Goal: Task Accomplishment & Management: Use online tool/utility

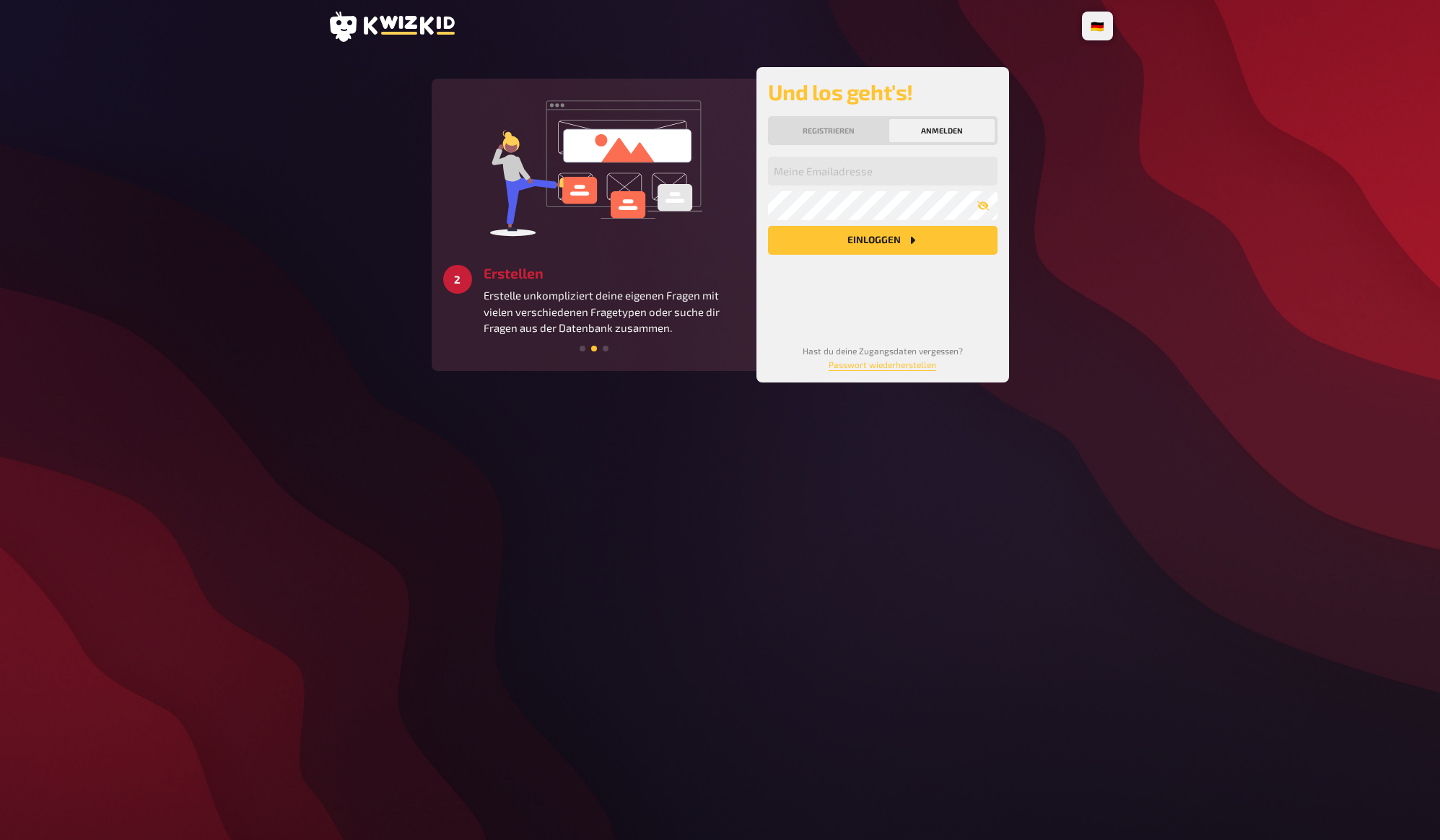
click at [1183, 200] on div "🇩🇪 Deutsch 🇬🇧 English 🇳🇱 Nederlands 3 Starten Schaffe ein besonderes Quizerlebn…" at bounding box center [720, 420] width 1440 height 840
click at [1164, 155] on div "🇩🇪 Deutsch 🇬🇧 English 🇳🇱 Nederlands 3 Starten Schaffe ein besonderes Quizerlebn…" at bounding box center [720, 420] width 1440 height 840
click at [1153, 148] on div "🇩🇪 Deutsch 🇬🇧 English 🇳🇱 Nederlands 3 Starten Schaffe ein besonderes Quizerlebn…" at bounding box center [720, 420] width 1440 height 840
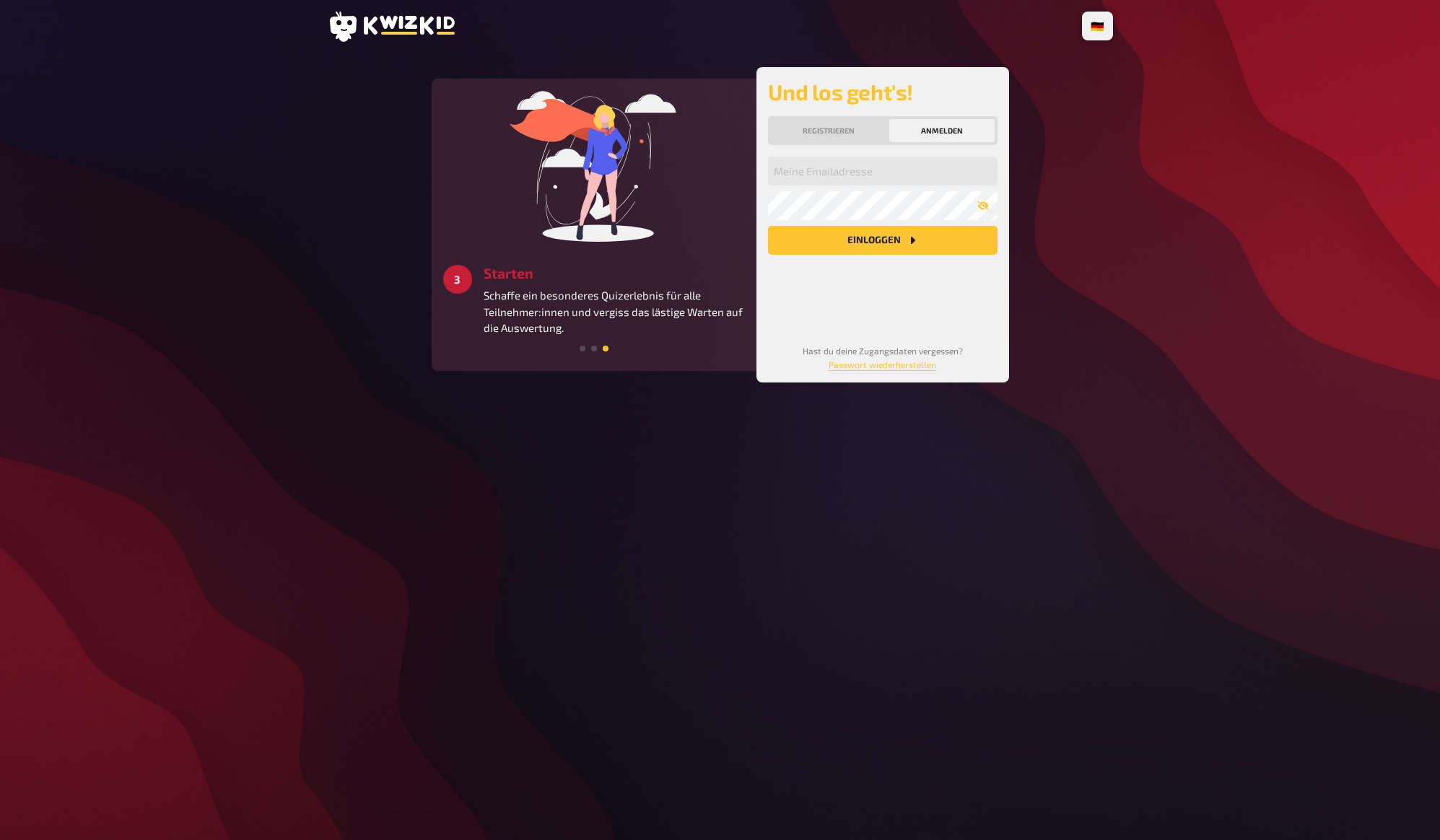
click at [1127, 168] on div "🇩🇪 Deutsch 🇬🇧 English 🇳🇱 Nederlands 1 Anmelden Lege jetzt deinen persönlichen A…" at bounding box center [720, 420] width 1440 height 840
click at [1127, 165] on div "🇩🇪 Deutsch 🇬🇧 English 🇳🇱 Nederlands 1 Anmelden Lege jetzt deinen persönlichen A…" at bounding box center [720, 420] width 1440 height 840
click at [1083, 190] on main "1 Anmelden Lege jetzt deinen persönlichen Account an und starte direkt durch. 2…" at bounding box center [721, 224] width 786 height 315
click at [887, 368] on link "Passwort wiederherstellen" at bounding box center [882, 364] width 108 height 10
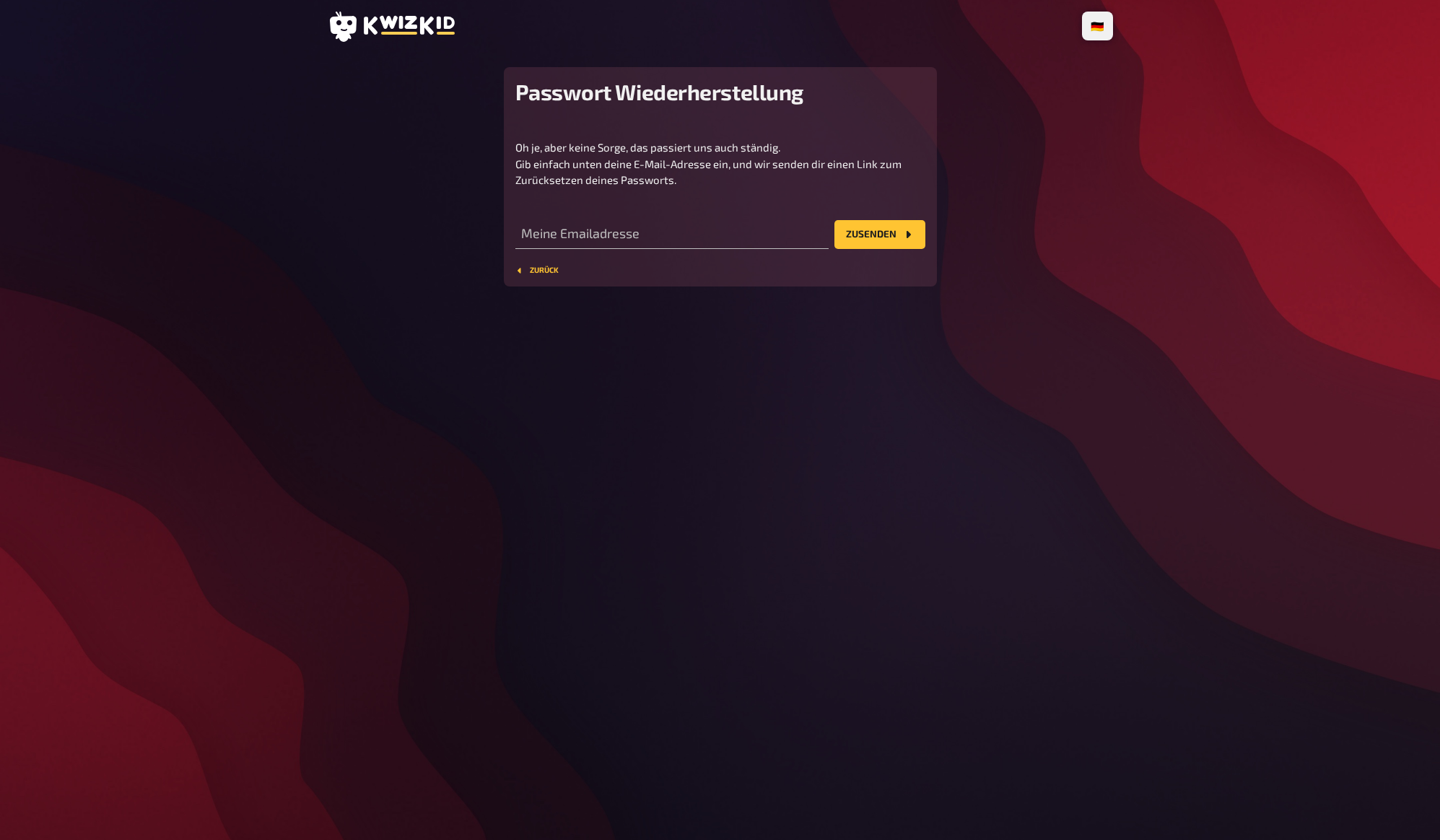
drag, startPoint x: 711, startPoint y: 328, endPoint x: 650, endPoint y: 314, distance: 62.6
click at [697, 325] on div "🇩🇪 Deutsch 🇬🇧 English 🇳🇱 Nederlands Passwort Wiederherstellung Oh je, aber kein…" at bounding box center [720, 420] width 808 height 840
click at [536, 268] on button "Zurück" at bounding box center [537, 271] width 43 height 9
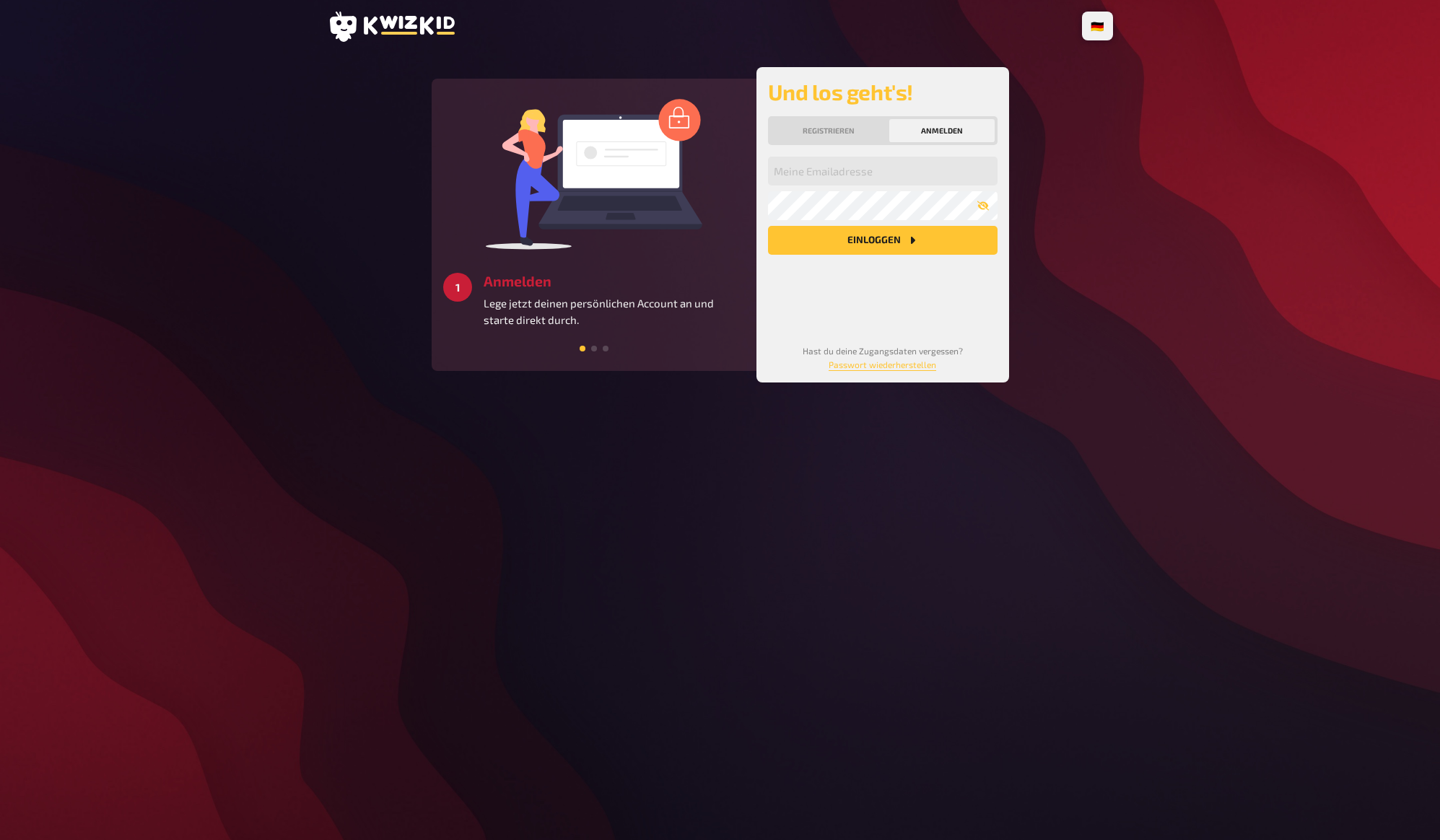
click at [1206, 378] on div "🇩🇪 Deutsch 🇬🇧 English 🇳🇱 Nederlands 3 Starten Schaffe ein besonderes Quizerlebn…" at bounding box center [720, 420] width 1440 height 840
click at [1218, 241] on div "🇩🇪 Deutsch 🇬🇧 English 🇳🇱 Nederlands 3 Starten Schaffe ein besonderes Quizerlebn…" at bounding box center [720, 420] width 1440 height 840
click at [840, 123] on button "Registrieren" at bounding box center [829, 130] width 116 height 23
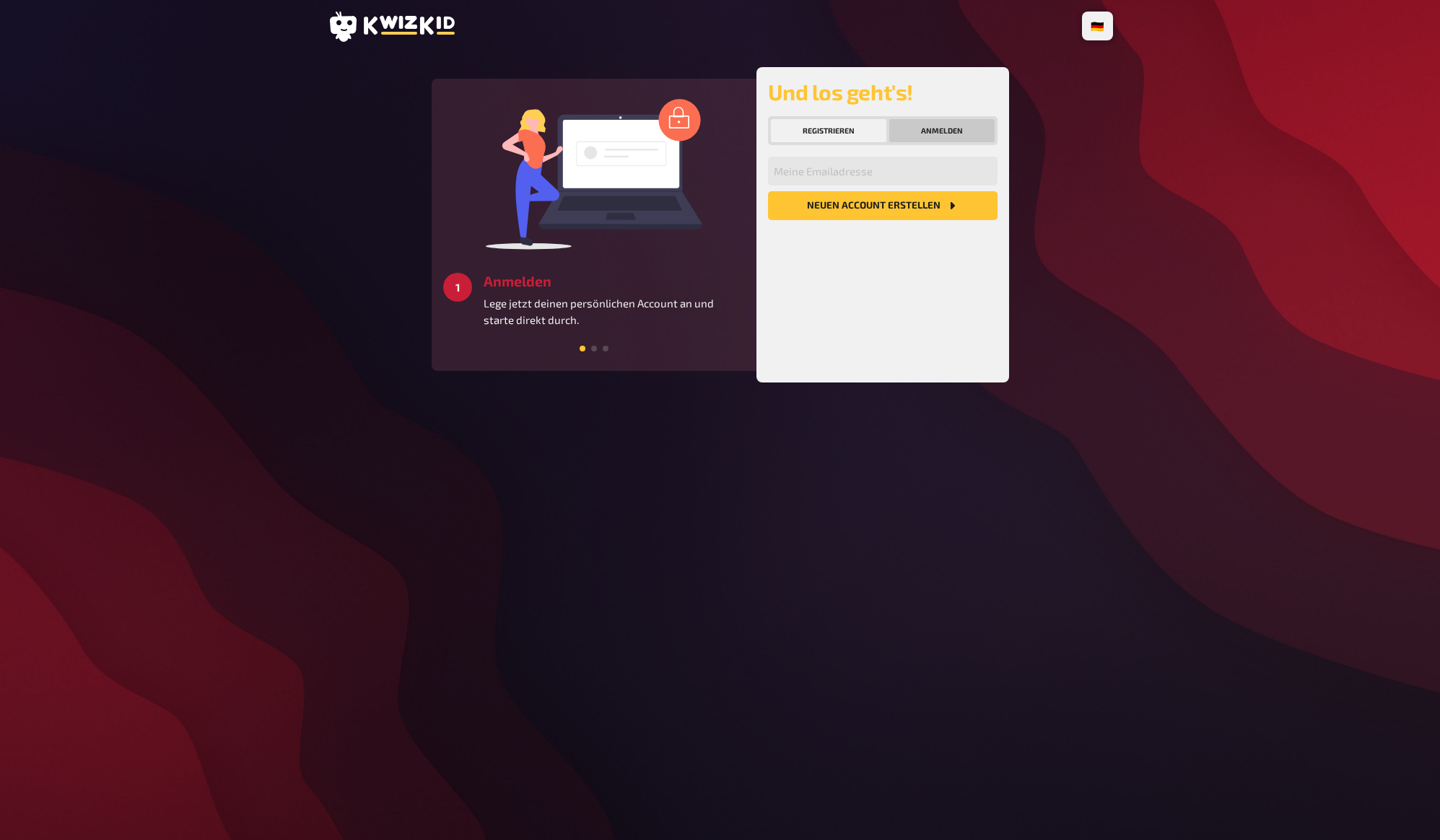
click at [922, 125] on button "Anmelden" at bounding box center [942, 130] width 105 height 23
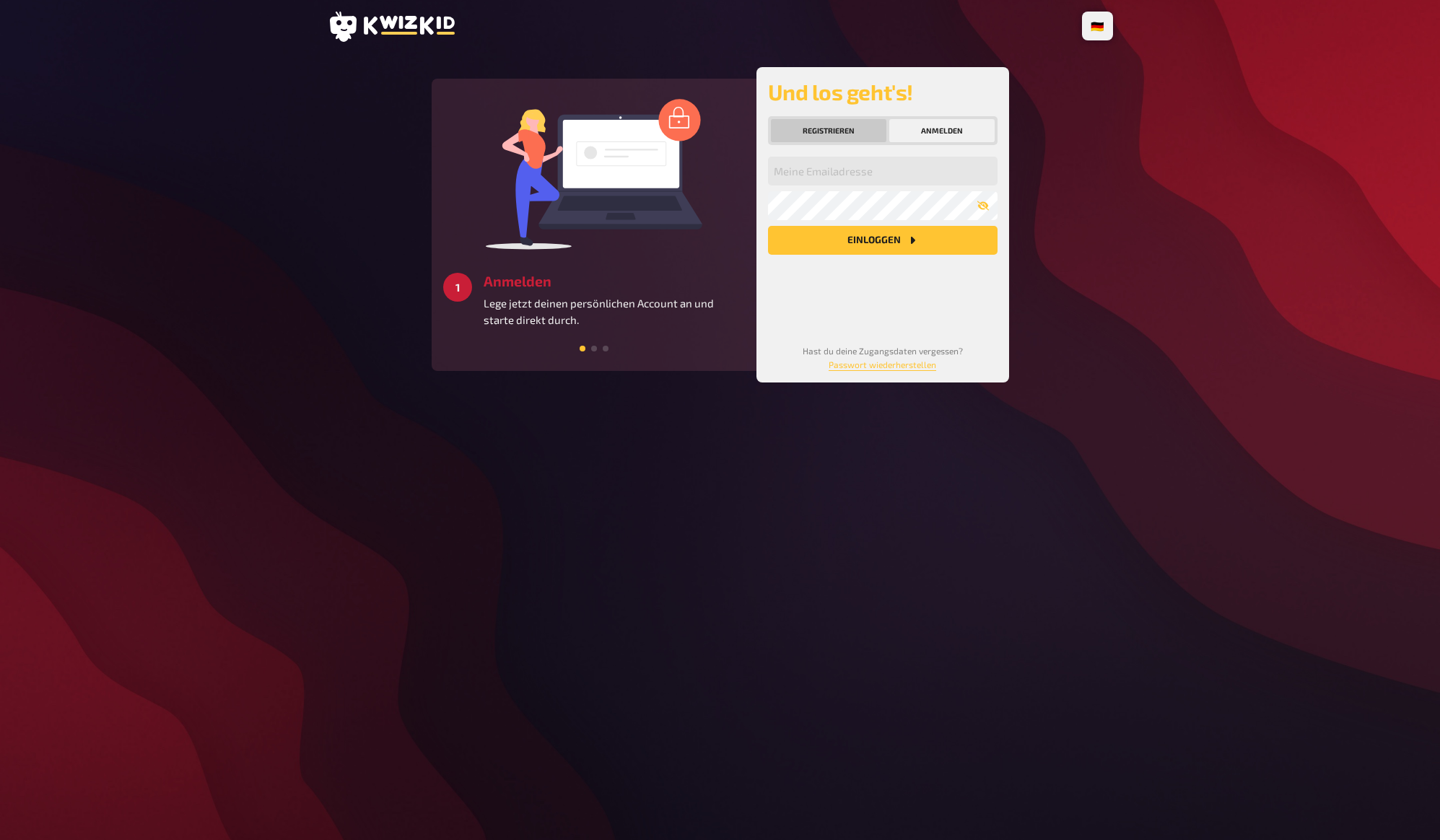
click at [812, 129] on button "Registrieren" at bounding box center [829, 130] width 116 height 23
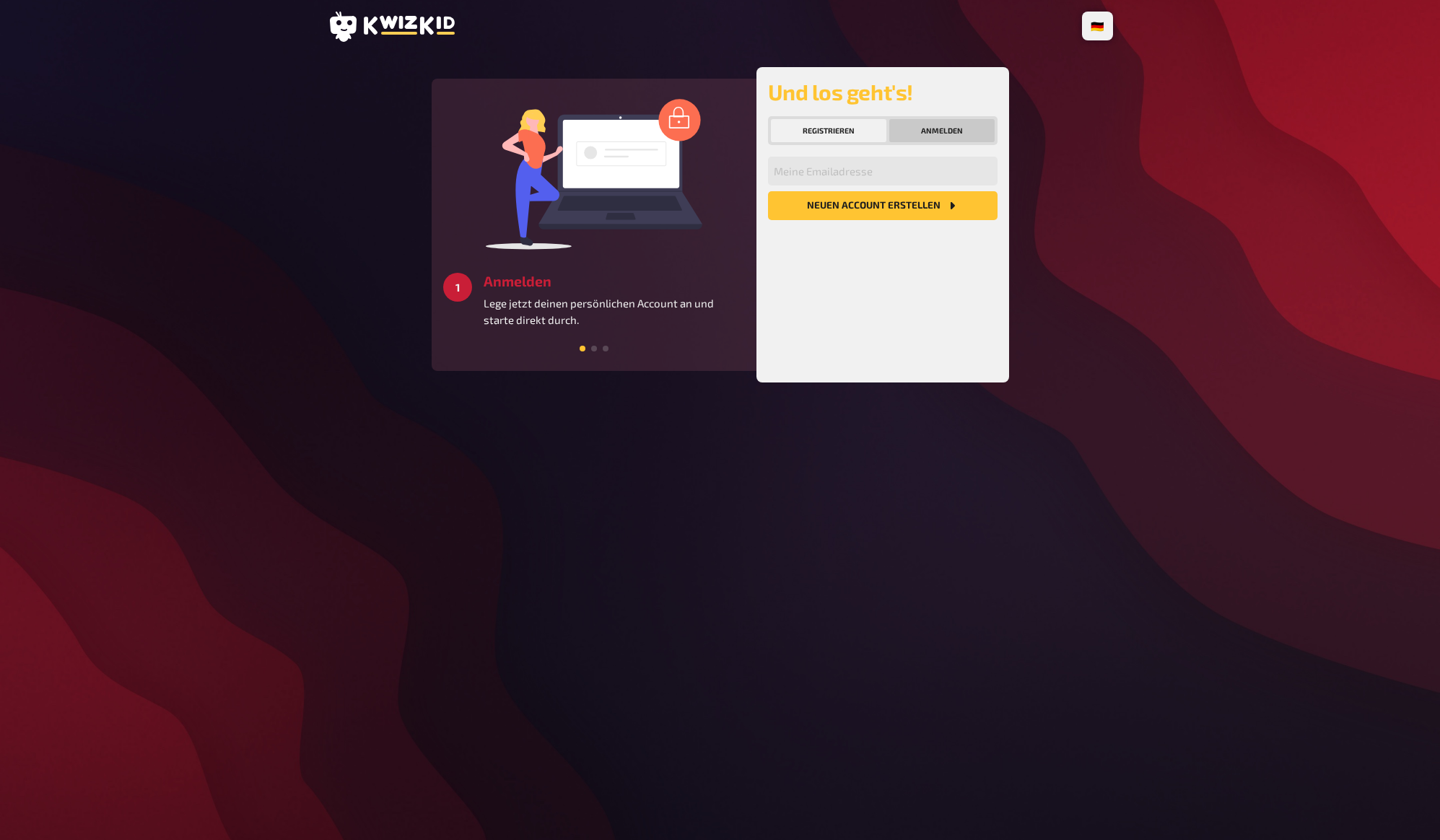
click at [978, 134] on button "Anmelden" at bounding box center [942, 130] width 105 height 23
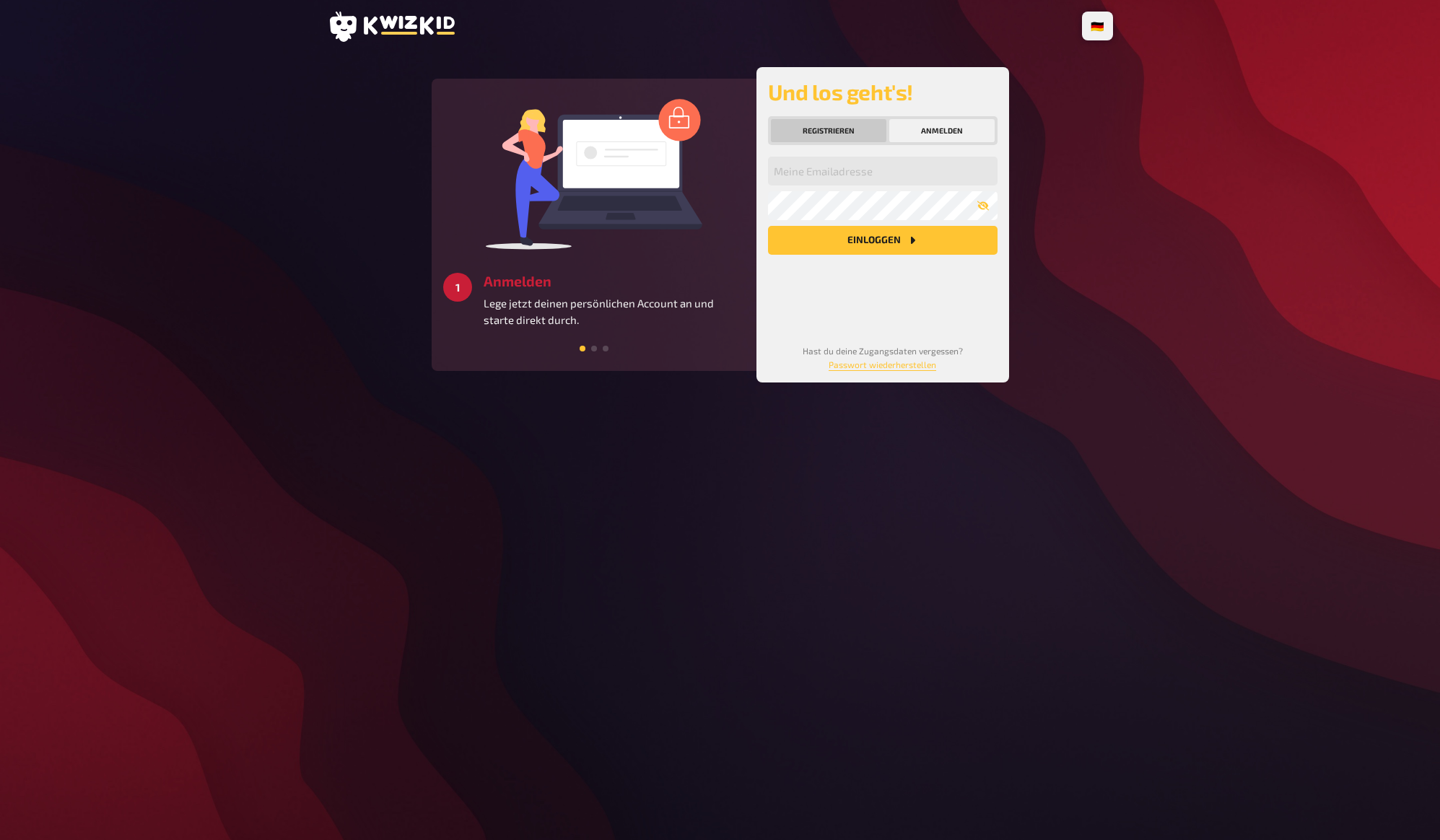
click at [883, 136] on button "Registrieren" at bounding box center [829, 130] width 116 height 23
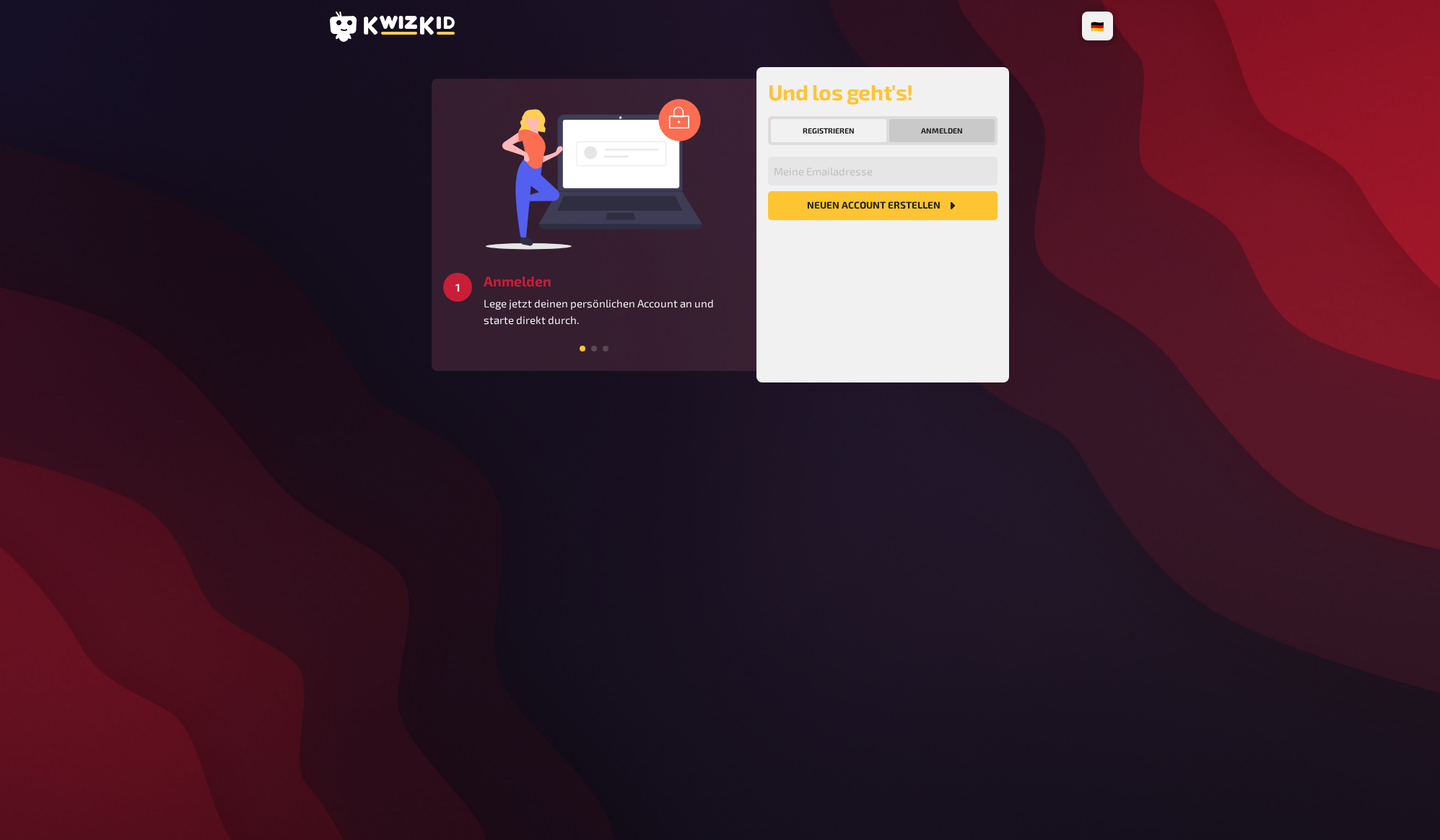
click at [949, 133] on button "Anmelden" at bounding box center [942, 130] width 105 height 23
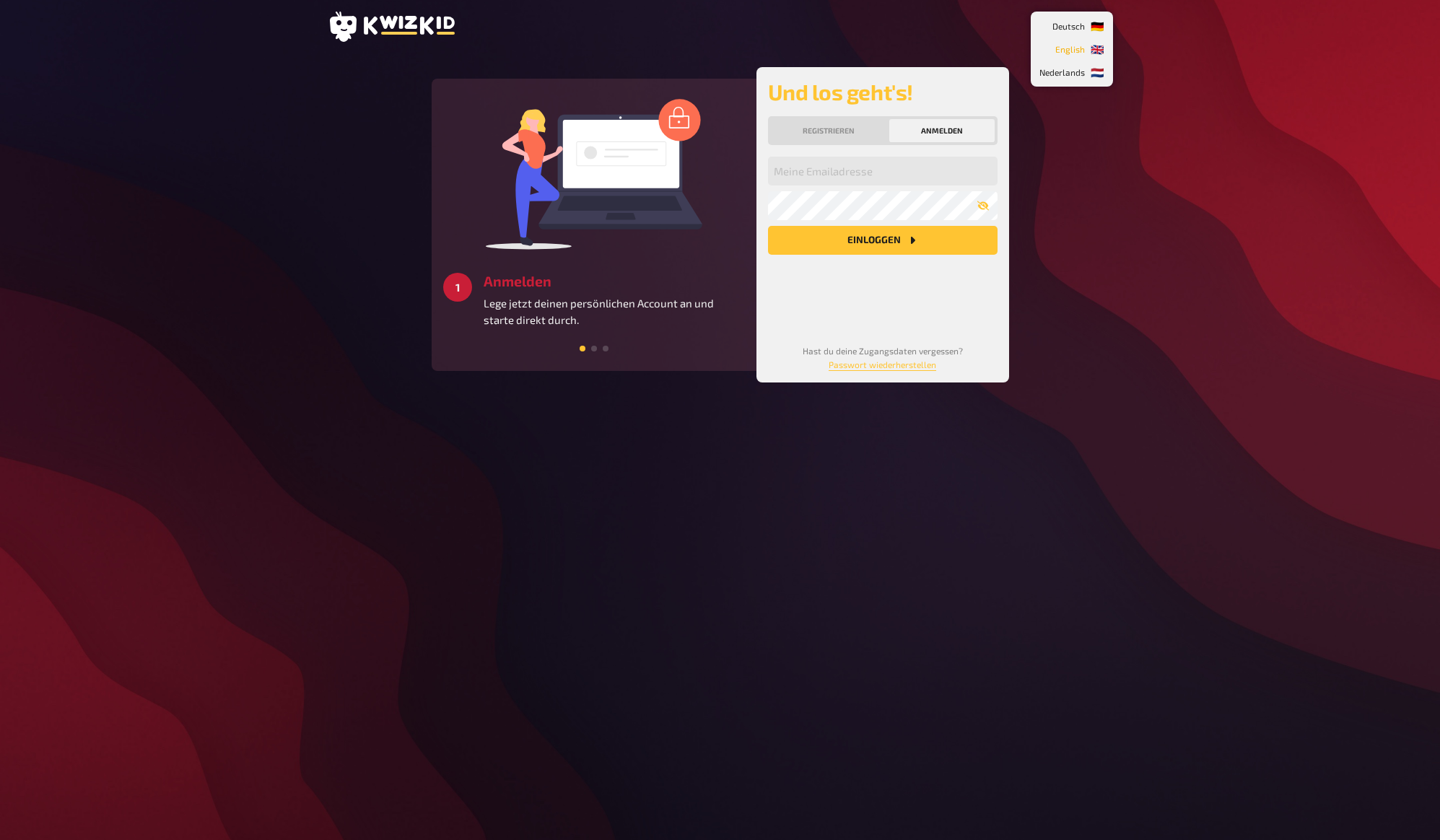
click at [1071, 47] on span "English" at bounding box center [1070, 48] width 29 height 23
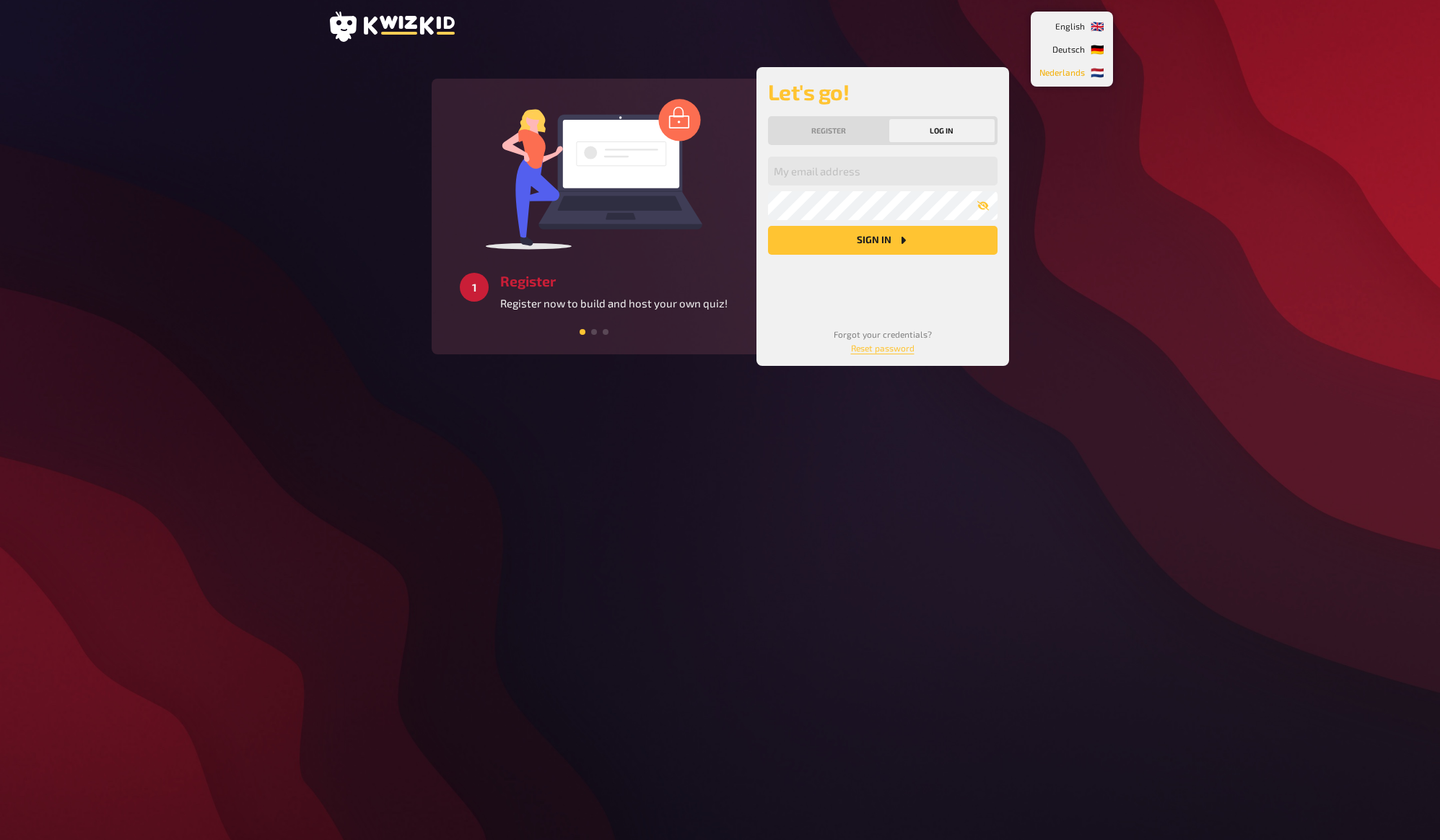
click at [1073, 73] on span "Nederlands" at bounding box center [1062, 72] width 46 height 23
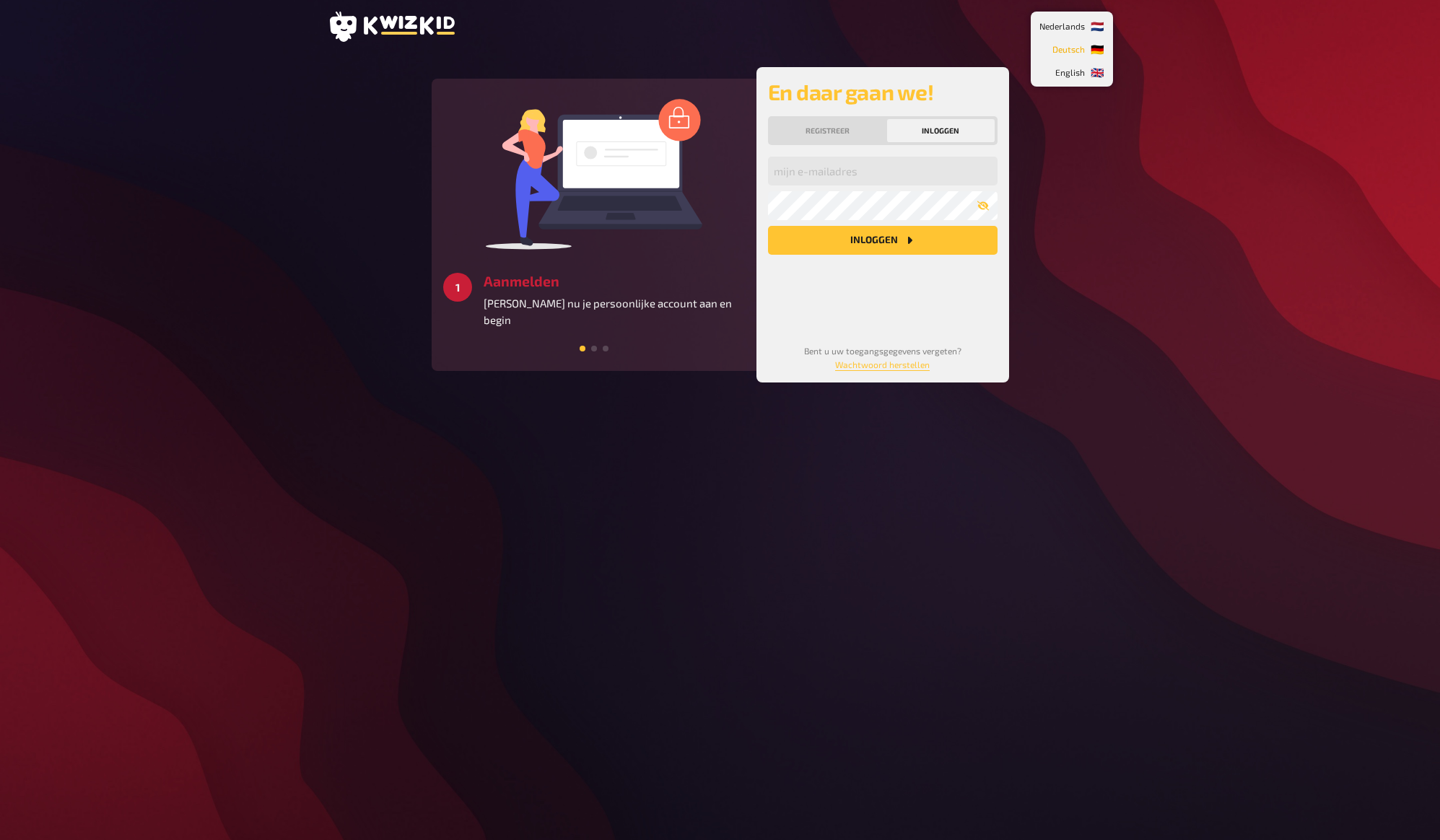
click at [1072, 53] on span "Deutsch" at bounding box center [1069, 48] width 33 height 23
click at [1075, 21] on span "Deutsch" at bounding box center [1069, 26] width 33 height 23
click at [1178, 116] on div "🇩🇪 Deutsch 🇬🇧 English 🇳🇱 Nederlands 3 Starten Schaffe ein besonderes Quizerlebn…" at bounding box center [720, 420] width 1440 height 840
click at [1179, 102] on div "🇩🇪 Deutsch 🇬🇧 English 🇳🇱 Nederlands 3 Starten Schaffe ein besonderes Quizerlebn…" at bounding box center [720, 420] width 1440 height 840
click at [918, 487] on div "🇩🇪 Deutsch 🇬🇧 English 🇳🇱 Nederlands 2 Erstellen Erstelle unkompliziert deine ei…" at bounding box center [720, 420] width 808 height 840
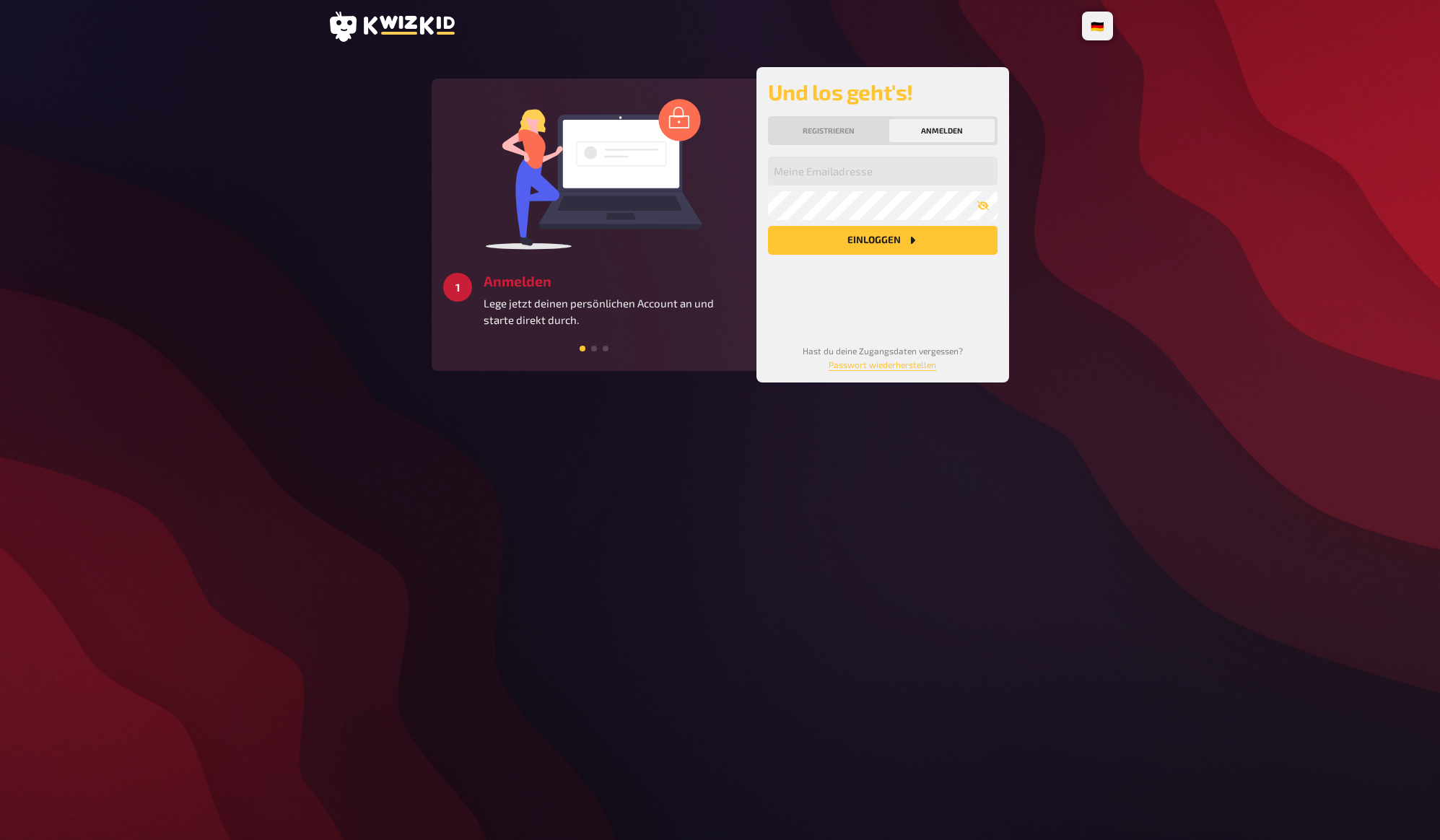
click at [930, 485] on div "🇩🇪 Deutsch 🇬🇧 English 🇳🇱 Nederlands 2 Erstellen Erstelle unkompliziert deine ei…" at bounding box center [720, 420] width 808 height 840
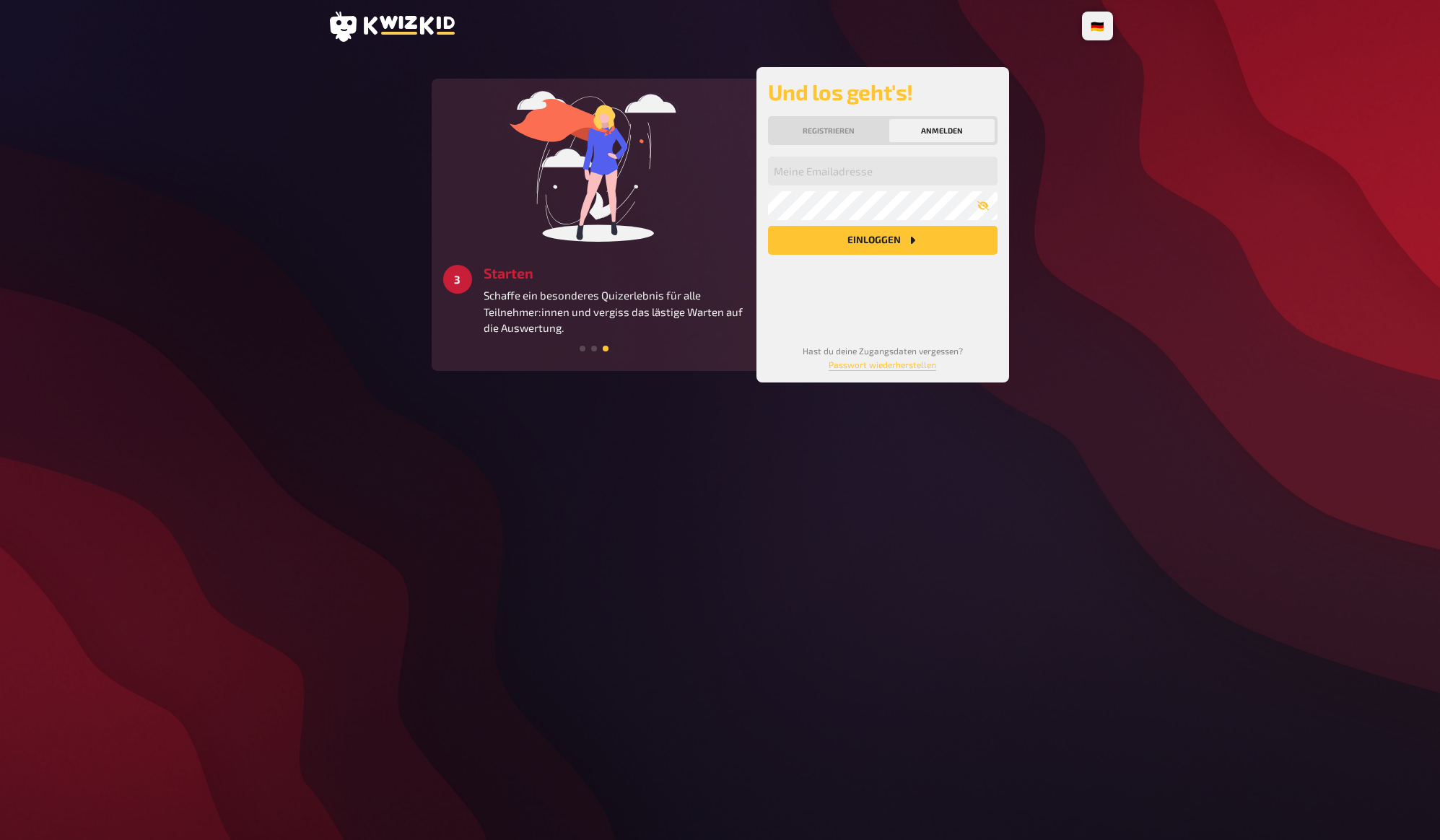
click at [355, 169] on main "1 Anmelden Lege jetzt deinen persönlichen Account an und starte direkt durch. 2…" at bounding box center [721, 224] width 786 height 315
click at [385, 117] on main "1 Anmelden Lege jetzt deinen persönlichen Account an und starte direkt durch. 2…" at bounding box center [721, 224] width 786 height 315
click at [371, 208] on main "1 Anmelden Lege jetzt deinen persönlichen Account an und starte direkt durch. 2…" at bounding box center [721, 224] width 786 height 315
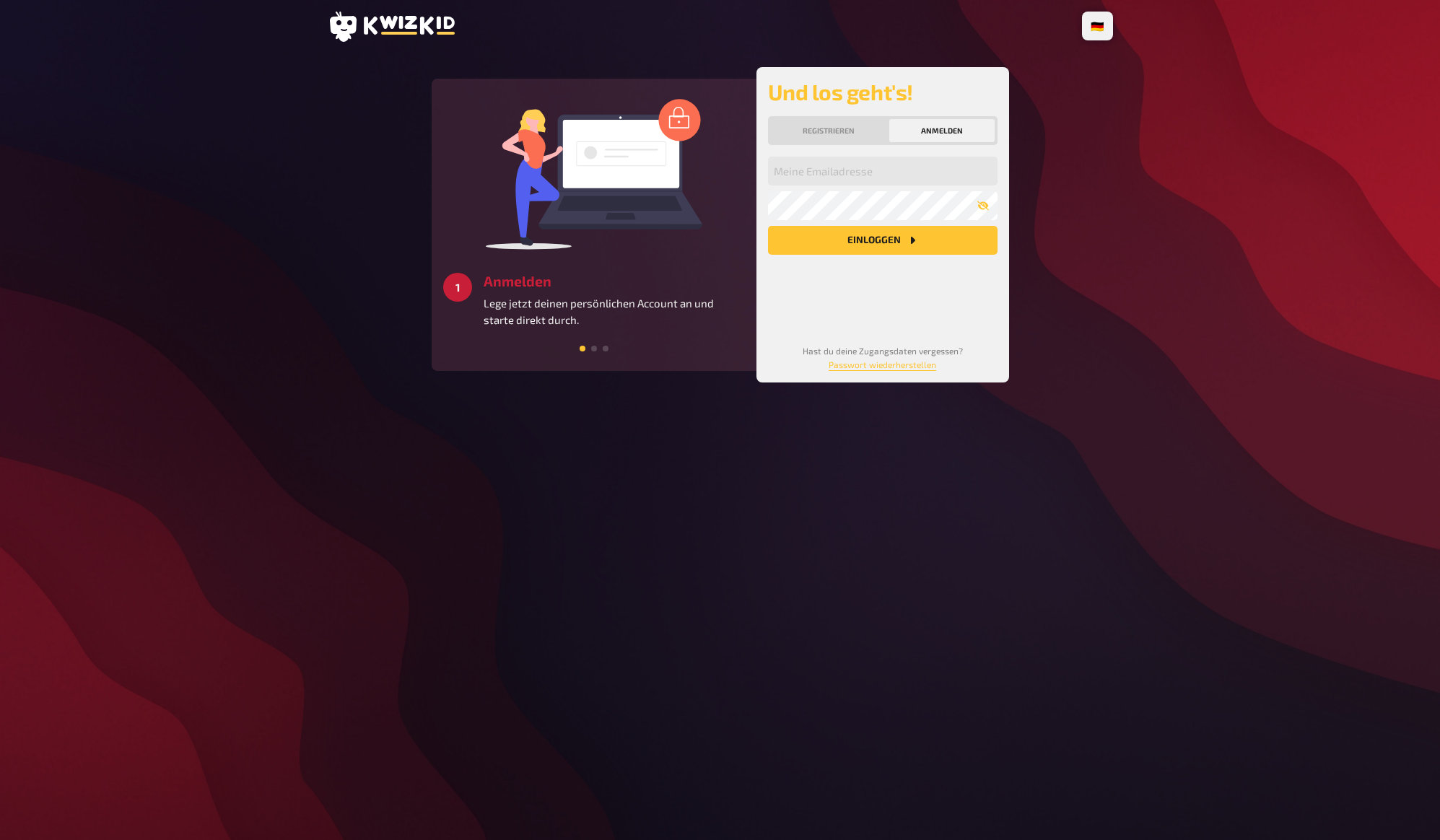
click at [368, 148] on main "2 Erstellen Erstelle unkompliziert deine eigenen Fragen mit vielen verschiedene…" at bounding box center [721, 224] width 786 height 315
click at [377, 117] on main "2 Erstellen Erstelle unkompliziert deine eigenen Fragen mit vielen verschiedene…" at bounding box center [721, 224] width 786 height 315
click at [364, 154] on main "2 Erstellen Erstelle unkompliziert deine eigenen Fragen mit vielen verschiedene…" at bounding box center [721, 224] width 786 height 315
click at [355, 212] on main "2 Erstellen Erstelle unkompliziert deine eigenen Fragen mit vielen verschiedene…" at bounding box center [721, 224] width 786 height 315
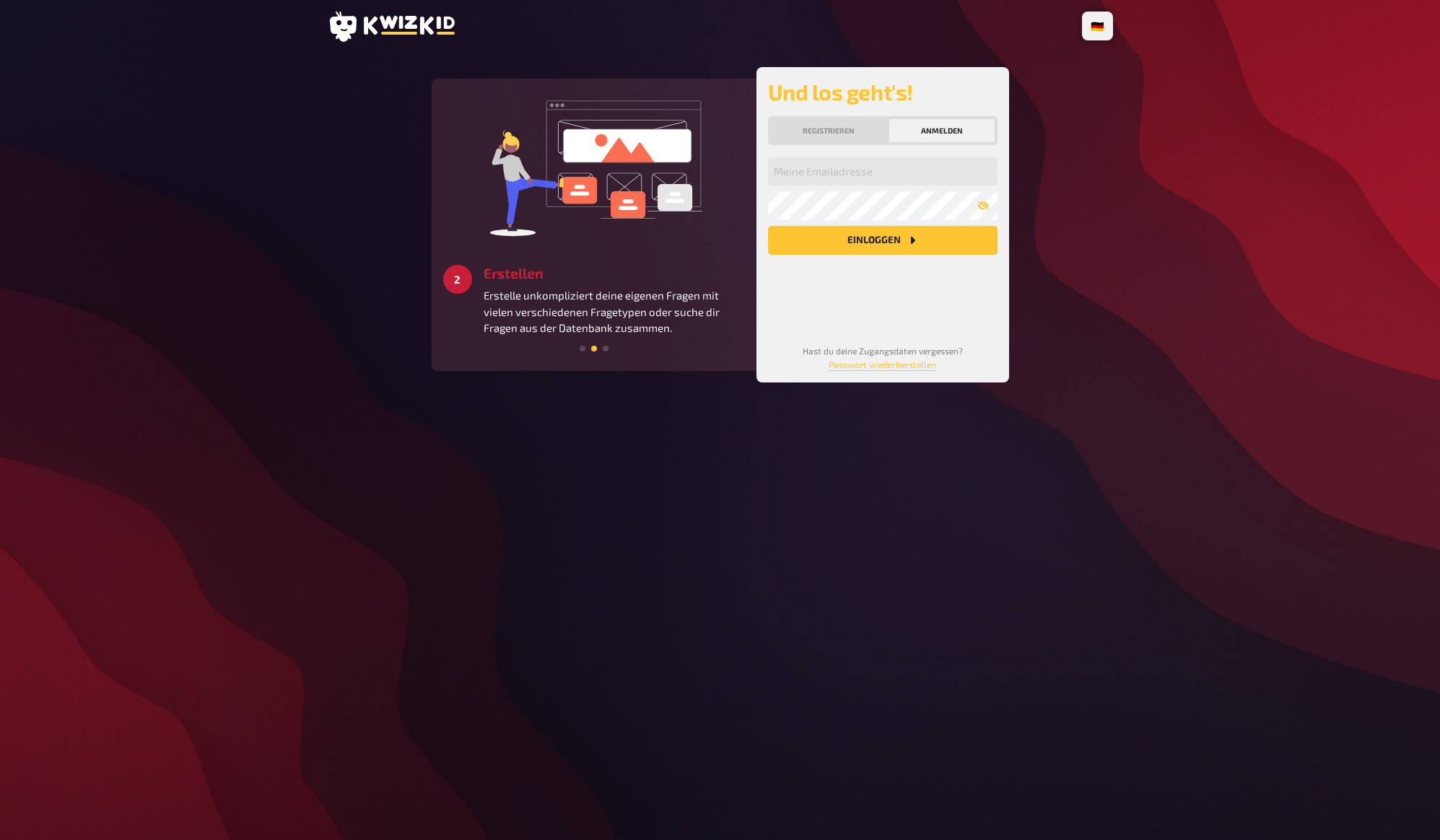
click at [399, 243] on main "3 Starten Schaffe ein besonderes Quizerlebnis für alle Teilnehmer:innen und ver…" at bounding box center [721, 224] width 786 height 315
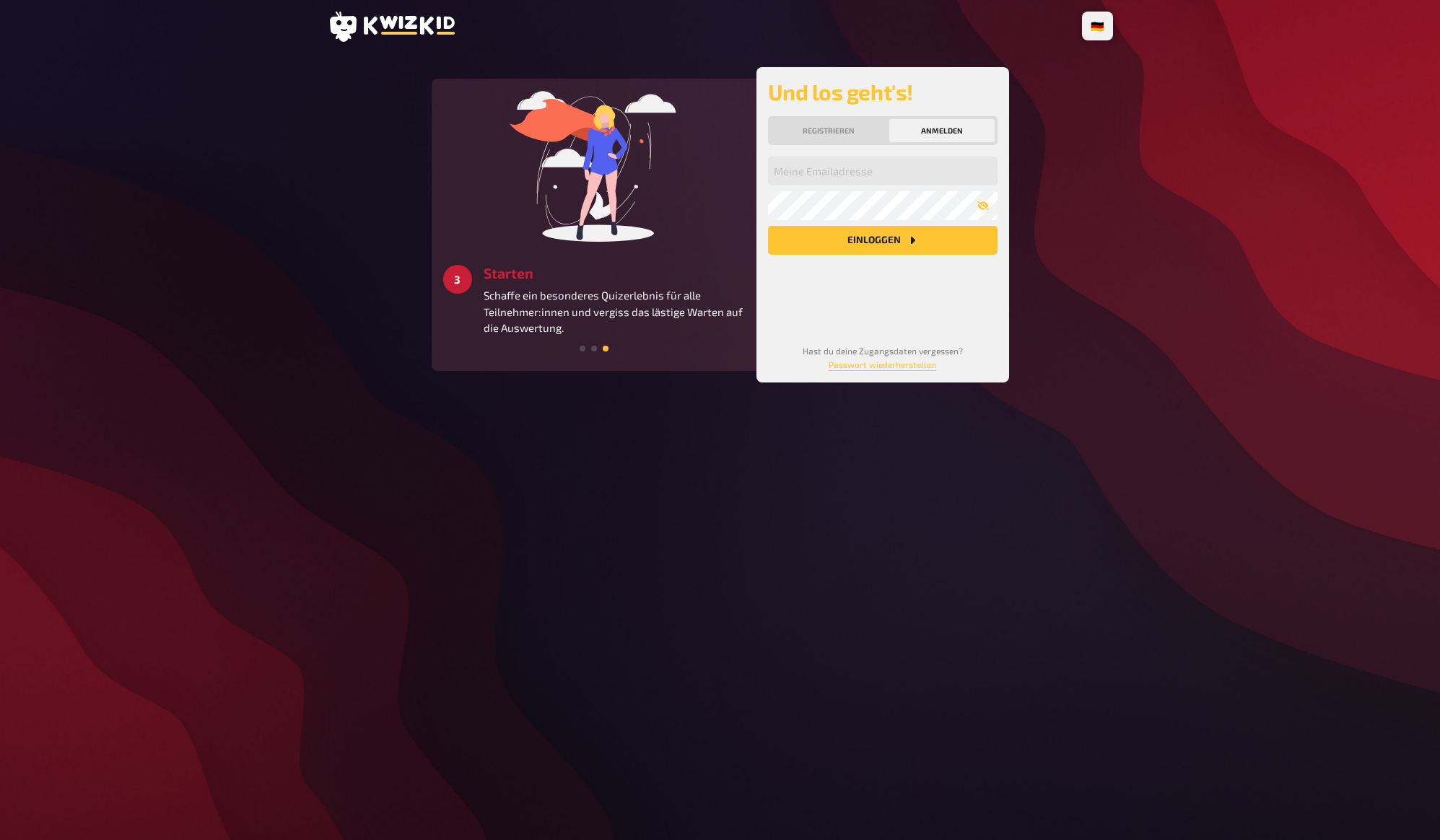
click at [914, 297] on div "Meine Emailadresse Mein Passwort Einloggen" at bounding box center [883, 238] width 230 height 164
click at [1095, 77] on main "1 Anmelden Lege jetzt deinen persönlichen Account an und starte direkt durch. 2…" at bounding box center [721, 224] width 786 height 315
click at [843, 166] on input "email" at bounding box center [883, 170] width 230 height 28
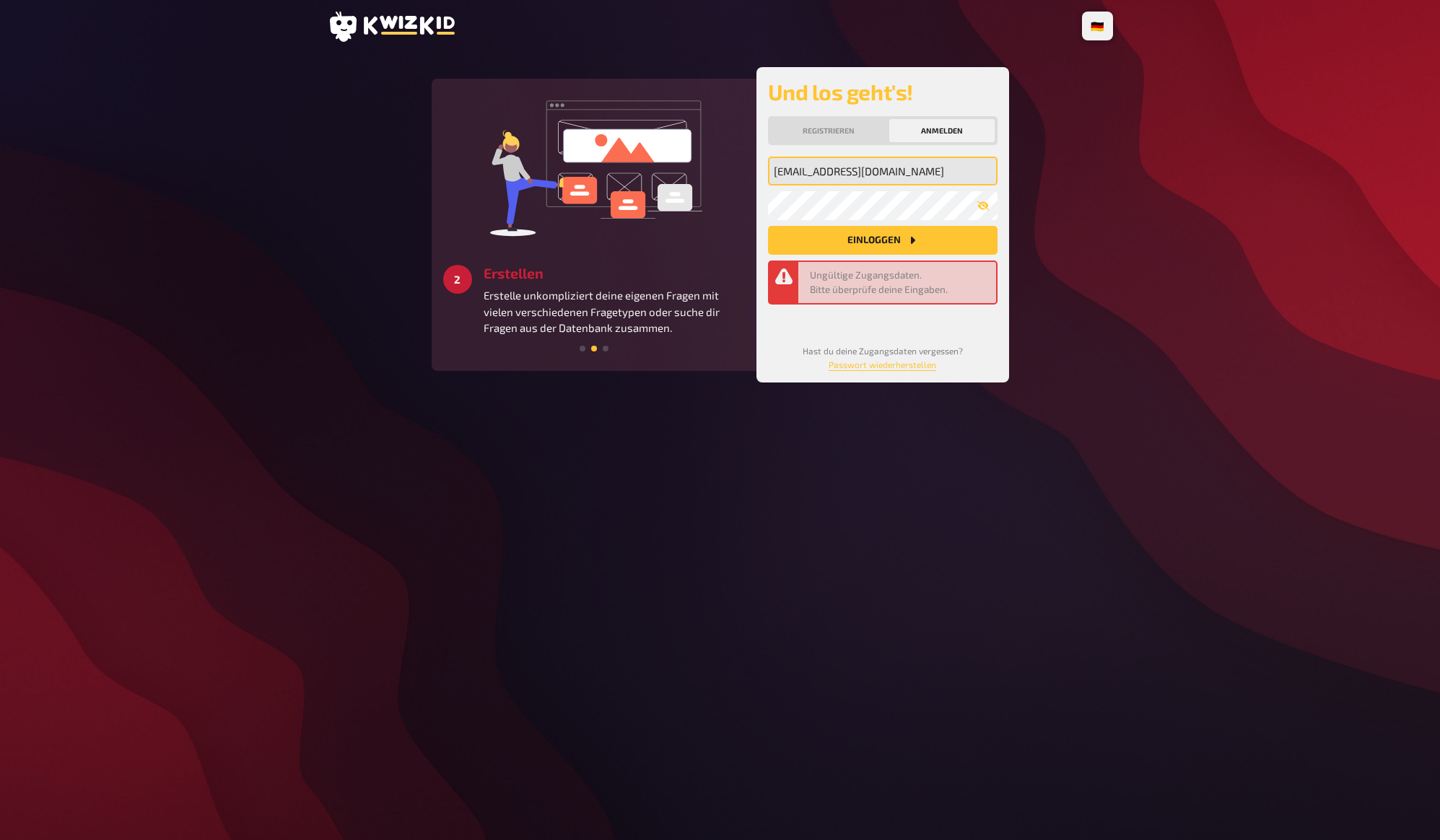
click at [905, 174] on input "hallo@stefanknop.de" at bounding box center [883, 170] width 230 height 28
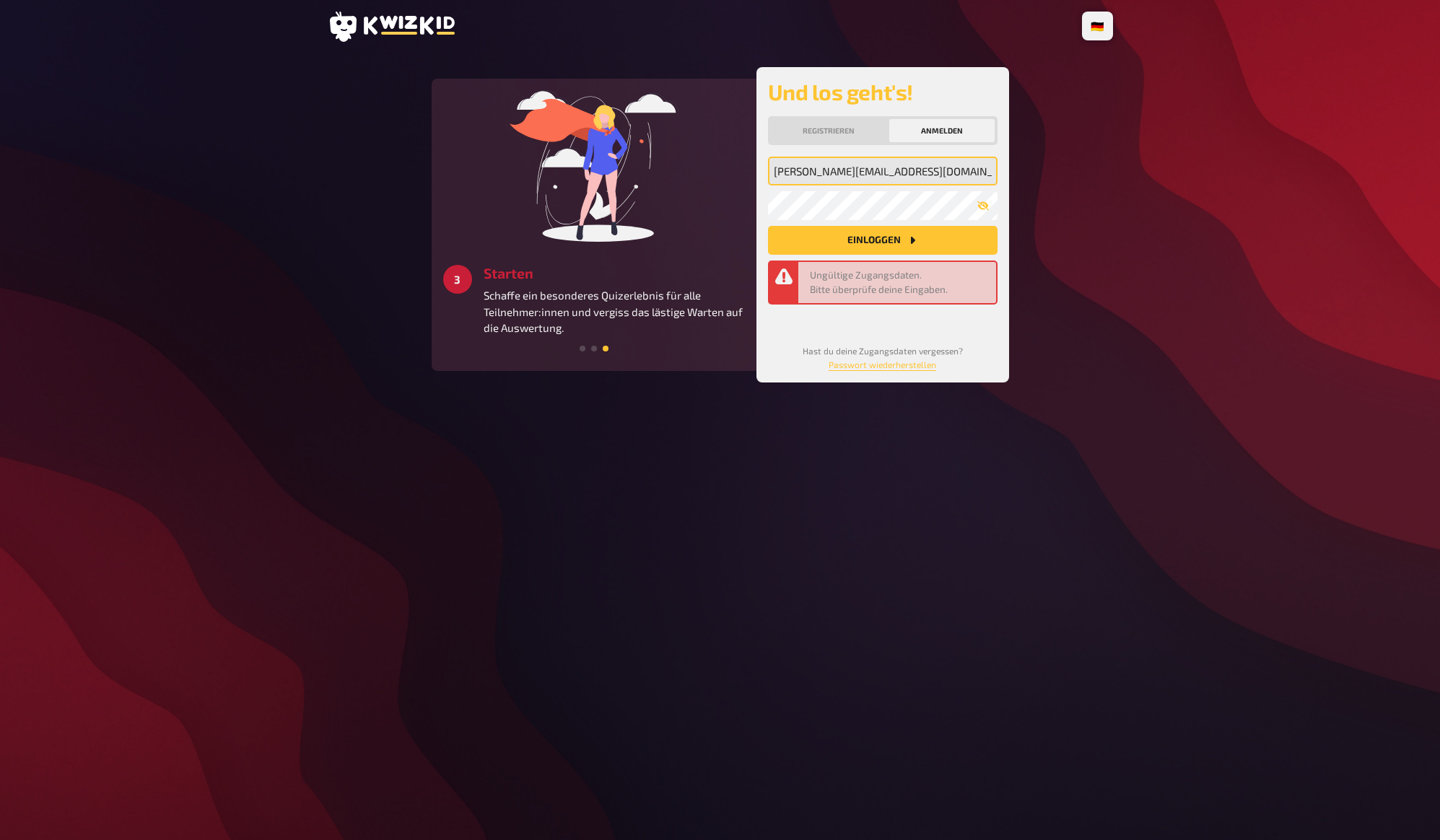
type input "[PERSON_NAME][EMAIL_ADDRESS][DOMAIN_NAME]"
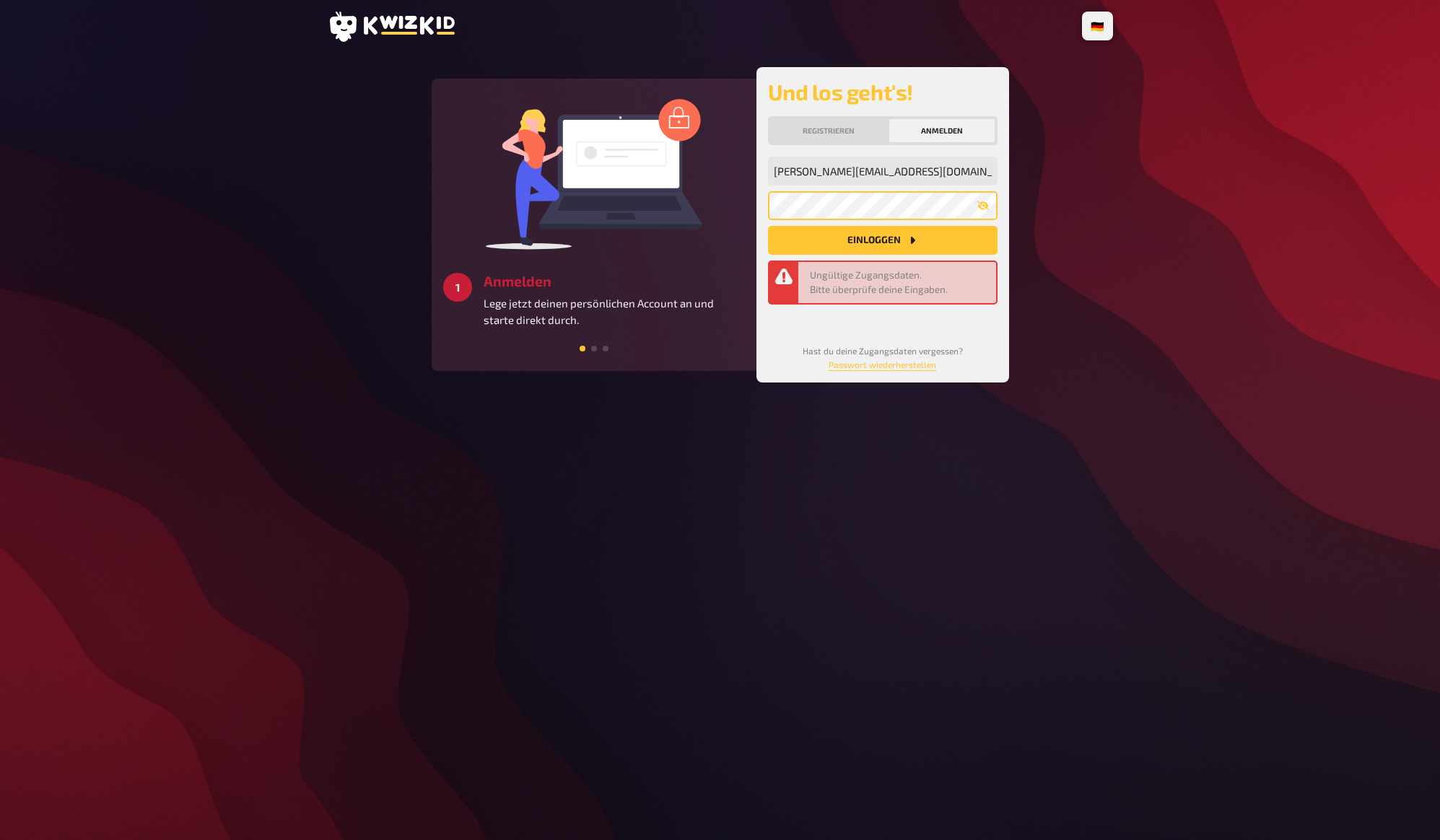
click at [768, 226] on button "Einloggen" at bounding box center [883, 240] width 230 height 28
click at [1111, 332] on main "2 Erstellen Erstelle unkompliziert deine eigenen Fragen mit vielen verschiedene…" at bounding box center [721, 224] width 786 height 315
click at [1134, 293] on div "🇩🇪 Deutsch 🇬🇧 English 🇳🇱 Nederlands 2 Erstellen Erstelle unkompliziert deine ei…" at bounding box center [720, 420] width 1440 height 840
click at [1151, 210] on div "🇩🇪 Deutsch 🇬🇧 English 🇳🇱 Nederlands 2 Erstellen Erstelle unkompliziert deine ei…" at bounding box center [720, 420] width 1440 height 840
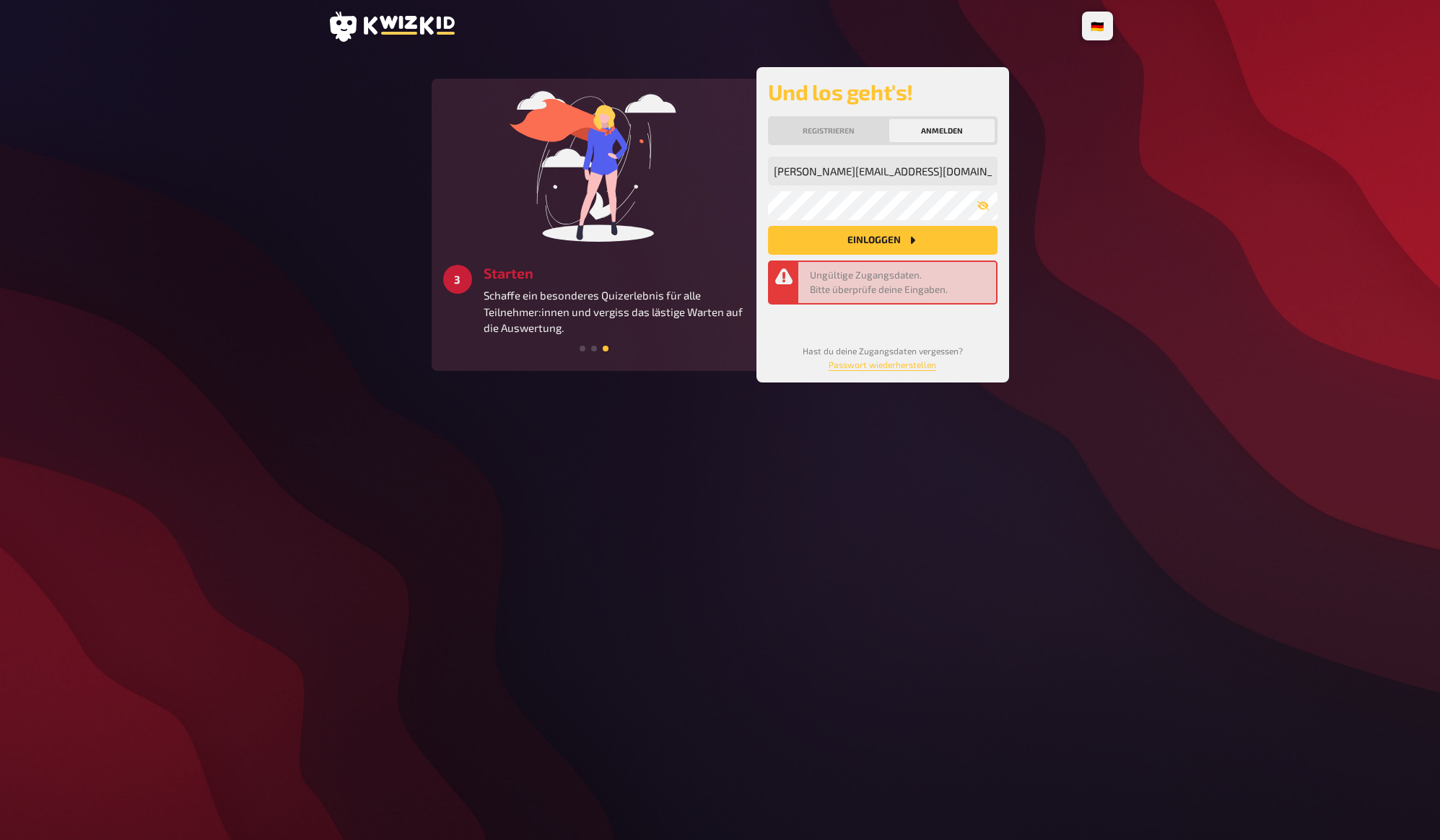
drag, startPoint x: 1146, startPoint y: 196, endPoint x: 1085, endPoint y: 218, distance: 64.8
click at [1144, 196] on div "🇩🇪 Deutsch 🇬🇧 English 🇳🇱 Nederlands 1 Anmelden Lege jetzt deinen persönlichen A…" at bounding box center [720, 420] width 1440 height 840
click at [866, 293] on div "Ungültige Zugangsdaten. Bitte überprüfe deine Eingaben." at bounding box center [900, 282] width 180 height 29
click at [866, 291] on div "Ungültige Zugangsdaten. Bitte überprüfe deine Eingaben." at bounding box center [900, 282] width 180 height 29
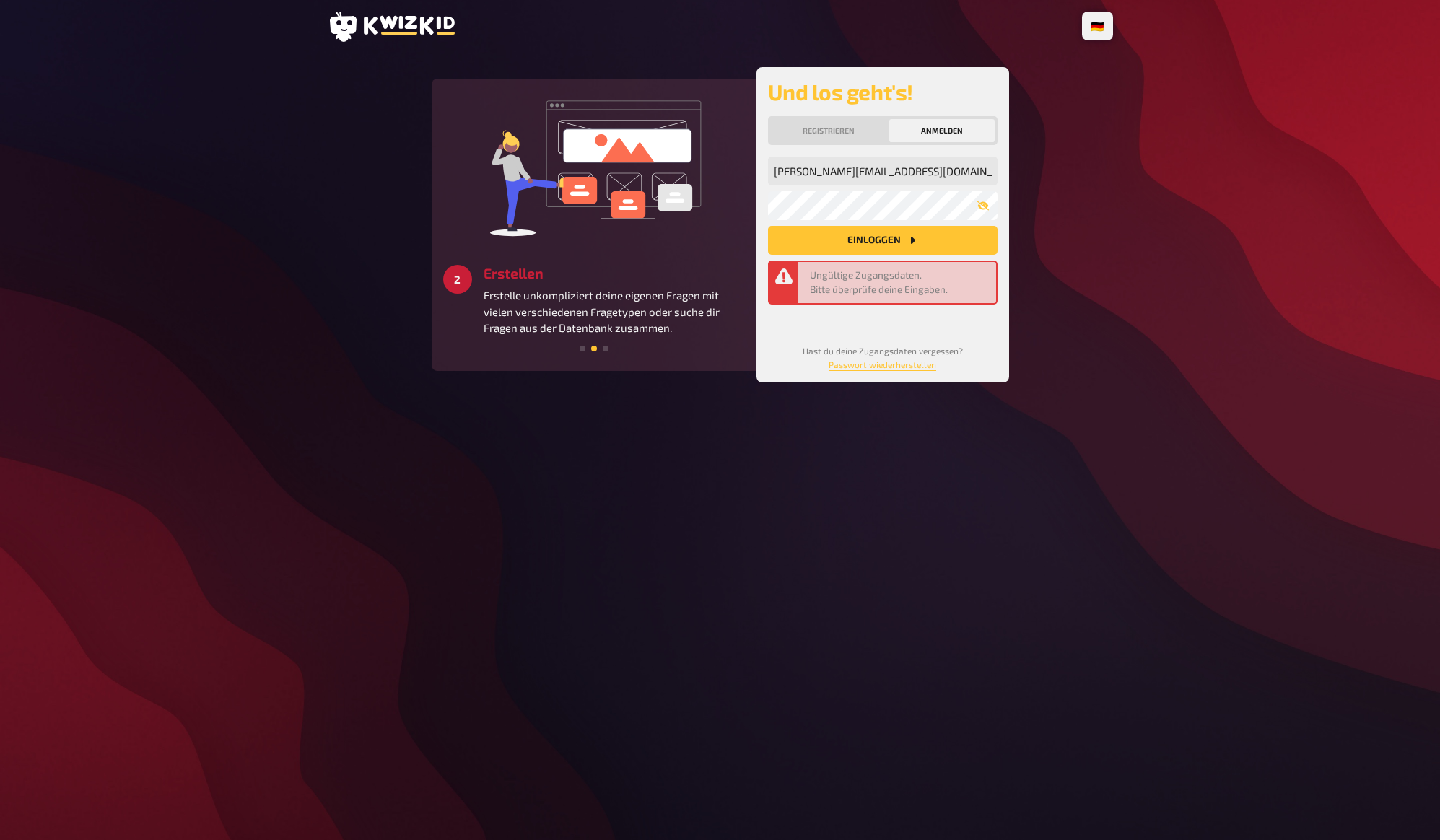
click at [1169, 341] on div "🇩🇪 Deutsch 🇬🇧 English 🇳🇱 Nederlands 3 Starten Schaffe ein besonderes Quizerlebn…" at bounding box center [720, 420] width 1440 height 840
click at [1102, 325] on main "3 Starten Schaffe ein besonderes Quizerlebnis für alle Teilnehmer:innen und ver…" at bounding box center [721, 224] width 786 height 315
click at [1105, 327] on main "3 Starten Schaffe ein besonderes Quizerlebnis für alle Teilnehmer:innen und ver…" at bounding box center [721, 224] width 786 height 315
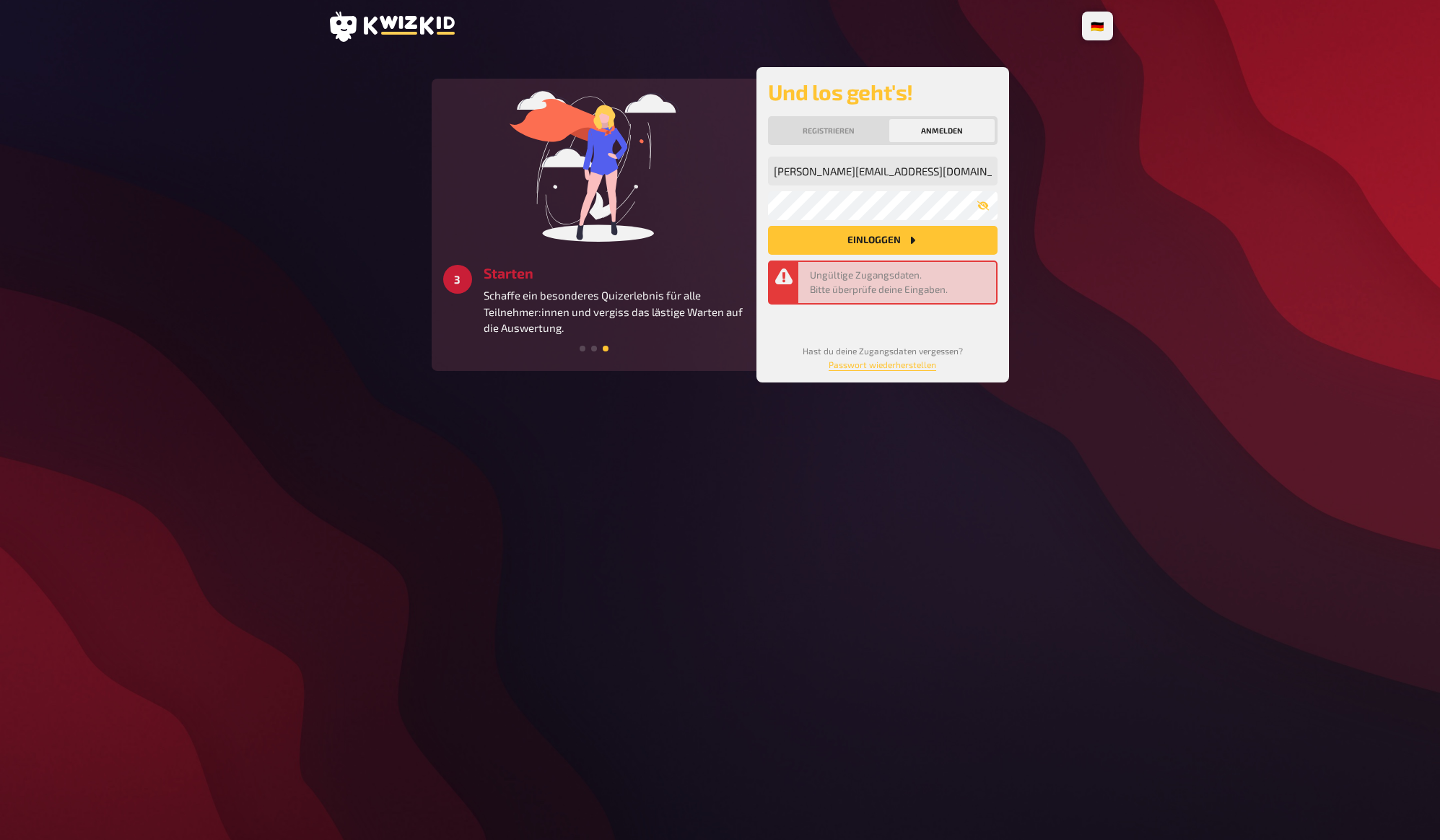
click at [1106, 311] on main "1 Anmelden Lege jetzt deinen persönlichen Account an und starte direkt durch. 2…" at bounding box center [721, 224] width 786 height 315
click at [1118, 313] on div "🇩🇪 Deutsch 🇬🇧 English 🇳🇱 Nederlands 1 Anmelden Lege jetzt deinen persönlichen A…" at bounding box center [720, 420] width 808 height 840
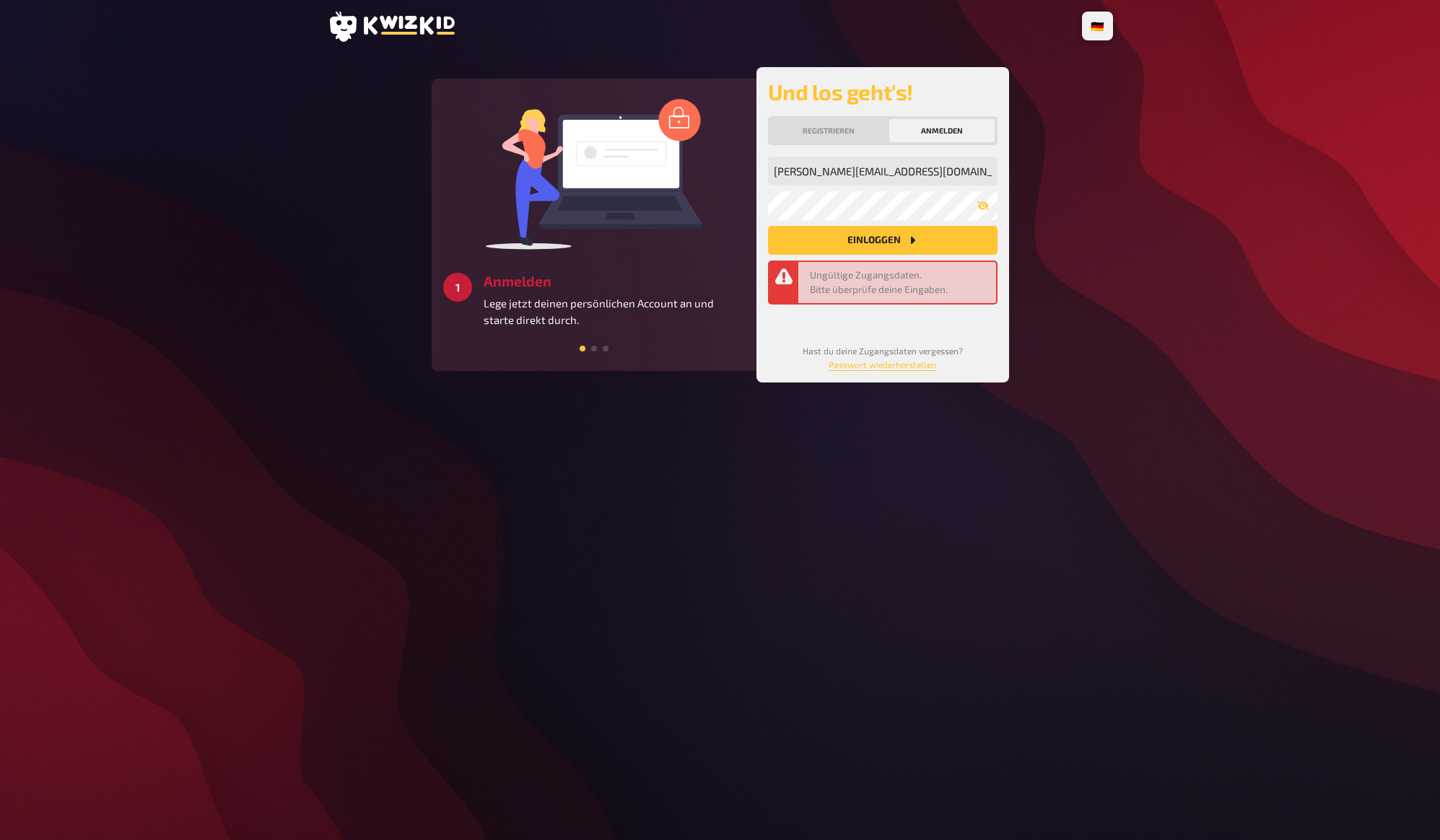
click at [1119, 278] on div "🇩🇪 Deutsch 🇬🇧 English 🇳🇱 Nederlands 2 Erstellen Erstelle unkompliziert deine ei…" at bounding box center [720, 420] width 808 height 840
click at [1112, 269] on main "2 Erstellen Erstelle unkompliziert deine eigenen Fragen mit vielen verschiedene…" at bounding box center [721, 224] width 786 height 315
click at [1112, 256] on main "2 Erstellen Erstelle unkompliziert deine eigenen Fragen mit vielen verschiedene…" at bounding box center [721, 224] width 786 height 315
click at [859, 366] on link "Passwort wiederherstellen" at bounding box center [882, 364] width 108 height 10
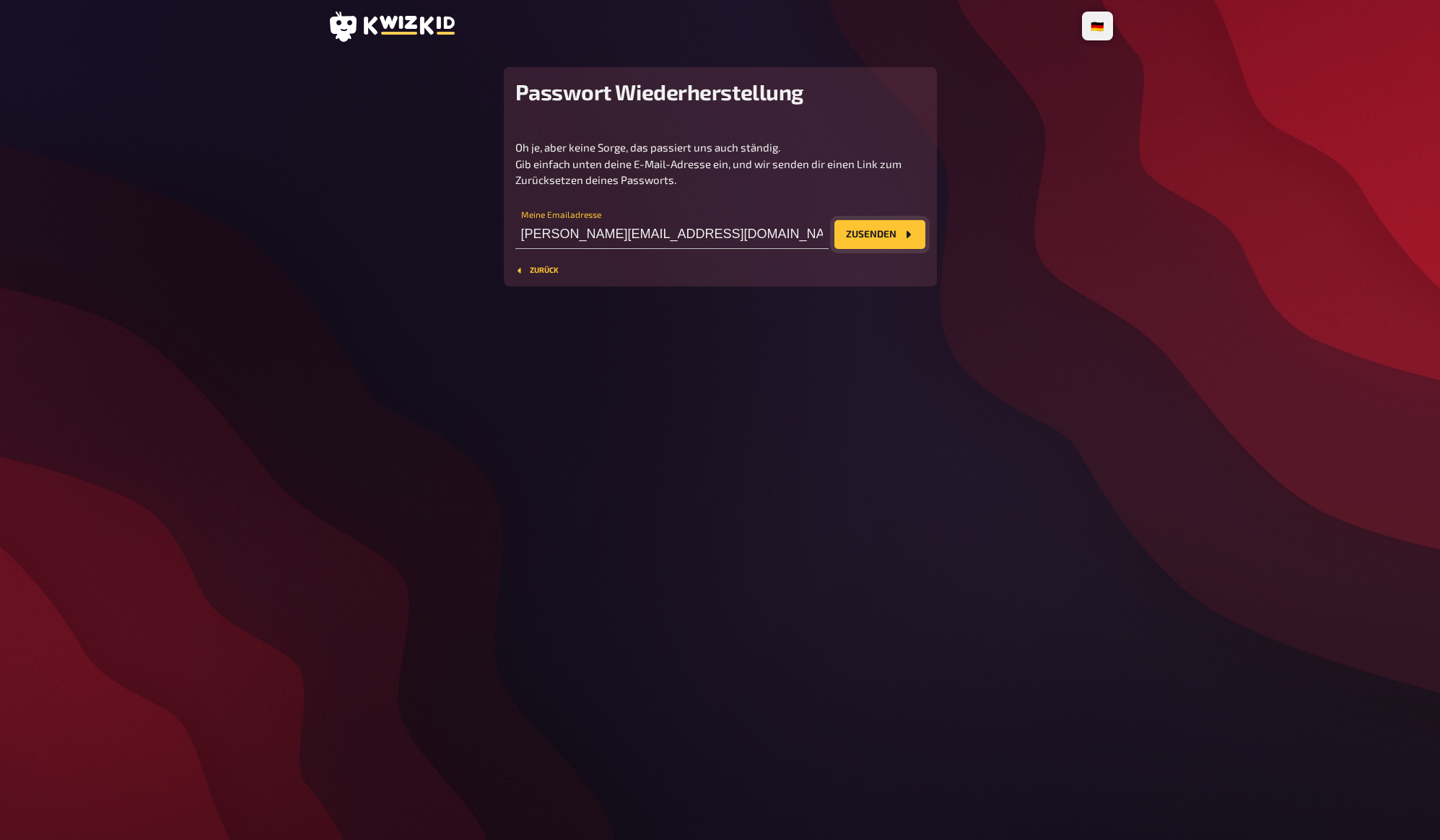
click at [894, 240] on button "Zusenden" at bounding box center [880, 234] width 91 height 28
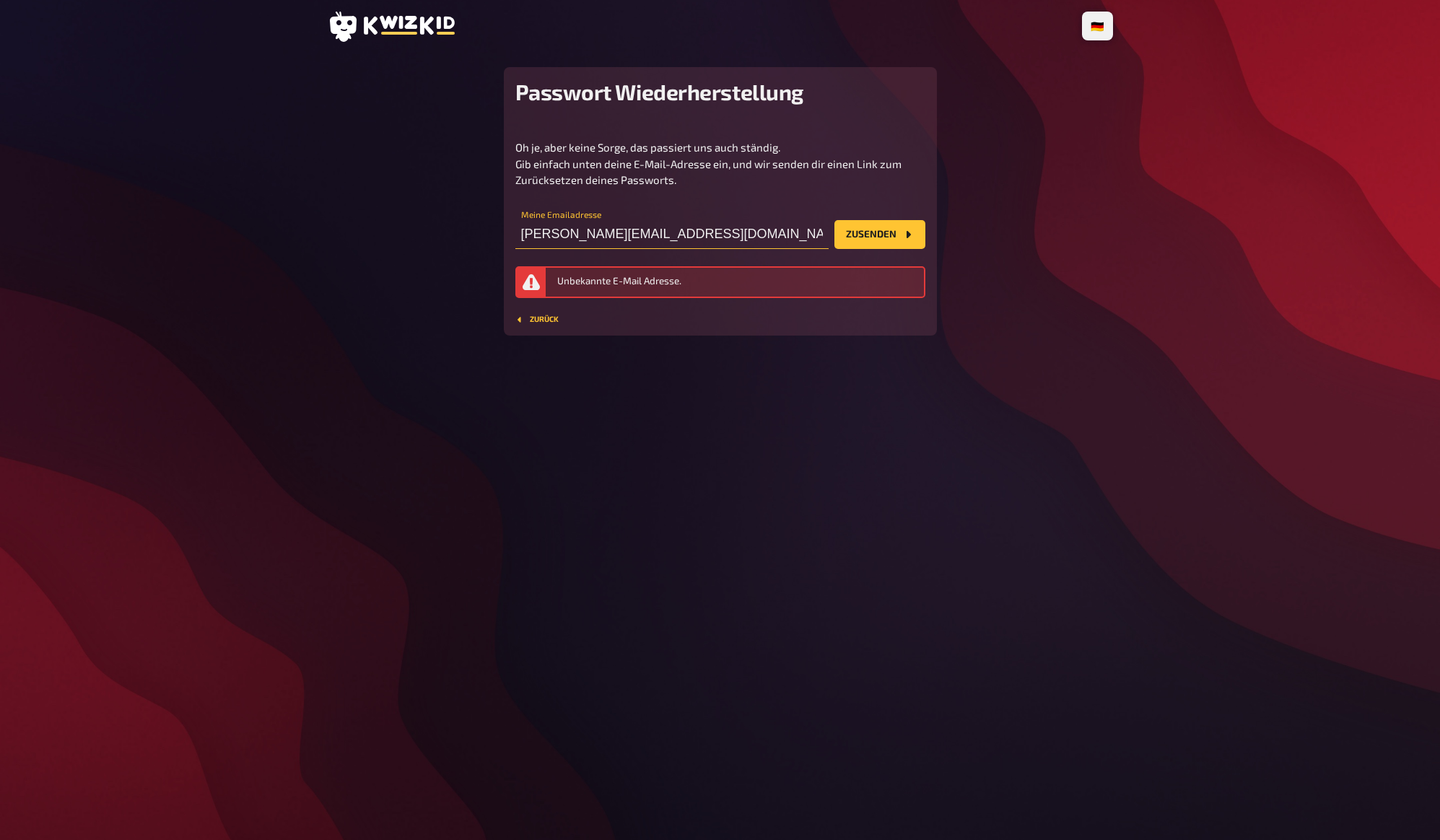
click at [676, 237] on input "[PERSON_NAME][EMAIL_ADDRESS][DOMAIN_NAME]" at bounding box center [672, 234] width 313 height 28
click at [546, 320] on button "Zurück" at bounding box center [537, 319] width 43 height 9
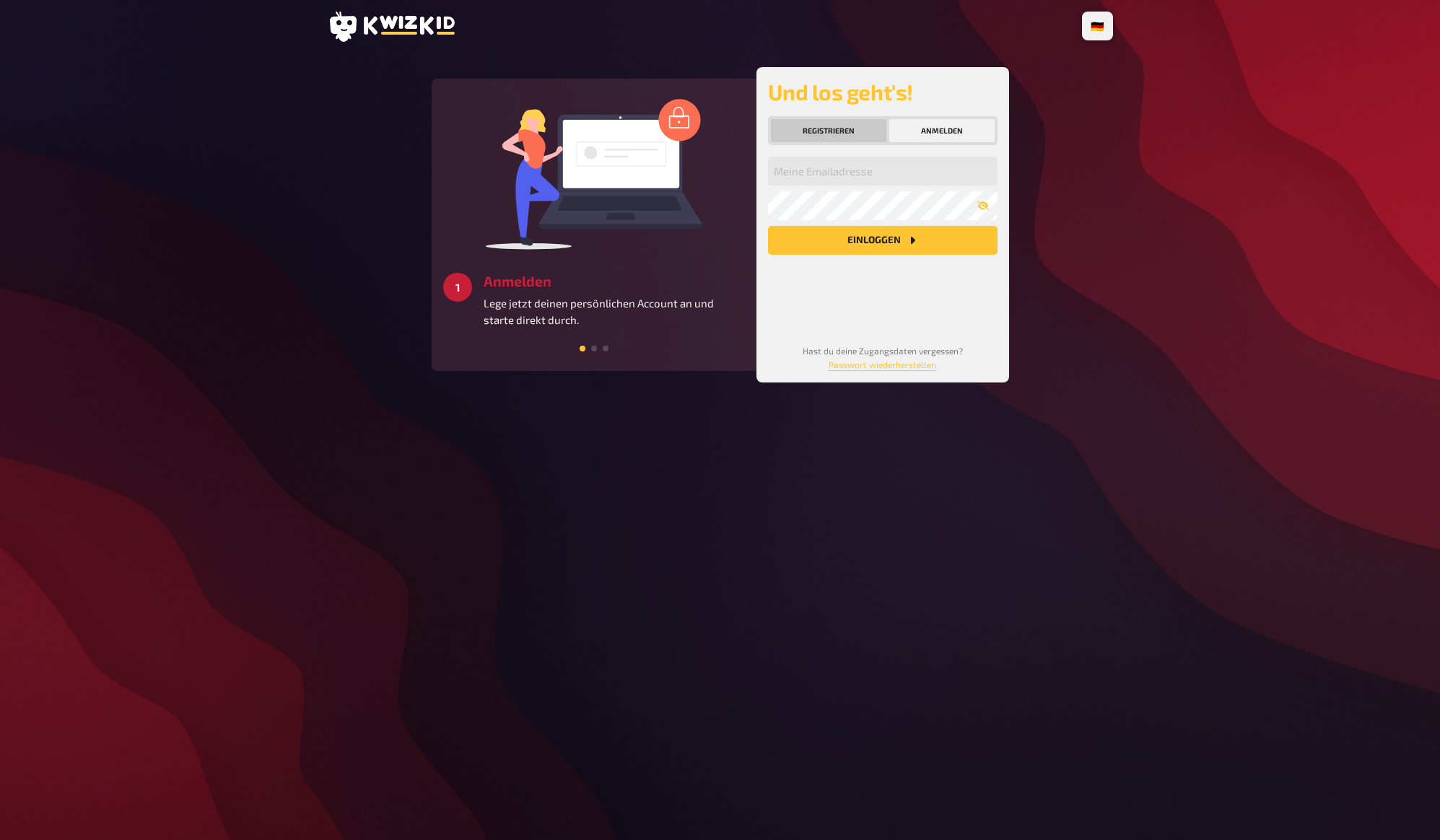
click at [835, 131] on button "Registrieren" at bounding box center [829, 130] width 116 height 23
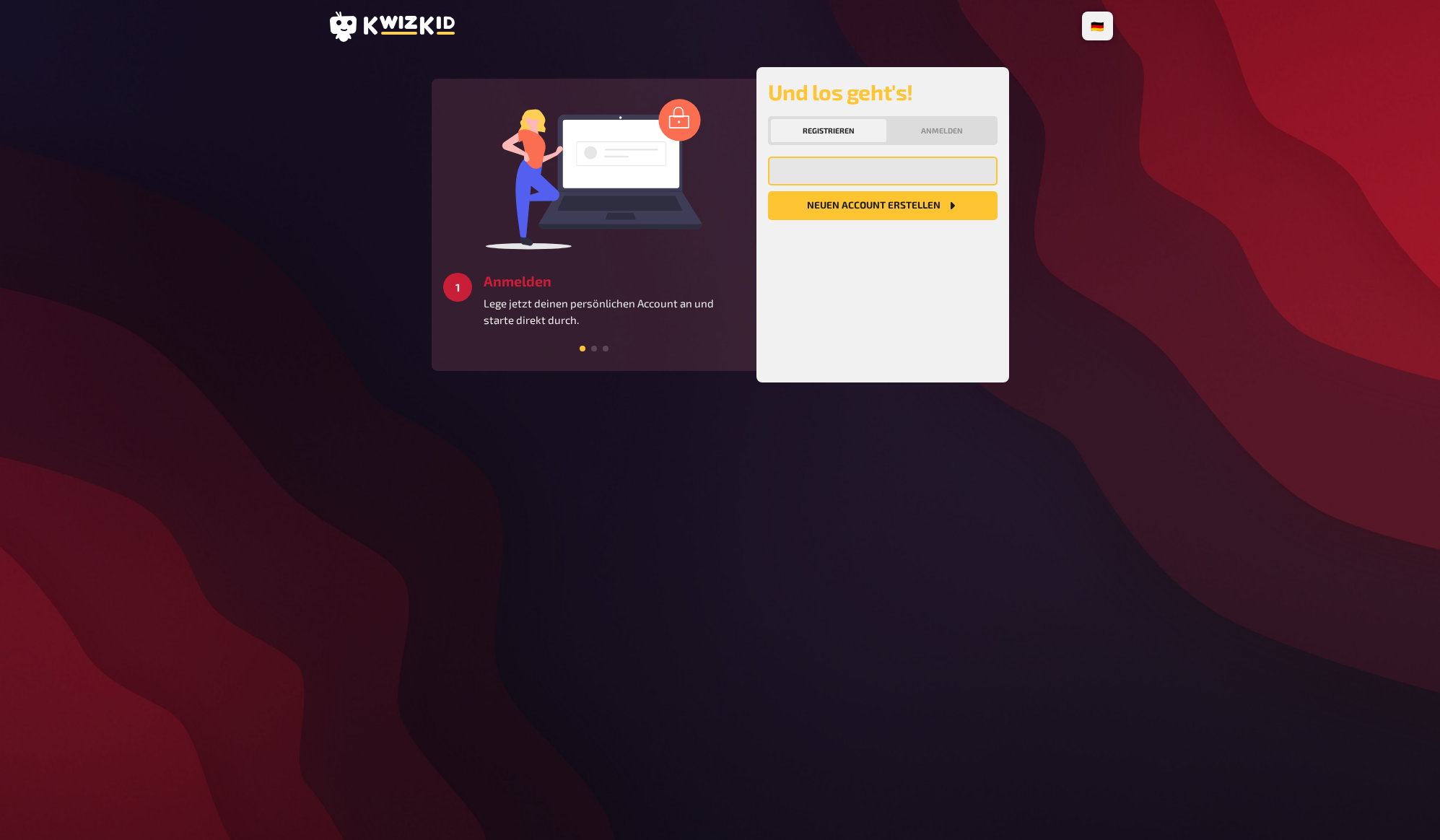
click at [832, 168] on input "email" at bounding box center [883, 170] width 230 height 28
paste input "[PERSON_NAME][EMAIL_ADDRESS][DOMAIN_NAME]"
type input "[PERSON_NAME][EMAIL_ADDRESS][DOMAIN_NAME]"
click at [1019, 313] on main "3 Starten Schaffe ein besonderes Quizerlebnis für alle Teilnehmer:innen und ver…" at bounding box center [721, 224] width 786 height 315
click at [881, 200] on button "Neuen Account Erstellen" at bounding box center [883, 205] width 230 height 28
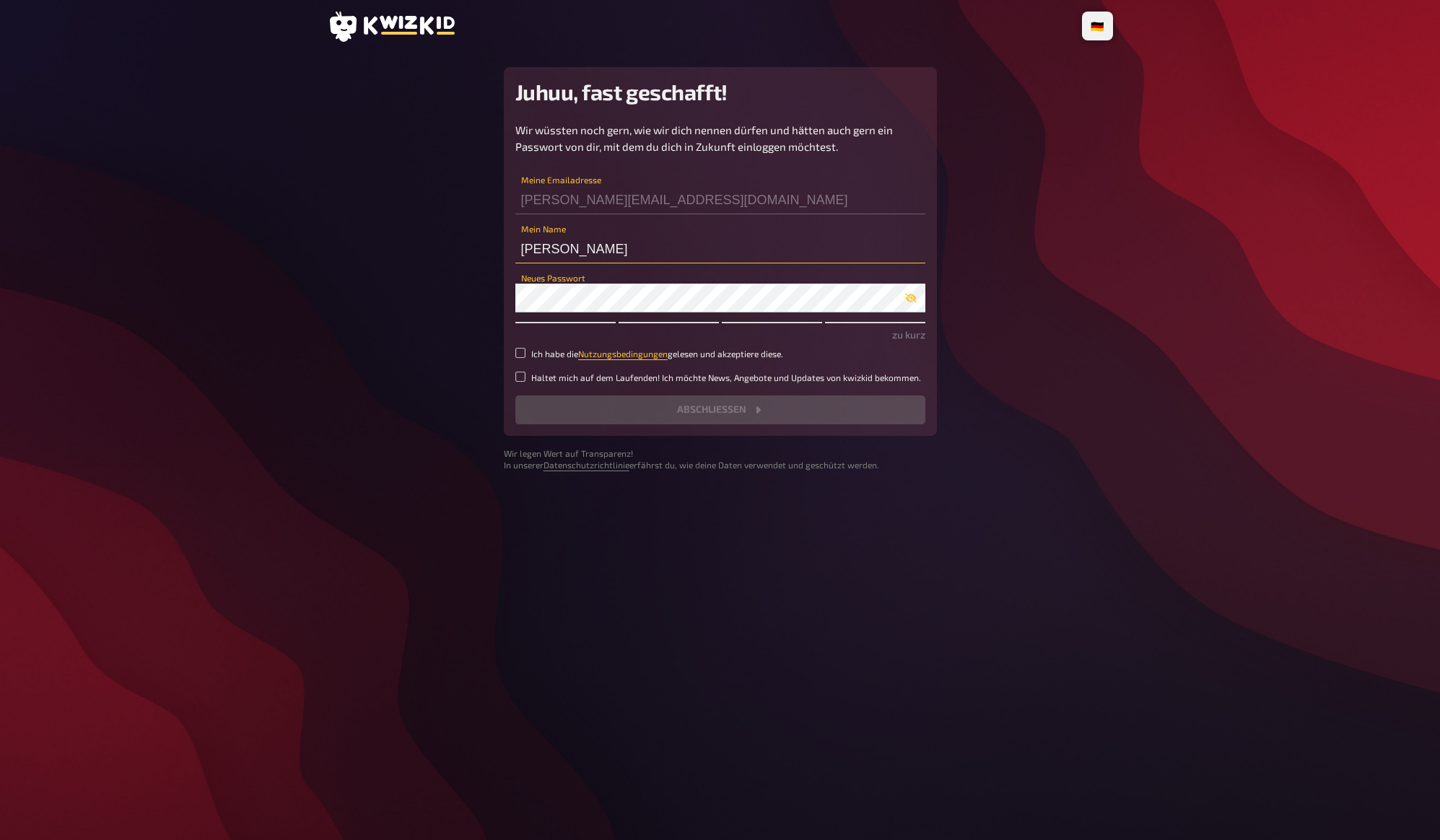
click at [561, 250] on input "stefan" at bounding box center [720, 249] width 410 height 28
paste input "@kwizkid.live"
type input "stefan@kwizkid.live"
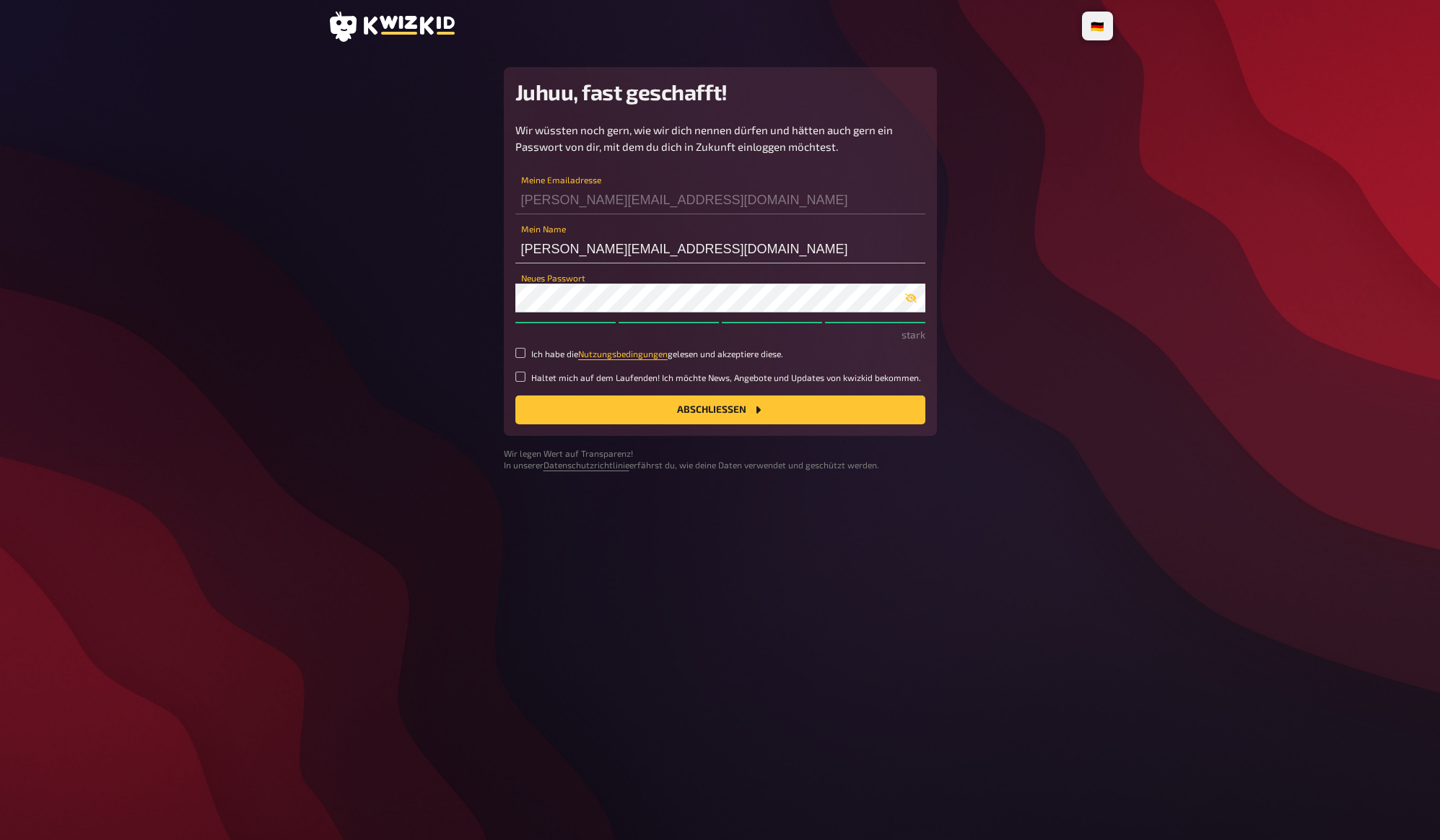
click at [408, 277] on main "Juhuu, fast geschafft! Wir wüssten noch gern, wie wir dich nennen dürfen und hä…" at bounding box center [721, 269] width 786 height 404
click at [520, 355] on input "Ich habe die Nutzungsbedingungen gelesen und akzeptiere diese." at bounding box center [521, 353] width 10 height 10
checkbox input "true"
click at [599, 356] on link "Nutzungsbedingungen" at bounding box center [623, 354] width 90 height 10
click at [592, 466] on link "Datenschutzrichtlinie" at bounding box center [586, 465] width 85 height 10
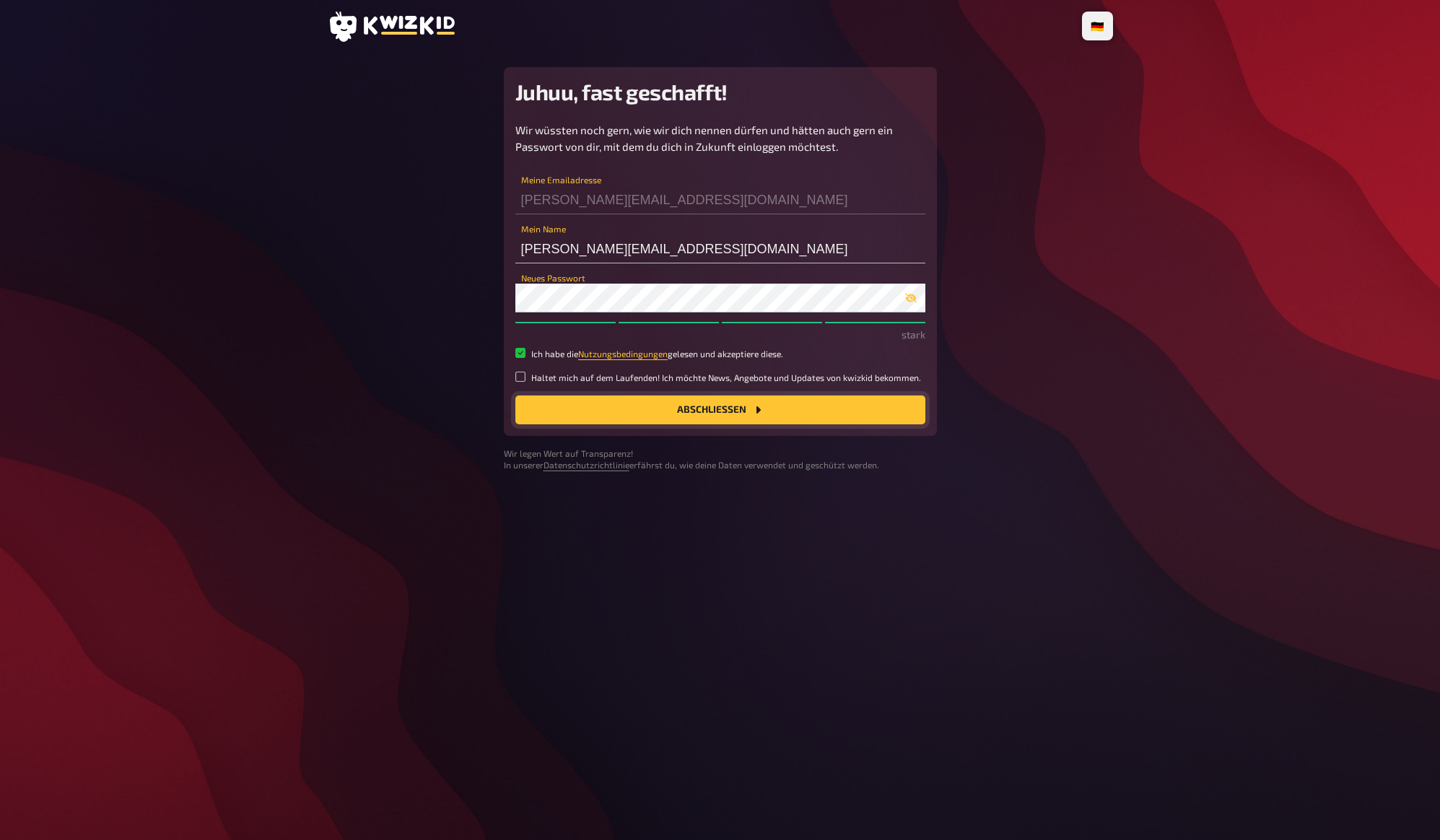
click at [707, 412] on button "Abschließen" at bounding box center [720, 409] width 410 height 28
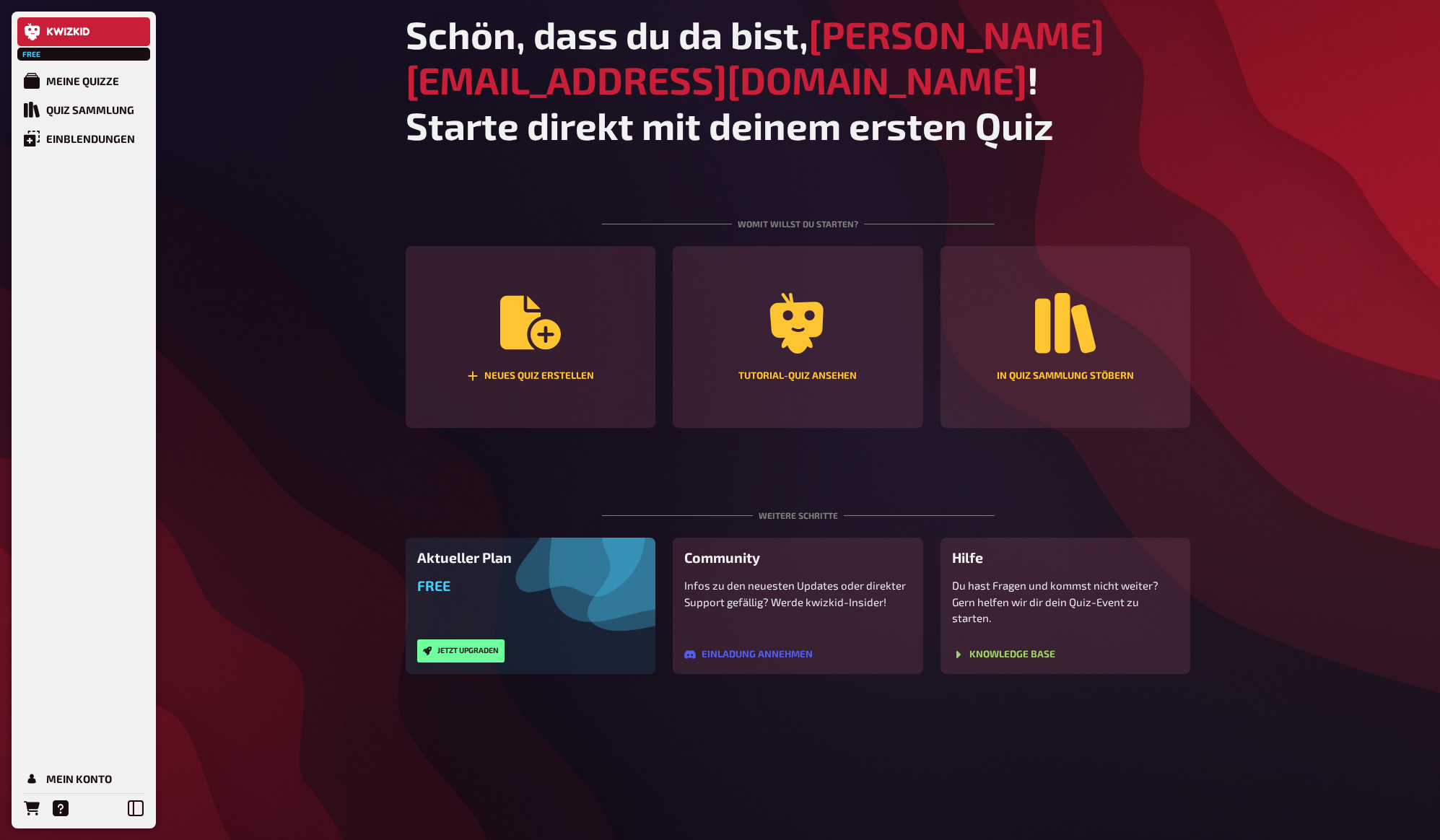
click at [347, 339] on div "Free Meine Quizze Quiz Sammlung Einblendungen Mein Konto Schön, dass du da bist…" at bounding box center [720, 420] width 1440 height 840
click at [351, 312] on div "Free Meine Quizze Quiz Sammlung Einblendungen Mein Konto Schön, dass du da bist…" at bounding box center [720, 420] width 1440 height 840
click at [379, 269] on div "Free Meine Quizze Quiz Sammlung Einblendungen Mein Konto Schön, dass du da bist…" at bounding box center [720, 420] width 1440 height 840
click at [60, 808] on icon "Hilfe" at bounding box center [60, 808] width 16 height 16
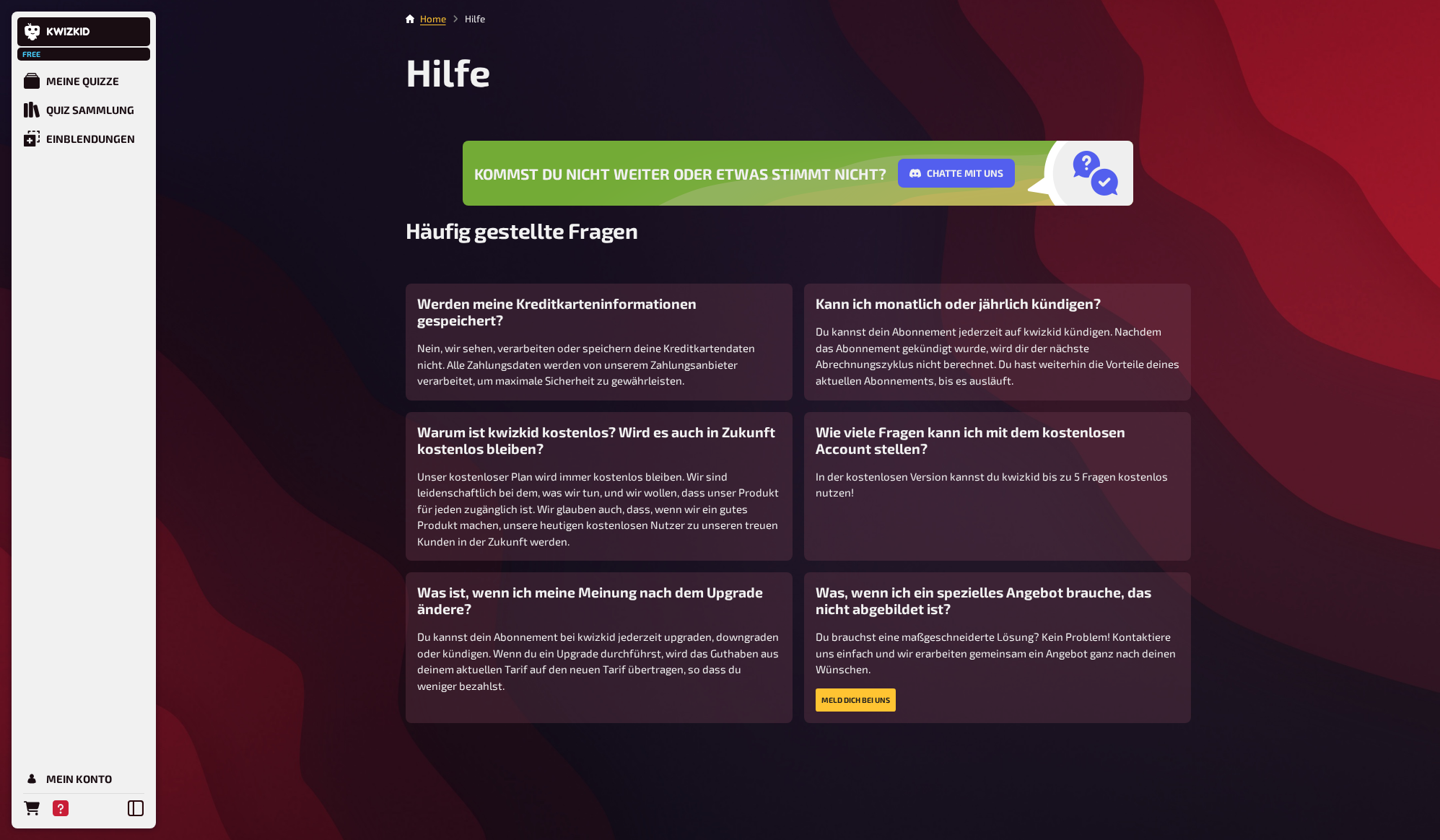
click at [322, 379] on div "Free Meine Quizze Quiz Sammlung Einblendungen Mein Konto Home Hilfe Hilfe Komms…" at bounding box center [720, 420] width 1440 height 840
click at [262, 504] on div "Free Meine Quizze Quiz Sammlung Einblendungen Mein Konto Home Hilfe Hilfe Komms…" at bounding box center [720, 420] width 1440 height 840
click at [288, 453] on div "Free Meine Quizze Quiz Sammlung Einblendungen Mein Konto Home Hilfe Hilfe Komms…" at bounding box center [720, 420] width 1440 height 840
click at [39, 812] on icon "Bestellungen" at bounding box center [32, 808] width 16 height 16
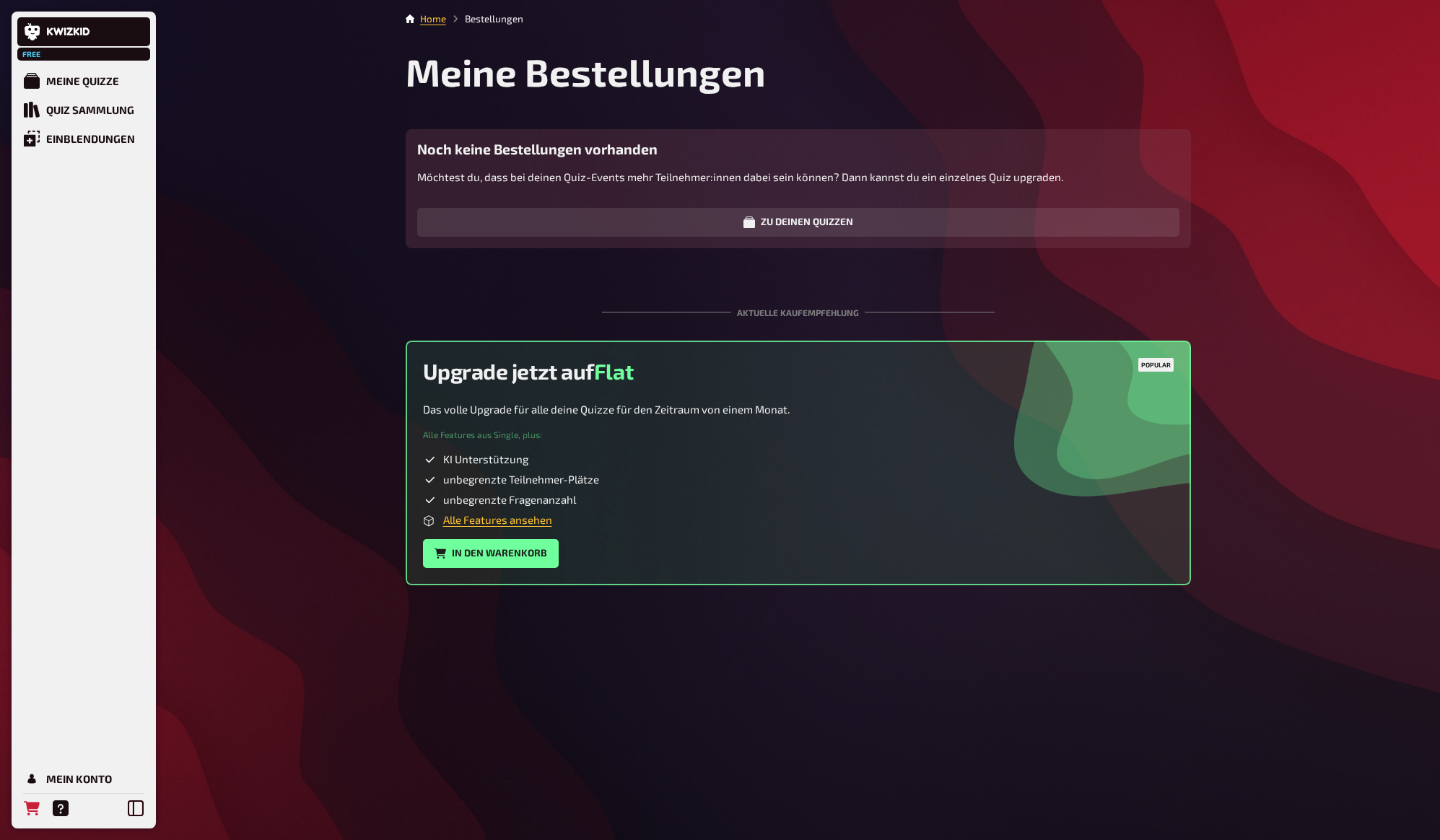
click at [208, 660] on div "Free Meine Quizze Quiz Sammlung Einblendungen Mein Konto Home Bestellungen Mein…" at bounding box center [720, 420] width 1440 height 840
click at [208, 658] on div "Free Meine Quizze Quiz Sammlung Einblendungen Mein Konto Home Bestellungen Mein…" at bounding box center [720, 420] width 1440 height 840
click at [502, 521] on link "Alle Features ansehen" at bounding box center [497, 519] width 109 height 13
drag, startPoint x: 359, startPoint y: 505, endPoint x: 329, endPoint y: 494, distance: 32.0
click at [329, 494] on div "Free Meine Quizze Quiz Sammlung Einblendungen Mein Konto Home Bestellungen Mein…" at bounding box center [720, 420] width 1440 height 840
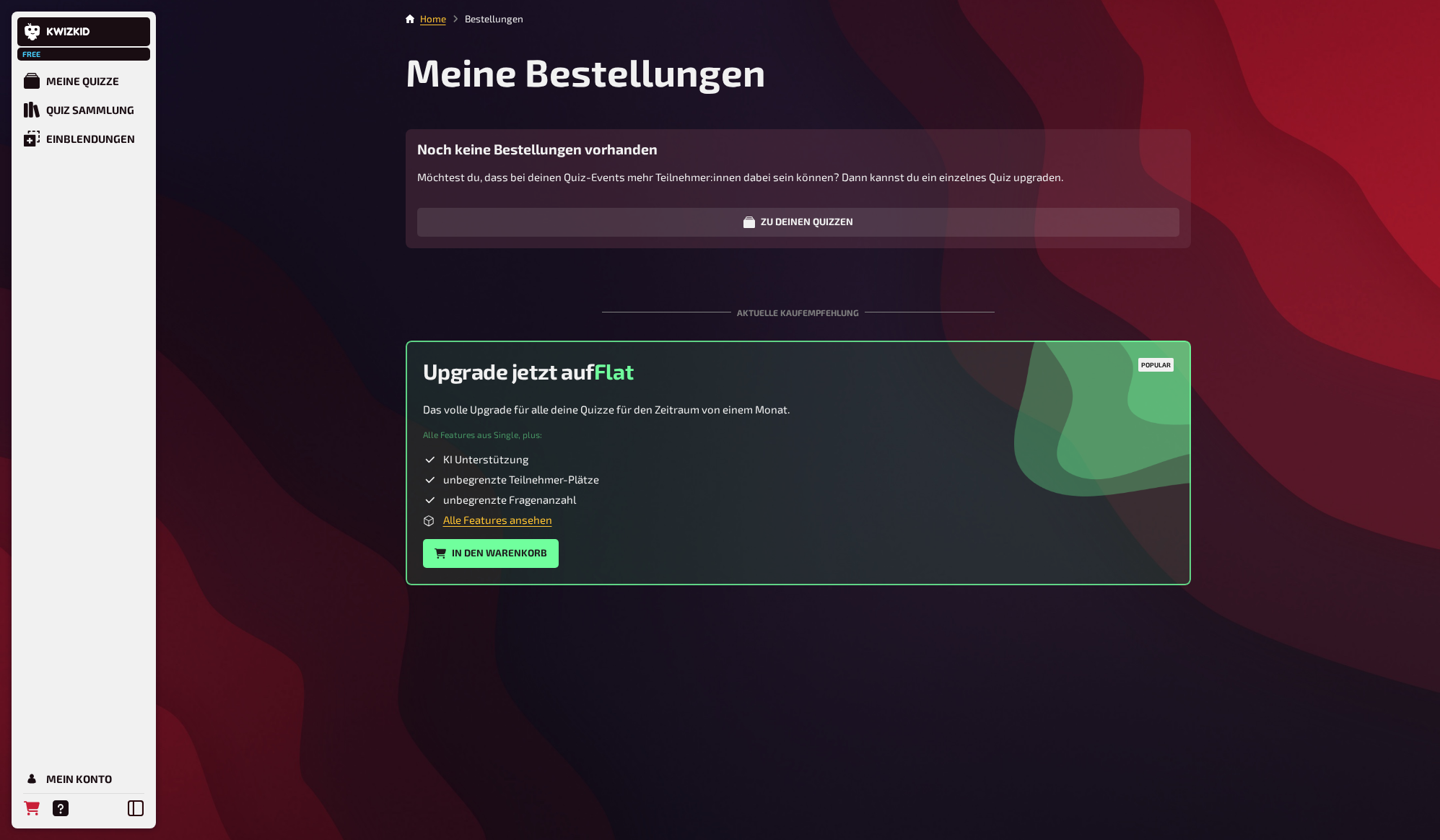
click at [293, 451] on div "Free Meine Quizze Quiz Sammlung Einblendungen Mein Konto Home Bestellungen Mein…" at bounding box center [720, 420] width 1440 height 840
click at [292, 443] on div "Free Meine Quizze Quiz Sammlung Einblendungen Mein Konto Home Bestellungen Mein…" at bounding box center [720, 420] width 1440 height 840
click at [292, 442] on div "Free Meine Quizze Quiz Sammlung Einblendungen Mein Konto Home Bestellungen Mein…" at bounding box center [720, 420] width 1440 height 840
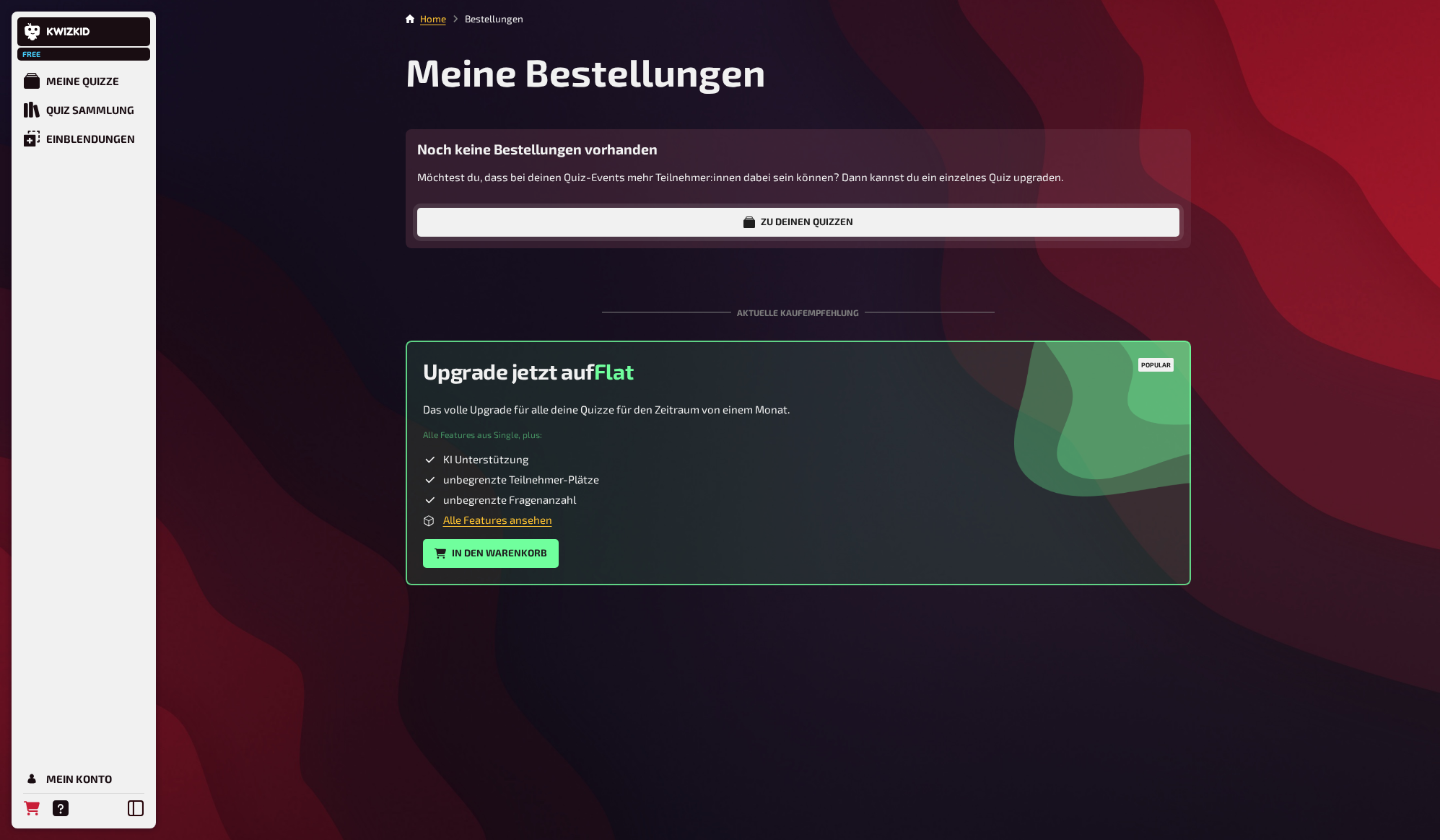
click at [579, 213] on link "Zu deinen Quizzen" at bounding box center [798, 222] width 762 height 28
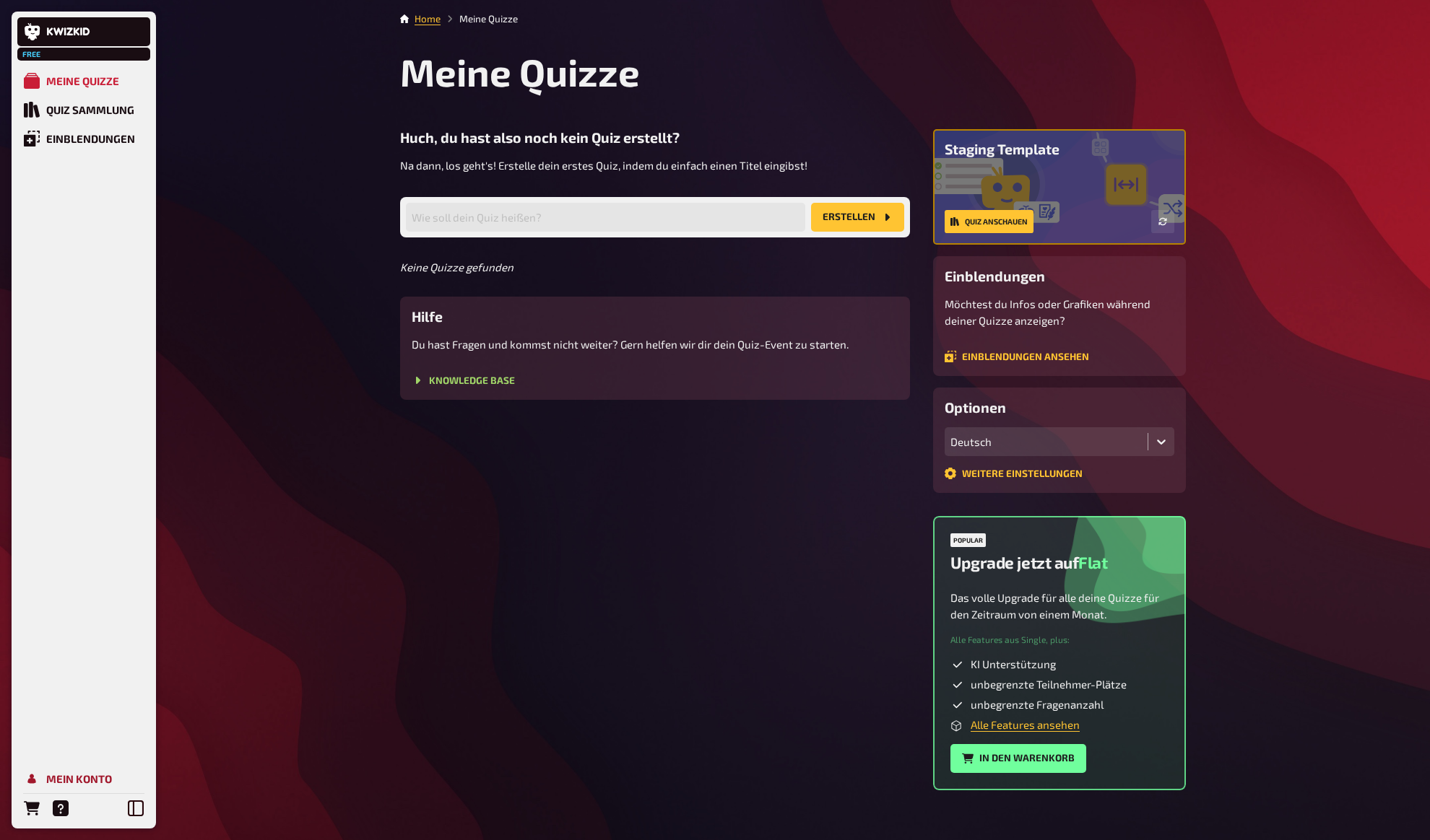
click at [75, 782] on div "Mein Konto" at bounding box center [79, 779] width 66 height 13
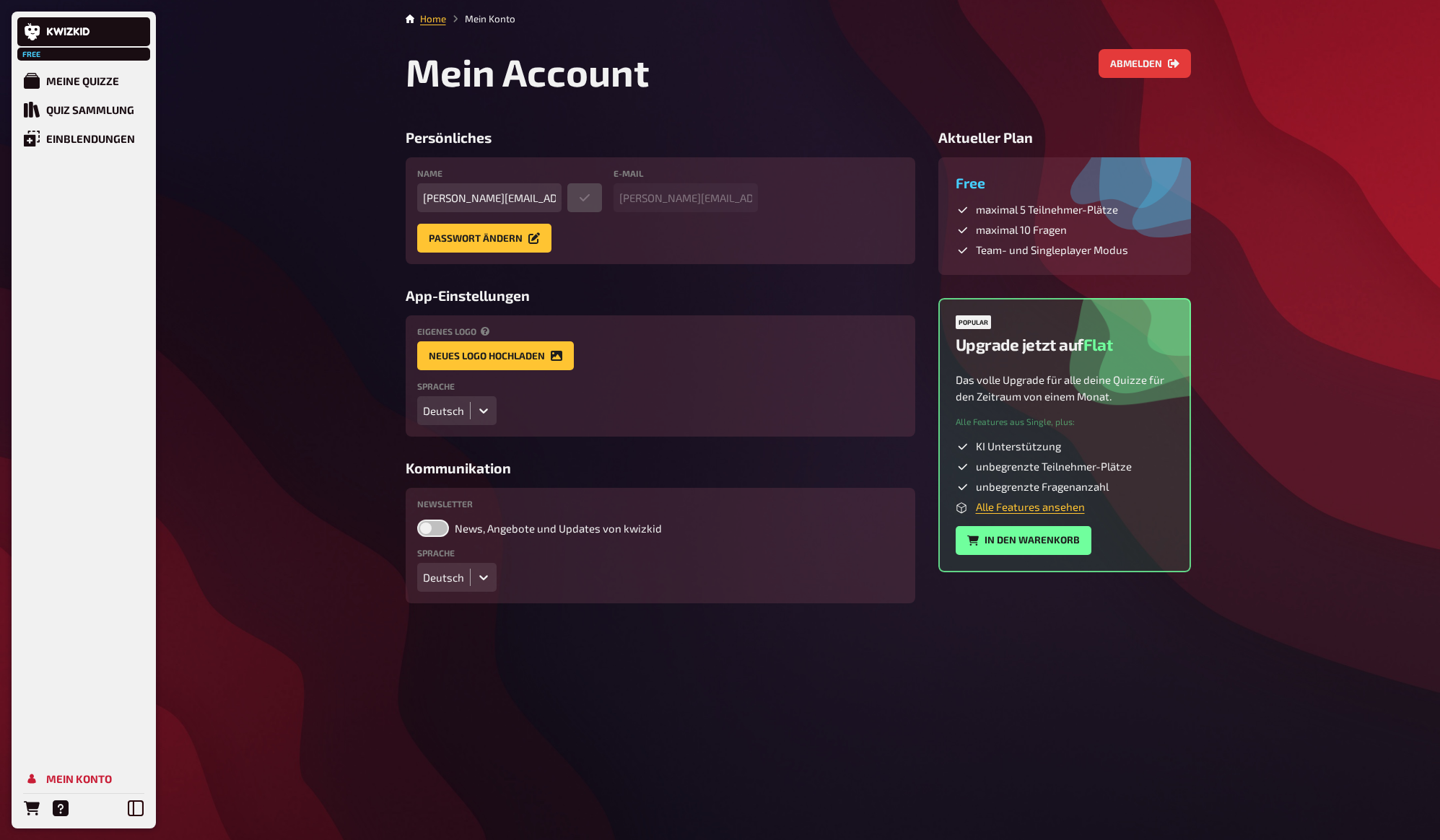
click at [336, 281] on div "Free Meine Quizze Quiz Sammlung Einblendungen Mein Konto Home Mein Konto Mein A…" at bounding box center [720, 420] width 1440 height 840
click at [439, 416] on div "Deutsch" at bounding box center [444, 410] width 41 height 13
click at [442, 469] on div "English" at bounding box center [457, 464] width 79 height 24
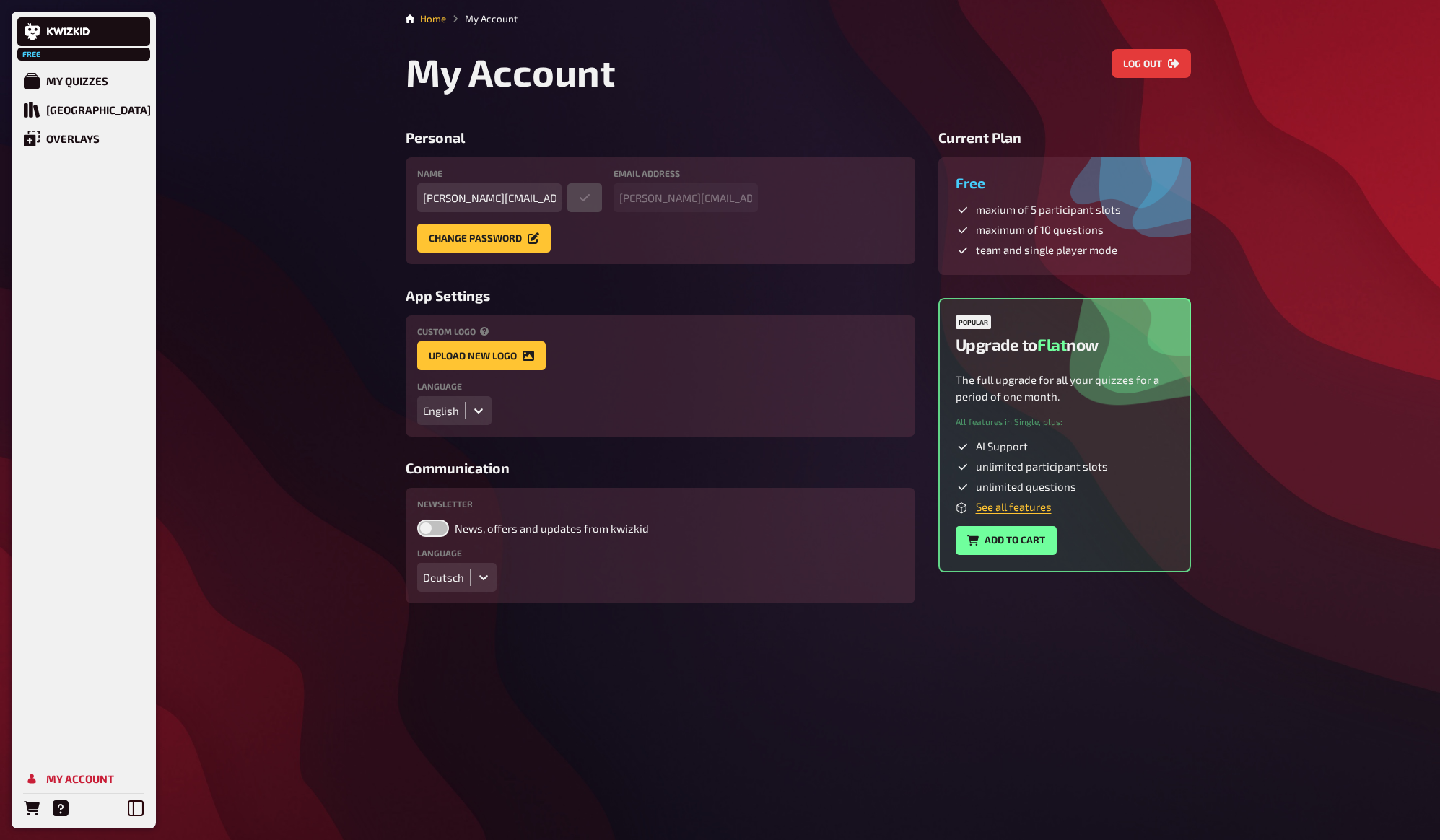
click at [449, 413] on div "English" at bounding box center [441, 410] width 36 height 13
click at [443, 439] on div "Deutsch" at bounding box center [454, 440] width 74 height 24
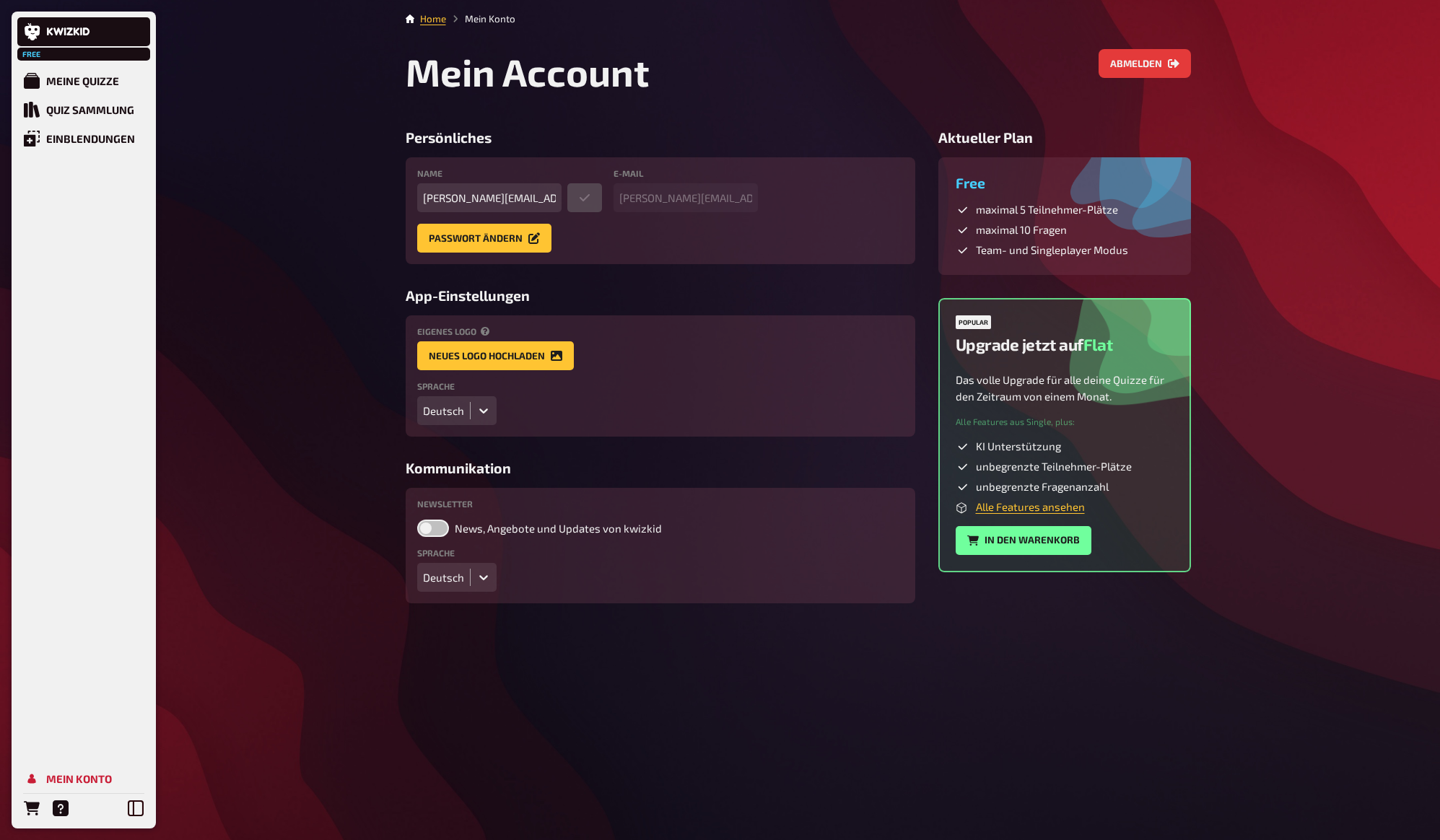
click at [314, 419] on div "Free Meine Quizze Quiz Sammlung Einblendungen Mein Konto Home Mein Konto Mein A…" at bounding box center [720, 420] width 1440 height 840
click at [328, 407] on div "Free Meine Quizze Quiz Sammlung Einblendungen Mein Konto Home Mein Konto Mein A…" at bounding box center [720, 420] width 1440 height 840
click at [431, 535] on label at bounding box center [433, 528] width 32 height 17
click at [417, 520] on input "News, Angebote und Updates von kwizkid" at bounding box center [416, 519] width 1 height 1
click at [432, 531] on label at bounding box center [433, 528] width 32 height 17
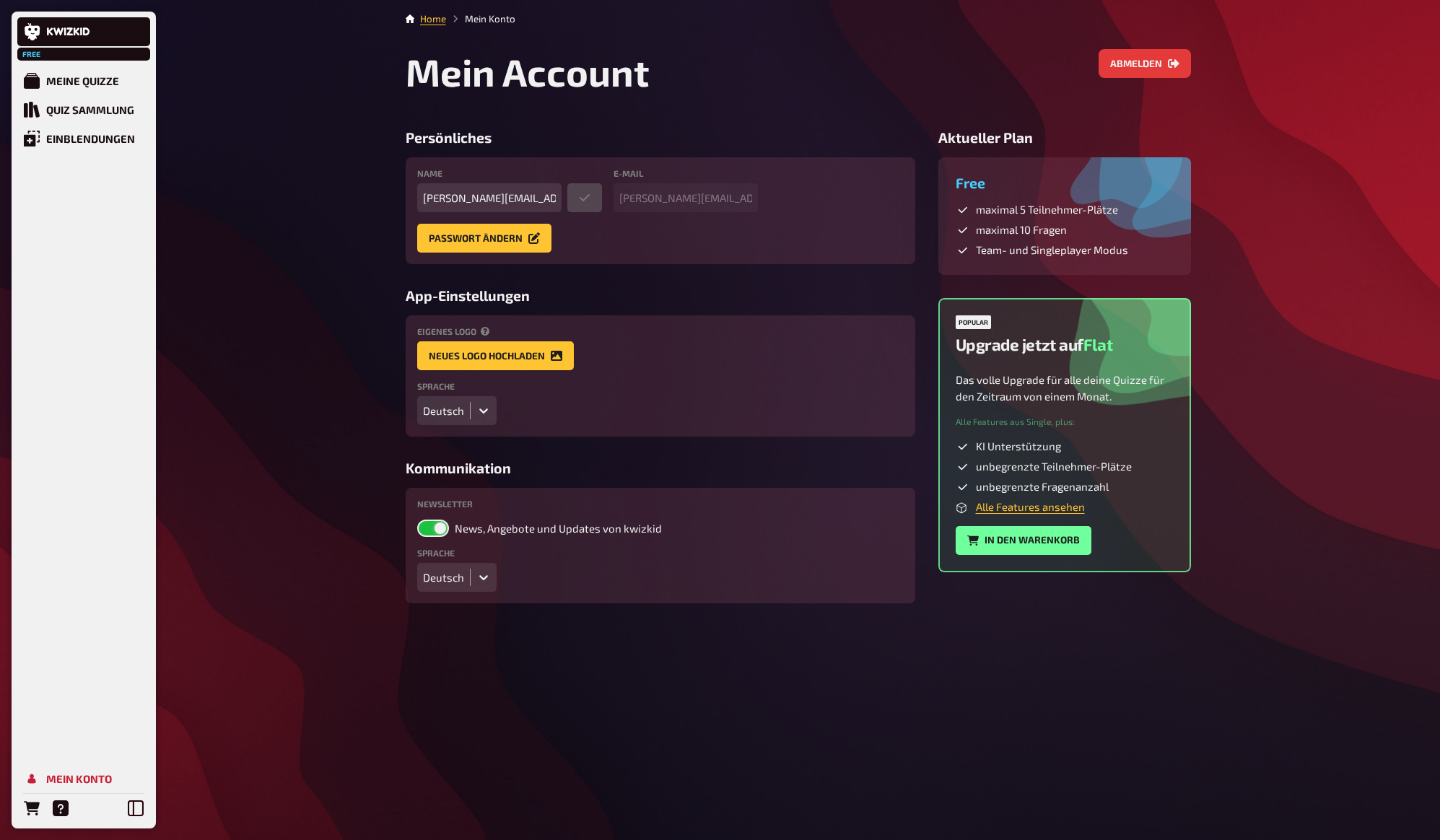
click at [417, 520] on input "News, Angebote und Updates von kwizkid" at bounding box center [416, 519] width 1 height 1
checkbox input "false"
click at [336, 475] on div "Free Meine Quizze Quiz Sammlung Einblendungen Mein Konto Home Mein Konto Mein A…" at bounding box center [720, 420] width 1440 height 840
drag, startPoint x: 321, startPoint y: 375, endPoint x: 311, endPoint y: 325, distance: 51.0
click at [319, 355] on div "Free Meine Quizze Quiz Sammlung Einblendungen Mein Konto Home Mein Konto Mein A…" at bounding box center [720, 420] width 1440 height 840
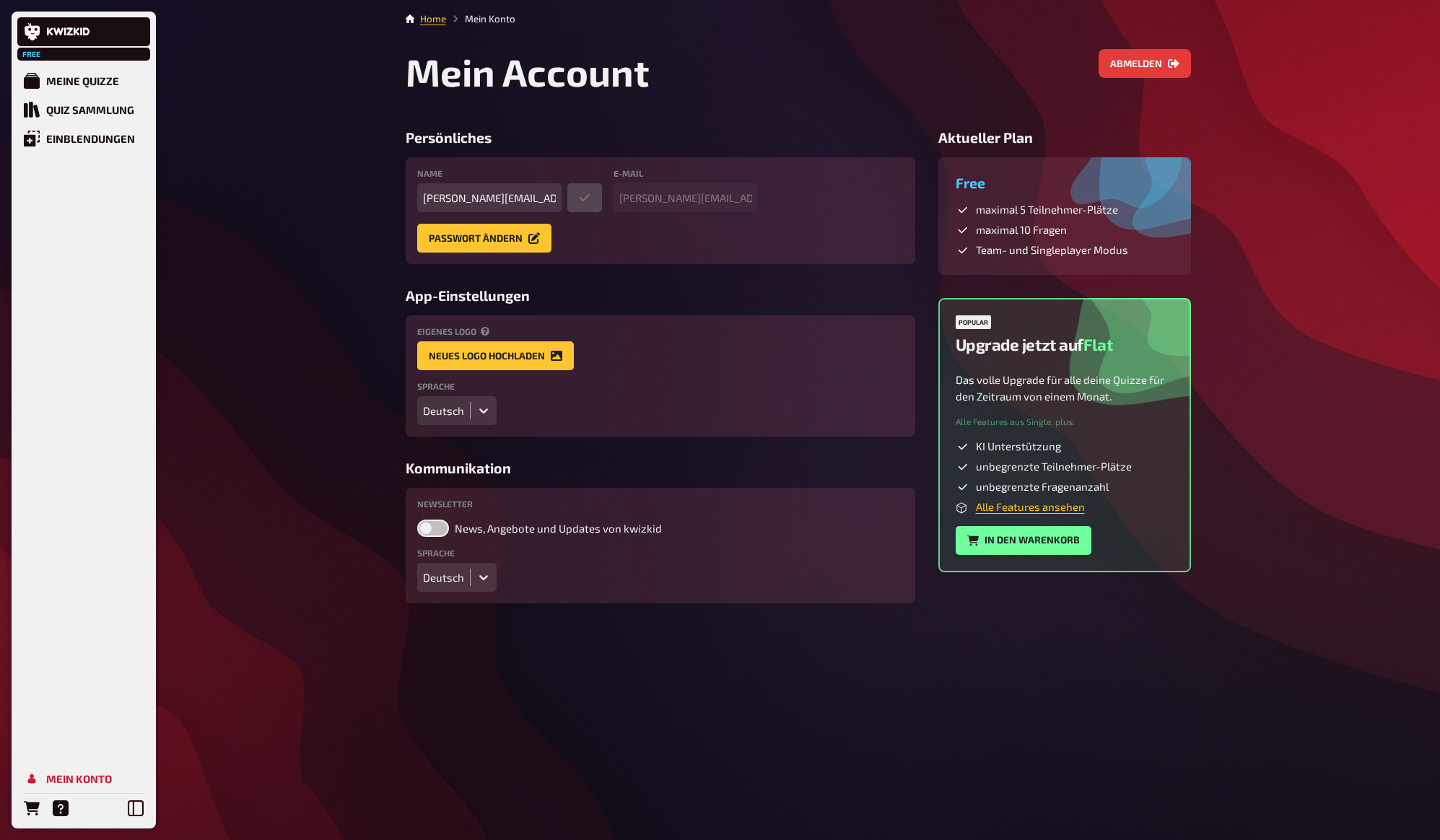
click at [210, 234] on div "Free Meine Quizze Quiz Sammlung Einblendungen Mein Konto Home Mein Konto Mein A…" at bounding box center [720, 420] width 1440 height 840
click at [74, 131] on link "Einblendungen" at bounding box center [84, 138] width 133 height 28
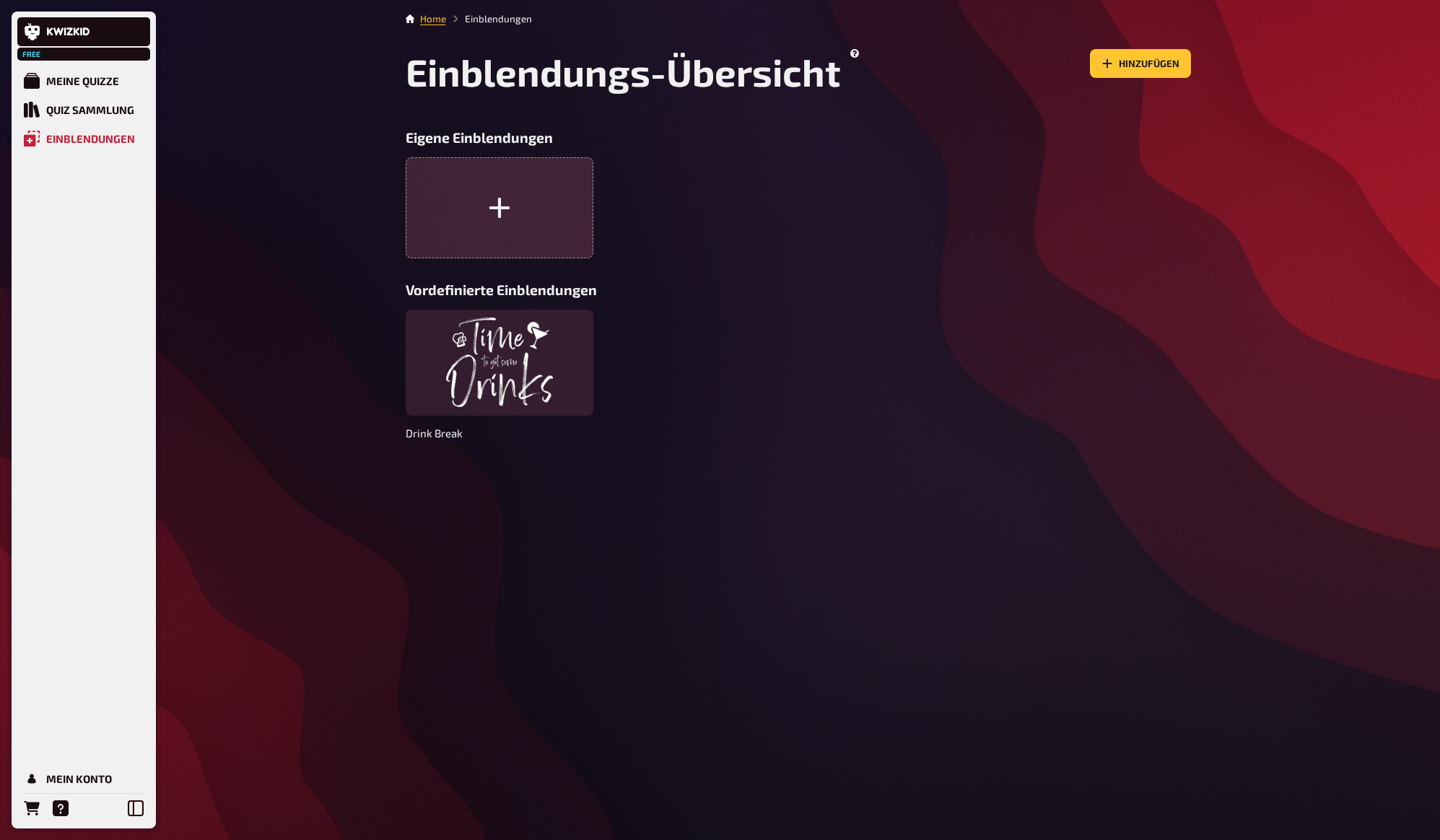
click at [504, 214] on icon "button" at bounding box center [499, 208] width 25 height 25
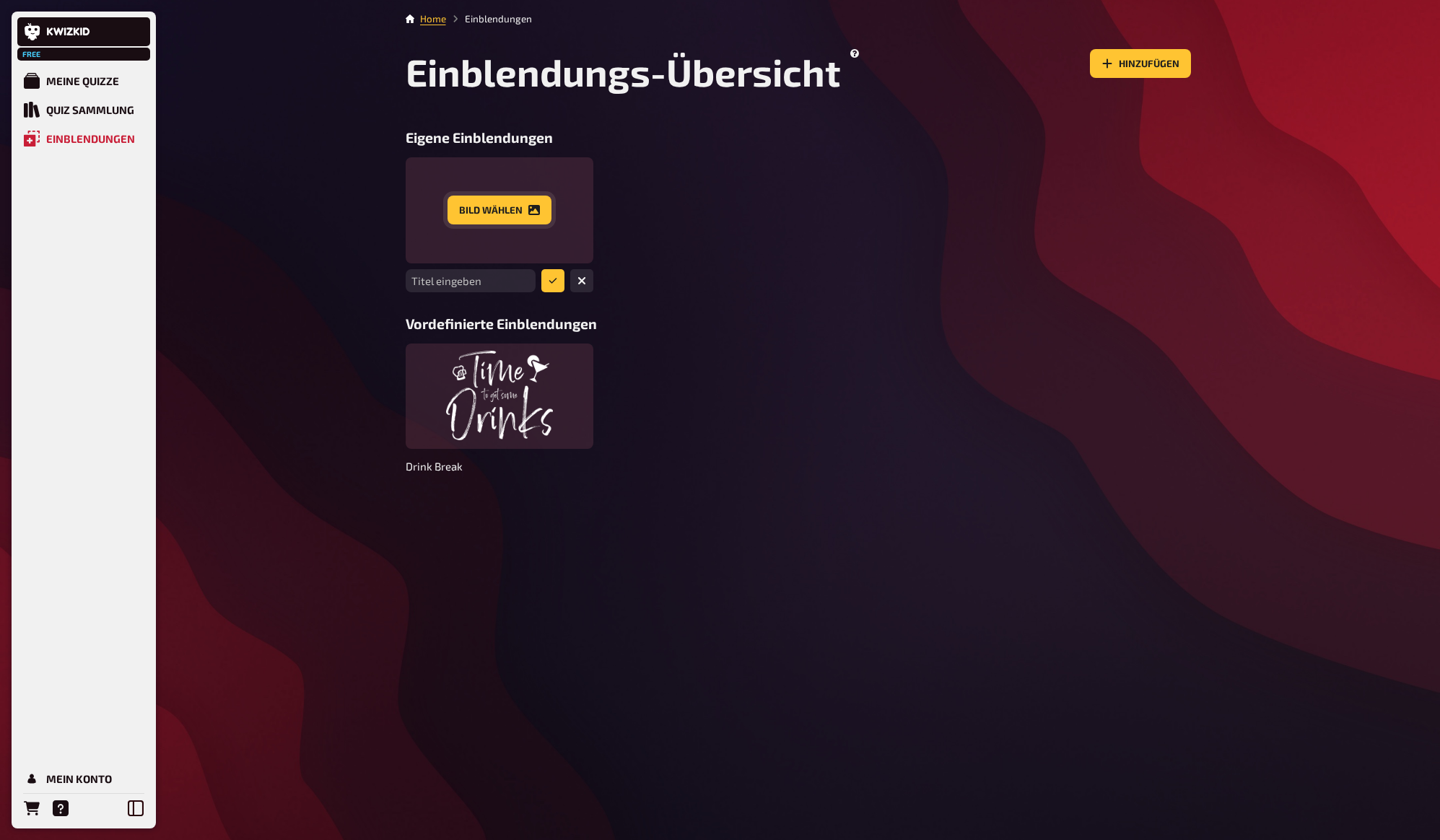
click at [500, 201] on button "Bild wählen" at bounding box center [499, 210] width 104 height 28
click at [752, 275] on div "Titel eingeben" at bounding box center [799, 224] width 786 height 135
click at [560, 283] on button "submit" at bounding box center [553, 281] width 23 height 23
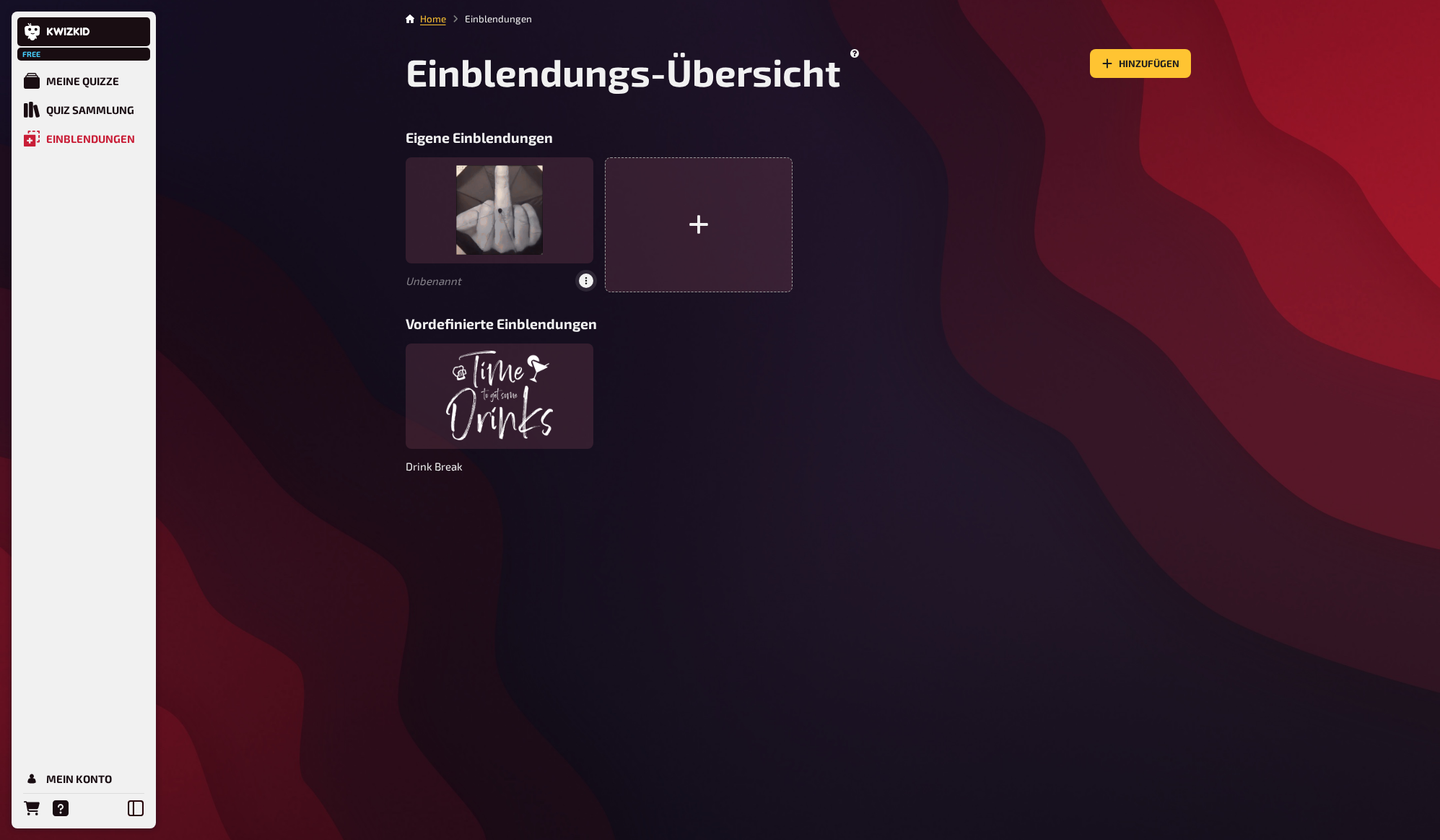
click at [591, 285] on button "button" at bounding box center [586, 281] width 15 height 15
click at [553, 228] on div "bearbeiten" at bounding box center [557, 230] width 59 height 15
type input "fu"
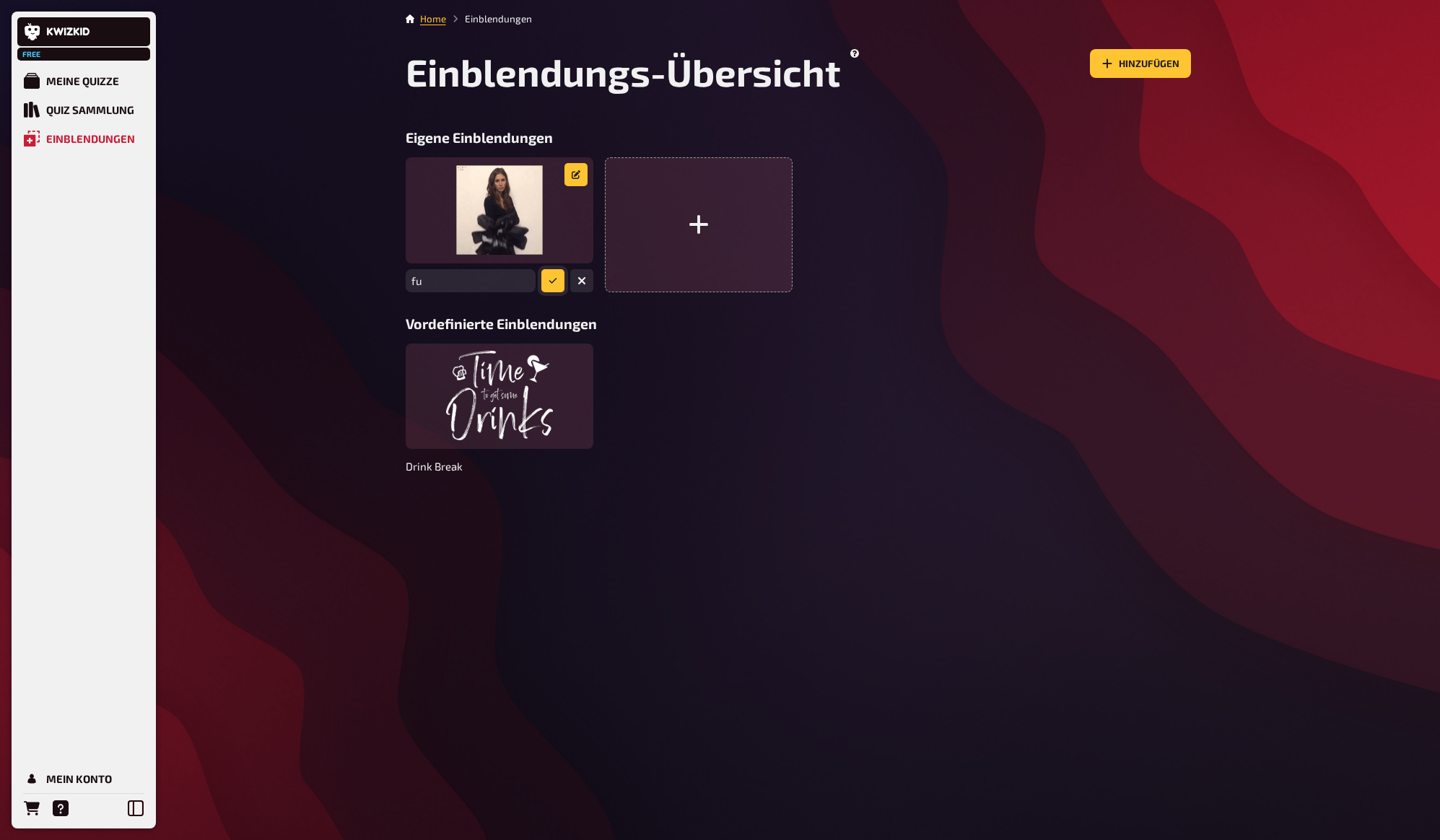
click at [548, 283] on icon "submit" at bounding box center [553, 281] width 9 height 9
click at [361, 149] on div "Free Meine Quizze Quiz Sammlung Einblendungen Mein Konto Home Einblendungen Ein…" at bounding box center [720, 420] width 1440 height 840
click at [360, 157] on div "Free Meine Quizze Quiz Sammlung Einblendungen Mein Konto Home Einblendungen Ein…" at bounding box center [720, 420] width 1440 height 840
click at [1160, 65] on button "Hinzufügen" at bounding box center [1140, 63] width 101 height 28
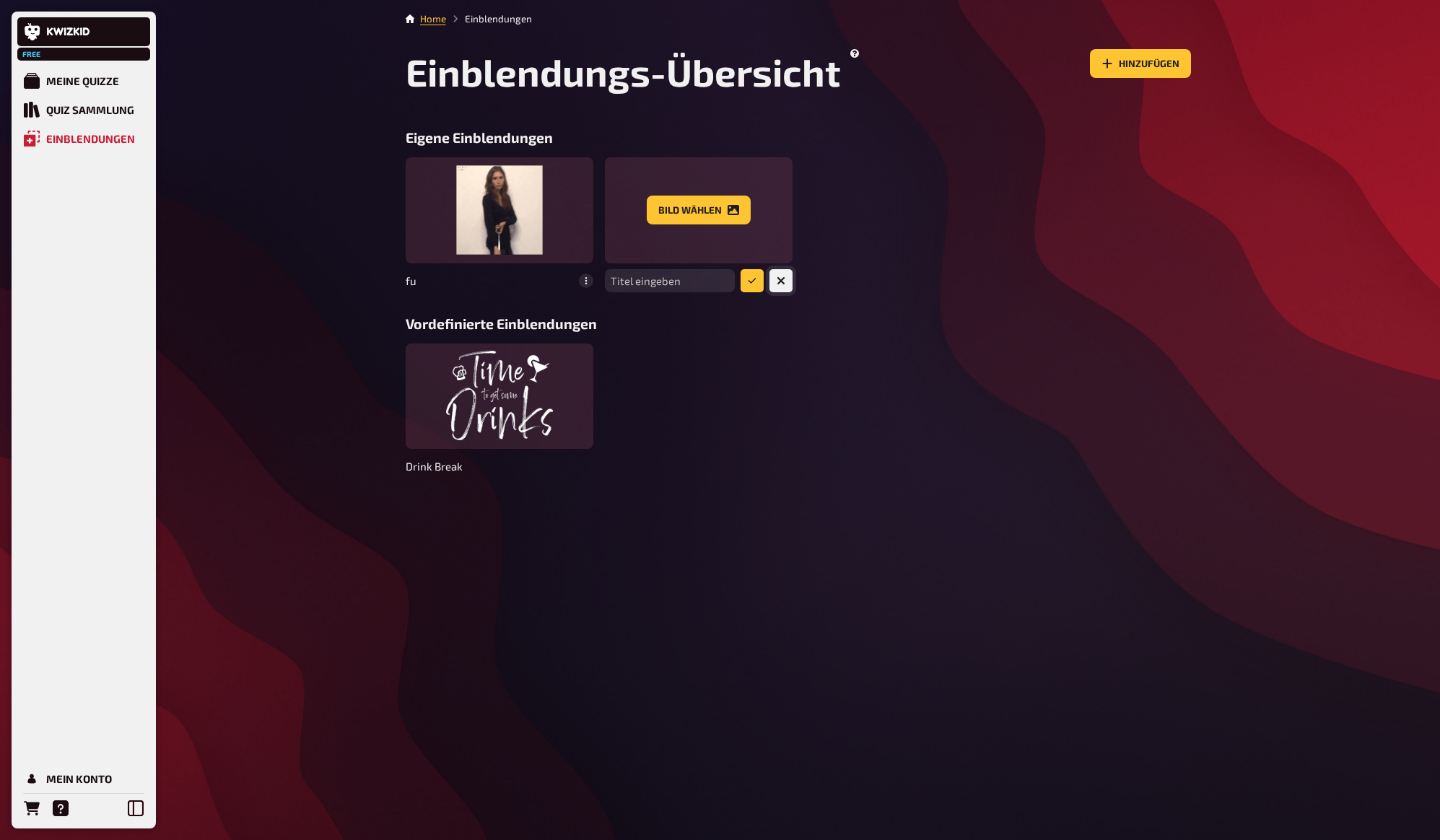
click at [784, 277] on icon "button" at bounding box center [781, 281] width 9 height 9
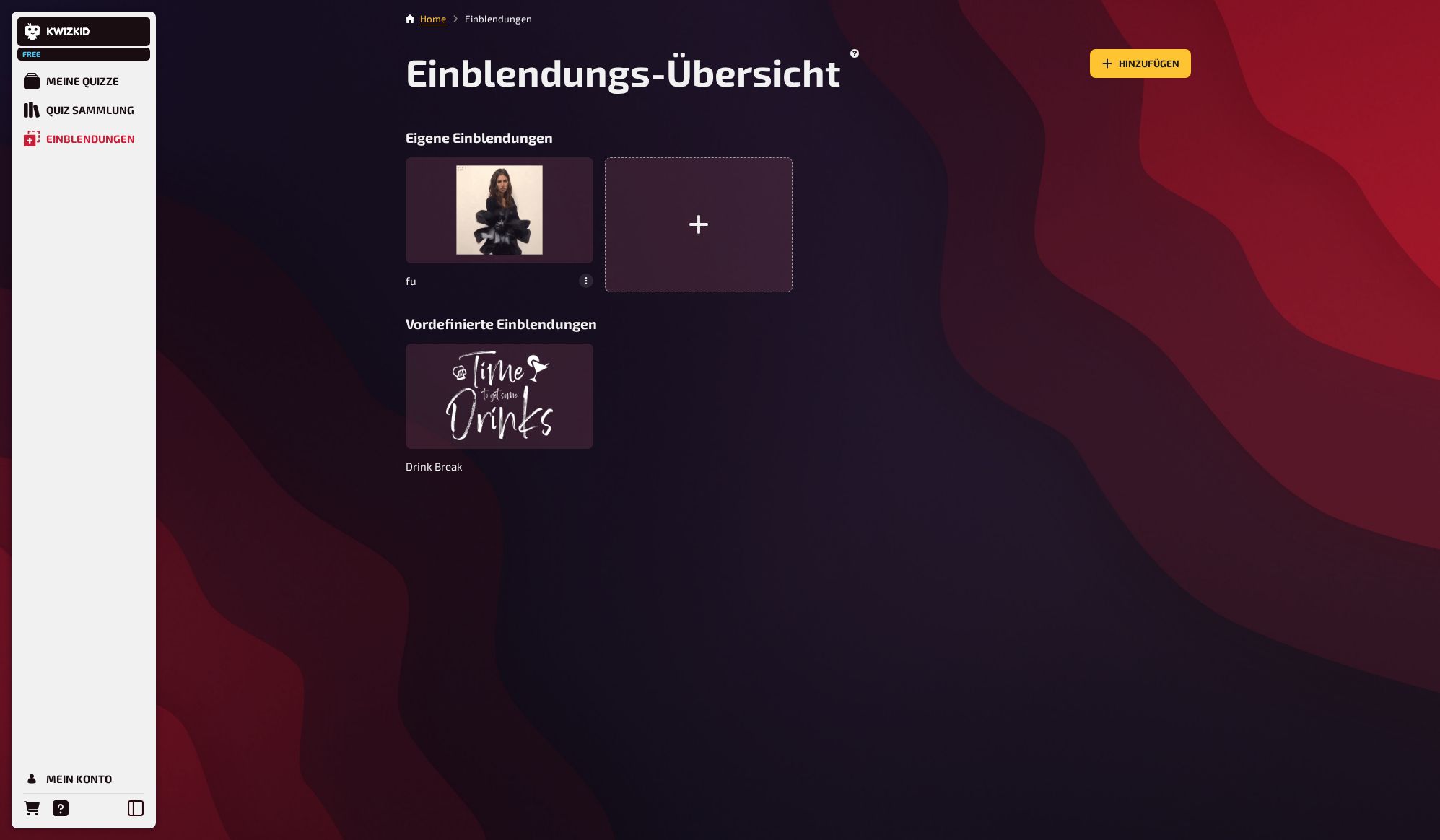
click at [892, 249] on div "fu" at bounding box center [799, 224] width 786 height 135
click at [332, 152] on div "Free Meine Quizze Quiz Sammlung Einblendungen Mein Konto Home Einblendungen Ein…" at bounding box center [720, 420] width 1440 height 840
click at [107, 106] on div "Quiz Sammlung" at bounding box center [91, 110] width 88 height 13
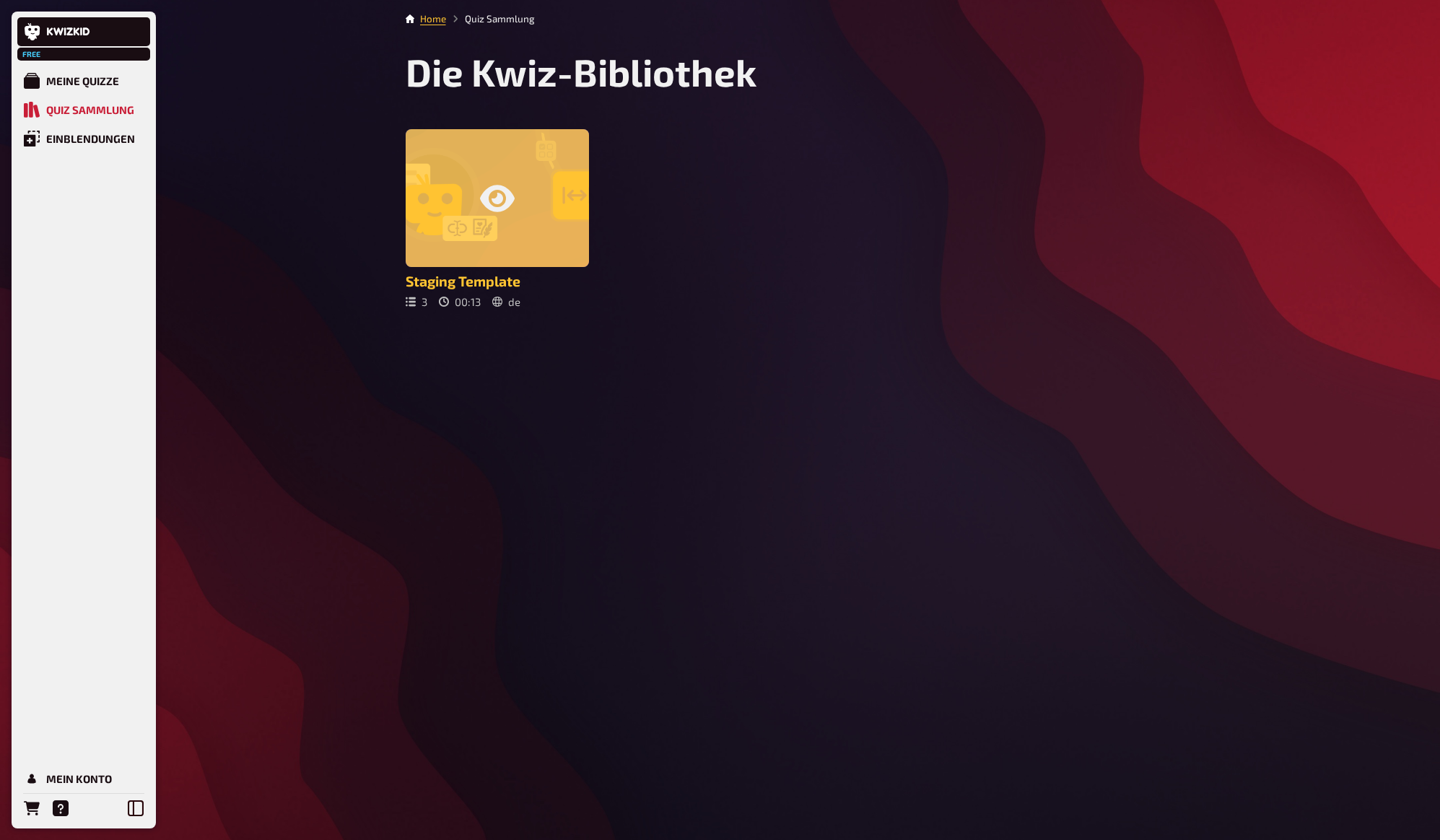
click at [537, 164] on div at bounding box center [497, 199] width 183 height 138
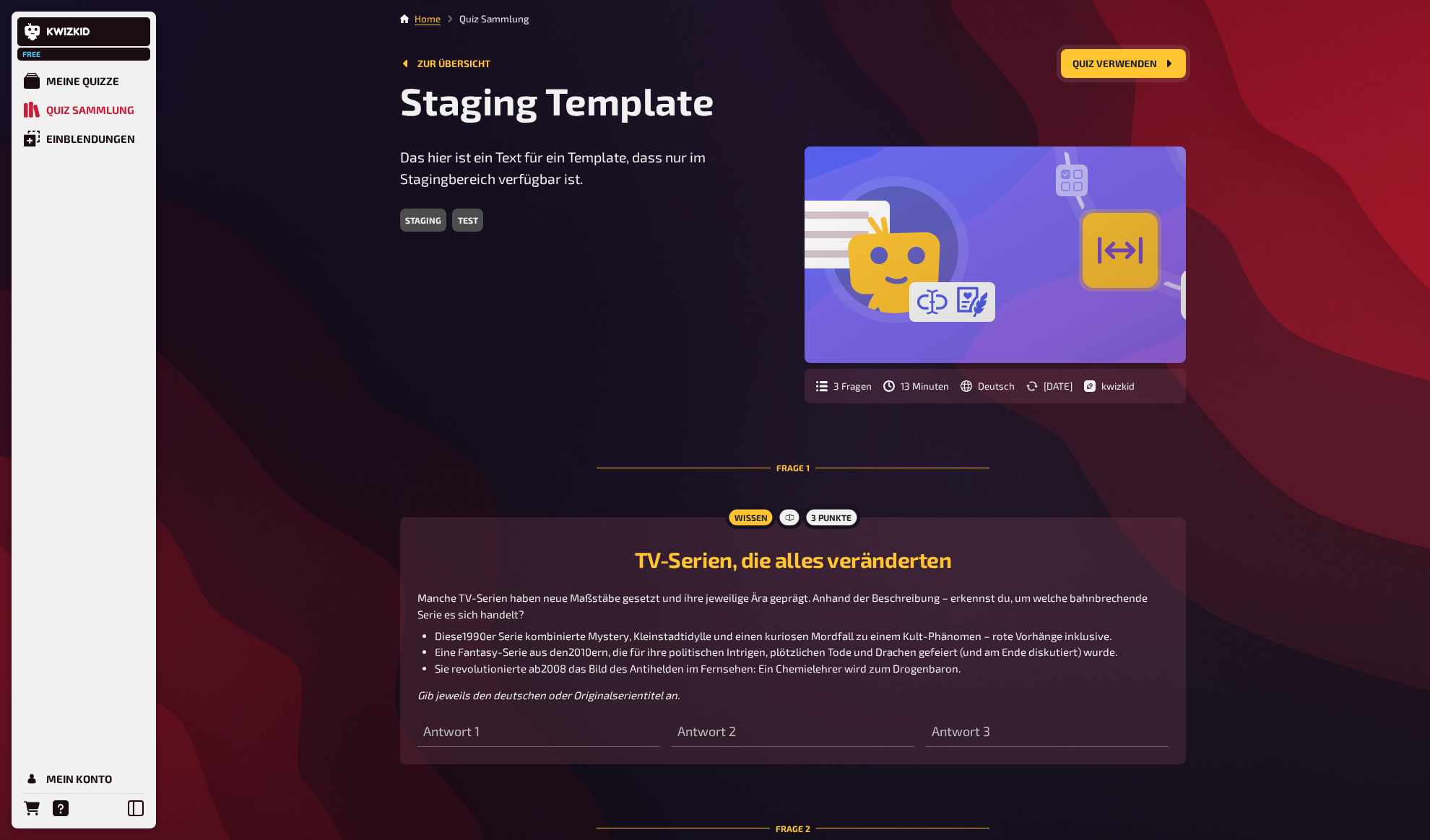
click at [1128, 58] on button "Quiz verwenden" at bounding box center [1123, 63] width 125 height 28
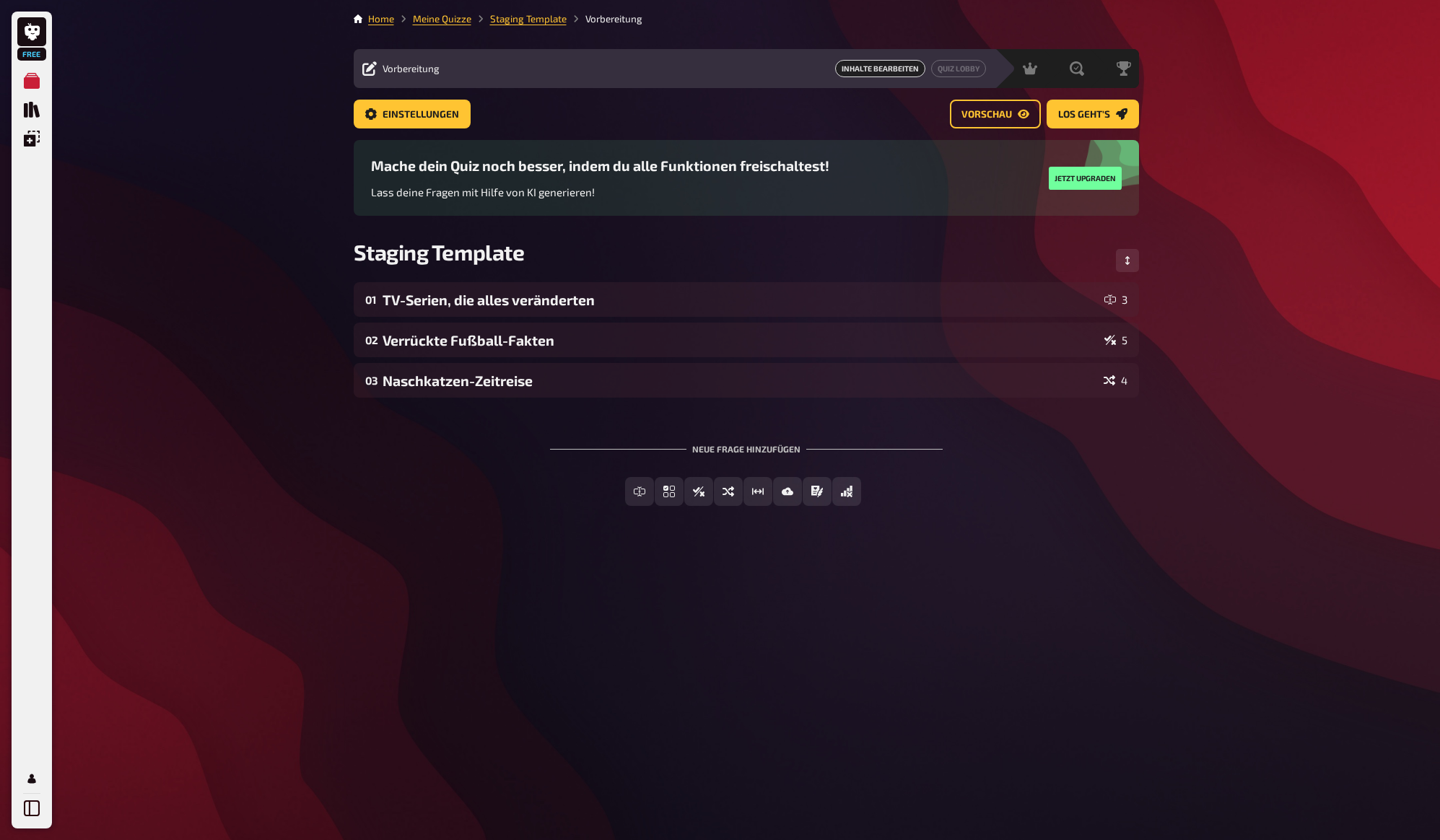
click at [249, 183] on div "Free Meine Quizze Quiz Sammlung Einblendungen Mein Konto Home Meine Quizze Stag…" at bounding box center [720, 420] width 1440 height 840
click at [256, 172] on div "Free Meine Quizze Quiz Sammlung Einblendungen Mein Konto Home Meine Quizze Stag…" at bounding box center [720, 420] width 1440 height 840
click at [441, 108] on link "Einstellungen" at bounding box center [412, 113] width 117 height 28
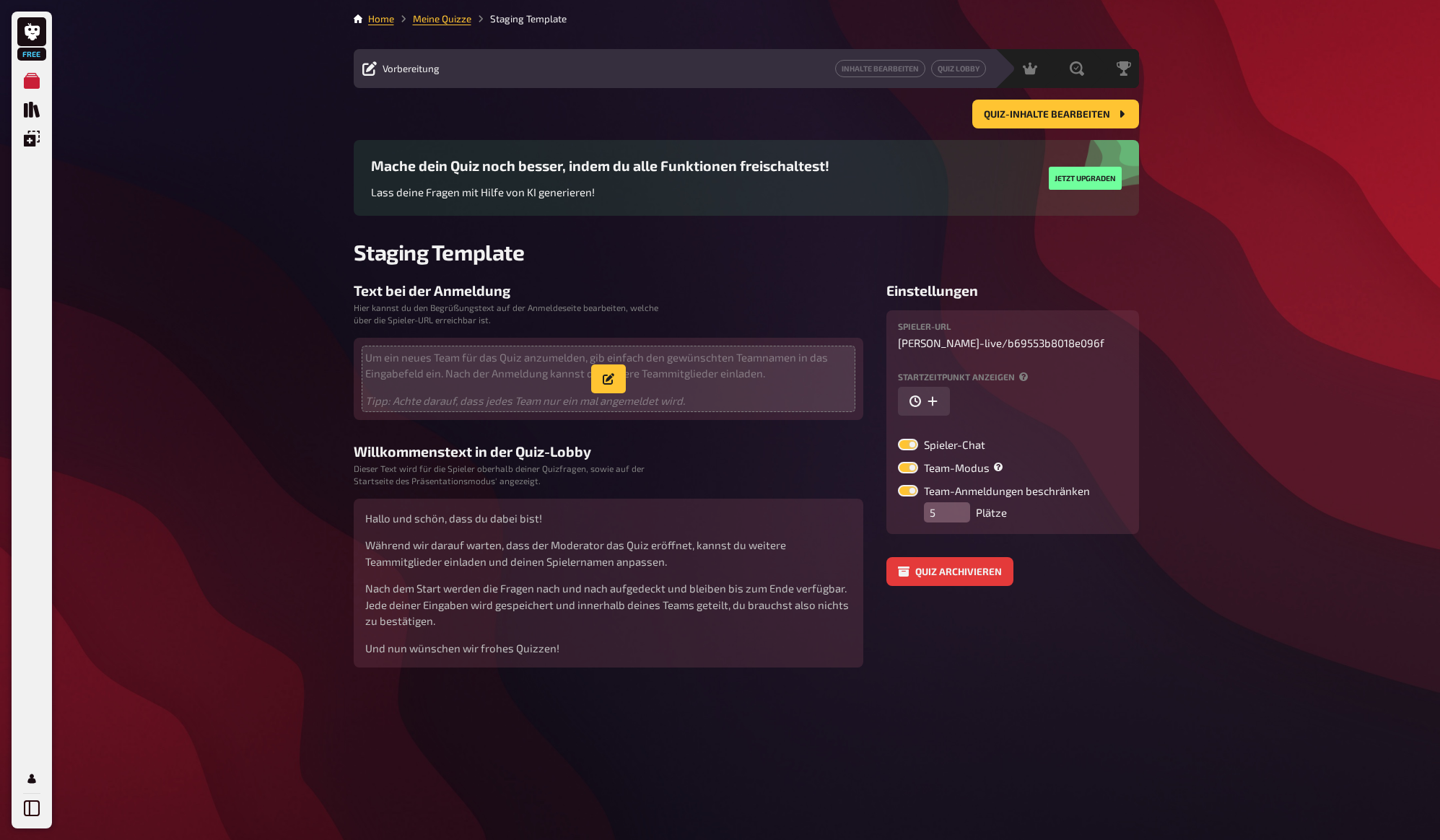
click at [522, 382] on span "Um ein neues Team für das Quiz anzumelden, gib einfach den gewünschten Teamname…" at bounding box center [609, 379] width 487 height 60
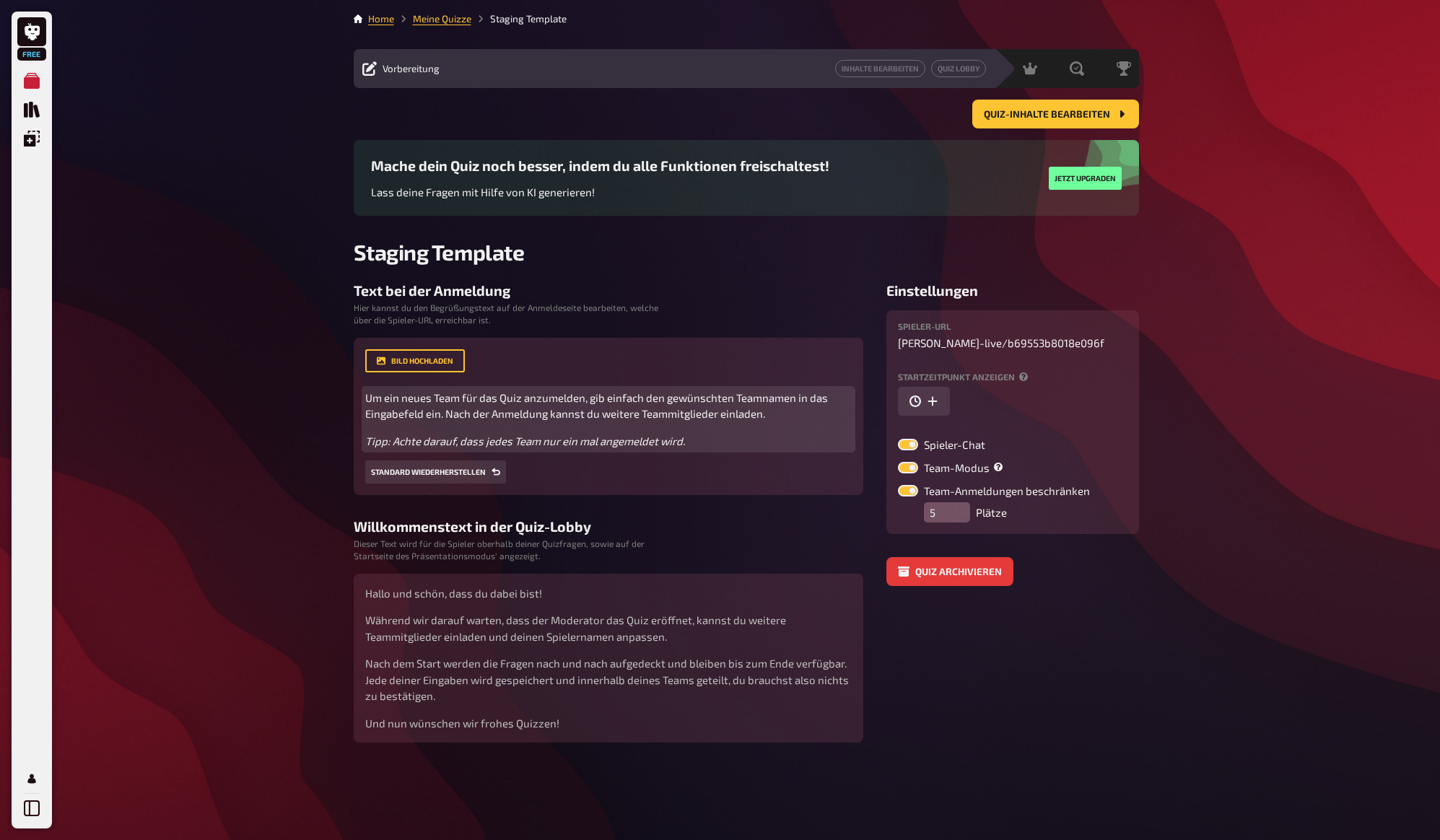
click at [420, 413] on span "Um ein neues Team für das Quiz anzumelden, gib einfach den gewünschten Teamname…" at bounding box center [597, 406] width 464 height 29
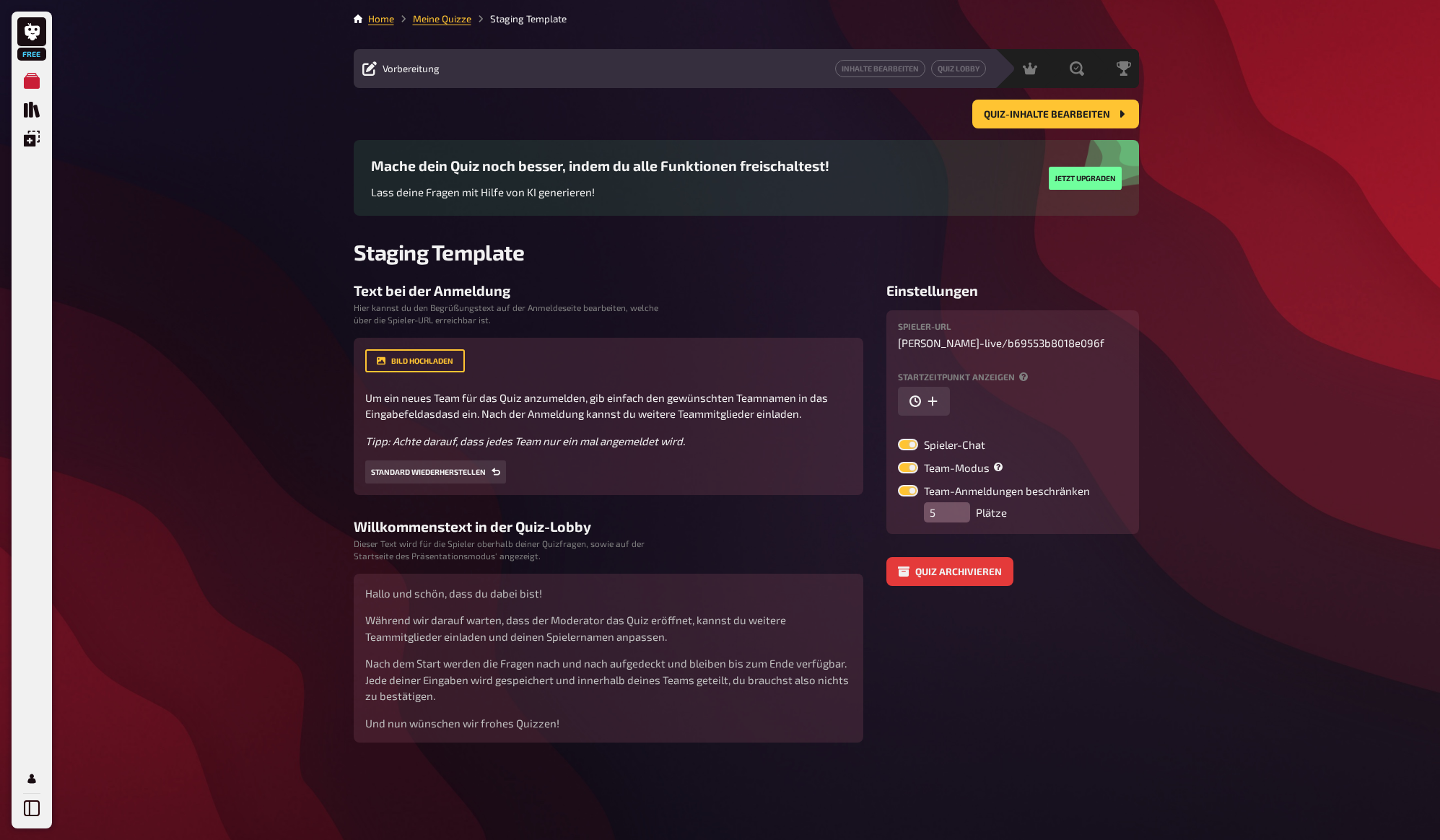
click at [274, 439] on div "Free Meine Quizze Quiz Sammlung Einblendungen Mein Konto Home Meine Quizze Stag…" at bounding box center [720, 420] width 1440 height 840
click at [325, 490] on div "Free Meine Quizze Quiz Sammlung Einblendungen Mein Konto Home Meine Quizze Stag…" at bounding box center [720, 420] width 1440 height 840
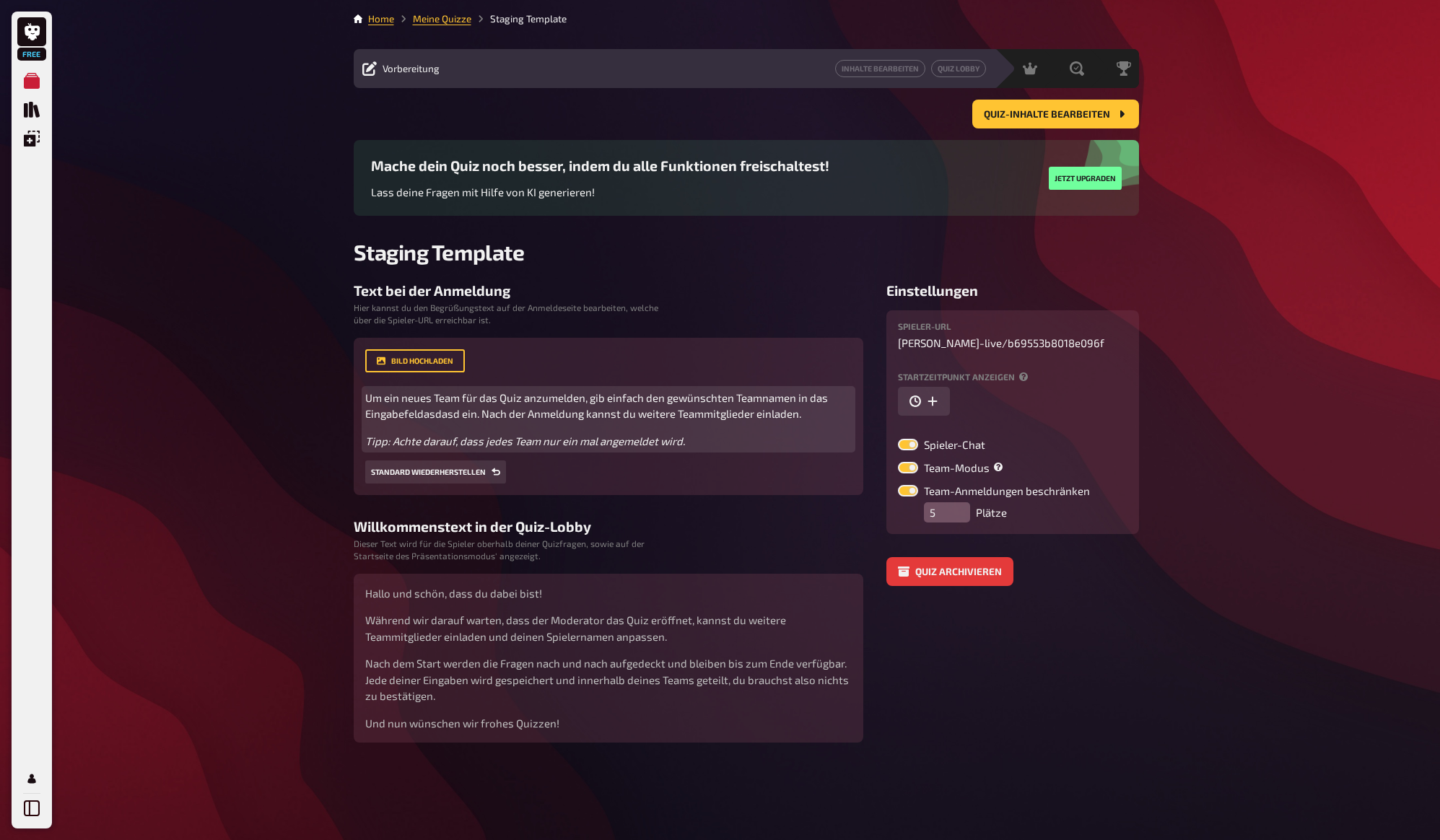
click at [458, 425] on div "Um ein neues Team für das Quiz anzumelden, gib einfach den gewünschten Teamname…" at bounding box center [609, 420] width 487 height 60
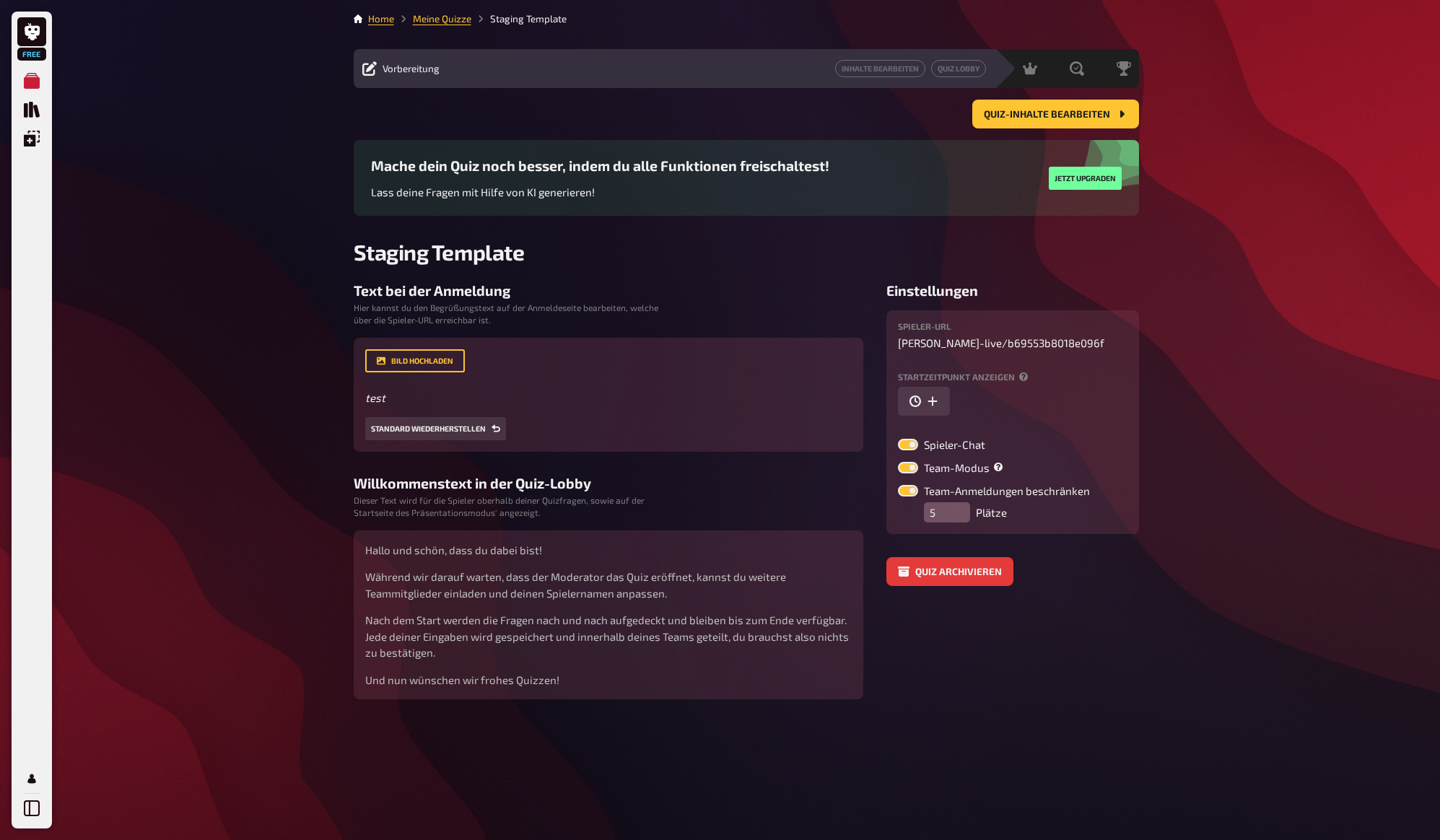
click at [318, 477] on div "Free Meine Quizze Quiz Sammlung Einblendungen Mein Konto Home Meine Quizze Stag…" at bounding box center [720, 420] width 1440 height 840
click at [409, 398] on p "test" at bounding box center [609, 398] width 487 height 16
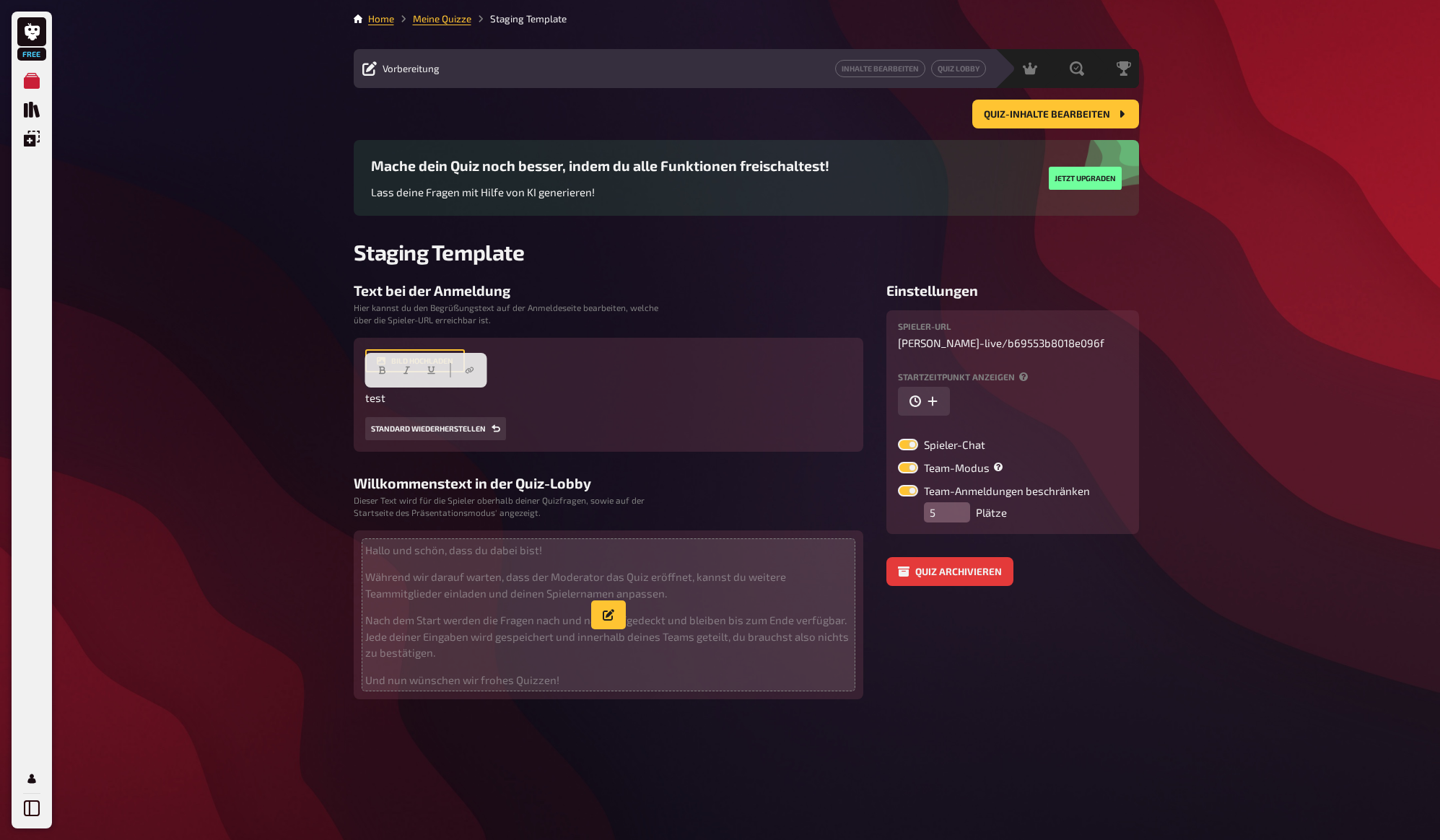
click at [458, 559] on p "Hallo und schön, dass du dabei bist!" at bounding box center [609, 550] width 487 height 16
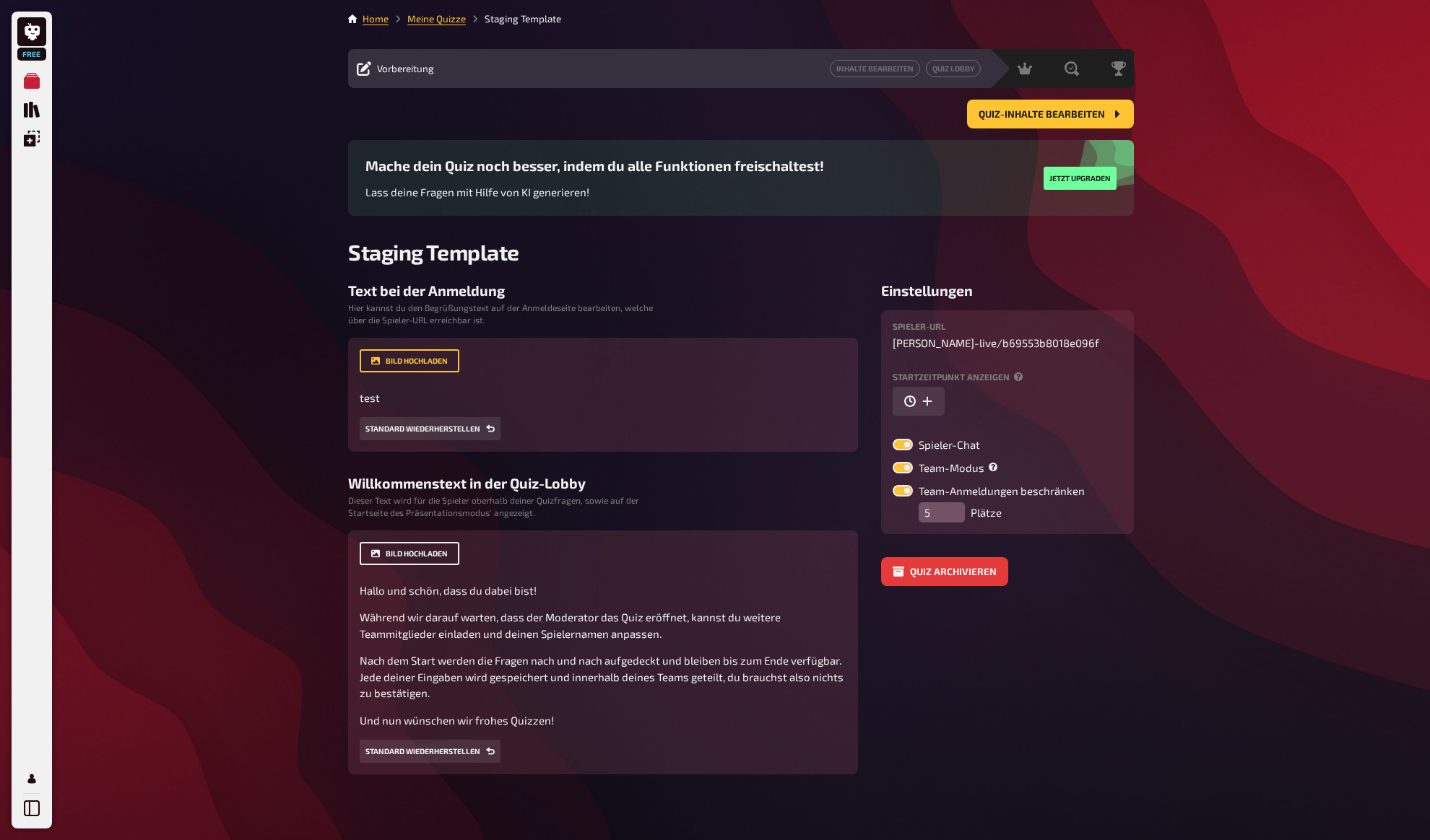
click at [432, 557] on button "Bild hochladen" at bounding box center [408, 553] width 99 height 23
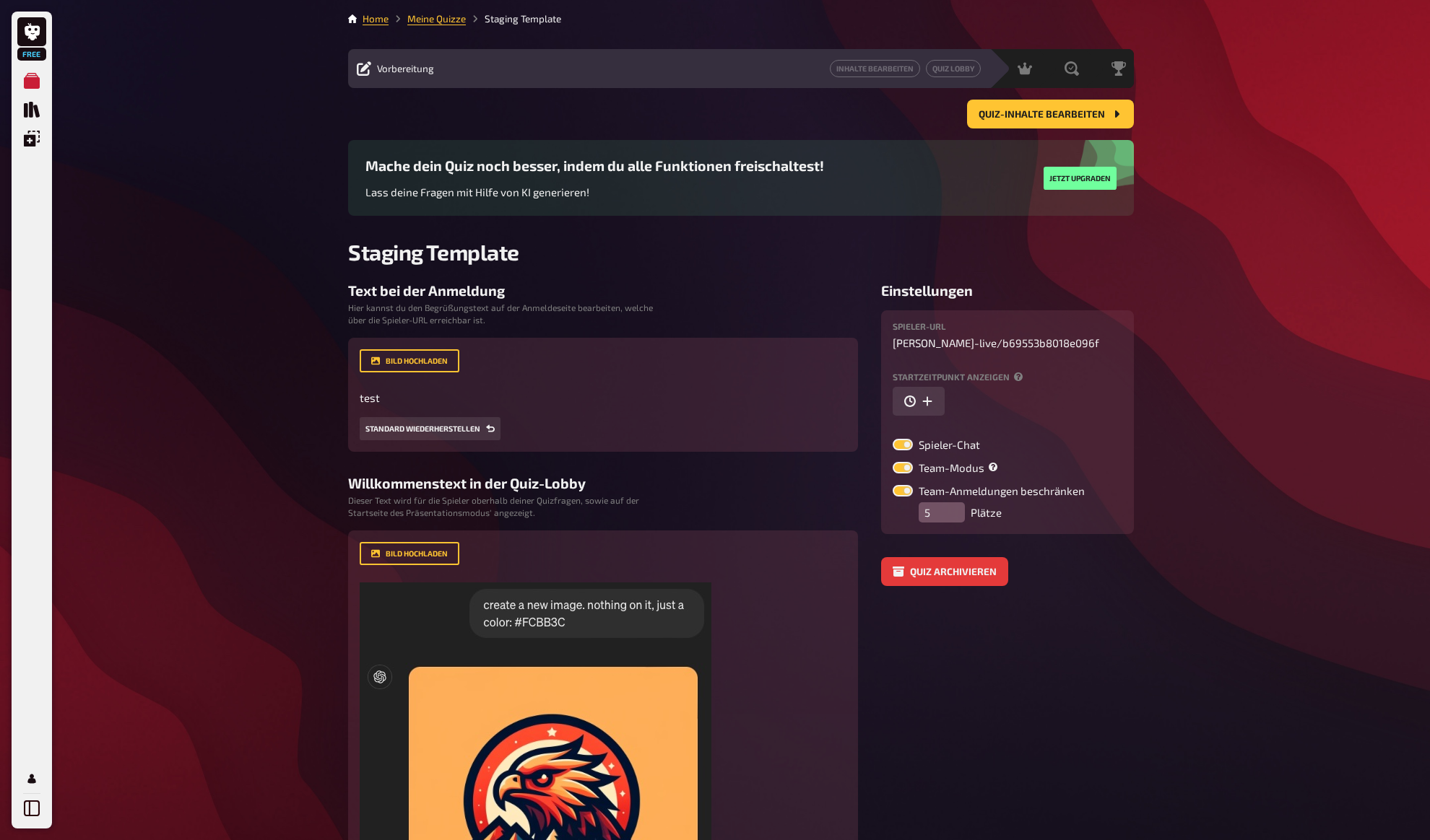
drag, startPoint x: 284, startPoint y: 476, endPoint x: 289, endPoint y: 441, distance: 35.4
click at [284, 476] on div "Free Meine Quizze Quiz Sammlung Einblendungen Mein Konto Home Meine Quizze Stag…" at bounding box center [715, 666] width 1430 height 1332
click at [288, 434] on div "Free Meine Quizze Quiz Sammlung Einblendungen Mein Konto Home Meine Quizze Stag…" at bounding box center [715, 666] width 1430 height 1332
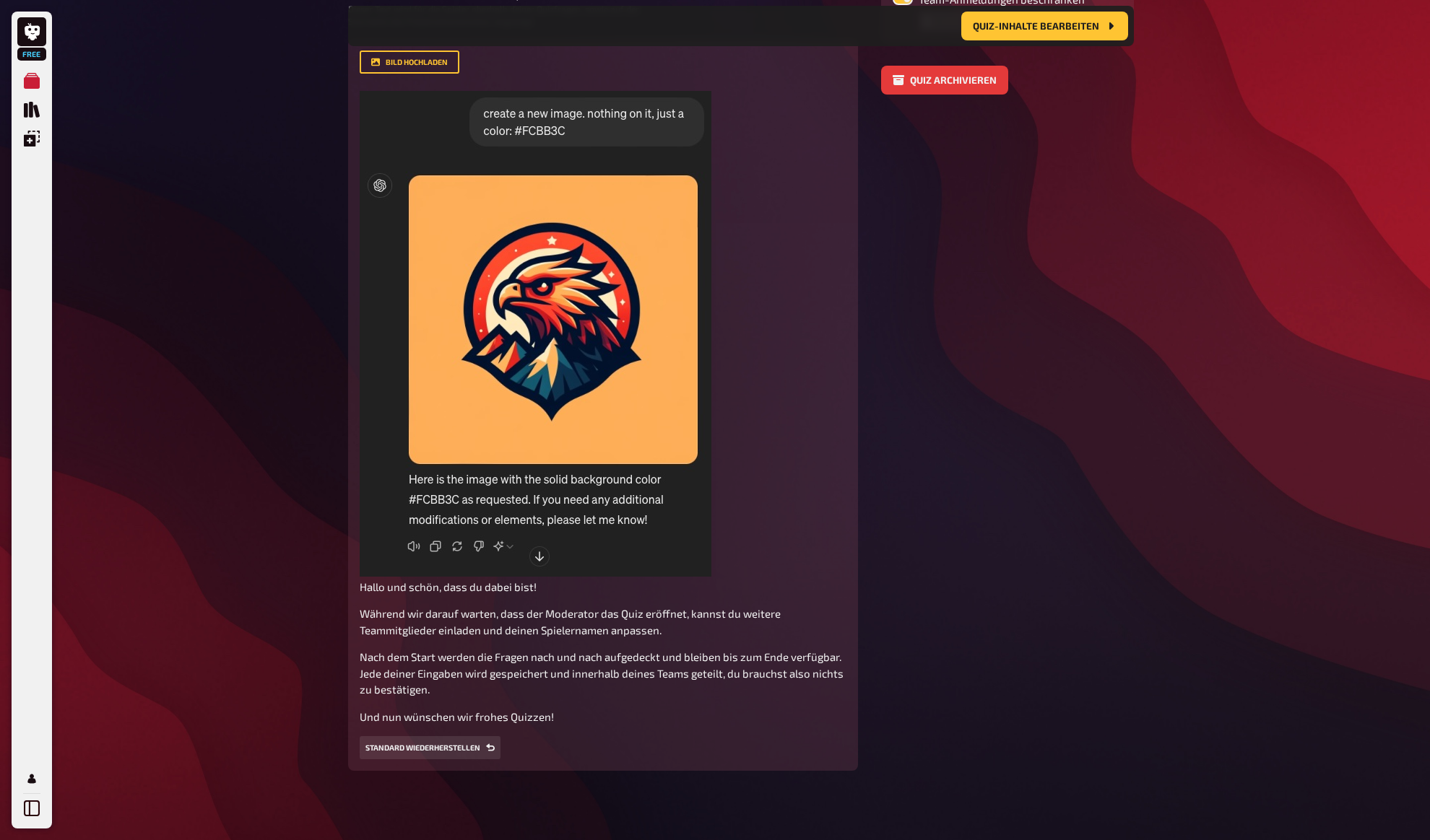
click at [288, 434] on div "Free Meine Quizze Quiz Sammlung Einblendungen Mein Konto Home Meine Quizze Stag…" at bounding box center [715, 168] width 1430 height 1343
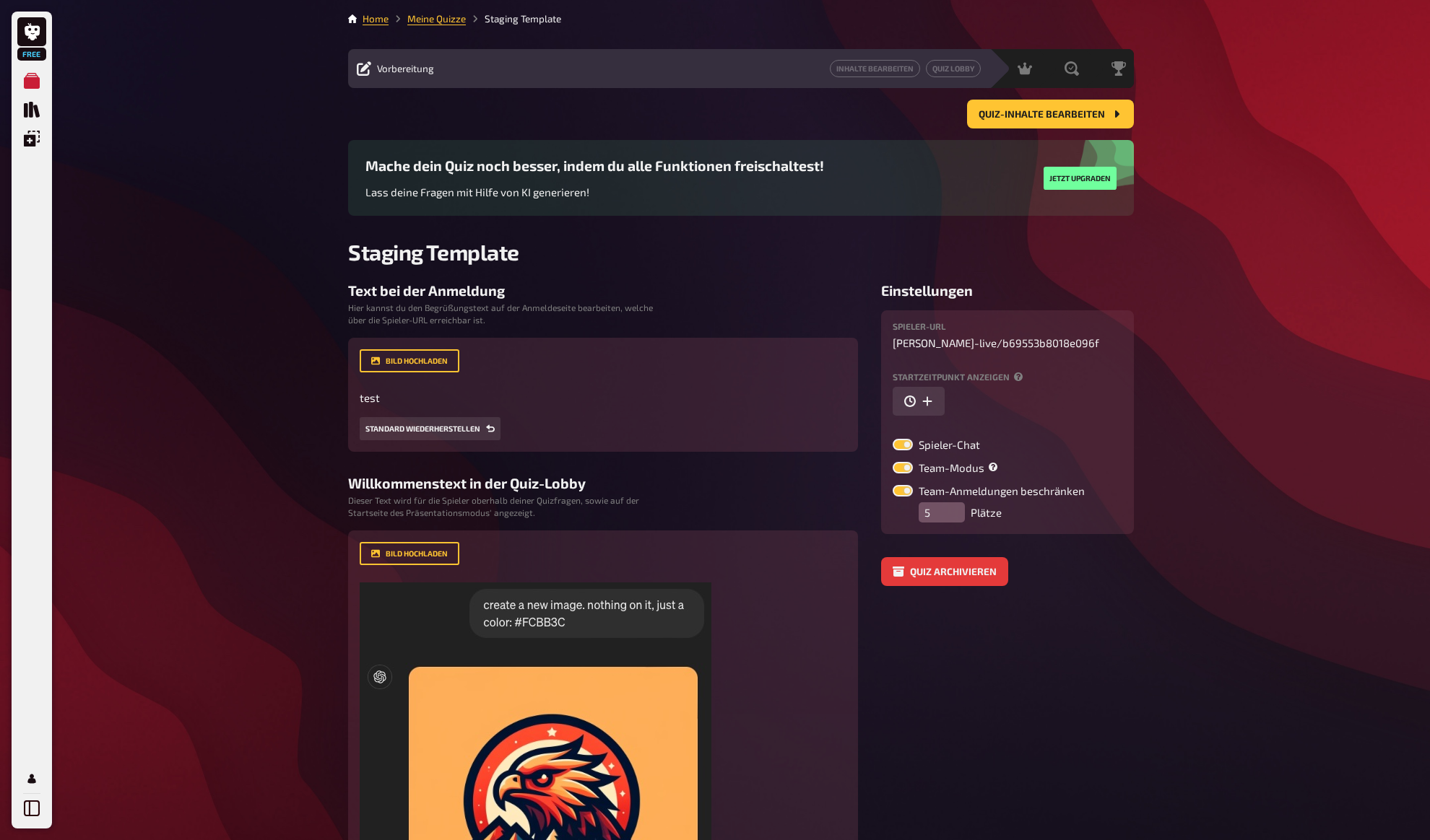
click at [267, 280] on div "Free Meine Quizze Quiz Sammlung Einblendungen Mein Konto Home Meine Quizze Stag…" at bounding box center [715, 666] width 1430 height 1332
click at [284, 251] on div "Free Meine Quizze Quiz Sammlung Einblendungen Mein Konto Home Meine Quizze Stag…" at bounding box center [715, 666] width 1430 height 1332
click at [306, 156] on div "Free Meine Quizze Quiz Sammlung Einblendungen Mein Konto Home Meine Quizze Stag…" at bounding box center [715, 666] width 1430 height 1332
click at [1033, 113] on span "Quiz-Inhalte bearbeiten" at bounding box center [1041, 115] width 126 height 10
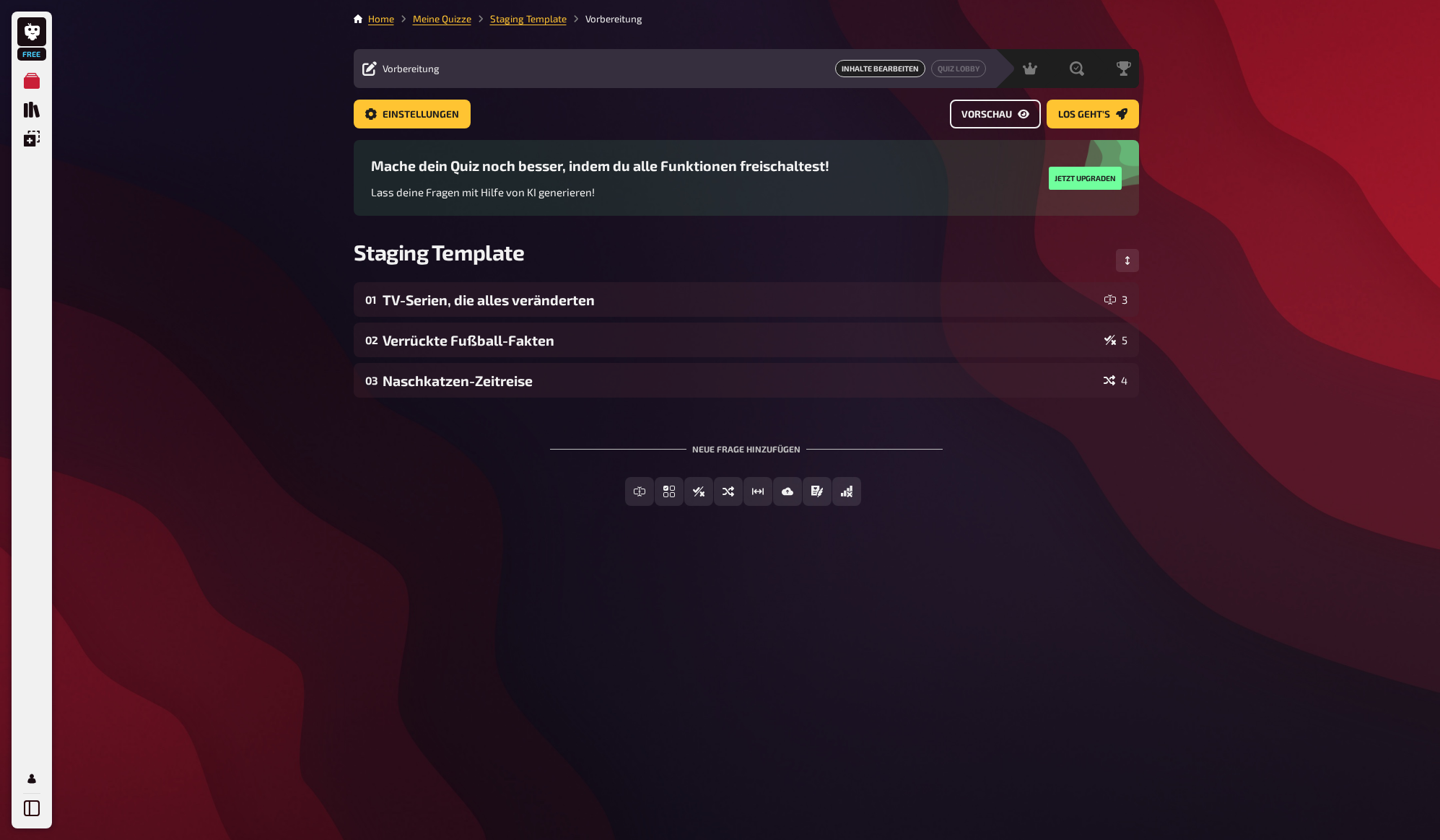
click at [976, 112] on span "Vorschau" at bounding box center [987, 115] width 51 height 10
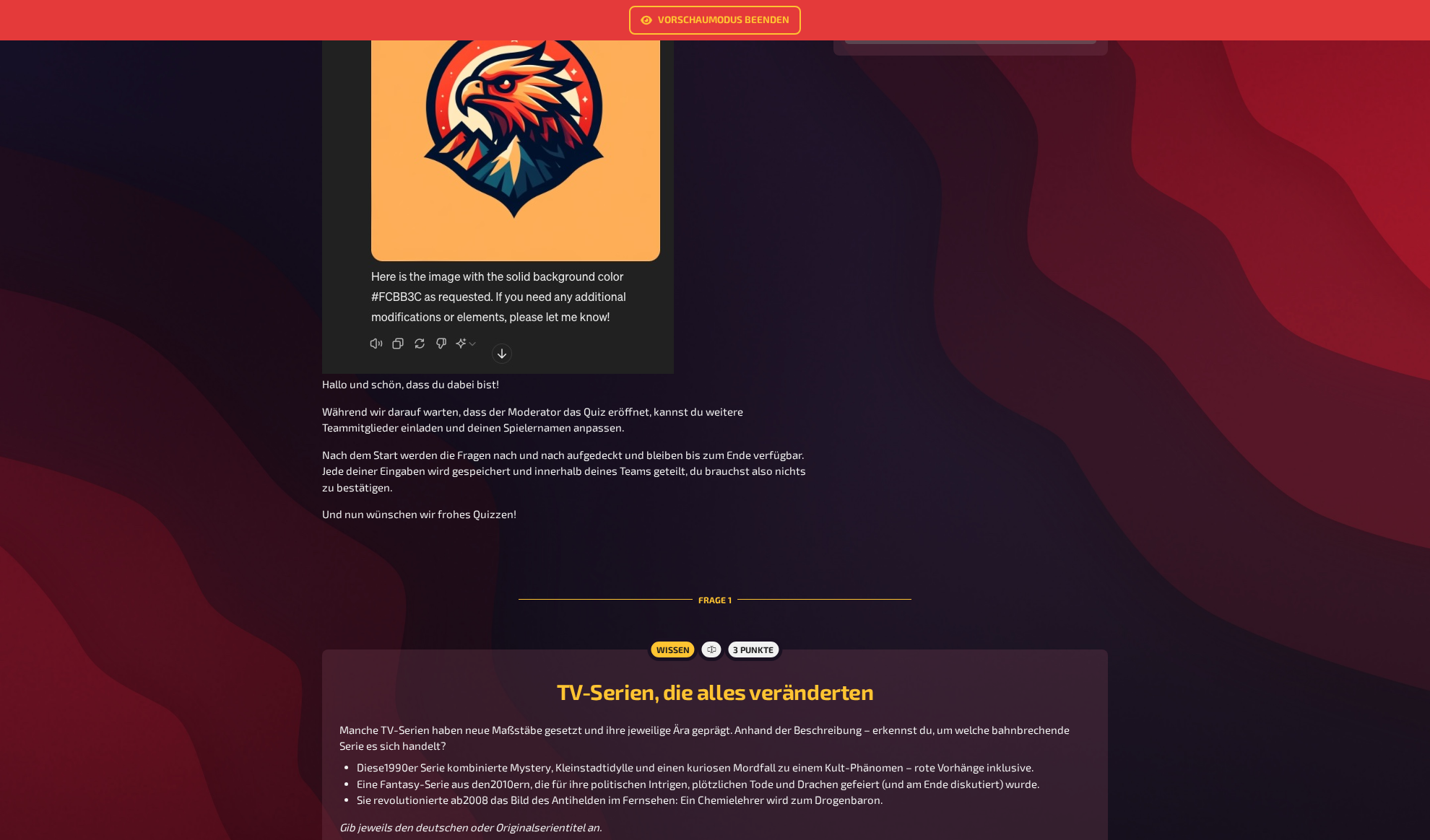
scroll to position [401, 0]
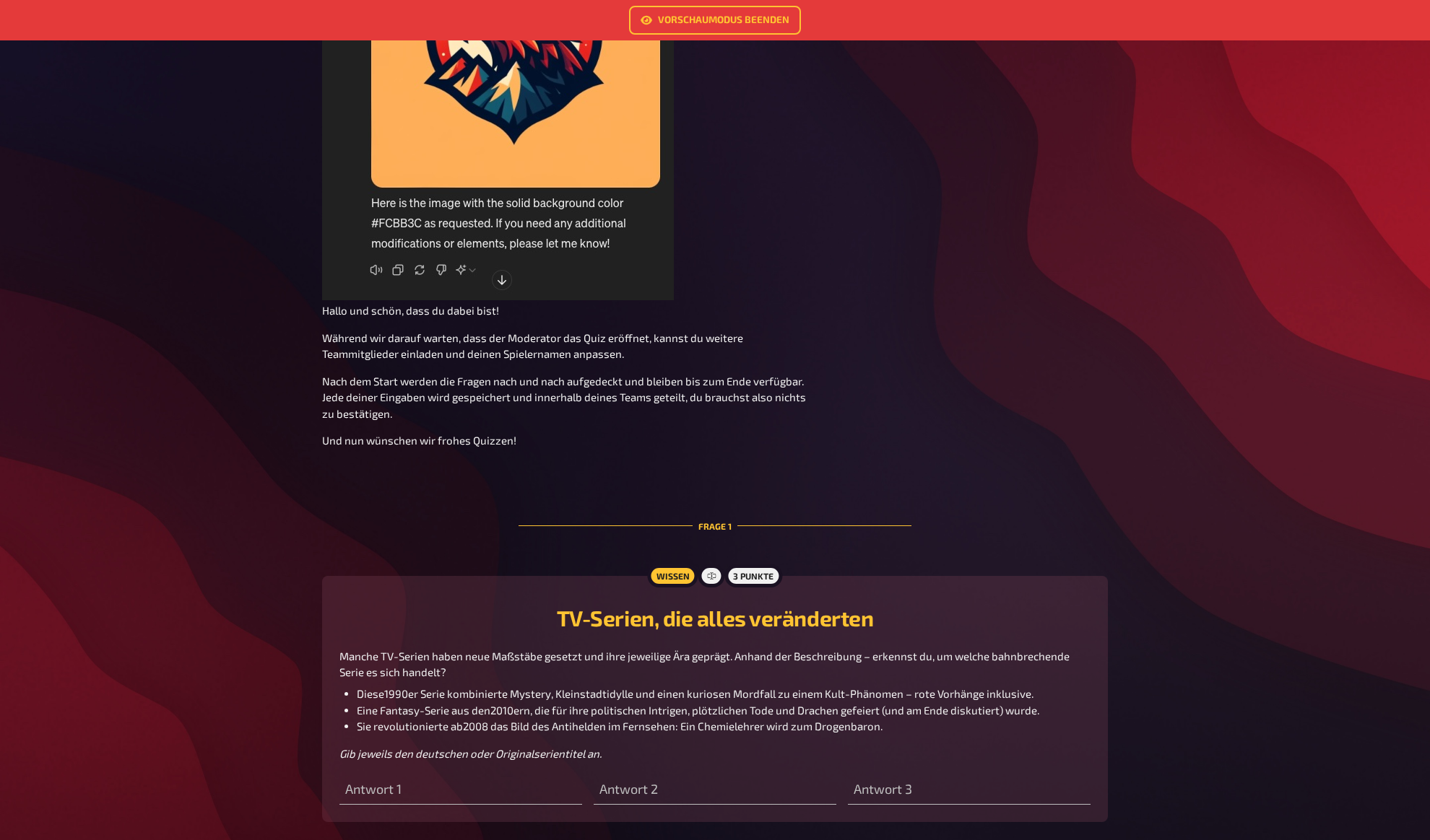
click at [742, 114] on figure "﻿" at bounding box center [569, 58] width 494 height 488
click at [750, 11] on link "Vorschaumodus beenden" at bounding box center [714, 20] width 172 height 28
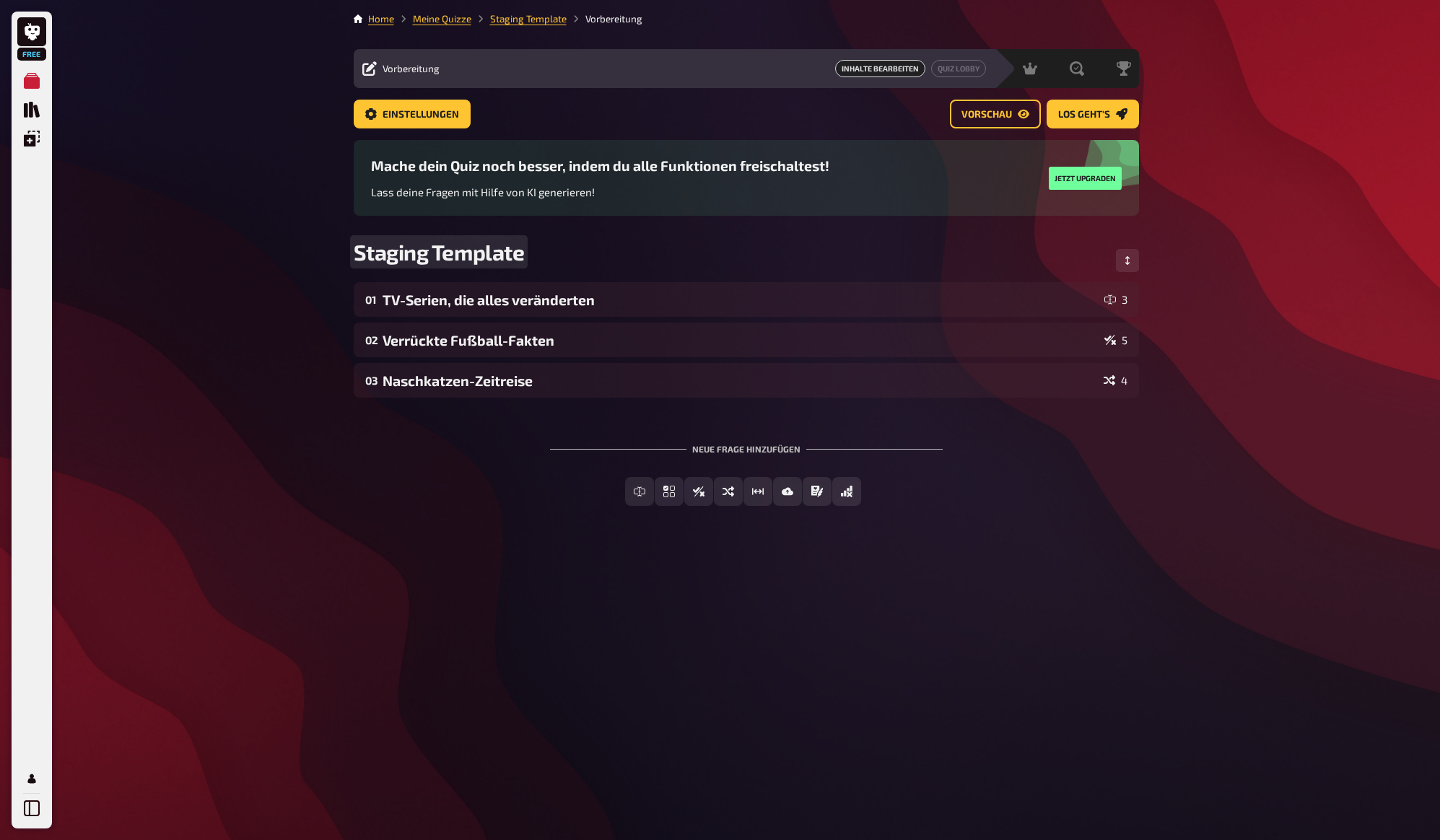
drag, startPoint x: 288, startPoint y: 267, endPoint x: 287, endPoint y: 256, distance: 11.0
click at [287, 266] on div "Free Meine Quizze Quiz Sammlung Einblendungen Mein Konto Home Meine Quizze Stag…" at bounding box center [720, 420] width 1440 height 840
drag, startPoint x: 284, startPoint y: 222, endPoint x: 291, endPoint y: 216, distance: 9.2
click at [286, 219] on div "Free Meine Quizze Quiz Sammlung Einblendungen Mein Konto Home Meine Quizze Stag…" at bounding box center [720, 420] width 1440 height 840
click at [28, 37] on icon at bounding box center [32, 32] width 16 height 17
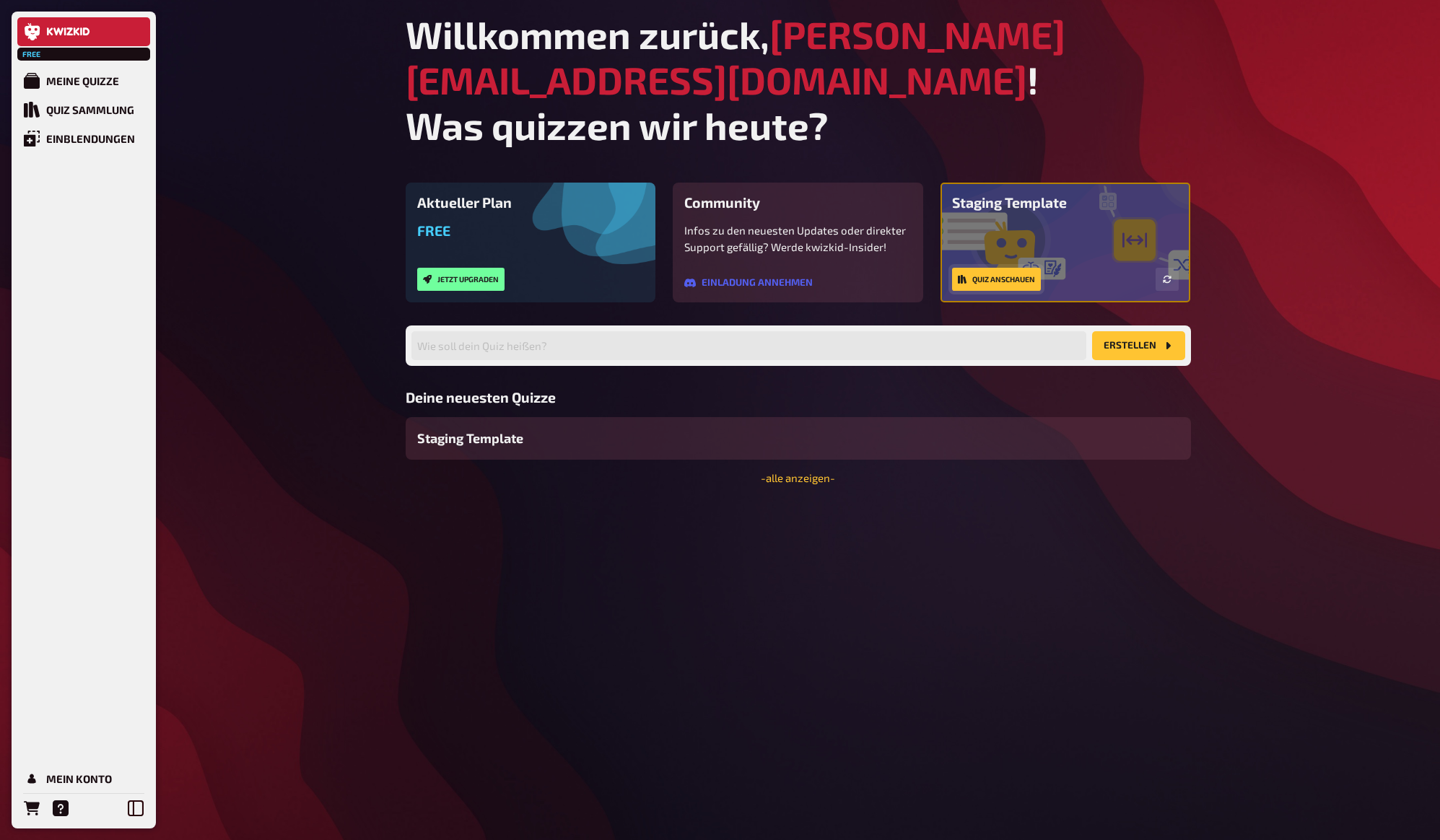
click at [1015, 268] on link "Quiz anschauen" at bounding box center [996, 279] width 89 height 23
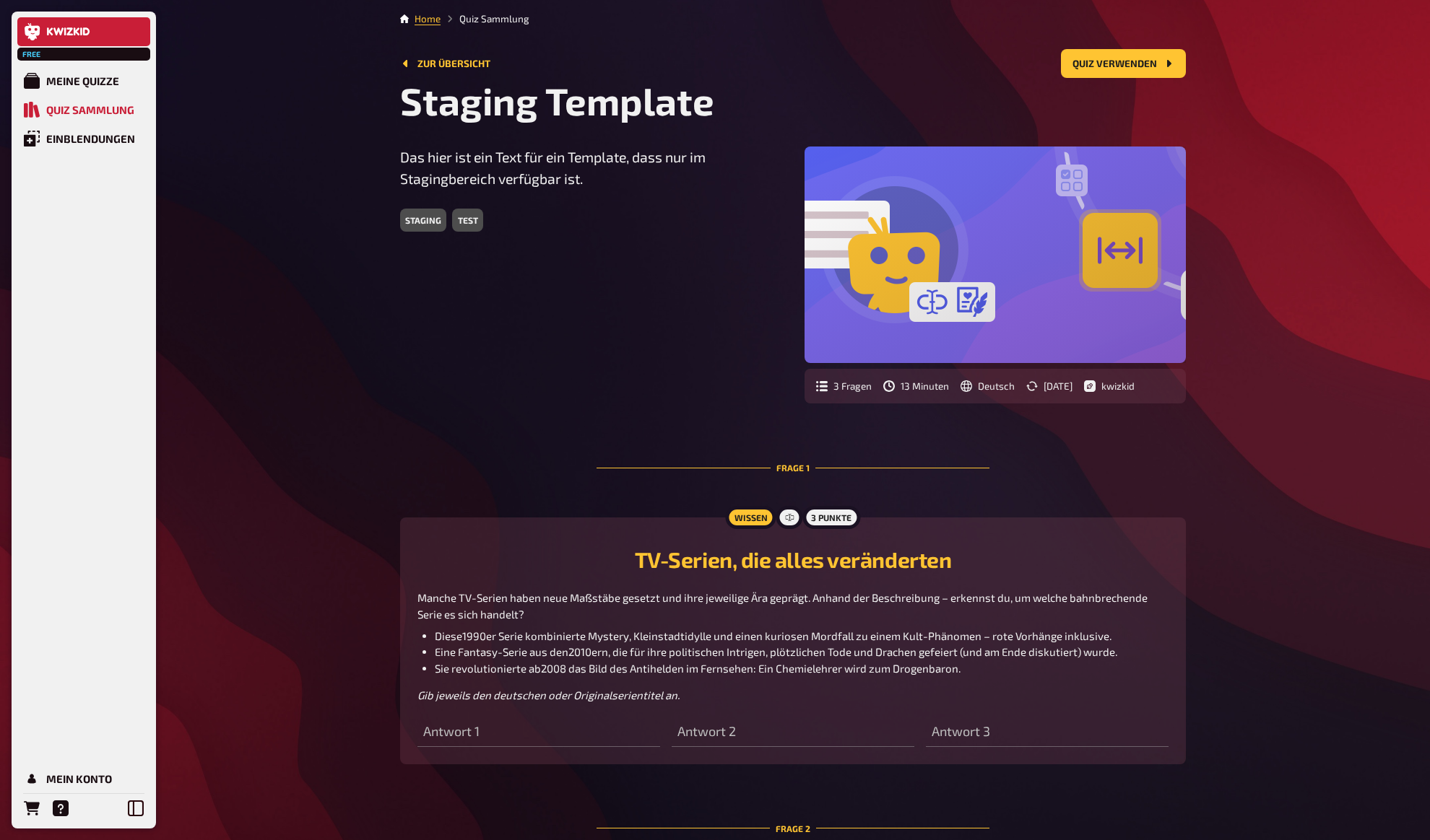
click at [66, 39] on link at bounding box center [84, 31] width 133 height 28
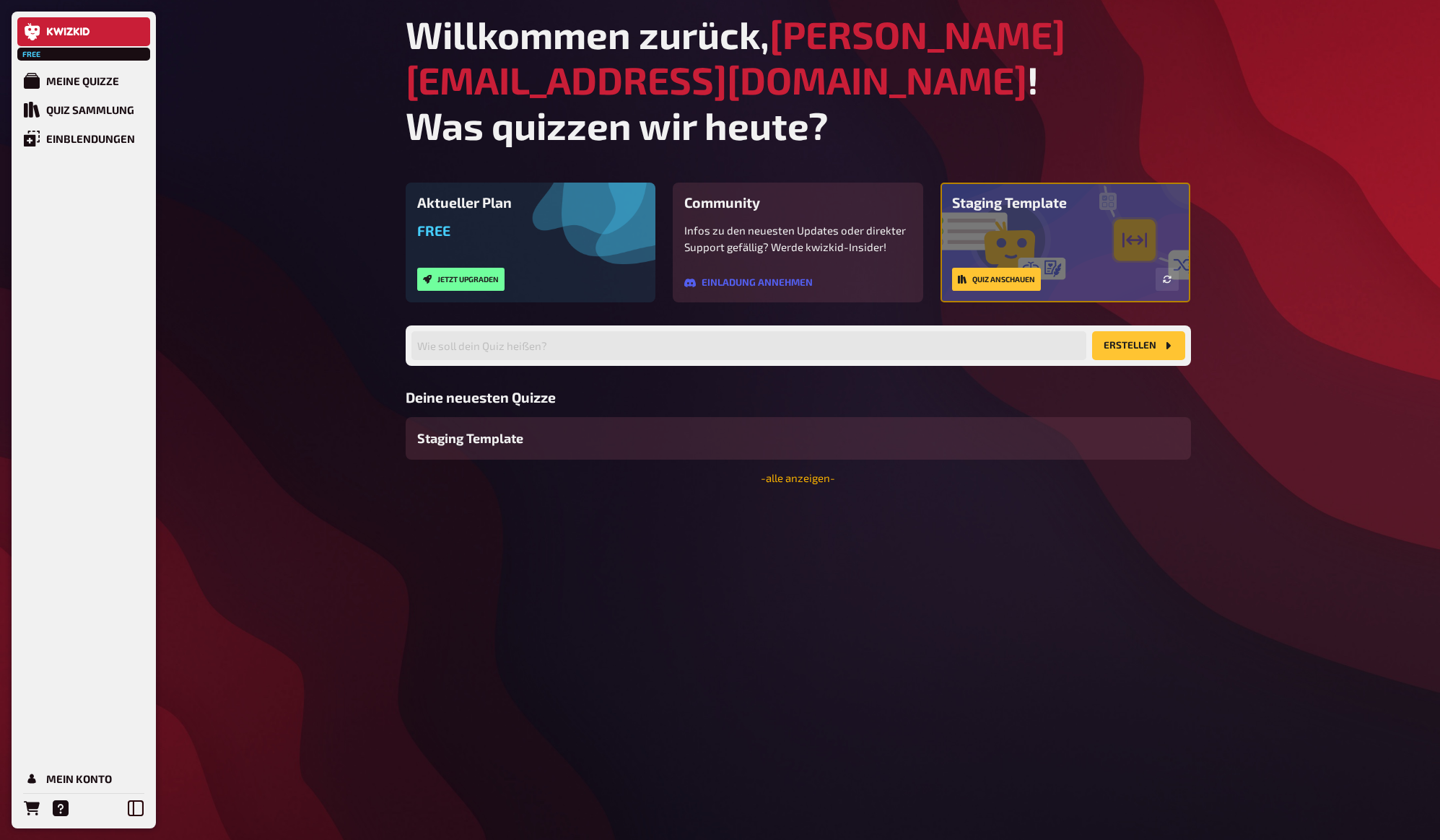
click at [815, 471] on link "- alle anzeigen -" at bounding box center [798, 477] width 74 height 13
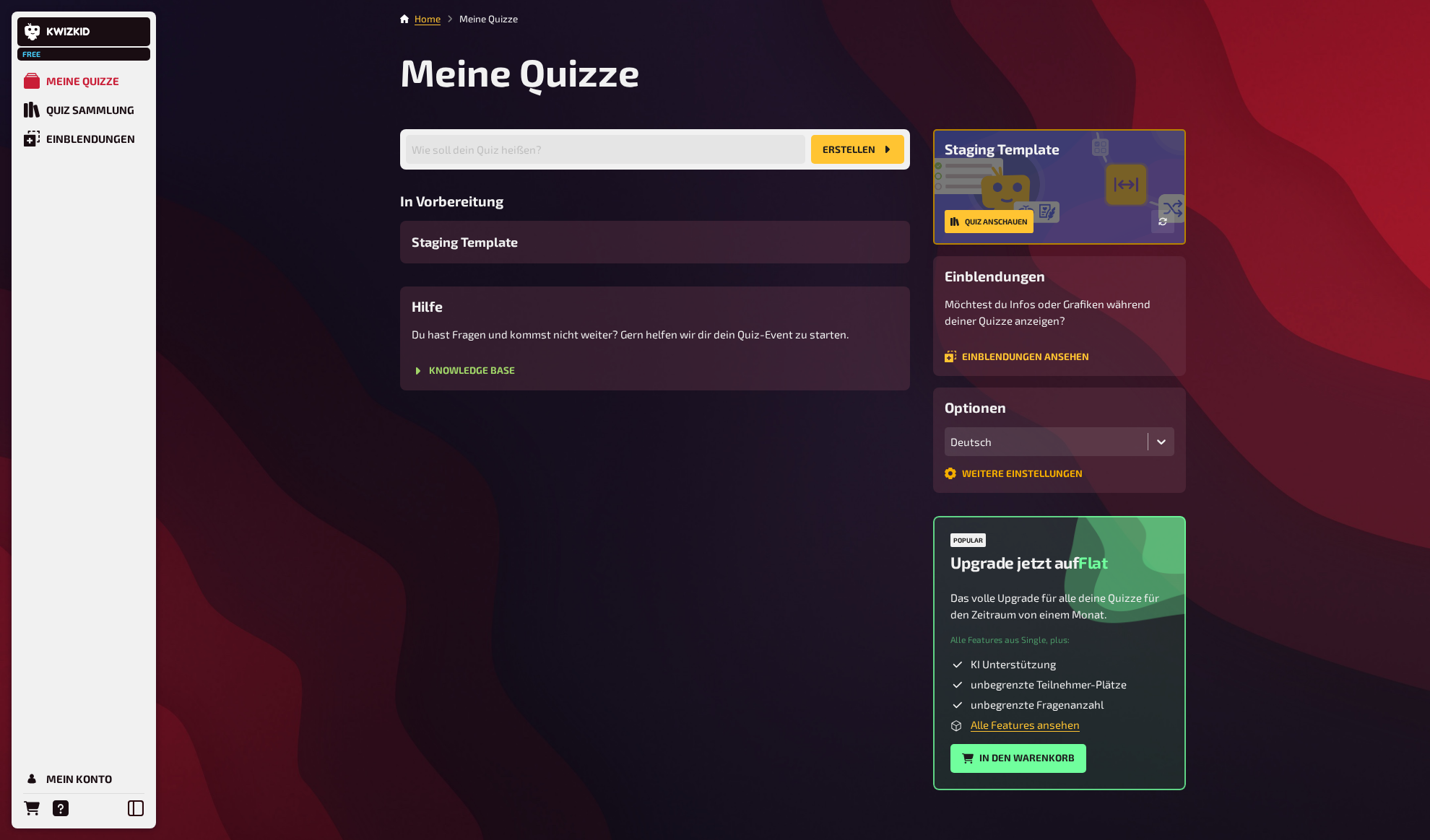
click at [988, 473] on link "Weitere Einstellungen" at bounding box center [1014, 473] width 138 height 11
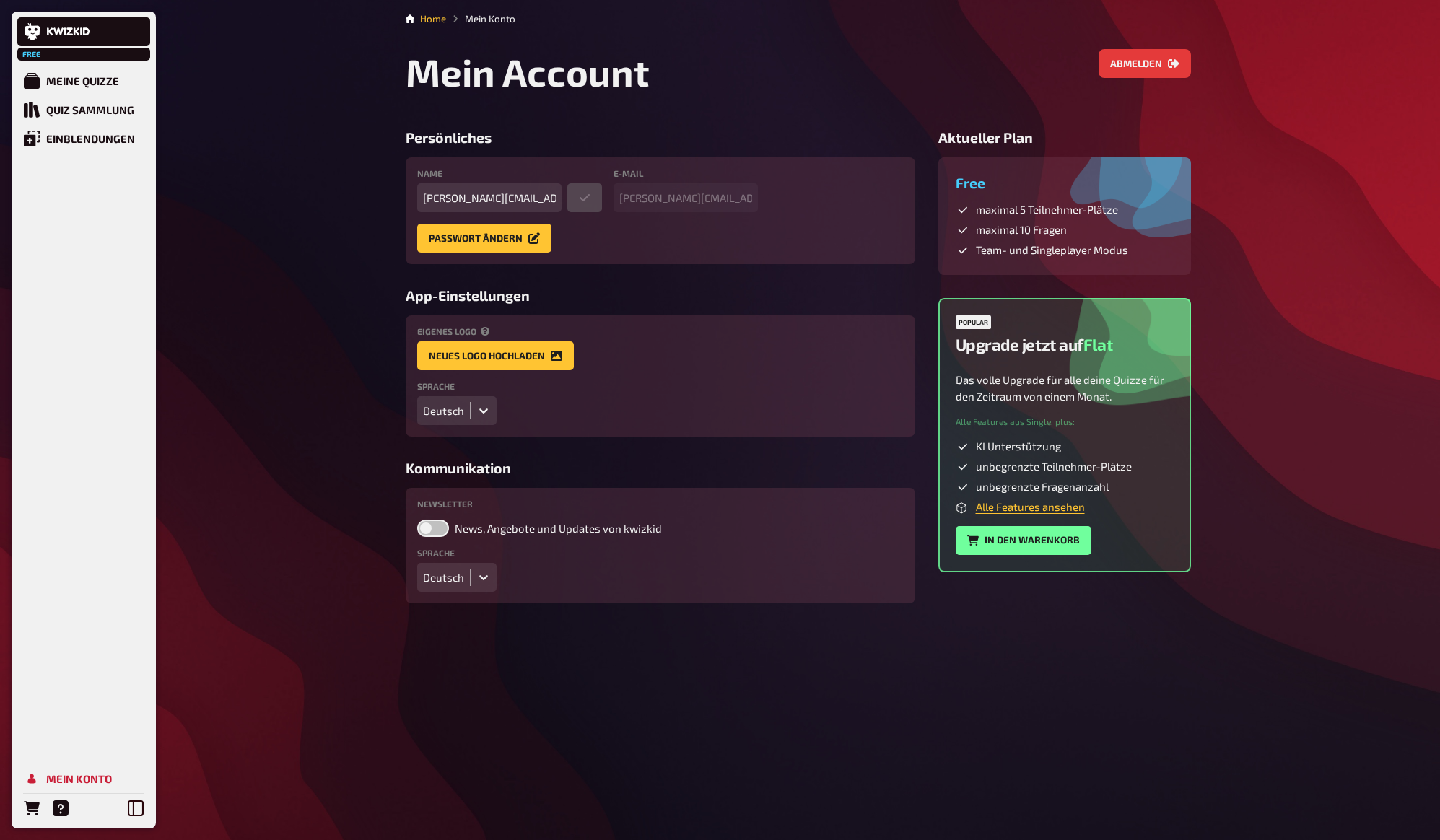
drag, startPoint x: 1176, startPoint y: 243, endPoint x: 1178, endPoint y: 234, distance: 9.2
click at [1176, 242] on div "Free maximal 5 Teilnehmer-Plätze maximal 10 Fragen Team- und Singleplayer Modus" at bounding box center [1064, 216] width 253 height 117
click at [1184, 221] on div "Free maximal 5 Teilnehmer-Plätze maximal 10 Fragen Team- und Singleplayer Modus" at bounding box center [1064, 216] width 253 height 117
click at [1253, 155] on div "Free Meine Quizze Quiz Sammlung Einblendungen Mein Konto Home Mein Konto Mein A…" at bounding box center [720, 420] width 1440 height 840
click at [444, 21] on link "Home" at bounding box center [433, 18] width 26 height 11
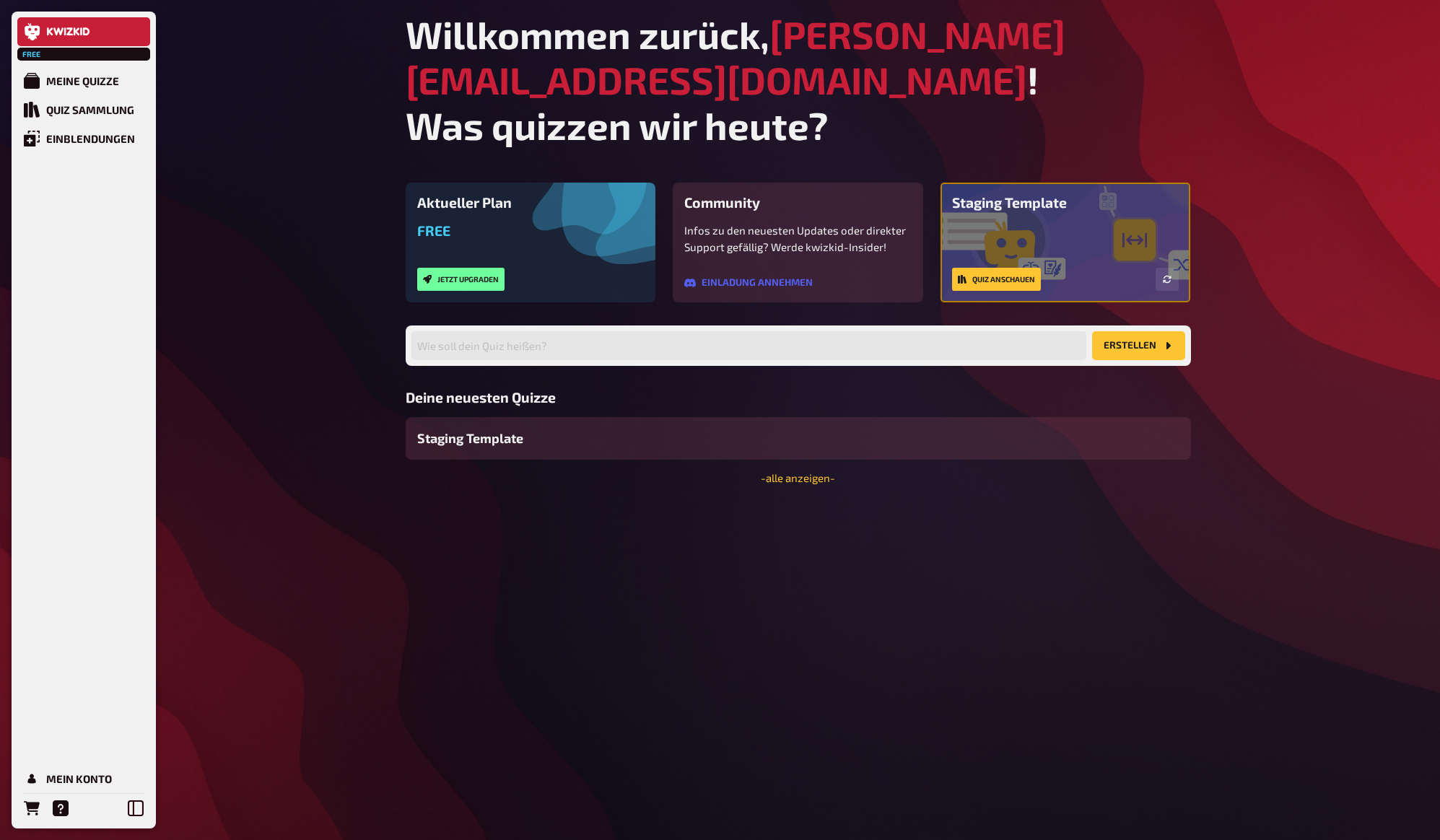
click at [1106, 560] on div "Willkommen zurück, stefan@kwizkid.live ! Was quizzen wir heute? Aktueller Plan …" at bounding box center [799, 420] width 808 height 840
drag, startPoint x: 1098, startPoint y: 550, endPoint x: 1082, endPoint y: 526, distance: 28.8
click at [1095, 546] on div "Willkommen zurück, stefan@kwizkid.live ! Was quizzen wir heute? Aktueller Plan …" at bounding box center [799, 420] width 808 height 840
drag, startPoint x: 1078, startPoint y: 521, endPoint x: 1011, endPoint y: 508, distance: 68.2
click at [1054, 517] on div "Willkommen zurück, stefan@kwizkid.live ! Was quizzen wir heute? Aktueller Plan …" at bounding box center [799, 420] width 808 height 840
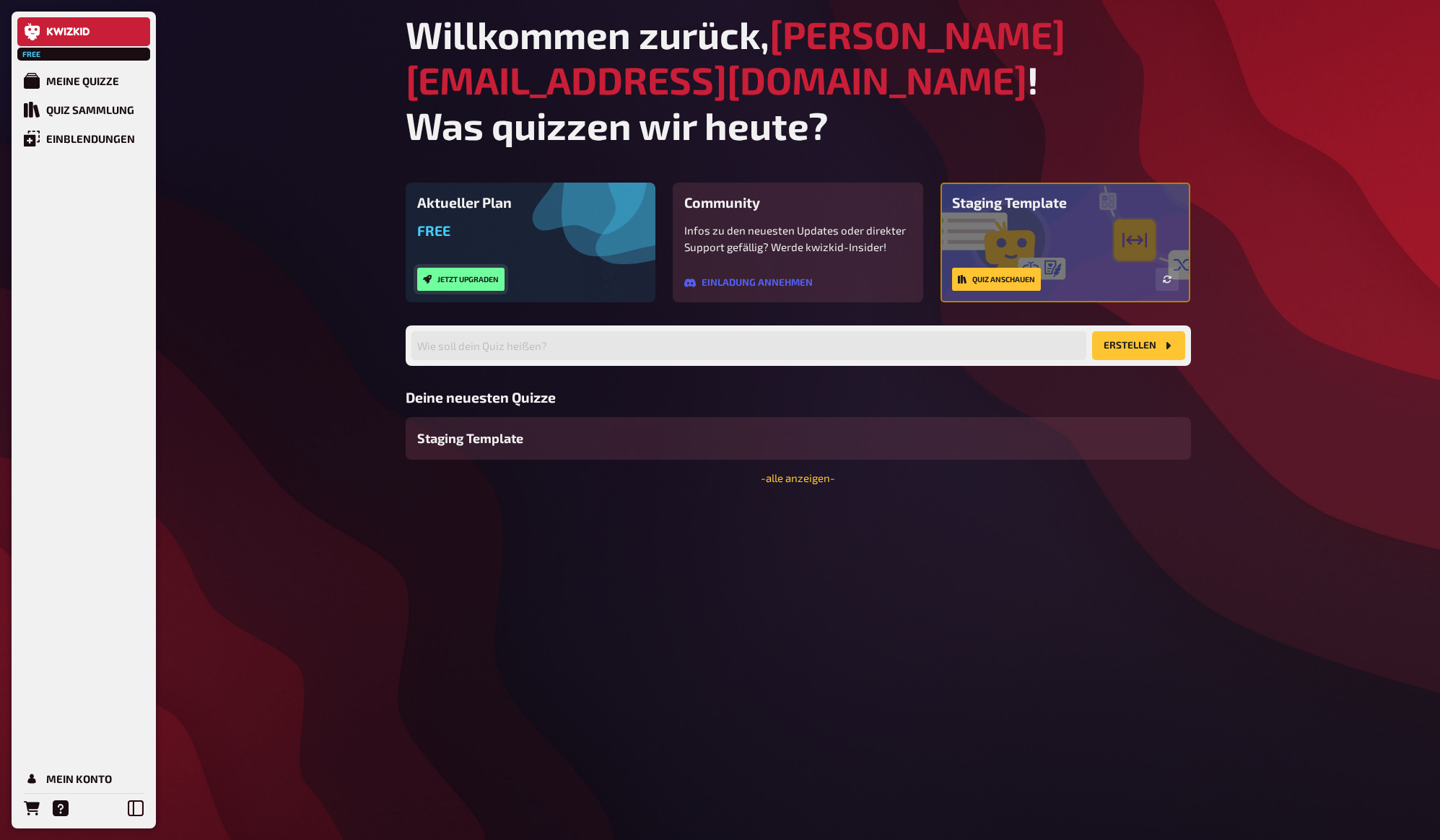
click at [460, 268] on button "Jetzt upgraden" at bounding box center [460, 279] width 87 height 23
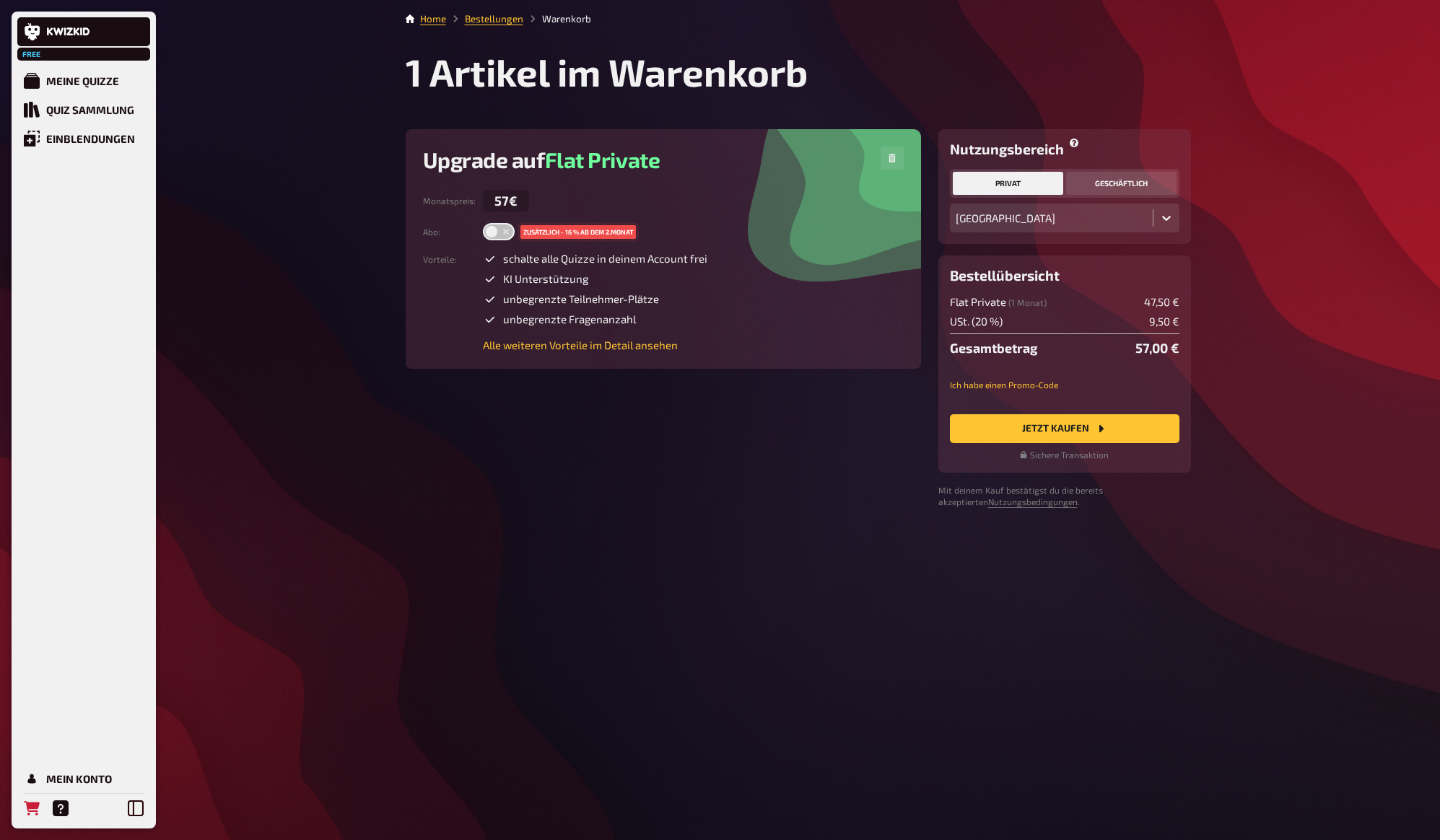
click at [1108, 190] on button "geschäftlich" at bounding box center [1121, 183] width 111 height 23
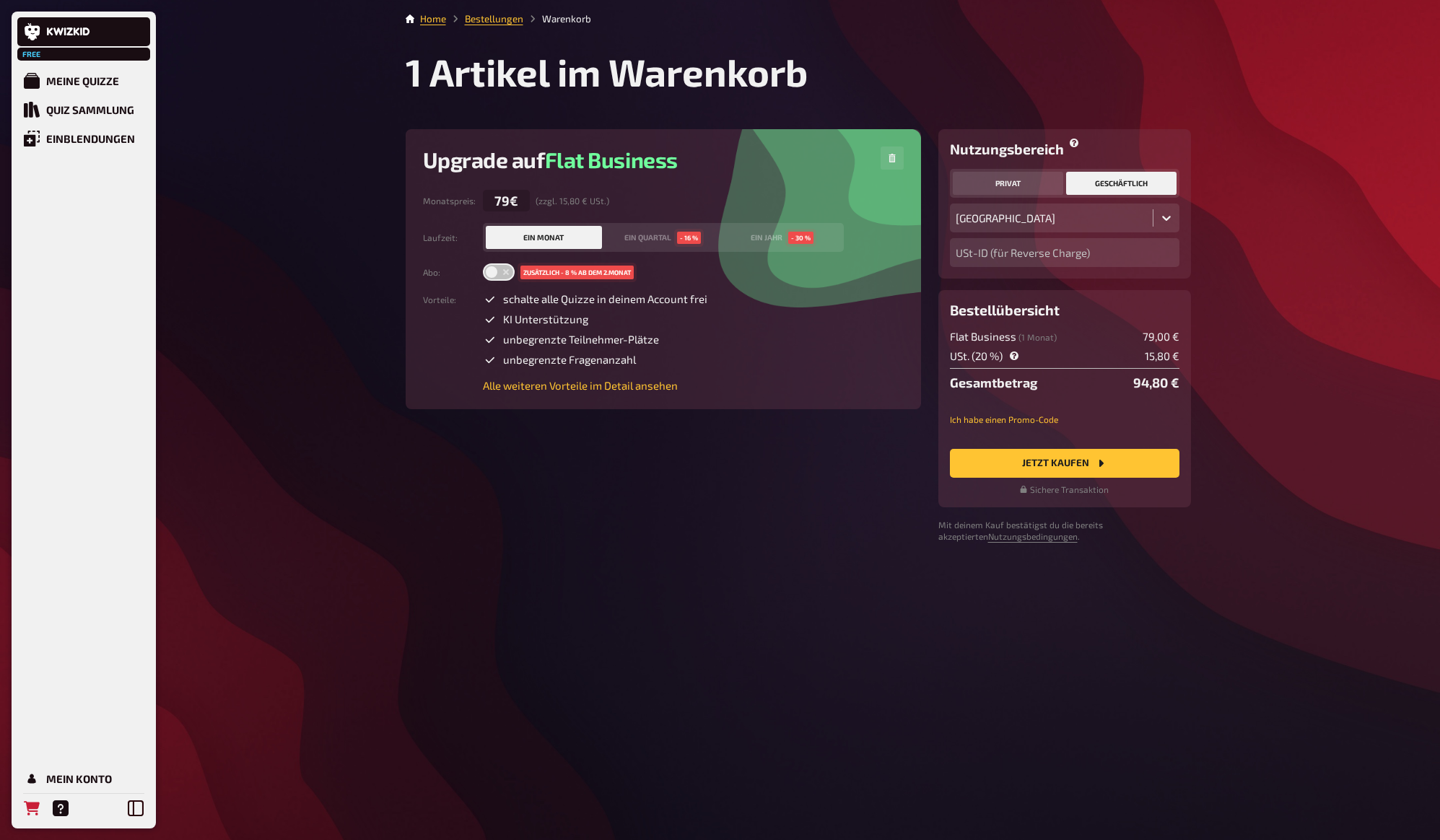
click at [1020, 184] on button "privat" at bounding box center [1008, 183] width 111 height 23
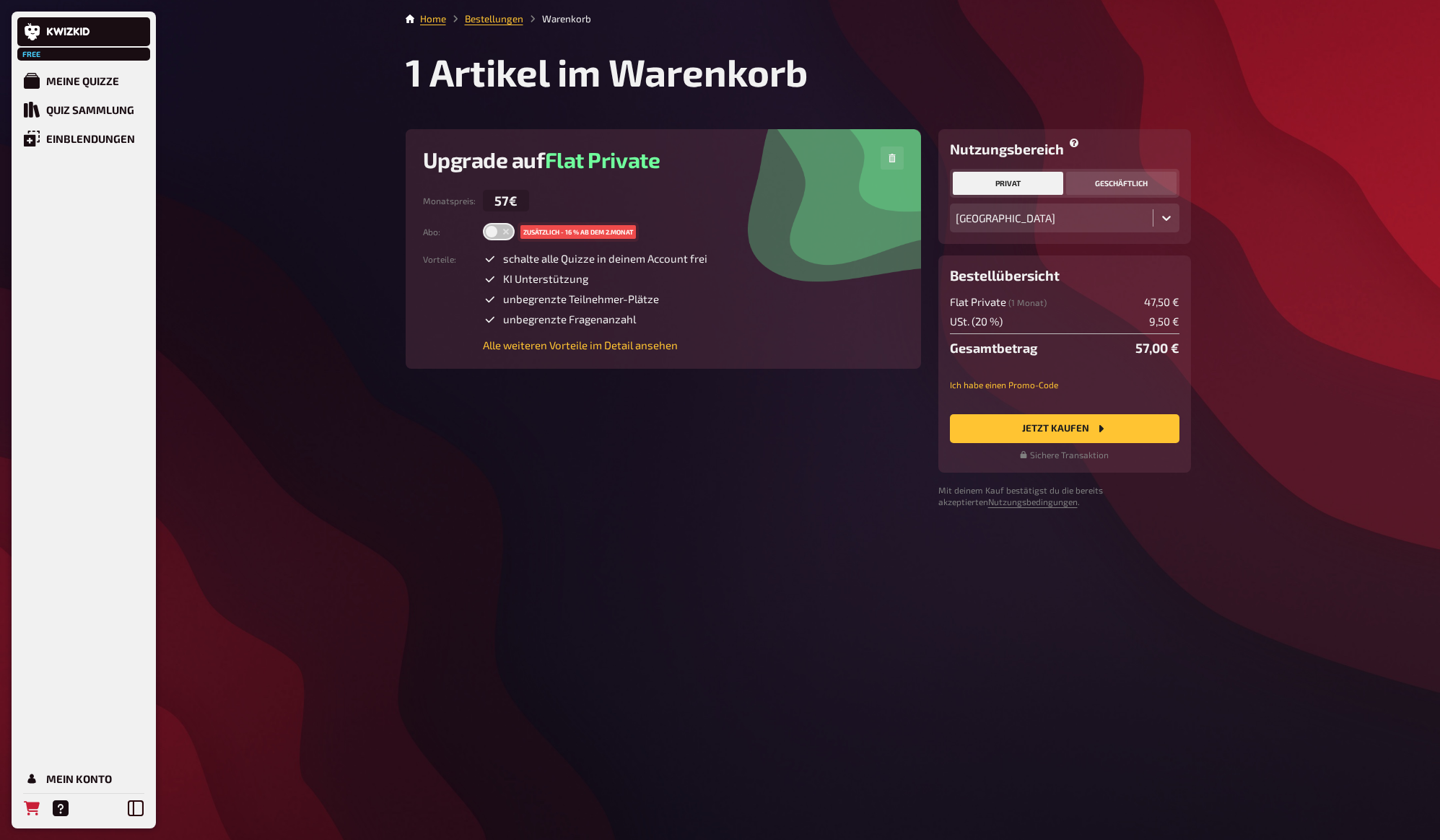
click at [1130, 182] on button "geschäftlich" at bounding box center [1121, 183] width 111 height 23
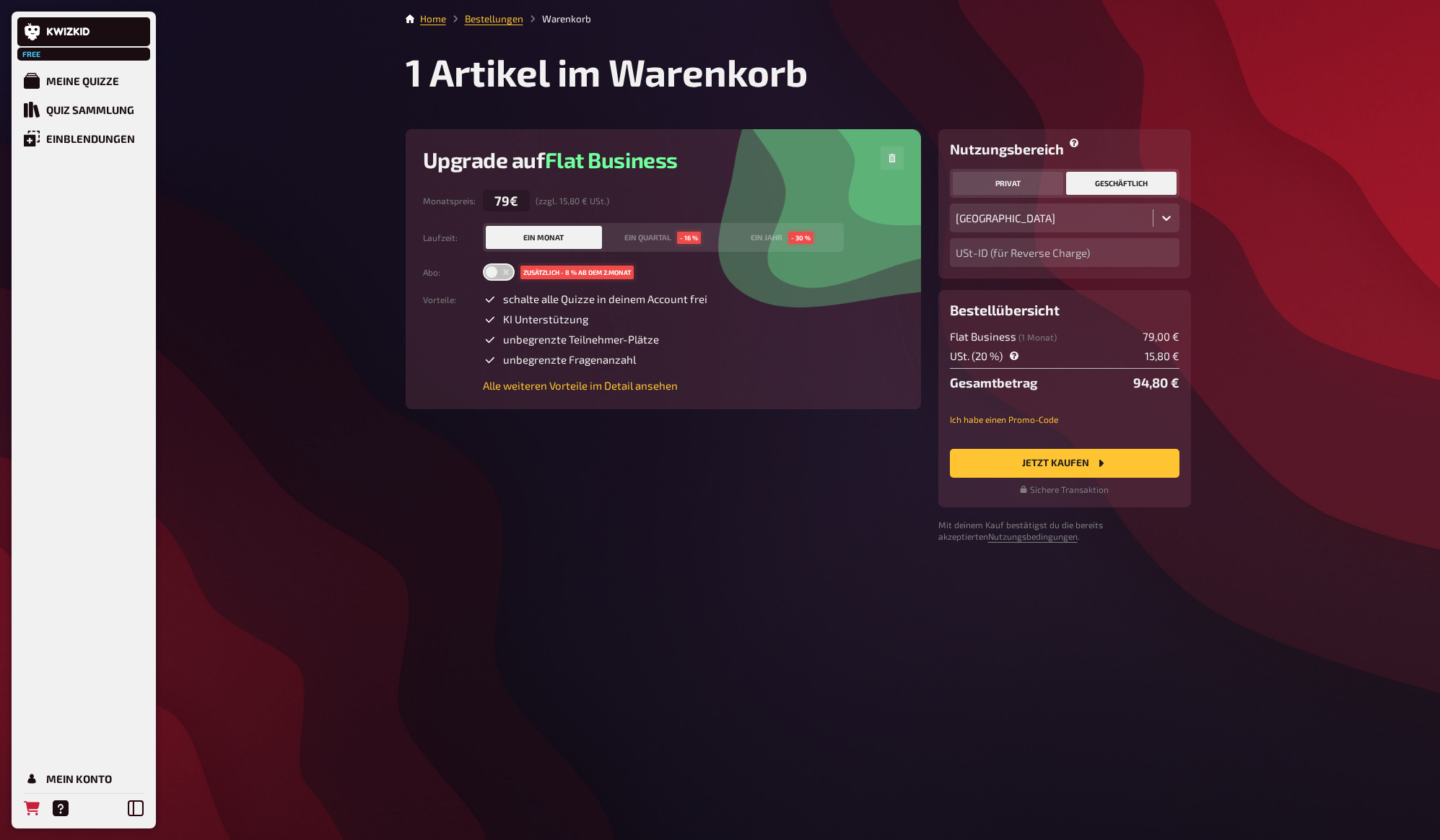
click at [1027, 185] on button "privat" at bounding box center [1008, 183] width 111 height 23
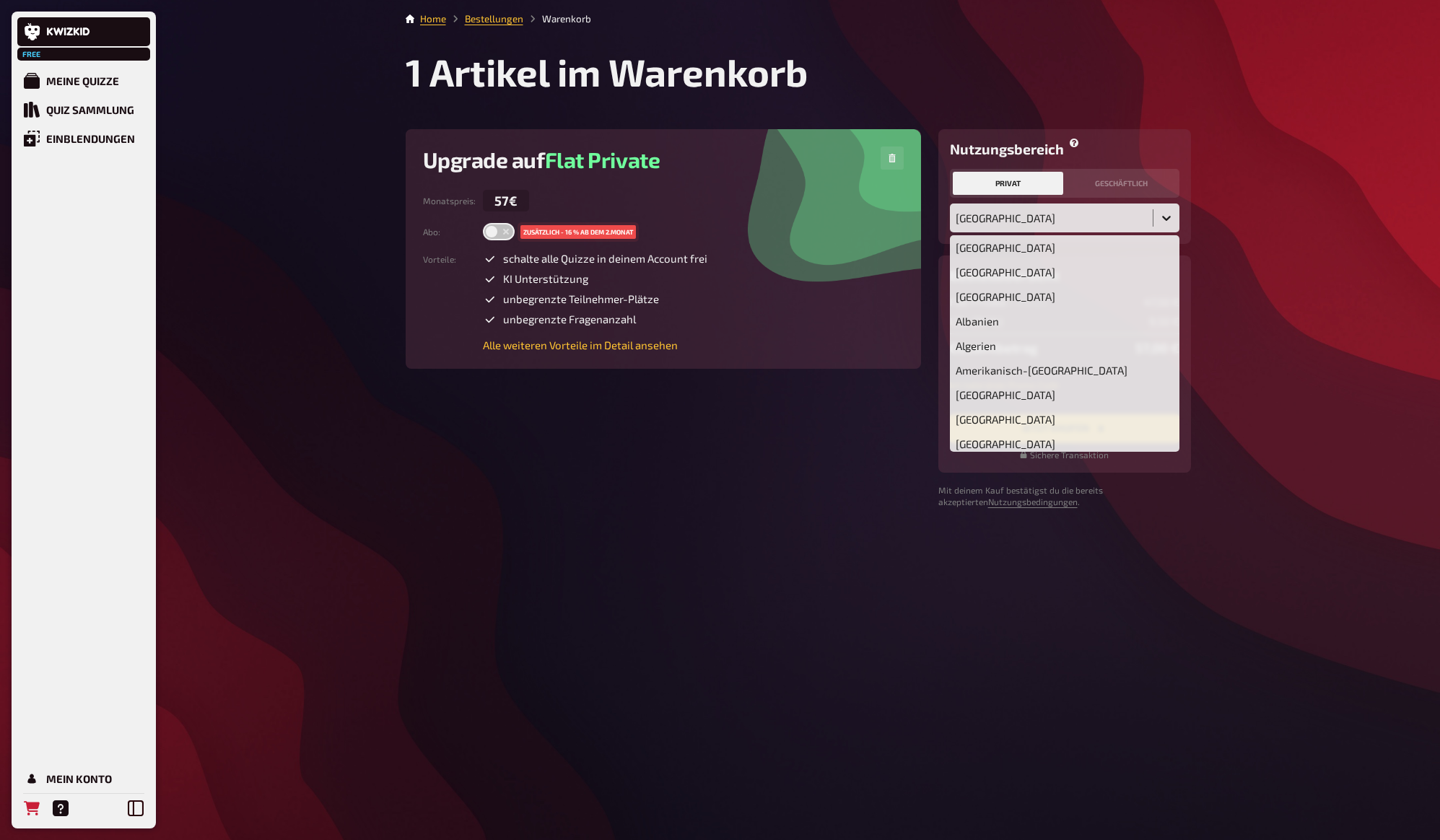
click at [1022, 226] on div "Deutschland" at bounding box center [1051, 218] width 203 height 28
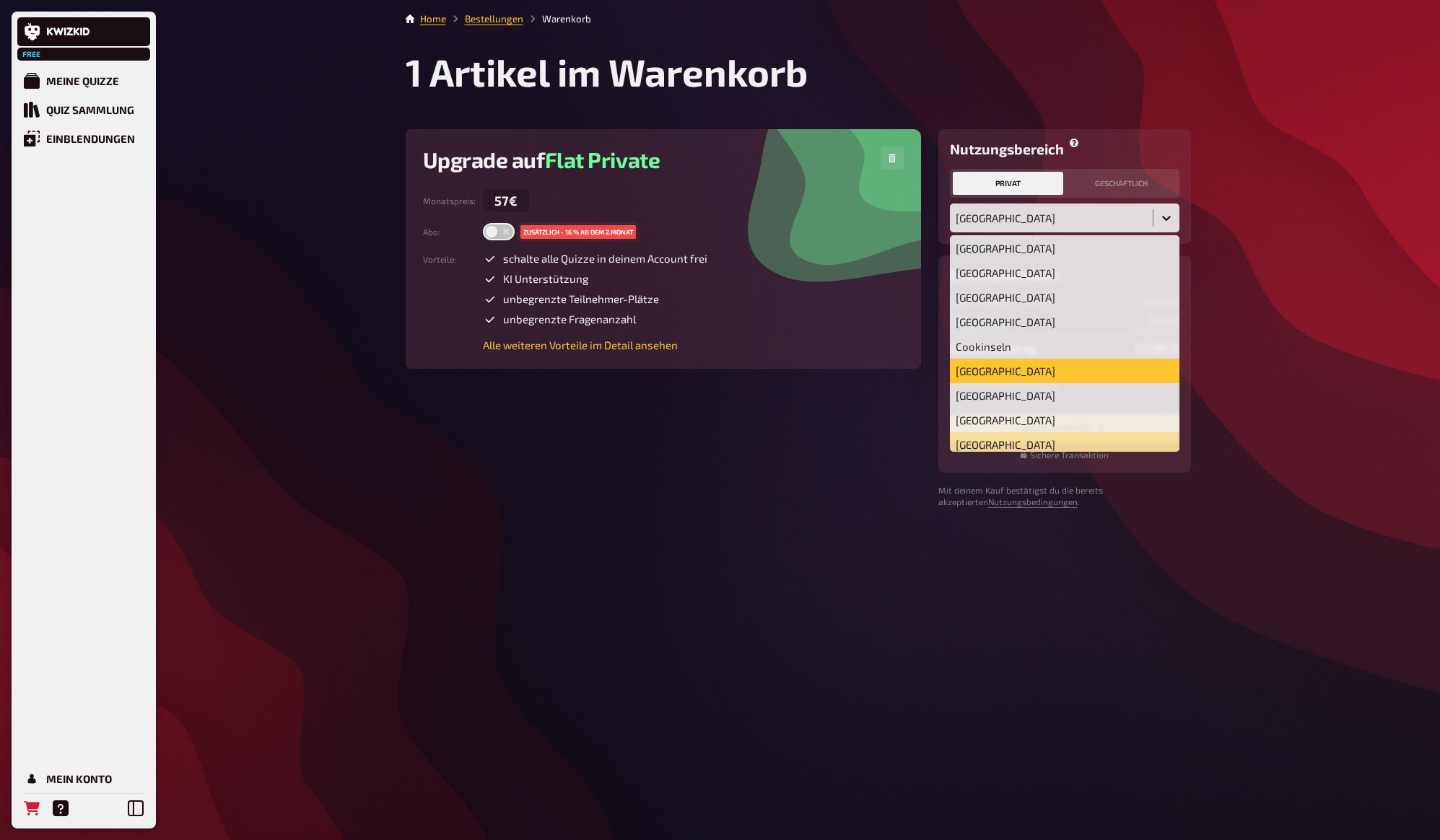
click at [814, 393] on div "Nutzungsbereich privat geschäftlich Costa Rica, 45 of 250. 250 results availabl…" at bounding box center [799, 319] width 786 height 379
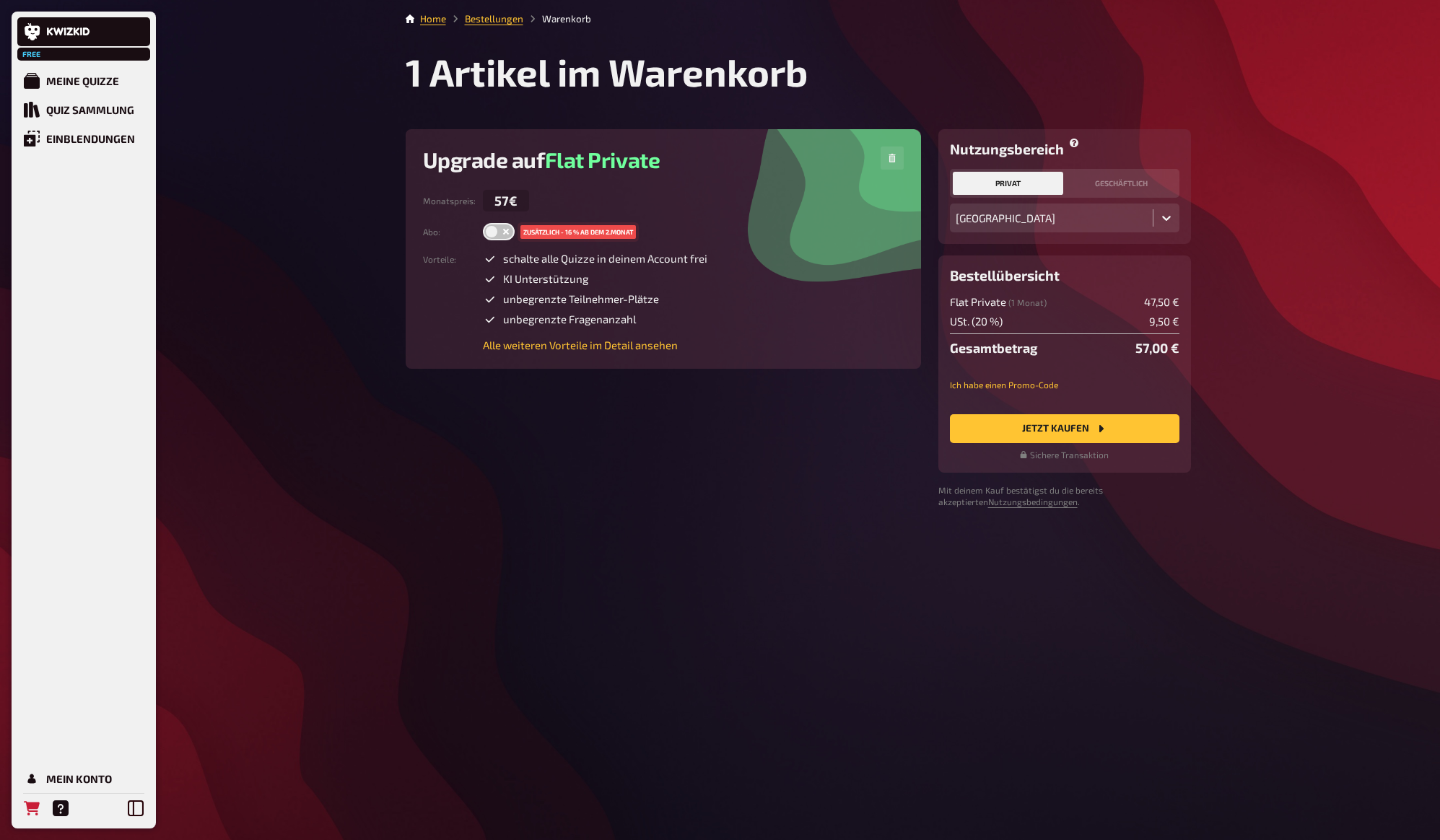
click at [500, 237] on label at bounding box center [498, 231] width 32 height 17
click at [483, 223] on input "checkbox" at bounding box center [483, 223] width 1 height 1
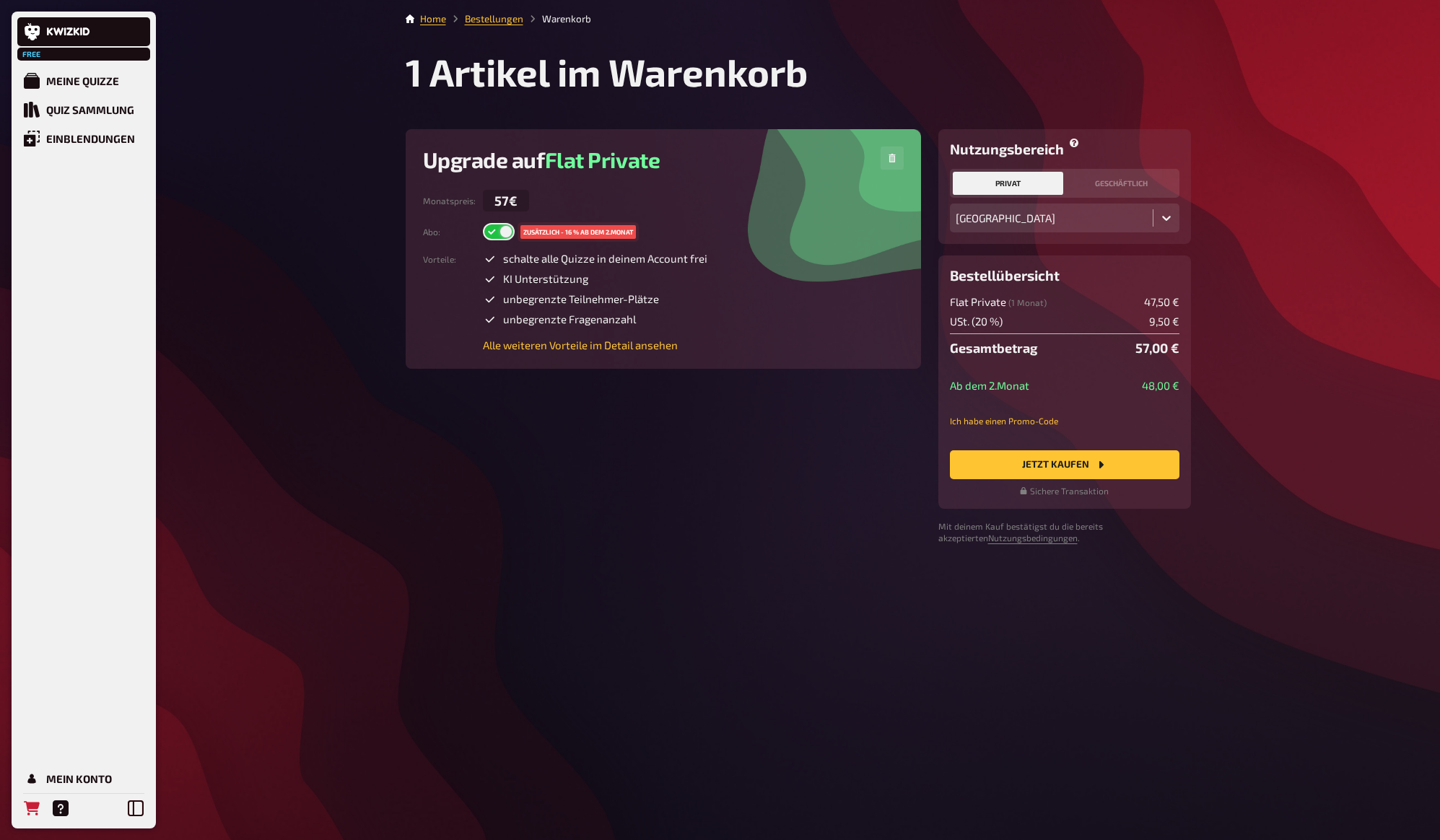
click at [500, 237] on label at bounding box center [498, 231] width 32 height 17
click at [483, 223] on input "checkbox" at bounding box center [483, 223] width 1 height 1
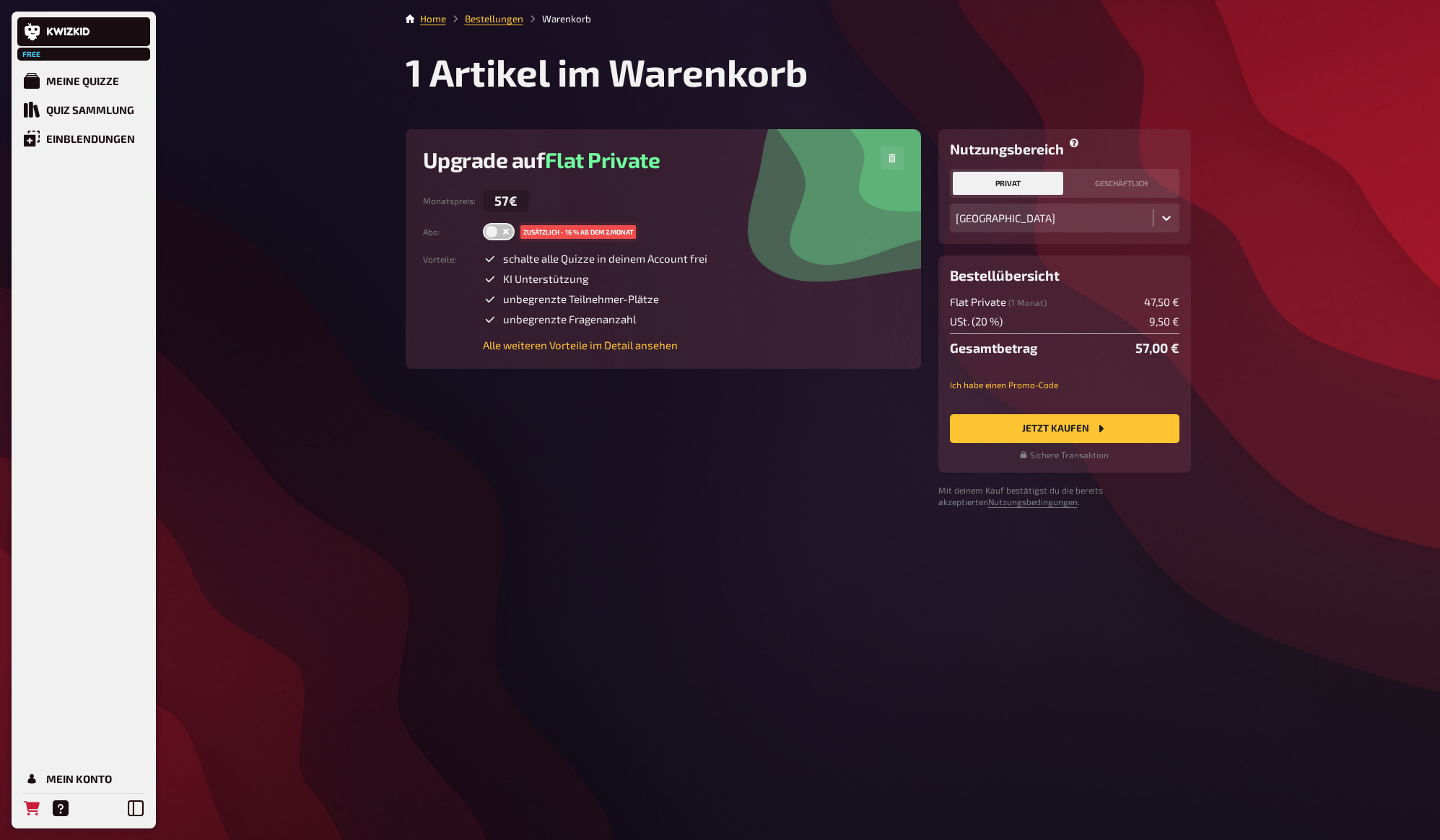
click at [500, 237] on label at bounding box center [498, 231] width 32 height 17
click at [483, 223] on input "checkbox" at bounding box center [483, 223] width 1 height 1
checkbox input "true"
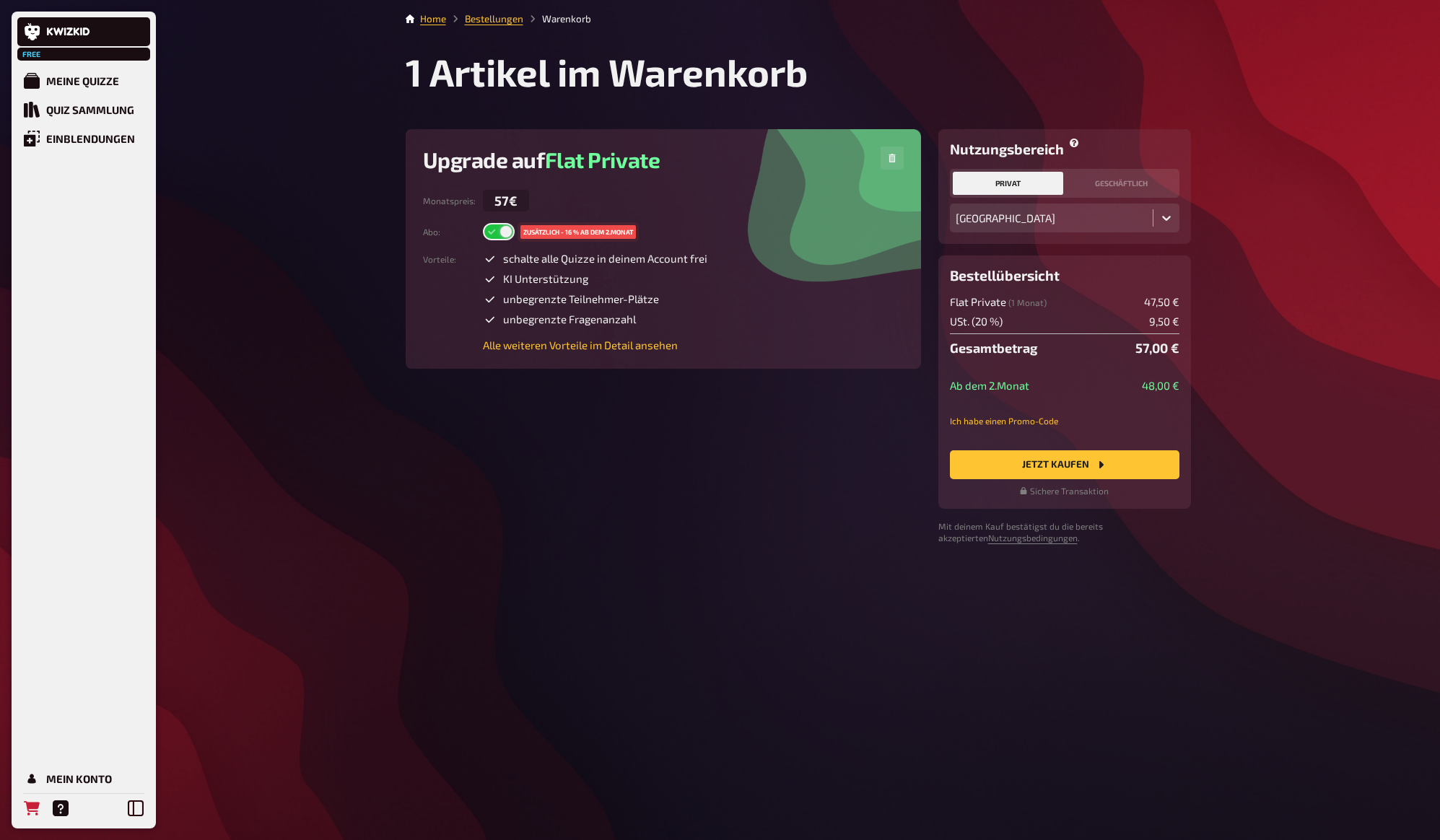
click at [831, 423] on div "Nutzungsbereich privat geschäftlich Deutschland Upgrade auf Flat Private Monats…" at bounding box center [799, 337] width 786 height 415
drag, startPoint x: 887, startPoint y: 400, endPoint x: 951, endPoint y: 412, distance: 65.1
click at [898, 403] on div "Nutzungsbereich privat geschäftlich Deutschland Upgrade auf Flat Private Monats…" at bounding box center [799, 337] width 786 height 415
click at [1015, 423] on button "Ich habe einen Promo-Code" at bounding box center [1003, 421] width 108 height 12
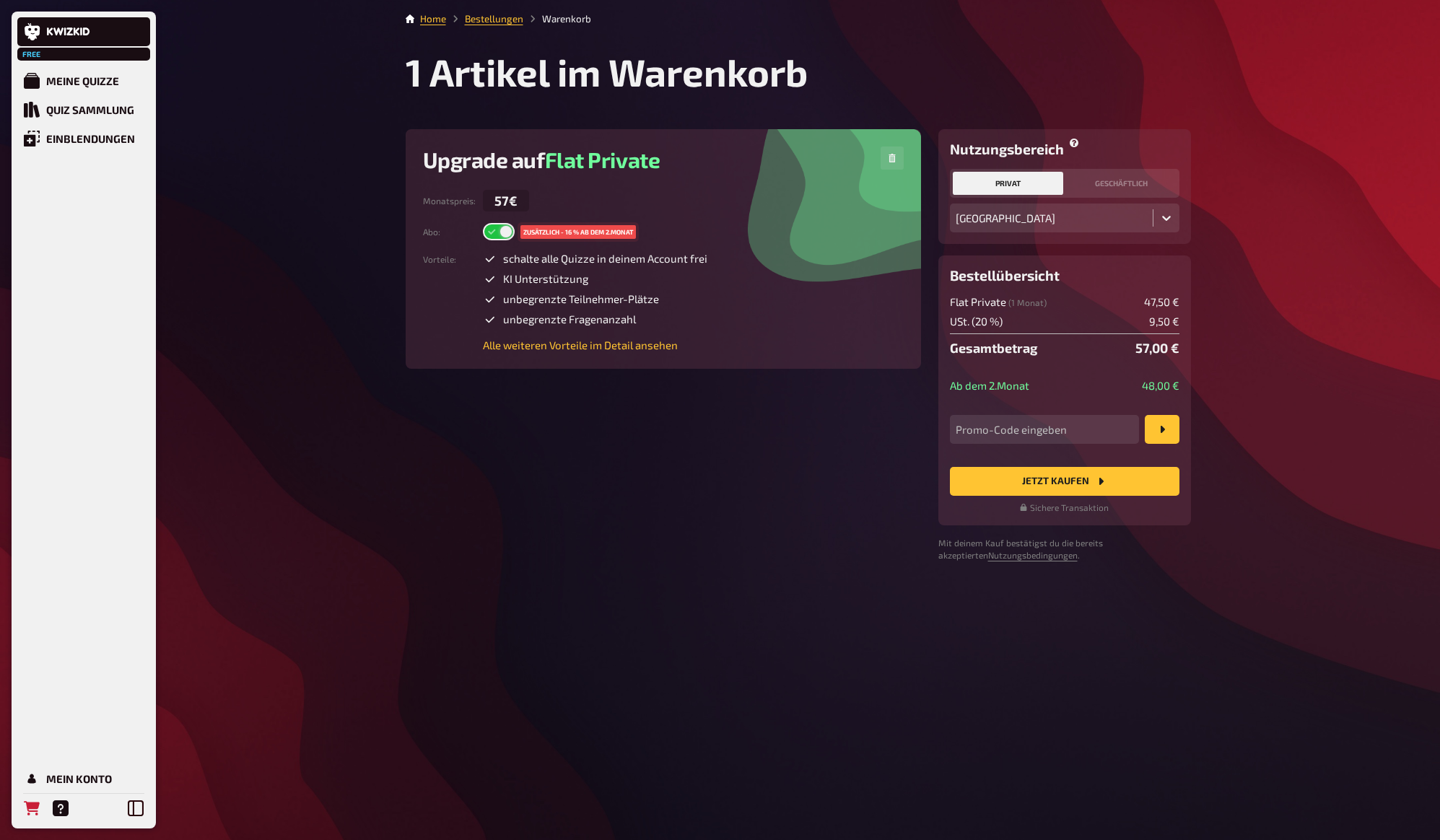
click at [1264, 439] on div "Free Meine Quizze Quiz Sammlung Einblendungen Mein Konto Home Bestellungen Ware…" at bounding box center [720, 420] width 1440 height 840
click at [1228, 416] on div "Free Meine Quizze Quiz Sammlung Einblendungen Mein Konto Home Bestellungen Ware…" at bounding box center [720, 420] width 1440 height 840
click at [805, 426] on div "Nutzungsbereich privat geschäftlich Deutschland Upgrade auf Flat Private Monats…" at bounding box center [799, 345] width 786 height 432
click at [806, 420] on div "Nutzungsbereich privat geschäftlich Deutschland Upgrade auf Flat Private Monats…" at bounding box center [799, 345] width 786 height 432
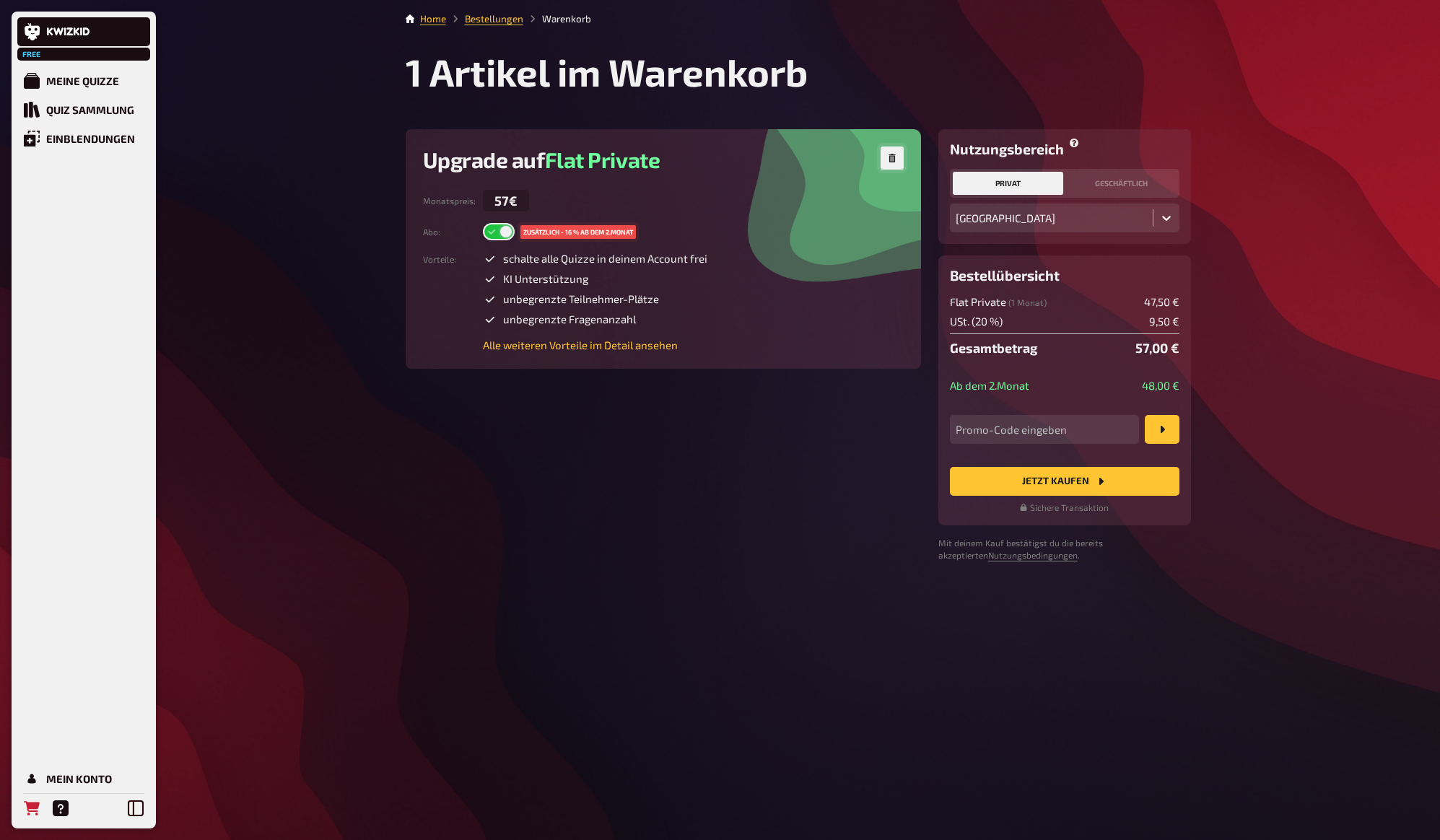
click at [892, 160] on icon "button" at bounding box center [892, 158] width 9 height 9
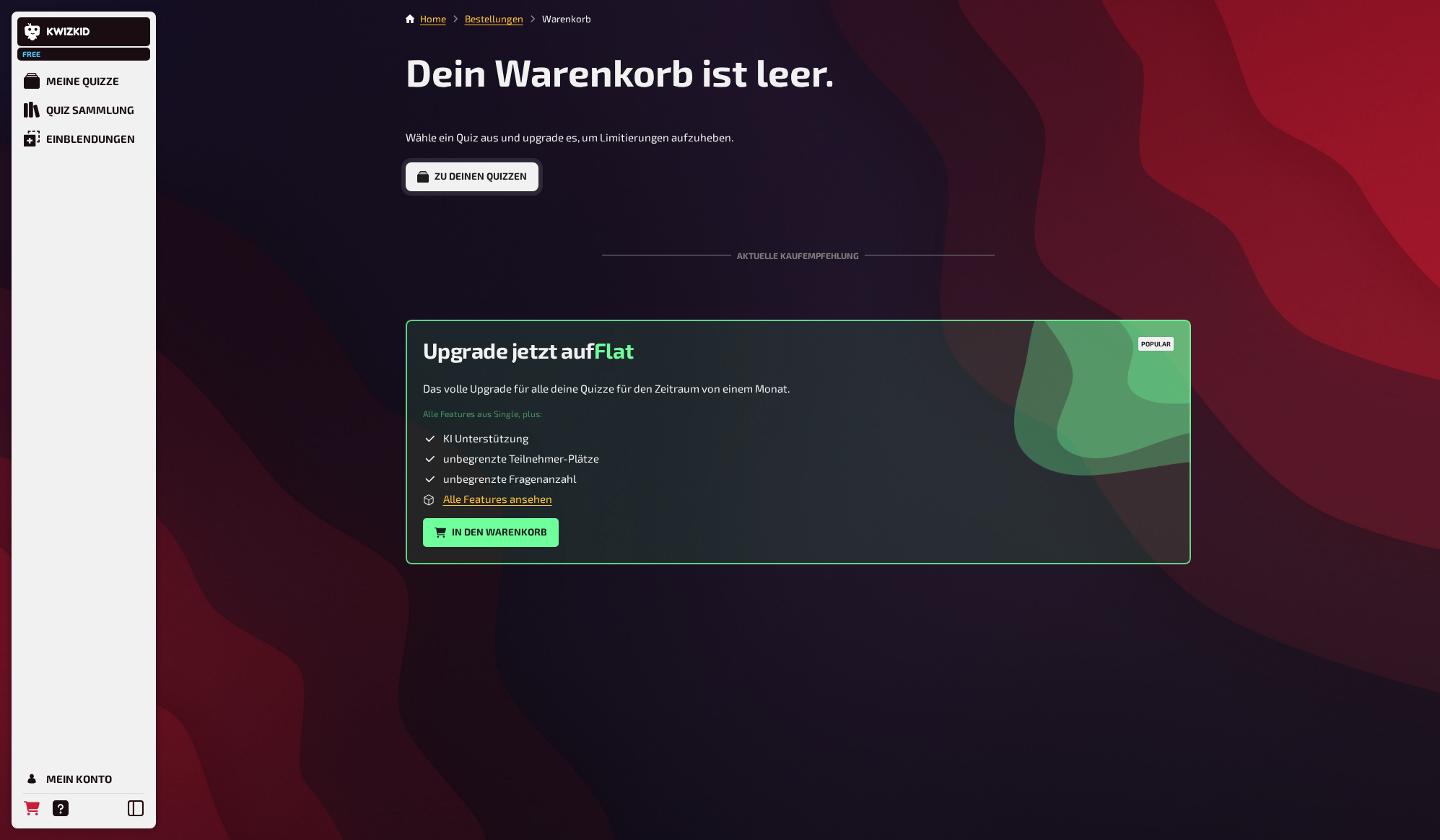
click at [501, 182] on link "Zu deinen Quizzen" at bounding box center [472, 176] width 133 height 28
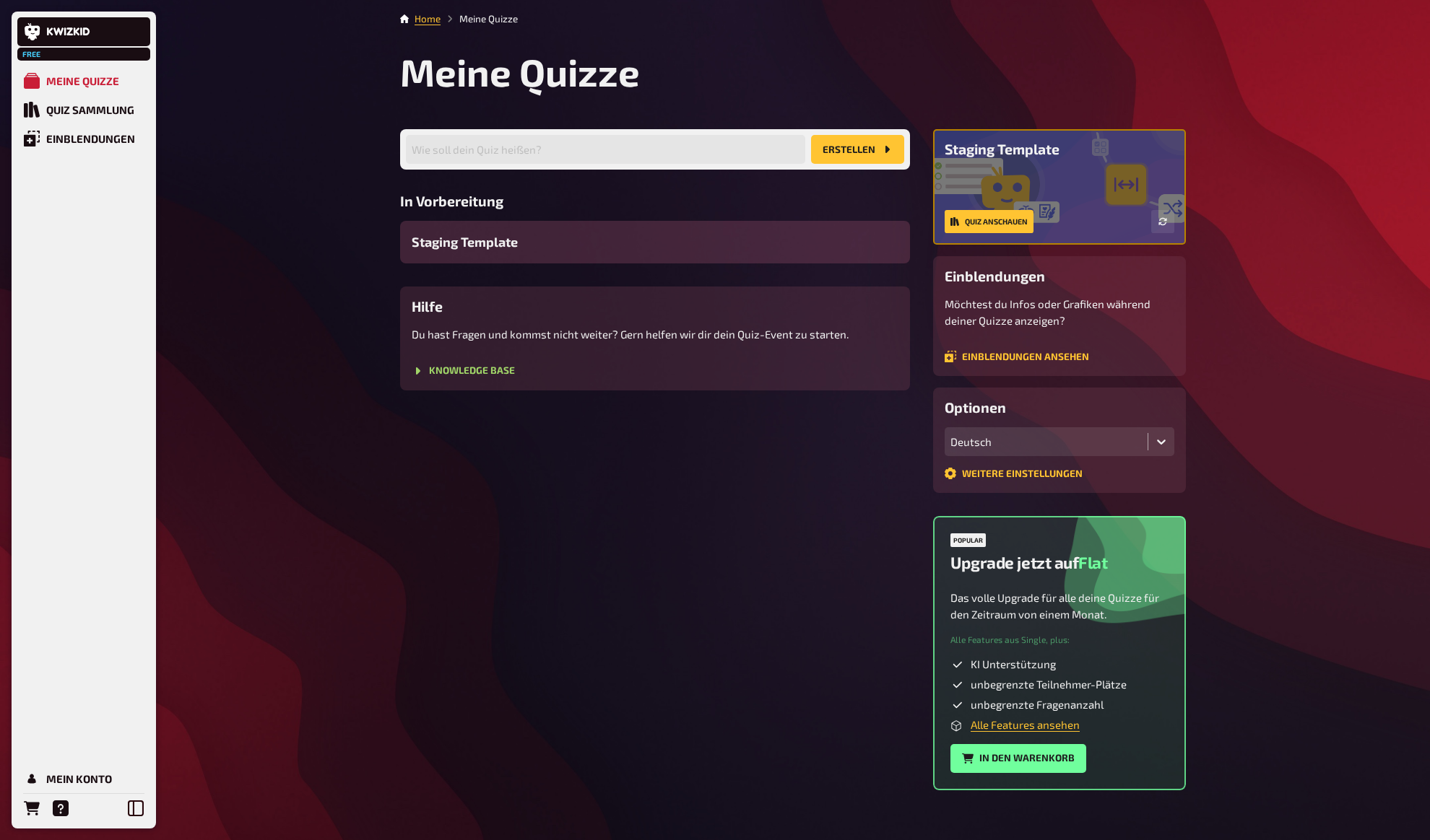
click at [515, 240] on span "Staging Template" at bounding box center [465, 242] width 106 height 20
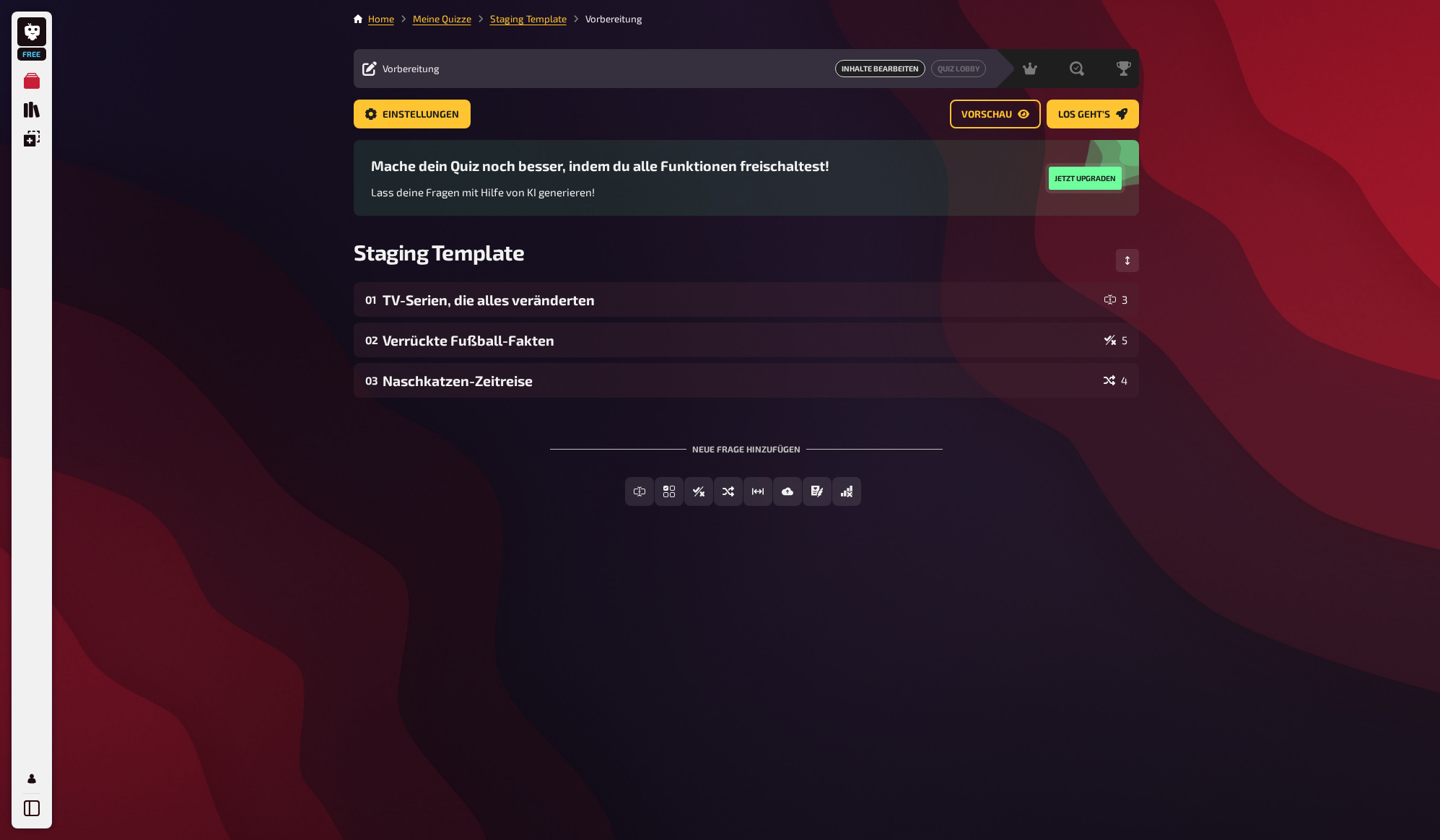
click at [1086, 174] on button "Jetzt upgraden" at bounding box center [1085, 178] width 73 height 23
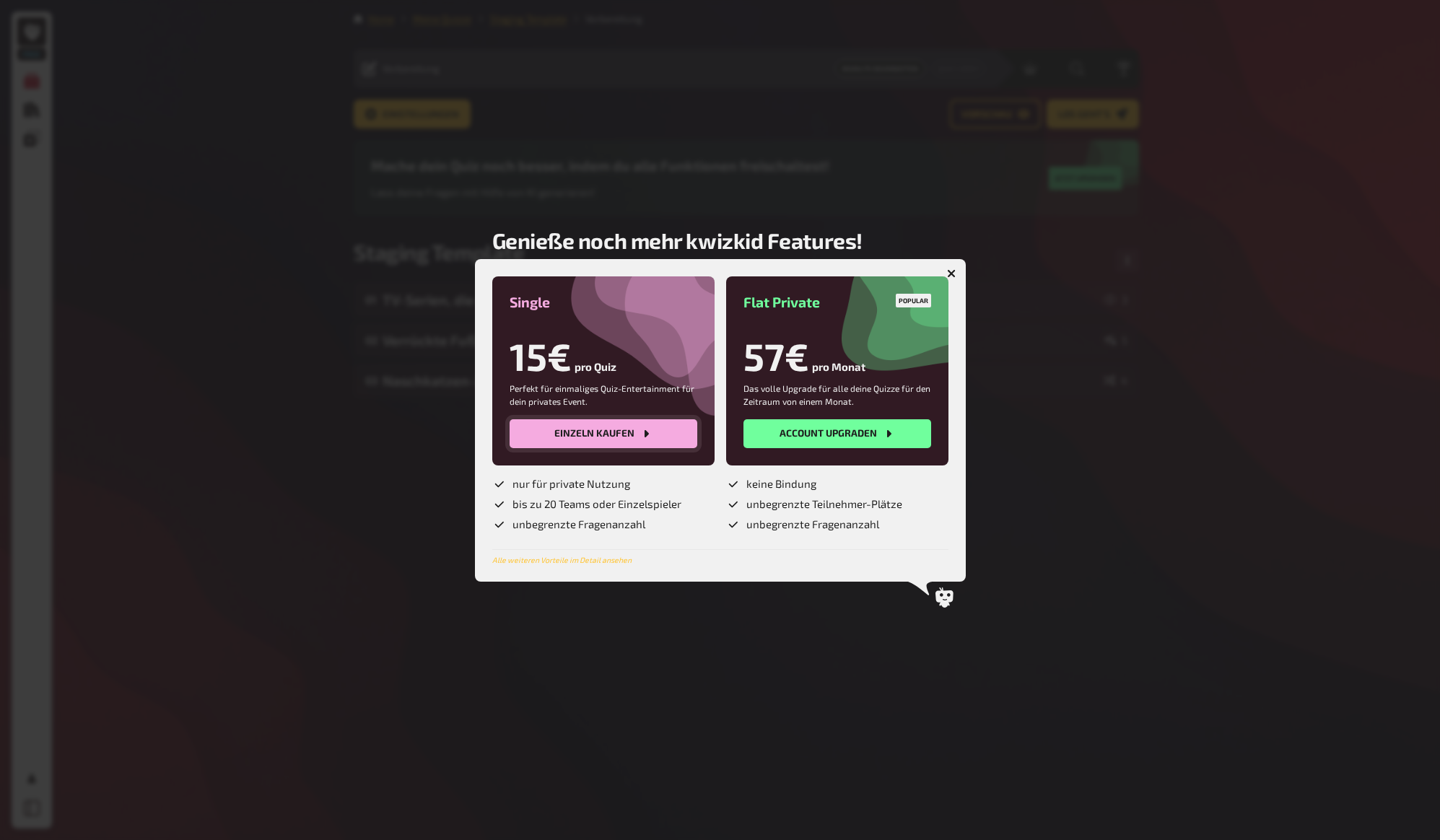
click at [607, 439] on button "Einzeln kaufen" at bounding box center [603, 433] width 187 height 28
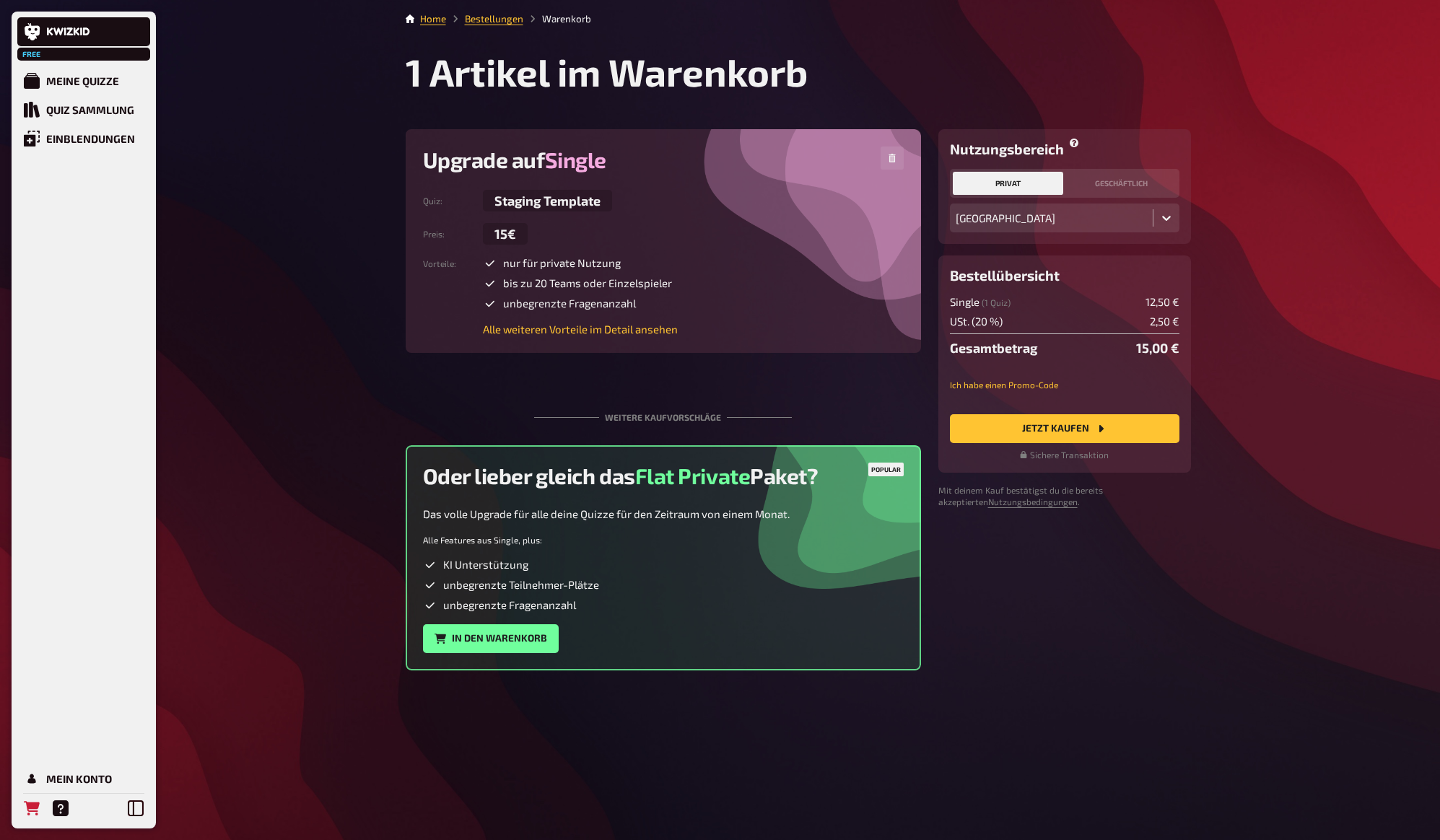
click at [805, 232] on div "Preis : 15€" at bounding box center [663, 233] width 481 height 22
click at [541, 203] on span "Staging Template" at bounding box center [547, 200] width 129 height 22
click at [705, 250] on div "Quiz : Staging Template Preis : 15€ Vorteile : nur für private Nutzung bis zu 2…" at bounding box center [663, 262] width 481 height 146
click at [887, 161] on icon "button" at bounding box center [892, 158] width 9 height 9
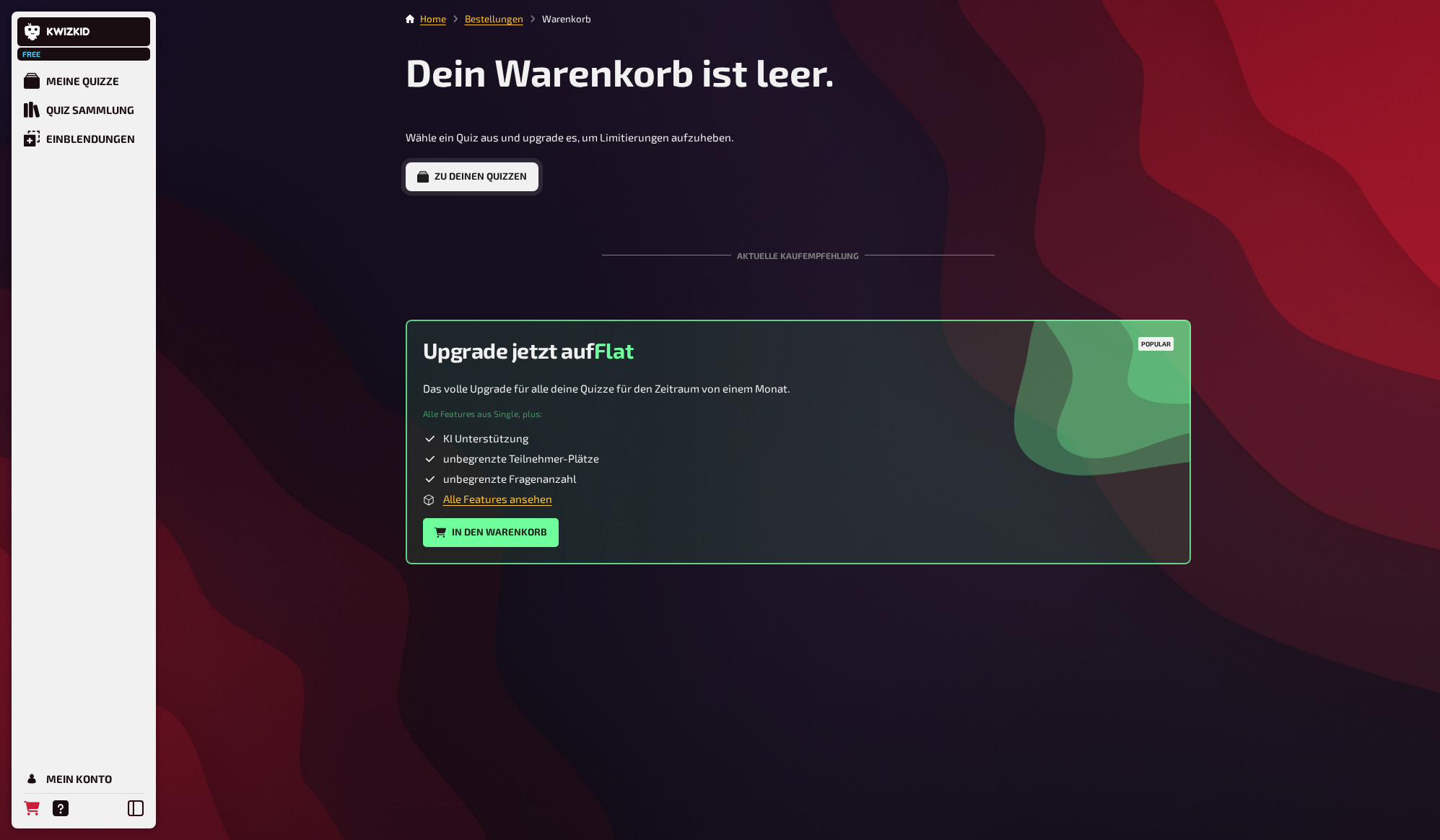
click at [522, 187] on link "Zu deinen Quizzen" at bounding box center [472, 176] width 133 height 28
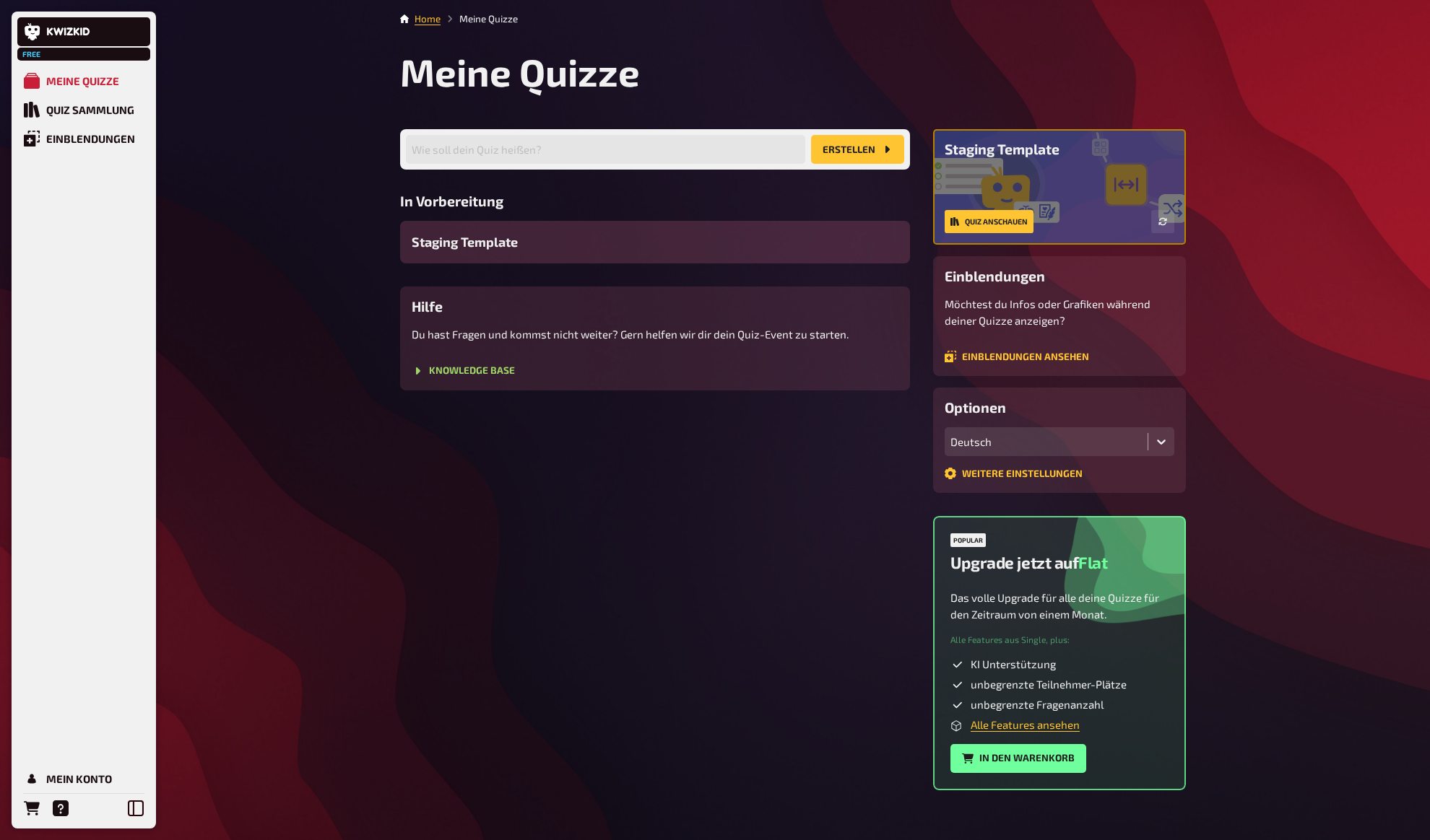
click at [745, 252] on div "Staging Template" at bounding box center [655, 242] width 509 height 42
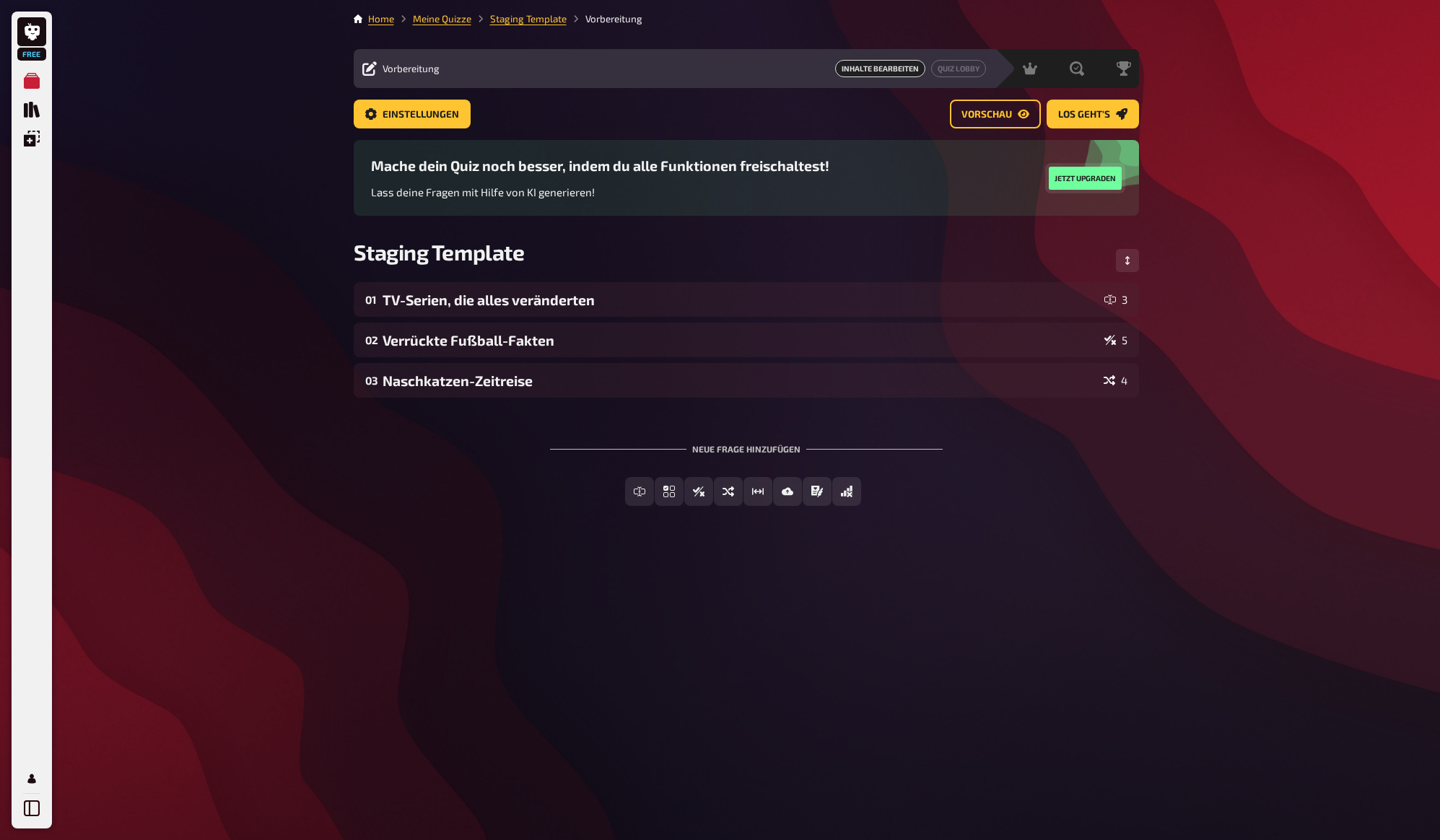
click at [1087, 174] on button "Jetzt upgraden" at bounding box center [1085, 178] width 73 height 23
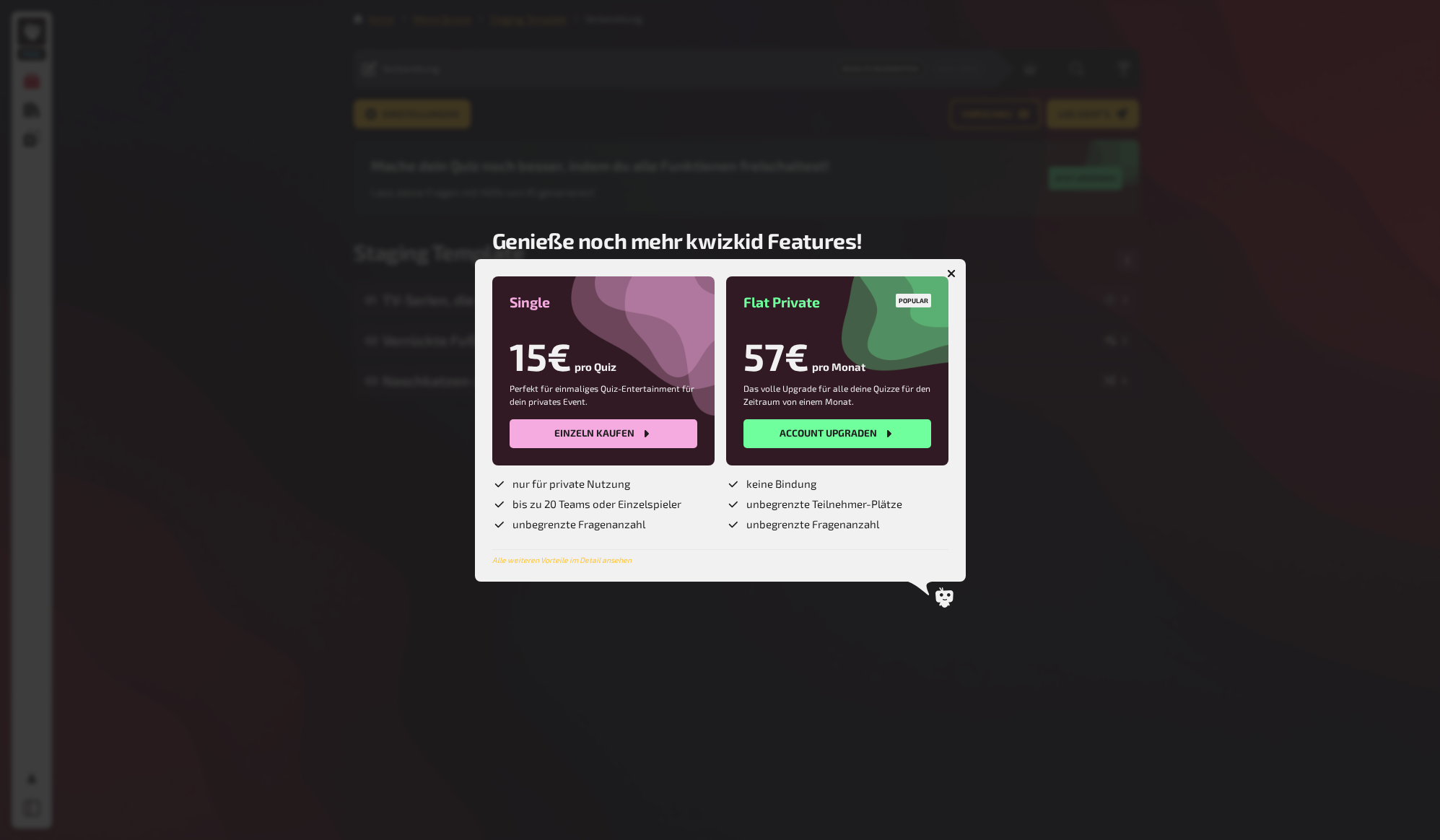
click at [649, 494] on ul "nur für private Nutzung bis zu 20 Teams oder Einzelspieler unbegrenzte Fragenan…" at bounding box center [603, 505] width 223 height 55
click at [1100, 291] on div at bounding box center [720, 420] width 1440 height 840
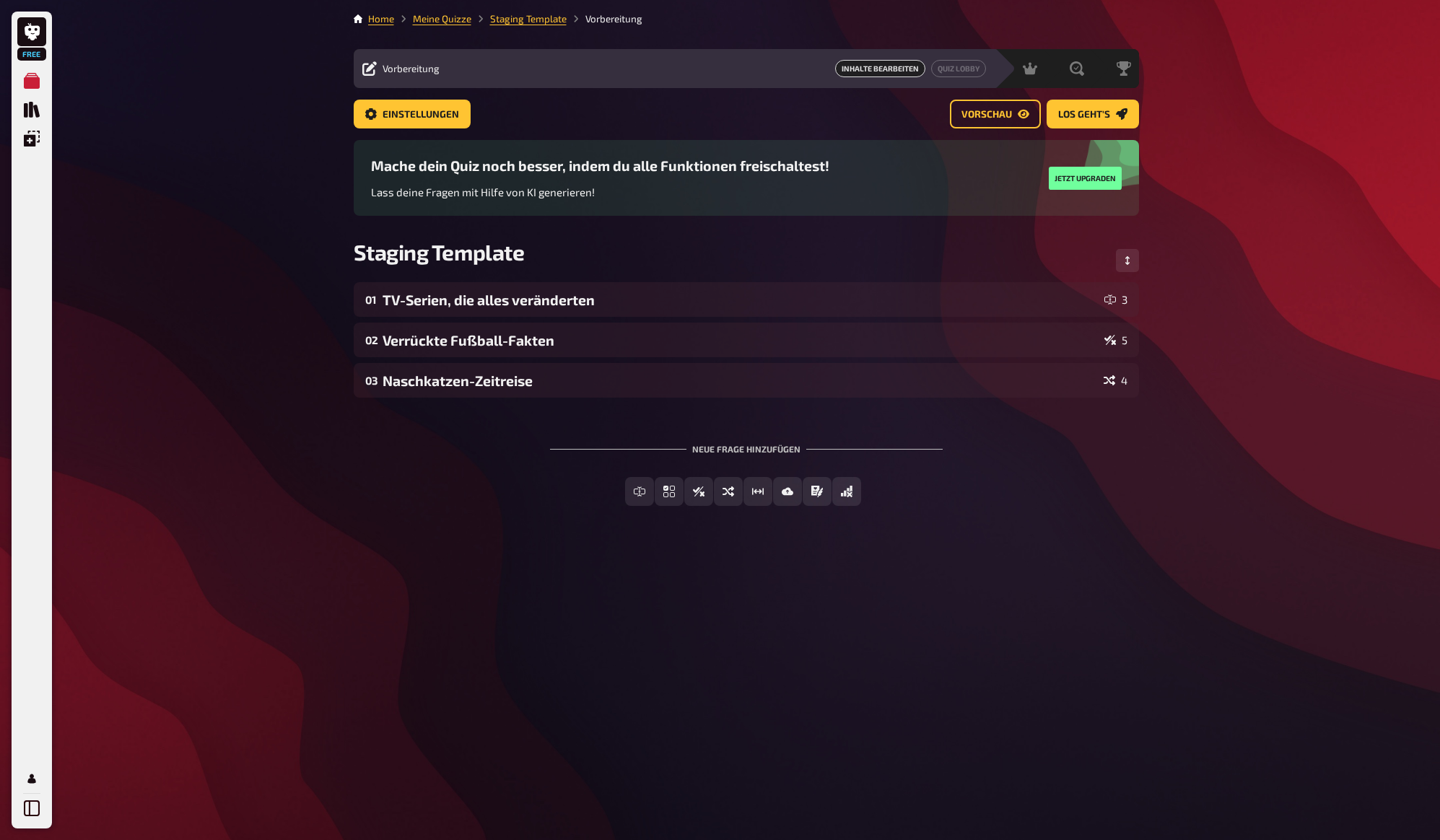
click at [1231, 299] on div "Free Meine Quizze Quiz Sammlung Einblendungen Mein Konto Home Meine Quizze Stag…" at bounding box center [720, 420] width 1440 height 840
drag, startPoint x: 1292, startPoint y: 247, endPoint x: 1266, endPoint y: 254, distance: 26.9
click at [1288, 247] on div "Free Meine Quizze Quiz Sammlung Einblendungen Mein Konto Home Meine Quizze Stag…" at bounding box center [720, 420] width 1440 height 840
click at [1218, 260] on div "Free Meine Quizze Quiz Sammlung Einblendungen Mein Konto Home Meine Quizze Stag…" at bounding box center [720, 420] width 1440 height 840
click at [1157, 257] on div "Free Meine Quizze Quiz Sammlung Einblendungen Mein Konto Home Meine Quizze Stag…" at bounding box center [720, 420] width 1440 height 840
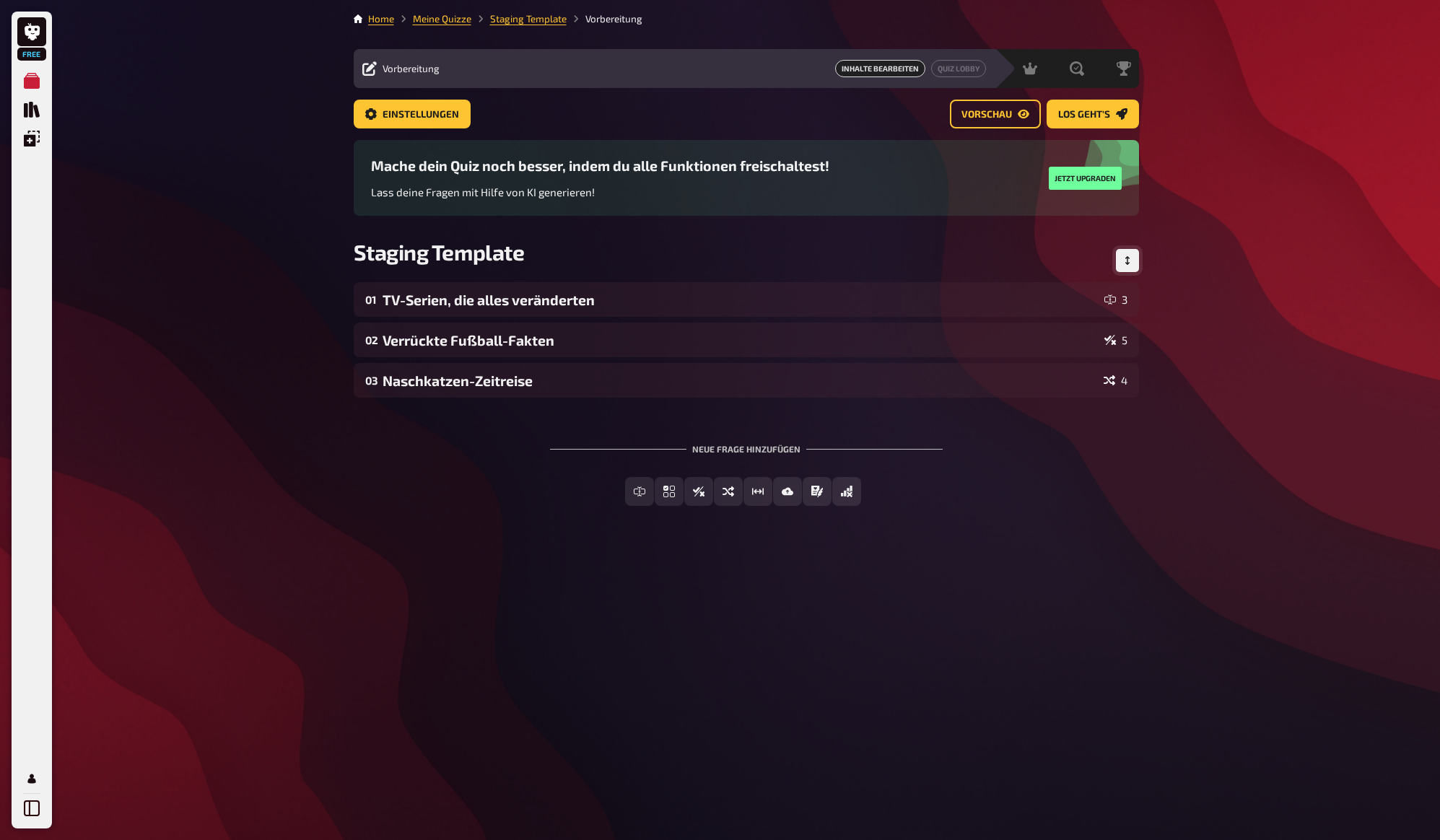
click at [1130, 263] on icon "Reihenfolge anpassen" at bounding box center [1127, 261] width 9 height 9
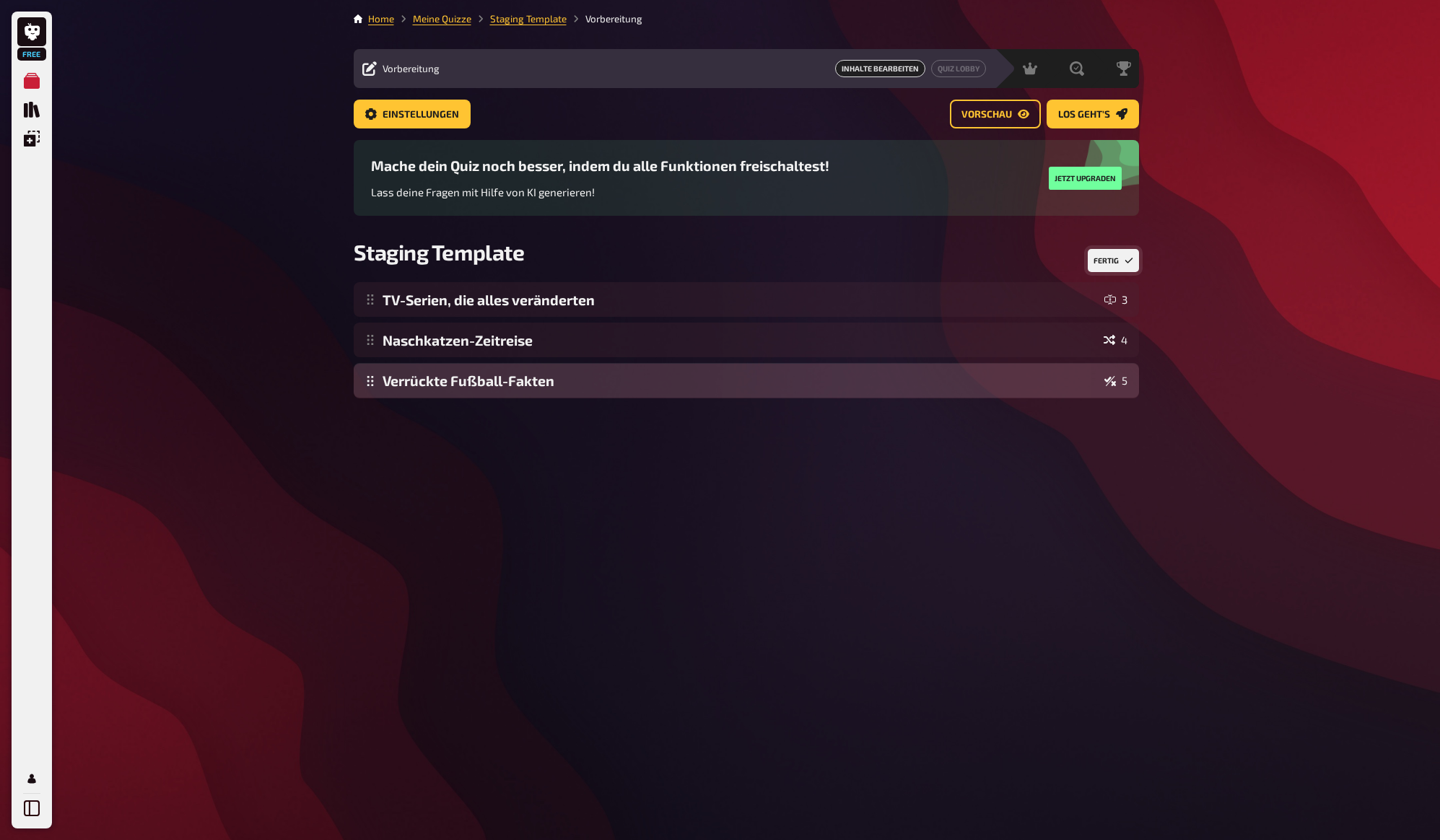
drag, startPoint x: 367, startPoint y: 346, endPoint x: 369, endPoint y: 390, distance: 44.0
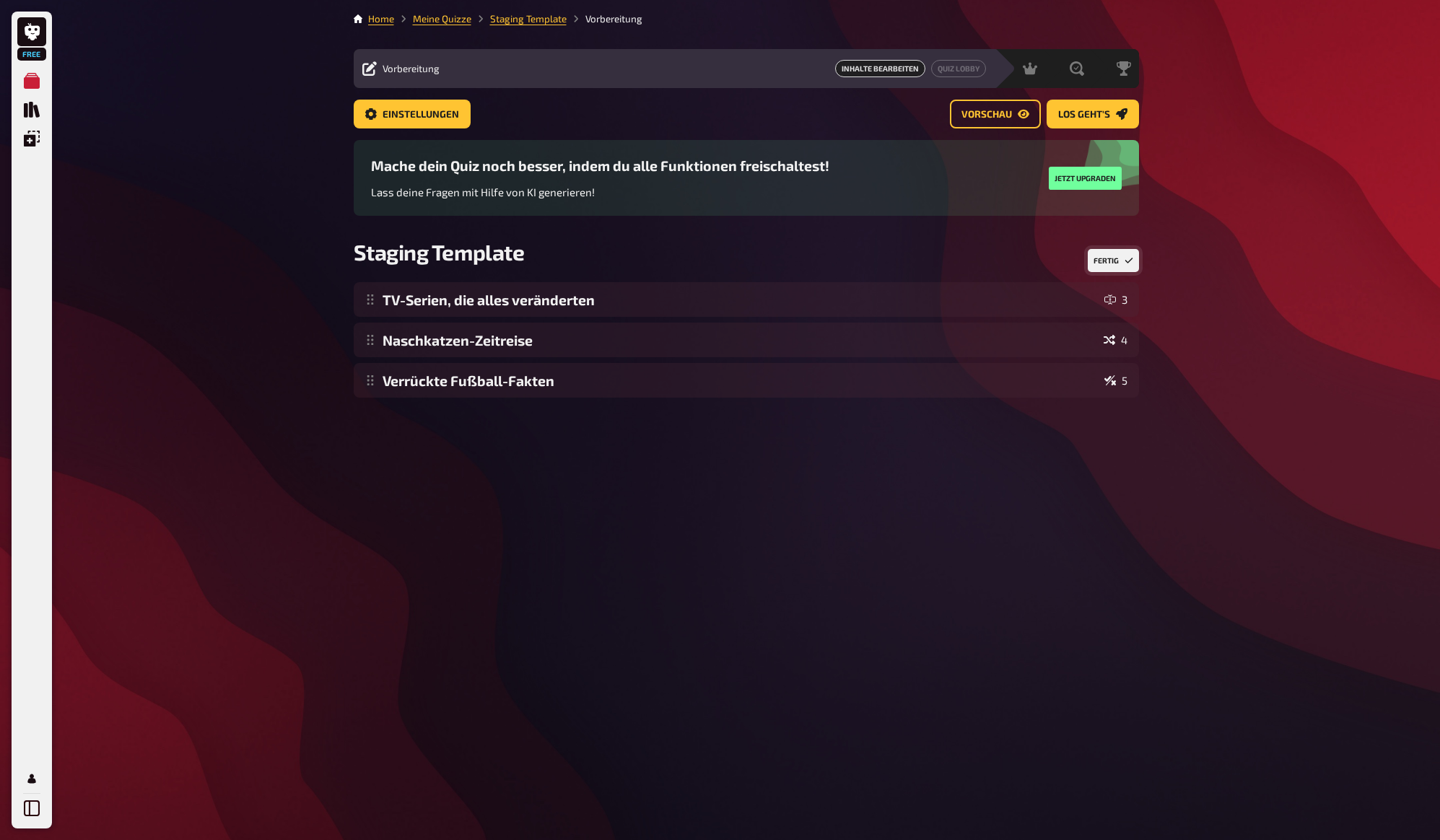
click at [1106, 261] on button "Fertig" at bounding box center [1113, 260] width 51 height 23
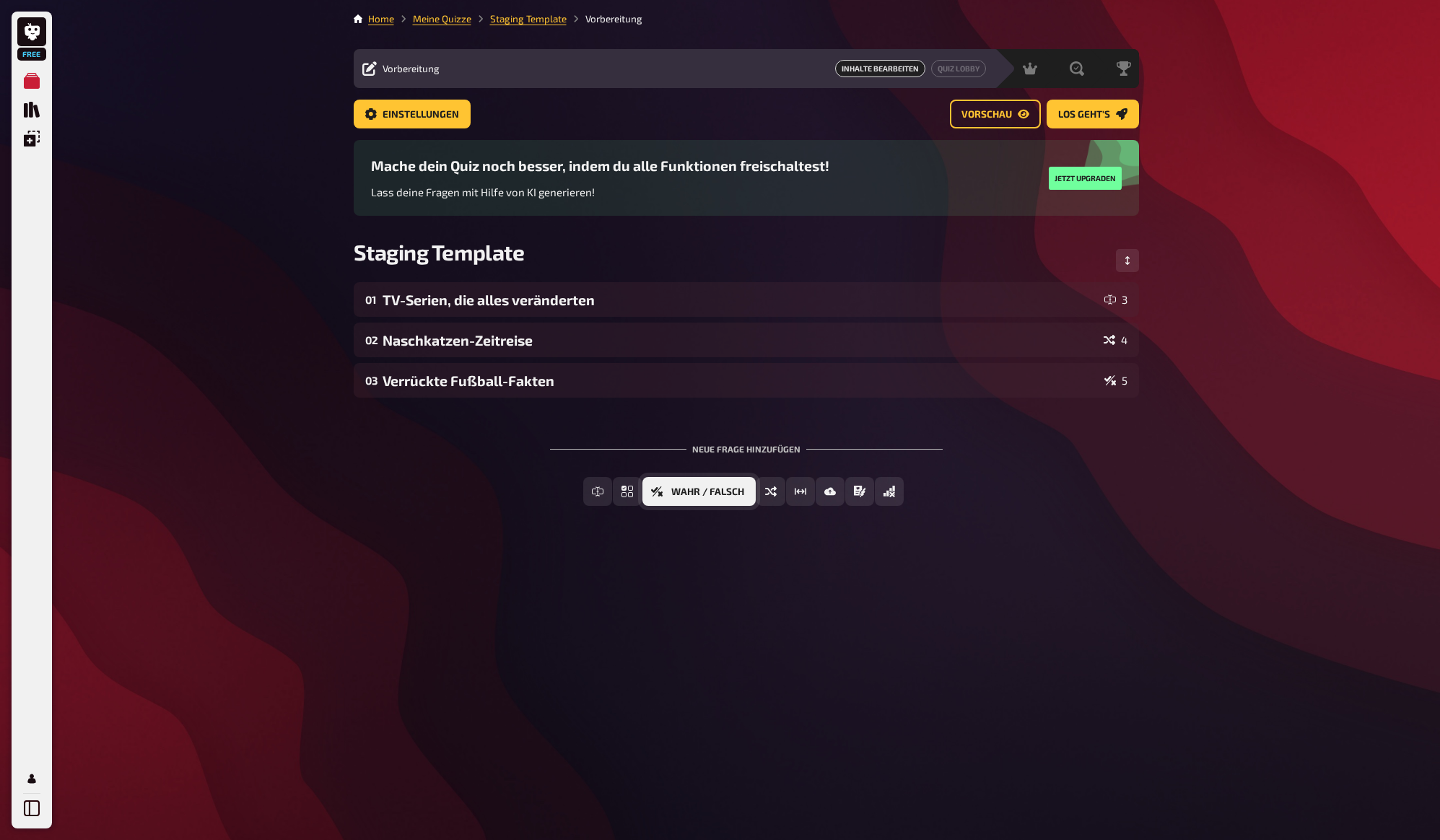
click at [702, 496] on span "Wahr / Falsch" at bounding box center [708, 492] width 73 height 10
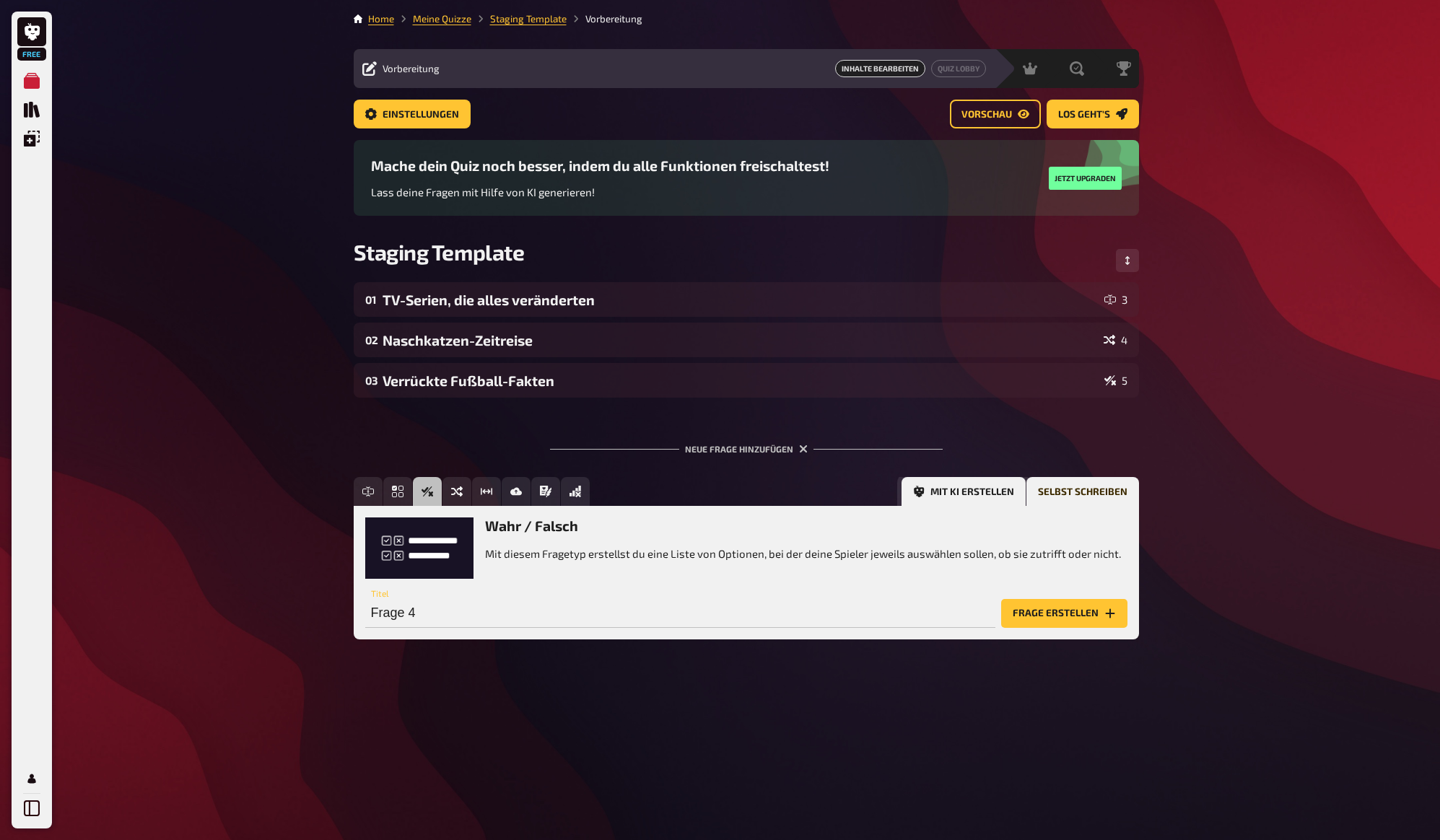
click at [970, 491] on button "Mit KI erstellen" at bounding box center [963, 491] width 124 height 28
click at [902, 616] on input "text" at bounding box center [647, 613] width 565 height 28
type input "testrunde"
click at [976, 599] on button "Frage generieren (3×)" at bounding box center [1052, 613] width 152 height 28
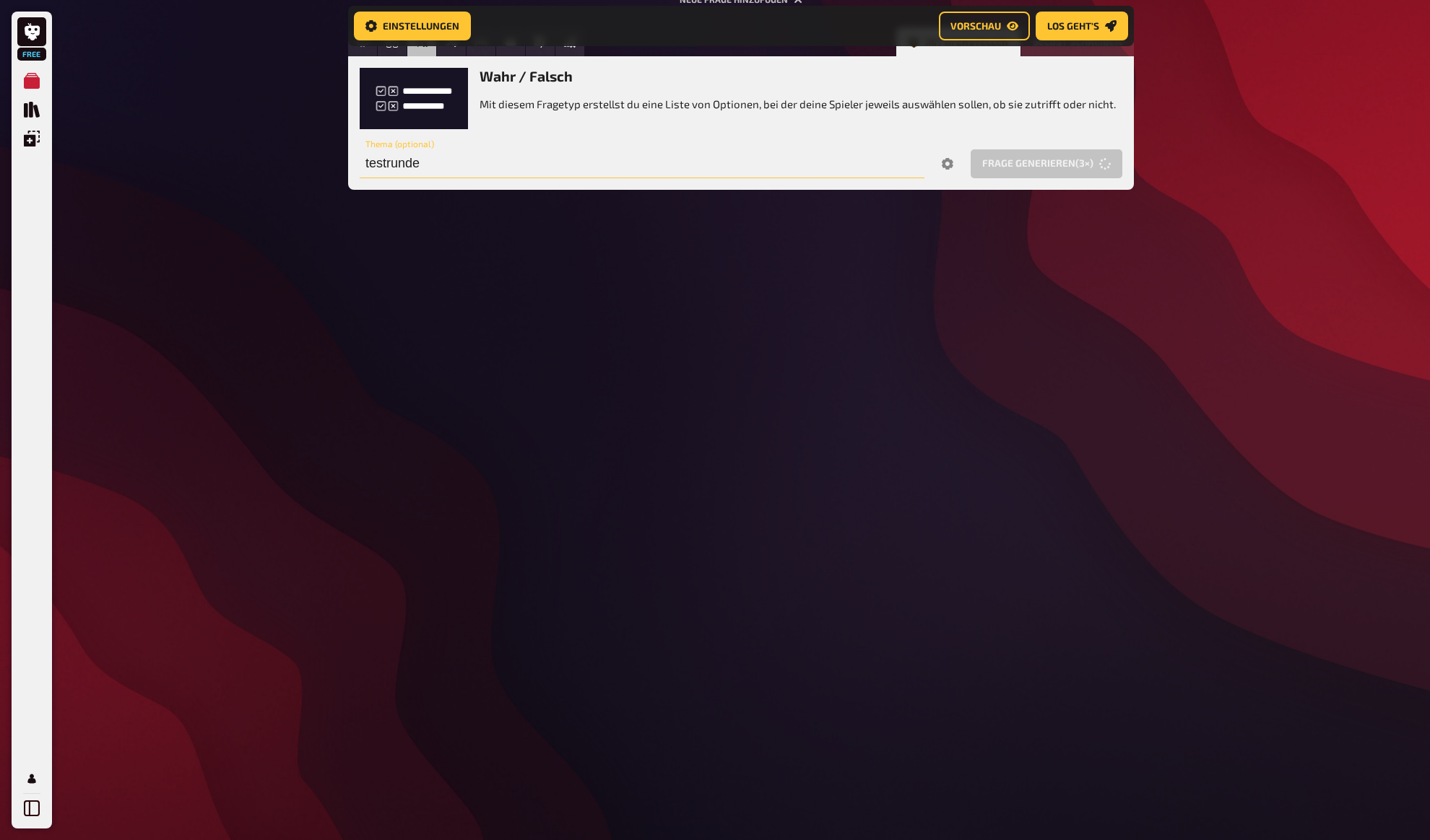
scroll to position [469, 0]
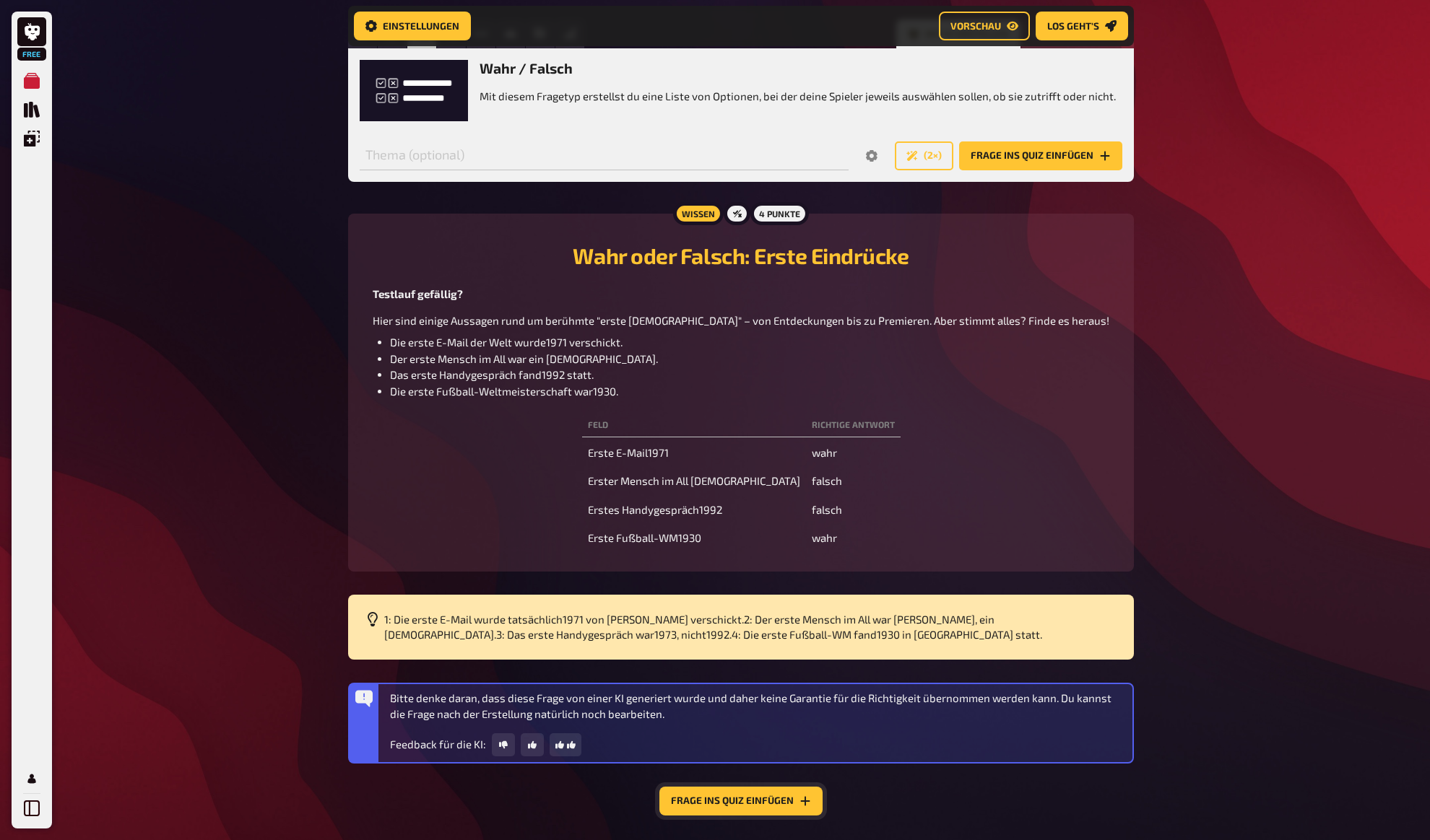
click at [736, 805] on button "Frage ins Quiz einfügen" at bounding box center [740, 800] width 163 height 28
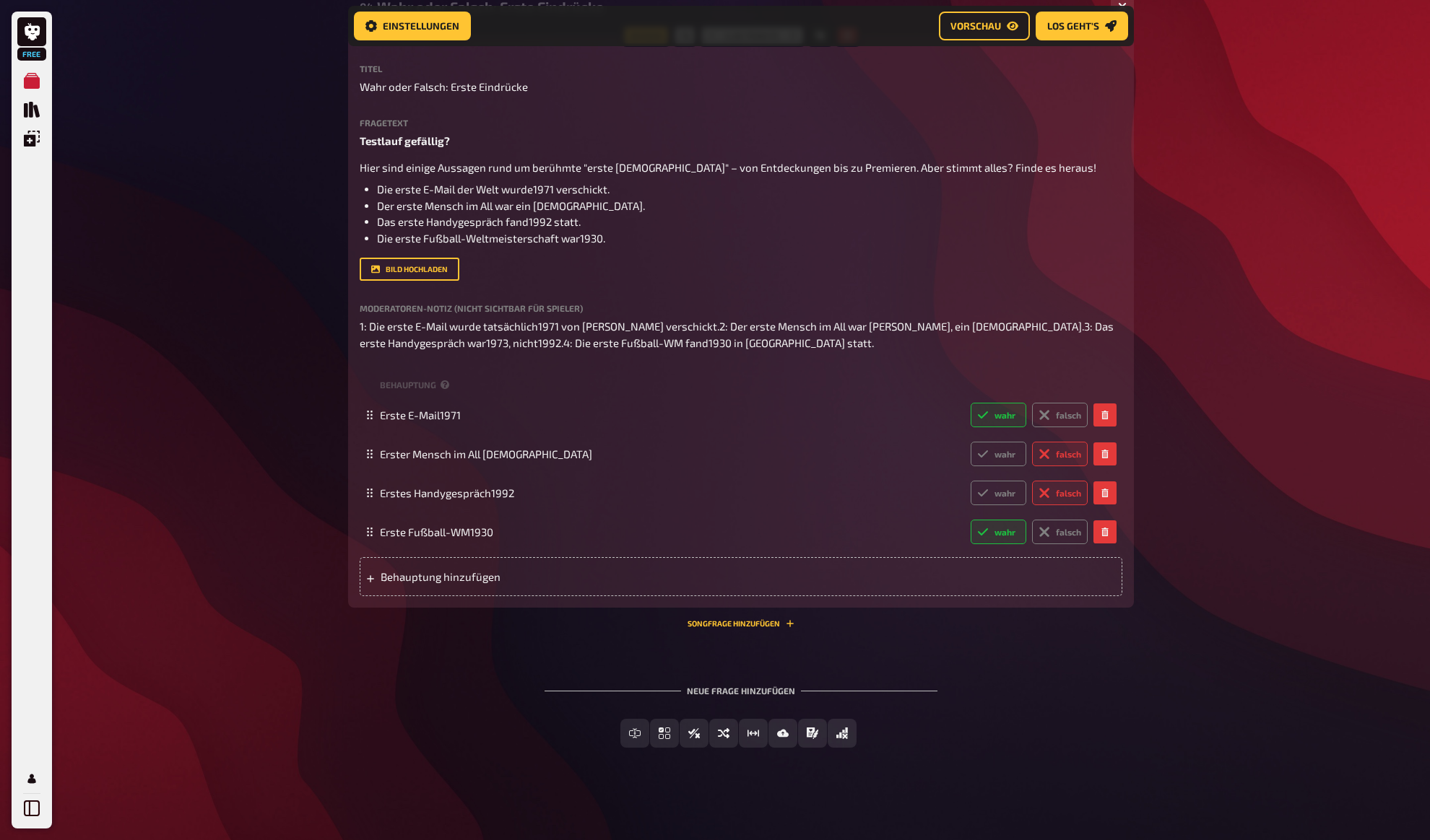
click at [1258, 426] on div "Free Meine Quizze Quiz Sammlung Einblendungen Mein Konto Home Meine Quizze Stag…" at bounding box center [715, 207] width 1430 height 1266
click at [1264, 403] on div "Free Meine Quizze Quiz Sammlung Einblendungen Mein Konto Home Meine Quizze Stag…" at bounding box center [715, 207] width 1430 height 1266
click at [308, 202] on div "Free Meine Quizze Quiz Sammlung Einblendungen Mein Konto Home Meine Quizze Stag…" at bounding box center [715, 207] width 1430 height 1266
click at [307, 200] on div "Free Meine Quizze Quiz Sammlung Einblendungen Mein Konto Home Meine Quizze Stag…" at bounding box center [715, 207] width 1430 height 1266
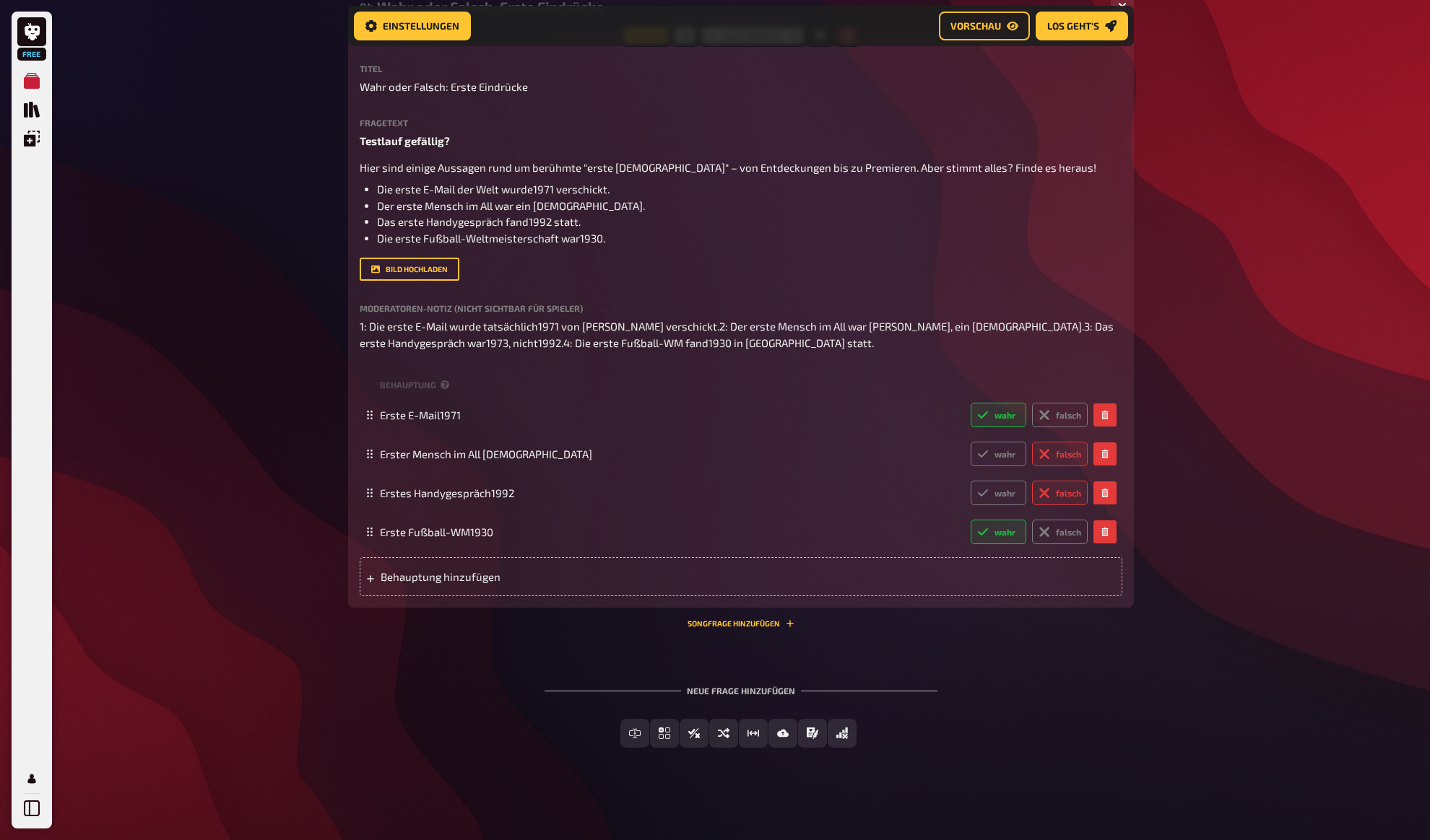
click at [284, 242] on div "Free Meine Quizze Quiz Sammlung Einblendungen Mein Konto Home Meine Quizze Stag…" at bounding box center [715, 207] width 1430 height 1266
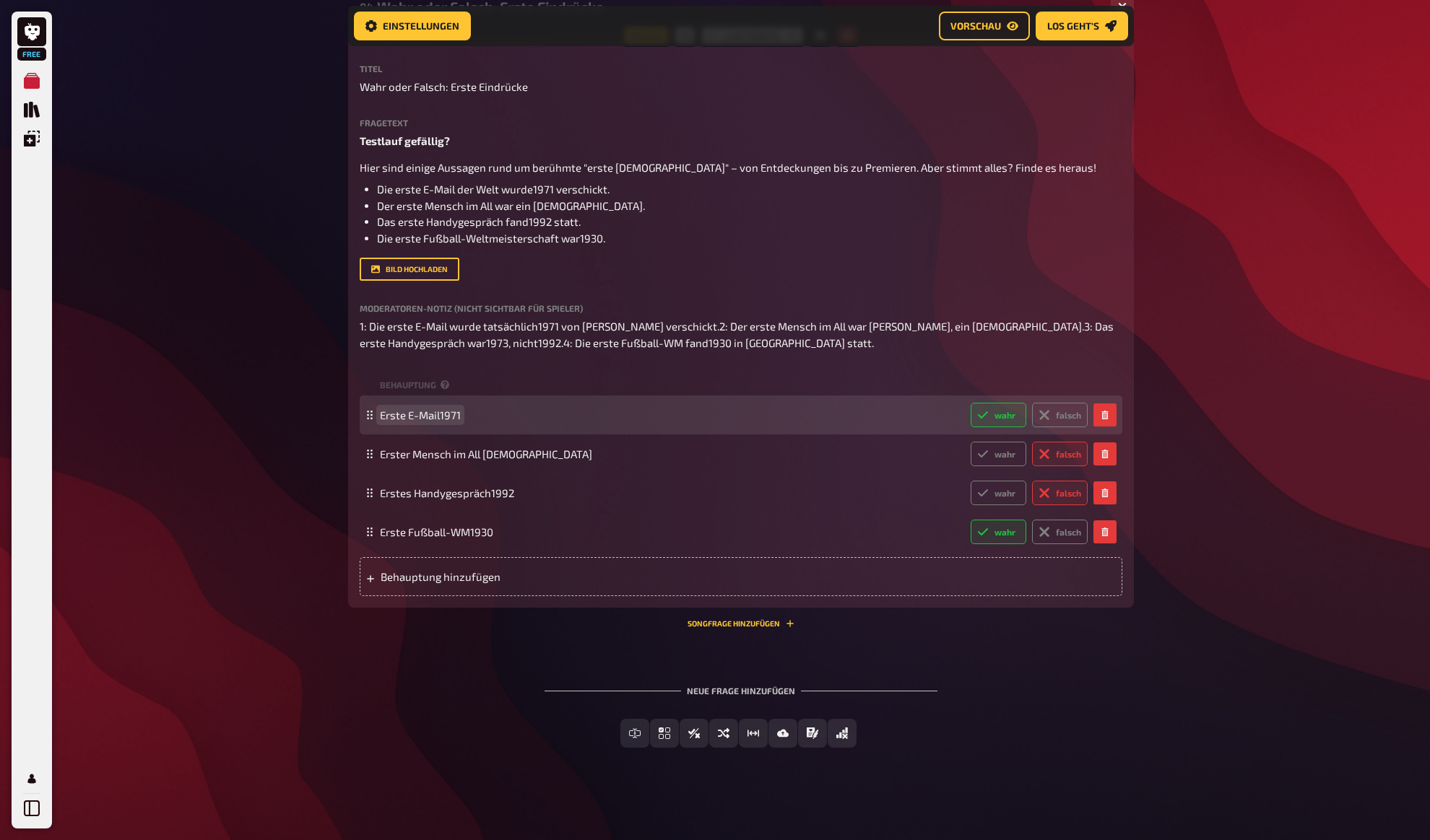
click at [427, 413] on span "Erste E-Mail1971" at bounding box center [421, 414] width 81 height 13
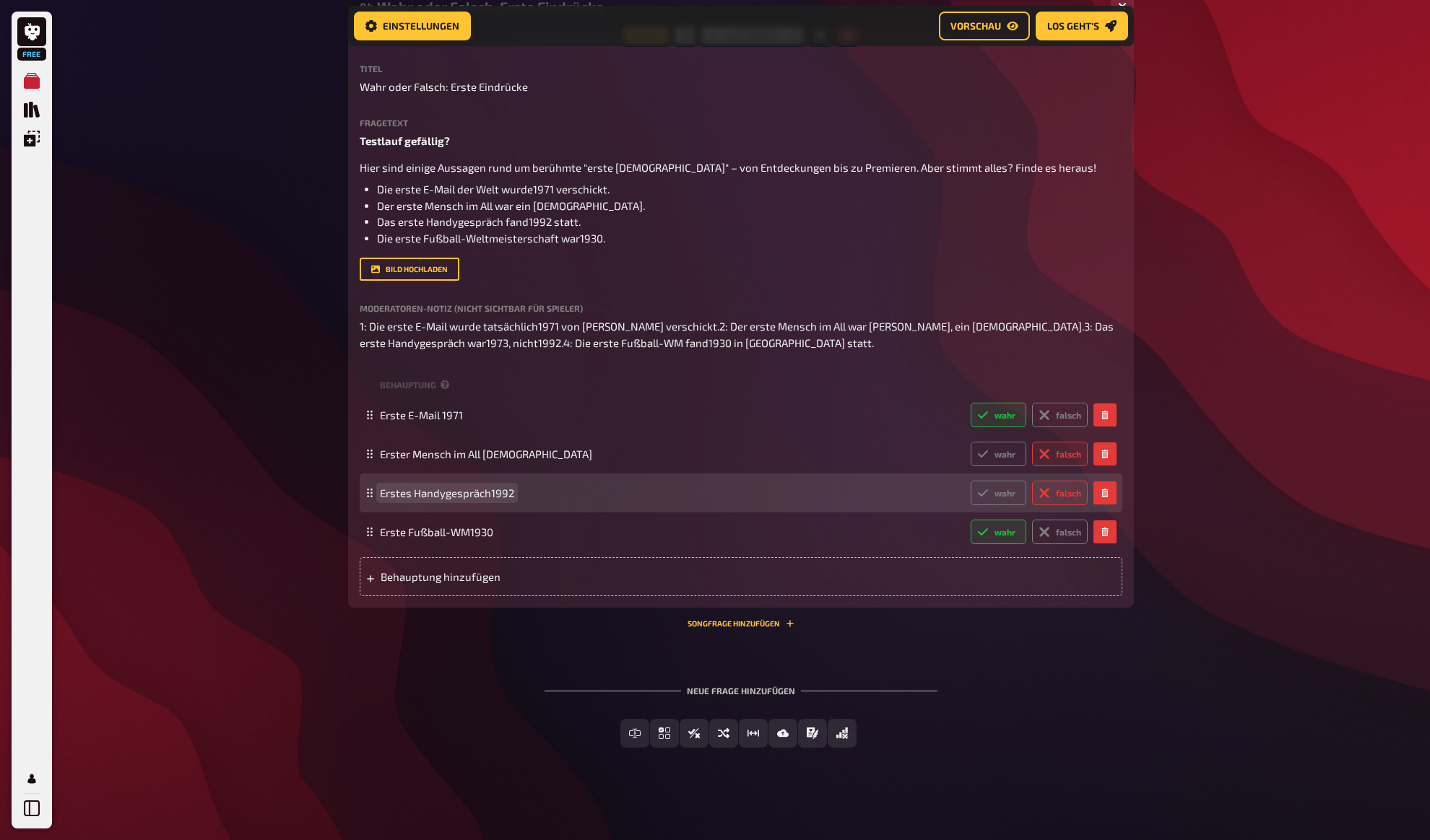
click at [487, 489] on span "Erstes Handygespräch1992" at bounding box center [447, 493] width 135 height 13
click at [489, 494] on span "Erstes Handygespräch1992" at bounding box center [447, 493] width 135 height 13
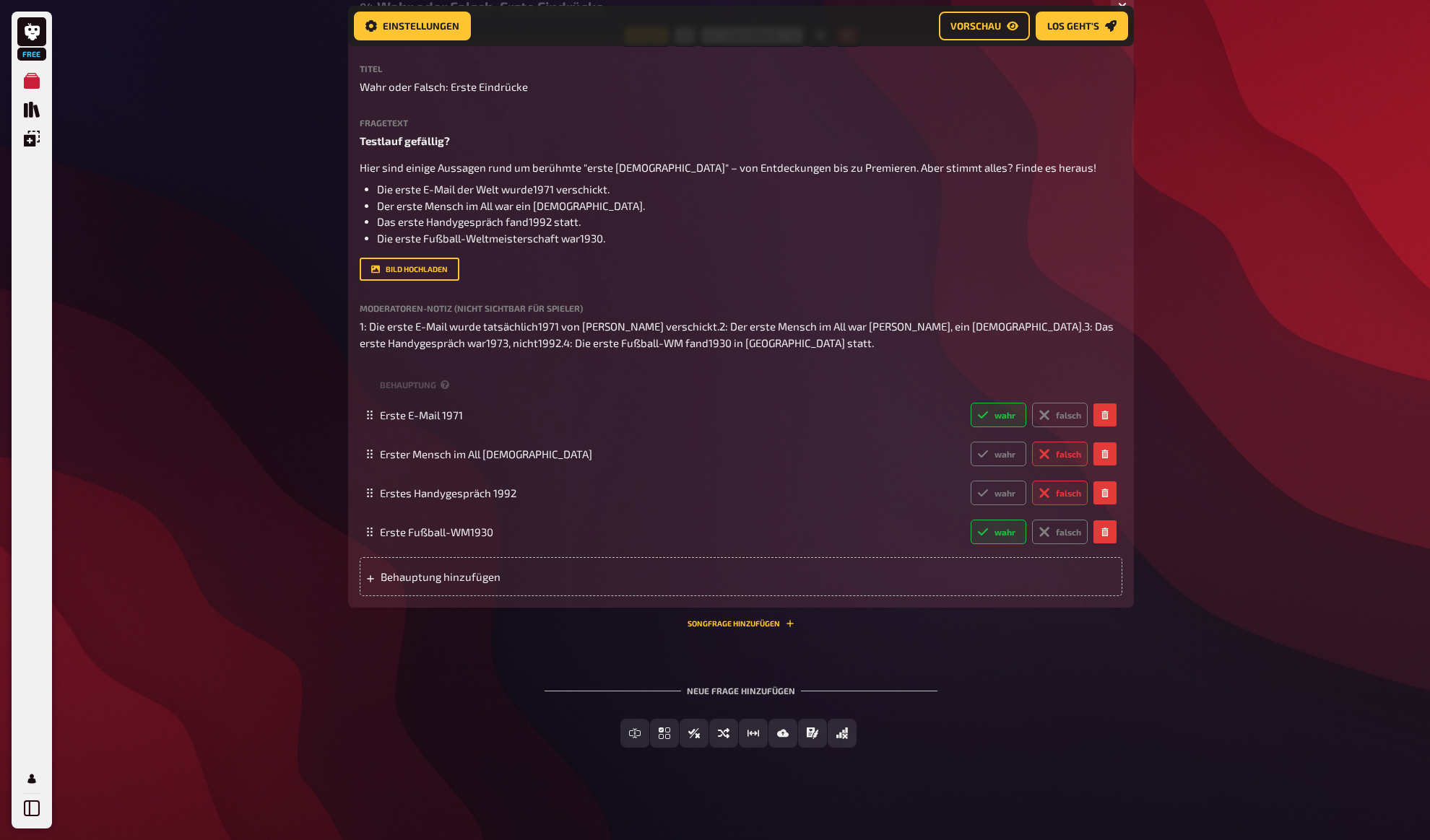
drag, startPoint x: 292, startPoint y: 391, endPoint x: 287, endPoint y: 375, distance: 16.8
click at [292, 391] on div "Free Meine Quizze Quiz Sammlung Einblendungen Mein Konto Home Meine Quizze Stag…" at bounding box center [715, 207] width 1430 height 1266
drag, startPoint x: 287, startPoint y: 375, endPoint x: 310, endPoint y: 401, distance: 34.7
click at [286, 372] on div "Free Meine Quizze Quiz Sammlung Einblendungen Mein Konto Home Meine Quizze Stag…" at bounding box center [715, 207] width 1430 height 1266
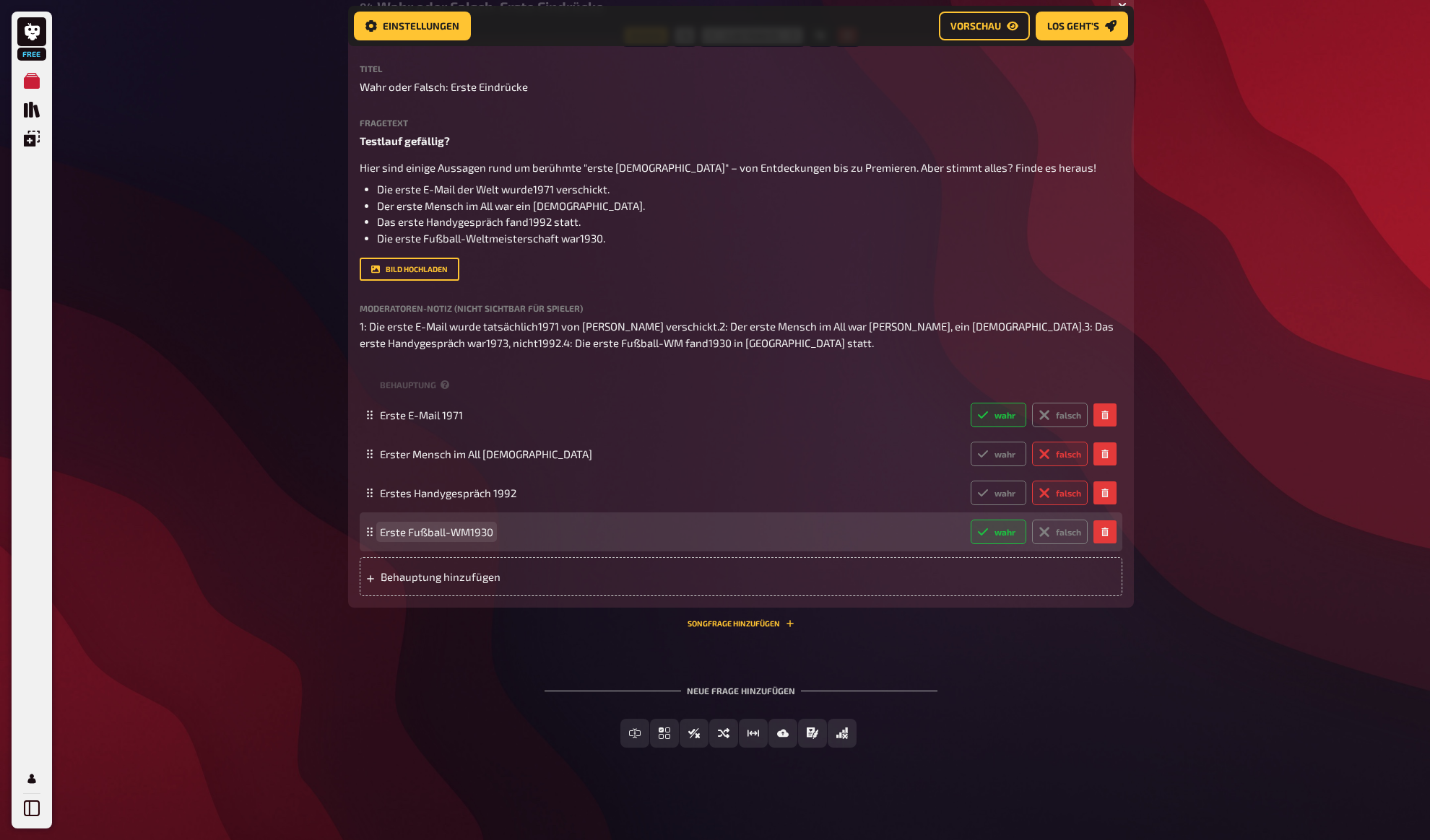
click at [460, 528] on span "Erste Fußball-WM1930" at bounding box center [436, 532] width 113 height 13
click at [469, 532] on span "Erste Fußball-WM1930" at bounding box center [436, 532] width 113 height 13
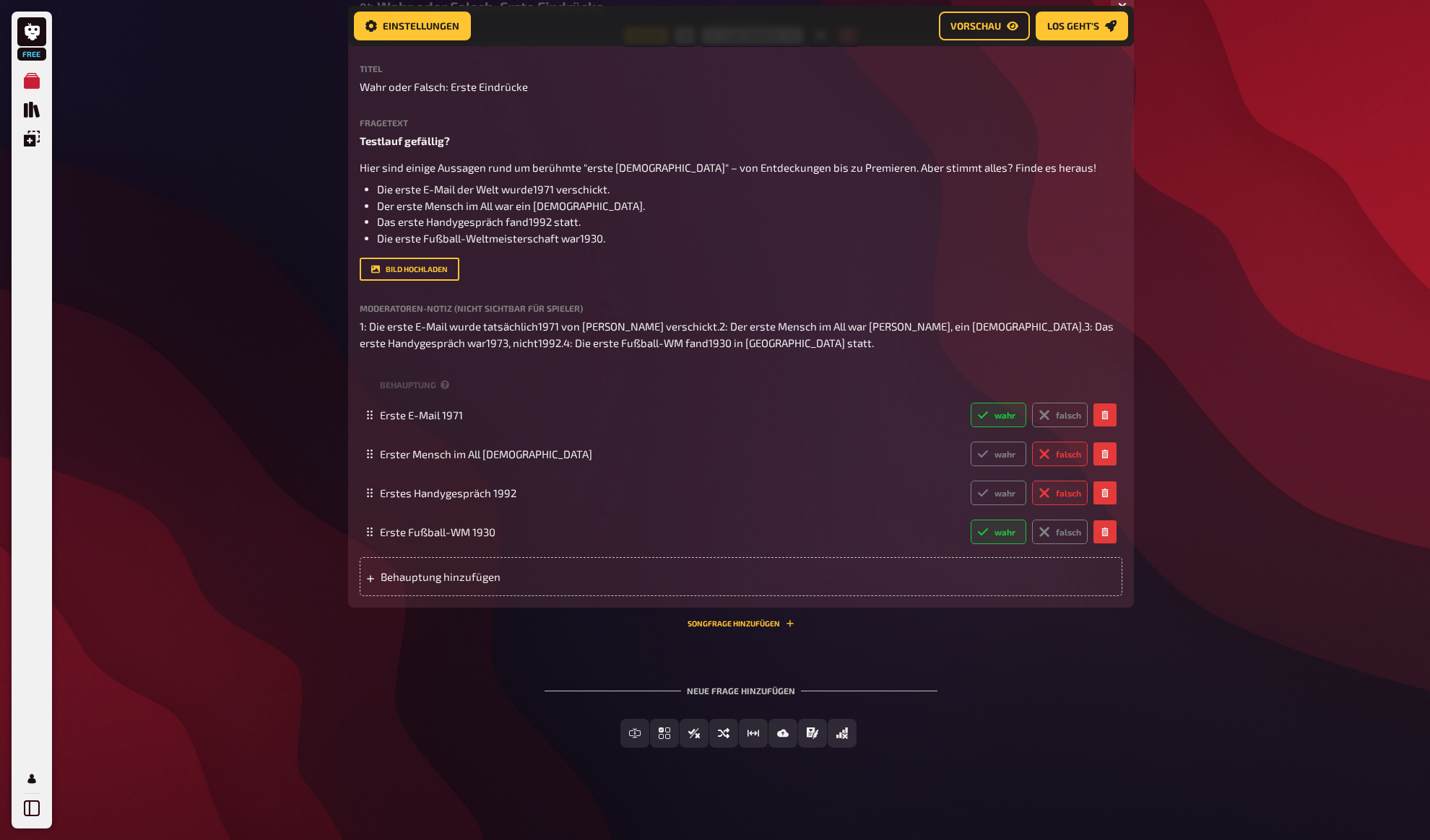
drag, startPoint x: 228, startPoint y: 392, endPoint x: 231, endPoint y: 381, distance: 11.4
click at [228, 391] on div "Free Meine Quizze Quiz Sammlung Einblendungen Mein Konto Home Meine Quizze Stag…" at bounding box center [715, 207] width 1430 height 1266
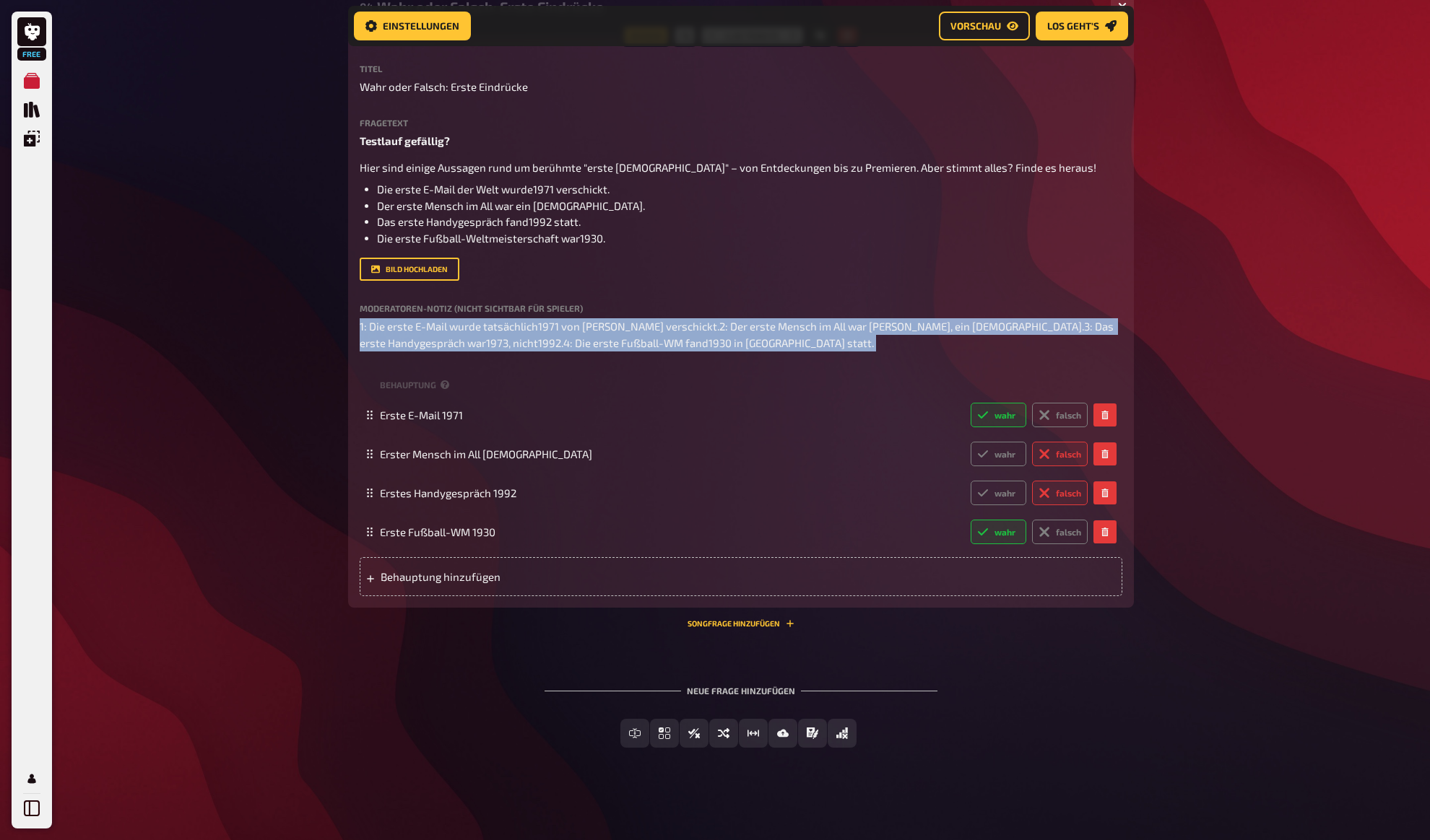
click at [238, 356] on div "Free Meine Quizze Quiz Sammlung Einblendungen Mein Konto Home Meine Quizze Stag…" at bounding box center [715, 207] width 1430 height 1266
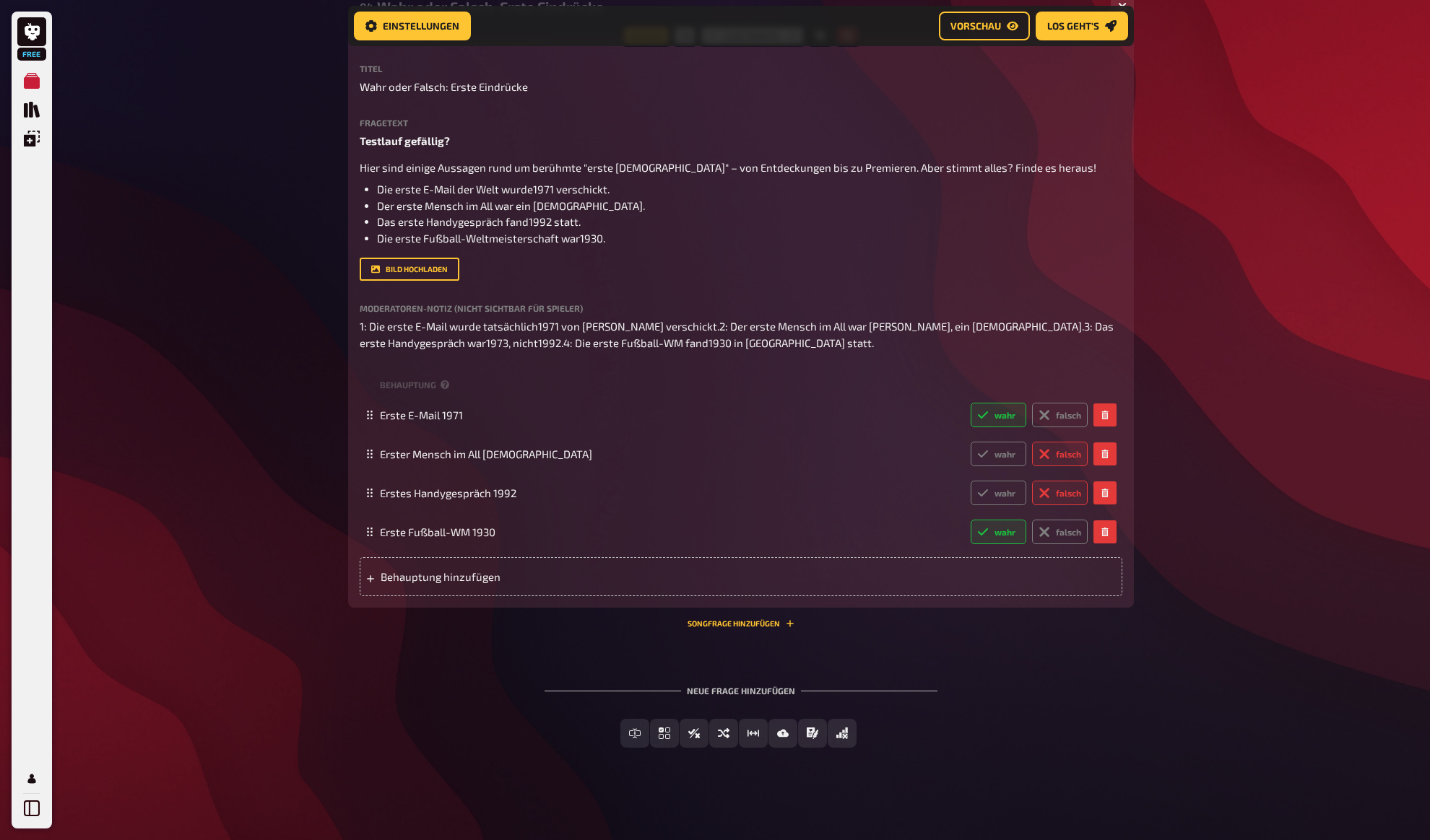
click at [249, 330] on div "Free Meine Quizze Quiz Sammlung Einblendungen Mein Konto Home Meine Quizze Stag…" at bounding box center [715, 207] width 1430 height 1266
click at [249, 331] on div "Free Meine Quizze Quiz Sammlung Einblendungen Mein Konto Home Meine Quizze Stag…" at bounding box center [715, 207] width 1430 height 1266
click at [256, 156] on div "Free Meine Quizze Quiz Sammlung Einblendungen Mein Konto Home Meine Quizze Stag…" at bounding box center [715, 207] width 1430 height 1266
drag, startPoint x: 265, startPoint y: 182, endPoint x: 275, endPoint y: 215, distance: 34.5
click at [275, 215] on div "Free Meine Quizze Quiz Sammlung Einblendungen Mein Konto Home Meine Quizze Stag…" at bounding box center [715, 207] width 1430 height 1266
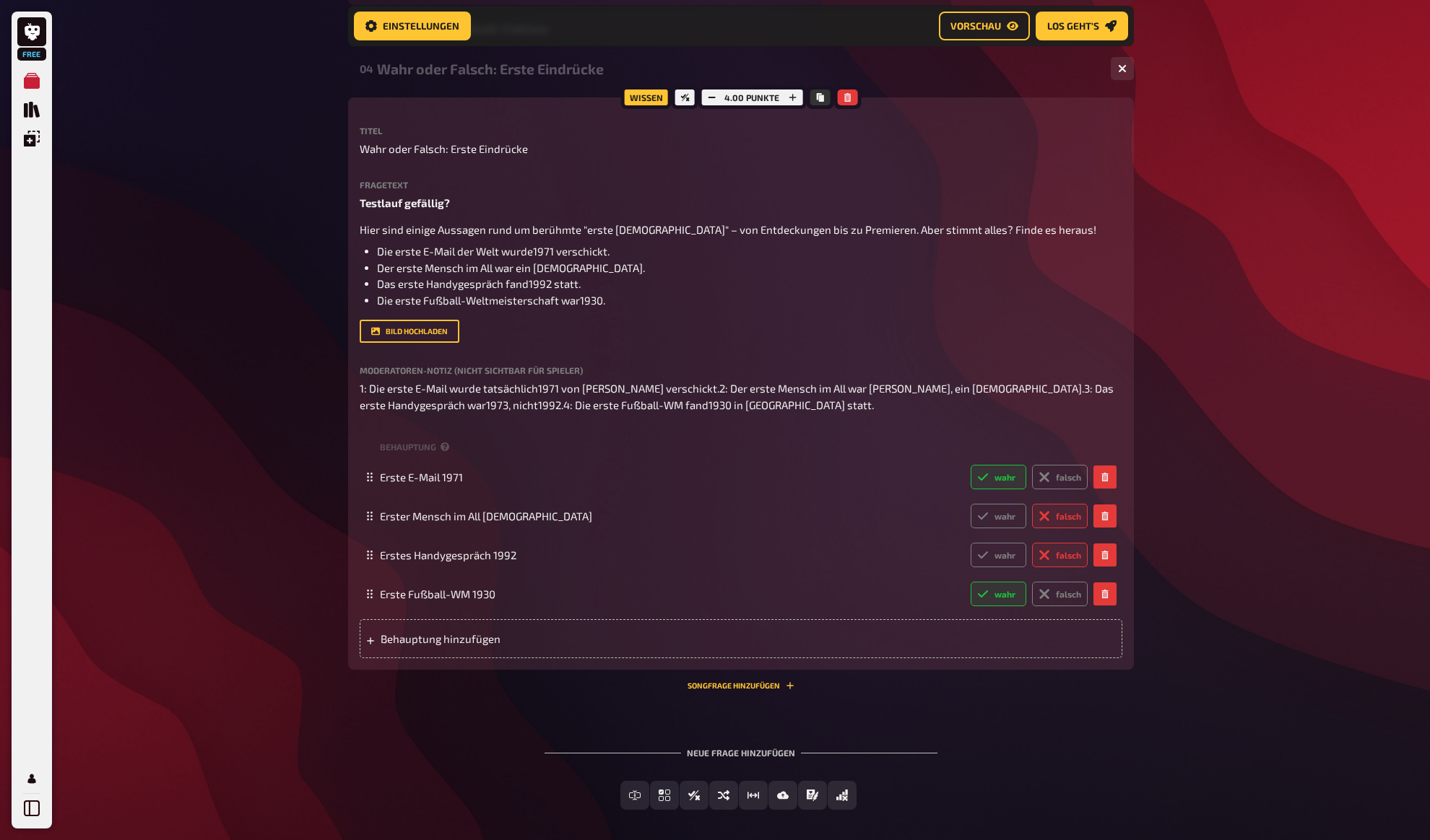
scroll to position [232, 0]
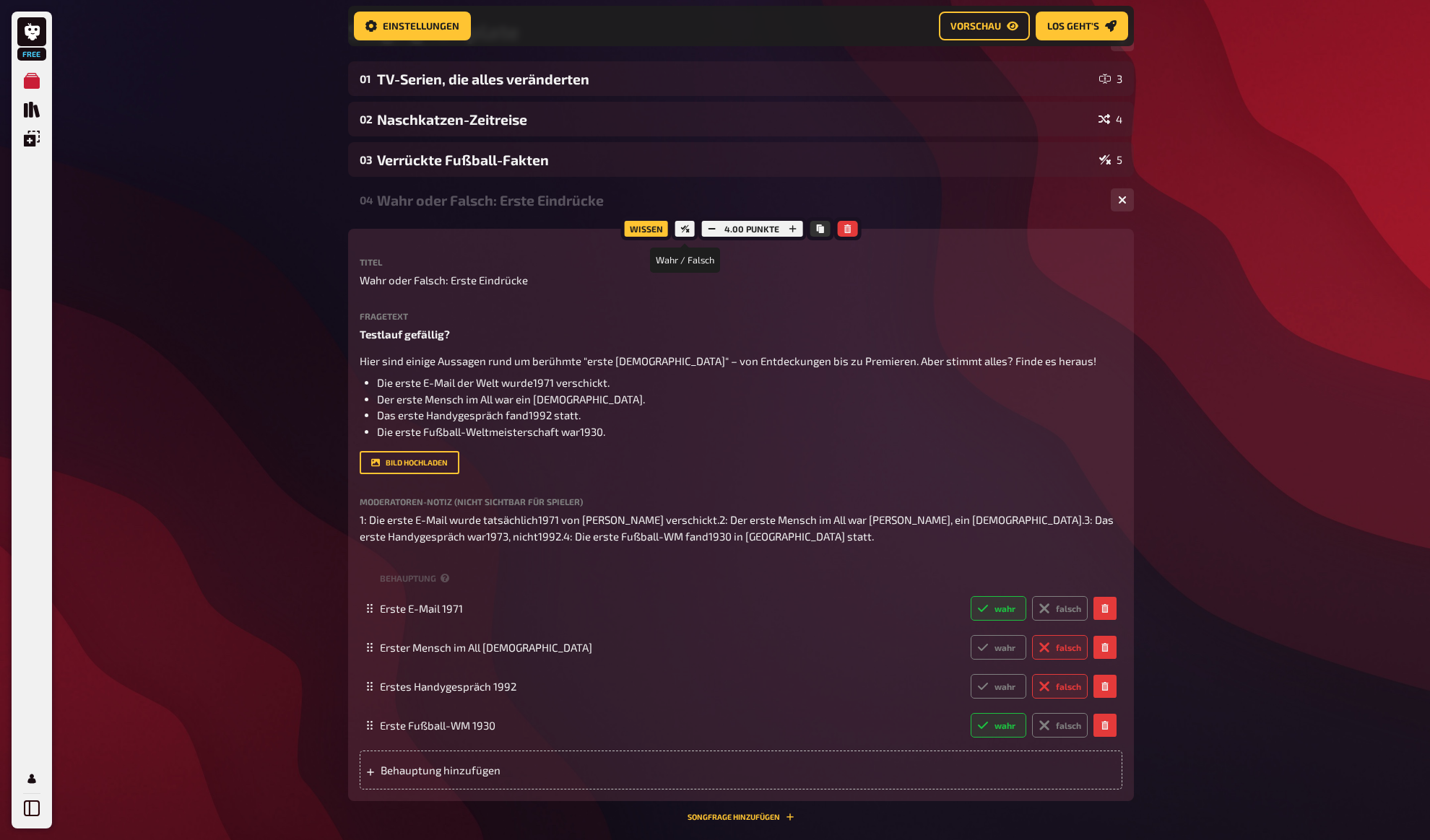
click at [683, 231] on icon at bounding box center [685, 229] width 9 height 8
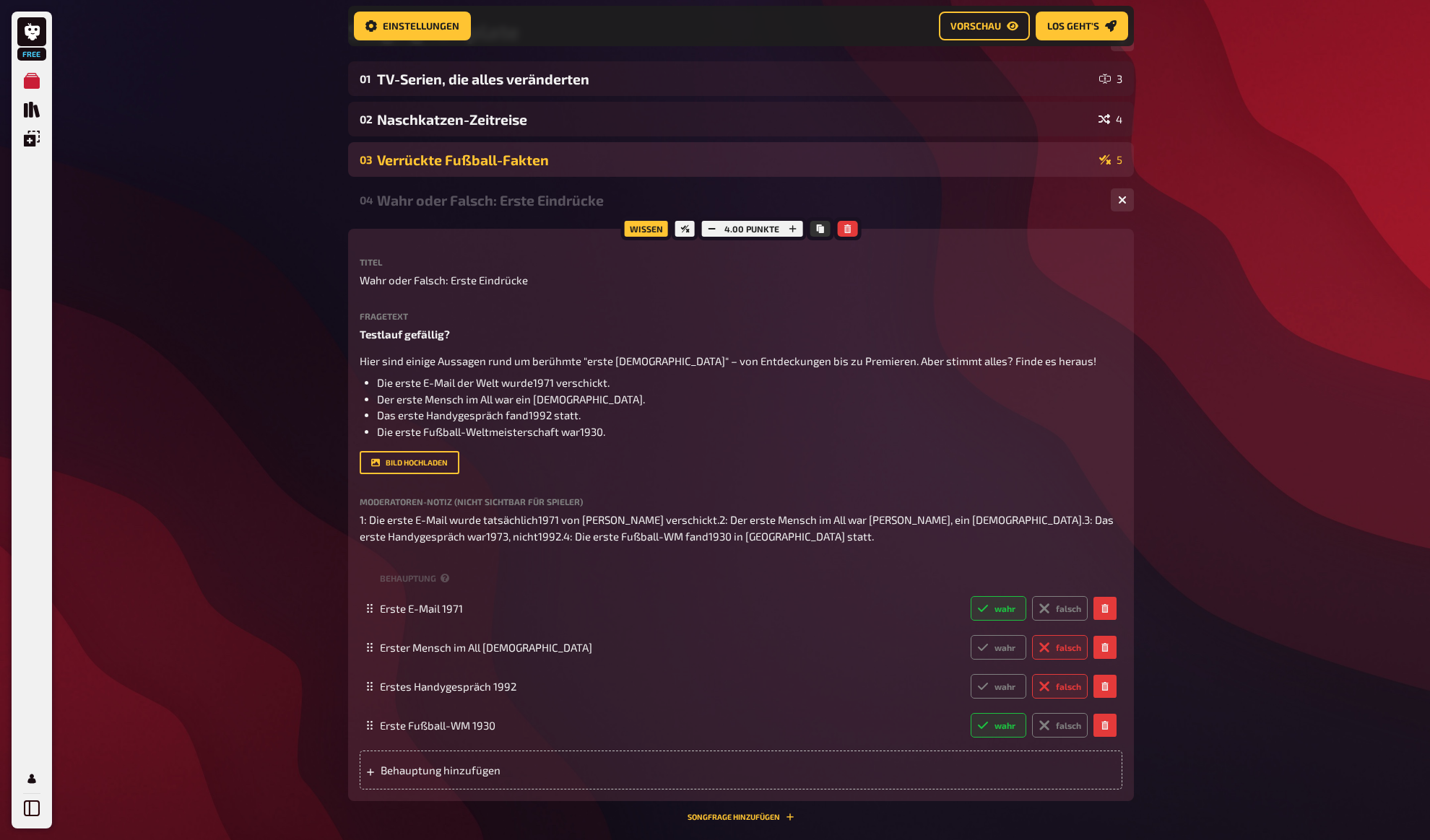
click at [794, 159] on div "Verrückte Fußball-Fakten" at bounding box center [734, 160] width 716 height 16
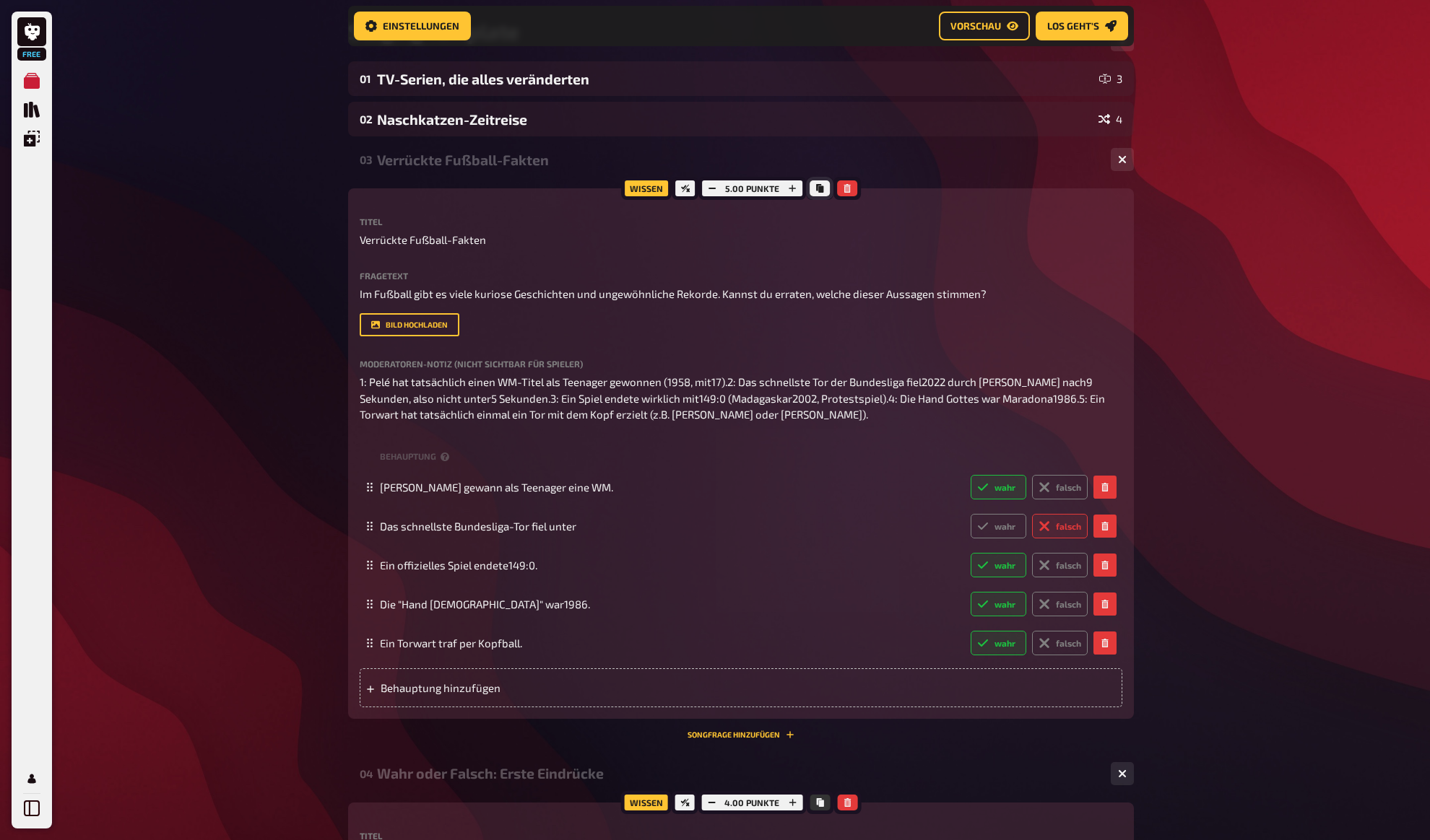
click at [823, 187] on button "Kopieren" at bounding box center [819, 188] width 20 height 16
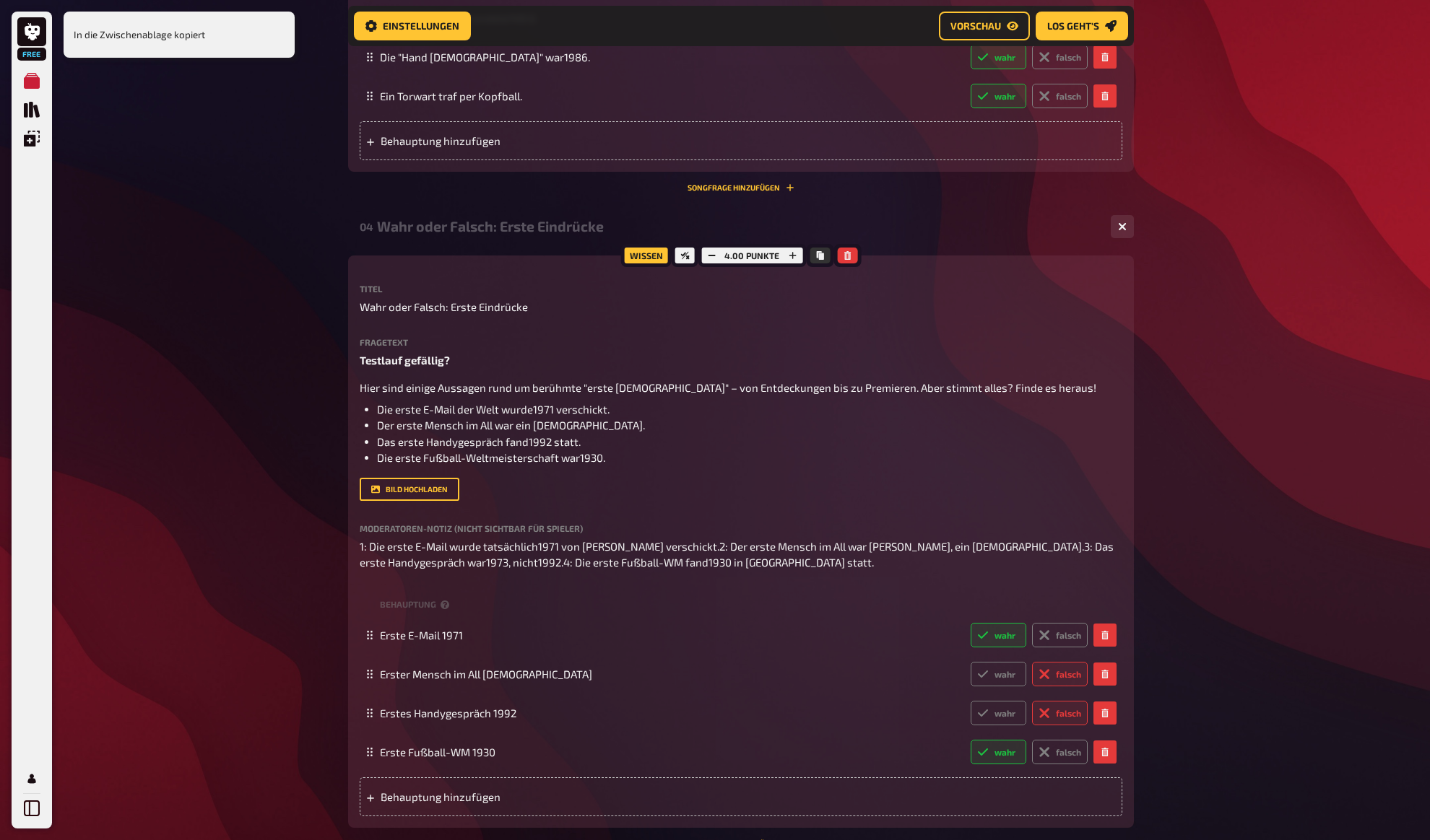
scroll to position [1041, 0]
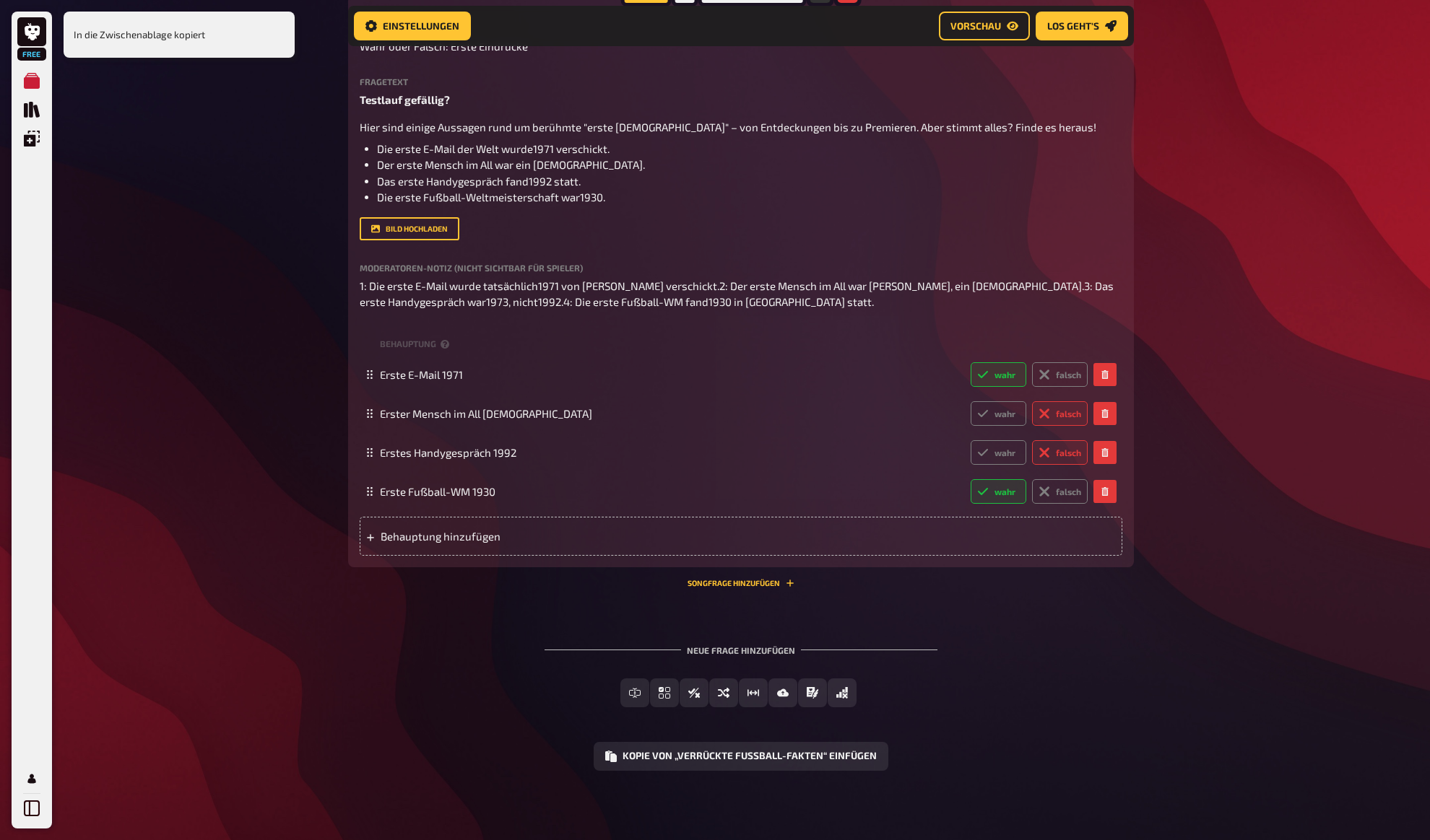
click at [936, 591] on div "04 Wahr oder Falsch: Erste Eindrücke 4 Wissen 4.00 Punkte Titel Wahr oder Falsc…" at bounding box center [741, 274] width 786 height 650
click at [1112, 636] on div "Neue Frage hinzufügen Freitext Eingabe Einfachauswahl Wahr / Falsch Sortierfrag…" at bounding box center [741, 697] width 786 height 148
click at [832, 760] on button "Kopie von „Verrückte Fußball-Fakten“ einfügen" at bounding box center [740, 756] width 294 height 28
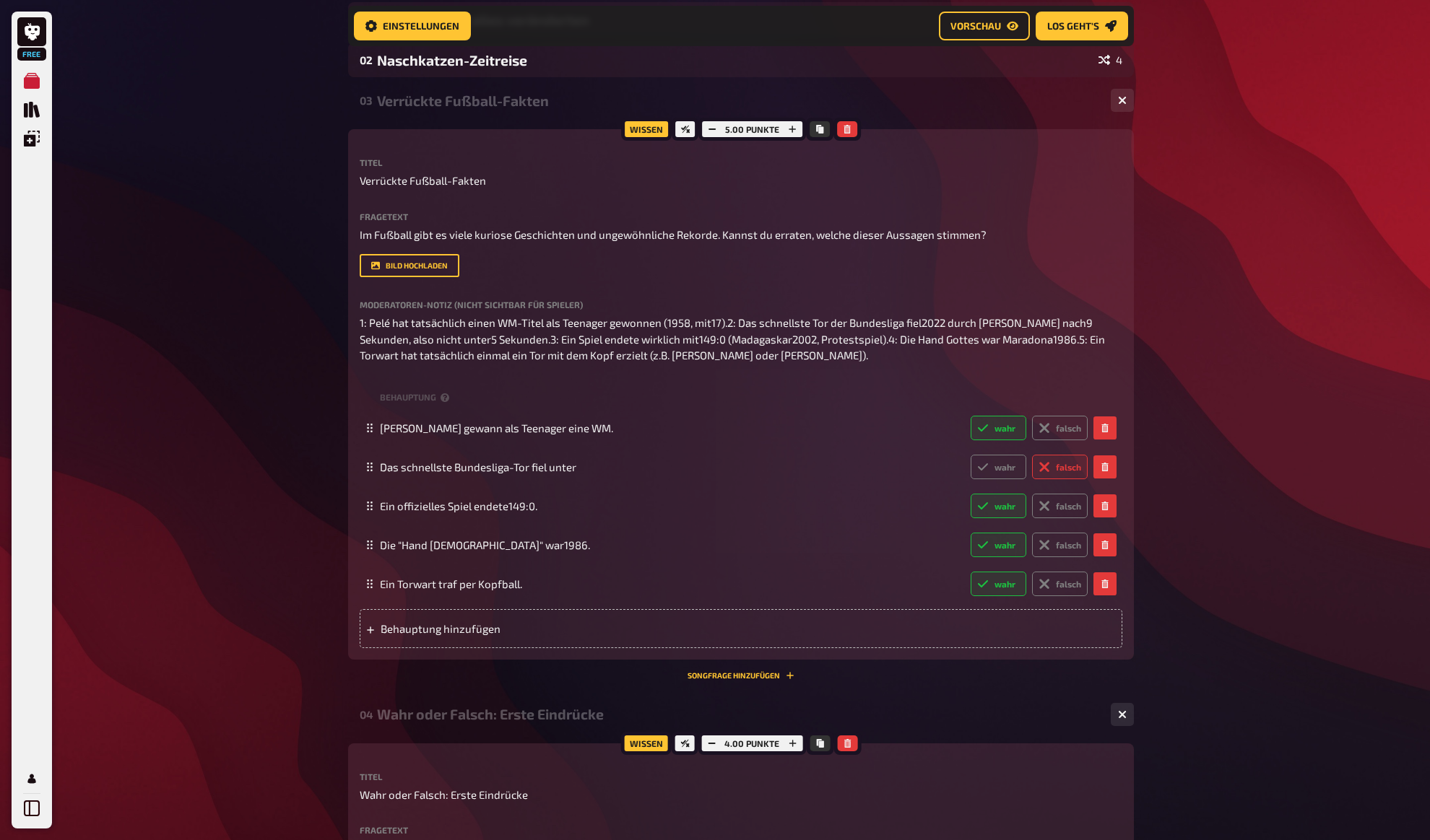
scroll to position [143, 0]
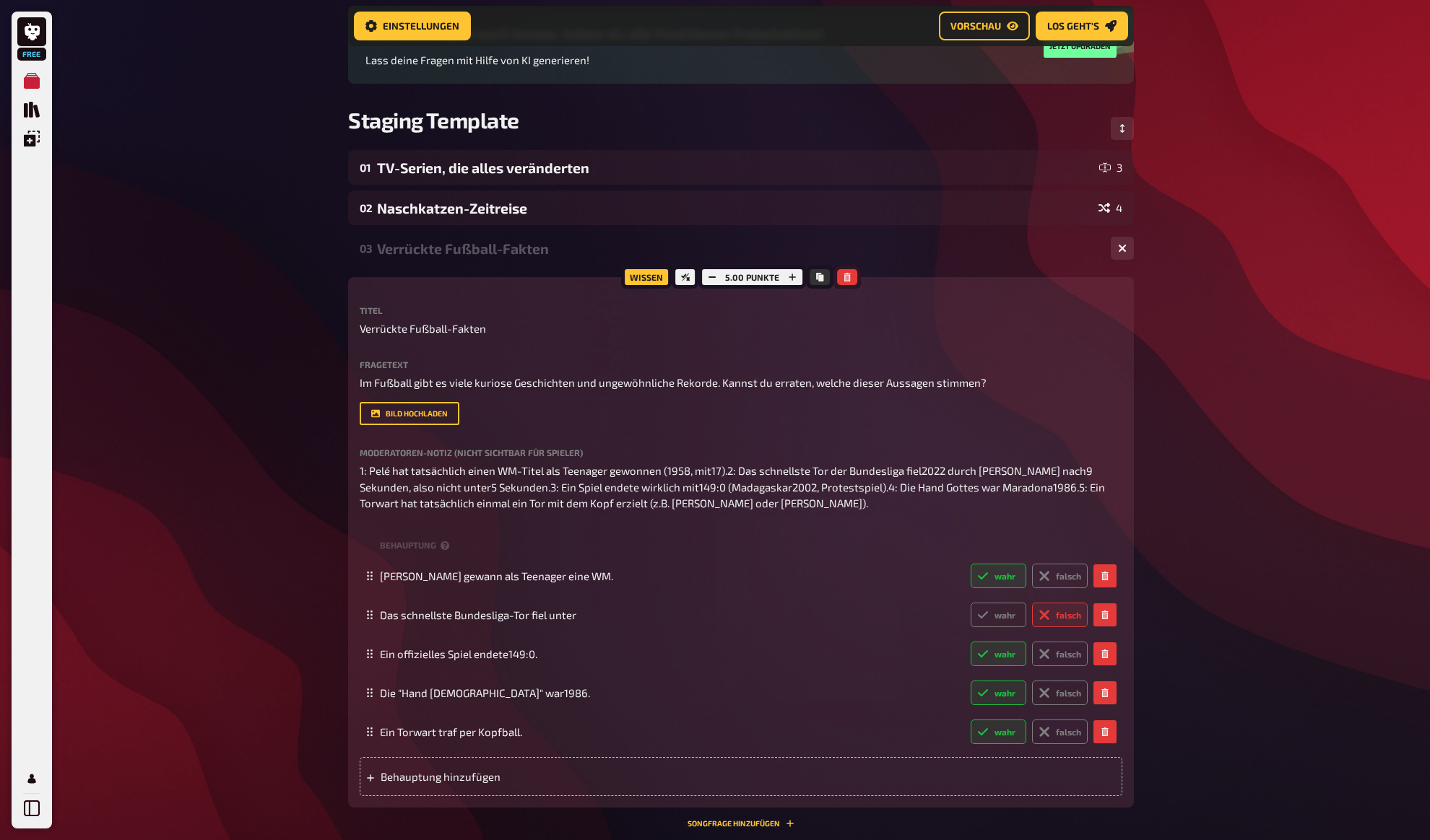
click at [849, 280] on icon "button" at bounding box center [847, 277] width 9 height 9
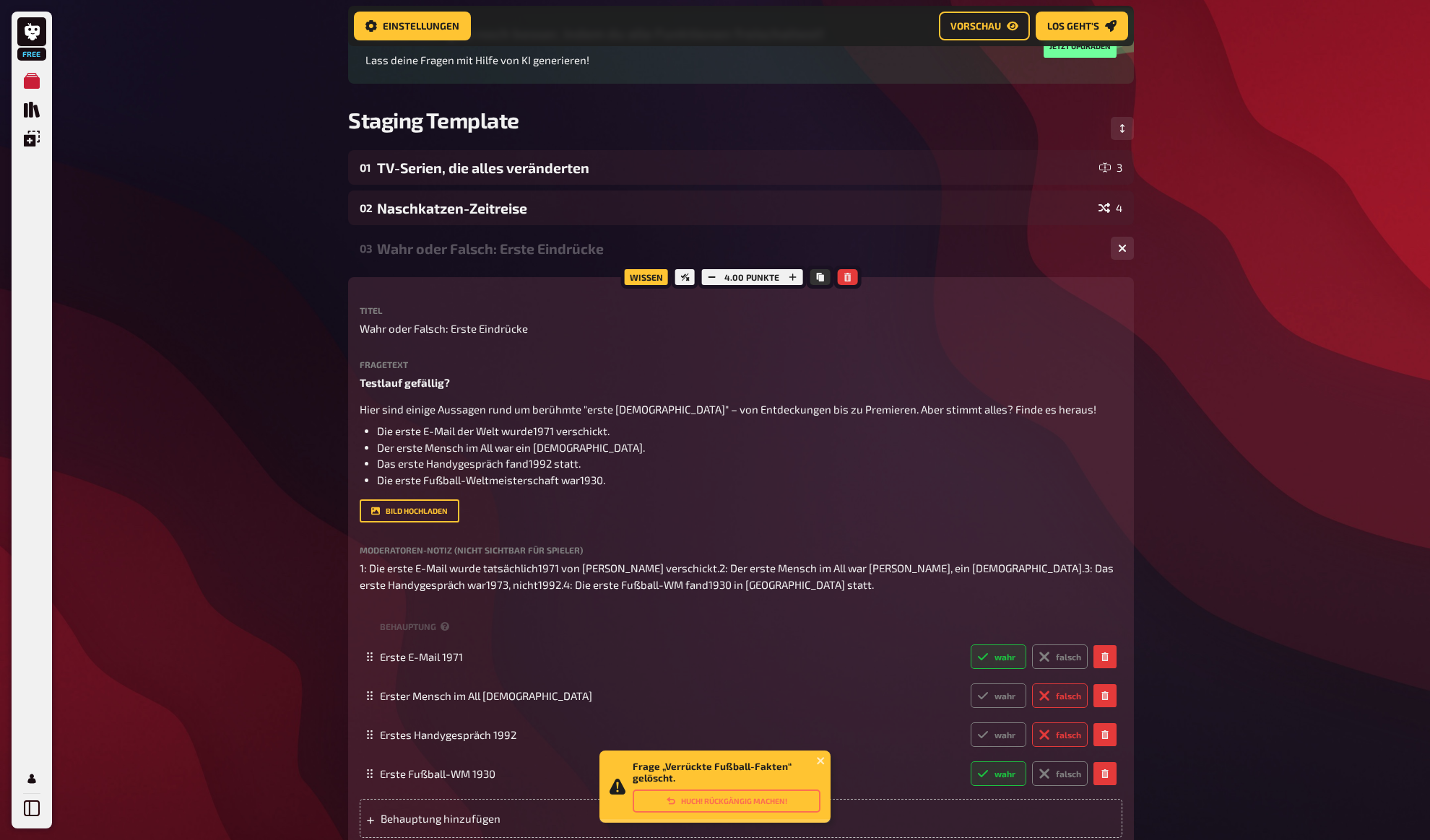
click at [1187, 402] on div "Free Meine Quizze Quiz Sammlung Einblendungen Mein Konto Frage „Verrückte Fußba…" at bounding box center [715, 776] width 1430 height 1840
click at [1170, 419] on div "Free Meine Quizze Quiz Sammlung Einblendungen Mein Konto Frage „Verrückte Fußba…" at bounding box center [715, 776] width 1430 height 1840
click at [712, 797] on button "Huch! Rückgängig machen!" at bounding box center [725, 801] width 187 height 23
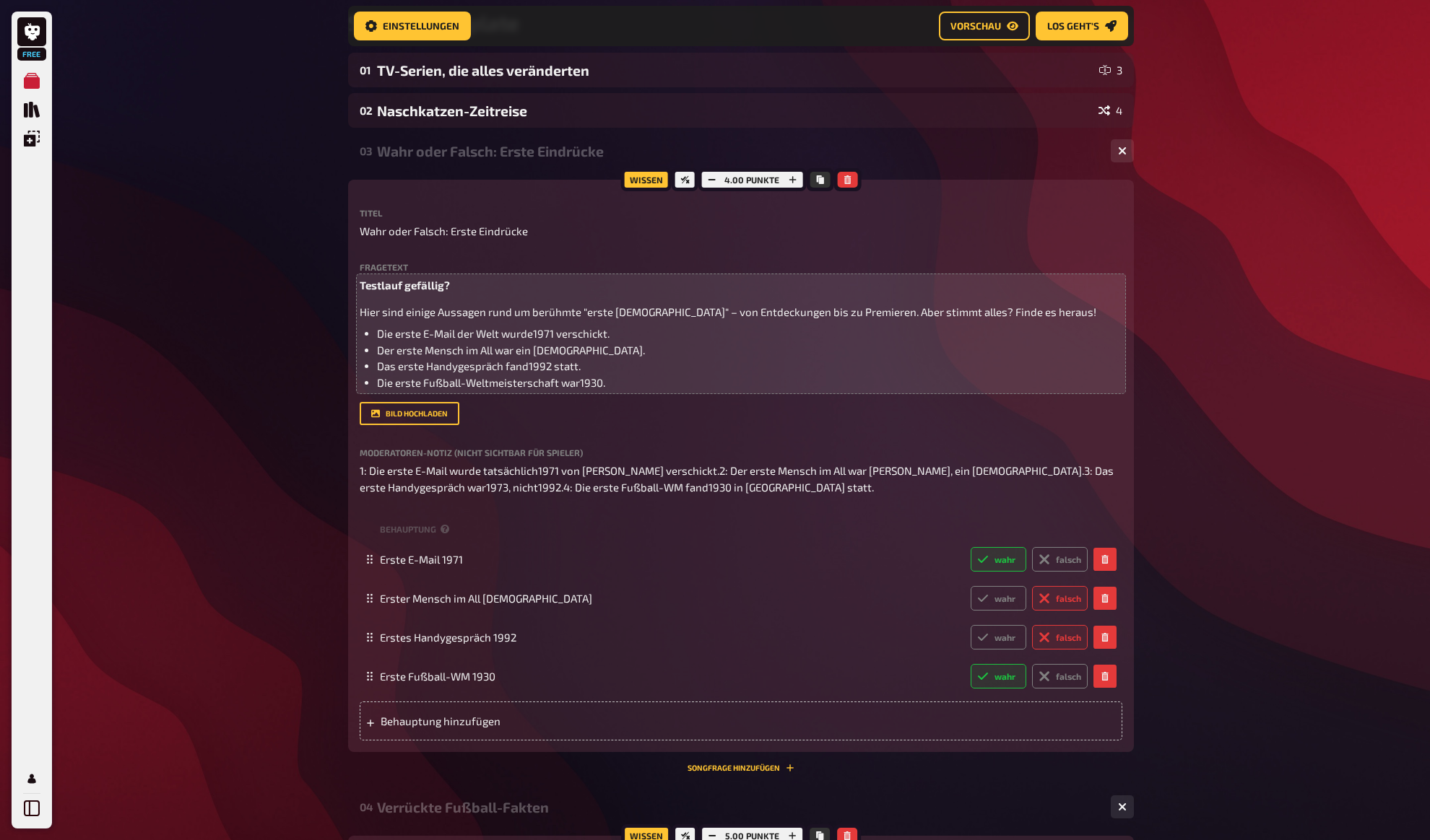
scroll to position [167, 0]
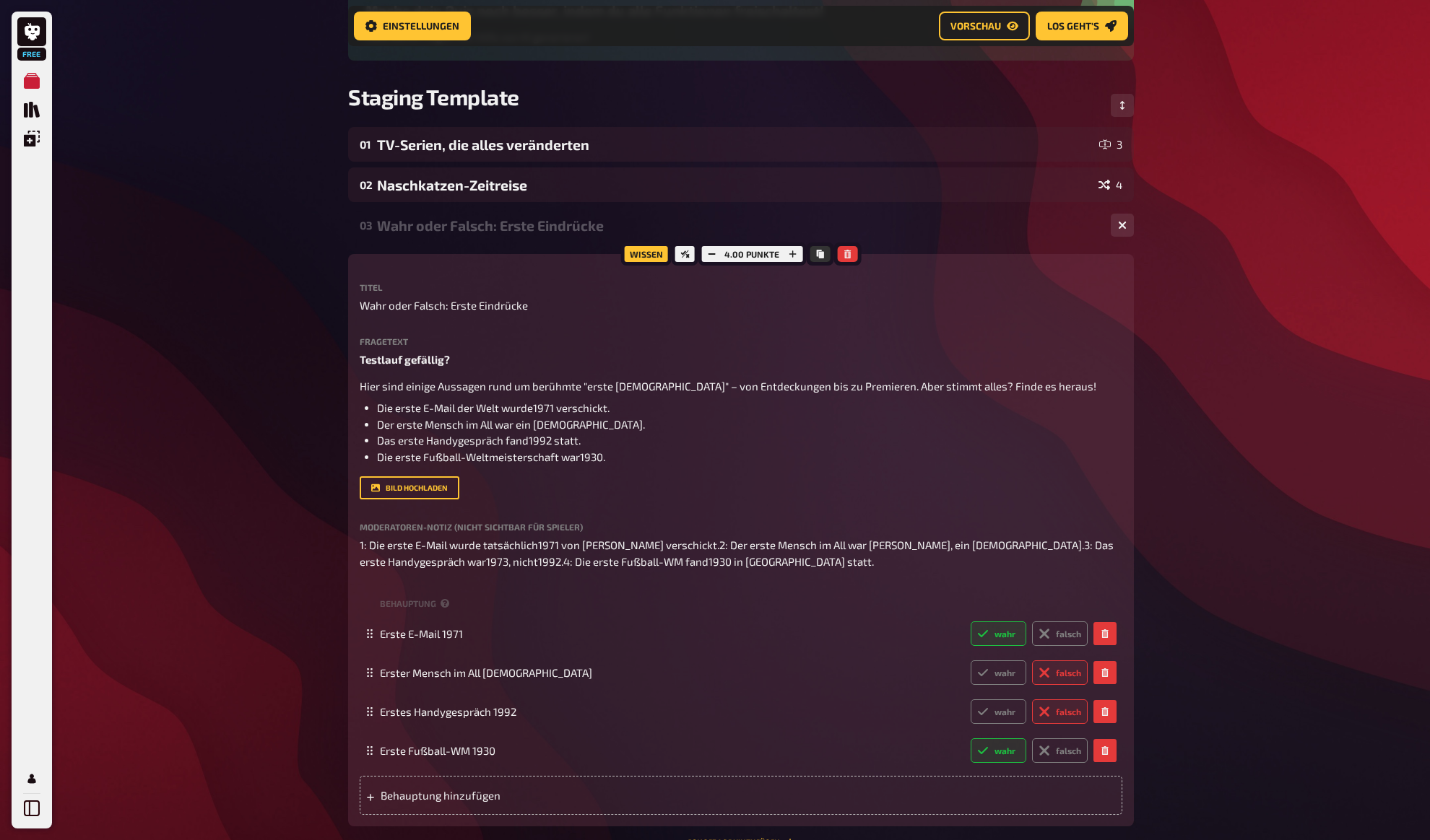
click at [560, 227] on div "Wahr oder Falsch: Erste Eindrücke" at bounding box center [737, 225] width 722 height 16
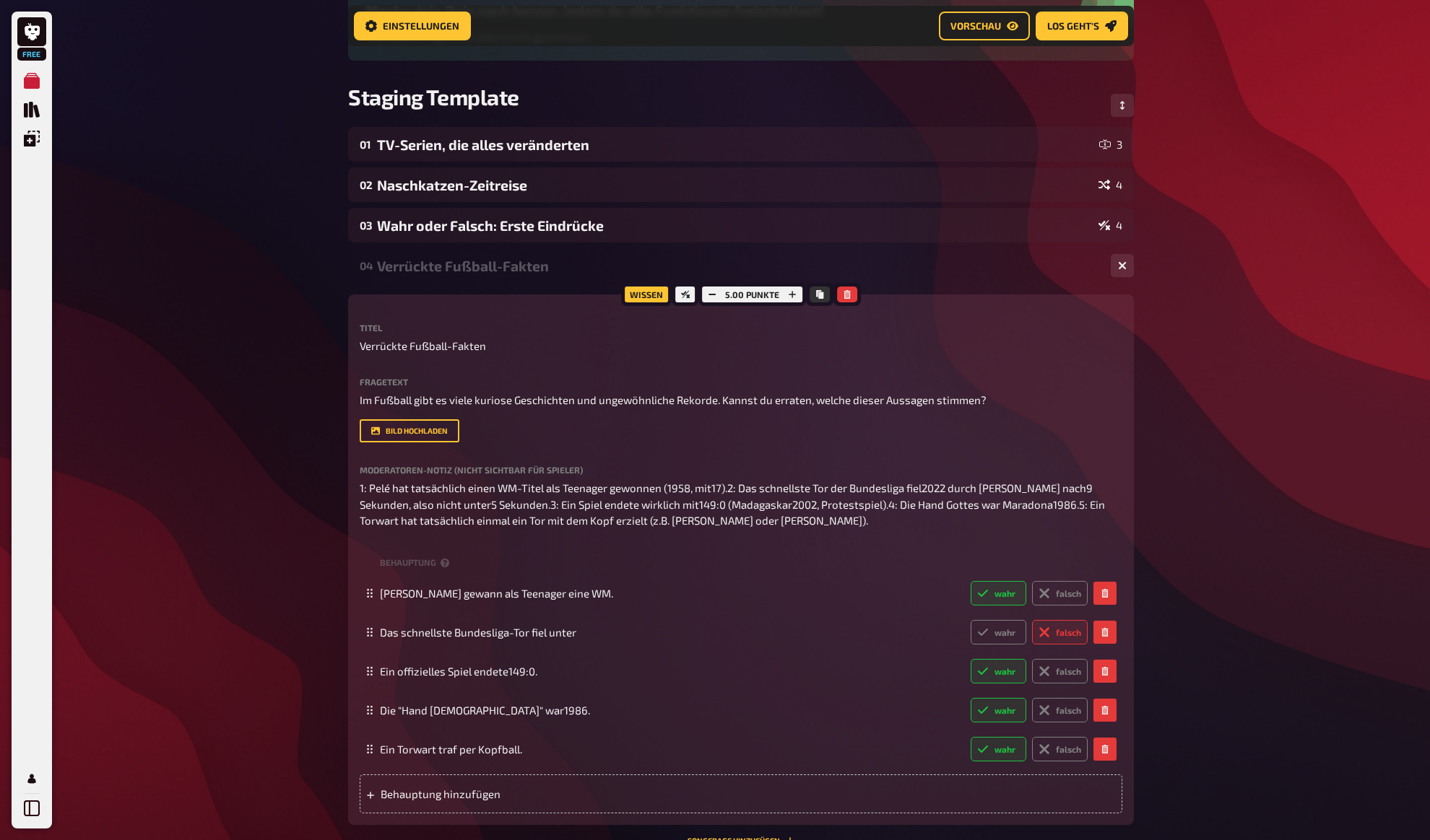
click at [527, 263] on div "Verrückte Fußball-Fakten" at bounding box center [737, 265] width 722 height 16
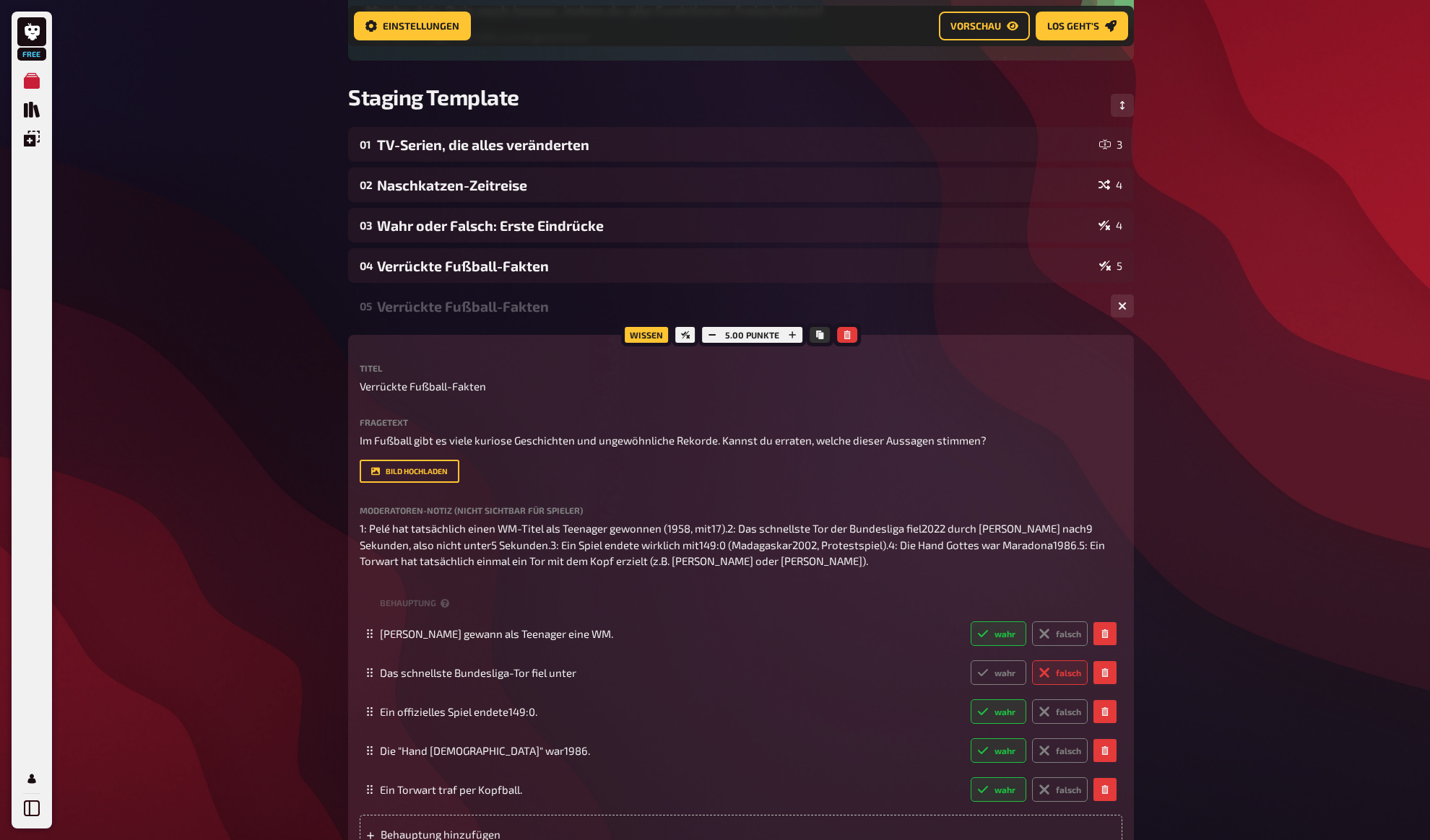
click at [512, 303] on div "Verrückte Fußball-Fakten" at bounding box center [737, 306] width 722 height 16
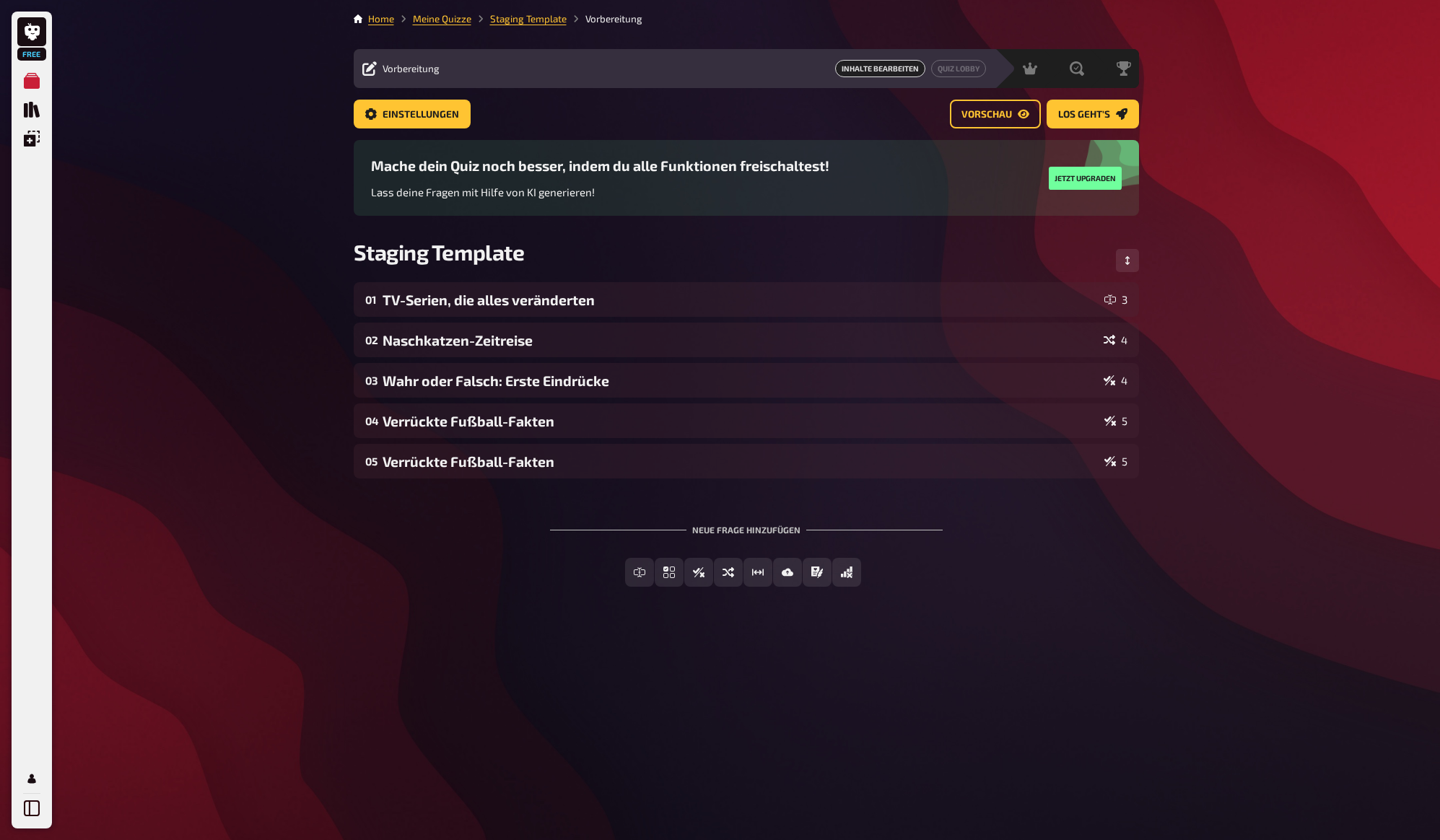
click at [289, 312] on div "Free Meine Quizze Quiz Sammlung Einblendungen Mein Konto Home Meine Quizze Stag…" at bounding box center [720, 420] width 1440 height 840
click at [320, 301] on div "Free Meine Quizze Quiz Sammlung Einblendungen Mein Konto Home Meine Quizze Stag…" at bounding box center [720, 420] width 1440 height 840
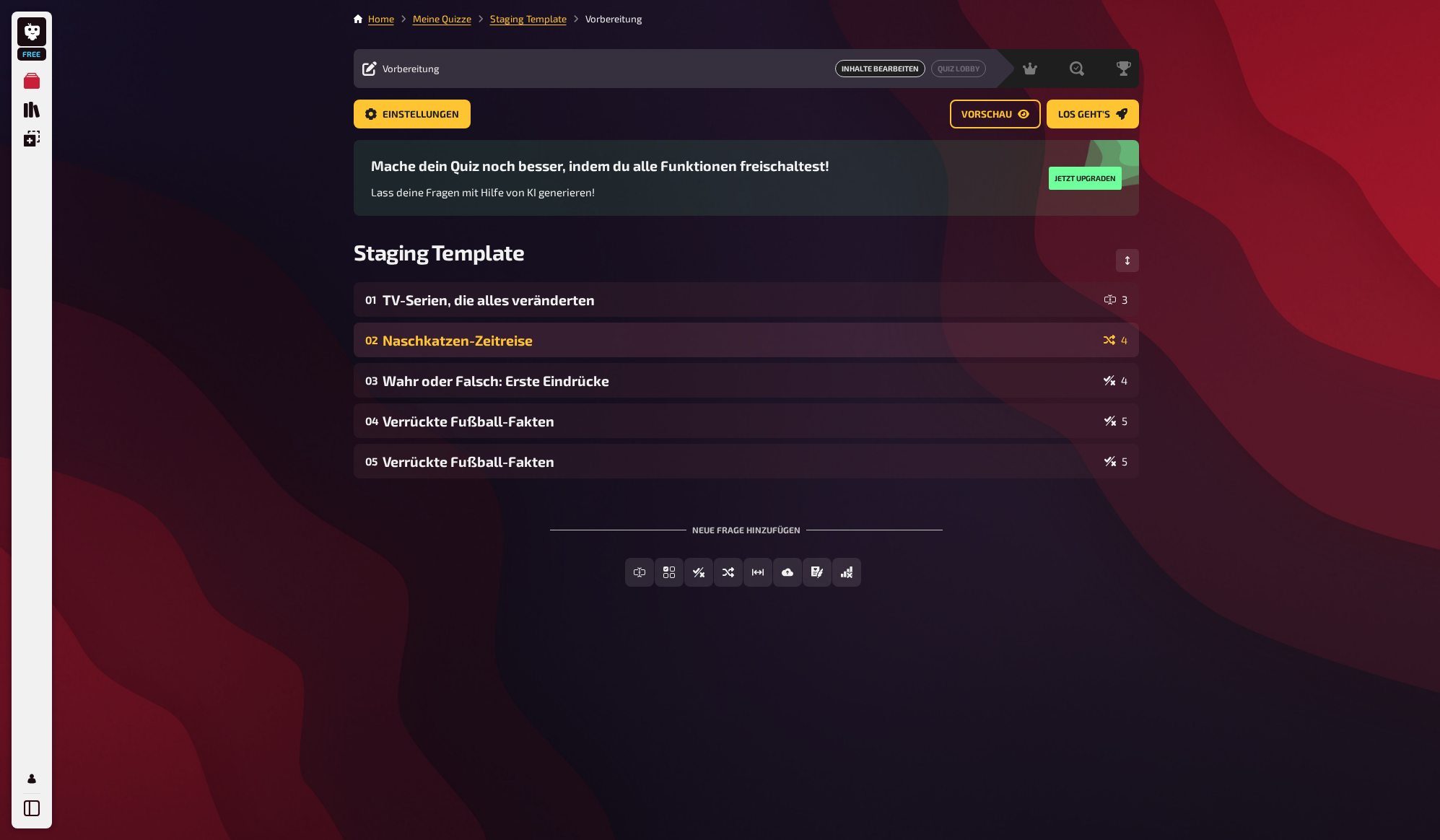
click at [477, 338] on div "Naschkatzen-Zeitreise" at bounding box center [740, 340] width 716 height 16
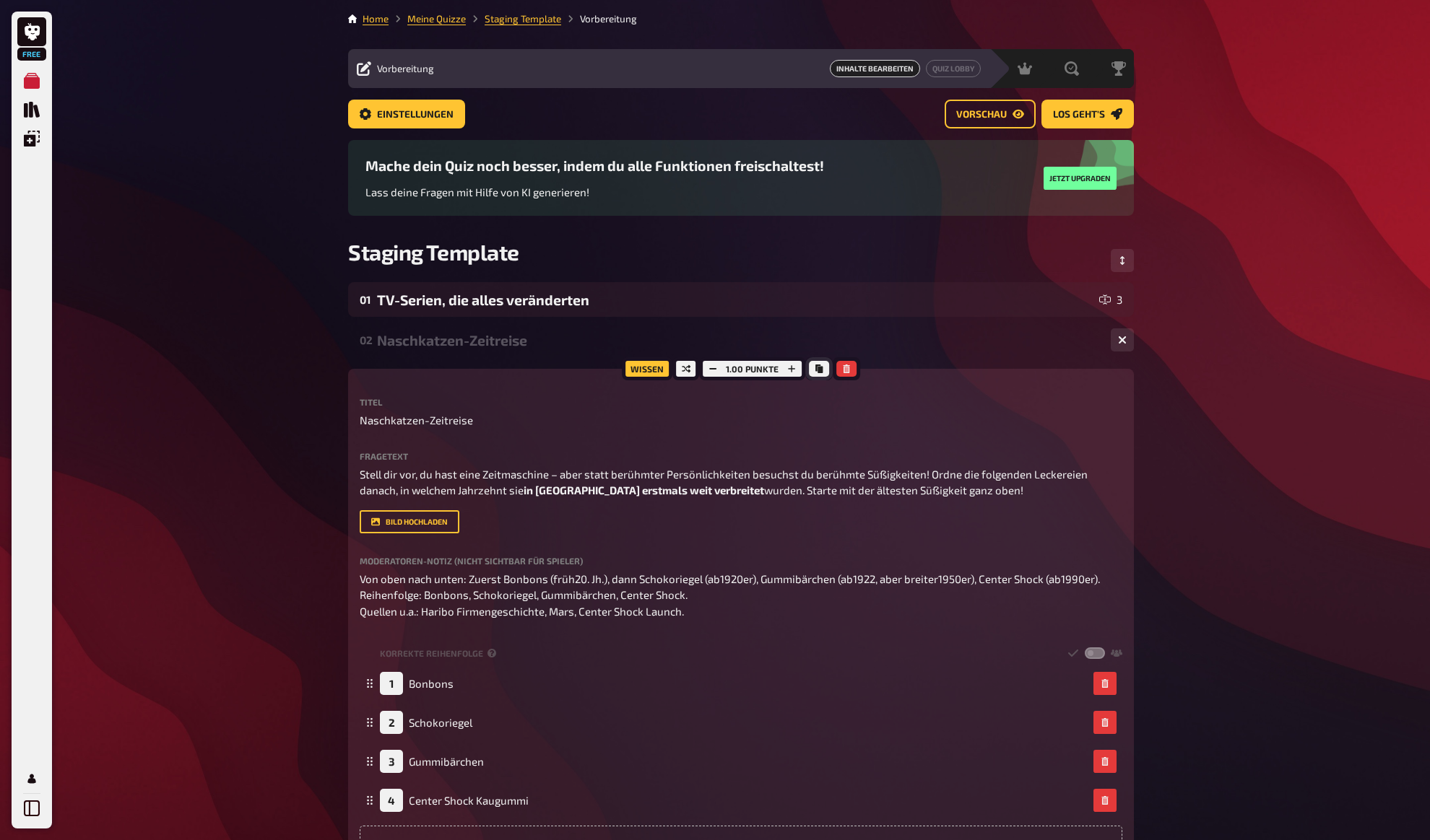
click at [815, 370] on icon "Kopieren" at bounding box center [819, 369] width 7 height 9
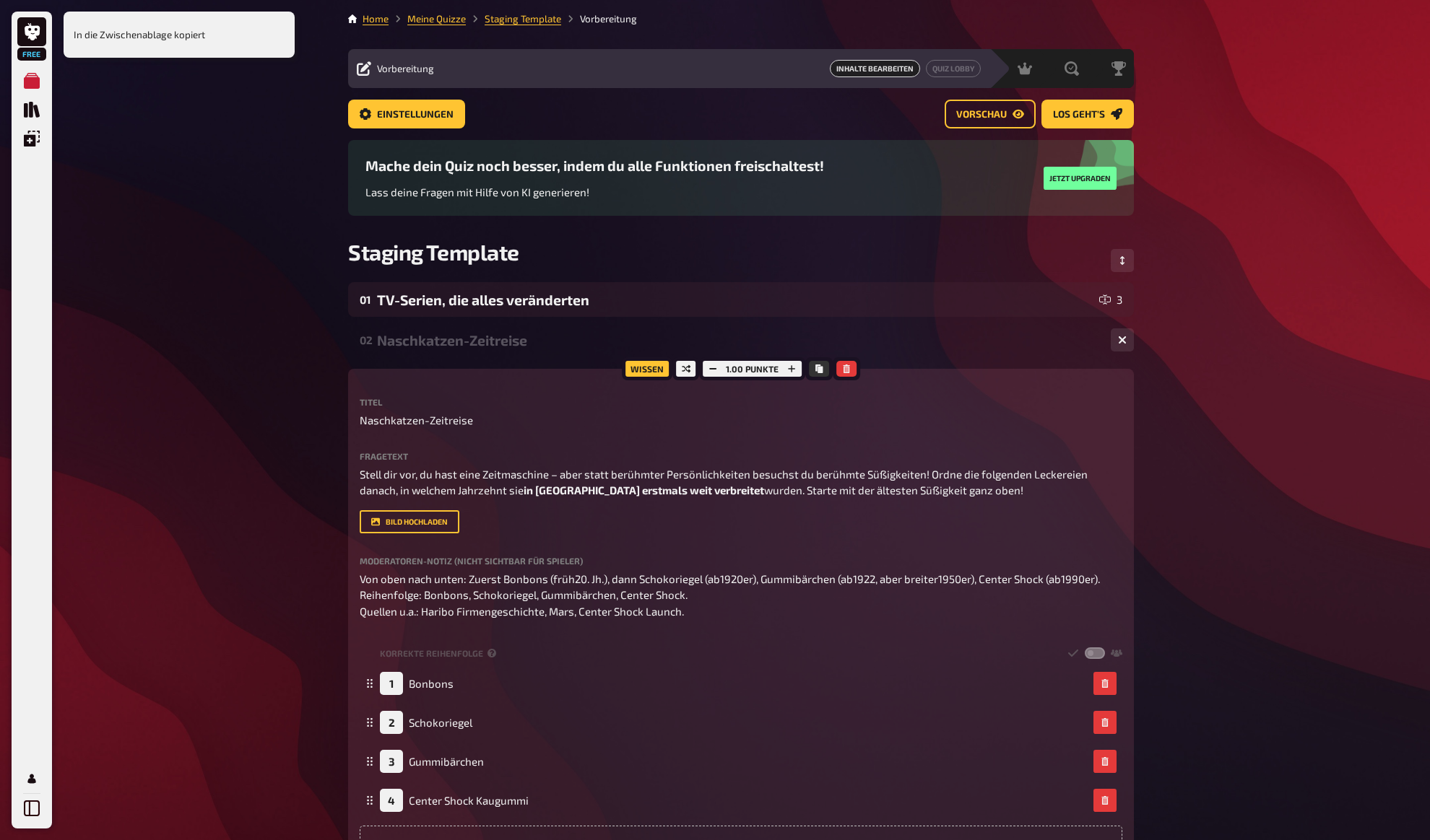
click at [291, 342] on div "Free Meine Quizze Quiz Sammlung Einblendungen Mein Konto In die Zwischenablage …" at bounding box center [715, 635] width 1430 height 1271
click at [436, 341] on div "Naschkatzen-Zeitreise" at bounding box center [737, 340] width 722 height 16
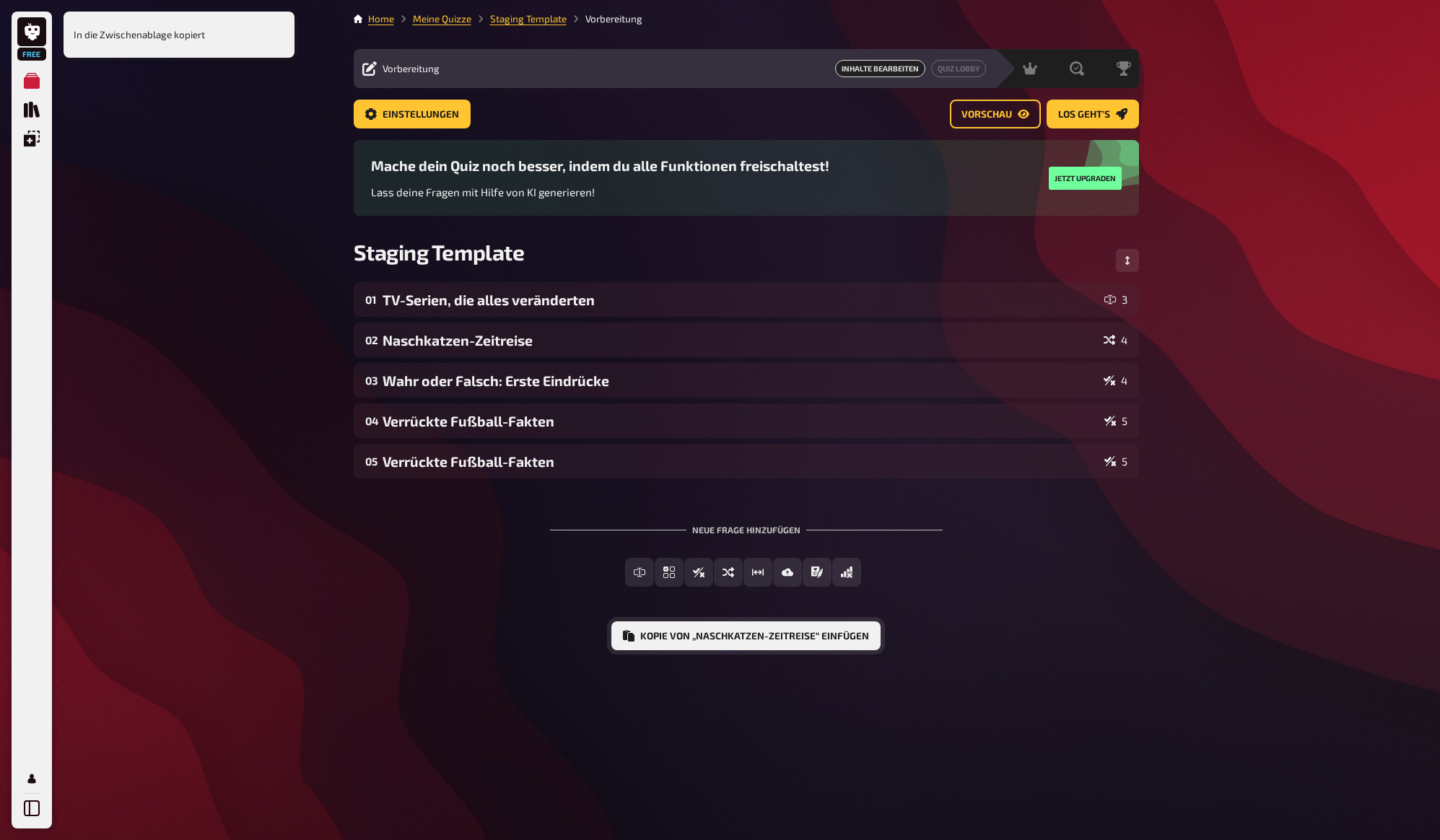
click at [788, 636] on button "Kopie von „Naschkatzen-Zeitreise“ einfügen" at bounding box center [746, 635] width 269 height 28
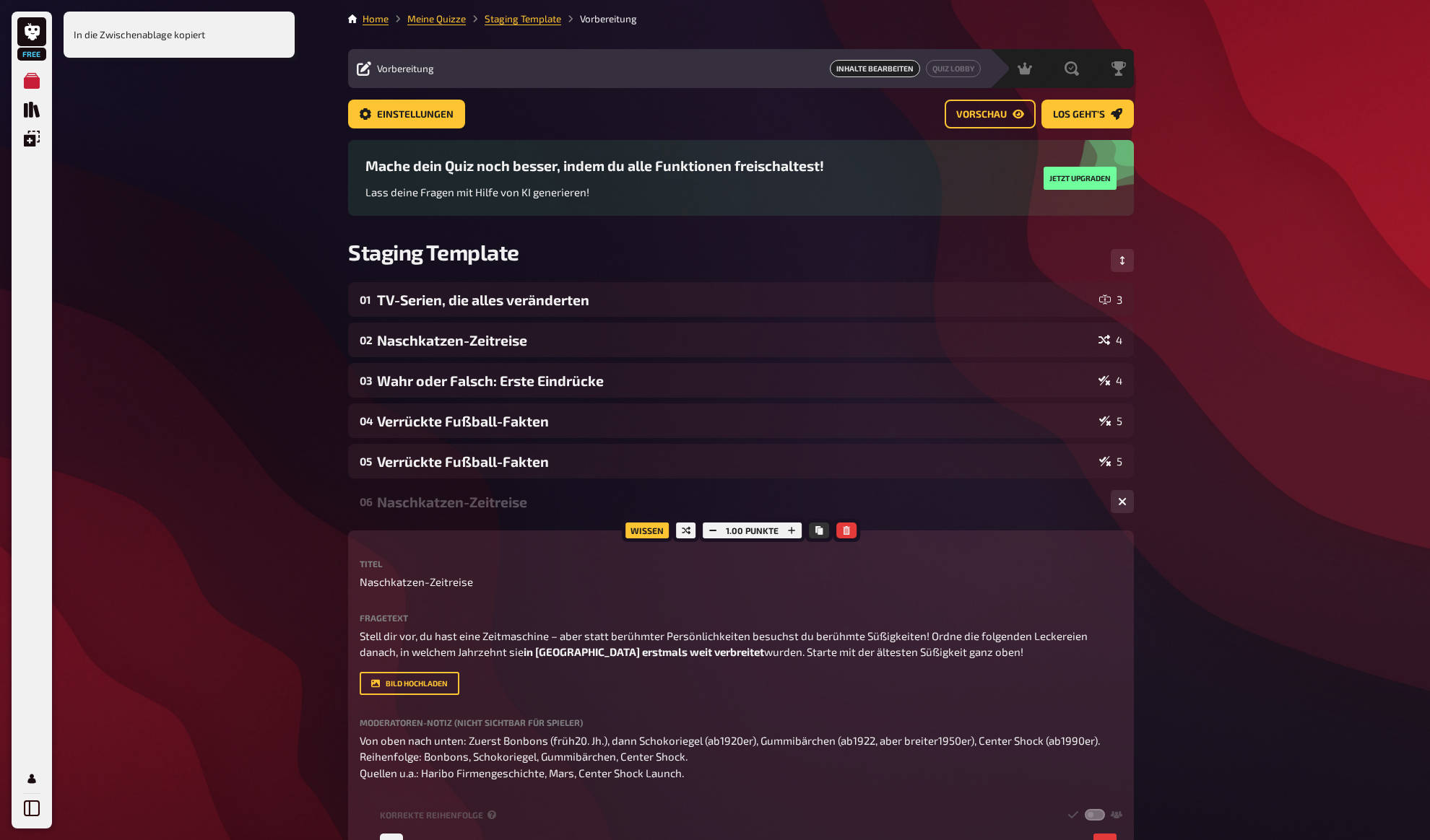
click at [474, 500] on div "Naschkatzen-Zeitreise" at bounding box center [737, 502] width 722 height 16
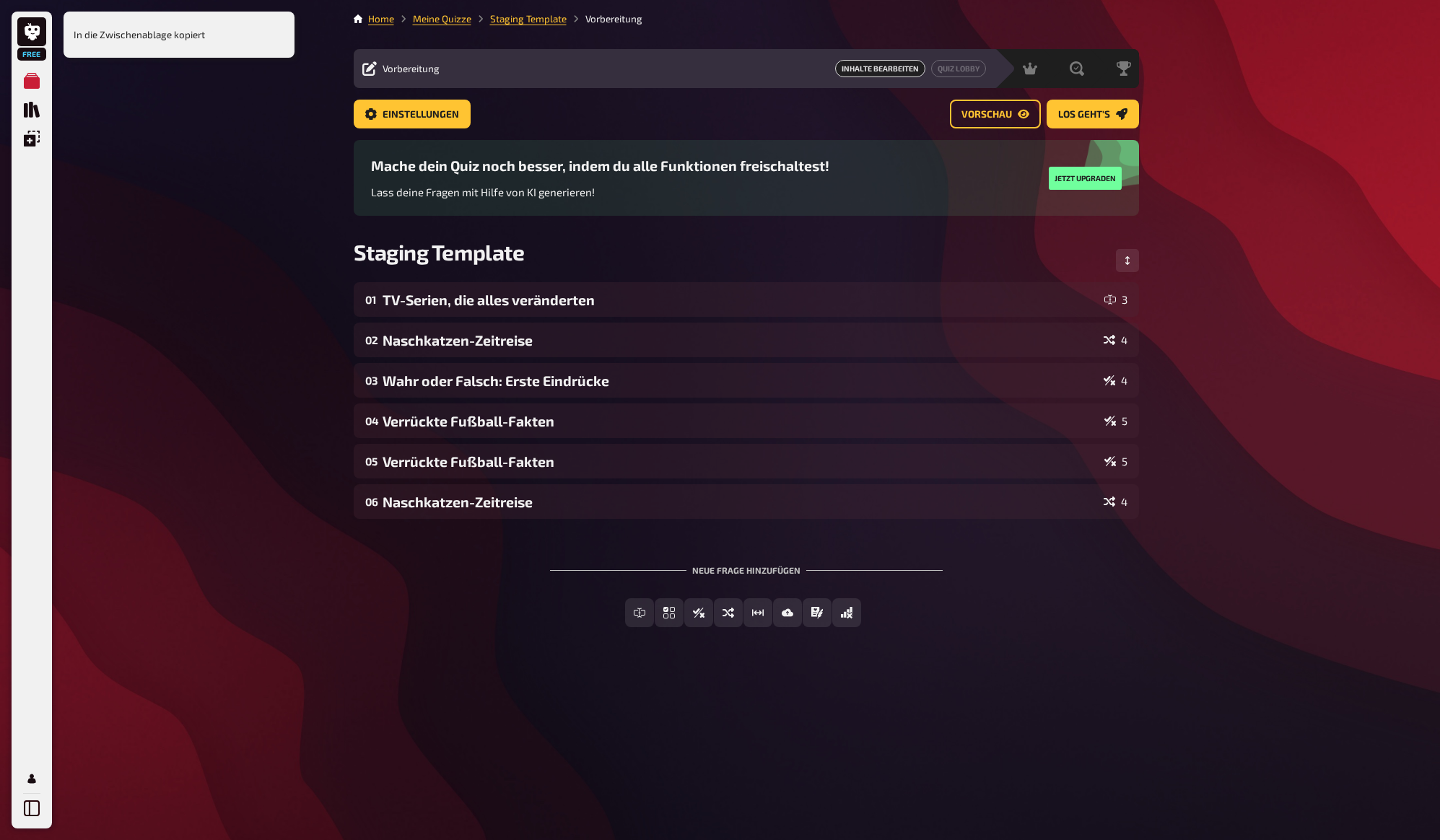
click at [275, 473] on div "Free Meine Quizze Quiz Sammlung Einblendungen Mein Konto In die Zwischenablage …" at bounding box center [720, 420] width 1440 height 840
click at [293, 447] on div "Free Meine Quizze Quiz Sammlung Einblendungen Mein Konto In die Zwischenablage …" at bounding box center [720, 420] width 1440 height 840
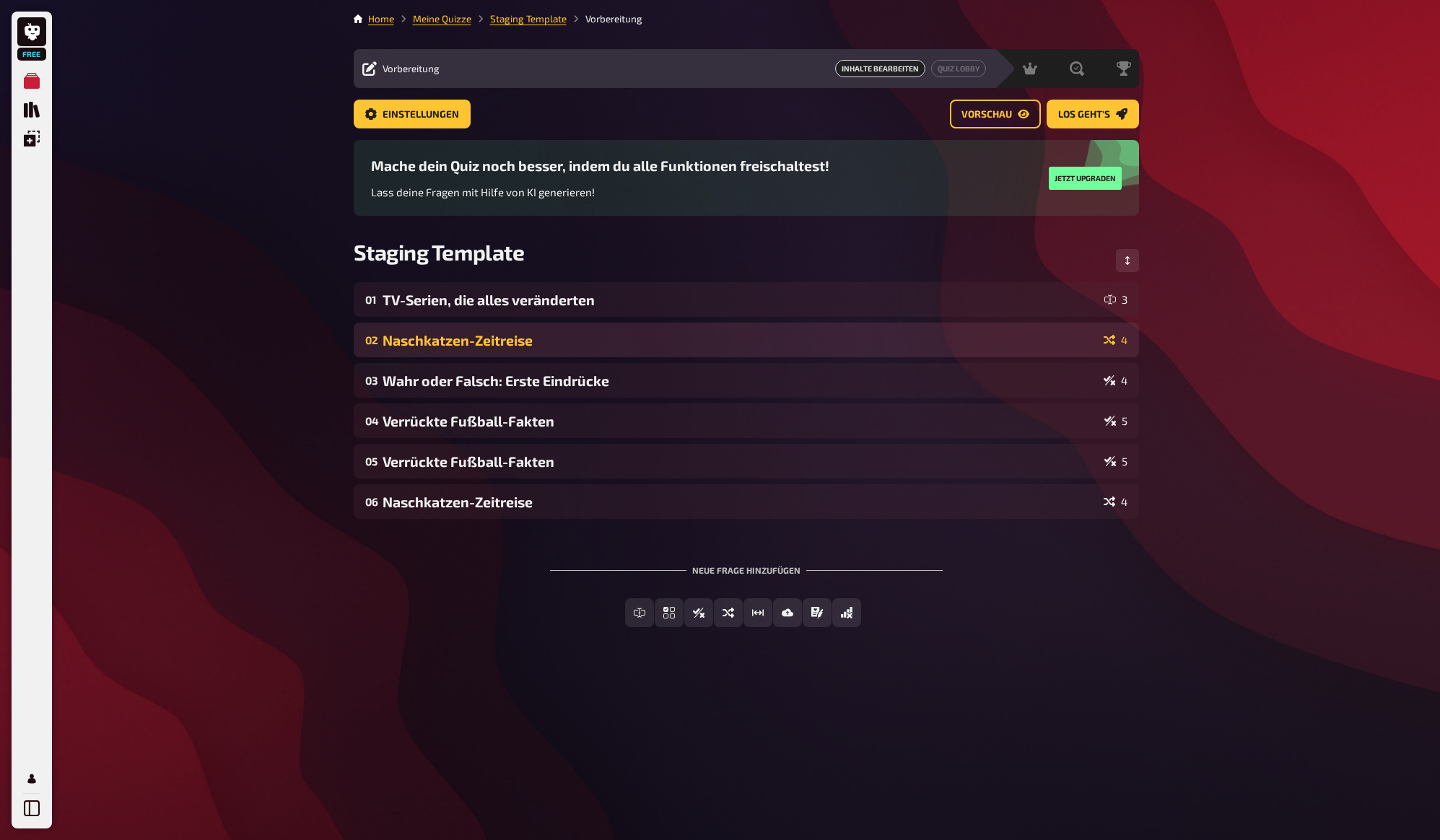
click at [587, 338] on div "Naschkatzen-Zeitreise" at bounding box center [740, 340] width 716 height 16
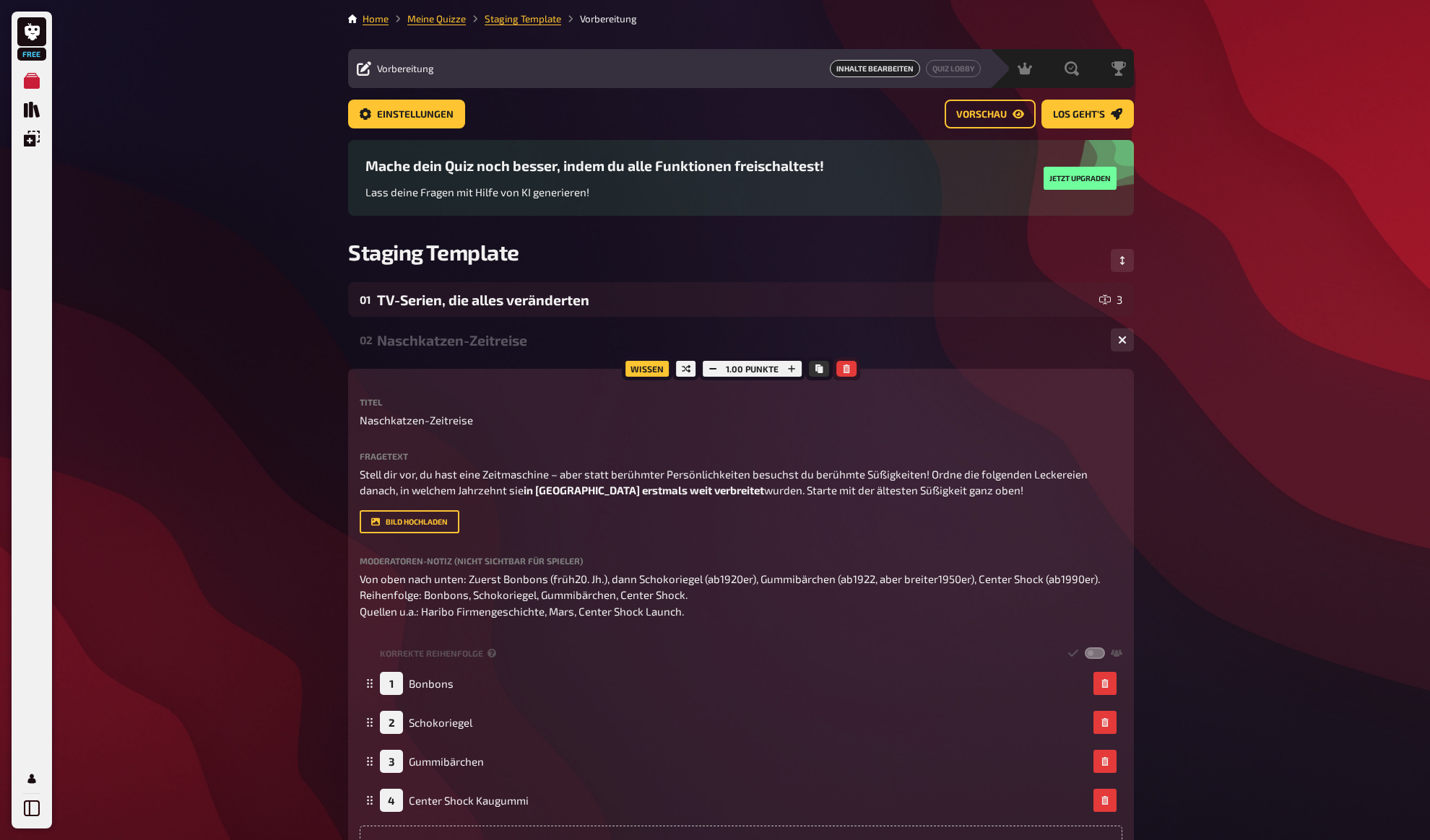
click at [844, 372] on icon "button" at bounding box center [846, 369] width 7 height 9
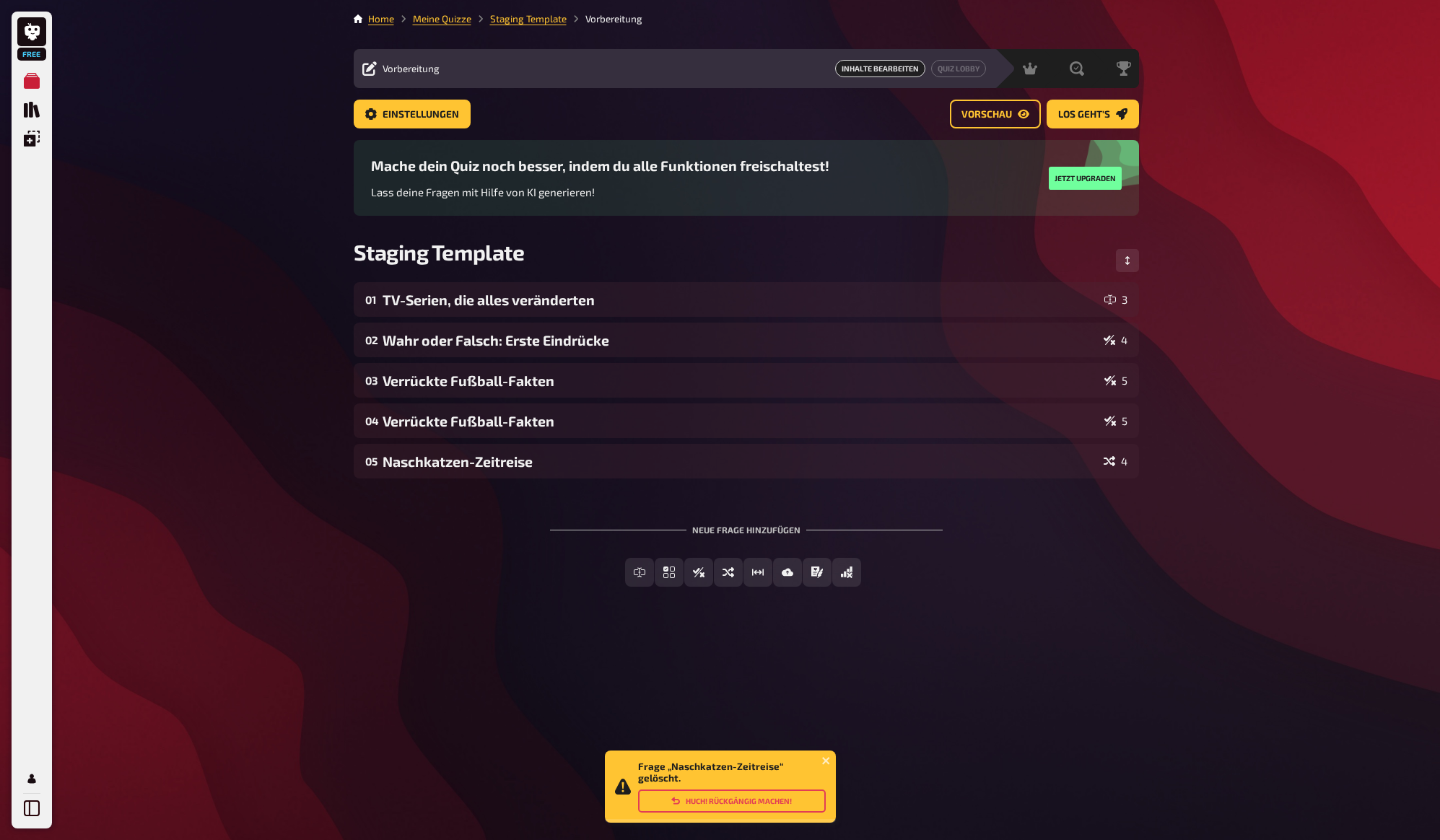
click at [767, 802] on button "Huch! Rückgängig machen!" at bounding box center [731, 801] width 187 height 23
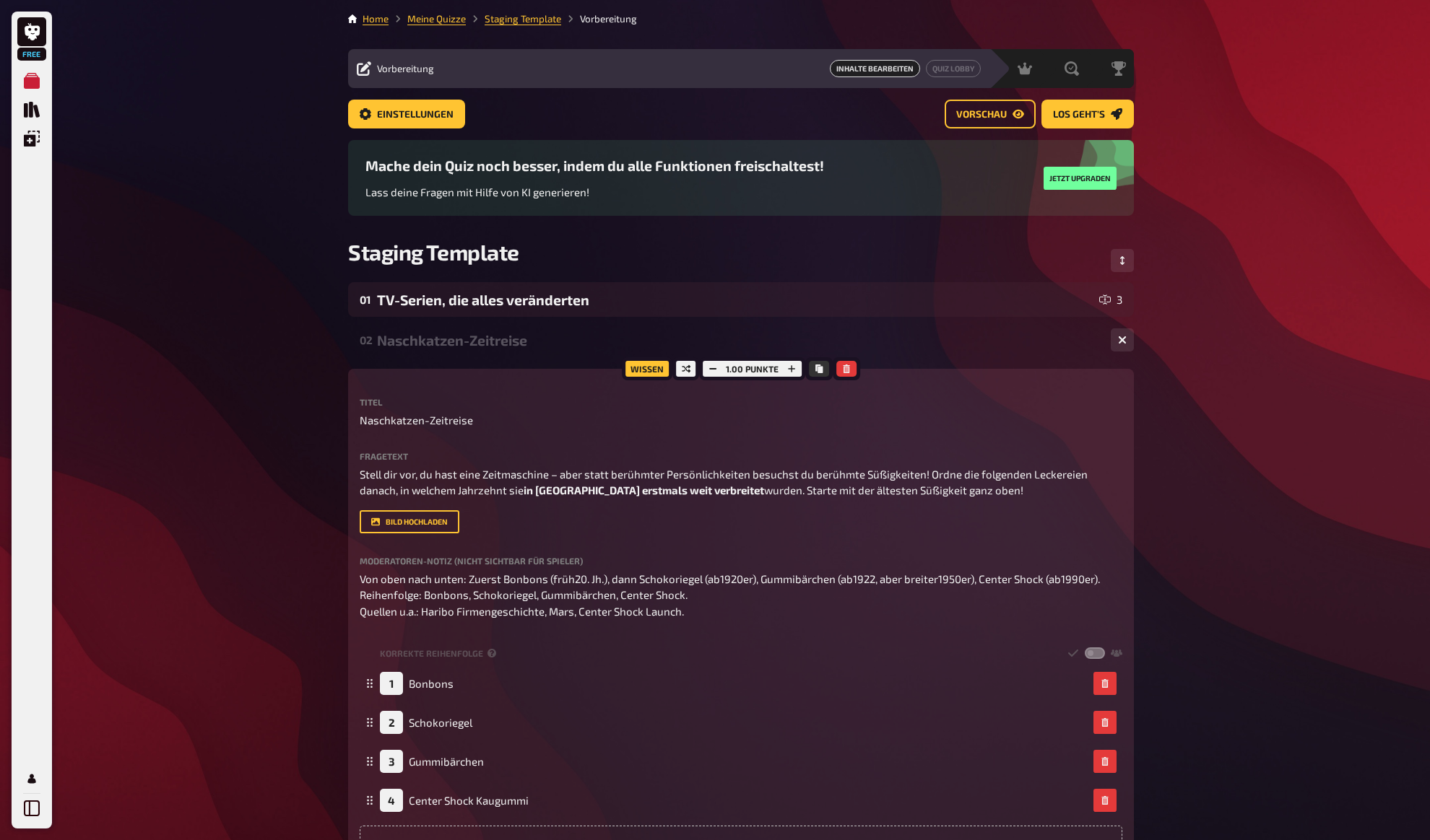
click at [442, 343] on div "Naschkatzen-Zeitreise" at bounding box center [737, 340] width 722 height 16
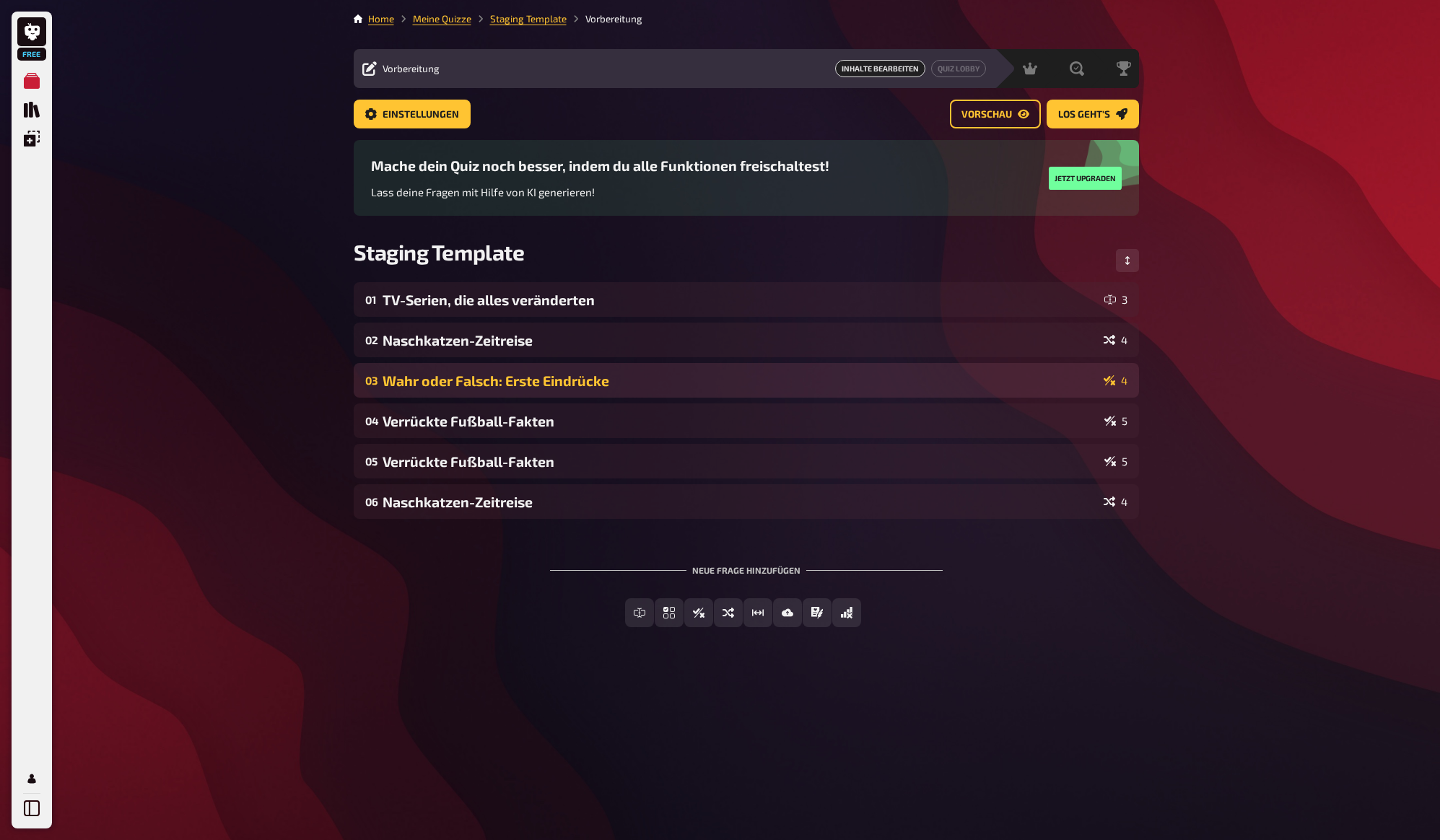
click at [427, 386] on div "Wahr oder Falsch: Erste Eindrücke" at bounding box center [740, 380] width 716 height 16
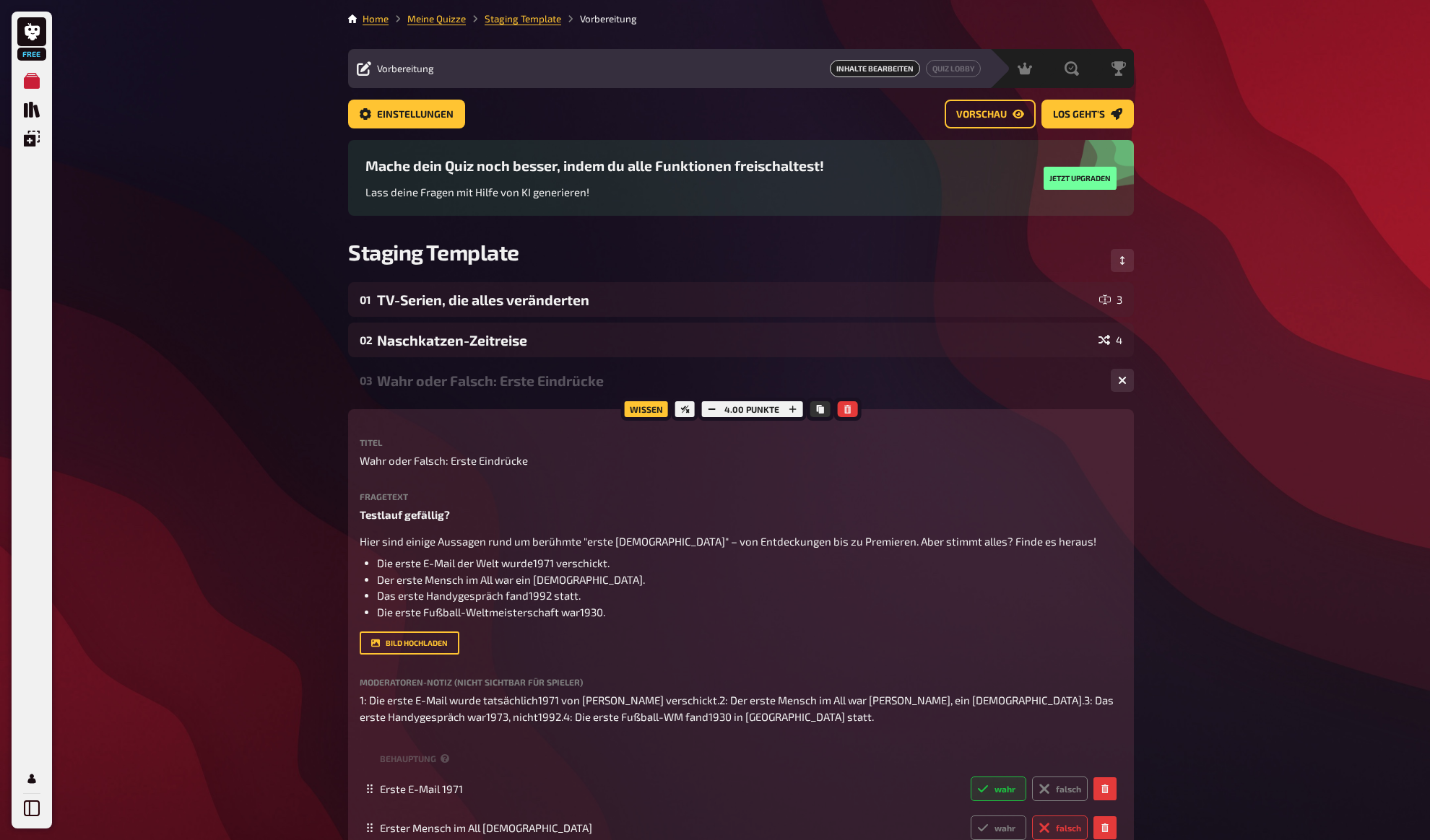
click at [427, 386] on div "Wahr oder Falsch: Erste Eindrücke" at bounding box center [737, 380] width 722 height 16
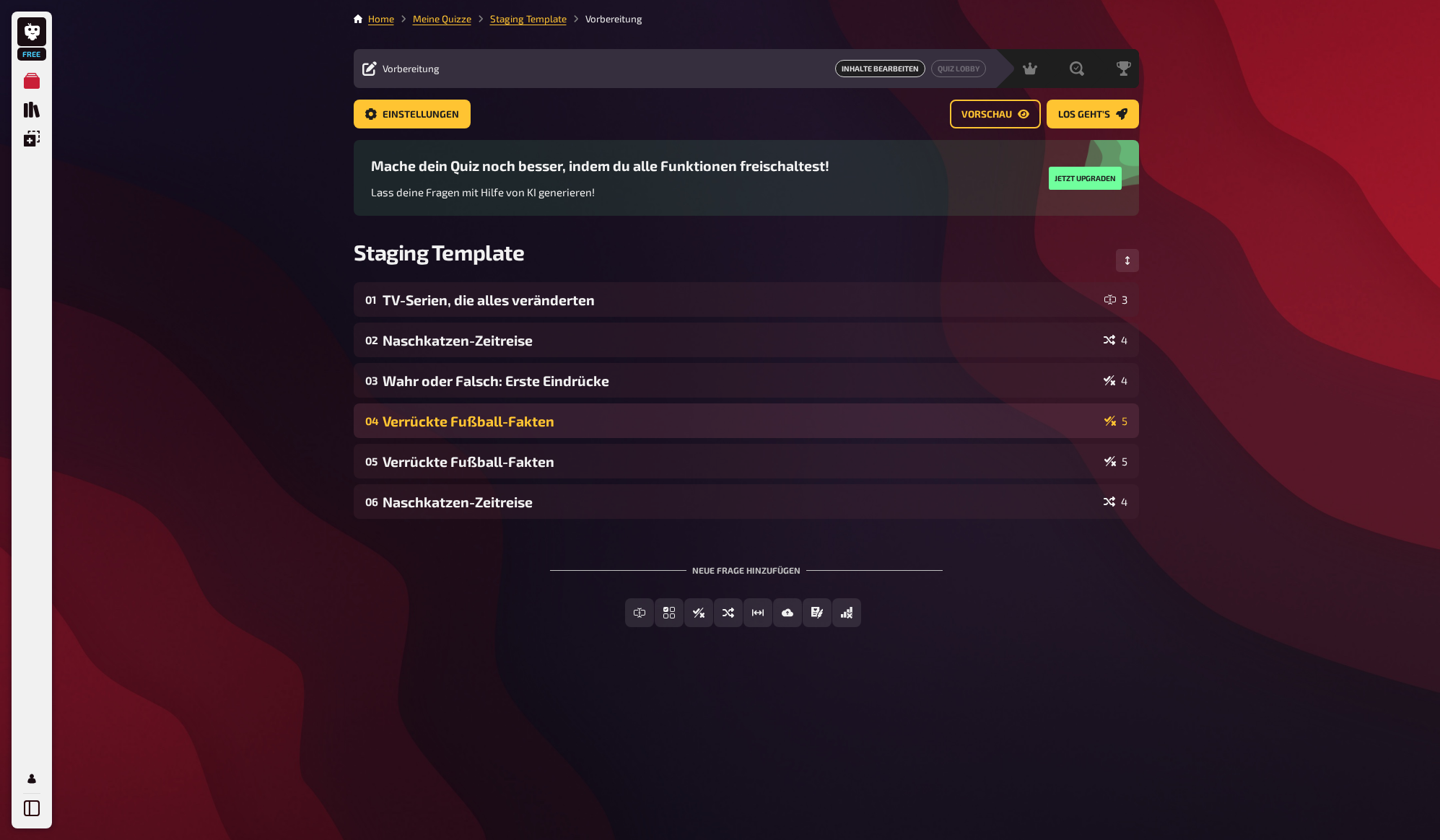
click at [427, 416] on div "Verrückte Fußball-Fakten" at bounding box center [740, 420] width 716 height 16
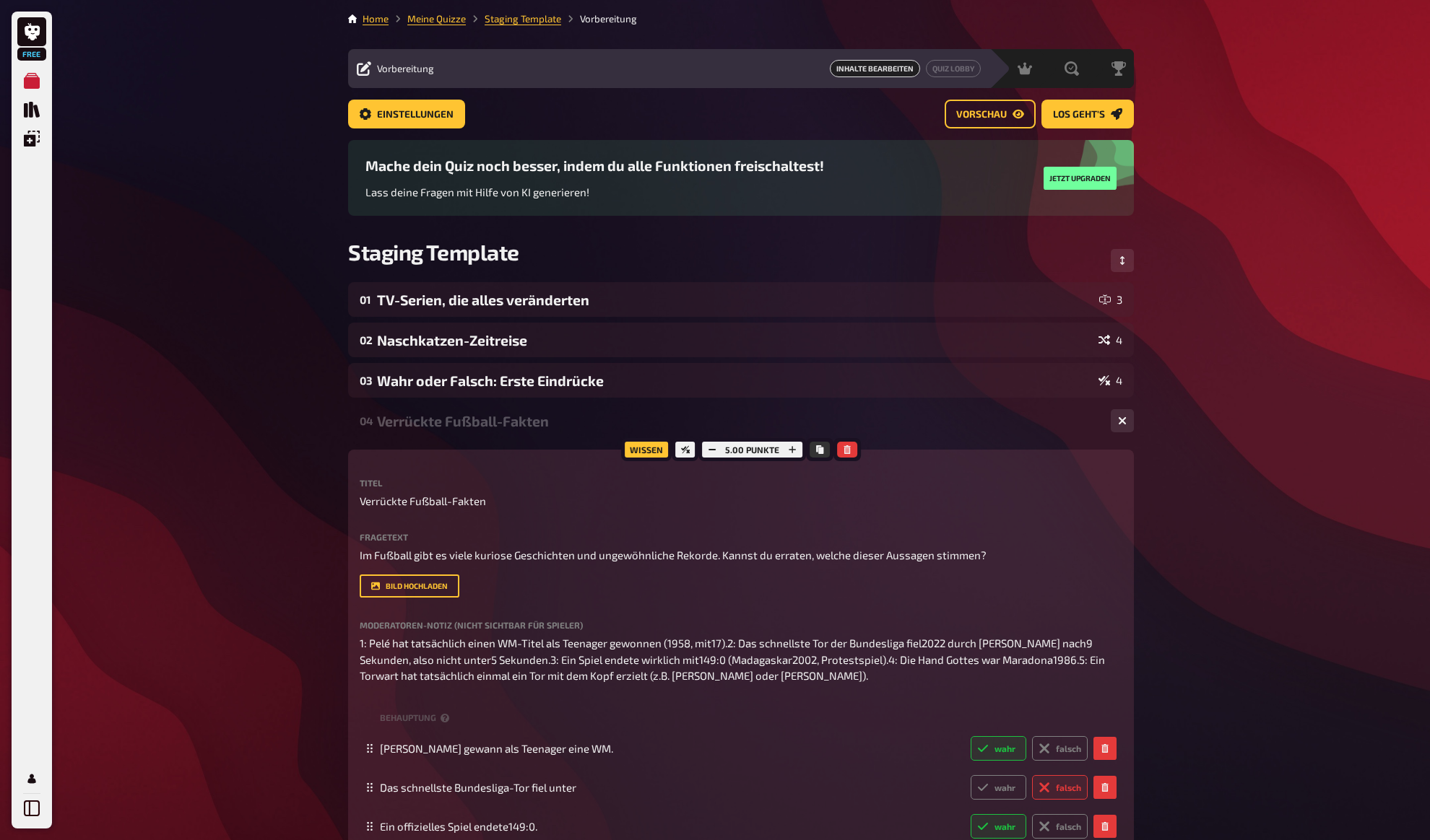
click at [1233, 439] on div "Free Meine Quizze Quiz Sammlung Einblendungen Mein Konto Home Meine Quizze Stag…" at bounding box center [715, 647] width 1430 height 1293
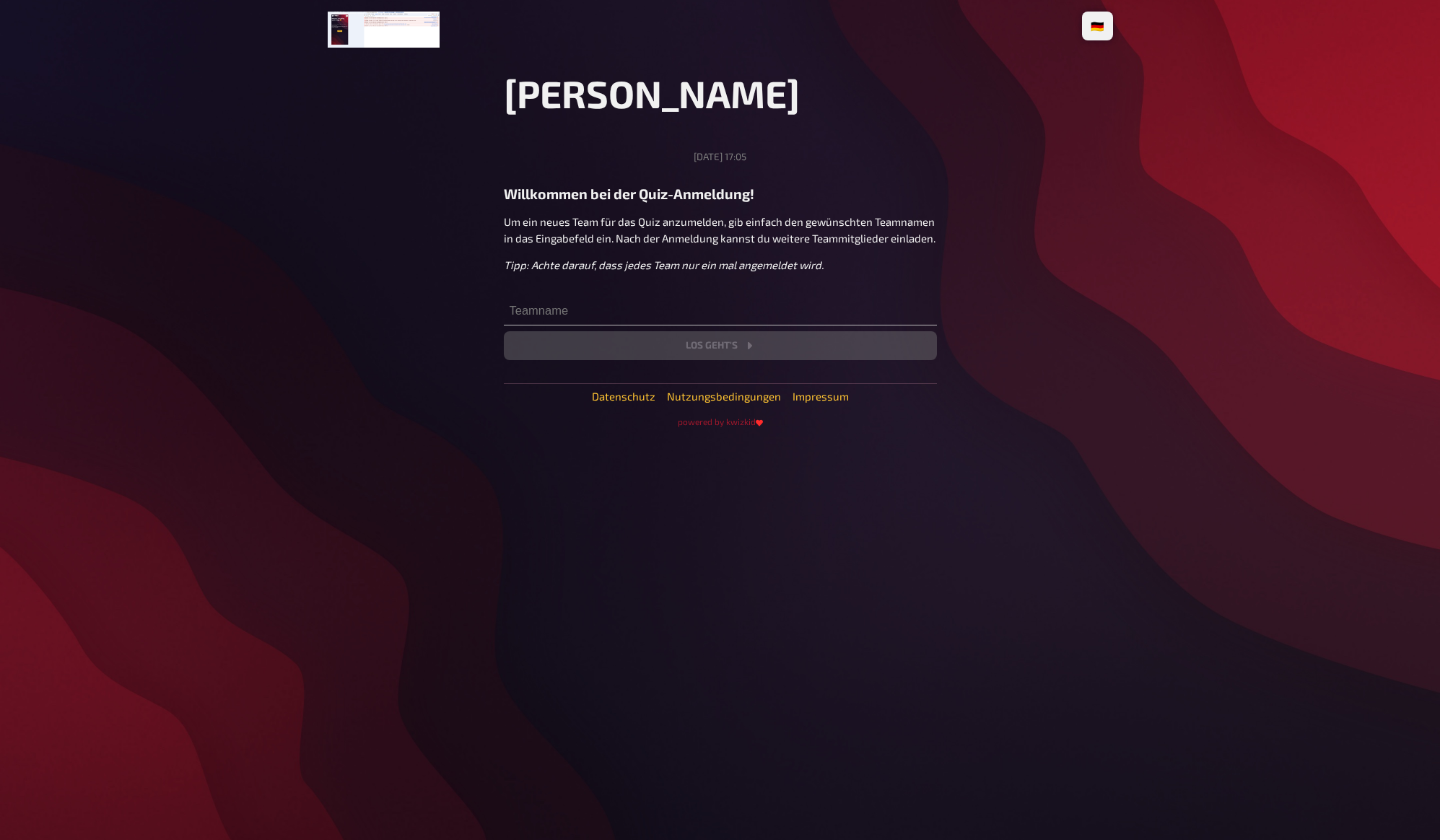
click at [1006, 193] on main "Lukis Quiz Mittwoch, 18.06.2025, 17:05 Willkommen bei der Quiz-Anmeldung! Um ei…" at bounding box center [721, 249] width 786 height 357
drag, startPoint x: 376, startPoint y: 143, endPoint x: 386, endPoint y: 130, distance: 16.4
click at [376, 142] on main "Lukis Quiz Mittwoch, 18.06.2025, 17:05 Willkommen bei der Quiz-Anmeldung! Um ei…" at bounding box center [721, 249] width 786 height 357
click at [390, 125] on main "Lukis Quiz Mittwoch, 18.06.2025, 17:05 Willkommen bei der Quiz-Anmeldung! Um ei…" at bounding box center [721, 249] width 786 height 357
click at [400, 130] on main "Lukis Quiz Mittwoch, 18.06.2025, 17:05 Willkommen bei der Quiz-Anmeldung! Um ei…" at bounding box center [721, 249] width 786 height 357
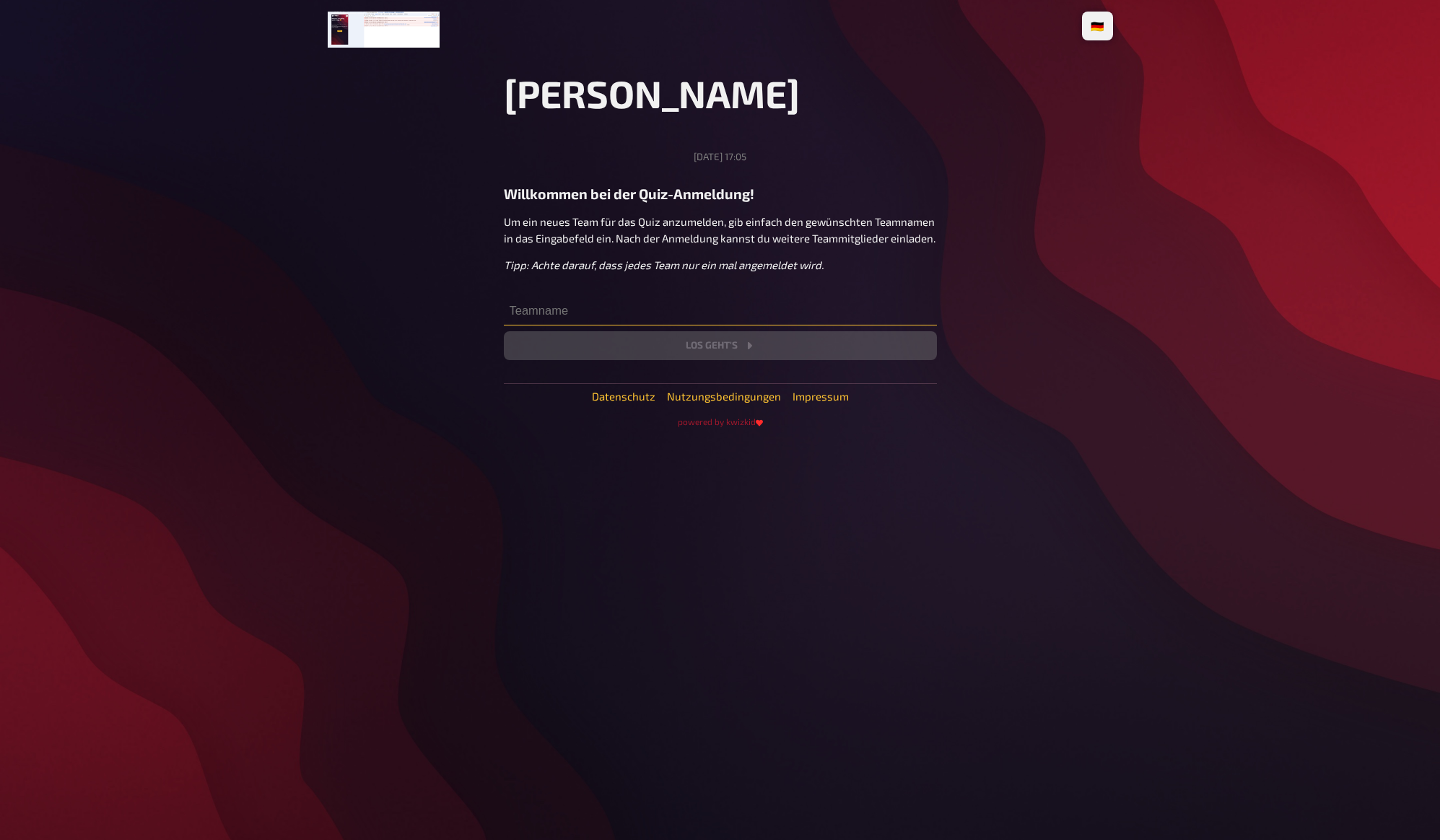
click at [643, 311] on input "text" at bounding box center [721, 311] width 433 height 28
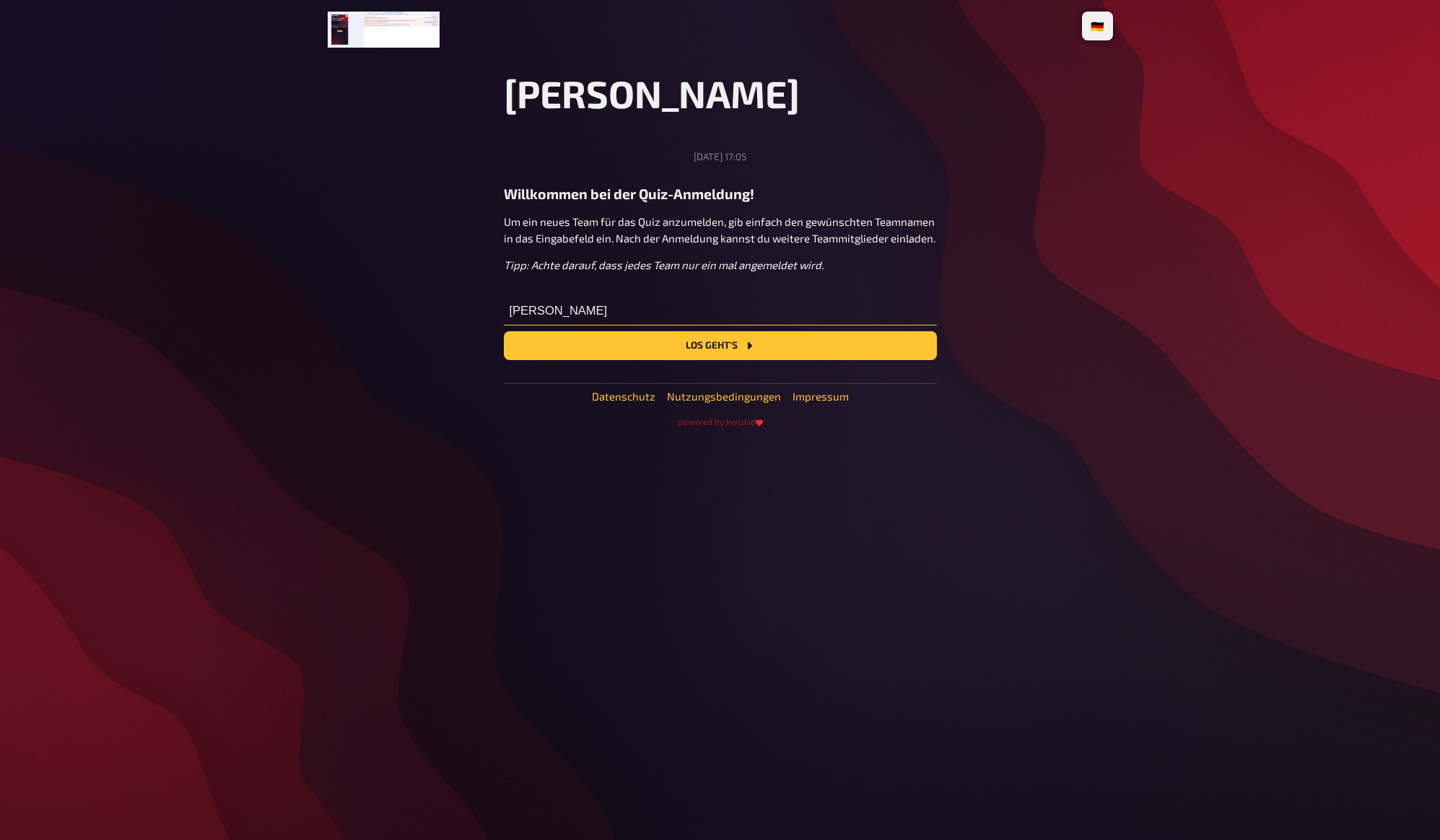
type input "stefan test"
click at [1007, 232] on main "Lukis Quiz Mittwoch, 18.06.2025, 17:05 Willkommen bei der Quiz-Anmeldung! Um ei…" at bounding box center [721, 249] width 786 height 357
click at [1009, 196] on main "Lukis Quiz Mittwoch, 18.06.2025, 17:05 Willkommen bei der Quiz-Anmeldung! Um ei…" at bounding box center [721, 249] width 786 height 357
click at [720, 343] on button "Los geht's" at bounding box center [721, 345] width 433 height 28
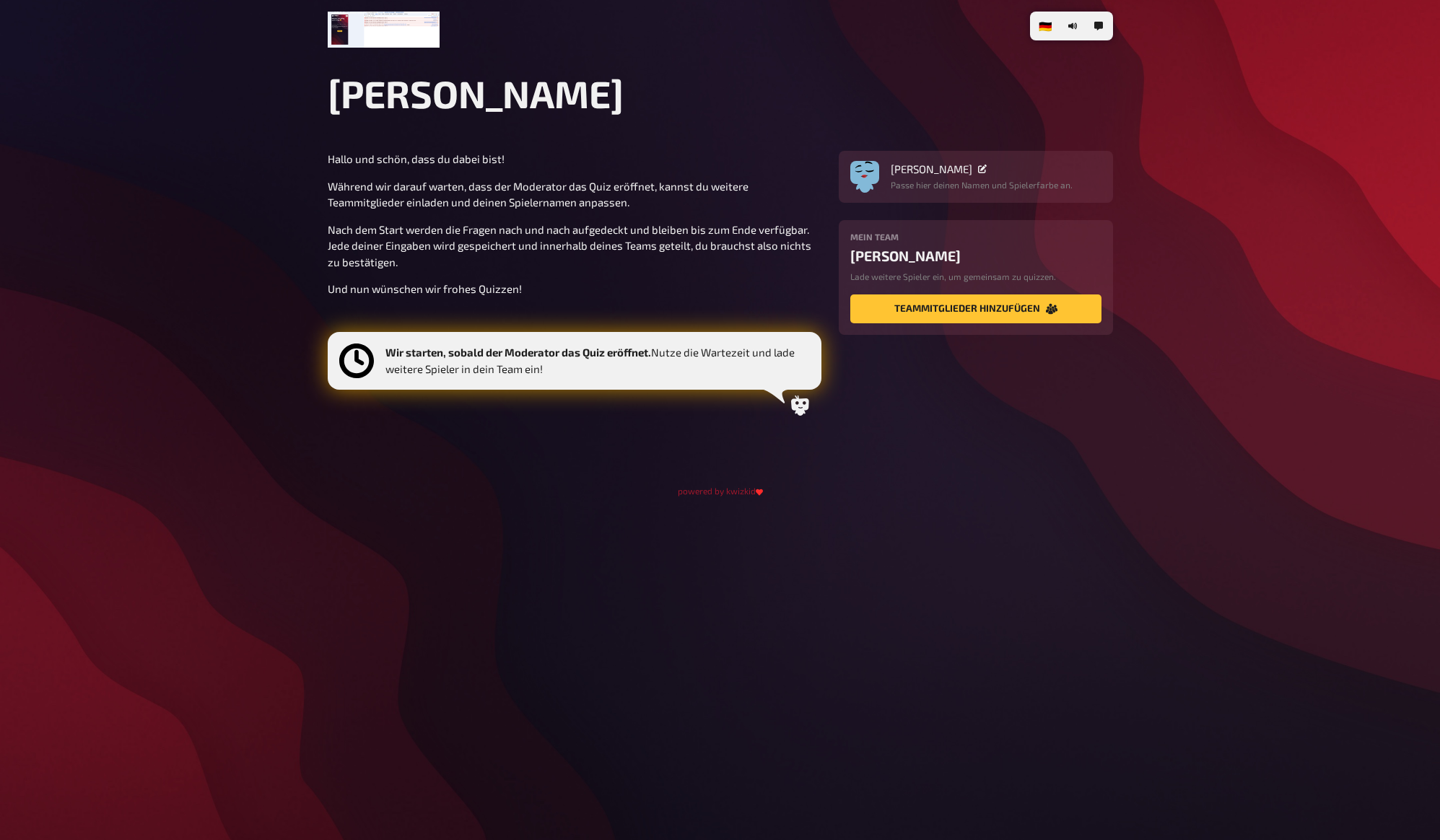
click at [609, 282] on p "Und nun wünschen wir frohes Quizzen!" at bounding box center [575, 288] width 494 height 16
click at [607, 230] on p "Nach dem Start werden die Fragen nach und nach aufgedeckt und bleiben bis zum E…" at bounding box center [575, 246] width 494 height 49
click at [959, 306] on button "Teammitglieder hinzufügen" at bounding box center [976, 308] width 251 height 28
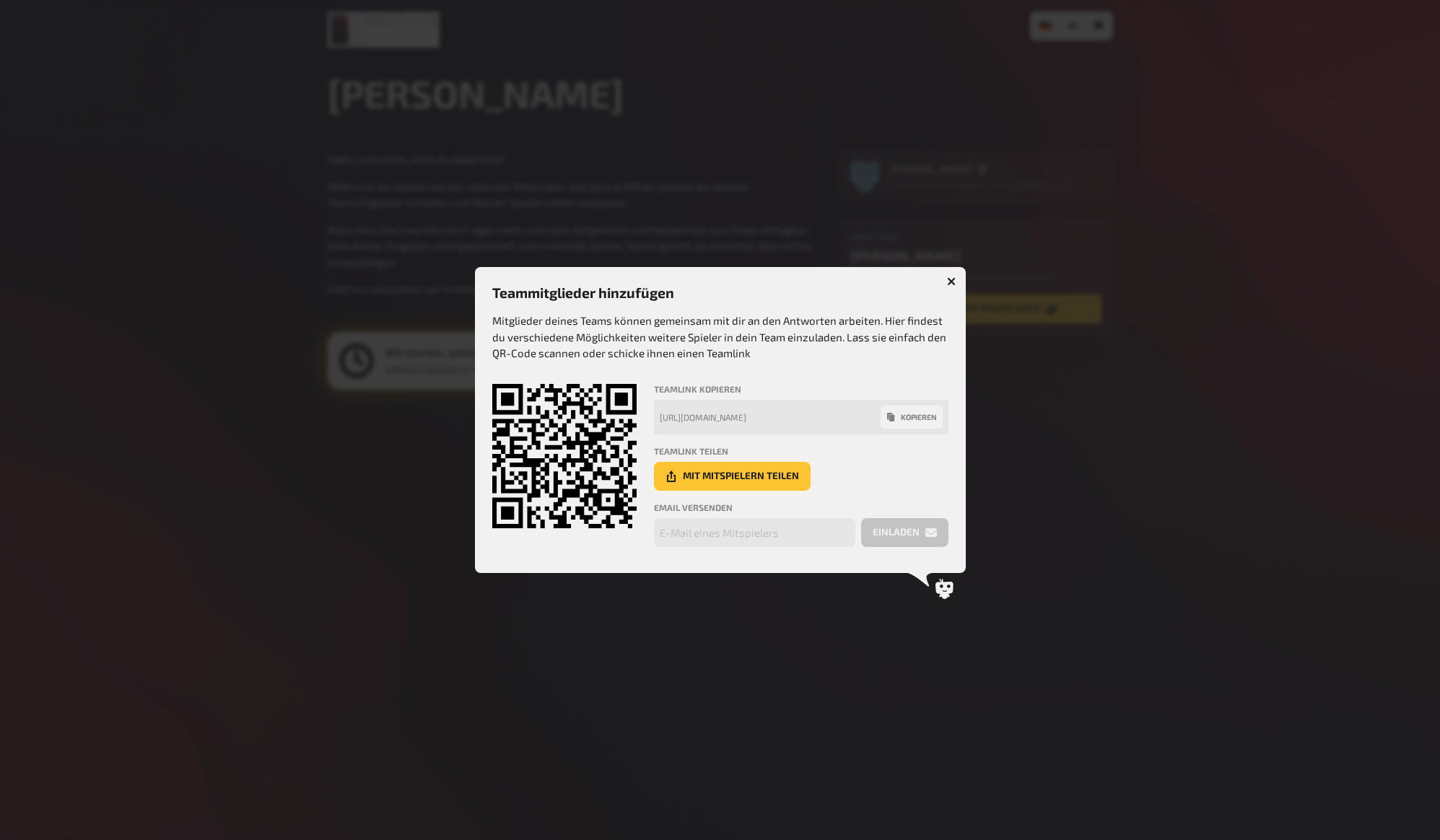
click at [711, 480] on button "Mit Mitspielern teilen" at bounding box center [732, 476] width 156 height 28
click at [950, 491] on div "Teammitglieder hinzufügen Mitglieder deines Teams können gemeinsam mit dir an d…" at bounding box center [720, 420] width 491 height 306
click at [897, 482] on div "Teamlink teilen Mit Mitspielern teilen" at bounding box center [801, 469] width 294 height 45
click at [792, 529] on input "email" at bounding box center [755, 532] width 201 height 28
type input "hallo@stefanknop.de"
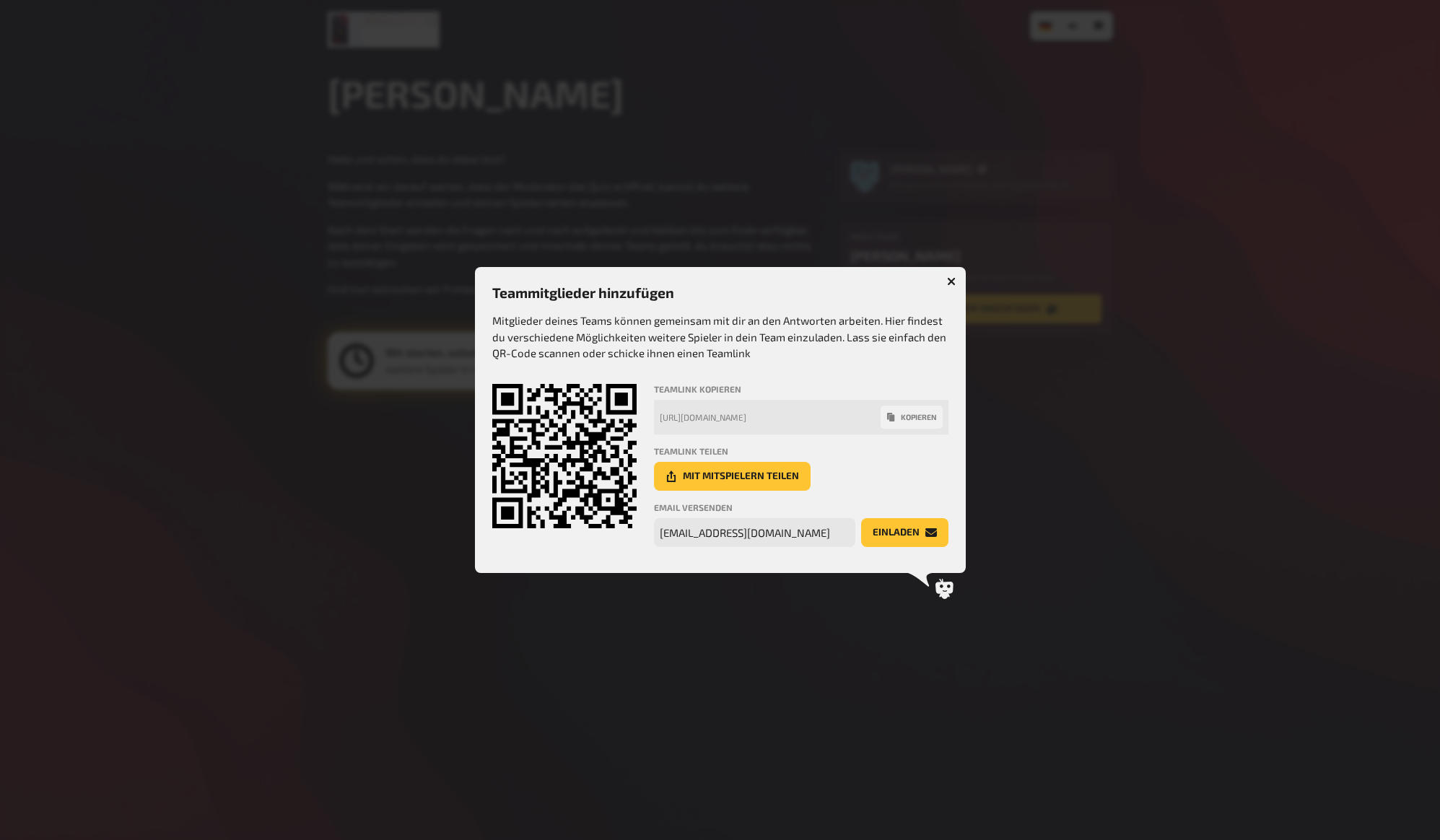
click at [860, 468] on div "Teamlink teilen Mit Mitspielern teilen" at bounding box center [801, 469] width 294 height 45
click at [904, 540] on button "einladen" at bounding box center [904, 532] width 87 height 28
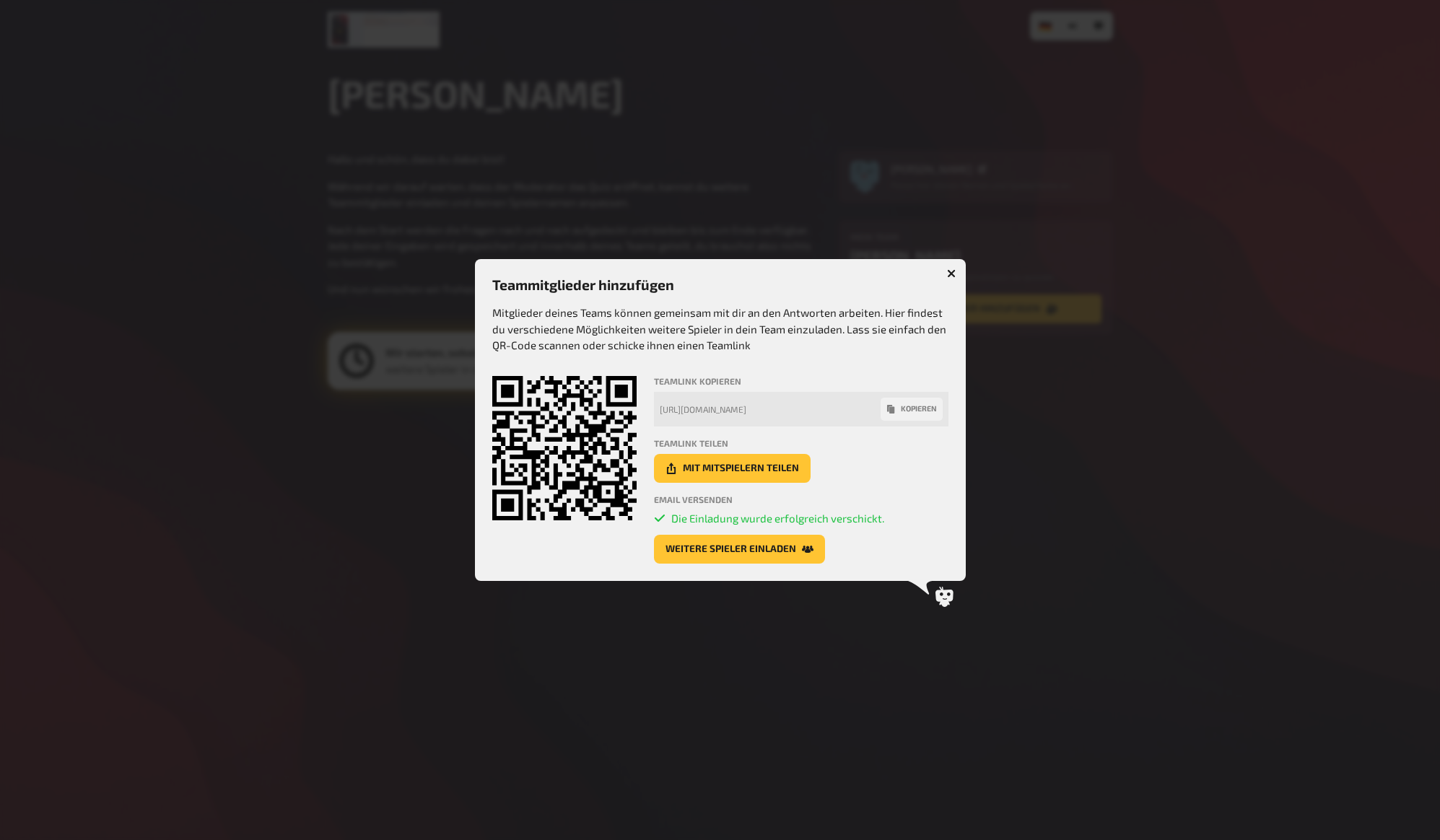
click at [889, 533] on div "Email versenden Die Einladung wurde erfolgreich verschickt. Weitere Spieler ein…" at bounding box center [801, 529] width 294 height 70
click at [786, 548] on button "Weitere Spieler einladen" at bounding box center [740, 549] width 171 height 28
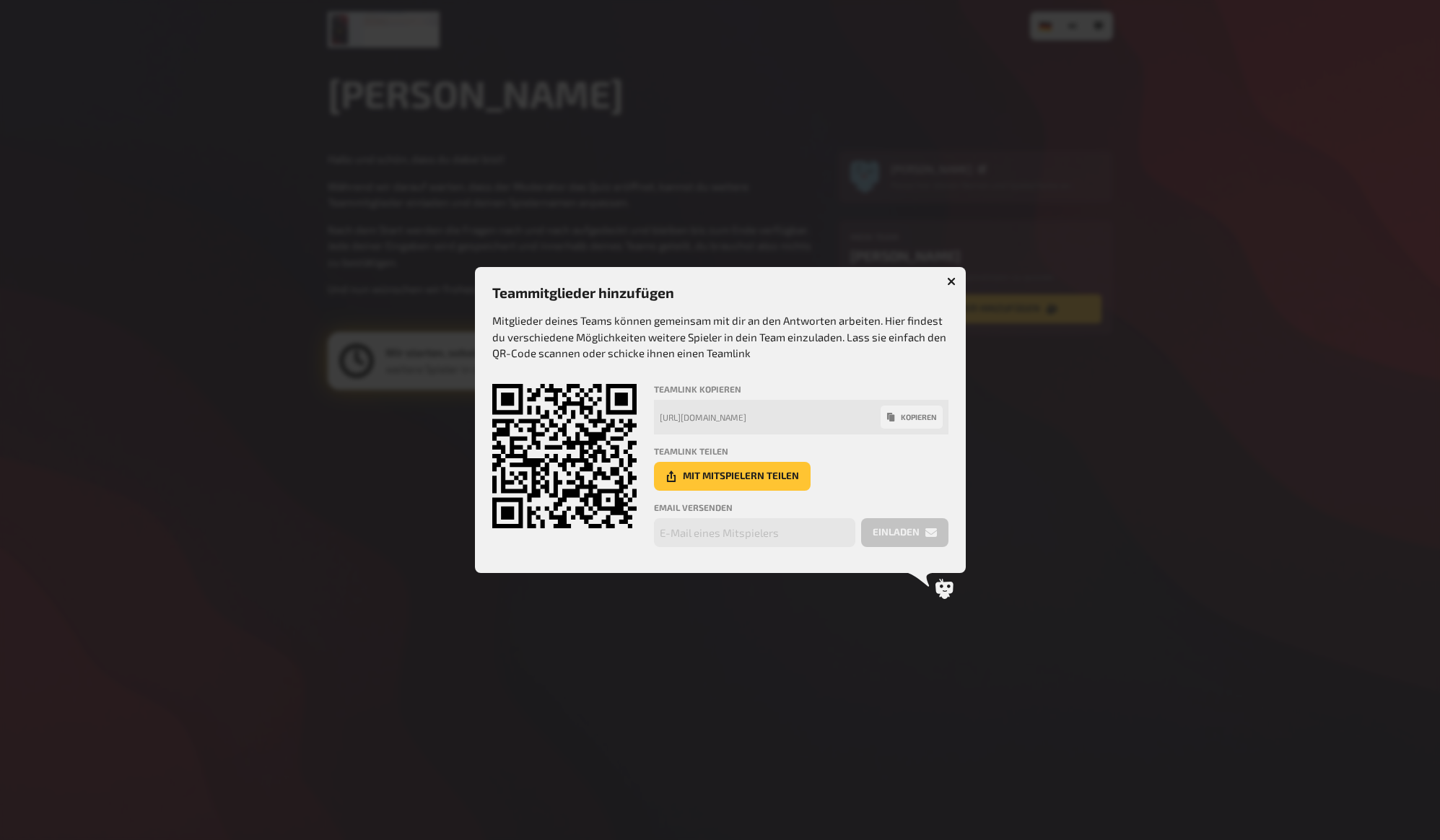
click at [1280, 394] on div at bounding box center [720, 420] width 1440 height 840
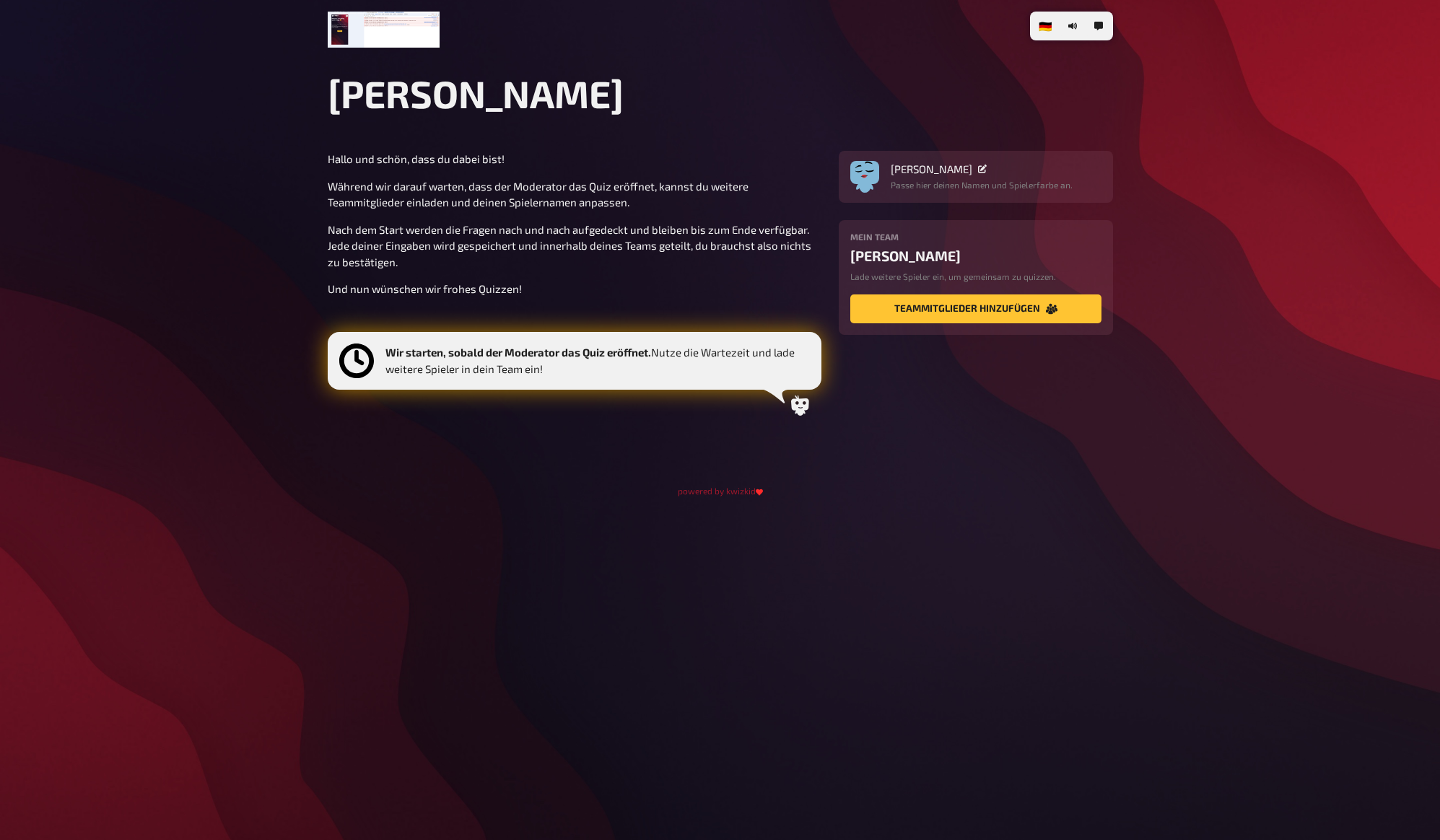
click at [679, 233] on p "Nach dem Start werden die Fragen nach und nach aufgedeckt und bleiben bis zum E…" at bounding box center [575, 246] width 494 height 49
click at [597, 148] on main "Lukis Quiz Hallo und schön, dass du dabei bist! Während wir darauf warten, dass…" at bounding box center [721, 283] width 786 height 426
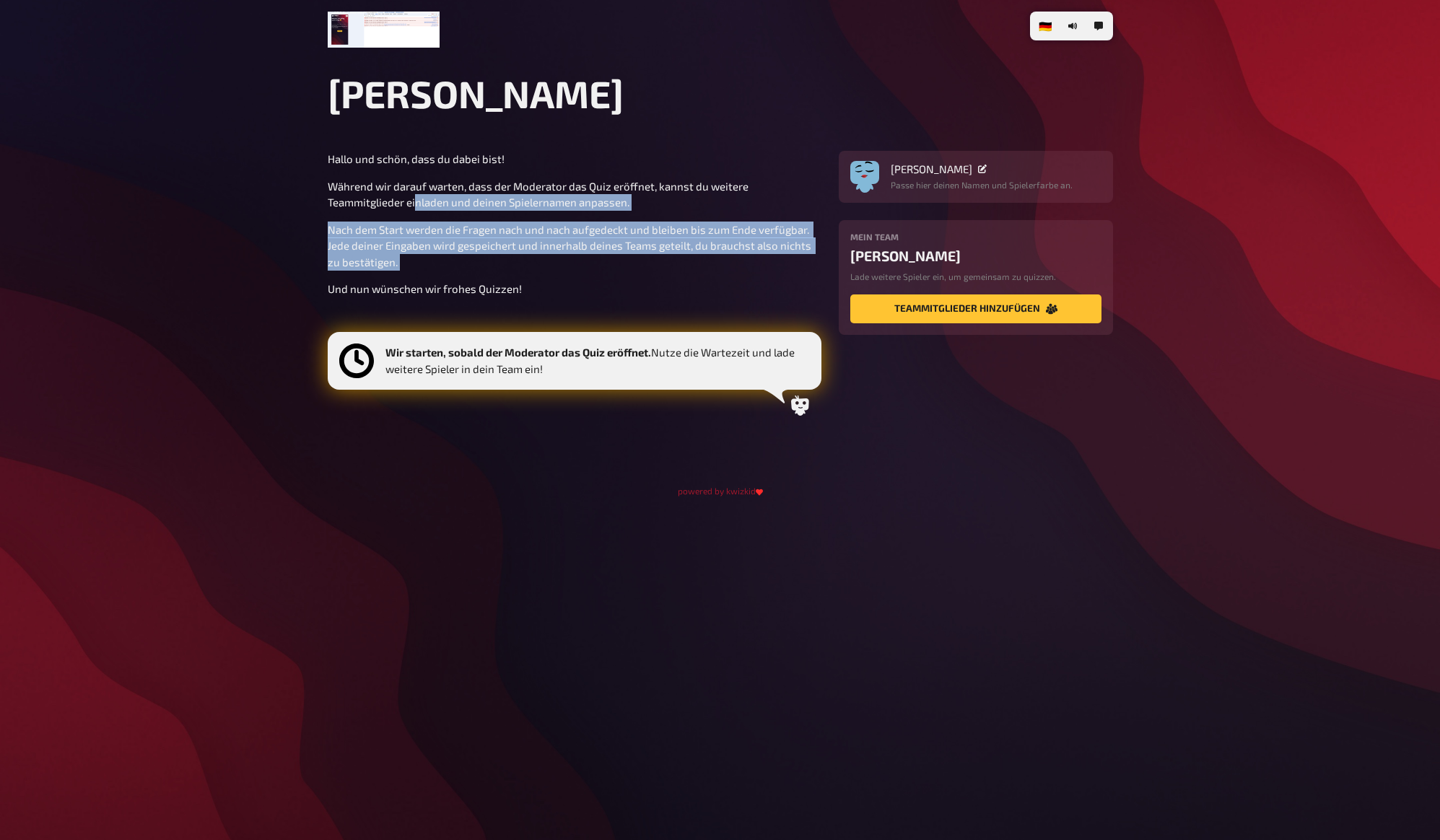
drag, startPoint x: 417, startPoint y: 210, endPoint x: 527, endPoint y: 278, distance: 129.3
click at [525, 278] on div "Hallo und schön, dass du dabei bist! Während wir darauf warten, dass der Modera…" at bounding box center [575, 287] width 494 height 274
click at [527, 278] on div "Hallo und schön, dass du dabei bist! Während wir darauf warten, dass der Modera…" at bounding box center [575, 287] width 494 height 274
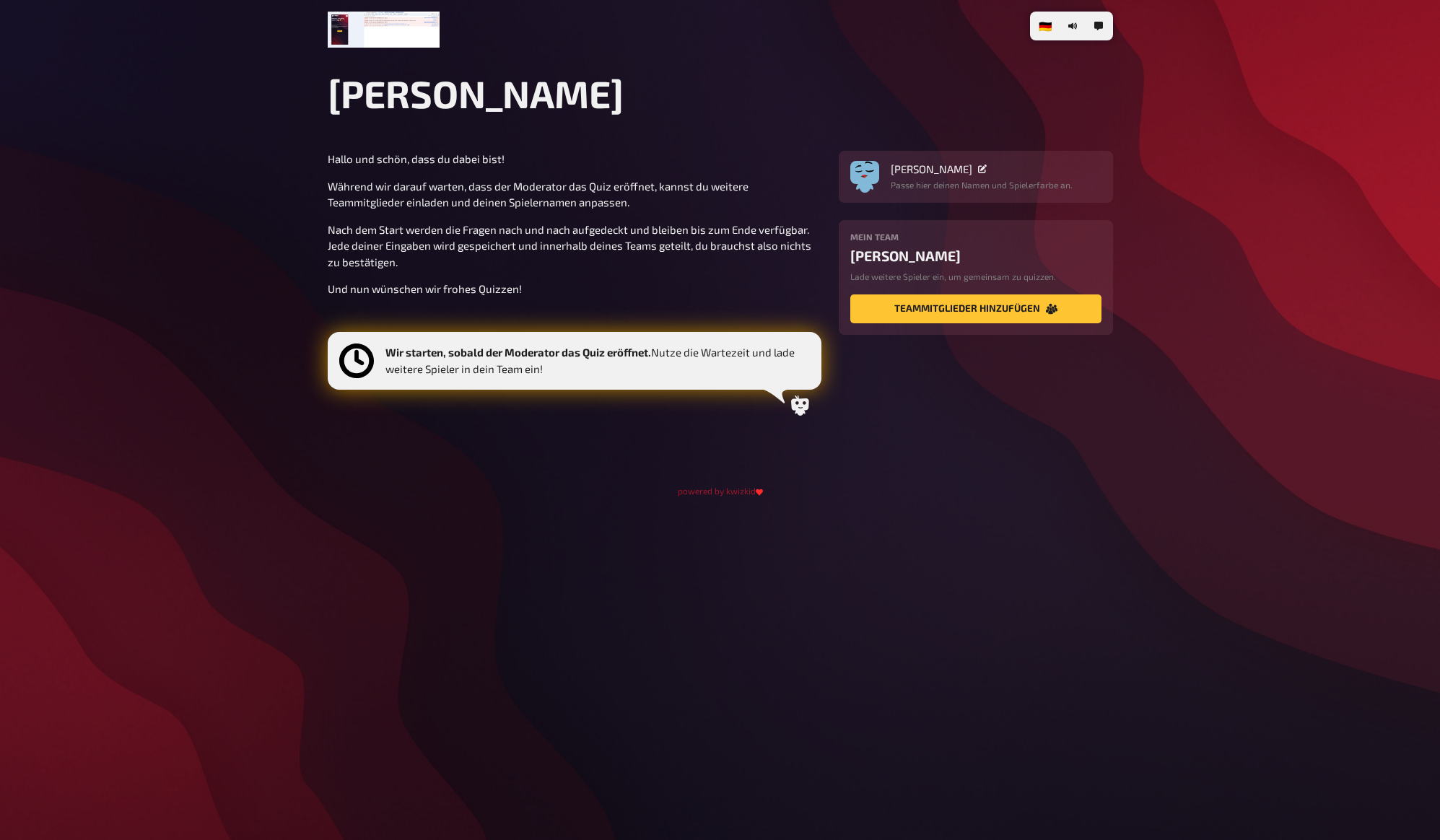
click at [1216, 173] on div "🇩🇪 Deutsch 🇬🇧 English 🇳🇱 Nederlands Lukis Quiz Hallo und schön, dass du dabei b…" at bounding box center [720, 420] width 1440 height 840
click at [1344, 84] on div "🇩🇪 Deutsch 🇬🇧 English 🇳🇱 Nederlands Lukis Quiz Hallo und schön, dass du dabei b…" at bounding box center [720, 420] width 1440 height 840
click at [971, 400] on section "Hallo und schön, dass du dabei bist! Während wir darauf warten, dass der Modera…" at bounding box center [721, 287] width 786 height 274
drag, startPoint x: 571, startPoint y: 208, endPoint x: 588, endPoint y: 233, distance: 30.2
click at [570, 209] on p "Während wir darauf warten, dass der Moderator das Quiz eröffnet, kannst du weit…" at bounding box center [575, 195] width 494 height 33
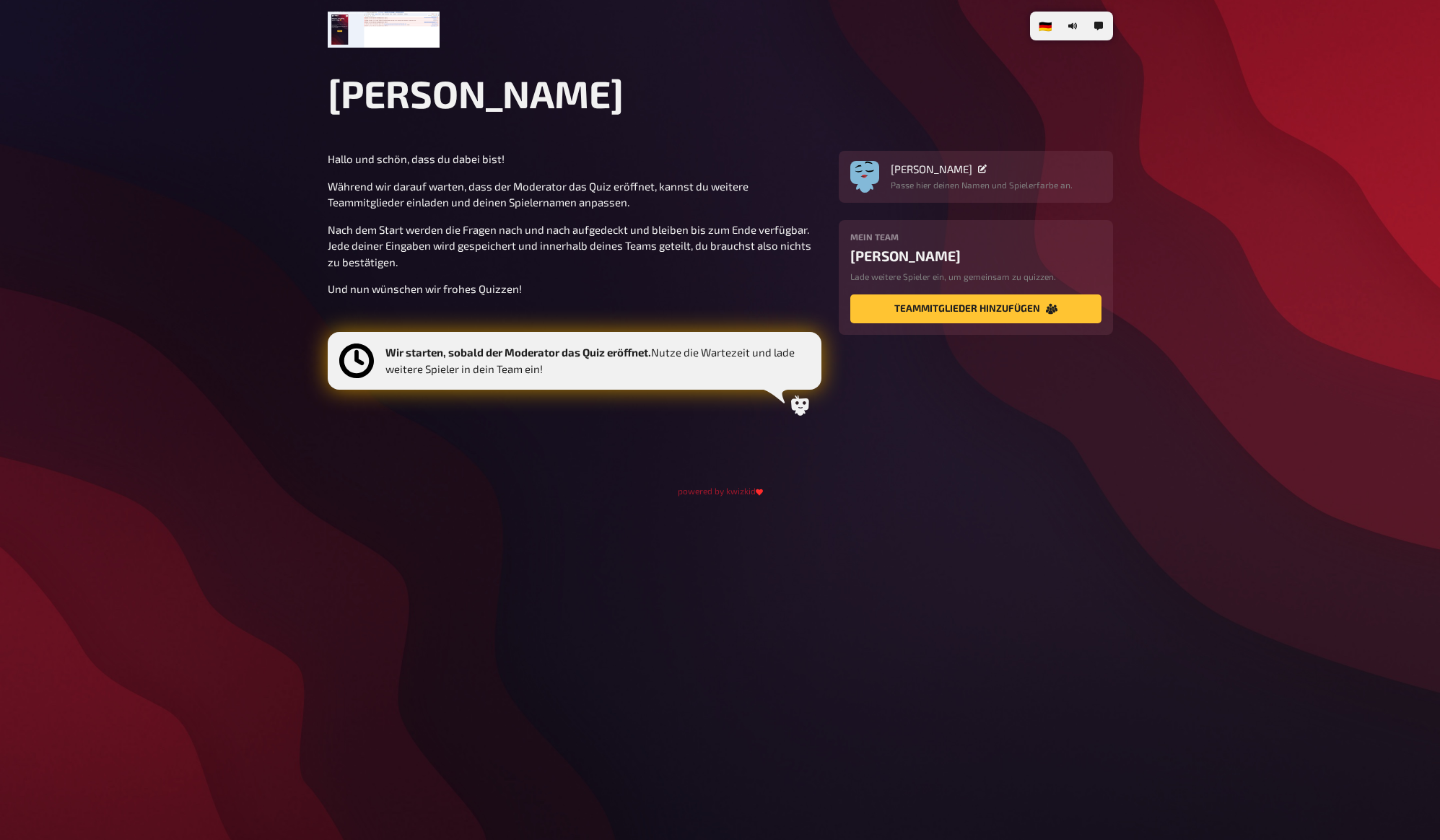
click at [883, 262] on div "stefan test" at bounding box center [976, 256] width 251 height 16
click at [861, 161] on img "button" at bounding box center [864, 172] width 28 height 28
click at [839, 213] on div at bounding box center [835, 215] width 25 height 25
click at [865, 179] on img "button" at bounding box center [864, 172] width 28 height 28
click at [924, 246] on icon "button" at bounding box center [923, 244] width 9 height 9
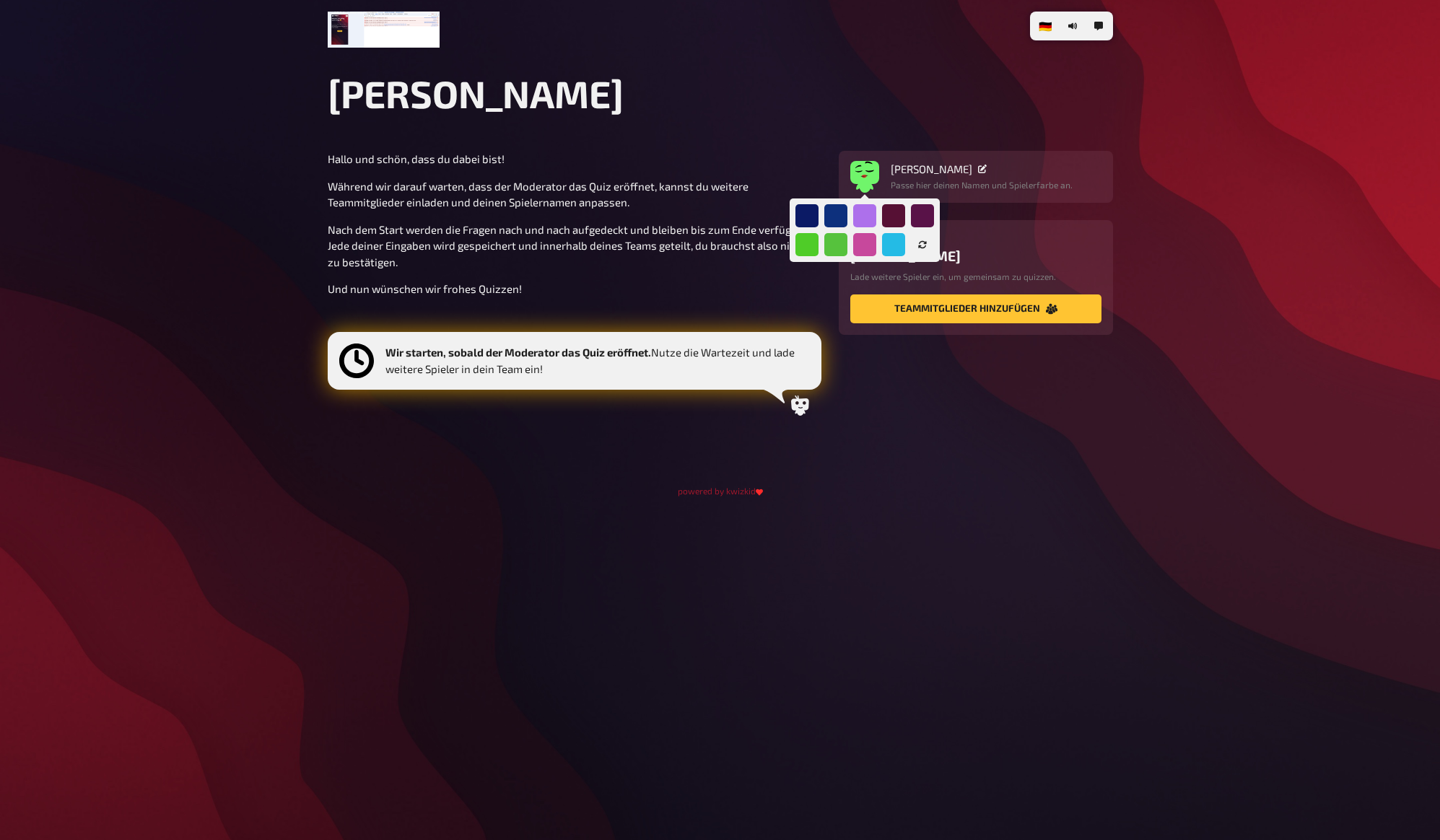
click at [924, 246] on icon "button" at bounding box center [923, 244] width 9 height 9
click at [982, 170] on icon at bounding box center [982, 169] width 9 height 9
click at [654, 96] on h1 "[PERSON_NAME]" at bounding box center [721, 93] width 786 height 46
drag, startPoint x: 659, startPoint y: 92, endPoint x: 707, endPoint y: 68, distance: 53.7
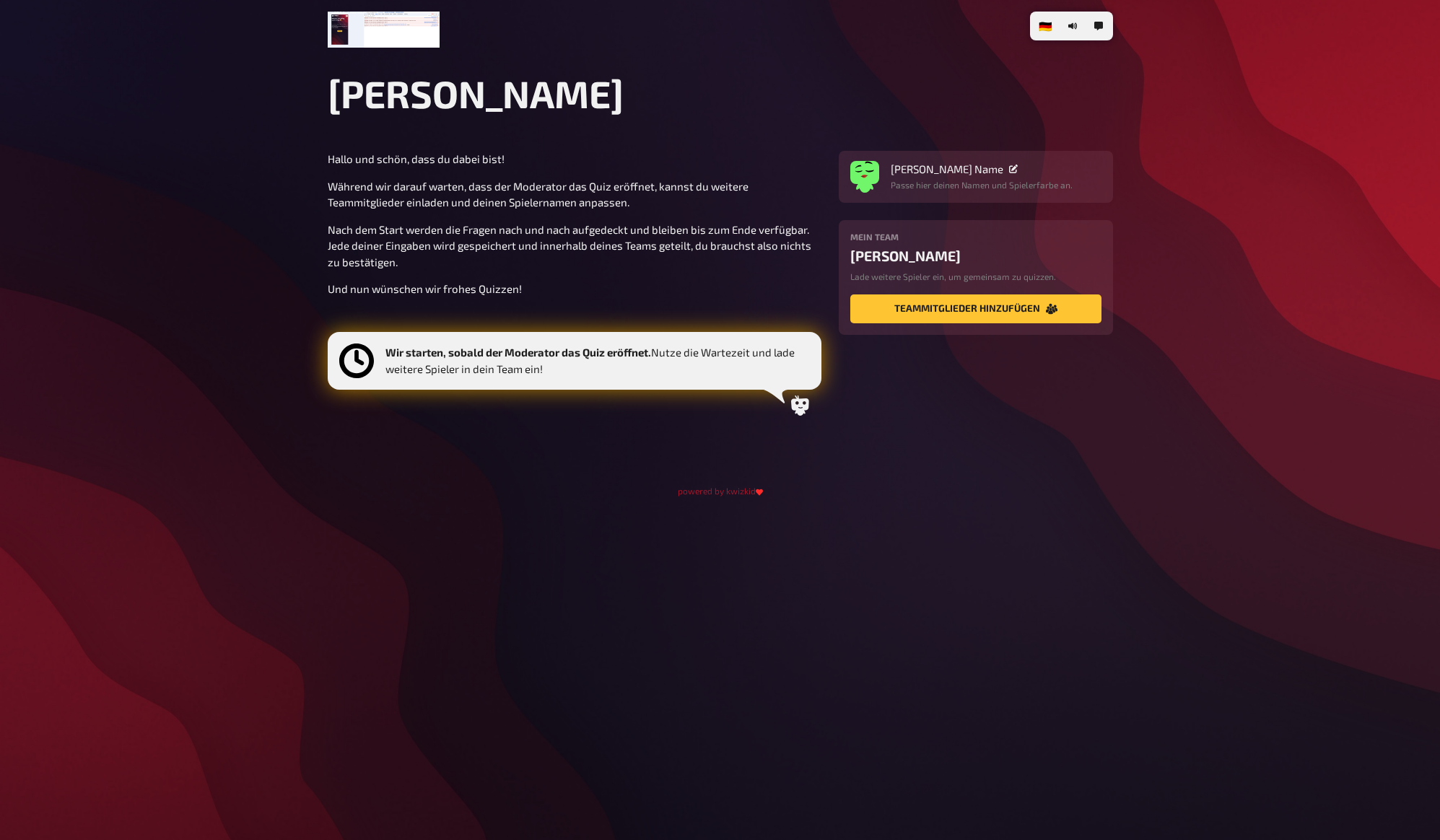
click at [673, 81] on h1 "[PERSON_NAME]" at bounding box center [721, 93] width 786 height 46
click at [1105, 25] on button "button" at bounding box center [1098, 26] width 23 height 23
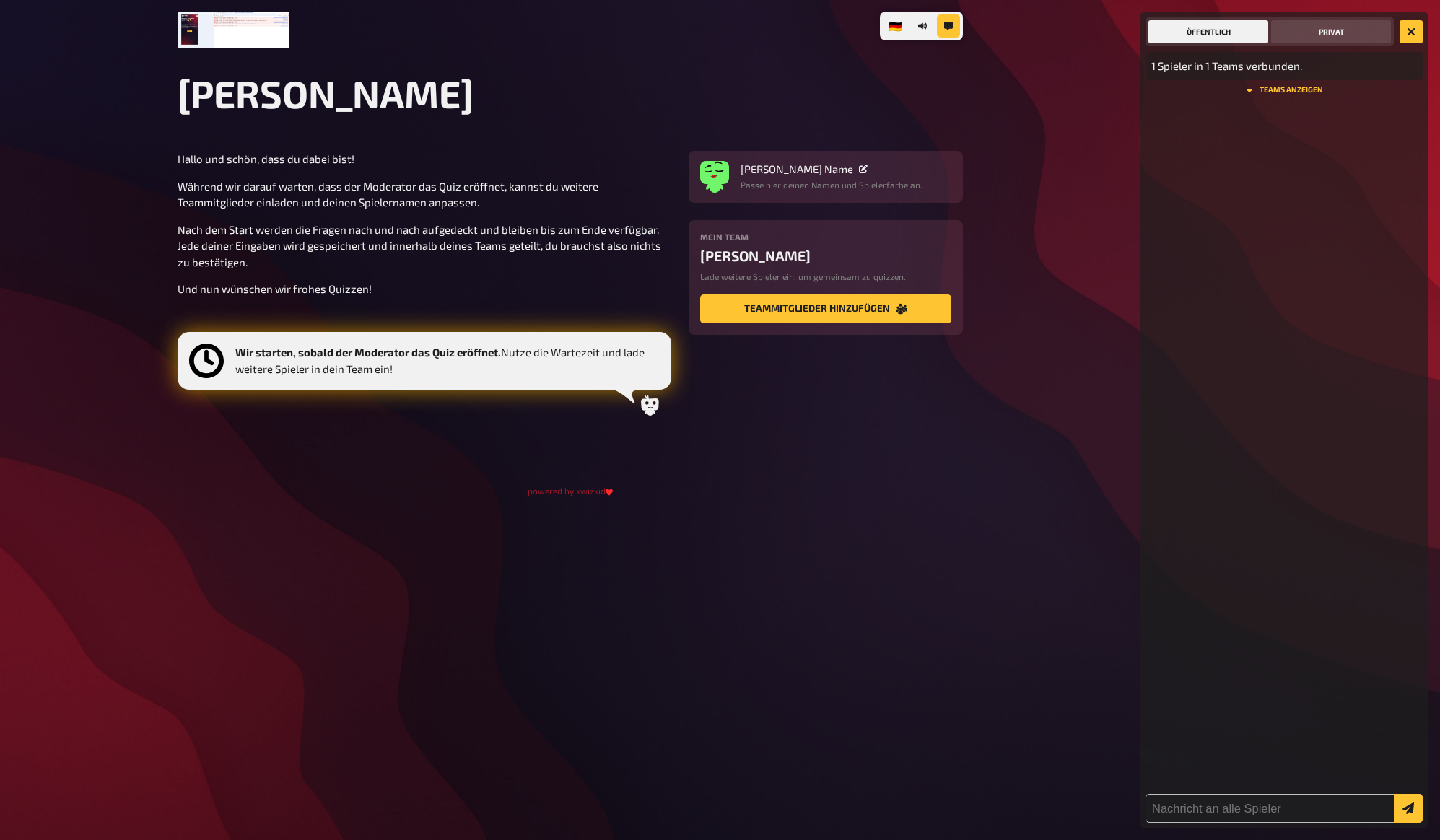
click at [1313, 28] on button "Privat" at bounding box center [1330, 31] width 120 height 23
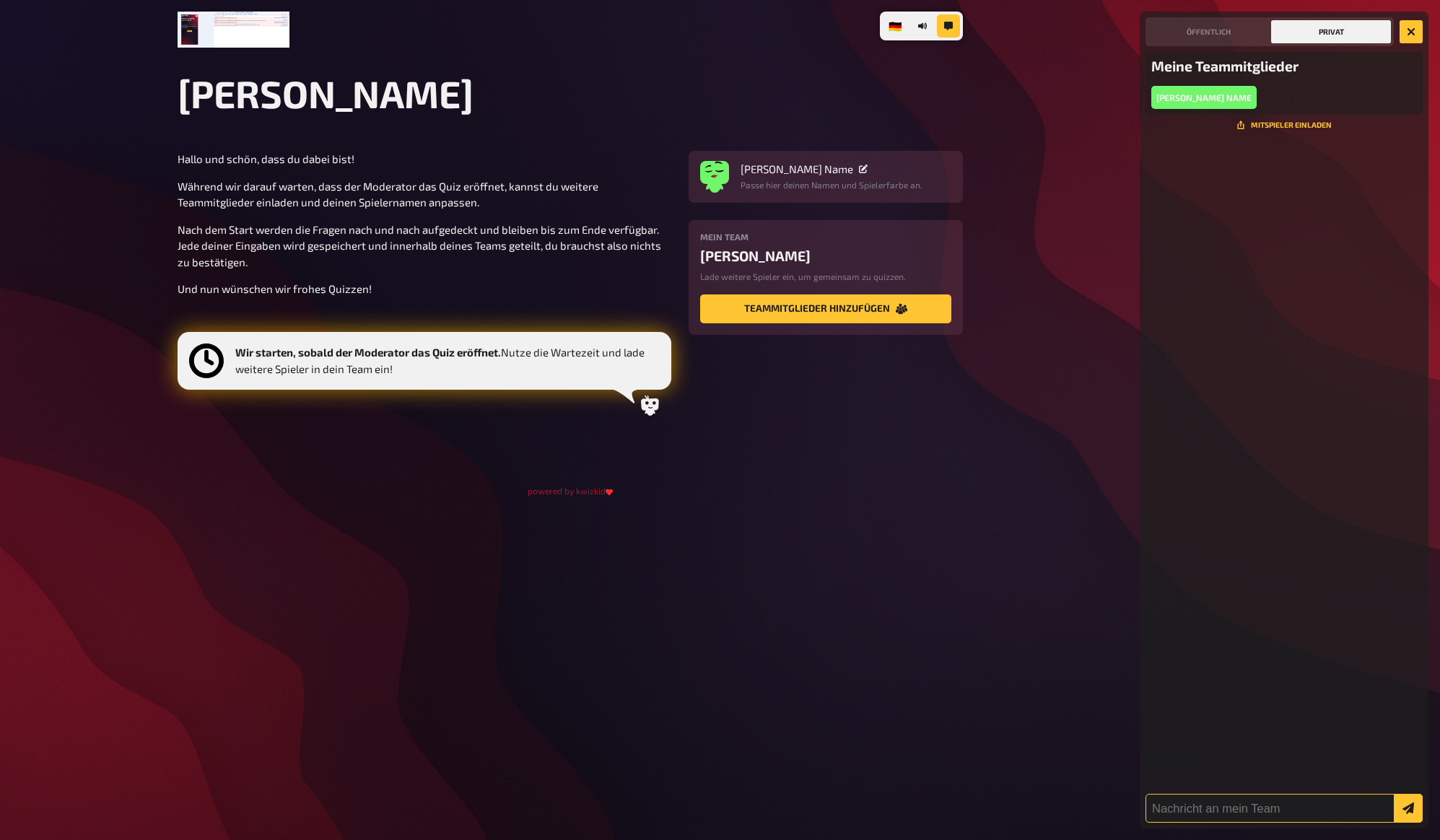
click at [1272, 810] on input "text" at bounding box center [1284, 808] width 277 height 28
type input "asdasd"
click at [1394, 794] on button "submit" at bounding box center [1408, 808] width 28 height 28
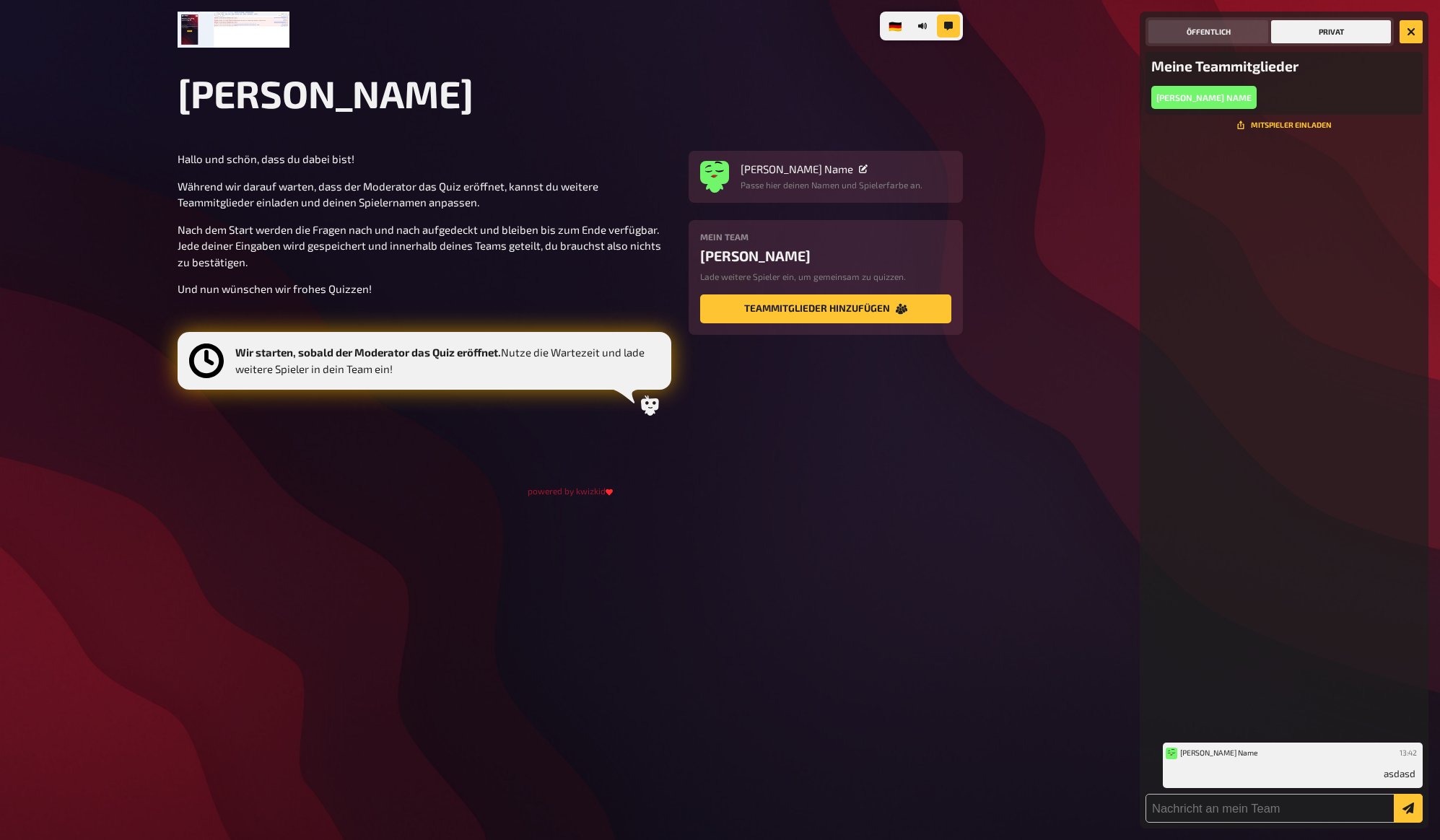
click at [1184, 24] on button "Öffentlich" at bounding box center [1208, 31] width 120 height 23
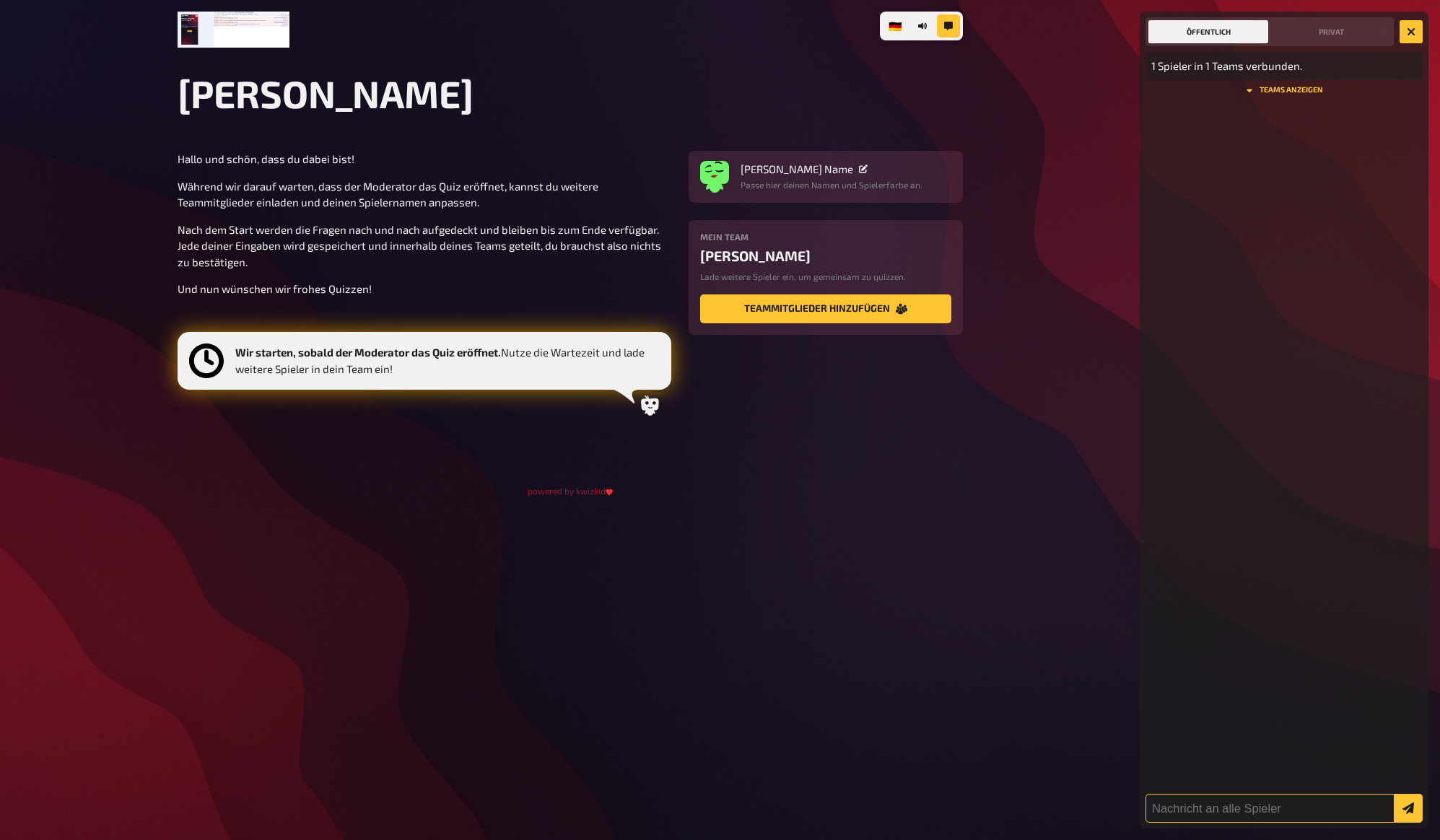
click at [1203, 807] on input "text" at bounding box center [1284, 808] width 277 height 28
type input "asdasd"
click at [1394, 794] on button "submit" at bounding box center [1408, 808] width 28 height 28
click at [1244, 808] on input "text" at bounding box center [1284, 808] width 277 height 28
type input "as"
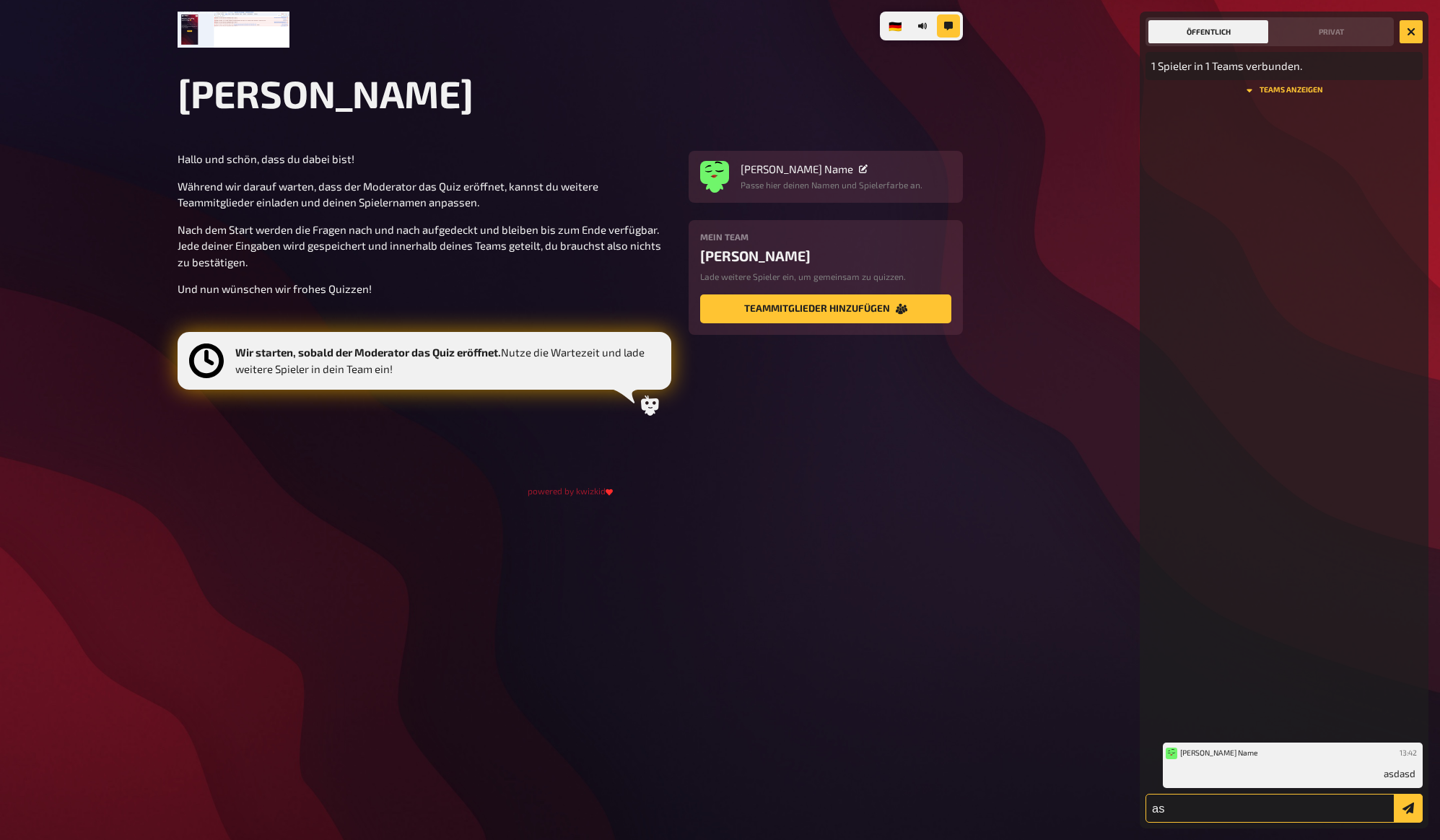
click at [1394, 794] on button "submit" at bounding box center [1408, 808] width 28 height 28
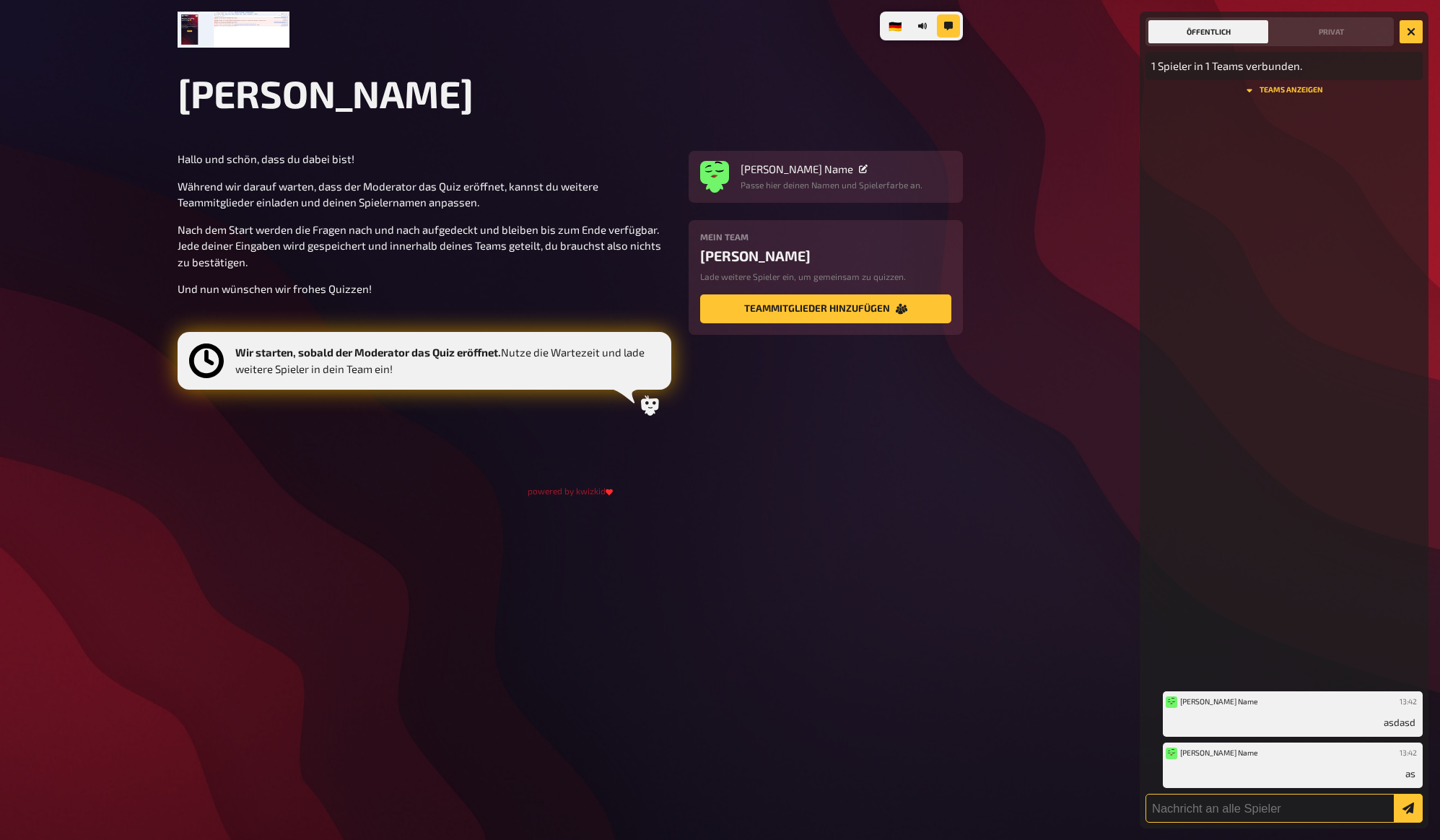
click at [1242, 808] on input "text" at bounding box center [1284, 808] width 277 height 28
type input "adsasd"
click at [1394, 794] on button "submit" at bounding box center [1408, 808] width 28 height 28
click at [1279, 91] on button "Teams anzeigen" at bounding box center [1284, 90] width 277 height 9
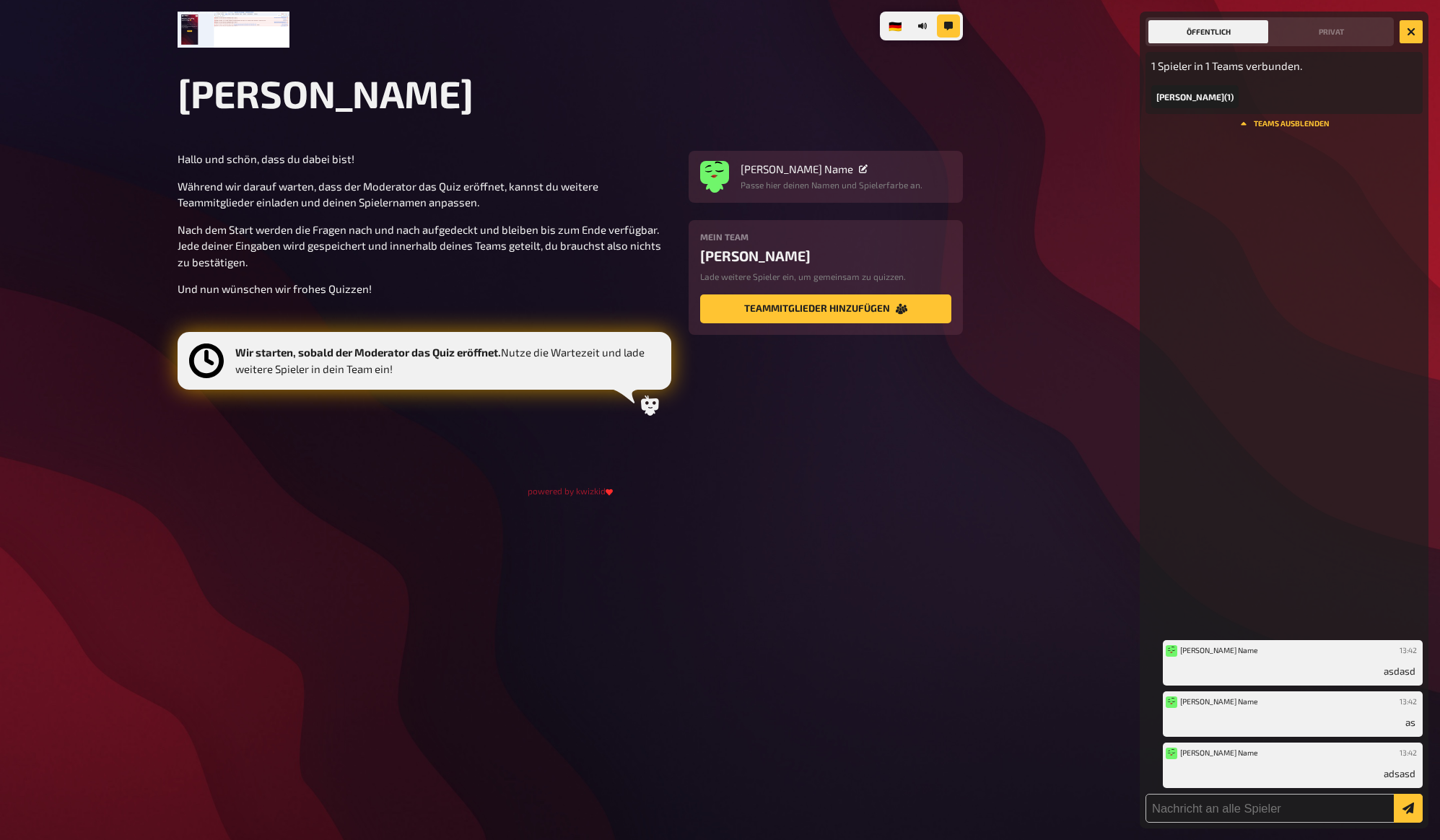
click at [982, 371] on div "🇩🇪 Deutsch 🇬🇧 English 🇳🇱 Nederlands Lukis Quiz Hallo und schön, dass du dabei b…" at bounding box center [720, 420] width 1440 height 840
click at [980, 419] on div "🇩🇪 Deutsch 🇬🇧 English 🇳🇱 Nederlands Lukis Quiz Hallo und schön, dass du dabei b…" at bounding box center [720, 420] width 1440 height 840
click at [412, 197] on p "Während wir darauf warten, dass der Moderator das Quiz eröffnet, kannst du weit…" at bounding box center [425, 195] width 494 height 33
drag, startPoint x: 401, startPoint y: 214, endPoint x: 395, endPoint y: 224, distance: 11.7
click at [395, 224] on div "Hallo und schön, dass du dabei bist! Während wir darauf warten, dass der Modera…" at bounding box center [425, 287] width 494 height 274
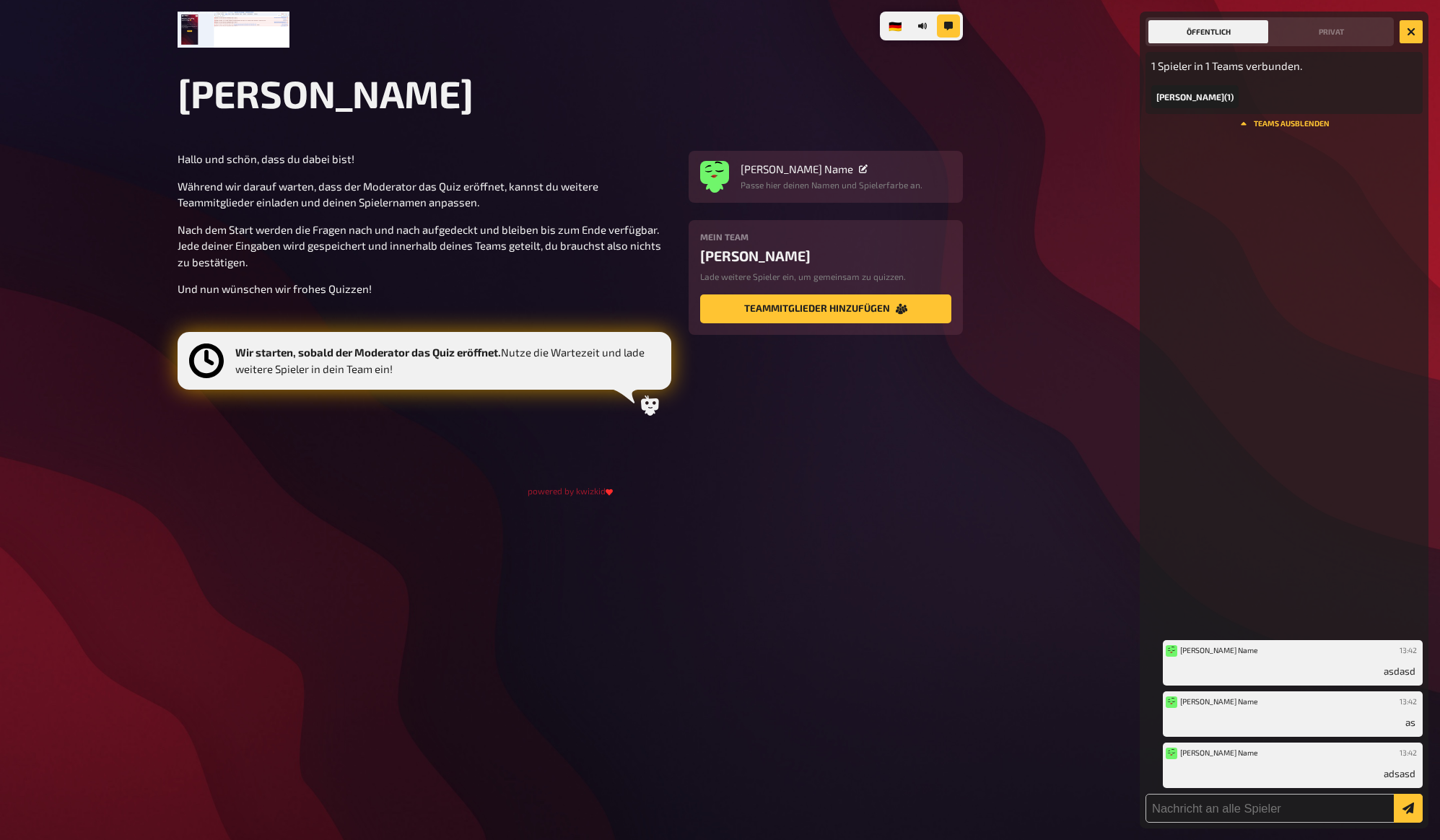
click at [360, 212] on div "Hallo und schön, dass du dabei bist! Während wir darauf warten, dass der Modera…" at bounding box center [425, 287] width 494 height 274
click at [359, 204] on p "Während wir darauf warten, dass der Moderator das Quiz eröffnet, kannst du weit…" at bounding box center [425, 195] width 494 height 33
click at [816, 459] on div "Hallo und schön, dass du dabei bist! Während wir darauf warten, dass der Modera…" at bounding box center [571, 306] width 786 height 310
click at [1049, 236] on div "🇩🇪 Deutsch 🇬🇧 English 🇳🇱 Nederlands Lukis Quiz Hallo und schön, dass du dabei b…" at bounding box center [720, 420] width 1440 height 840
click at [1049, 205] on div "🇩🇪 Deutsch 🇬🇧 English 🇳🇱 Nederlands Lukis Quiz Hallo und schön, dass du dabei b…" at bounding box center [720, 420] width 1440 height 840
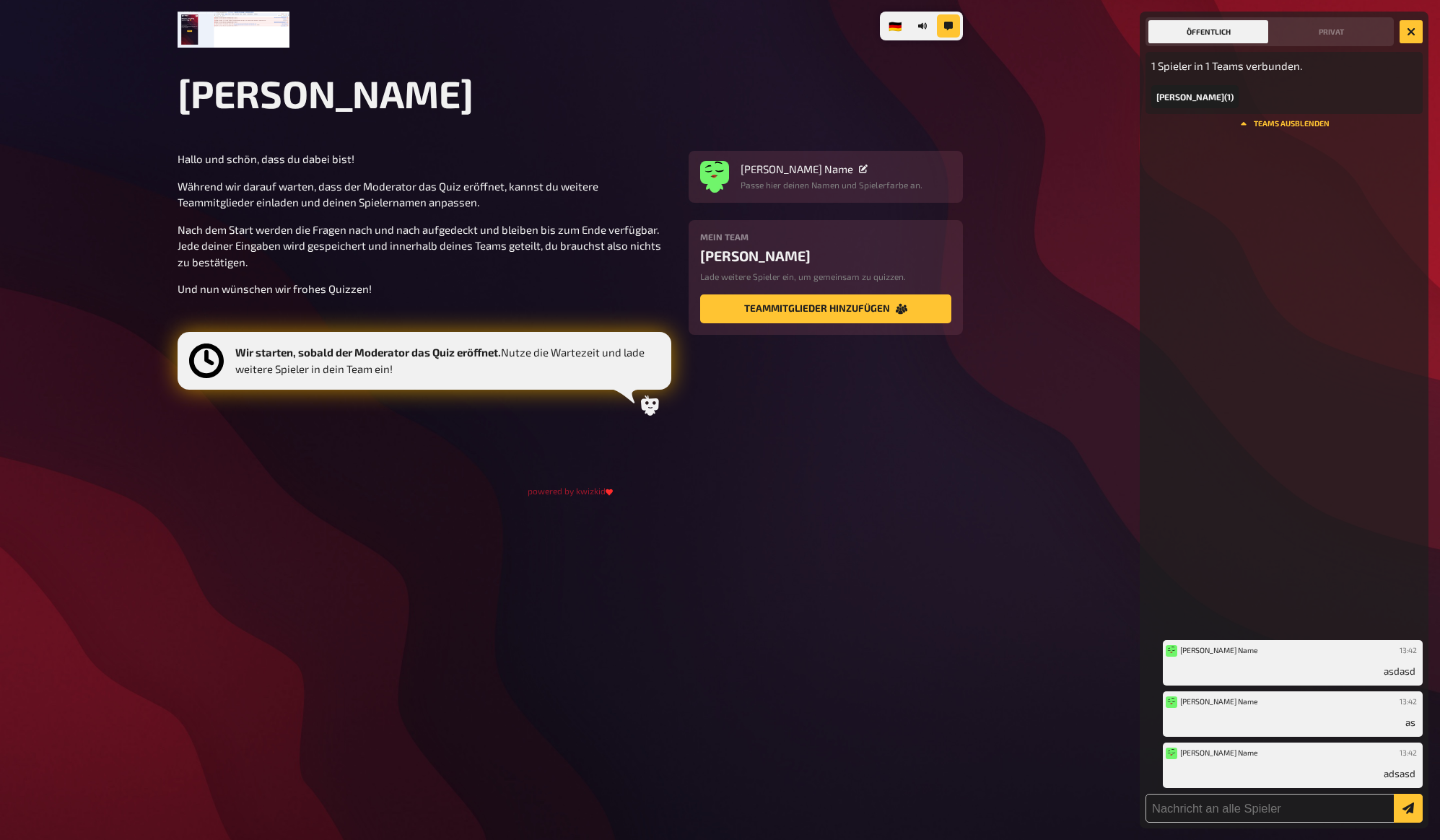
click at [233, 28] on img at bounding box center [234, 29] width 112 height 36
drag, startPoint x: 291, startPoint y: 107, endPoint x: 362, endPoint y: 117, distance: 71.7
click at [292, 107] on h1 "[PERSON_NAME]" at bounding box center [571, 93] width 786 height 46
drag, startPoint x: 362, startPoint y: 117, endPoint x: 528, endPoint y: 119, distance: 166.0
click at [528, 119] on main "Lukis Quiz Hallo und schön, dass du dabei bist! Während wir darauf warten, dass…" at bounding box center [571, 283] width 786 height 426
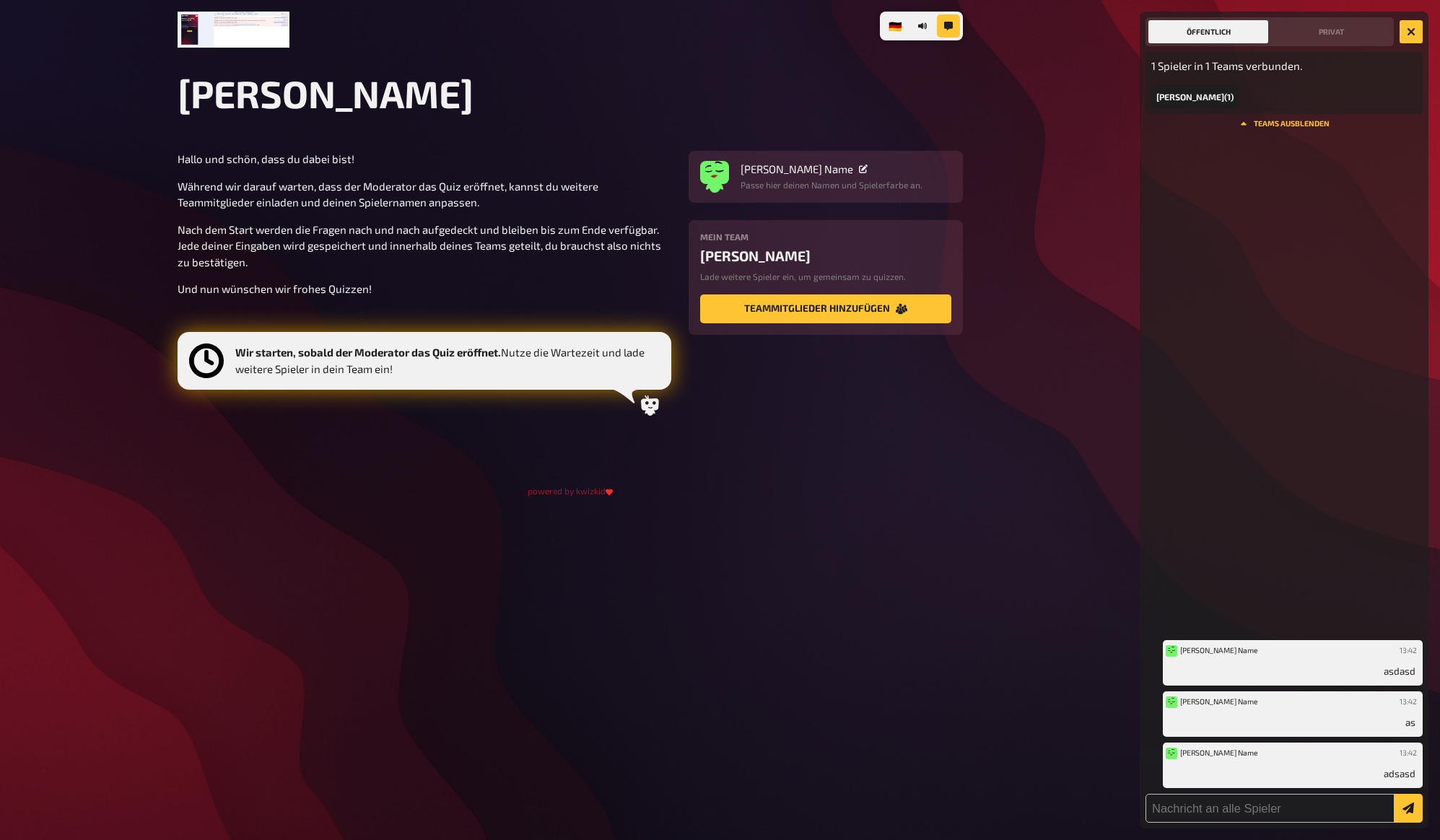
click at [528, 119] on main "Lukis Quiz Hallo und schön, dass du dabei bist! Während wir darauf warten, dass…" at bounding box center [571, 283] width 786 height 426
click at [539, 133] on main "Lukis Quiz Hallo und schön, dass du dabei bist! Während wir darauf warten, dass…" at bounding box center [571, 283] width 786 height 426
click at [783, 443] on div "Hallo und schön, dass du dabei bist! Während wir darauf warten, dass der Modera…" at bounding box center [571, 306] width 786 height 310
click at [823, 420] on section "Hallo und schön, dass du dabei bist! Während wir darauf warten, dass der Modera…" at bounding box center [571, 287] width 786 height 274
click at [1345, 35] on button "Privat" at bounding box center [1330, 31] width 120 height 23
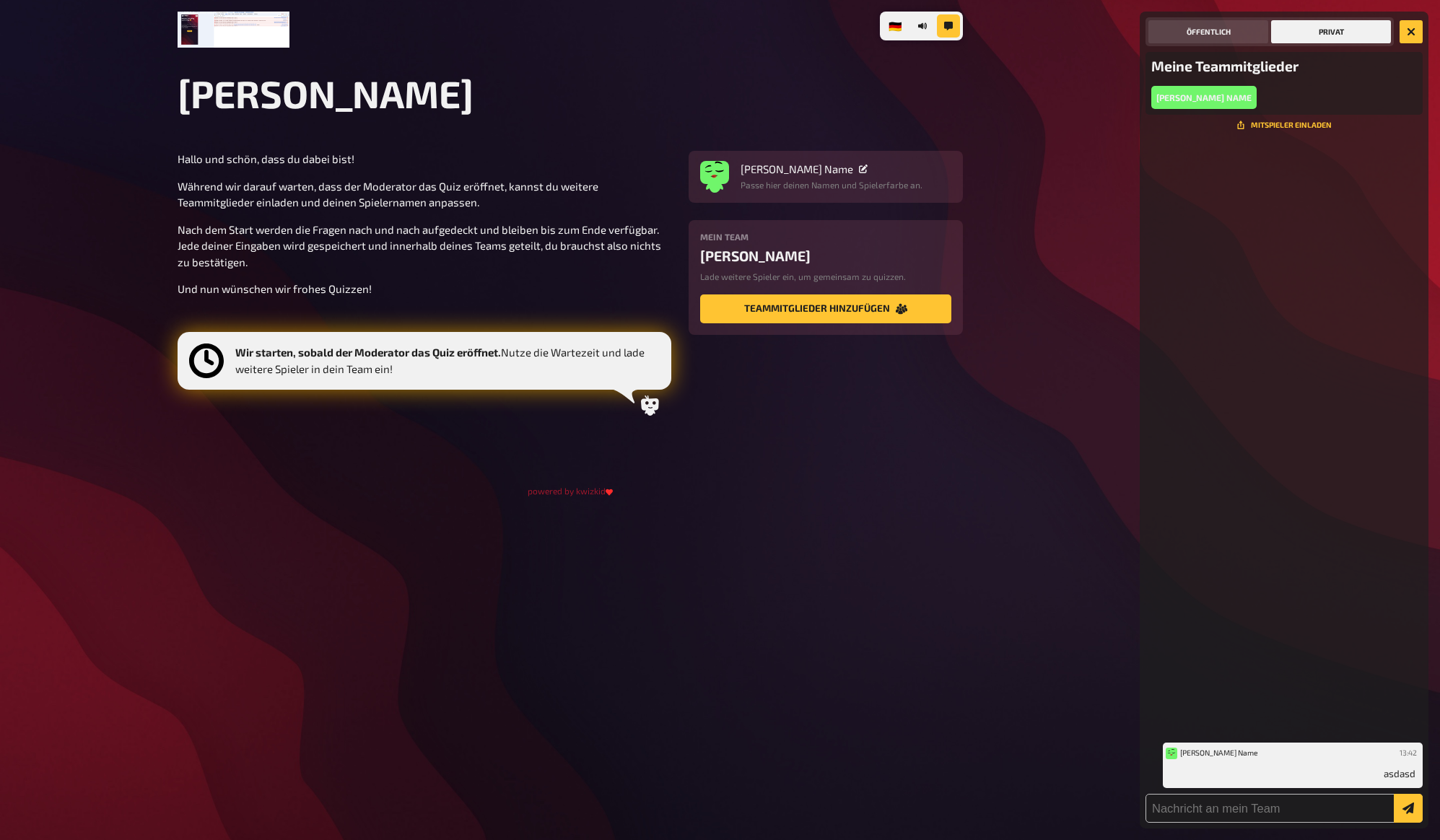
click at [1231, 35] on button "Öffentlich" at bounding box center [1208, 31] width 120 height 23
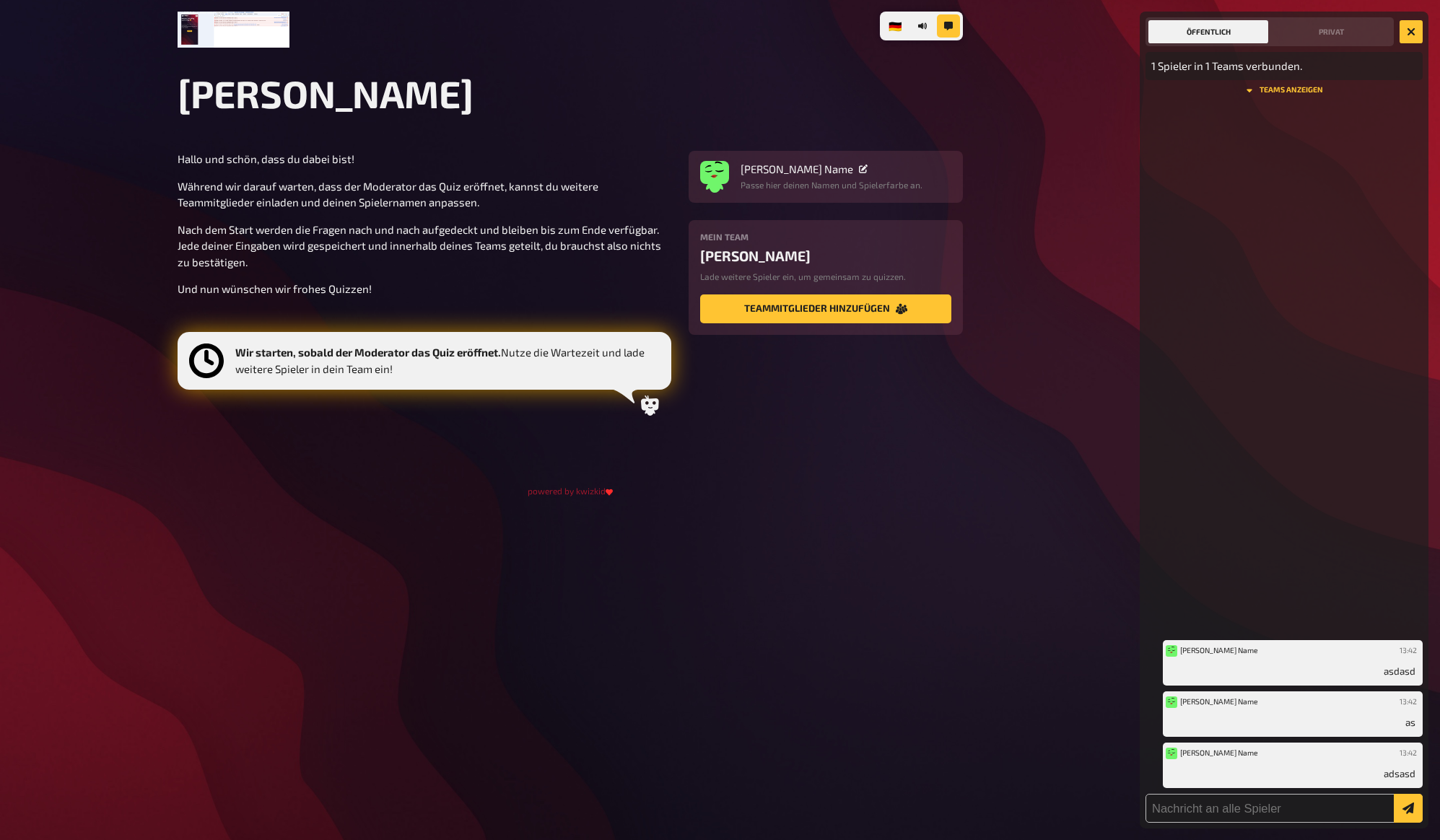
click at [1068, 250] on div "🇩🇪 Deutsch 🇬🇧 English 🇳🇱 Nederlands Lukis Quiz Hallo und schön, dass du dabei b…" at bounding box center [720, 420] width 1440 height 840
click at [1067, 237] on div "🇩🇪 Deutsch 🇬🇧 English 🇳🇱 Nederlands Lukis Quiz Hallo und schön, dass du dabei b…" at bounding box center [720, 420] width 1440 height 840
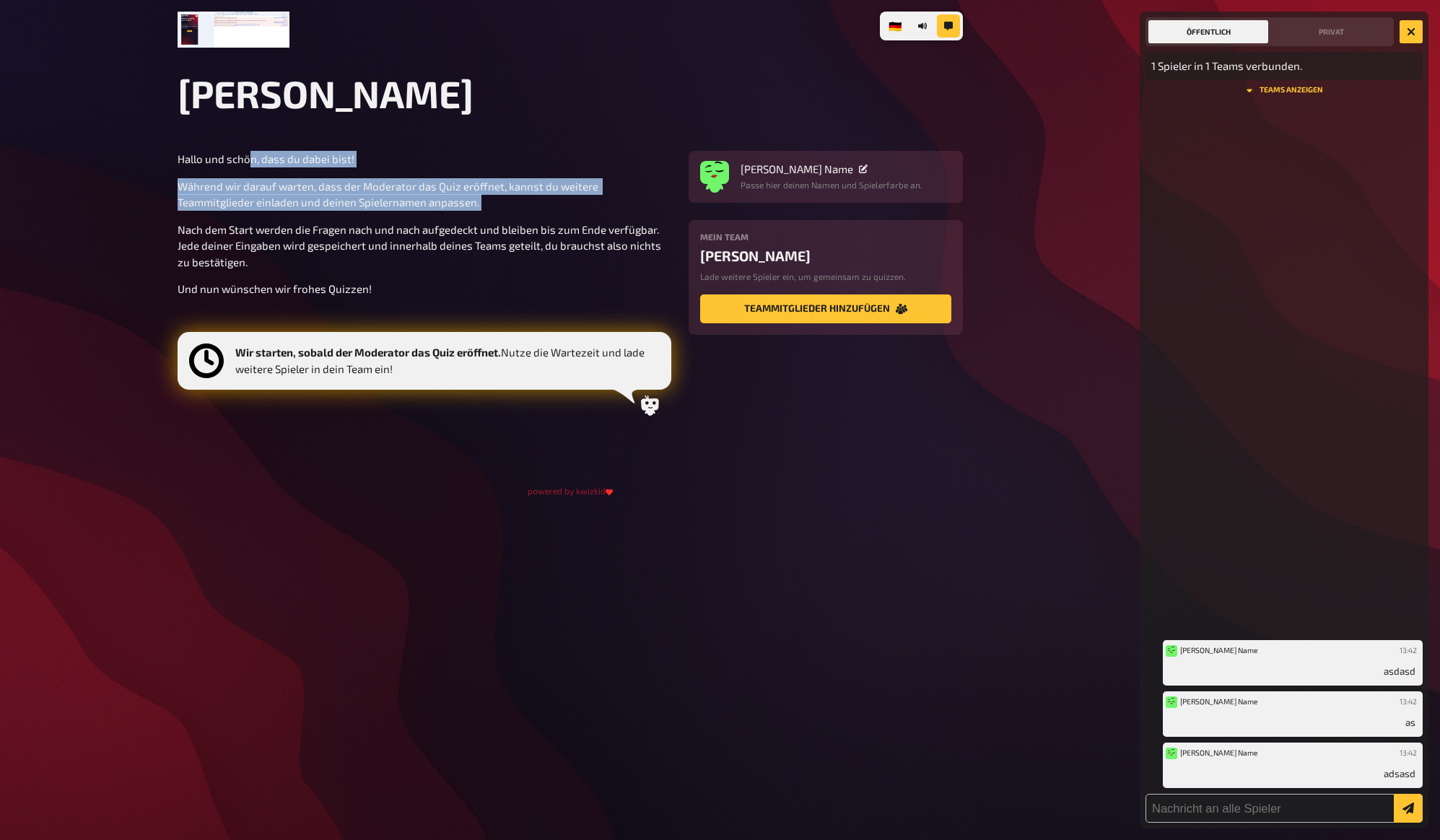
drag, startPoint x: 275, startPoint y: 175, endPoint x: 354, endPoint y: 216, distance: 89.0
click at [354, 216] on div "Hallo und schön, dass du dabei bist! Während wir darauf warten, dass der Modera…" at bounding box center [425, 287] width 494 height 274
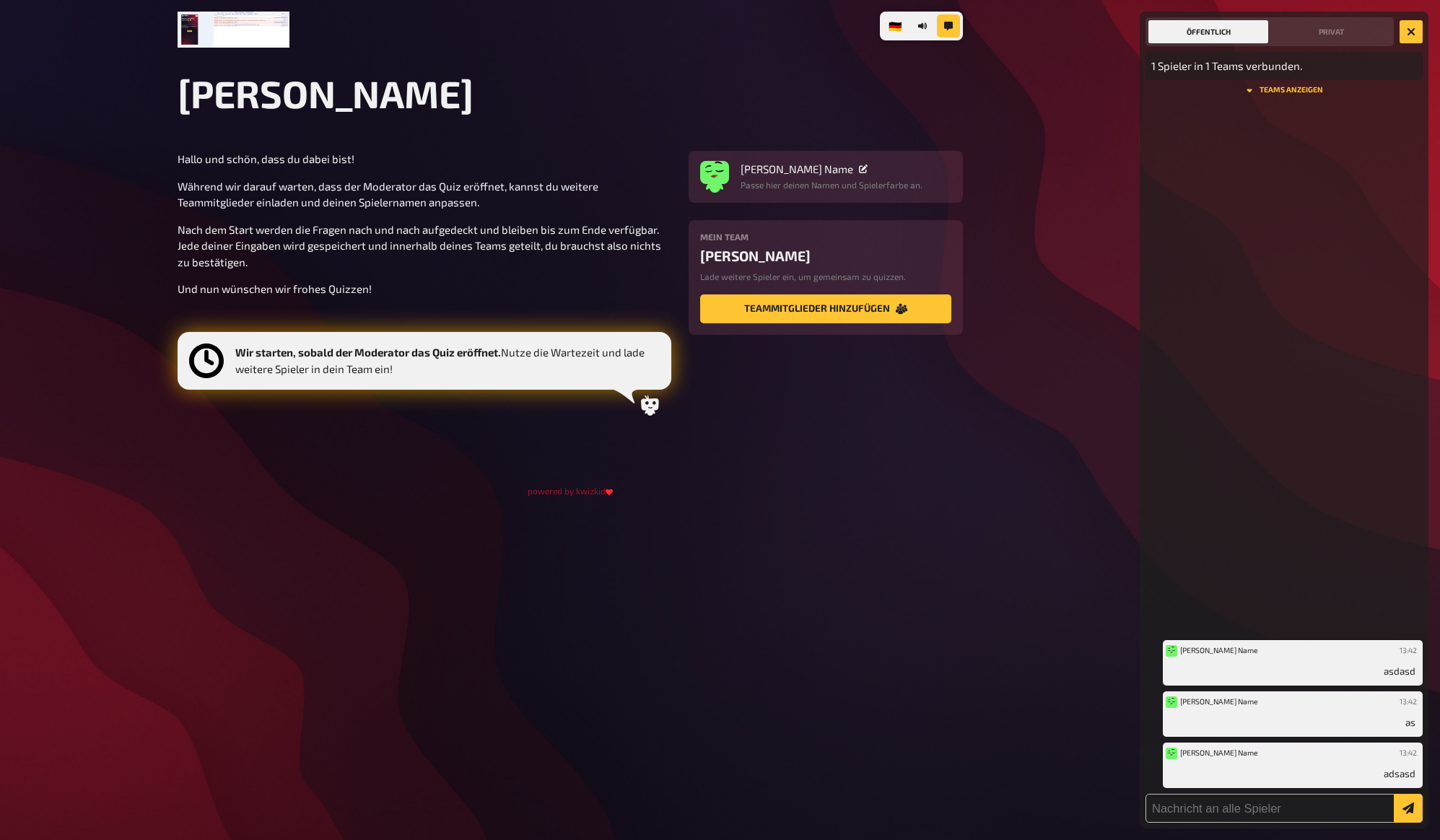
click at [395, 227] on p "Nach dem Start werden die Fragen nach und nach aufgedeckt und bleiben bis zum E…" at bounding box center [425, 246] width 494 height 49
click at [1045, 414] on div "🇩🇪 Deutsch 🇬🇧 English 🇳🇱 Nederlands Lukis Quiz Hallo und schön, dass du dabei b…" at bounding box center [720, 420] width 1440 height 840
click at [1018, 319] on div "🇩🇪 Deutsch 🇬🇧 English 🇳🇱 Nederlands Lukis Quiz Hallo und schön, dass du dabei b…" at bounding box center [720, 420] width 1440 height 840
click at [1019, 315] on div "🇩🇪 Deutsch 🇬🇧 English 🇳🇱 Nederlands Lukis Quiz Hallo und schön, dass du dabei b…" at bounding box center [720, 420] width 1440 height 840
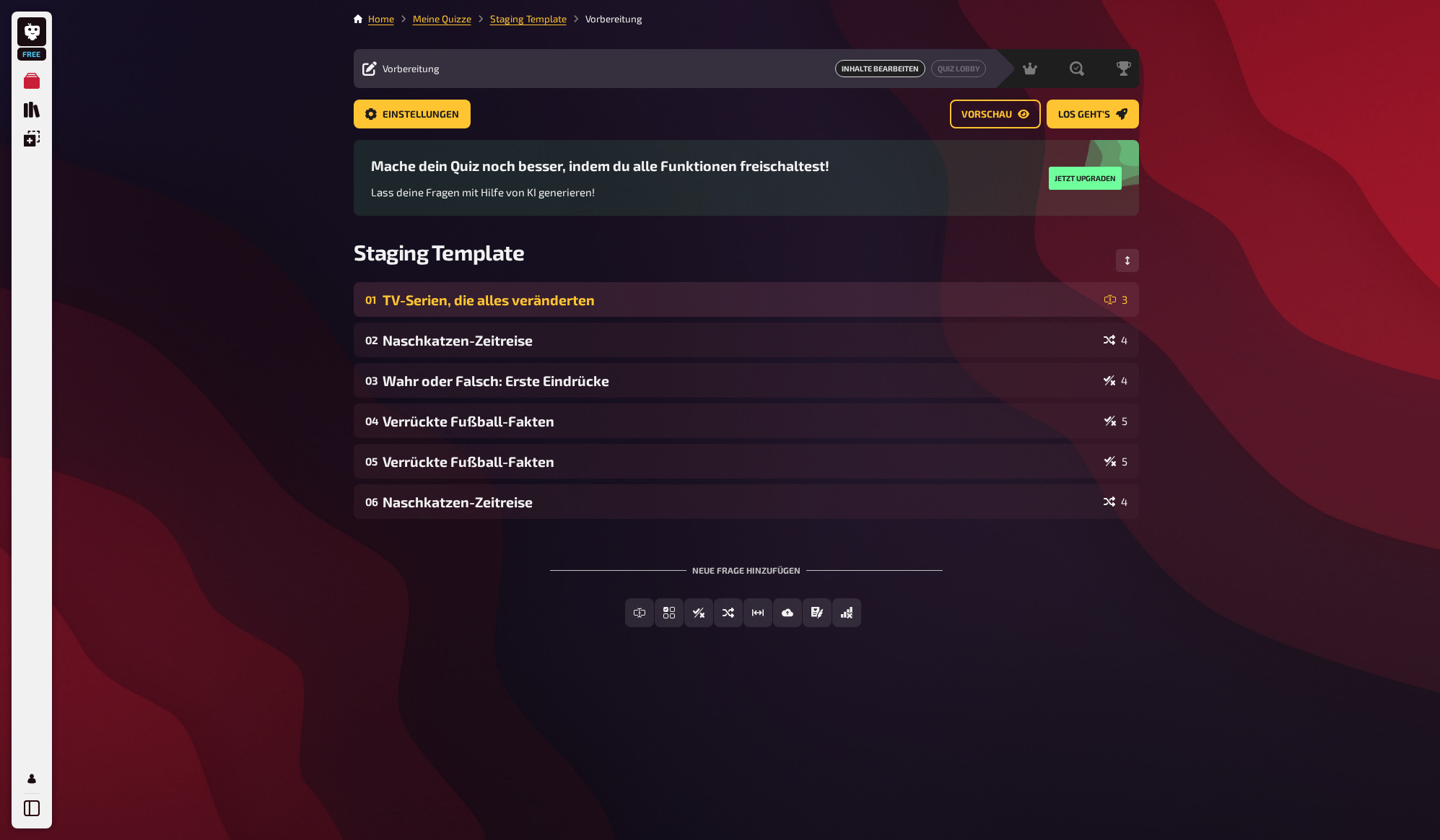
click at [469, 305] on div "TV-Serien, die alles veränderten" at bounding box center [740, 300] width 716 height 16
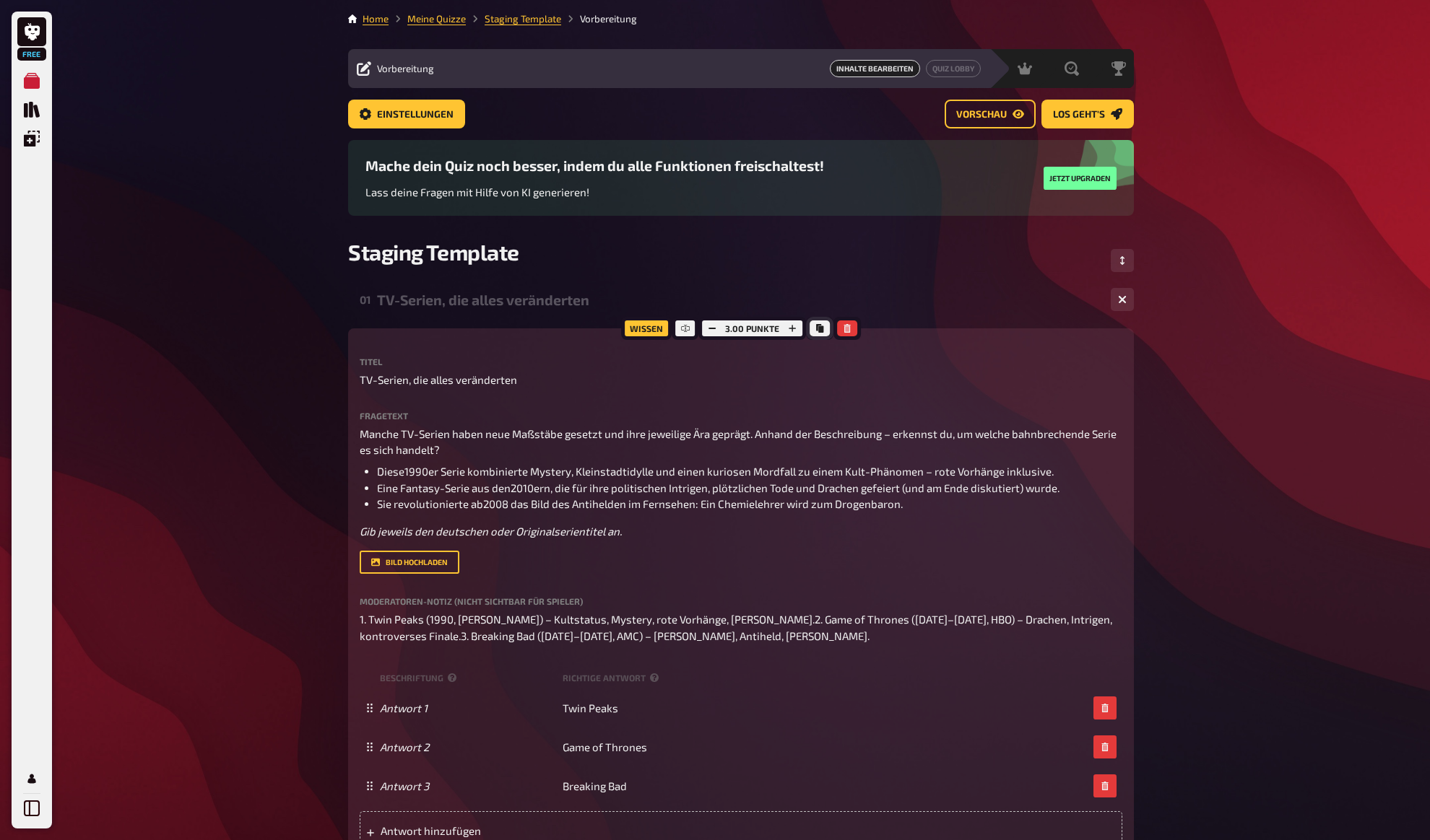
click at [819, 328] on icon "Kopieren" at bounding box center [819, 328] width 7 height 9
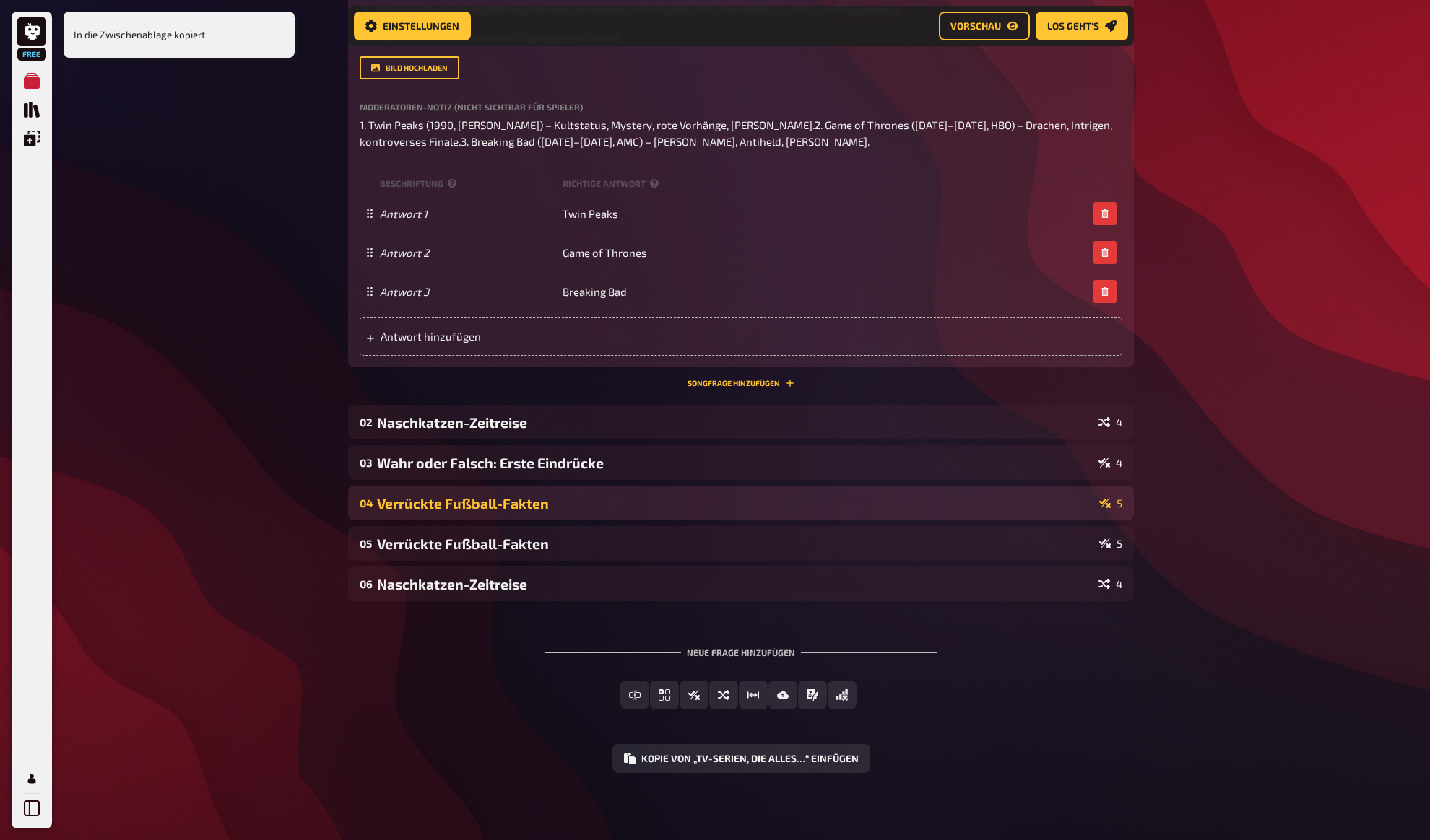
scroll to position [508, 0]
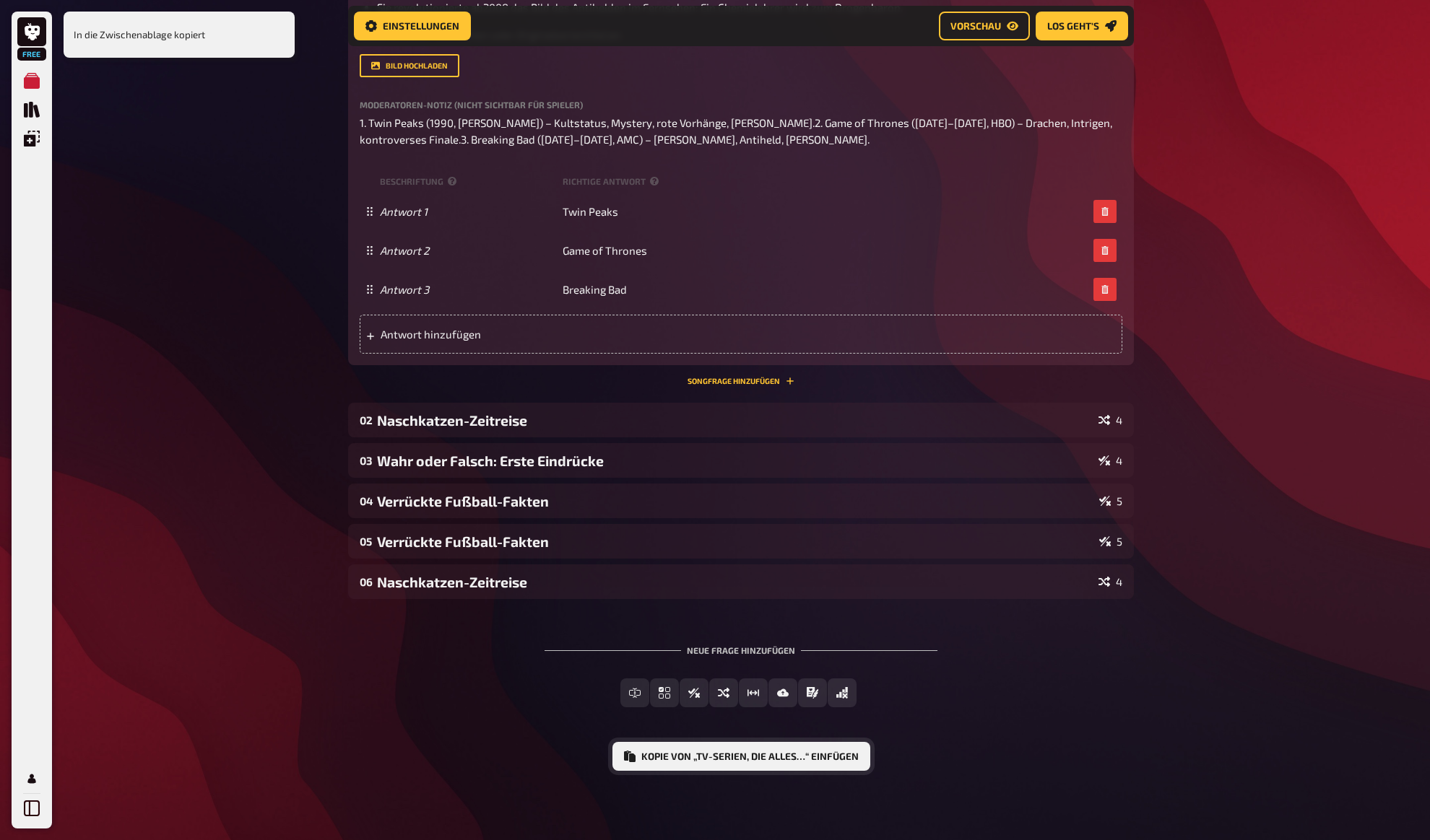
click at [735, 758] on button "Kopie von „TV-Serien, die alles…“ einfügen" at bounding box center [741, 756] width 257 height 28
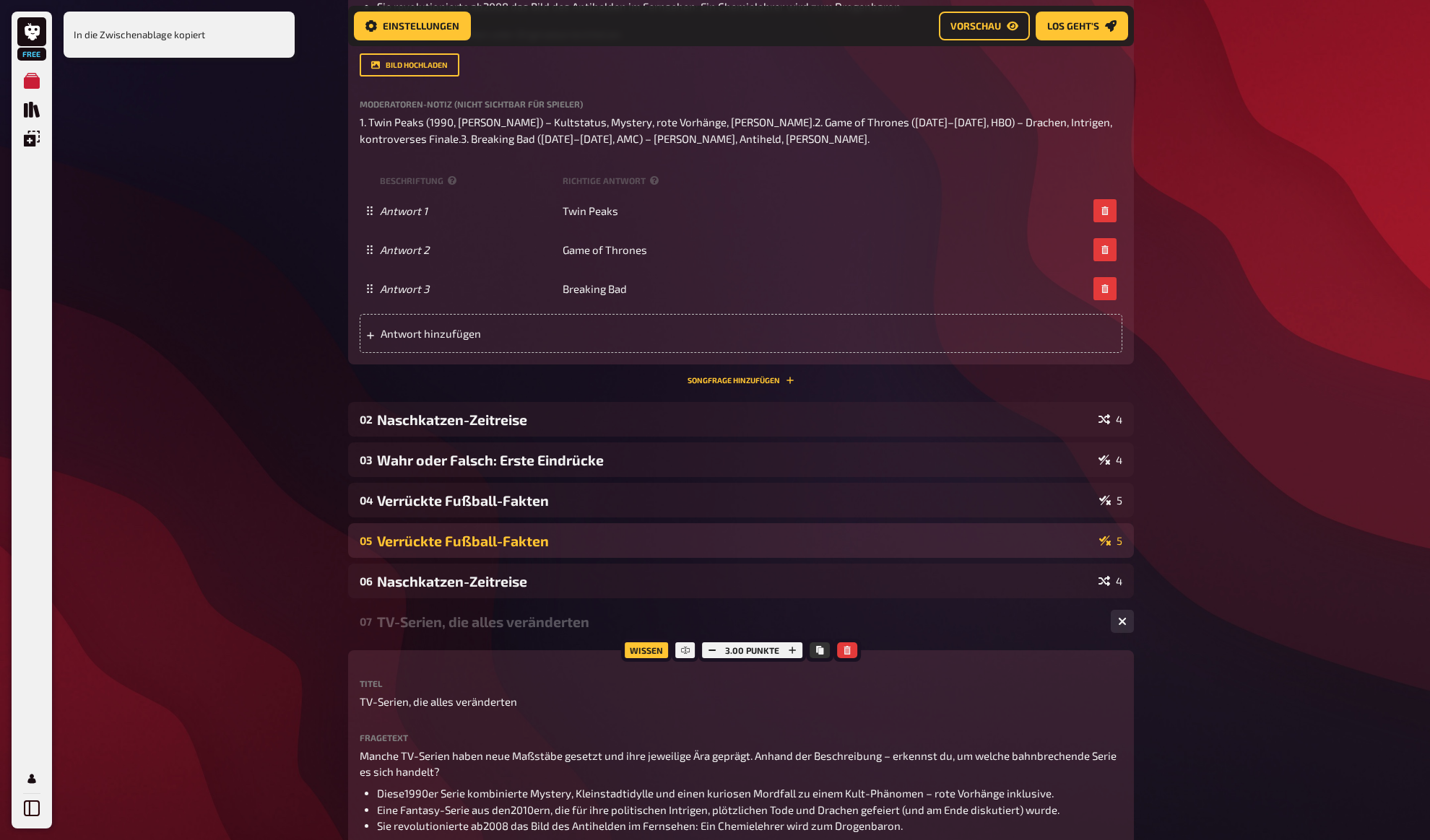
scroll to position [0, 0]
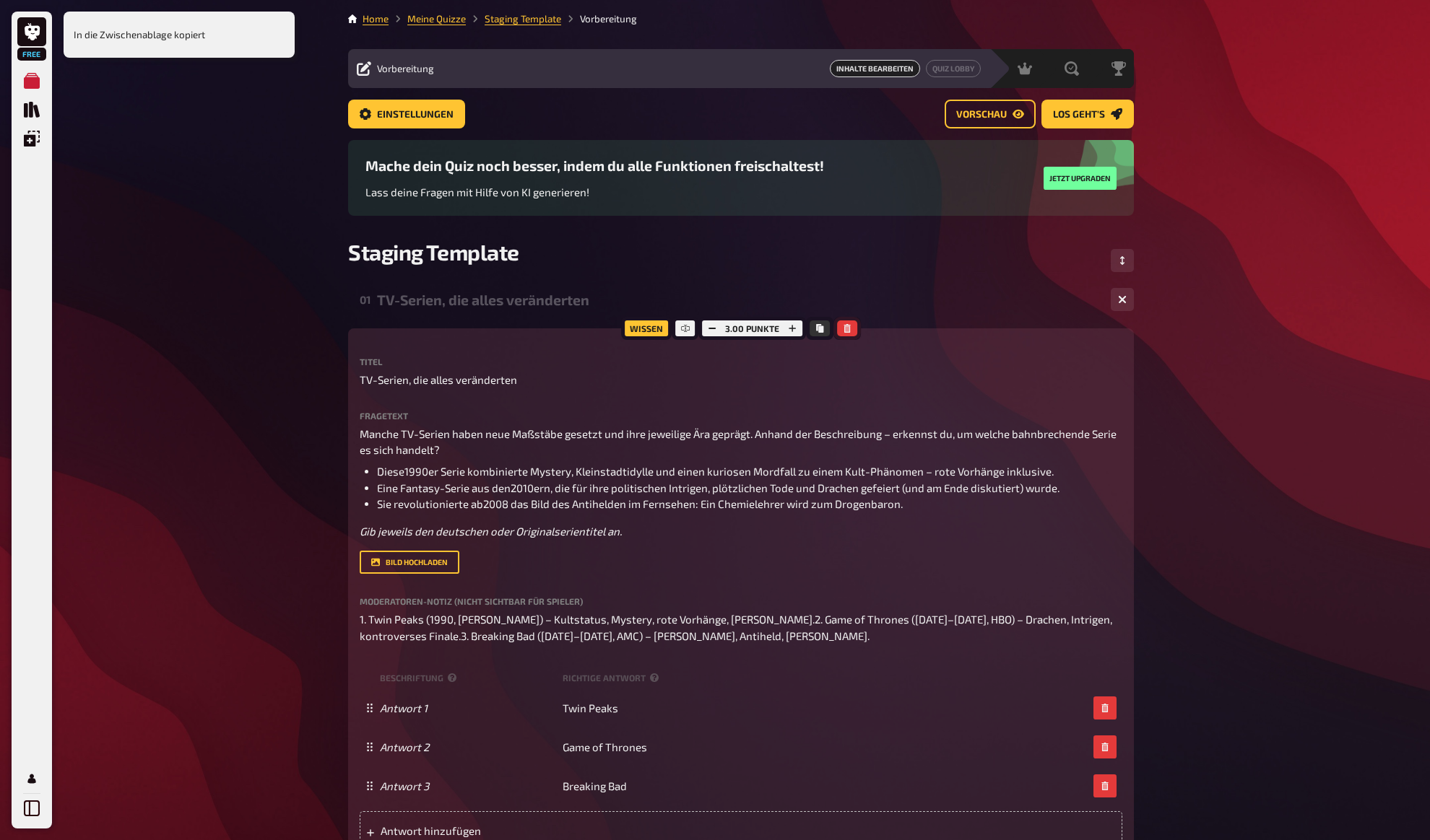
click at [849, 331] on icon "button" at bounding box center [847, 328] width 9 height 9
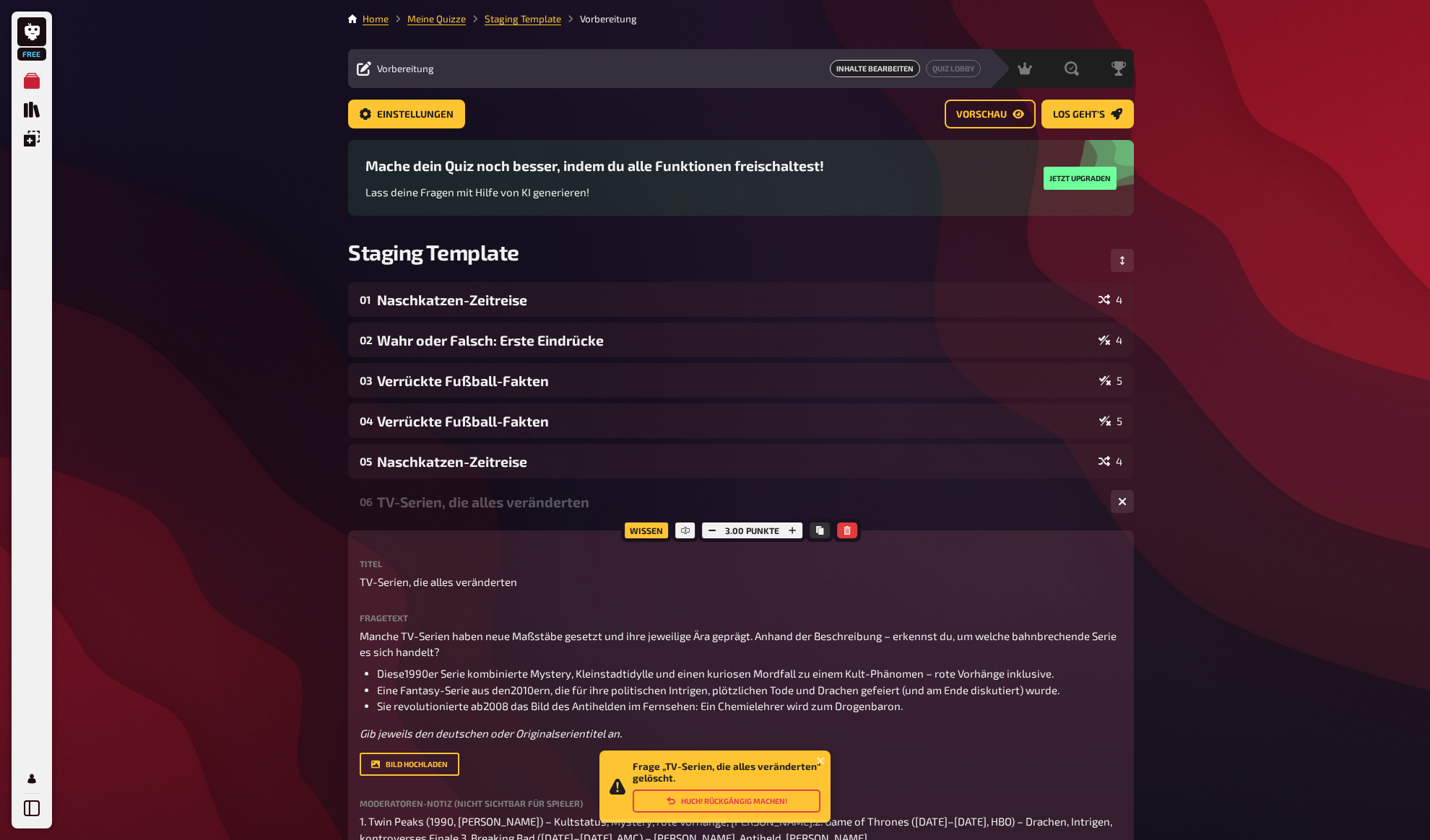
click at [737, 795] on button "Huch! Rückgängig machen!" at bounding box center [725, 801] width 187 height 23
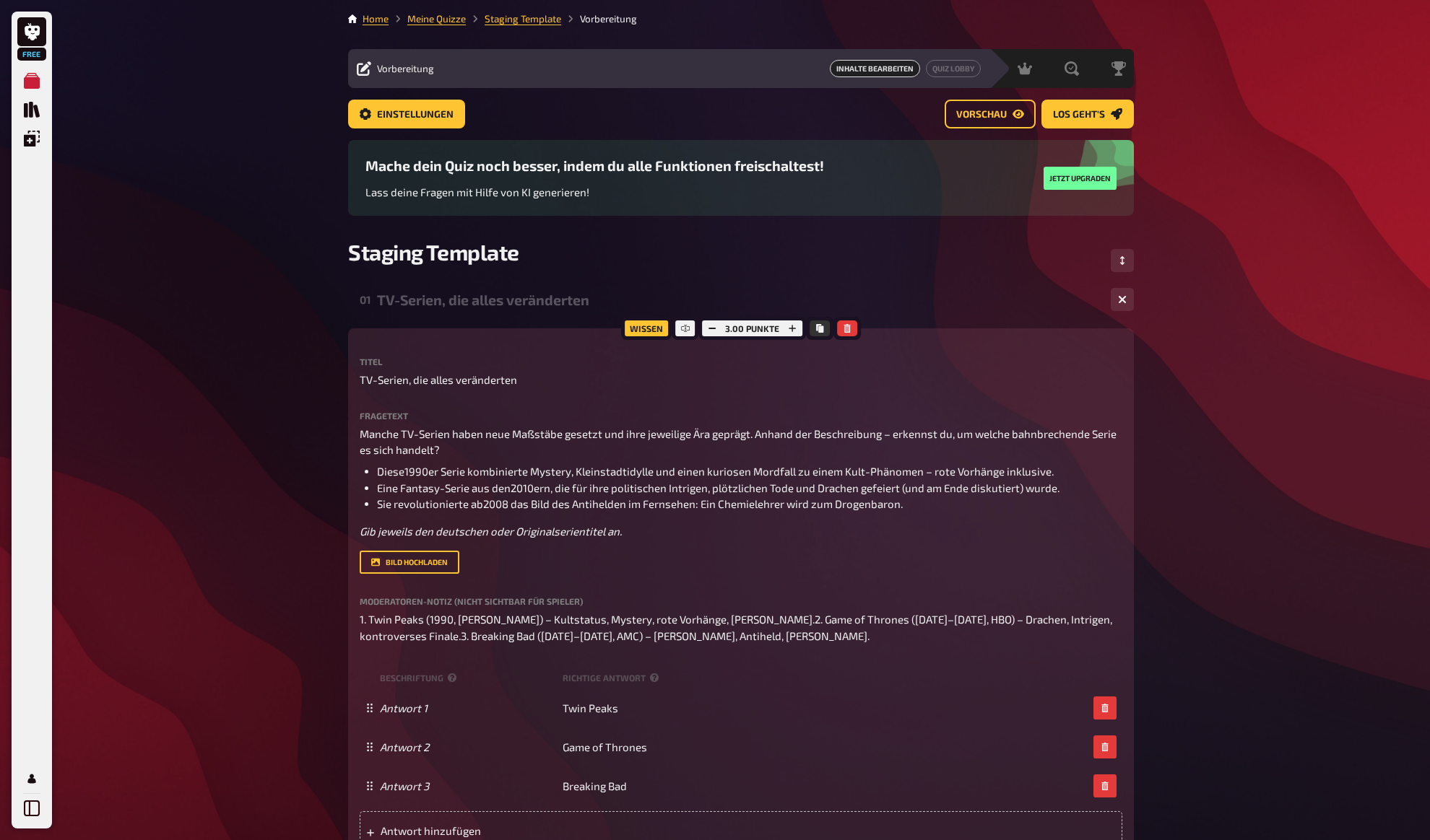
click at [447, 301] on div "TV-Serien, die alles veränderten" at bounding box center [737, 300] width 722 height 16
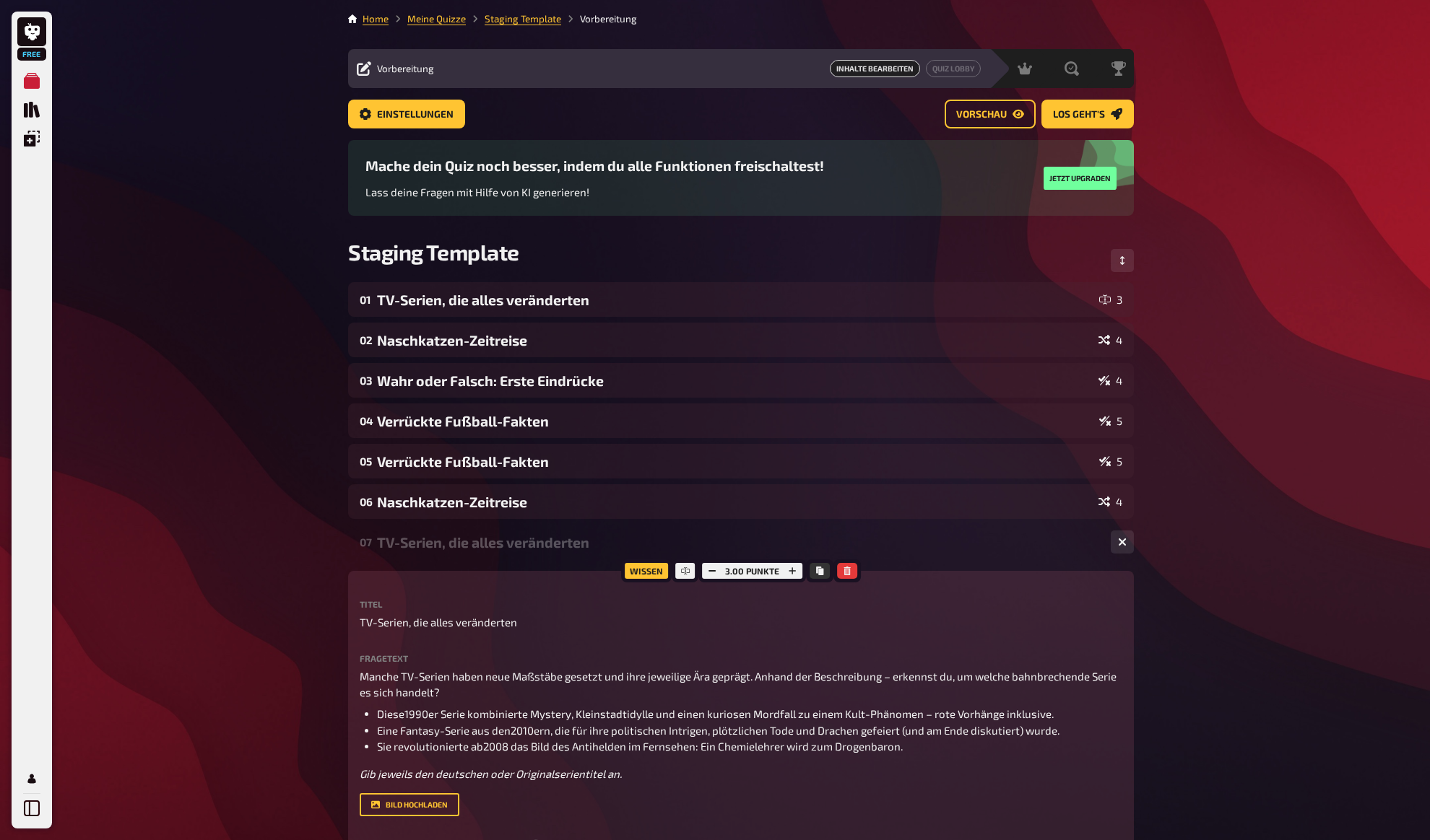
click at [301, 319] on div "Free Meine Quizze Quiz Sammlung Einblendungen Mein Konto Home Meine Quizze Stag…" at bounding box center [715, 668] width 1430 height 1336
click at [301, 327] on div "Free Meine Quizze Quiz Sammlung Einblendungen Mein Konto Home Meine Quizze Stag…" at bounding box center [715, 668] width 1430 height 1336
click at [1127, 262] on button "Reihenfolge anpassen" at bounding box center [1122, 260] width 23 height 23
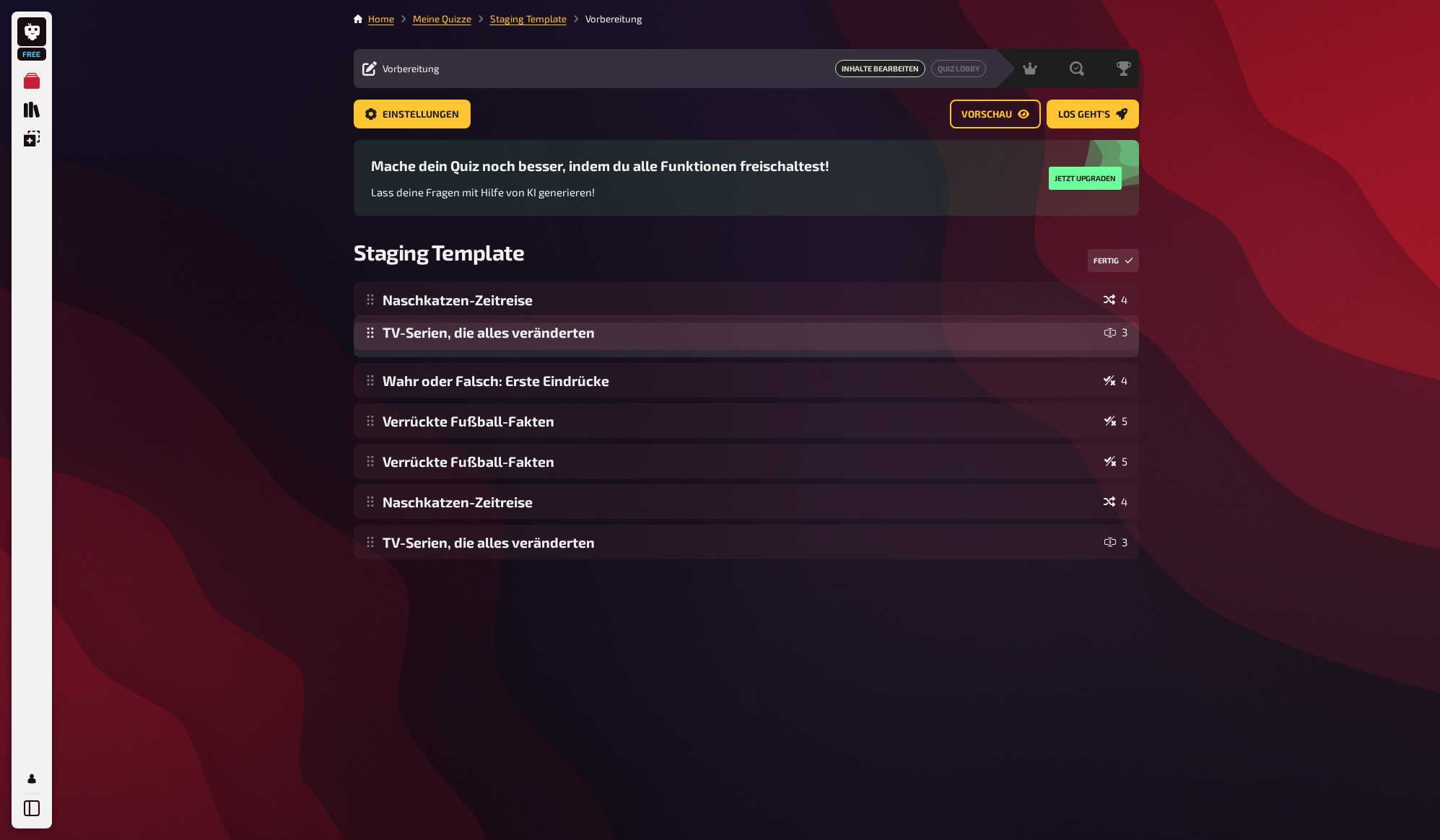
drag, startPoint x: 622, startPoint y: 304, endPoint x: 611, endPoint y: 337, distance: 34.8
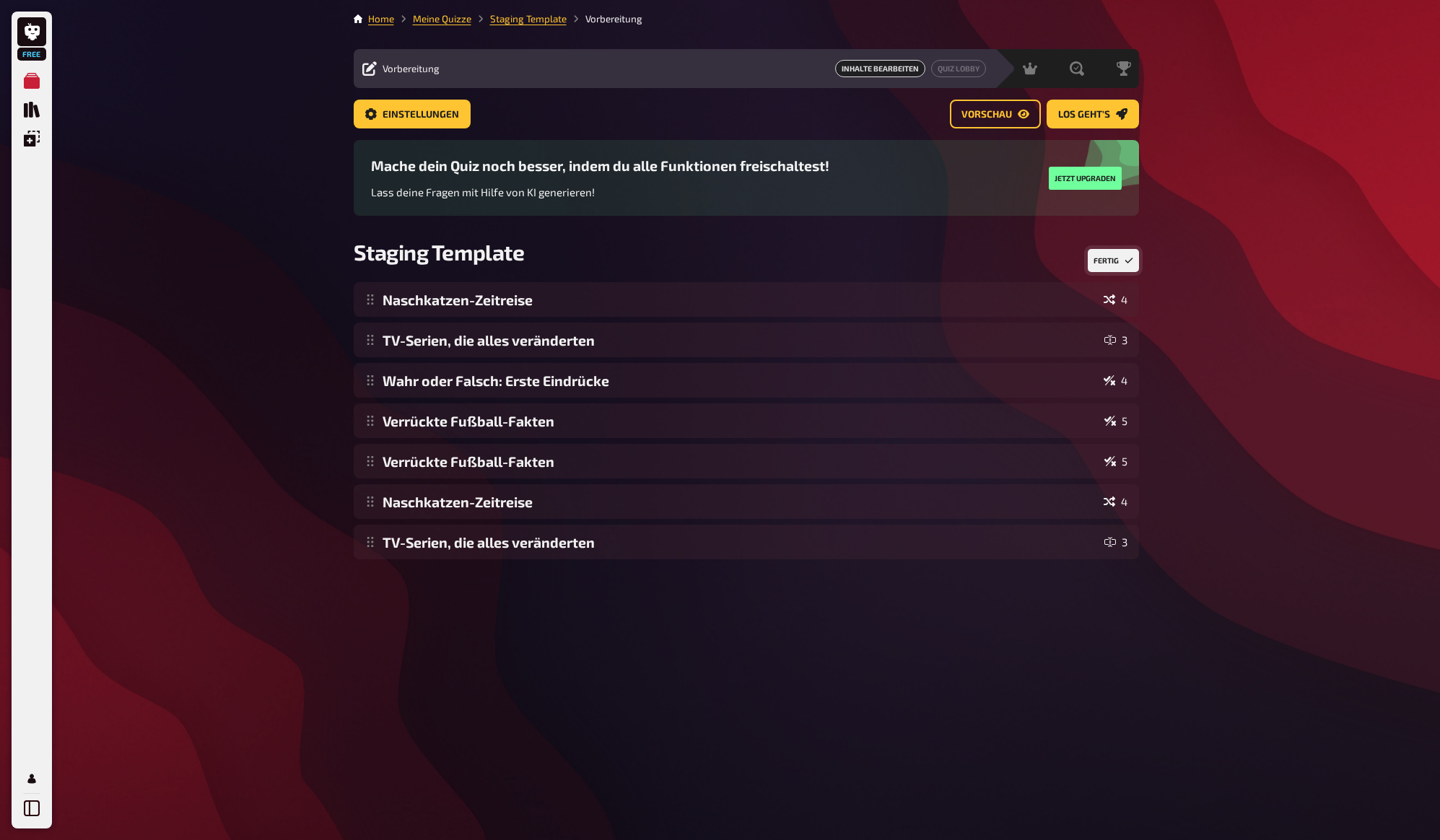
click at [1107, 270] on button "Fertig" at bounding box center [1113, 260] width 51 height 23
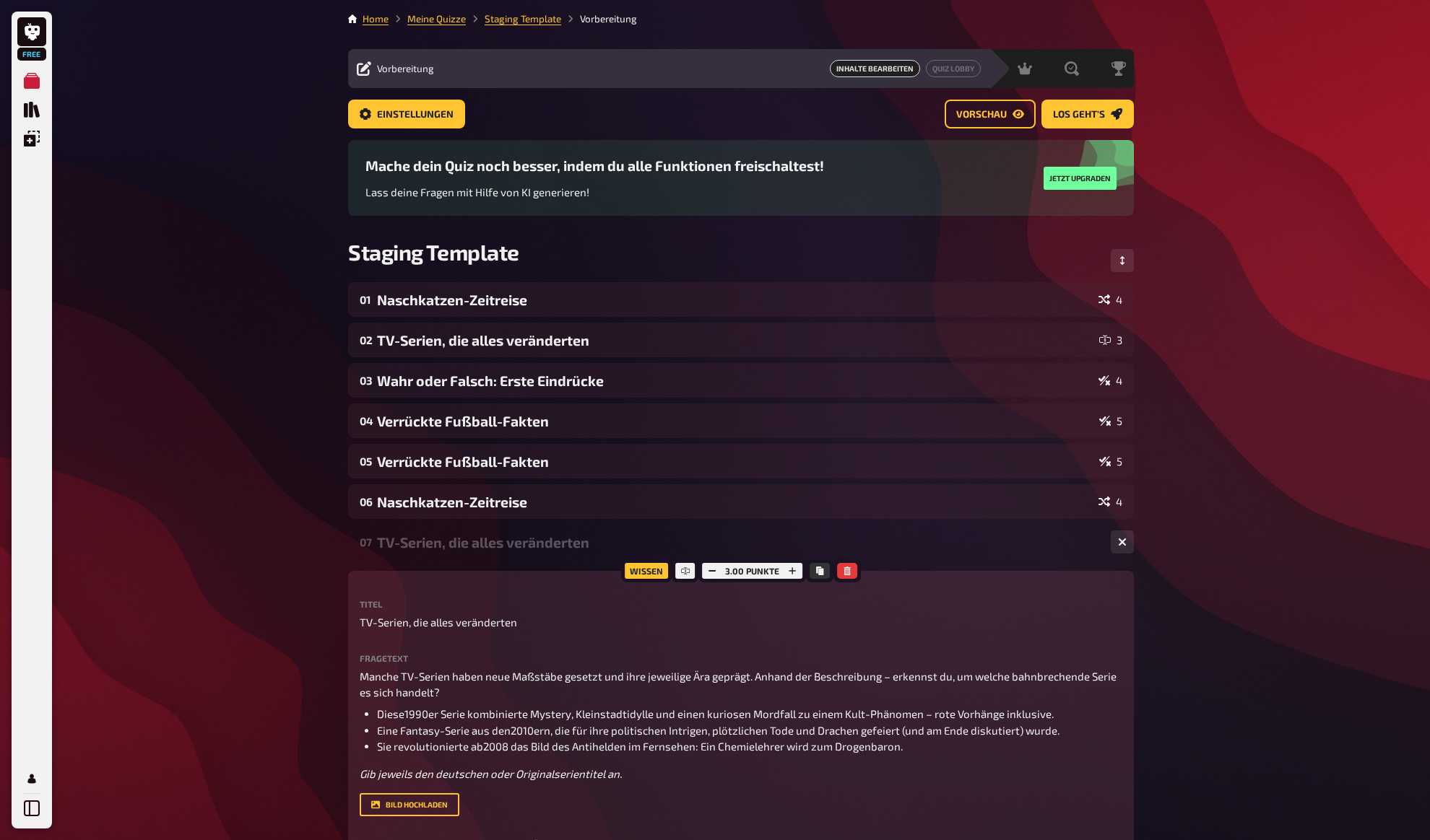
click at [547, 547] on div "TV-Serien, die alles veränderten" at bounding box center [737, 542] width 722 height 16
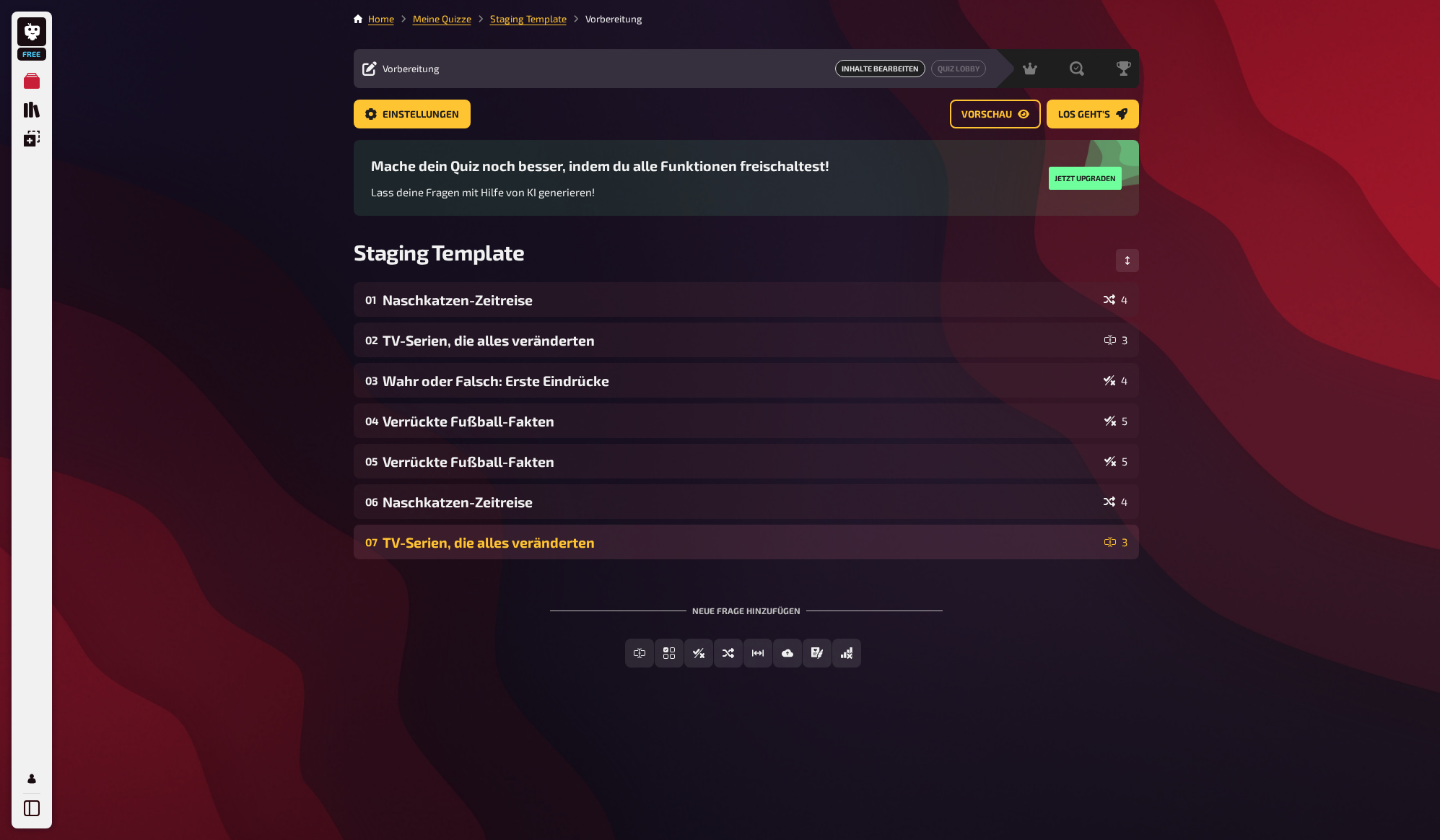
click at [682, 544] on div "TV-Serien, die alles veränderten" at bounding box center [740, 542] width 716 height 16
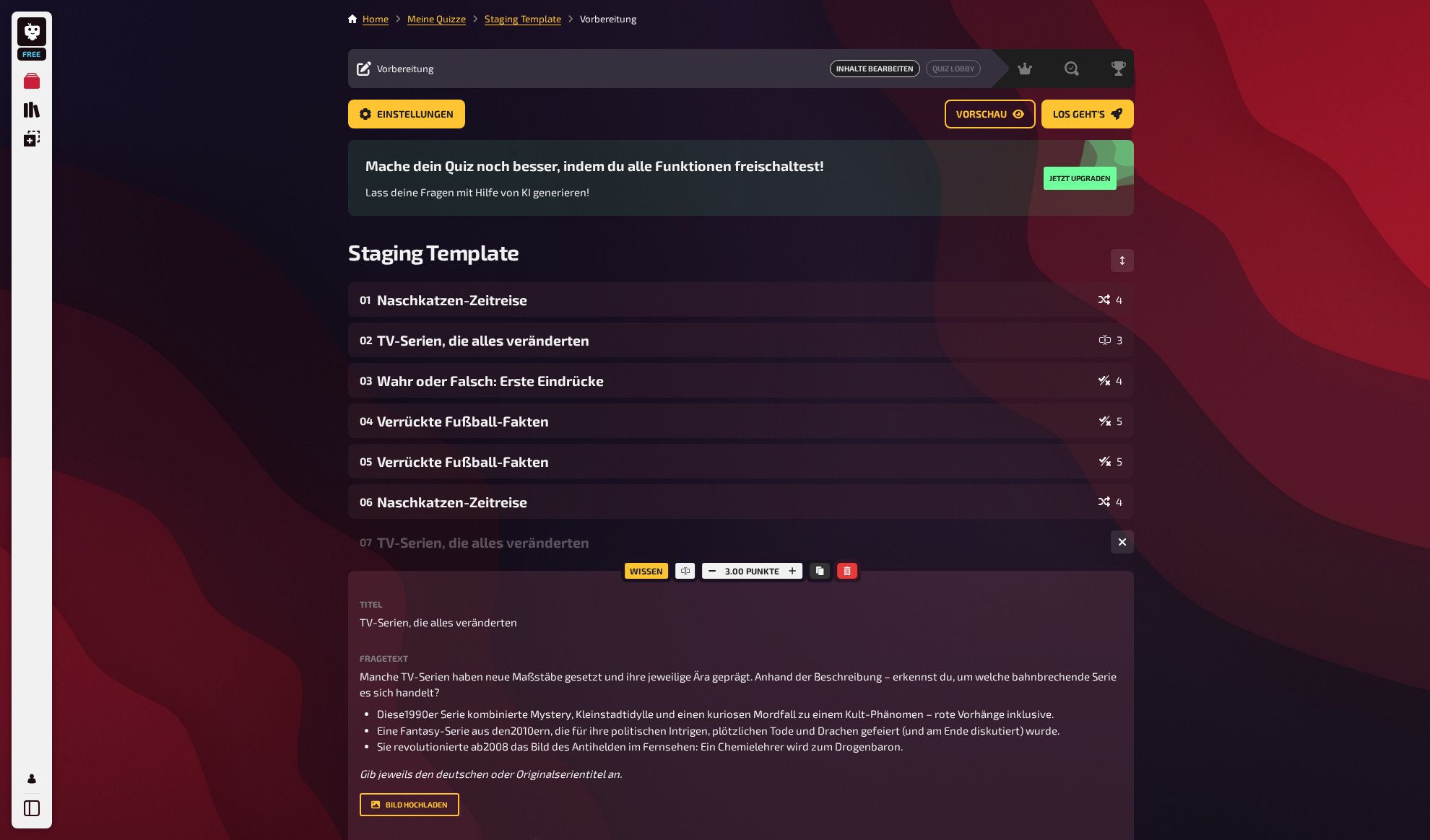
click at [844, 573] on icon "button" at bounding box center [847, 571] width 9 height 9
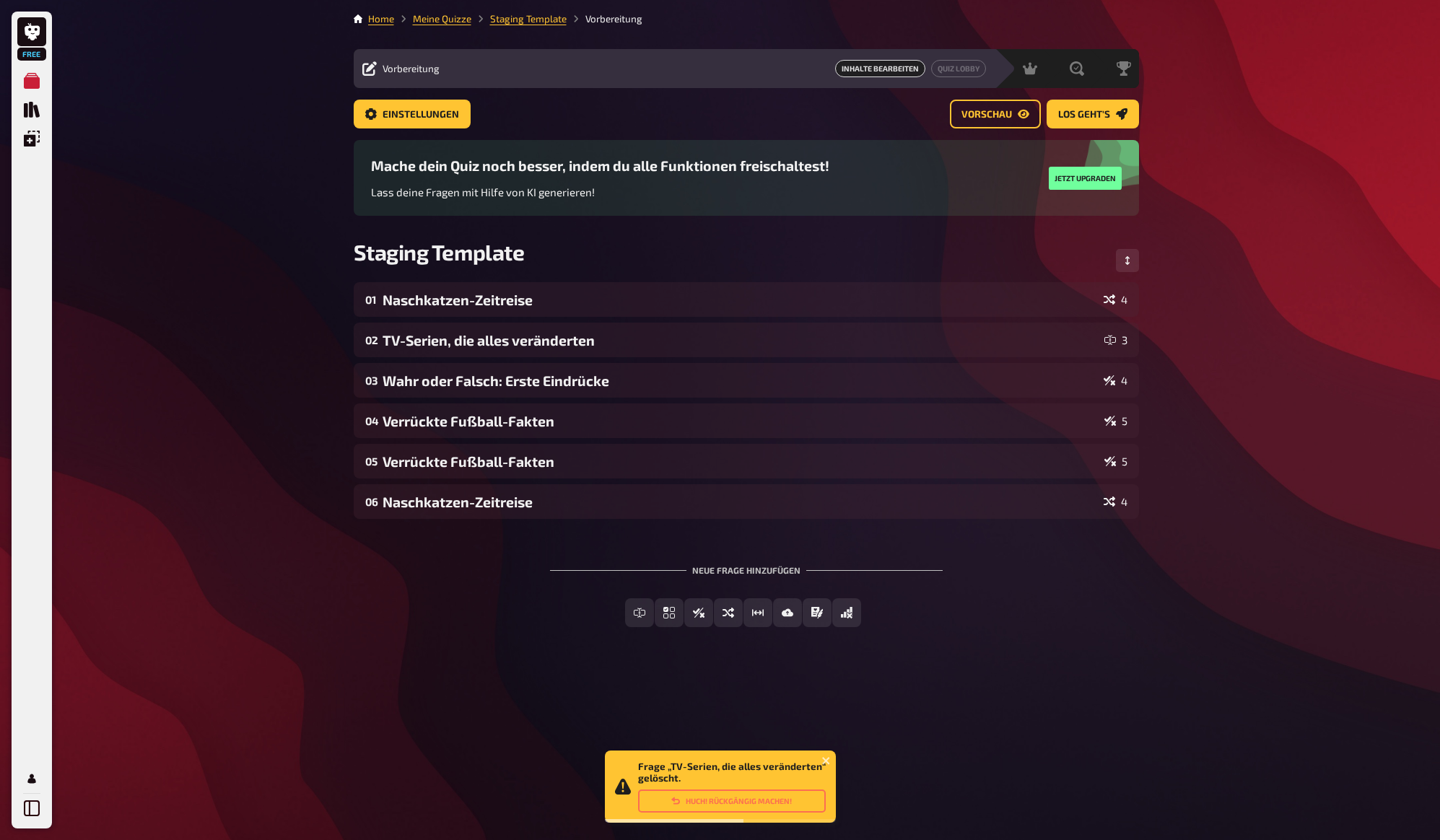
click at [508, 578] on div "Neue Frage hinzufügen Freitext Eingabe Einfachauswahl Wahr / Falsch Sortierfrag…" at bounding box center [747, 596] width 786 height 108
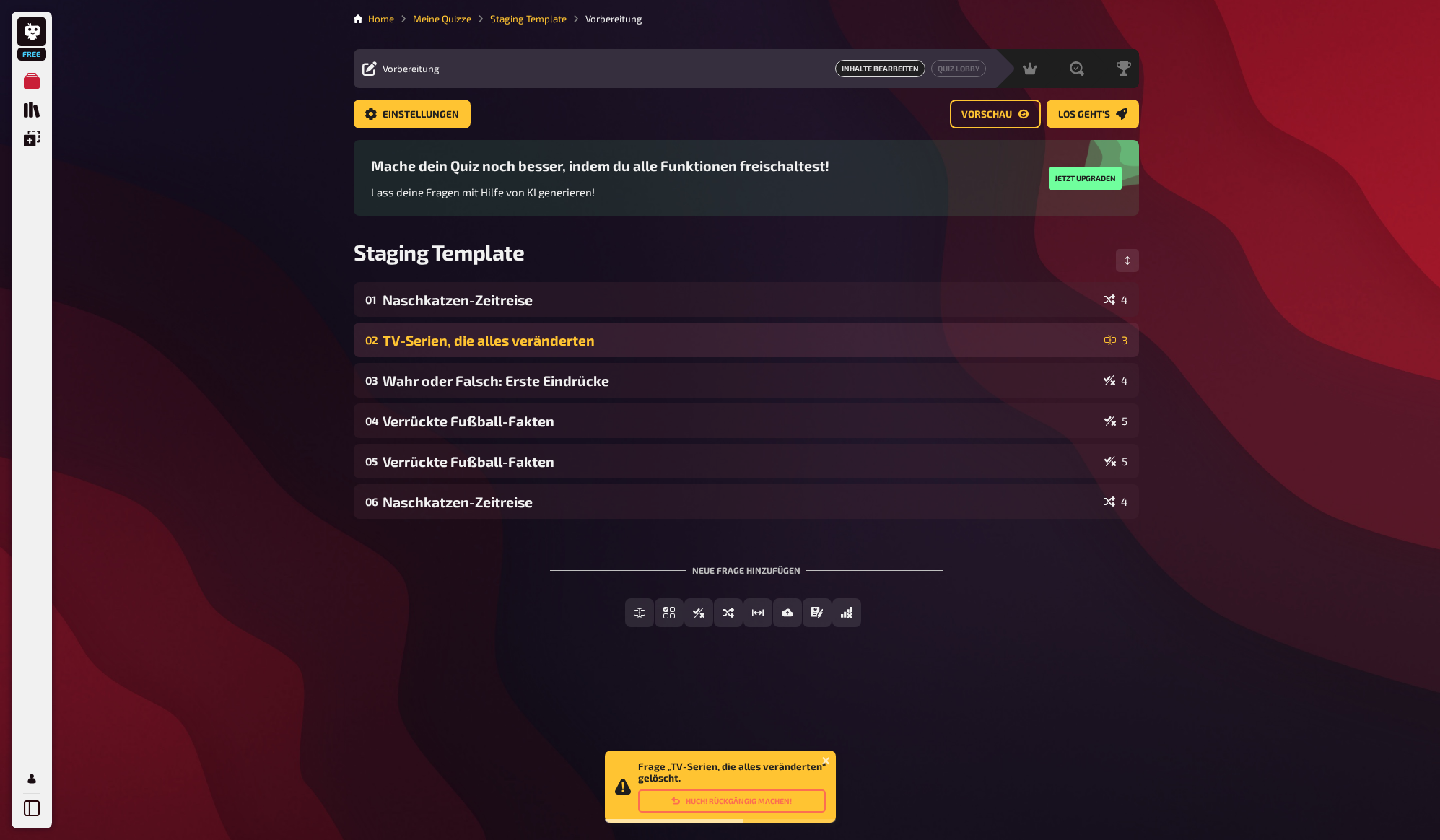
click at [517, 336] on div "TV-Serien, die alles veränderten" at bounding box center [740, 340] width 716 height 16
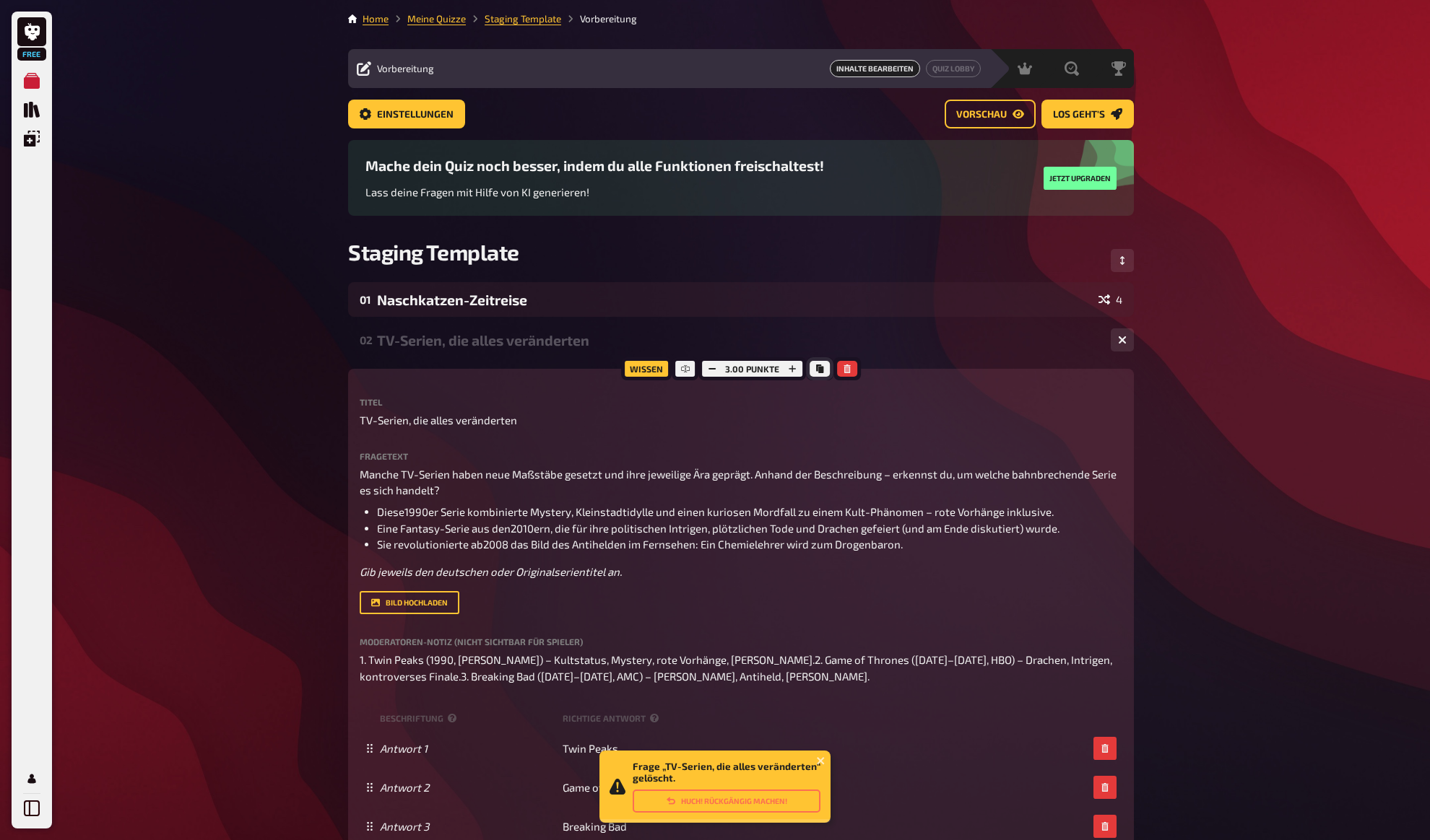
click at [819, 370] on icon "Kopieren" at bounding box center [819, 369] width 7 height 9
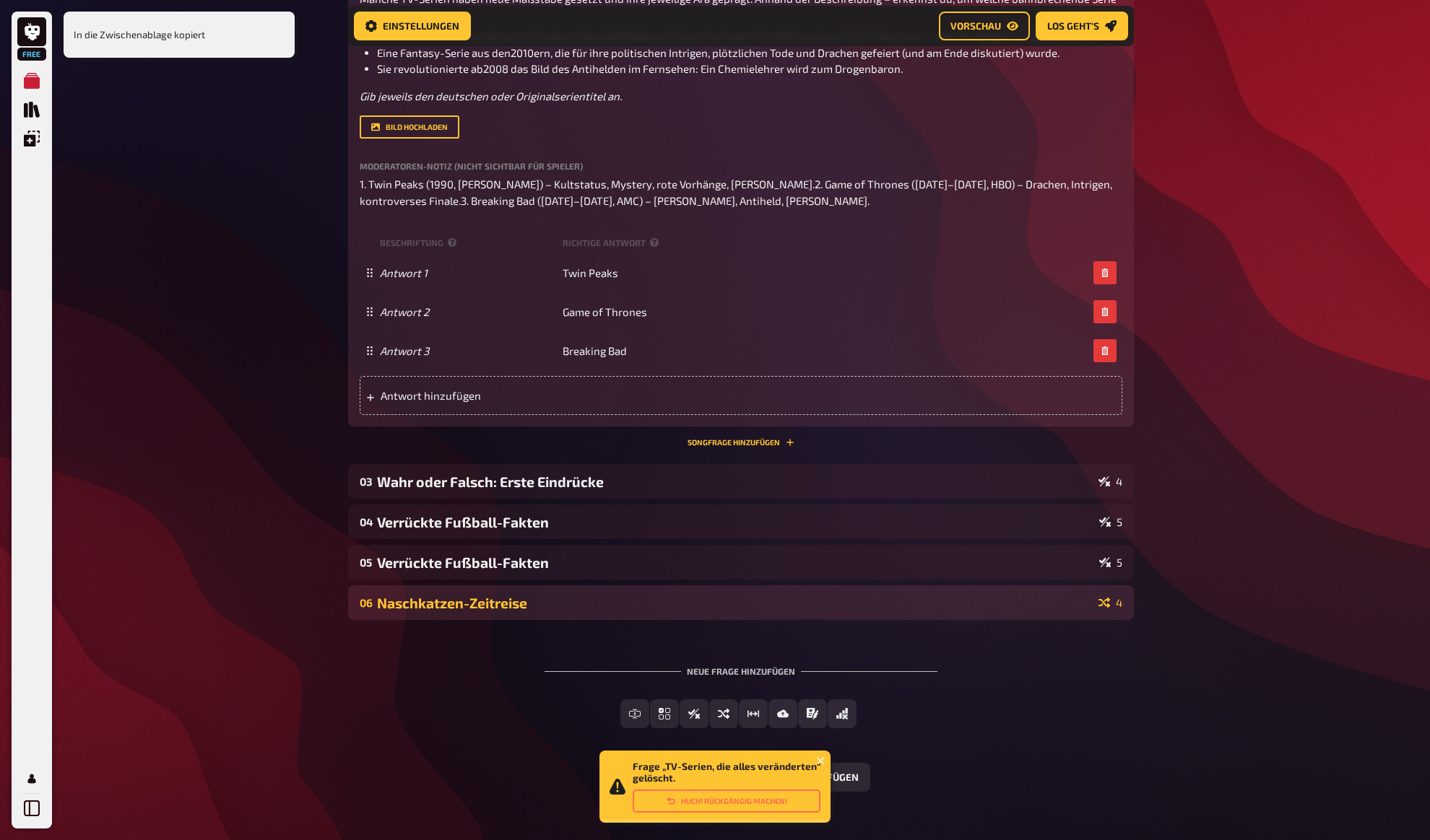
scroll to position [508, 0]
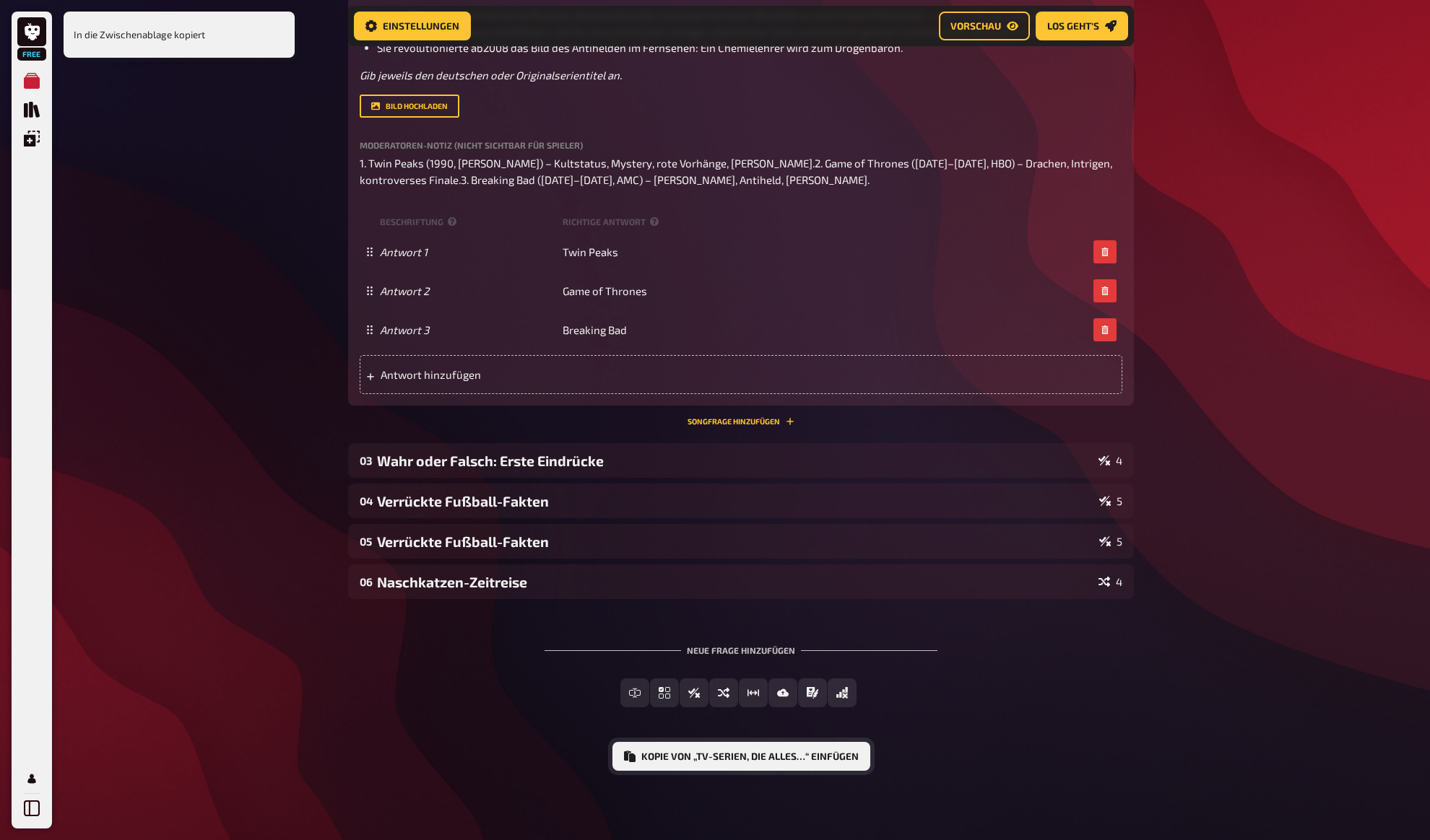
click at [795, 755] on button "Kopie von „TV-Serien, die alles…“ einfügen" at bounding box center [741, 756] width 257 height 28
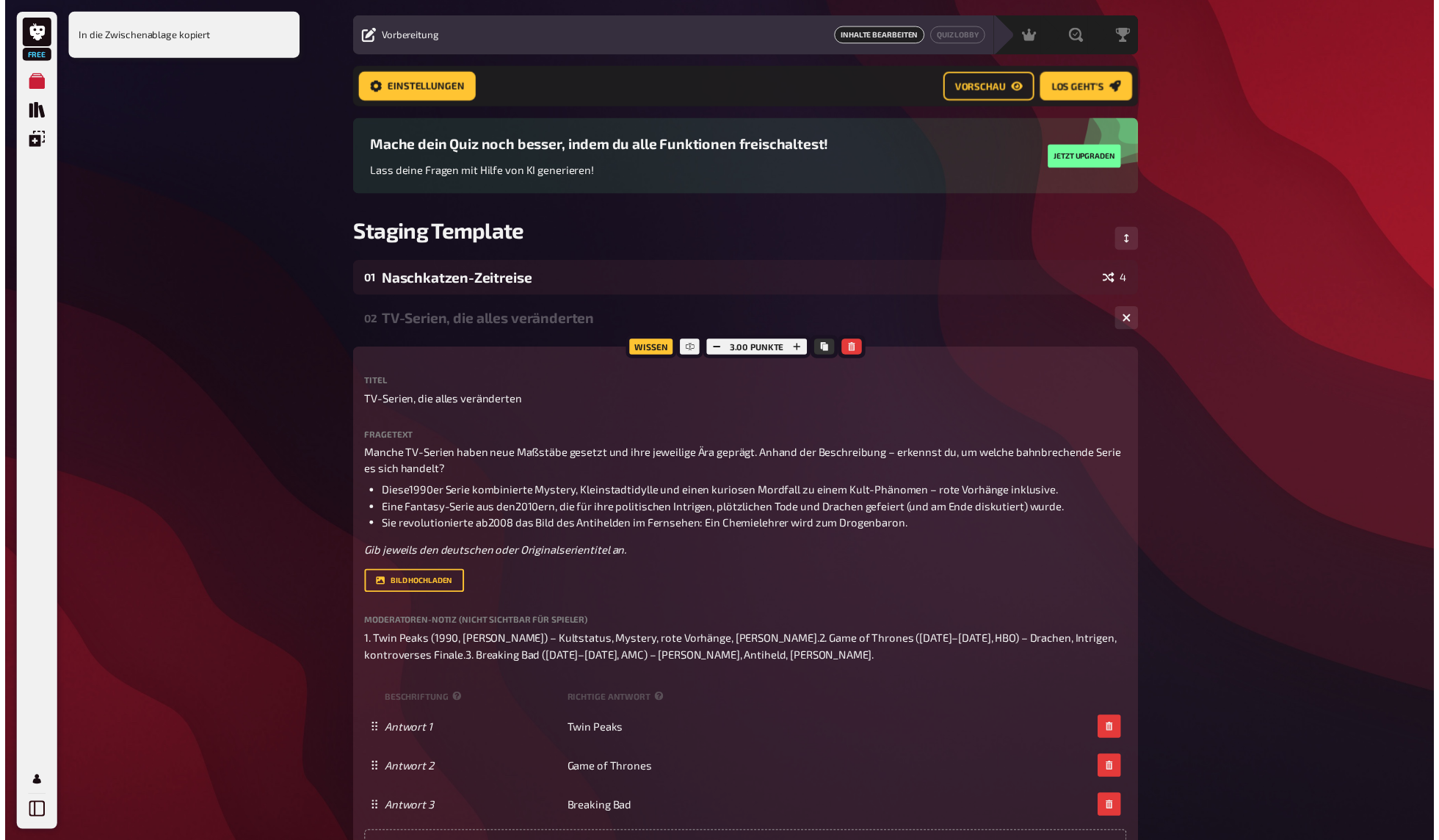
scroll to position [0, 0]
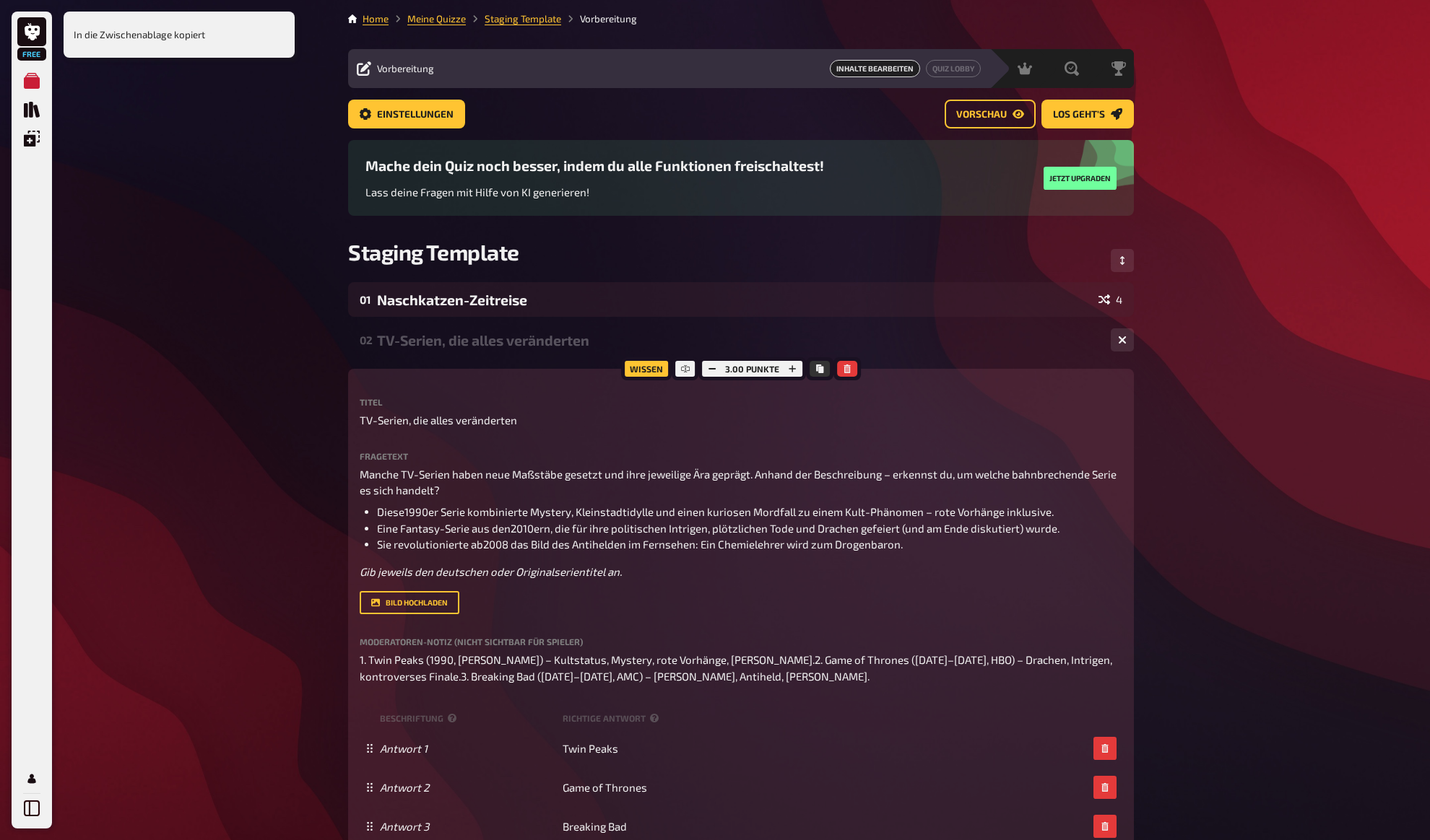
click at [490, 346] on div "TV-Serien, die alles veränderten" at bounding box center [737, 340] width 722 height 16
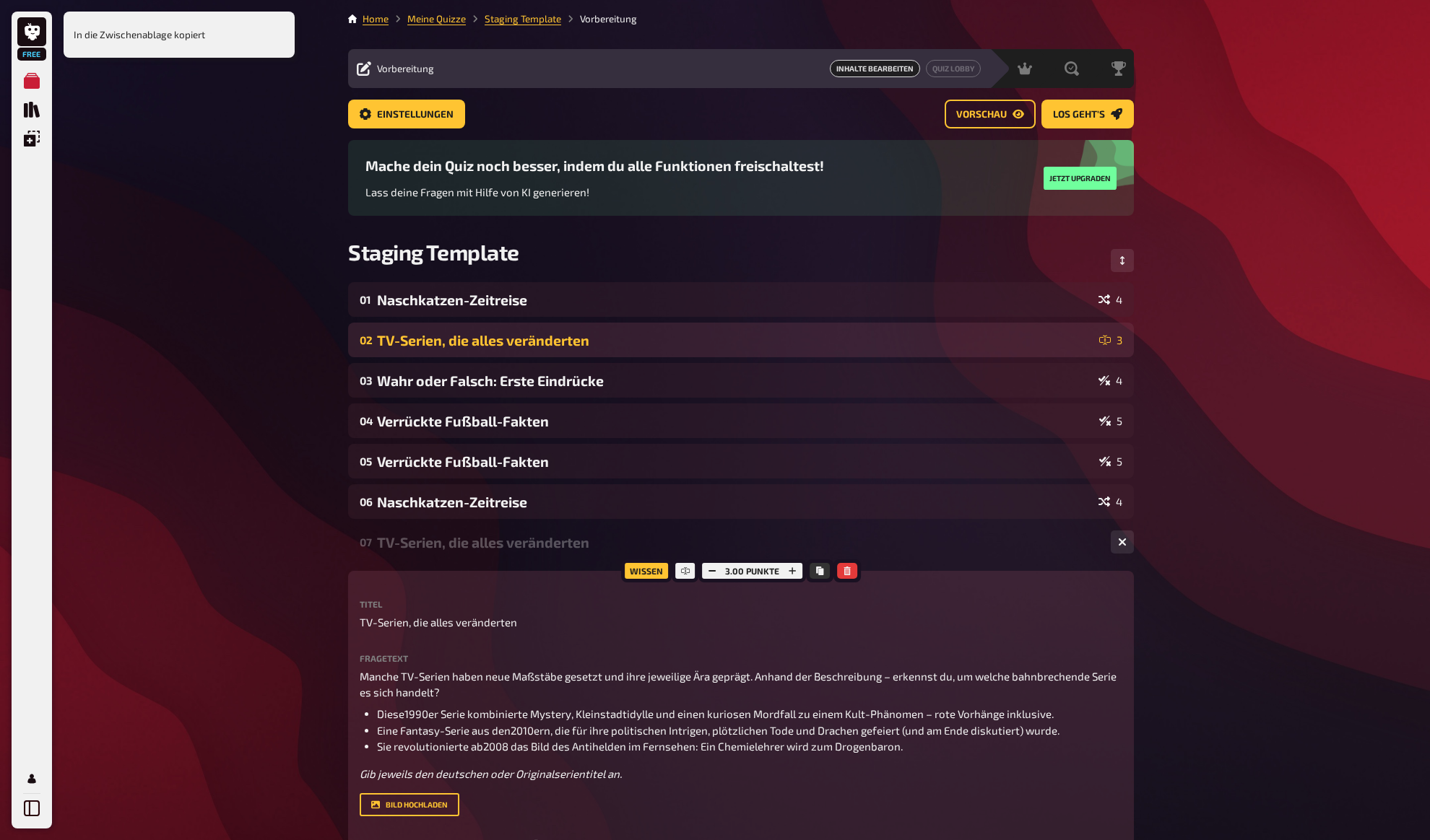
click at [560, 345] on div "TV-Serien, die alles veränderten" at bounding box center [734, 340] width 716 height 16
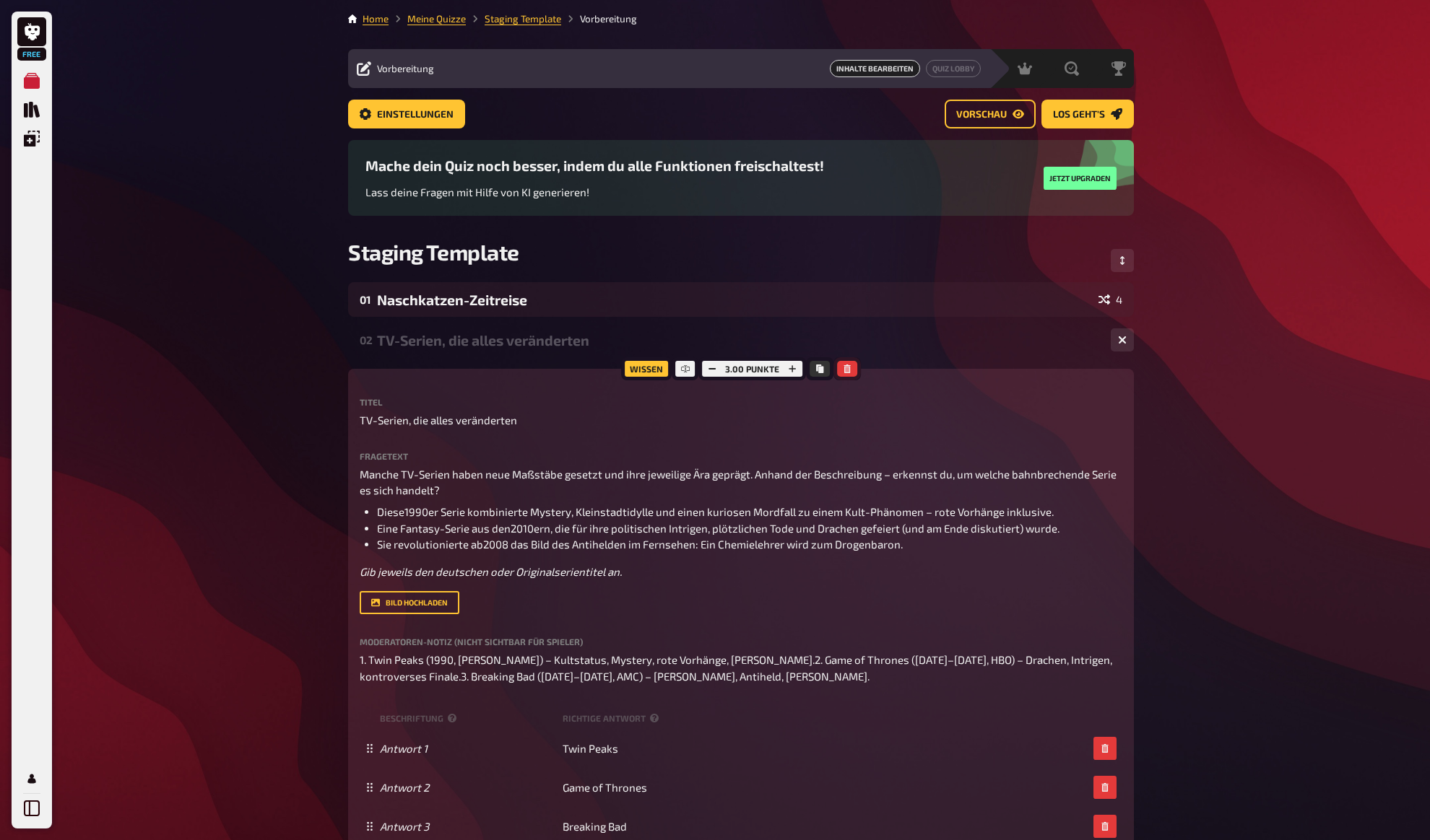
click at [846, 370] on icon "button" at bounding box center [847, 369] width 7 height 9
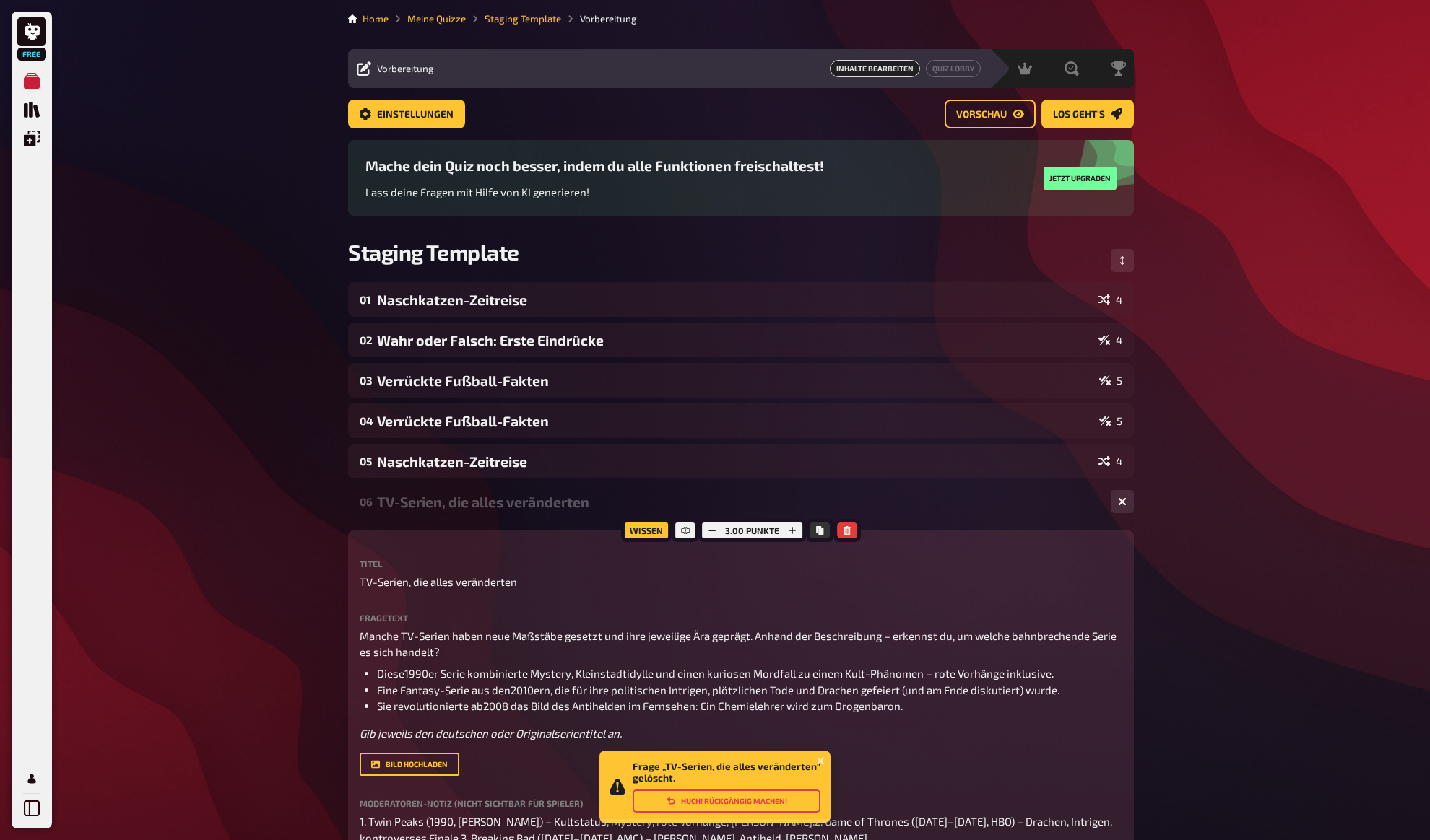
click at [751, 804] on button "Huch! Rückgängig machen!" at bounding box center [725, 801] width 187 height 23
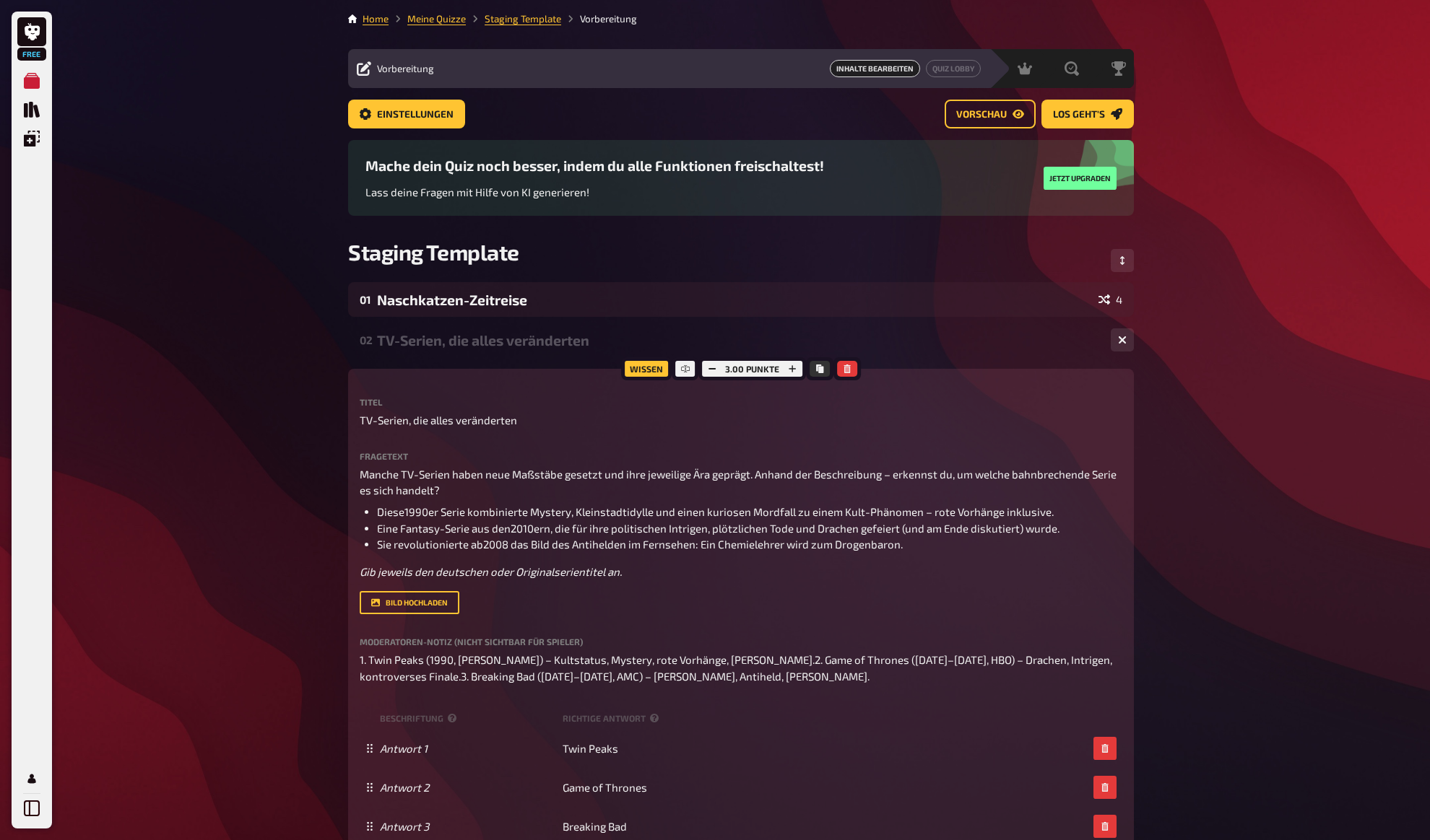
click at [450, 338] on div "TV-Serien, die alles veränderten" at bounding box center [737, 340] width 722 height 16
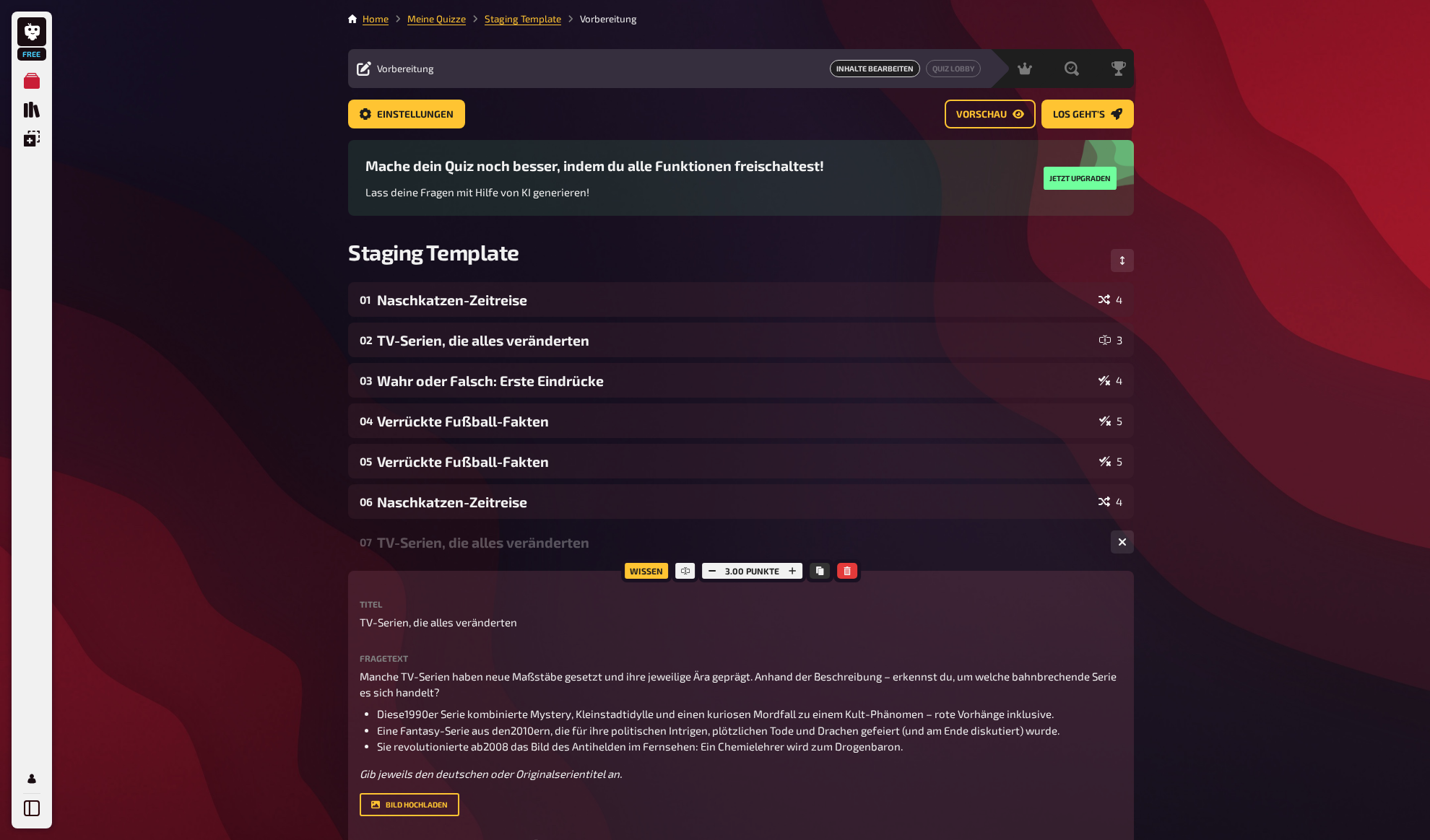
click at [307, 346] on div "Free Meine Quizze Quiz Sammlung Einblendungen Mein Konto Home Meine Quizze Stag…" at bounding box center [715, 668] width 1430 height 1336
click at [416, 546] on div "TV-Serien, die alles veränderten" at bounding box center [737, 542] width 722 height 16
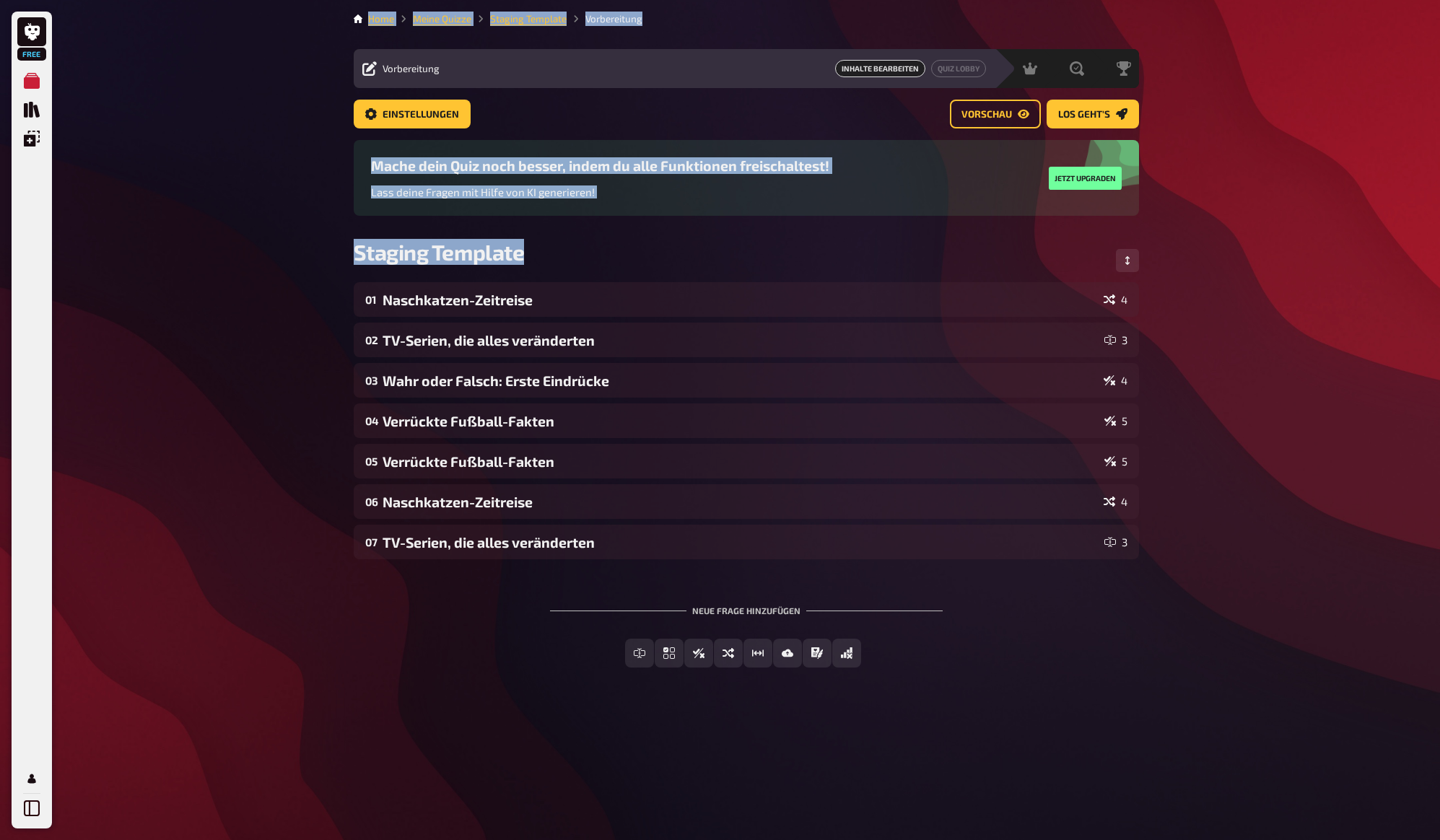
click at [187, 421] on div "Free Meine Quizze Quiz Sammlung Einblendungen Mein Konto Home Meine Quizze Stag…" at bounding box center [720, 420] width 1440 height 840
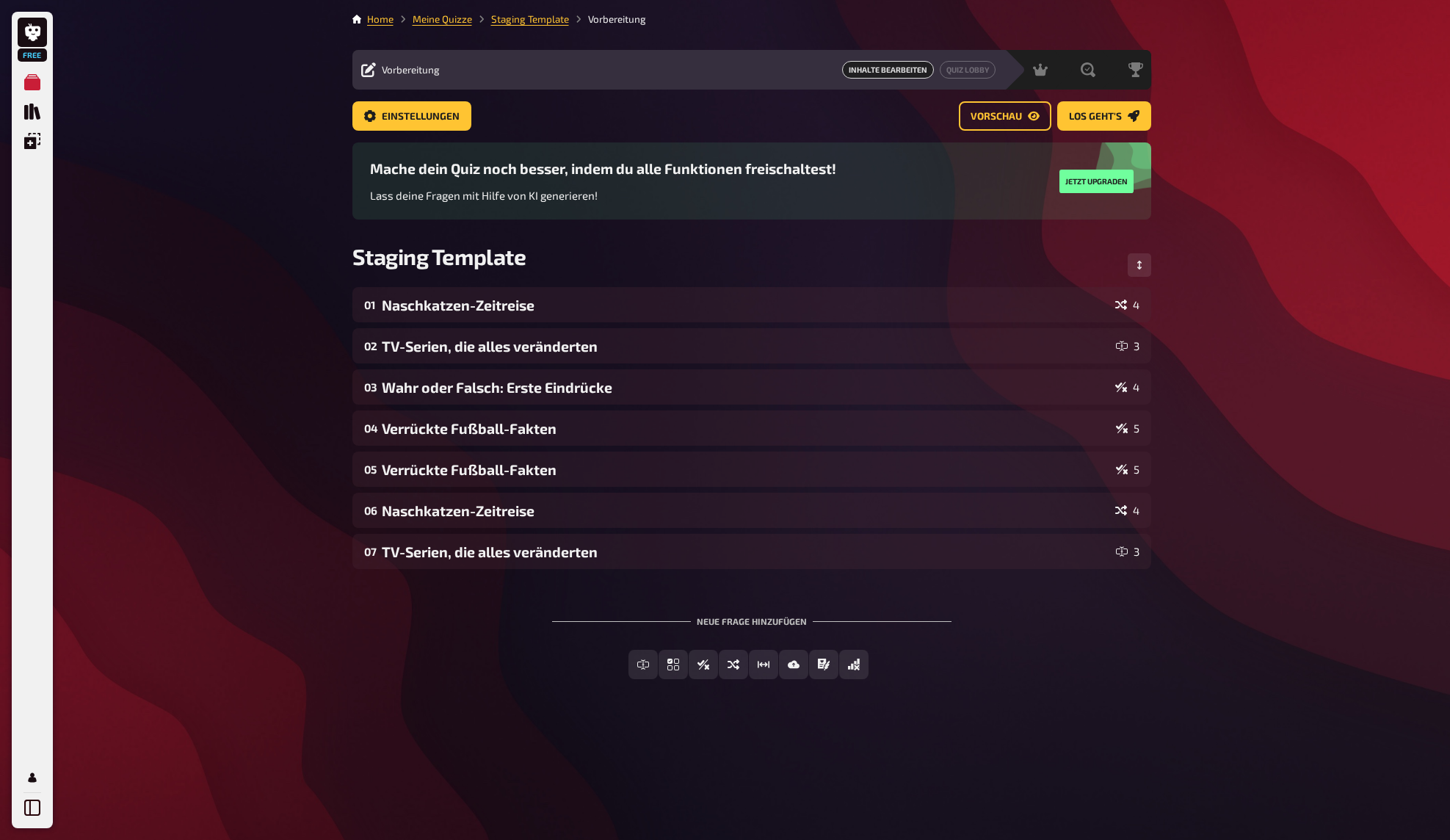
click at [1442, 137] on div "Free Meine Quizze Quiz Sammlung Einblendungen Mein Konto Home Meine Quizze Stag…" at bounding box center [725, 420] width 1450 height 840
click at [1307, 115] on div "Free Meine Quizze Quiz Sammlung Einblendungen Mein Konto Home Meine Quizze Stag…" at bounding box center [725, 420] width 1450 height 840
click at [207, 141] on div "Free Meine Quizze Quiz Sammlung Einblendungen Mein Konto Home Meine Quizze Stag…" at bounding box center [725, 420] width 1450 height 840
click at [223, 154] on div "Free Meine Quizze Quiz Sammlung Einblendungen Mein Konto Home Meine Quizze Stag…" at bounding box center [725, 420] width 1450 height 840
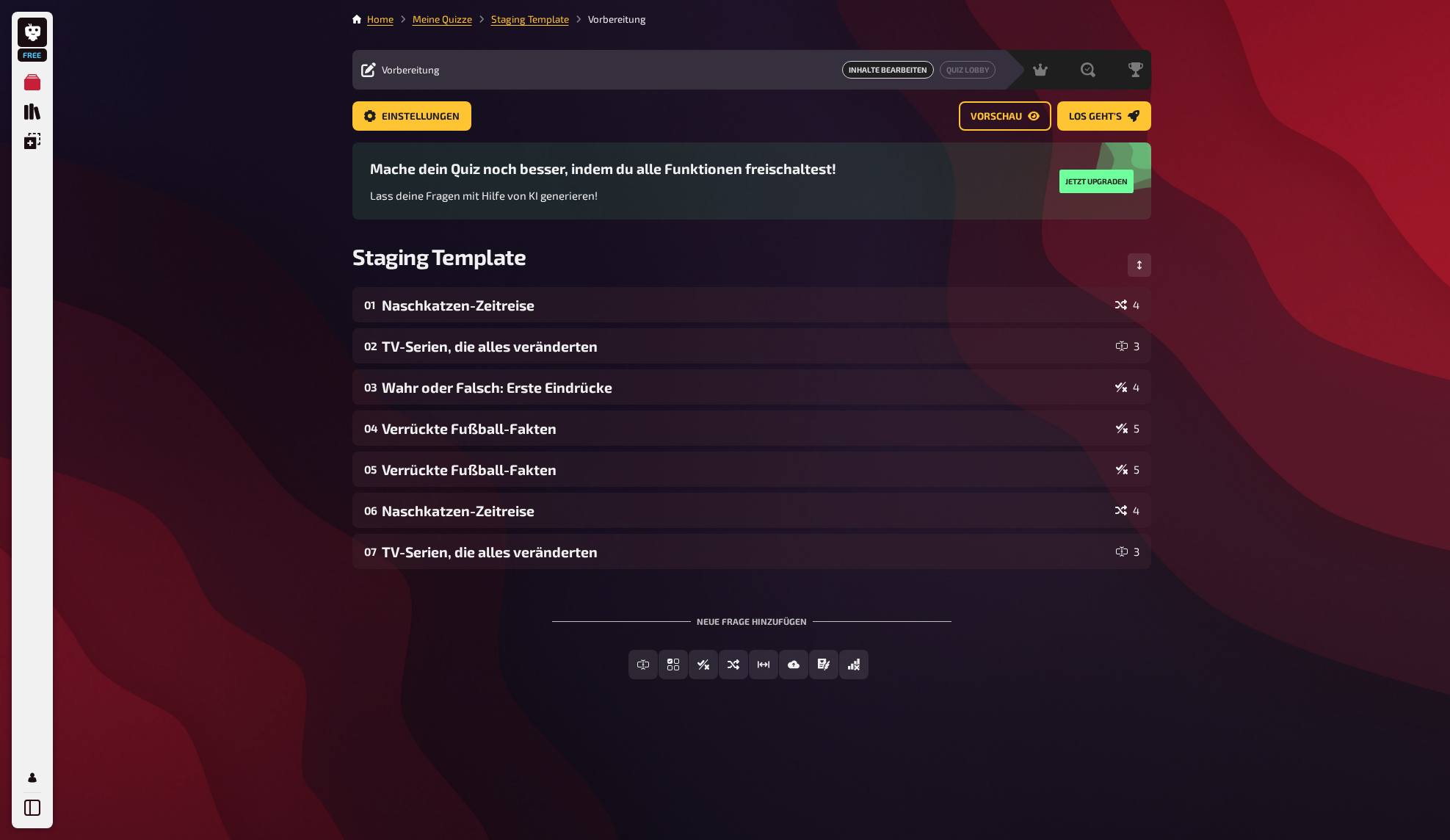
click at [222, 153] on div "Free Meine Quizze Quiz Sammlung Einblendungen Mein Konto Home Meine Quizze Stag…" at bounding box center [725, 420] width 1450 height 840
click at [218, 127] on div "Free Meine Quizze Quiz Sammlung Einblendungen Mein Konto Home Meine Quizze Stag…" at bounding box center [725, 420] width 1450 height 840
click at [219, 130] on div "Free Meine Quizze Quiz Sammlung Einblendungen Mein Konto Home Meine Quizze Stag…" at bounding box center [725, 420] width 1450 height 840
click at [245, 162] on div "Free Meine Quizze Quiz Sammlung Einblendungen Mein Konto Home Meine Quizze Stag…" at bounding box center [725, 420] width 1450 height 840
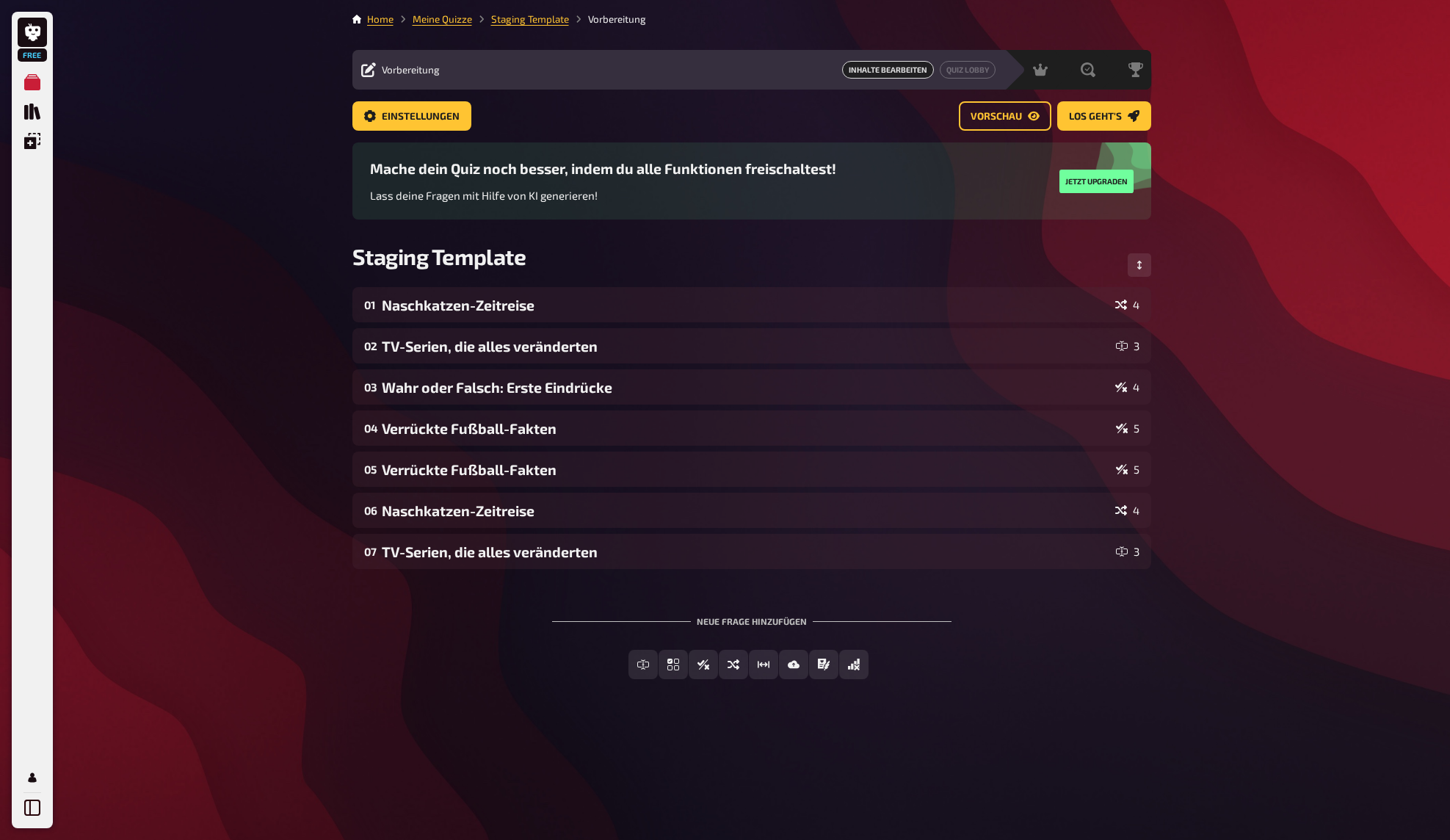
click at [289, 183] on div "Free Meine Quizze Quiz Sammlung Einblendungen Mein Konto Home Meine Quizze Stag…" at bounding box center [725, 420] width 1450 height 840
click at [275, 183] on div "Free Meine Quizze Quiz Sammlung Einblendungen Mein Konto Home Meine Quizze Stag…" at bounding box center [725, 420] width 1450 height 840
click at [278, 201] on div "Free Meine Quizze Quiz Sammlung Einblendungen Mein Konto Home Meine Quizze Stag…" at bounding box center [725, 420] width 1450 height 840
click at [276, 198] on div "Free Meine Quizze Quiz Sammlung Einblendungen Mein Konto Home Meine Quizze Stag…" at bounding box center [725, 420] width 1450 height 840
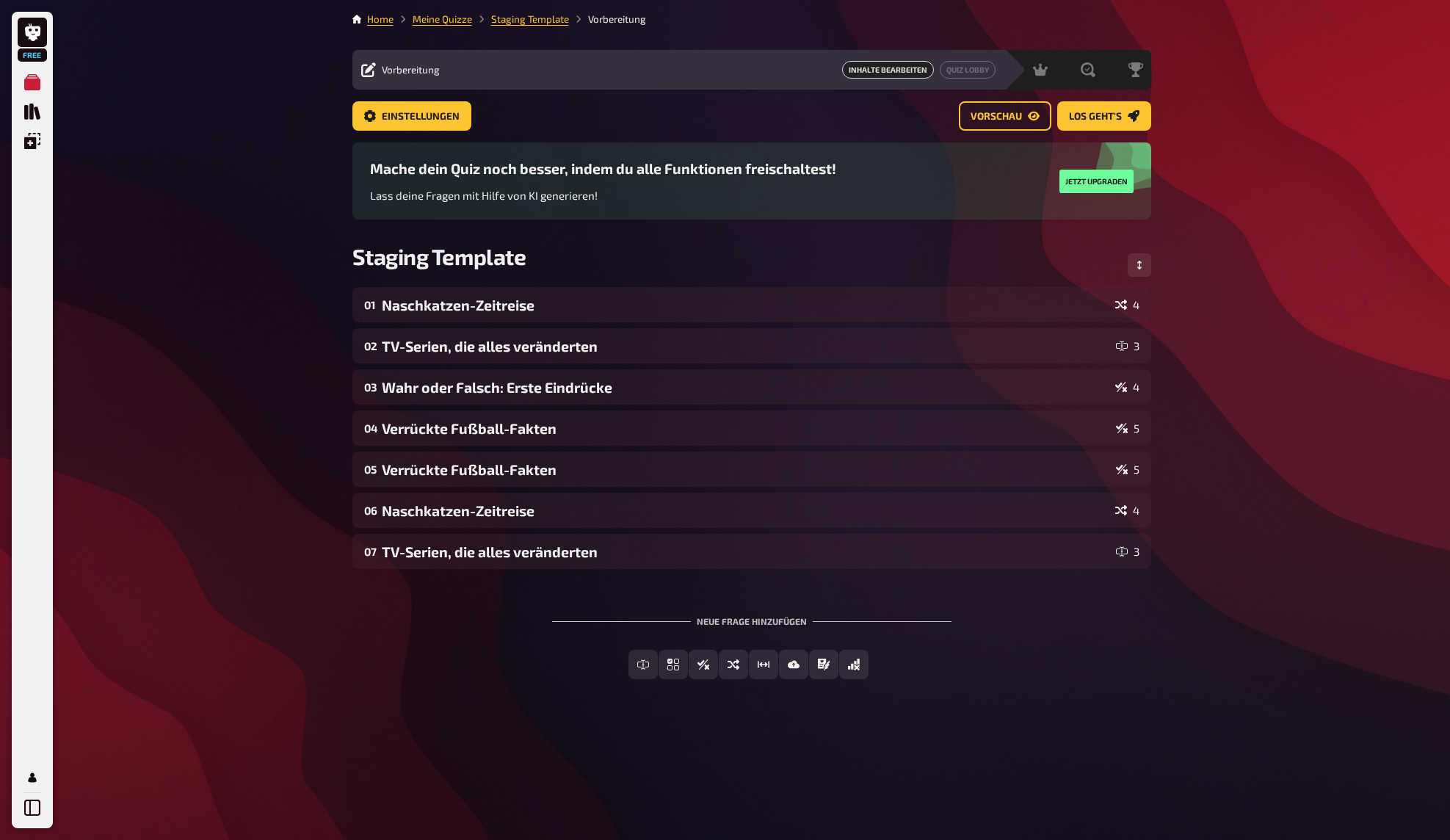
click at [276, 198] on div "Free Meine Quizze Quiz Sammlung Einblendungen Mein Konto Home Meine Quizze Stag…" at bounding box center [725, 420] width 1450 height 840
click at [278, 190] on div "Free Meine Quizze Quiz Sammlung Einblendungen Mein Konto Home Meine Quizze Stag…" at bounding box center [725, 420] width 1450 height 840
click at [280, 195] on div "Free Meine Quizze Quiz Sammlung Einblendungen Mein Konto Home Meine Quizze Stag…" at bounding box center [725, 420] width 1450 height 840
click at [285, 186] on div "Free Meine Quizze Quiz Sammlung Einblendungen Mein Konto Home Meine Quizze Stag…" at bounding box center [725, 420] width 1450 height 840
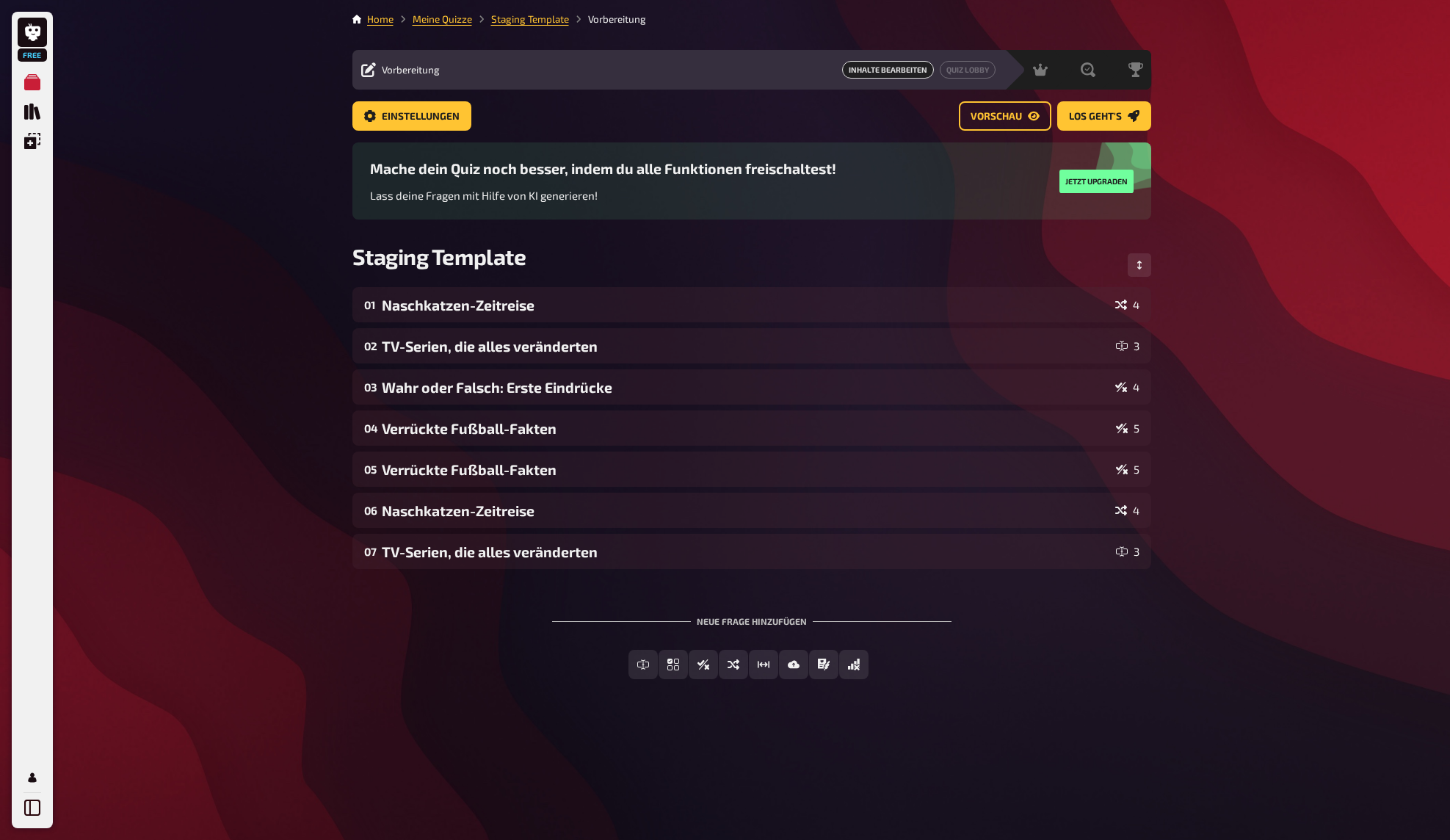
click at [285, 184] on div "Free Meine Quizze Quiz Sammlung Einblendungen Mein Konto Home Meine Quizze Stag…" at bounding box center [725, 420] width 1450 height 840
click at [302, 180] on div "Free Meine Quizze Quiz Sammlung Einblendungen Mein Konto Home Meine Quizze Stag…" at bounding box center [725, 420] width 1450 height 840
click at [292, 166] on div "Free Meine Quizze Quiz Sammlung Einblendungen Mein Konto Home Meine Quizze Stag…" at bounding box center [725, 420] width 1450 height 840
click at [271, 154] on div "Free Meine Quizze Quiz Sammlung Einblendungen Mein Konto Home Meine Quizze Stag…" at bounding box center [725, 420] width 1450 height 840
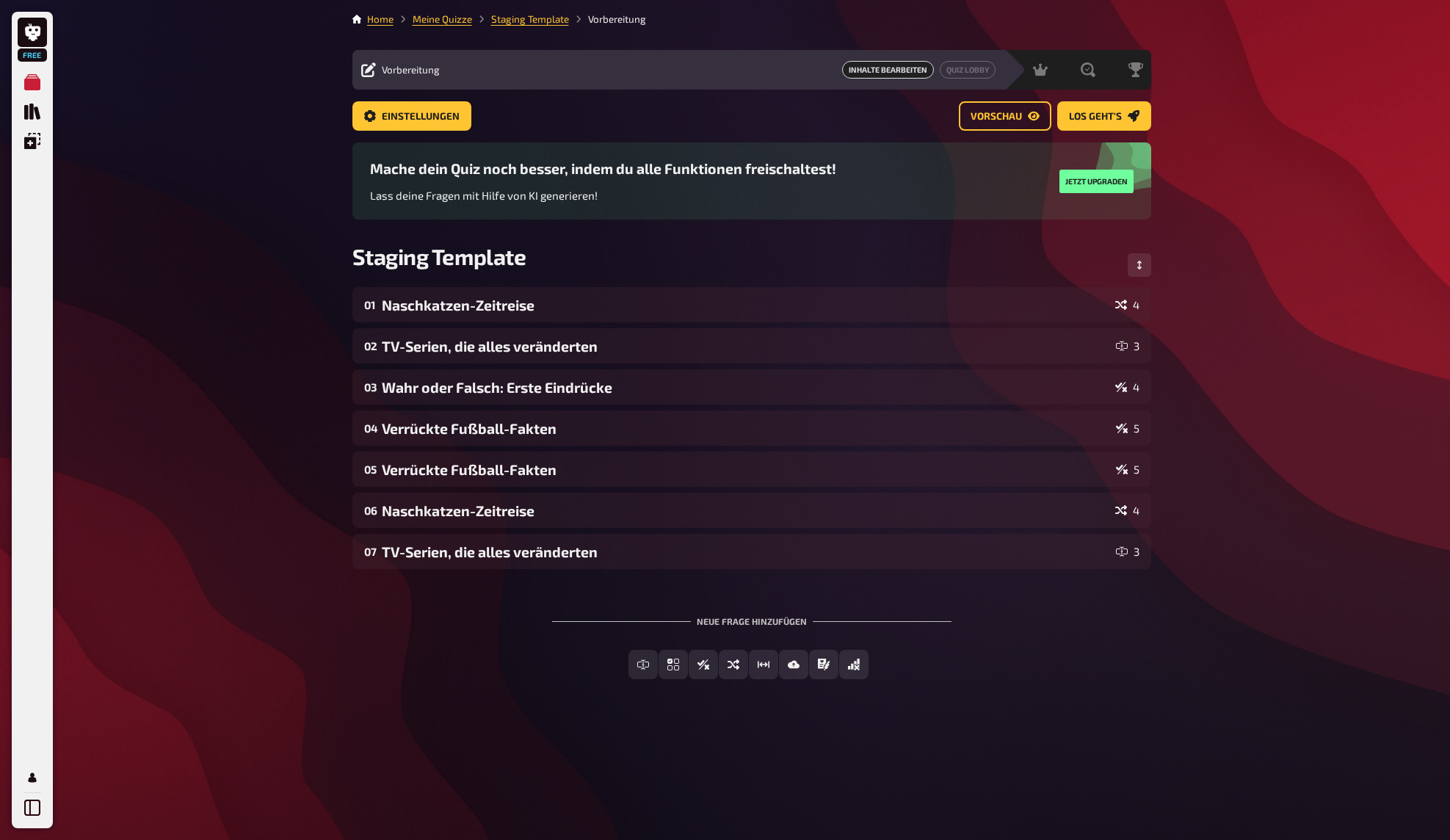
click at [285, 157] on div "Free Meine Quizze Quiz Sammlung Einblendungen Mein Konto Home Meine Quizze Stag…" at bounding box center [725, 420] width 1450 height 840
click at [284, 154] on div "Free Meine Quizze Quiz Sammlung Einblendungen Mein Konto Home Meine Quizze Stag…" at bounding box center [725, 420] width 1450 height 840
click at [284, 151] on div "Free Meine Quizze Quiz Sammlung Einblendungen Mein Konto Home Meine Quizze Stag…" at bounding box center [725, 420] width 1450 height 840
click at [284, 144] on div "Free Meine Quizze Quiz Sammlung Einblendungen Mein Konto Home Meine Quizze Stag…" at bounding box center [725, 420] width 1450 height 840
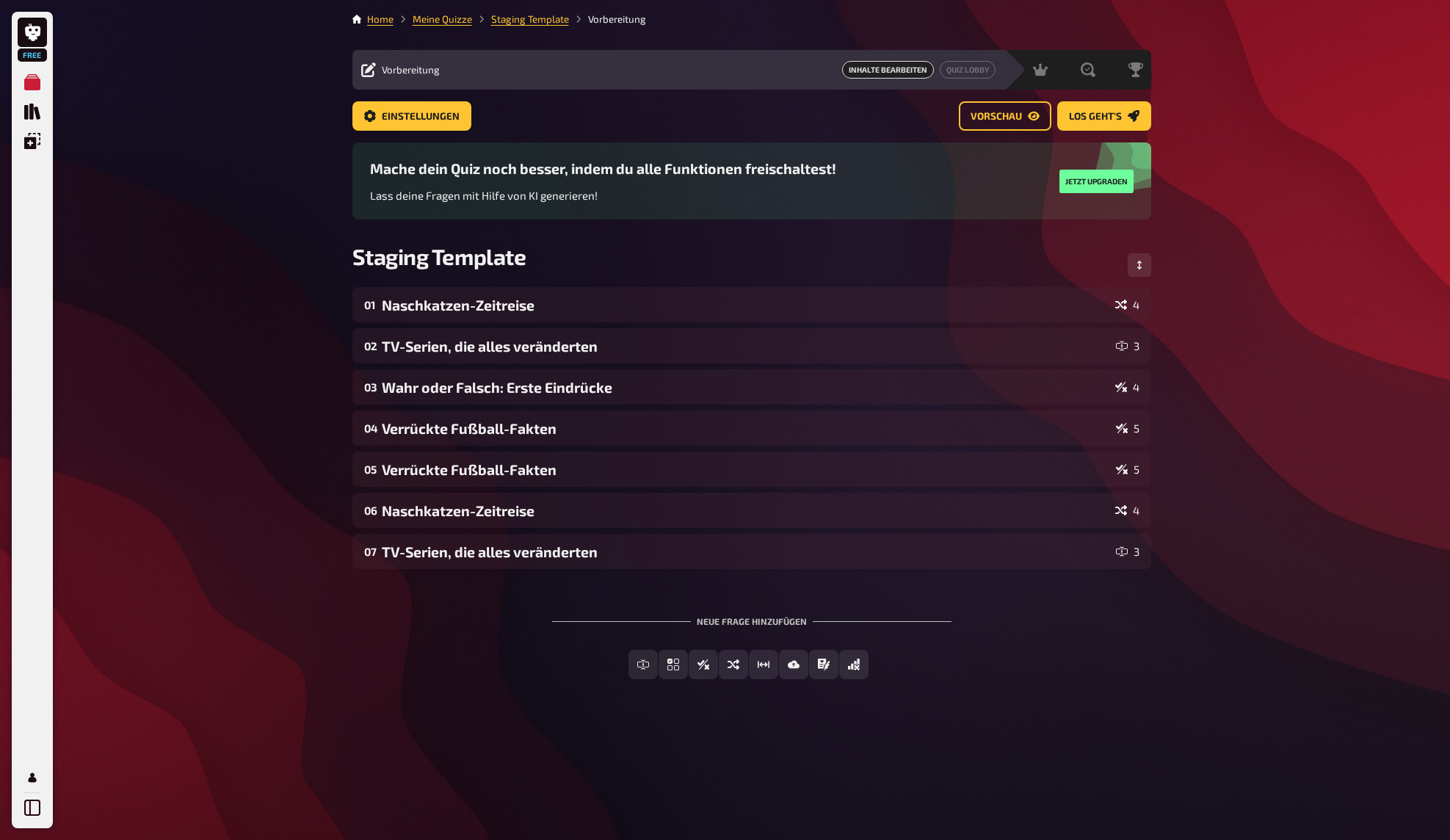
click at [282, 159] on div "Free Meine Quizze Quiz Sammlung Einblendungen Mein Konto Home Meine Quizze Stag…" at bounding box center [725, 420] width 1450 height 840
click at [304, 212] on div "Free Meine Quizze Quiz Sammlung Einblendungen Mein Konto Home Meine Quizze Stag…" at bounding box center [725, 420] width 1450 height 840
click at [305, 205] on div "Free Meine Quizze Quiz Sammlung Einblendungen Mein Konto Home Meine Quizze Stag…" at bounding box center [725, 420] width 1450 height 840
click at [873, 808] on div "Home Meine Quizze Staging Template Vorbereitung Vorbereitung Inhalte Bearbeiten…" at bounding box center [752, 420] width 822 height 840
click at [1006, 664] on div "Freitext Eingabe Einfachauswahl Wahr / Falsch Sortierfrage Schätzfrage Bild-Ant…" at bounding box center [752, 664] width 799 height 29
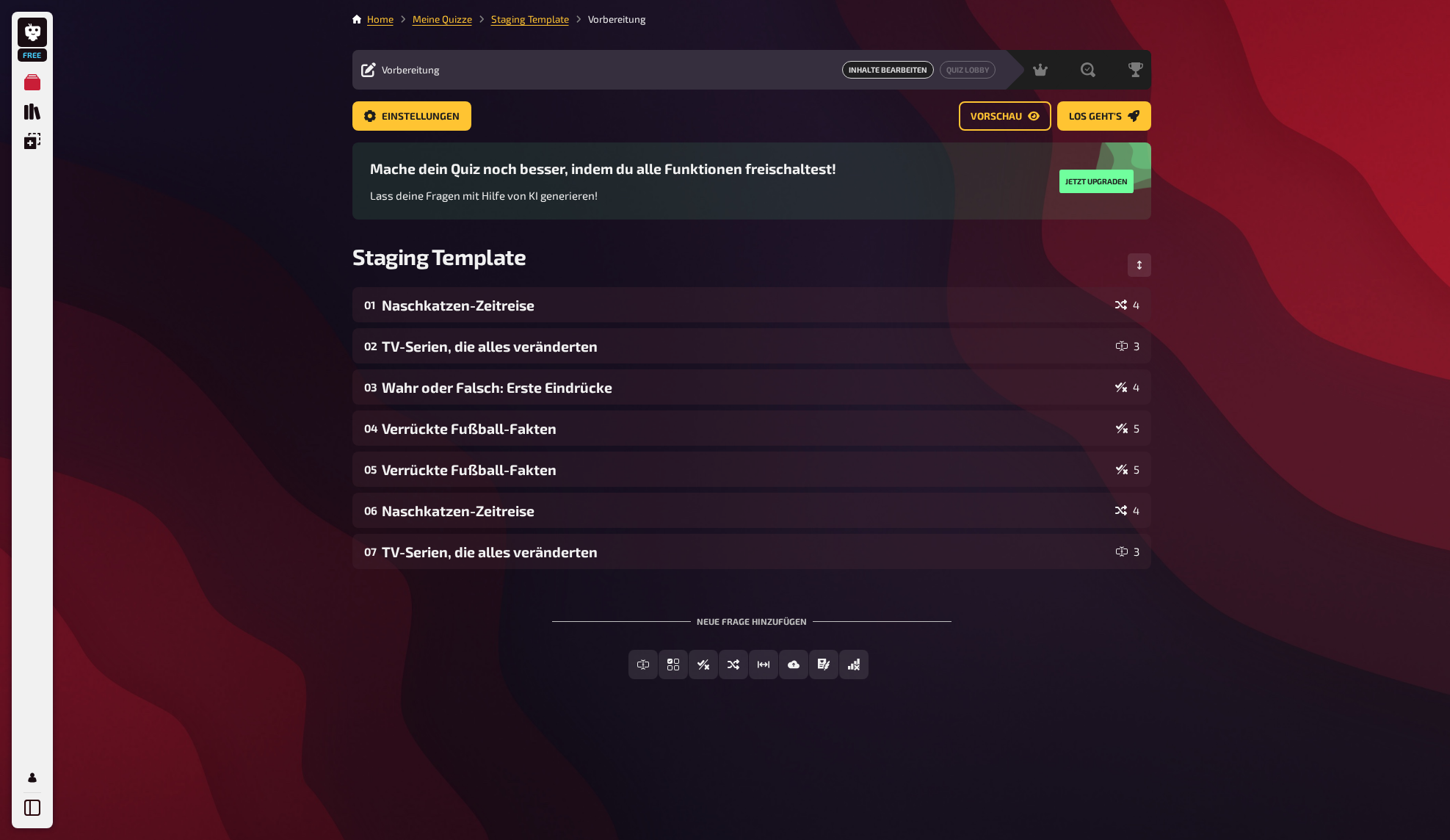
click at [172, 263] on div "Free Meine Quizze Quiz Sammlung Einblendungen Mein Konto Home Meine Quizze Stag…" at bounding box center [725, 420] width 1450 height 840
click at [252, 257] on div "Free Meine Quizze Quiz Sammlung Einblendungen Mein Konto Home Meine Quizze Stag…" at bounding box center [725, 420] width 1450 height 840
click at [278, 254] on div "Free Meine Quizze Quiz Sammlung Einblendungen Mein Konto Home Meine Quizze Stag…" at bounding box center [725, 420] width 1450 height 840
drag, startPoint x: 295, startPoint y: 220, endPoint x: 294, endPoint y: 212, distance: 8.1
click at [293, 217] on div "Free Meine Quizze Quiz Sammlung Einblendungen Mein Konto Home Meine Quizze Stag…" at bounding box center [725, 420] width 1450 height 840
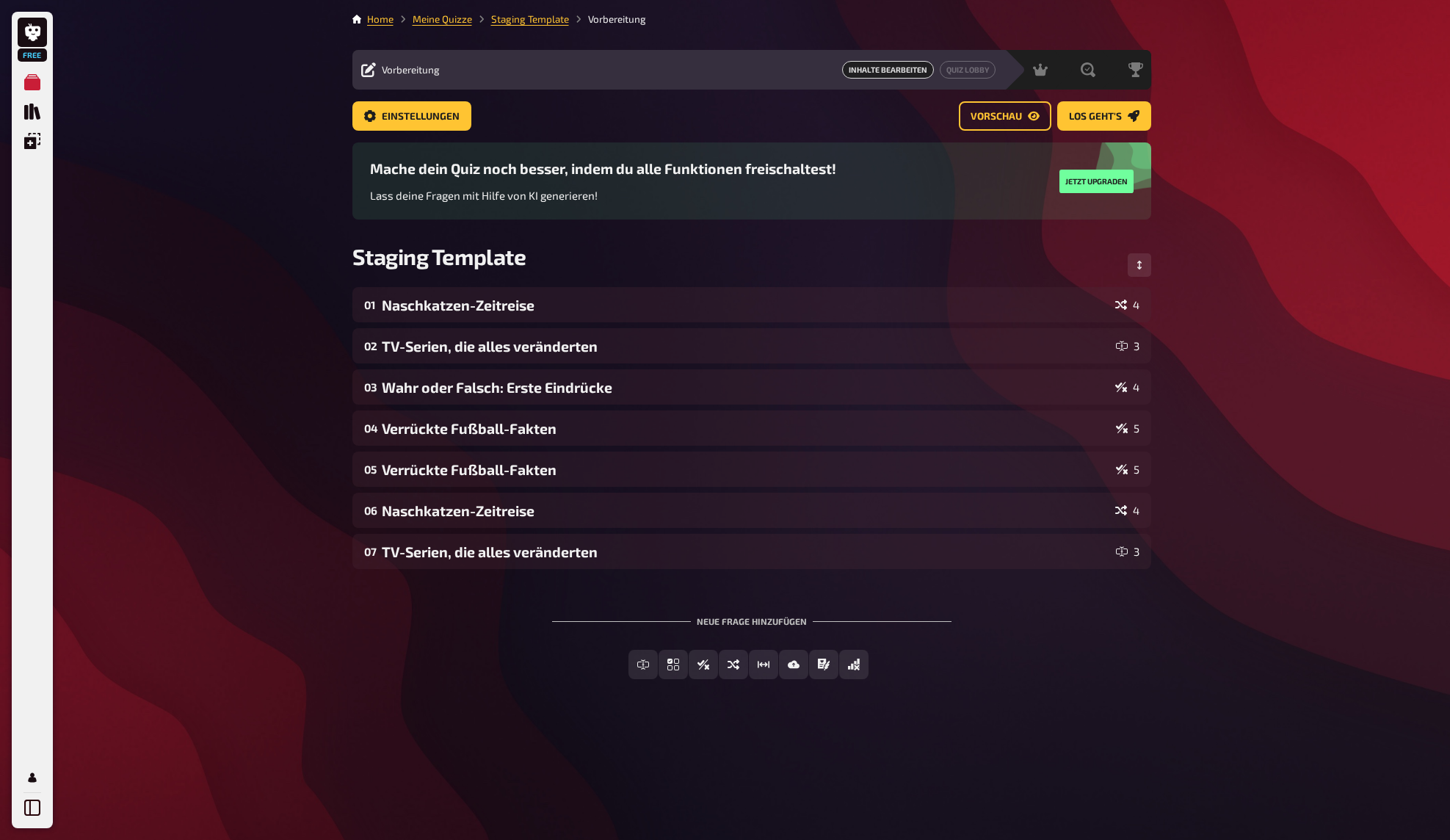
drag, startPoint x: 302, startPoint y: 175, endPoint x: 302, endPoint y: 190, distance: 15.0
click at [302, 178] on div "Free Meine Quizze Quiz Sammlung Einblendungen Mein Konto Home Meine Quizze Stag…" at bounding box center [725, 420] width 1450 height 840
click at [301, 197] on div "Free Meine Quizze Quiz Sammlung Einblendungen Mein Konto Home Meine Quizze Stag…" at bounding box center [725, 420] width 1450 height 840
click at [308, 197] on div "Free Meine Quizze Quiz Sammlung Einblendungen Mein Konto Home Meine Quizze Stag…" at bounding box center [725, 420] width 1450 height 840
click at [1201, 197] on div "Free Meine Quizze Quiz Sammlung Einblendungen Mein Konto Home Meine Quizze Stag…" at bounding box center [725, 420] width 1450 height 840
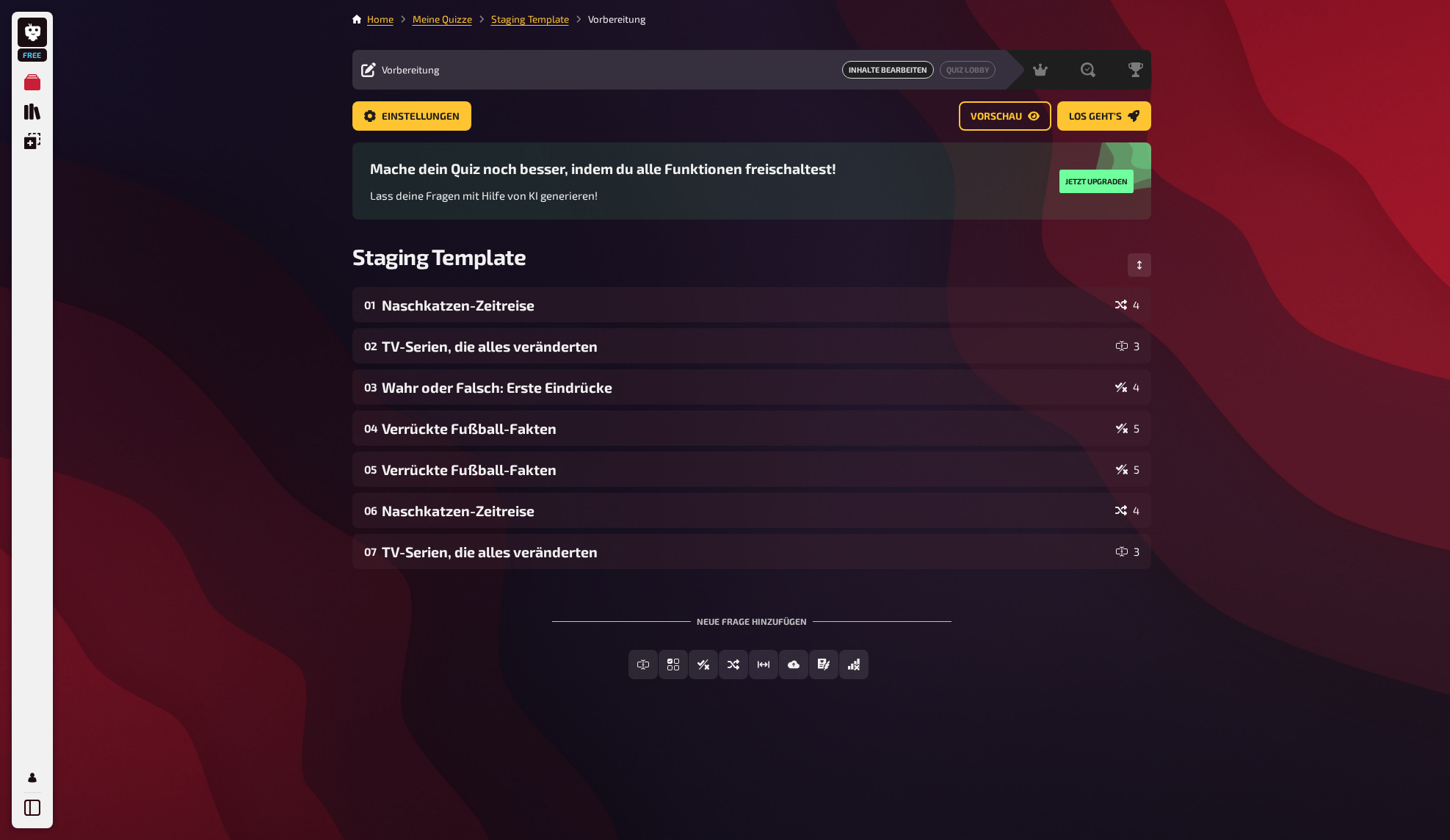
click at [1230, 212] on div "Free Meine Quizze Quiz Sammlung Einblendungen Mein Konto Home Meine Quizze Stag…" at bounding box center [725, 420] width 1450 height 840
click at [1230, 199] on div "Free Meine Quizze Quiz Sammlung Einblendungen Mein Konto Home Meine Quizze Stag…" at bounding box center [725, 420] width 1450 height 840
click at [1201, 463] on div "Free Meine Quizze Quiz Sammlung Einblendungen Mein Konto Home Meine Quizze Stag…" at bounding box center [725, 420] width 1450 height 840
click at [1208, 441] on div "Free Meine Quizze Quiz Sammlung Einblendungen Mein Konto Home Meine Quizze Stag…" at bounding box center [725, 420] width 1450 height 840
click at [1208, 427] on div "Free Meine Quizze Quiz Sammlung Einblendungen Mein Konto Home Meine Quizze Stag…" at bounding box center [725, 420] width 1450 height 840
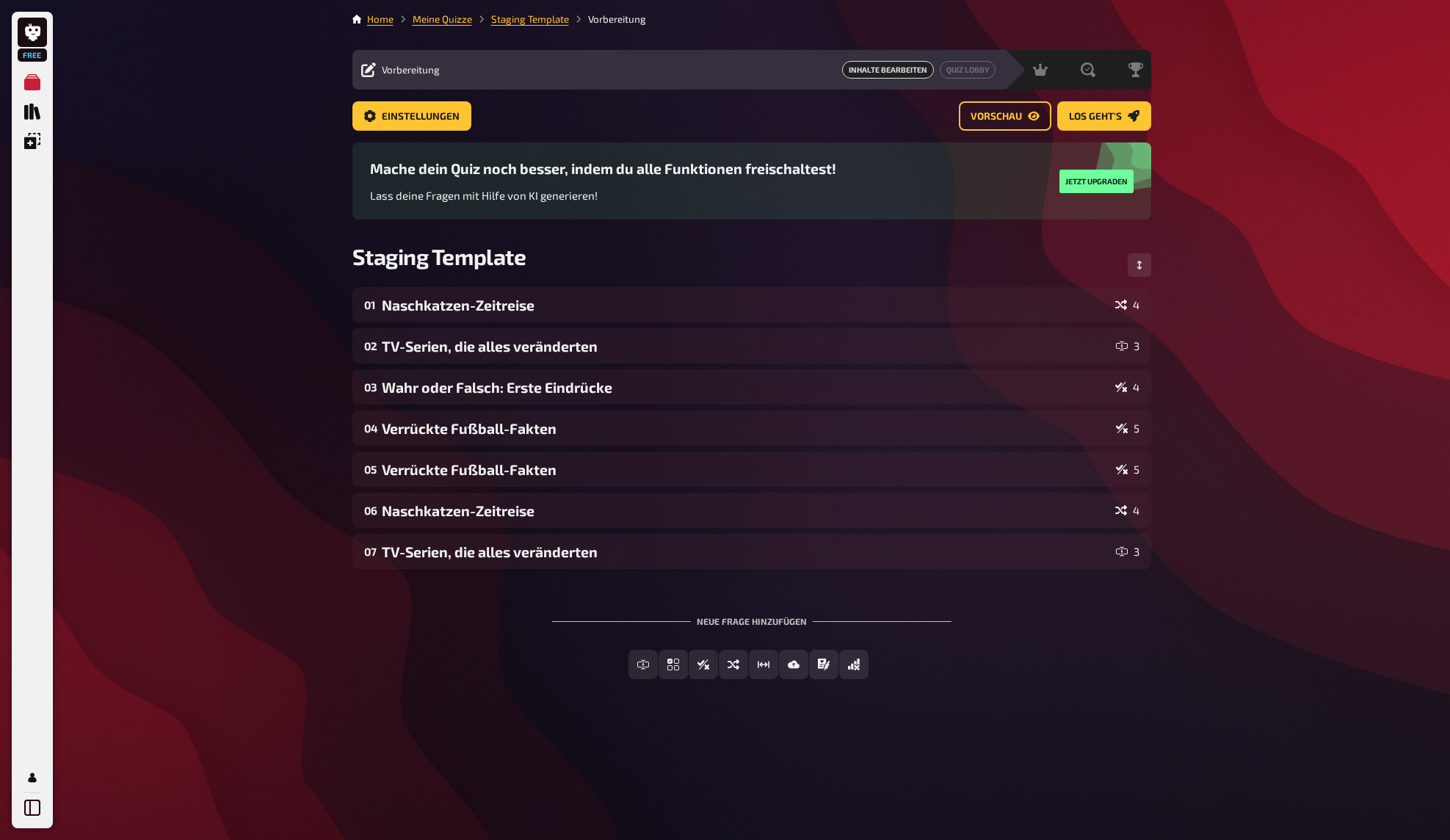
click at [1208, 410] on div "Free Meine Quizze Quiz Sammlung Einblendungen Mein Konto Home Meine Quizze Stag…" at bounding box center [725, 420] width 1450 height 840
click at [1245, 345] on div "Free Meine Quizze Quiz Sammlung Einblendungen Mein Konto Home Meine Quizze Stag…" at bounding box center [725, 420] width 1450 height 840
click at [1246, 356] on div "Free Meine Quizze Quiz Sammlung Einblendungen Mein Konto Home Meine Quizze Stag…" at bounding box center [725, 420] width 1450 height 840
click at [1214, 312] on div "Free Meine Quizze Quiz Sammlung Einblendungen Mein Konto Home Meine Quizze Stag…" at bounding box center [725, 420] width 1450 height 840
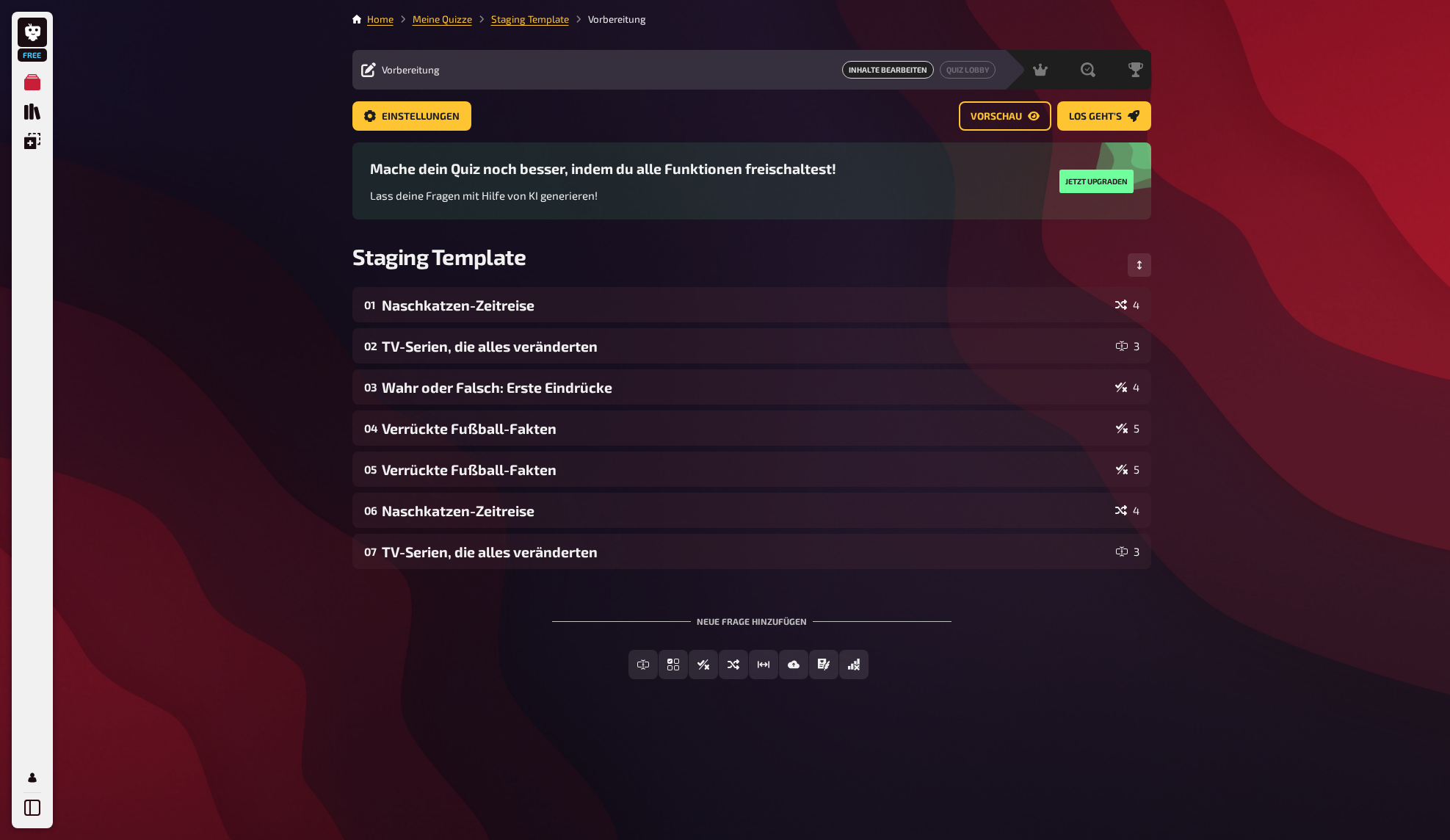
click at [1214, 312] on div "Free Meine Quizze Quiz Sammlung Einblendungen Mein Konto Home Meine Quizze Stag…" at bounding box center [725, 420] width 1450 height 840
click at [1213, 325] on div "Free Meine Quizze Quiz Sammlung Einblendungen Mein Konto Home Meine Quizze Stag…" at bounding box center [725, 420] width 1450 height 840
click at [1216, 427] on div "Free Meine Quizze Quiz Sammlung Einblendungen Mein Konto Home Meine Quizze Stag…" at bounding box center [725, 420] width 1450 height 840
click at [1211, 418] on div "Free Meine Quizze Quiz Sammlung Einblendungen Mein Konto Home Meine Quizze Stag…" at bounding box center [725, 420] width 1450 height 840
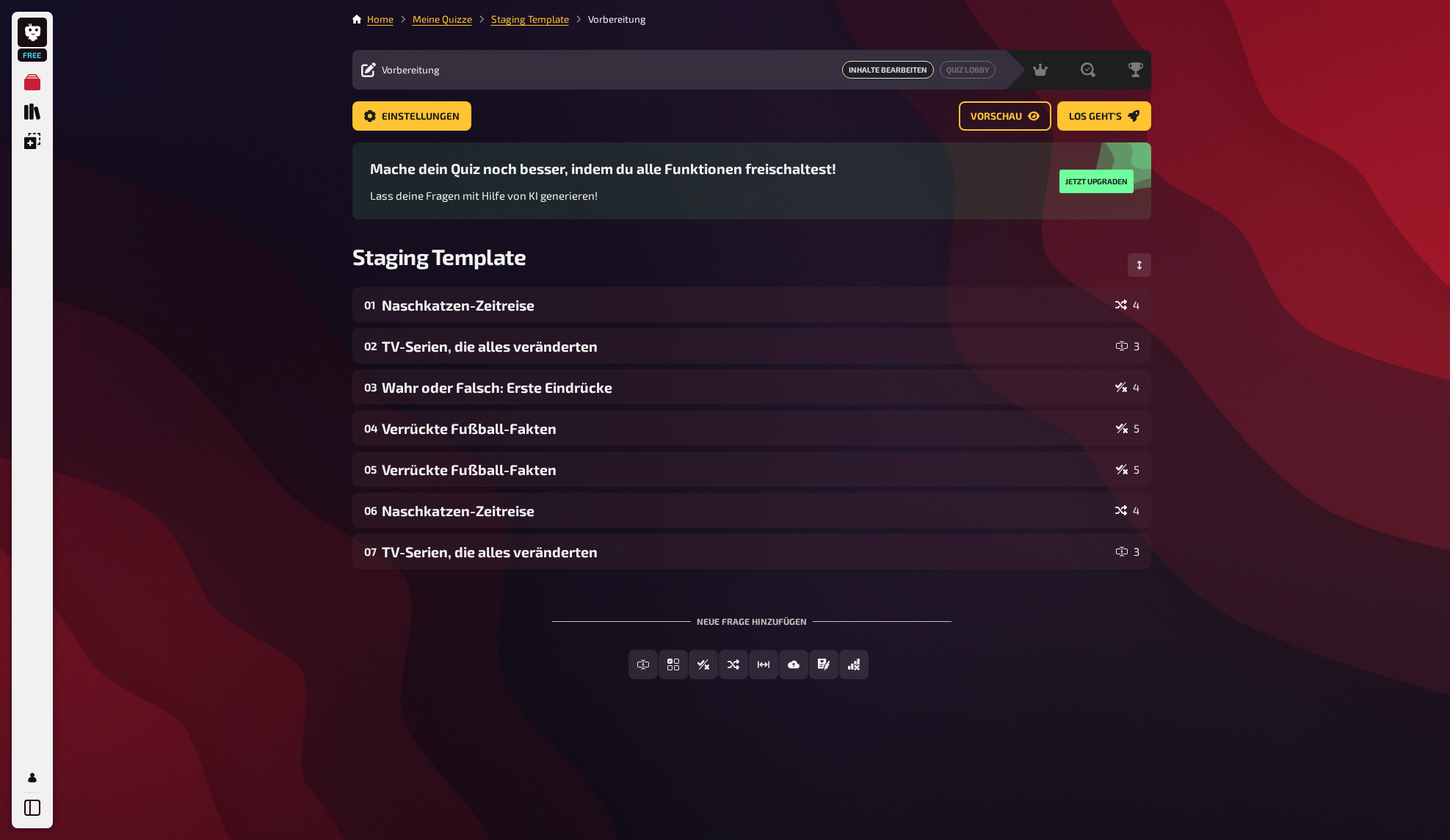
click at [1212, 414] on div "Free Meine Quizze Quiz Sammlung Einblendungen Mein Konto Home Meine Quizze Stag…" at bounding box center [725, 420] width 1450 height 840
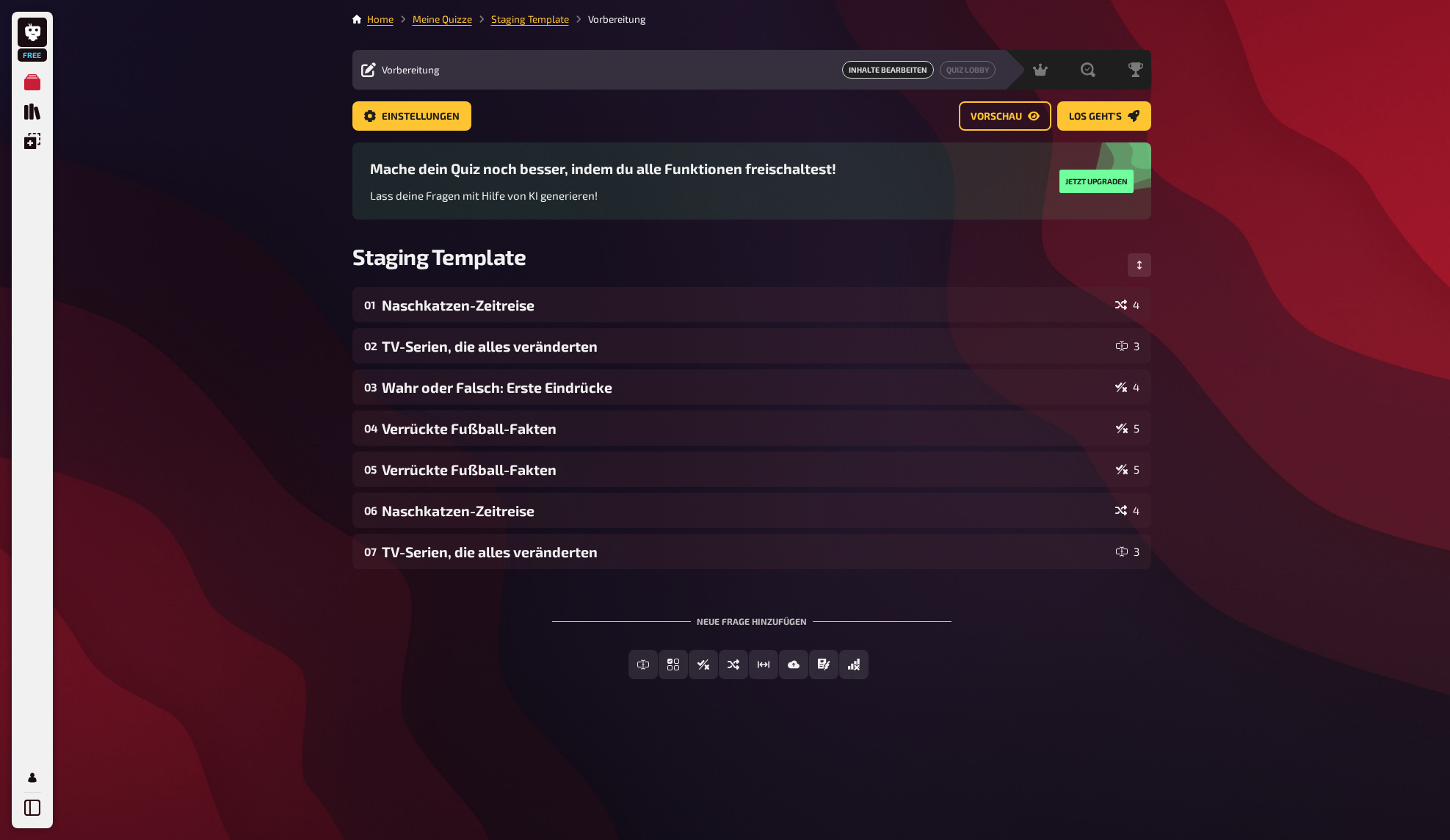
click at [1212, 411] on div "Free Meine Quizze Quiz Sammlung Einblendungen Mein Konto Home Meine Quizze Stag…" at bounding box center [725, 420] width 1450 height 840
click at [232, 121] on div "Free Meine Quizze Quiz Sammlung Einblendungen Mein Konto Home Meine Quizze Stag…" at bounding box center [725, 420] width 1450 height 840
click at [223, 83] on div "Free Meine Quizze Quiz Sammlung Einblendungen Mein Konto Home Meine Quizze Stag…" at bounding box center [725, 420] width 1450 height 840
click at [31, 104] on icon "Quiz Sammlung" at bounding box center [32, 111] width 16 height 16
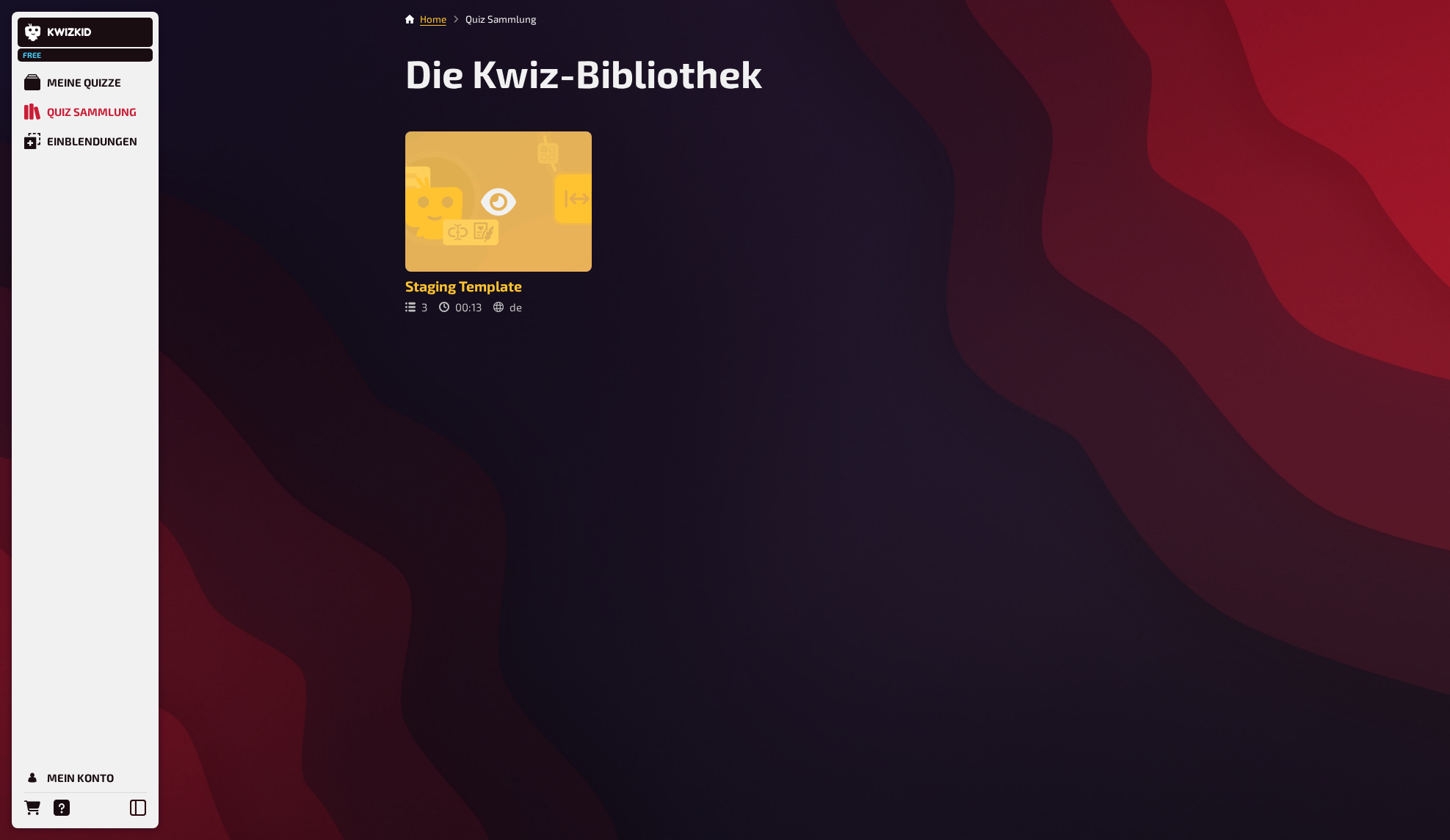
click at [530, 175] on div at bounding box center [499, 202] width 186 height 140
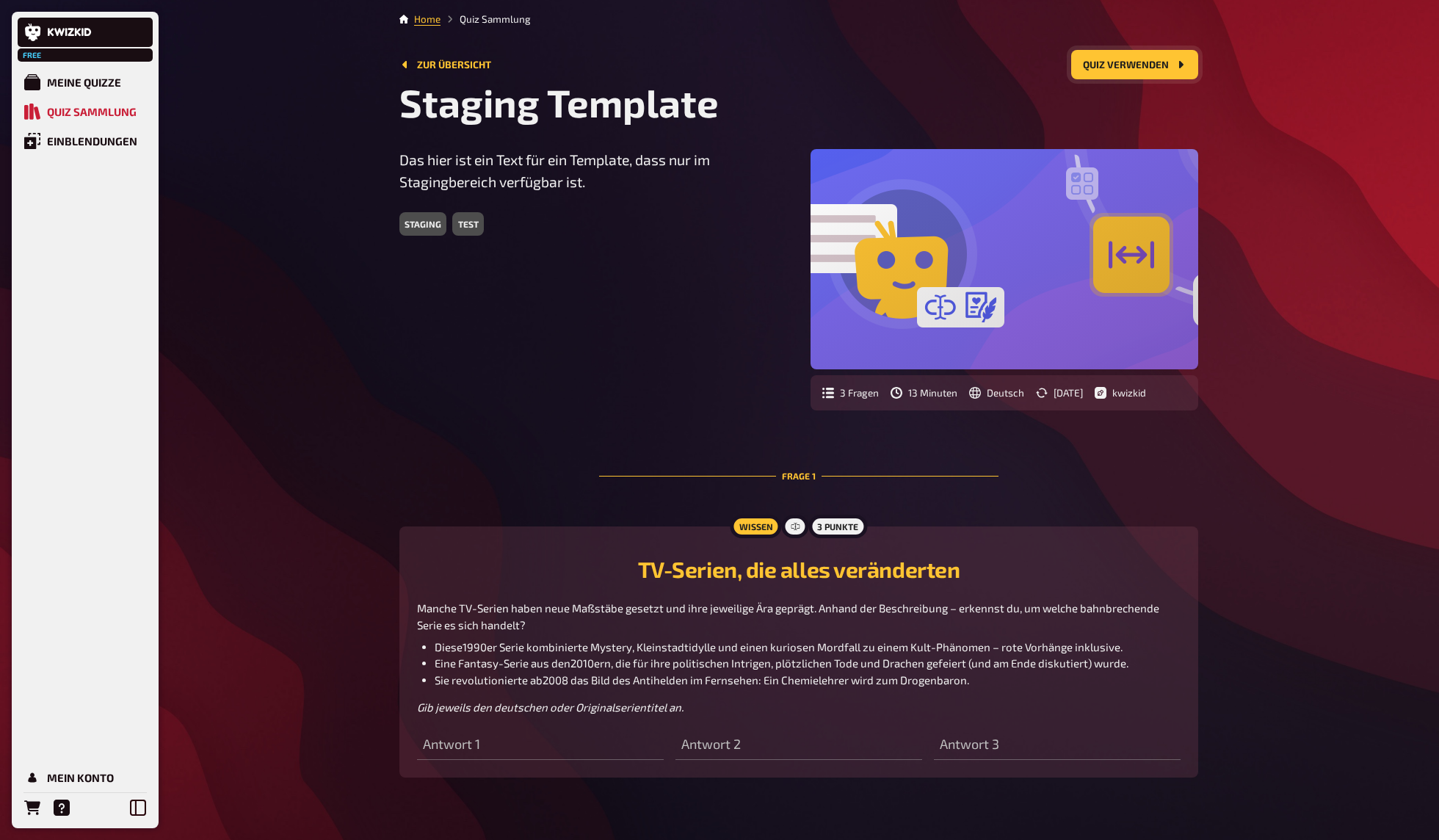
click at [1167, 65] on button "Quiz verwenden" at bounding box center [1134, 64] width 127 height 29
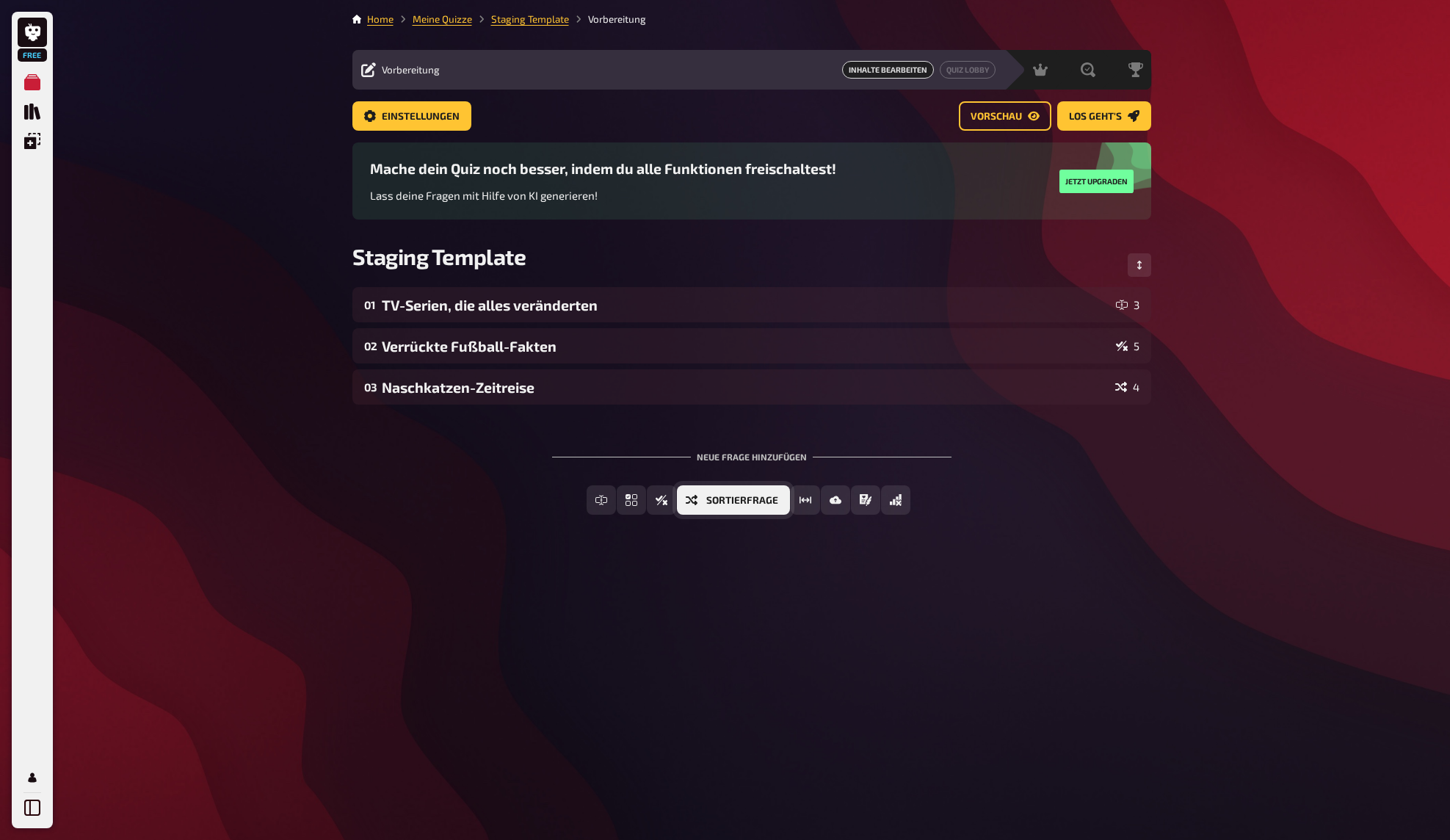
click at [734, 499] on span "Sortierfrage" at bounding box center [742, 500] width 72 height 11
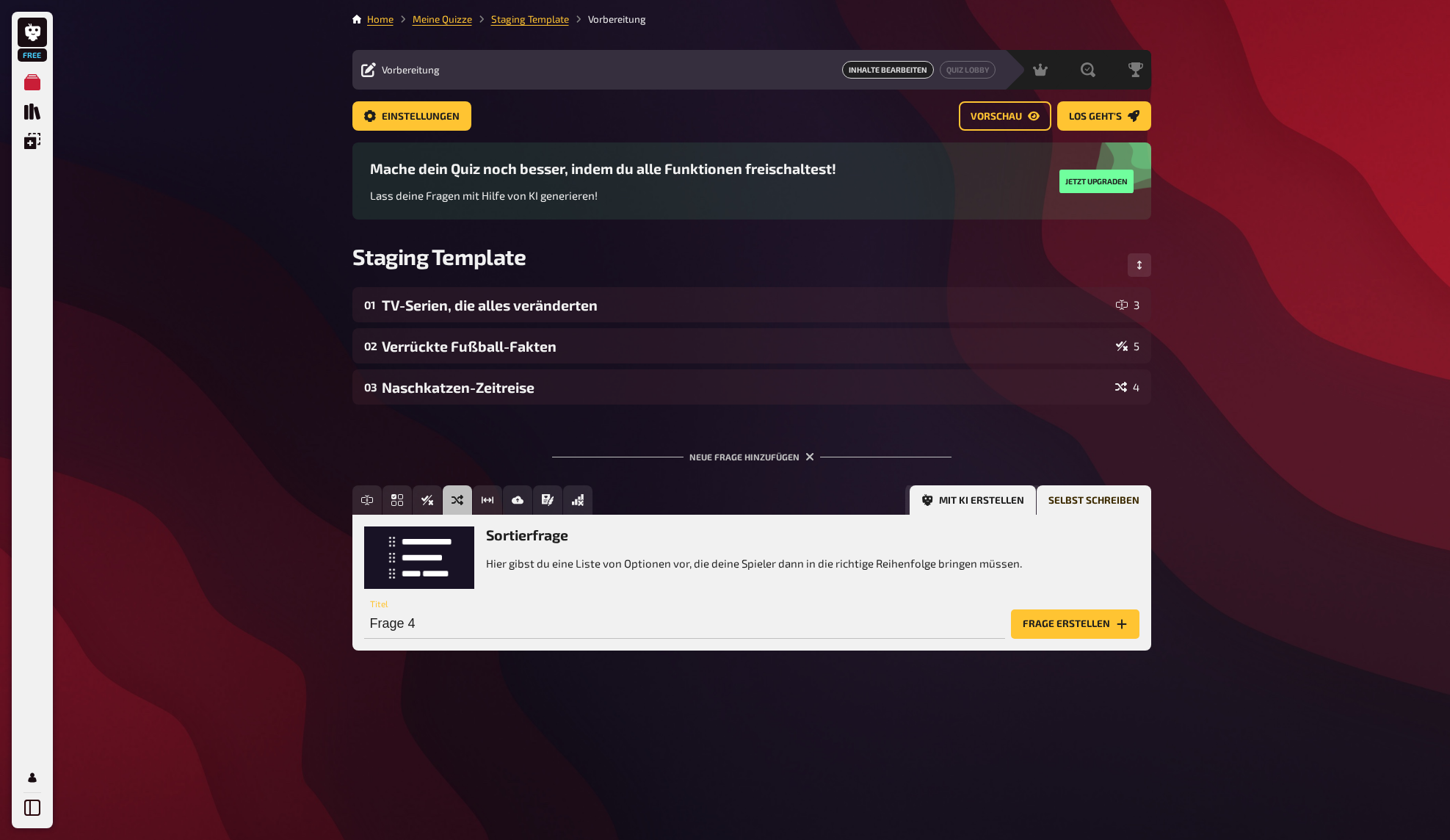
click at [958, 495] on button "Mit KI erstellen" at bounding box center [973, 499] width 126 height 29
click at [844, 637] on input "text" at bounding box center [652, 623] width 574 height 29
type input "tr"
click at [1060, 502] on button "Selbst schreiben" at bounding box center [1094, 499] width 114 height 29
click at [529, 625] on input "Frage 4" at bounding box center [685, 623] width 641 height 29
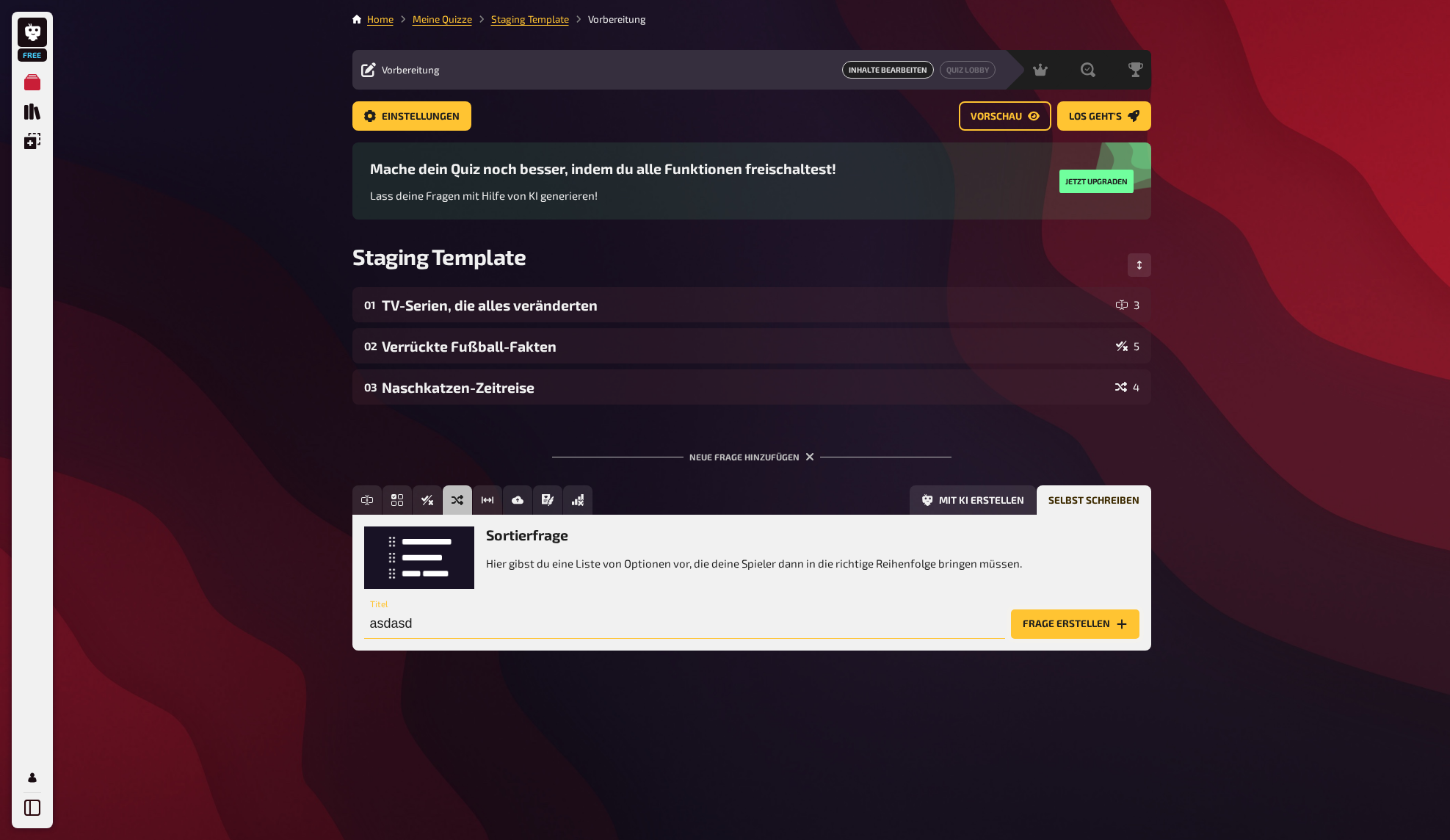
type input "asdasd"
click at [1078, 623] on button "Frage erstellen" at bounding box center [1075, 623] width 128 height 29
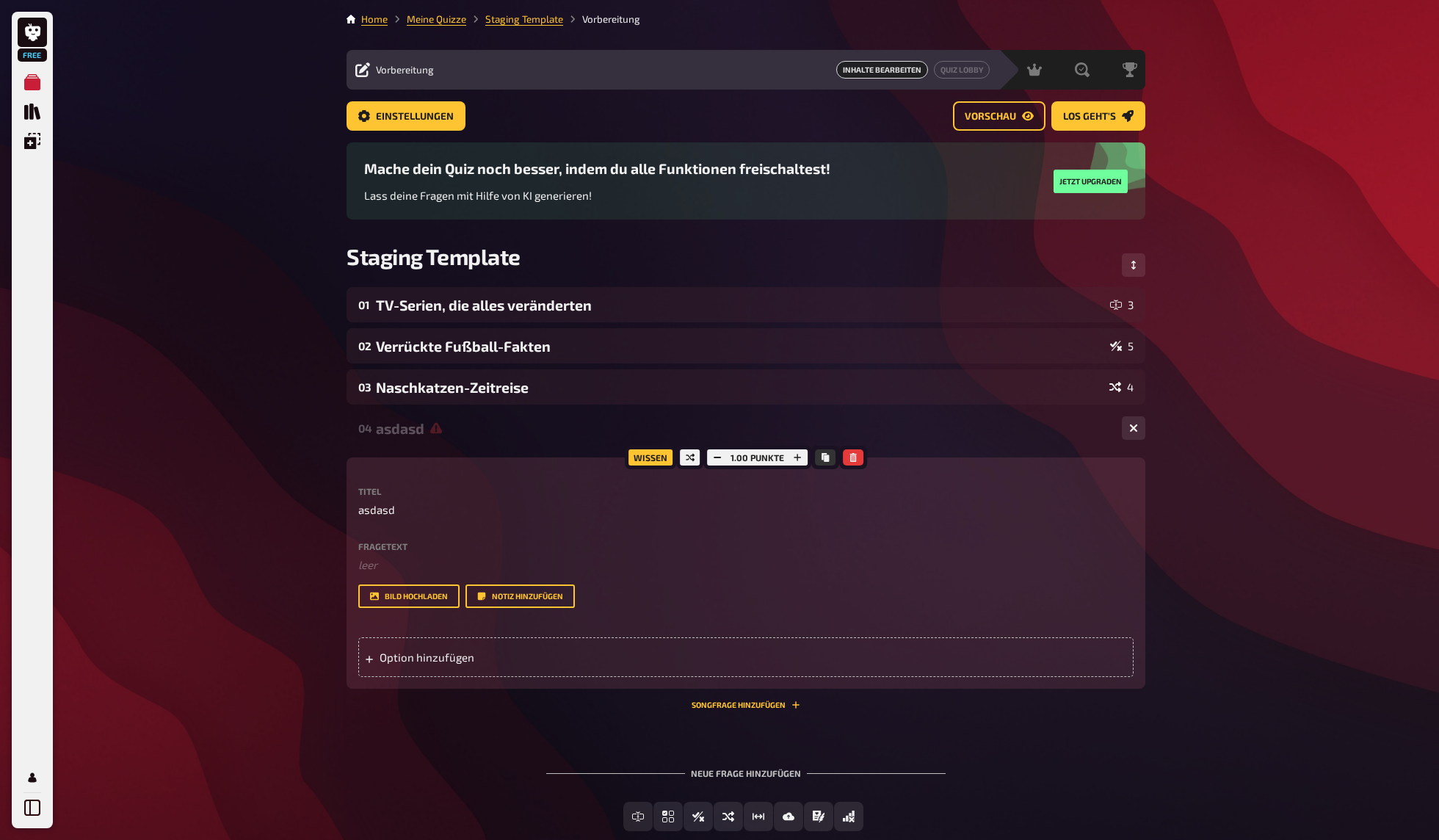
click at [1248, 456] on div "Free Meine Quizze Quiz Sammlung Einblendungen Mein Konto Home Meine Quizze Stag…" at bounding box center [719, 463] width 1439 height 925
click at [1032, 430] on div "asdasd" at bounding box center [743, 427] width 734 height 17
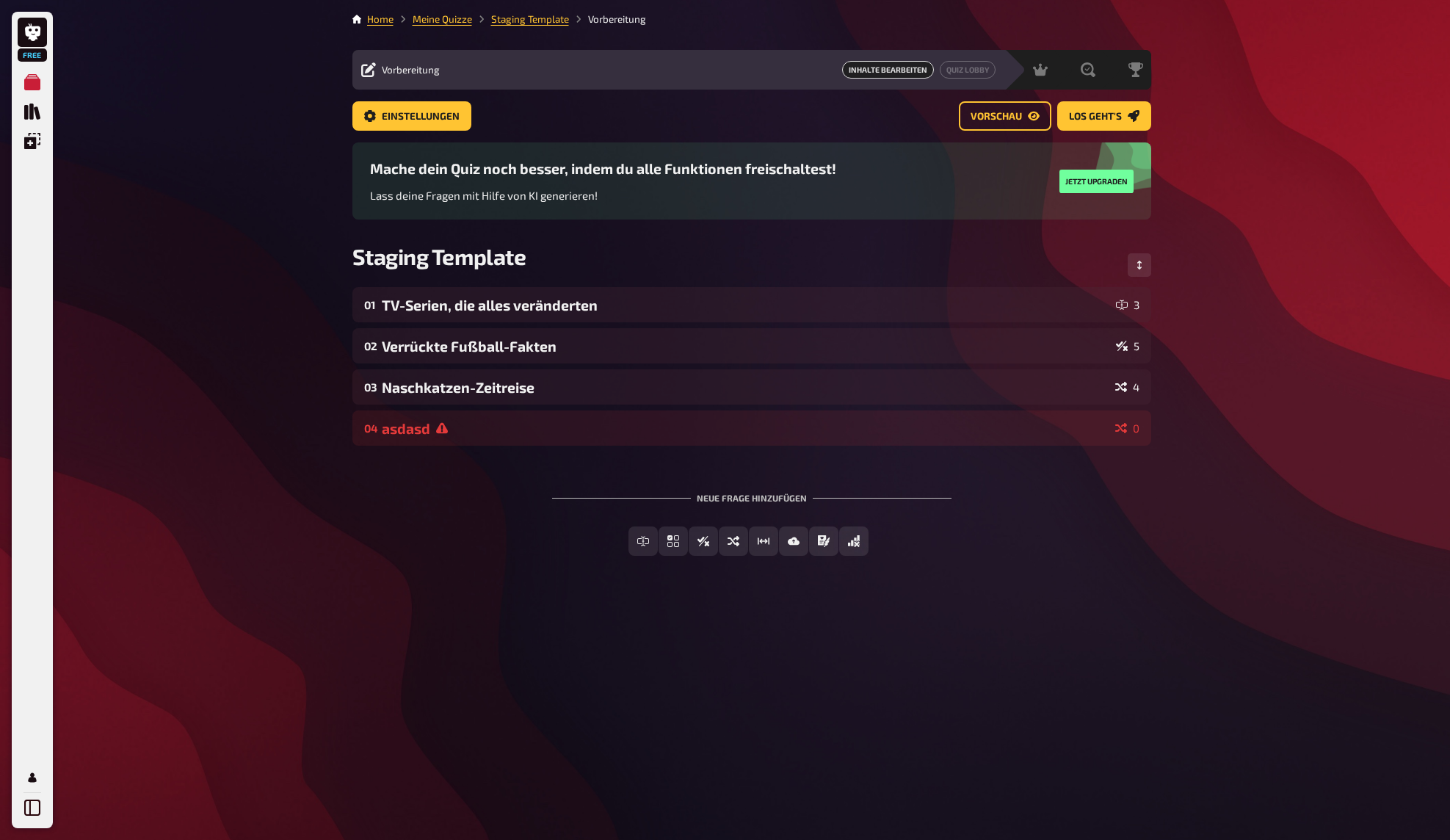
click at [1248, 445] on div "Free Meine Quizze Quiz Sammlung Einblendungen Mein Konto Home Meine Quizze Stag…" at bounding box center [725, 420] width 1450 height 840
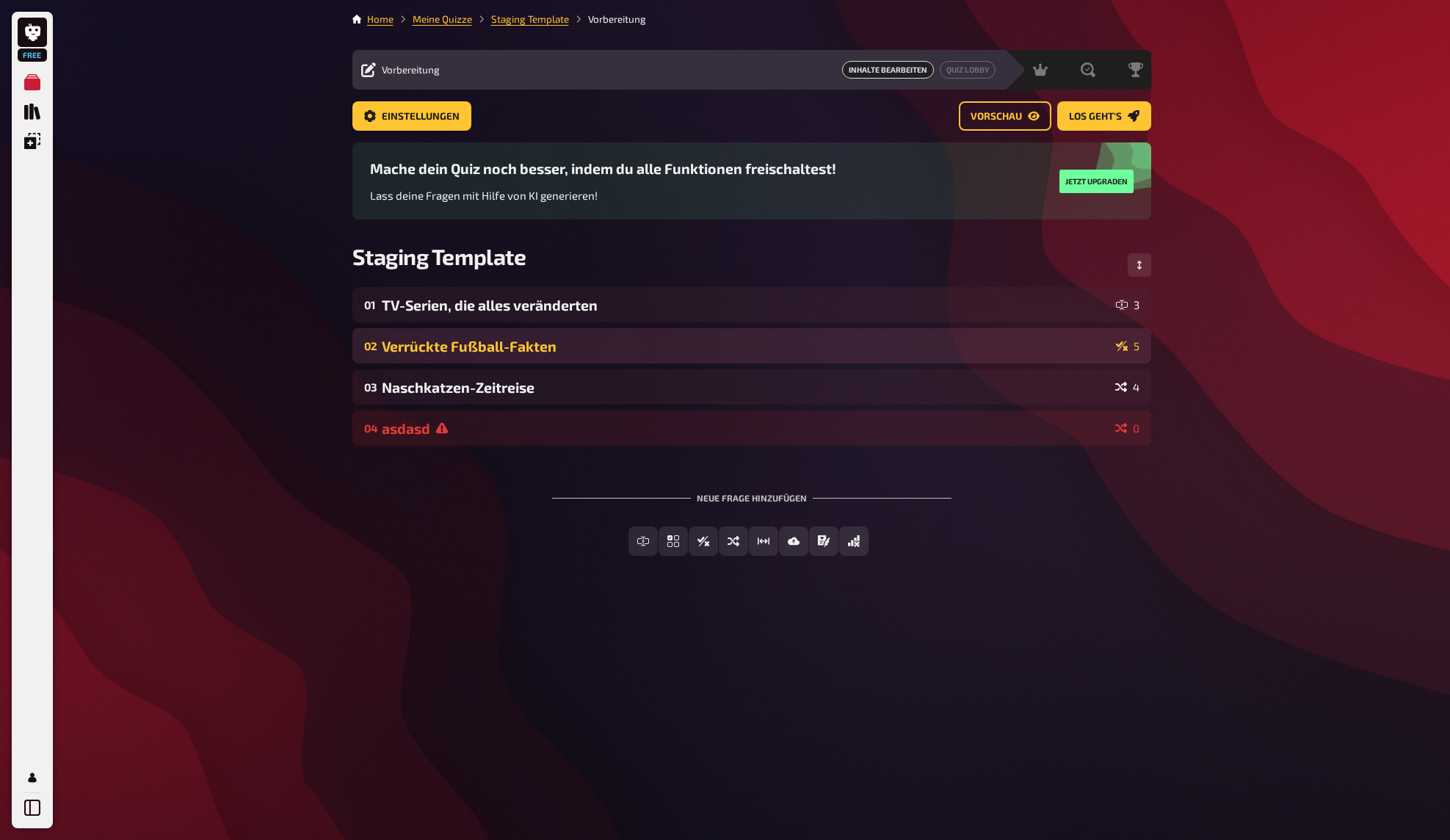
click at [971, 348] on div "Verrückte Fußball-Fakten" at bounding box center [746, 346] width 728 height 17
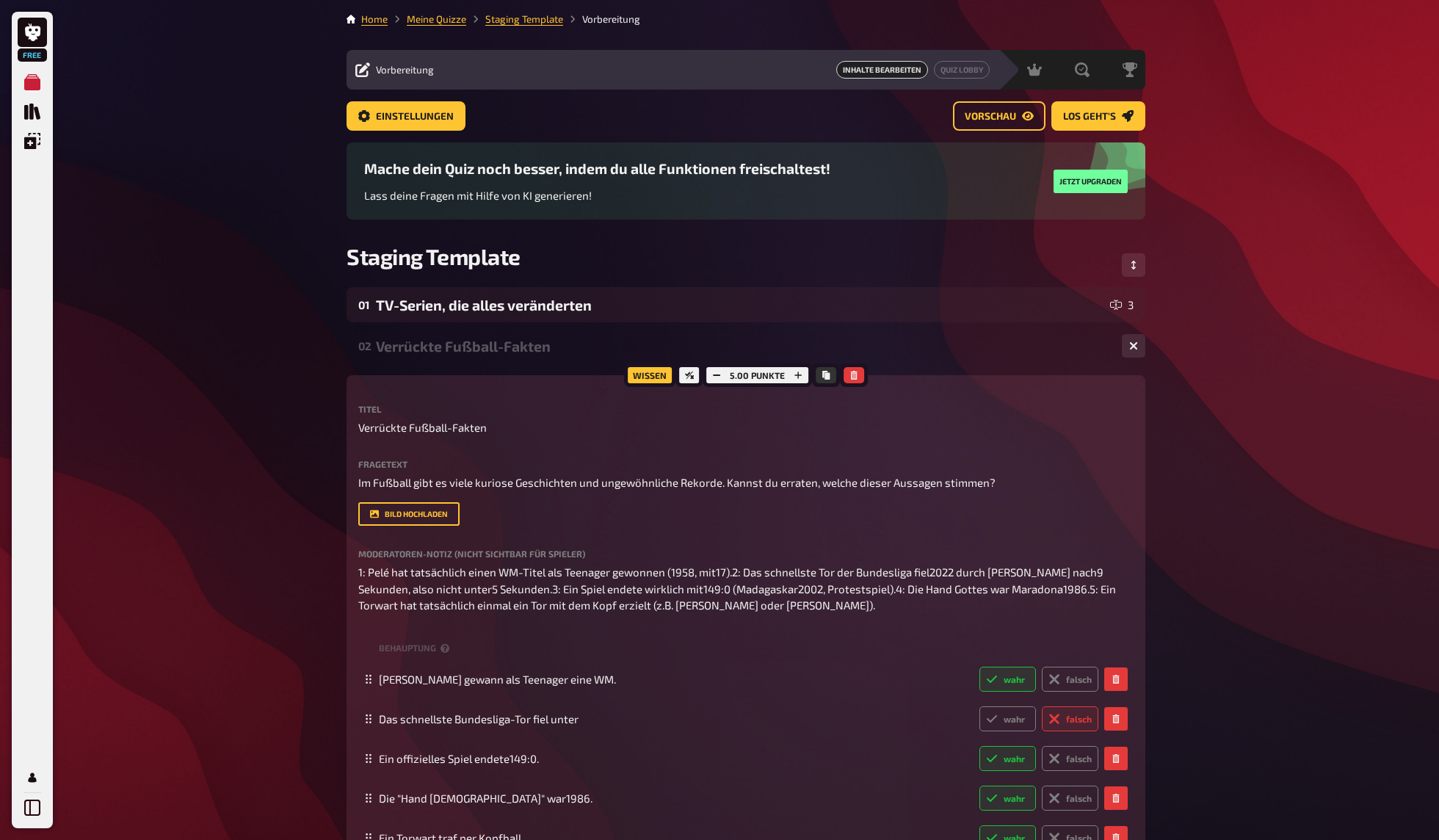
click at [885, 352] on div "Verrückte Fußball-Fakten" at bounding box center [743, 346] width 734 height 17
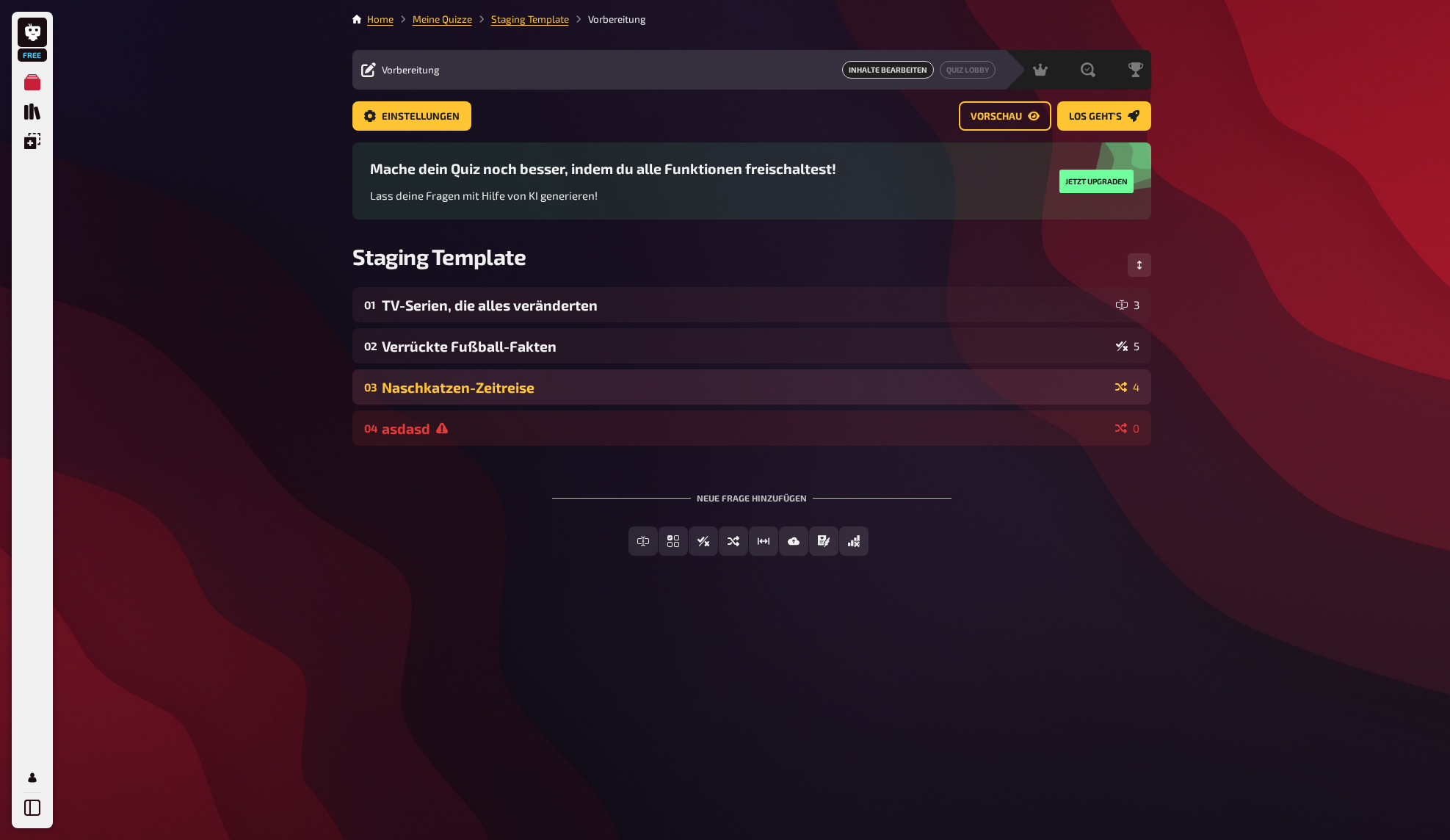
click at [854, 392] on div "Naschkatzen-Zeitreise" at bounding box center [746, 386] width 728 height 17
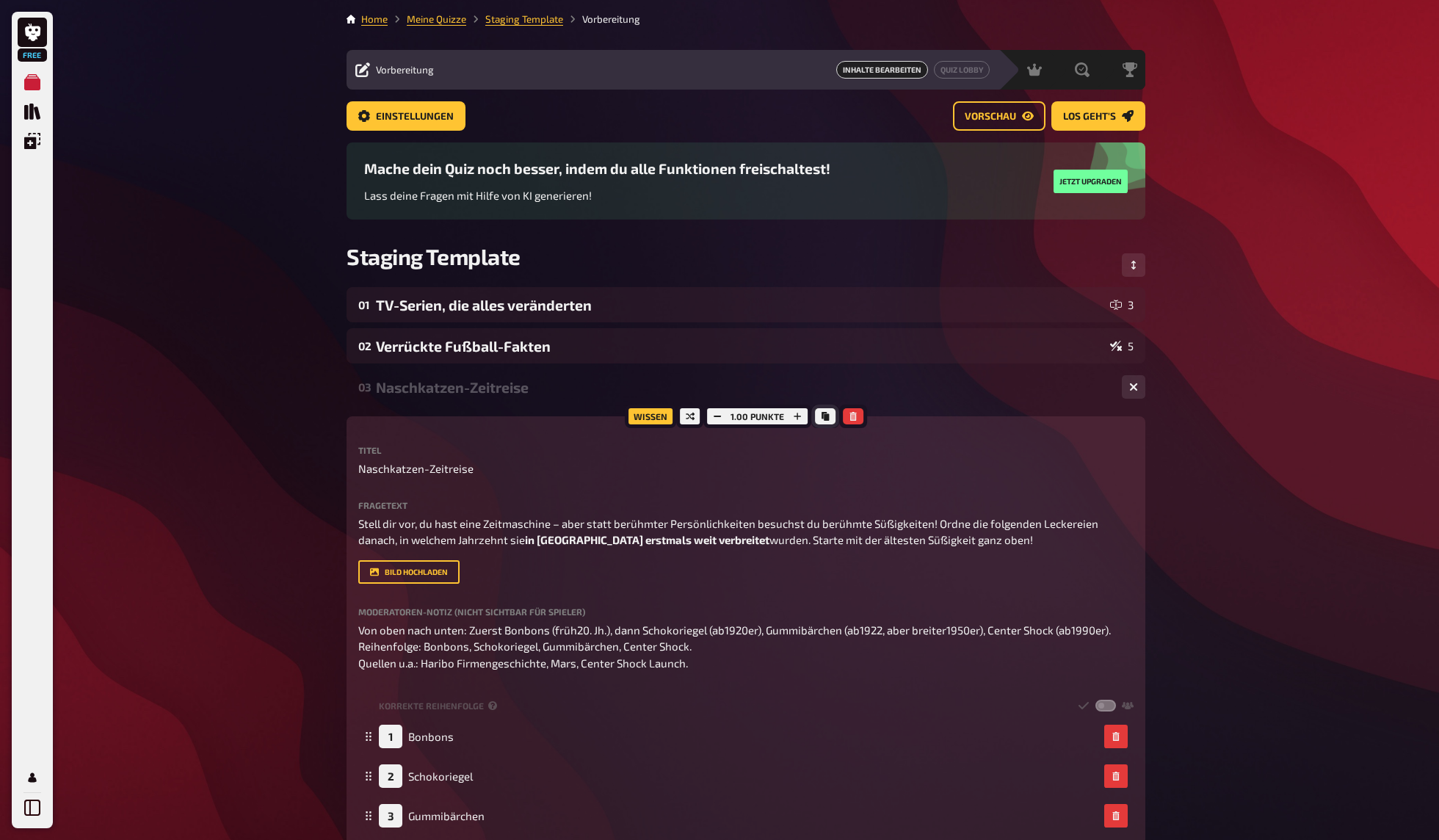
click at [822, 416] on icon "Kopieren" at bounding box center [825, 416] width 7 height 9
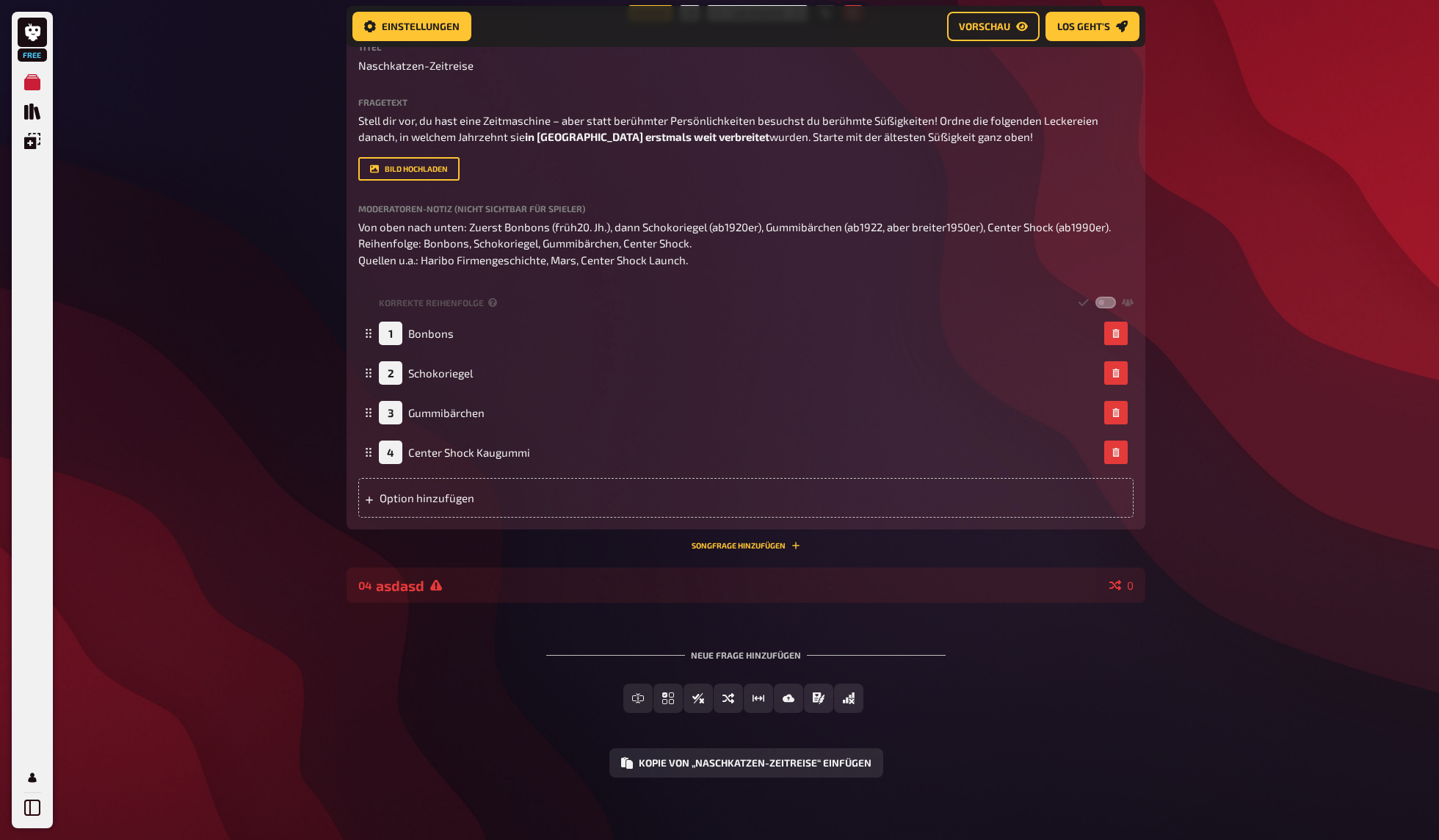
scroll to position [423, 0]
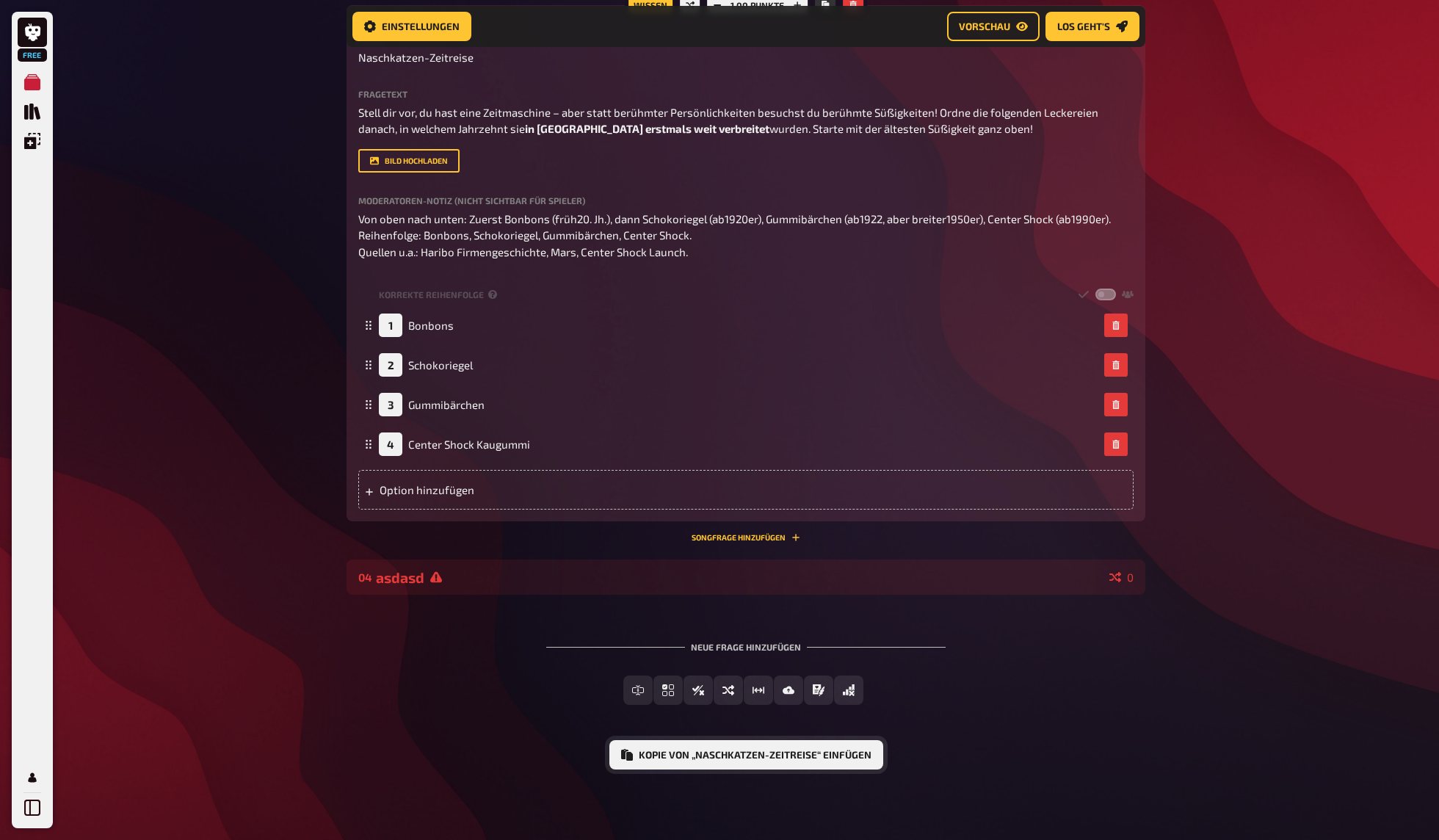
click at [796, 757] on button "Kopie von „Naschkatzen-Zeitreise“ einfügen" at bounding box center [746, 754] width 274 height 29
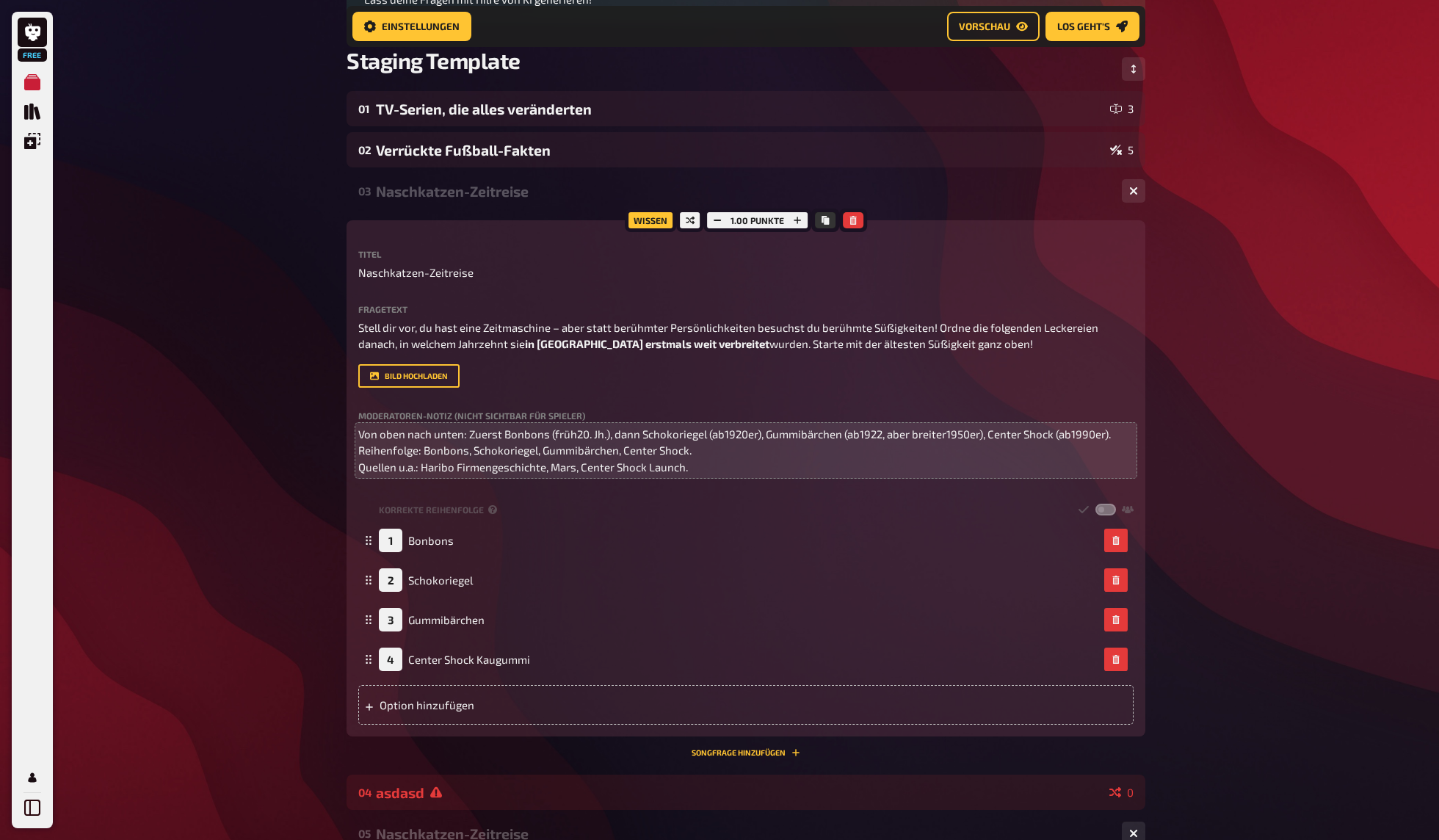
scroll to position [198, 0]
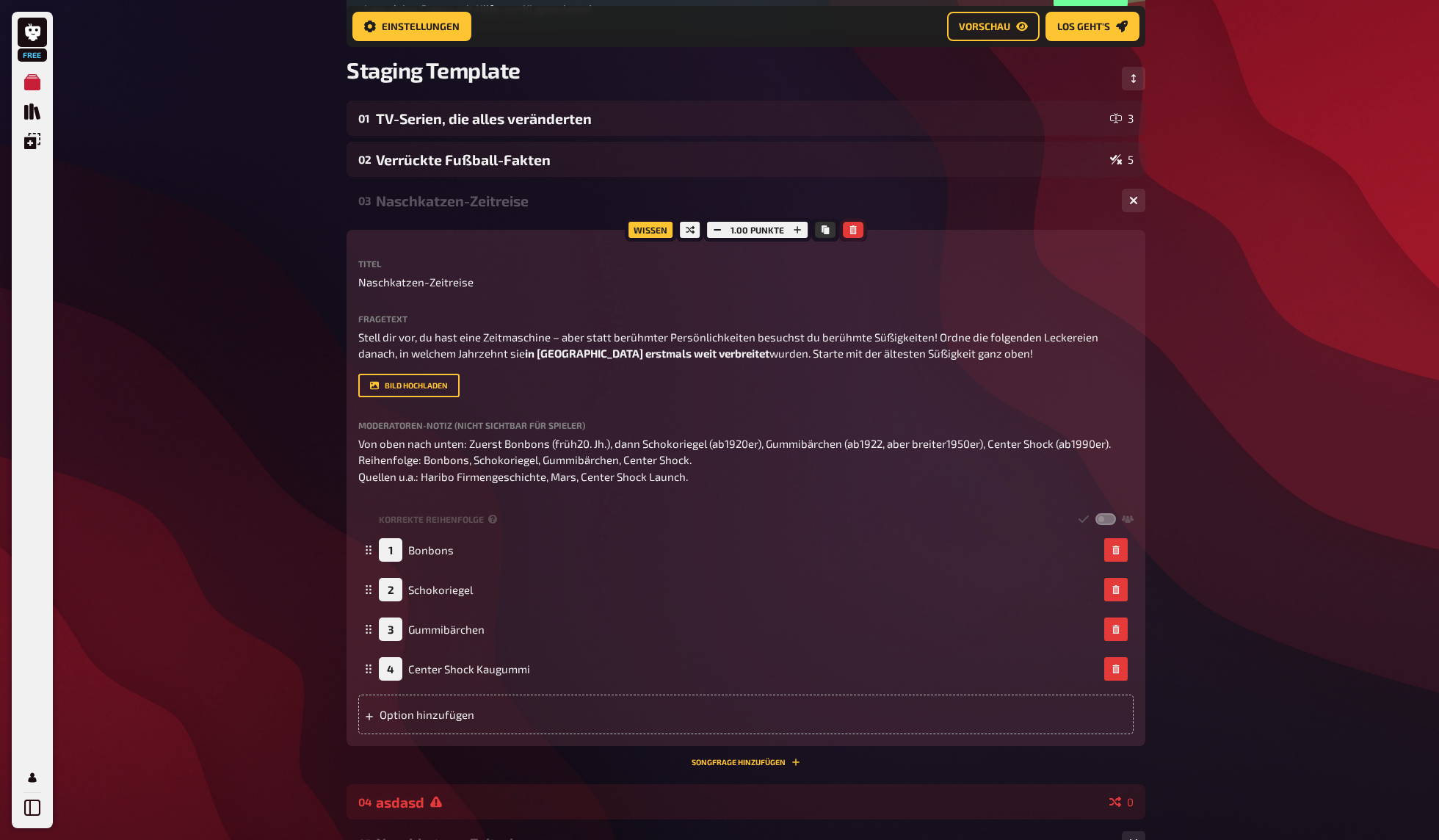
click at [857, 232] on button "button" at bounding box center [853, 230] width 20 height 16
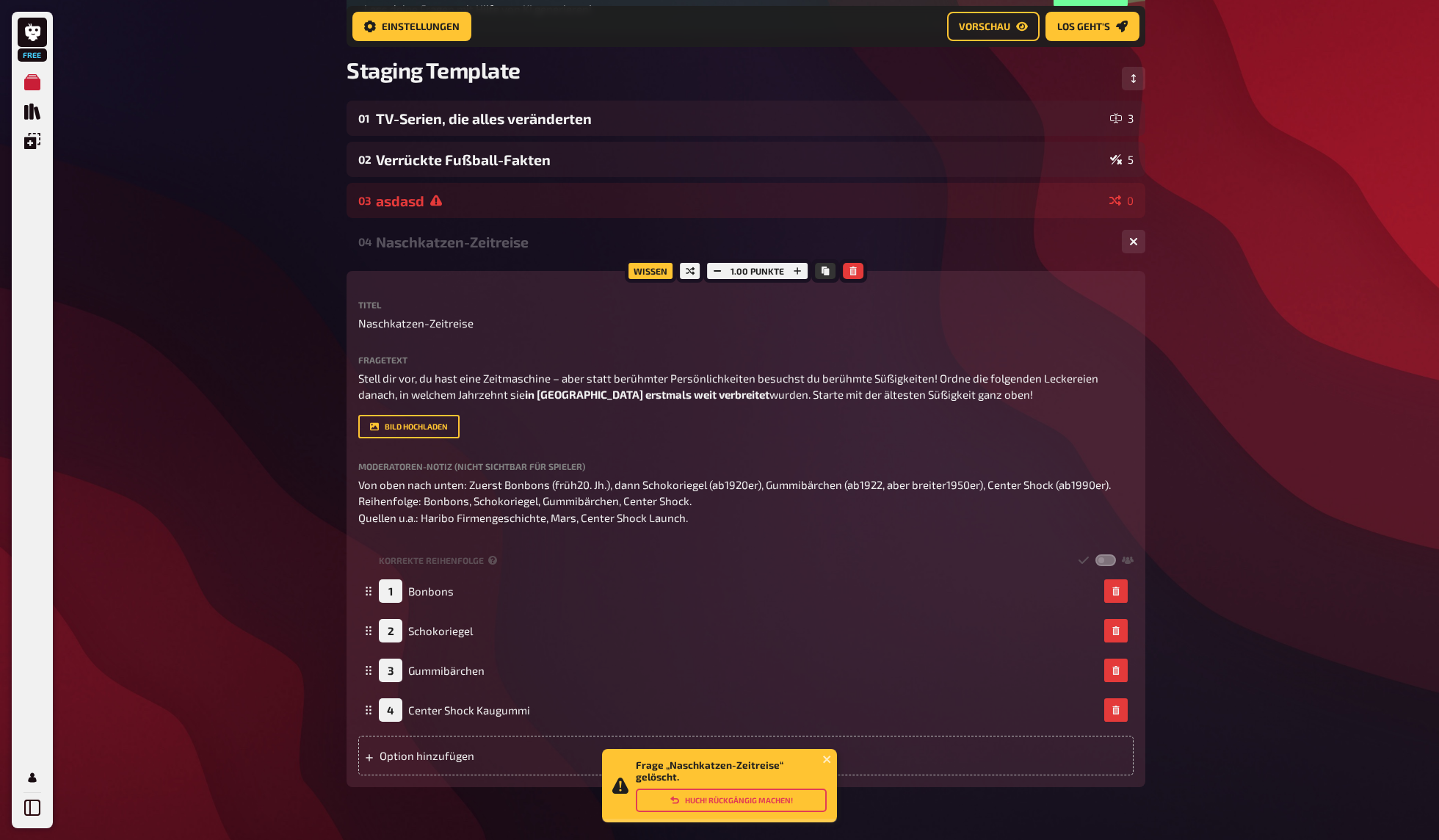
click at [738, 794] on button "Huch! Rückgängig machen!" at bounding box center [730, 800] width 191 height 24
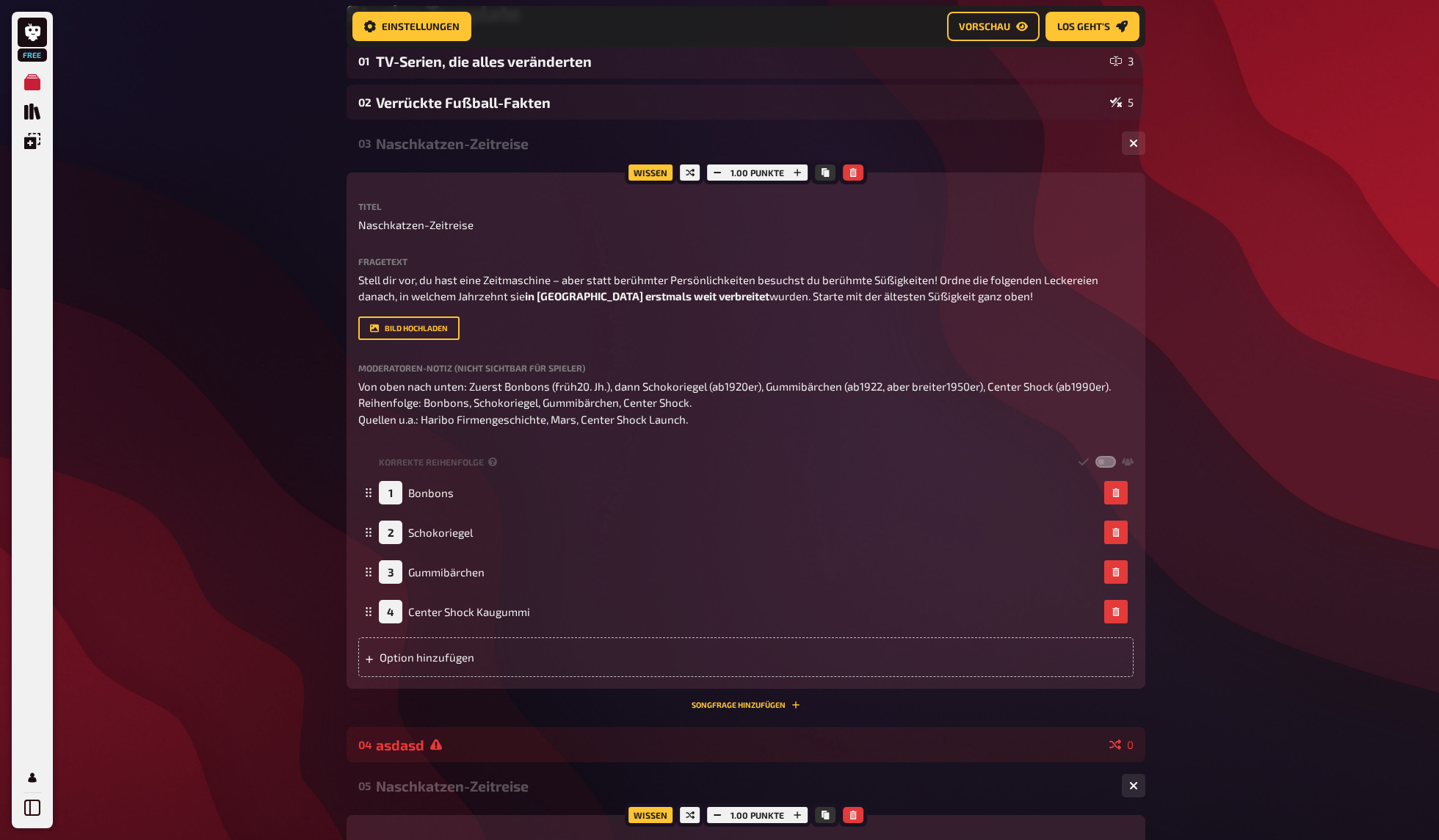
scroll to position [180, 0]
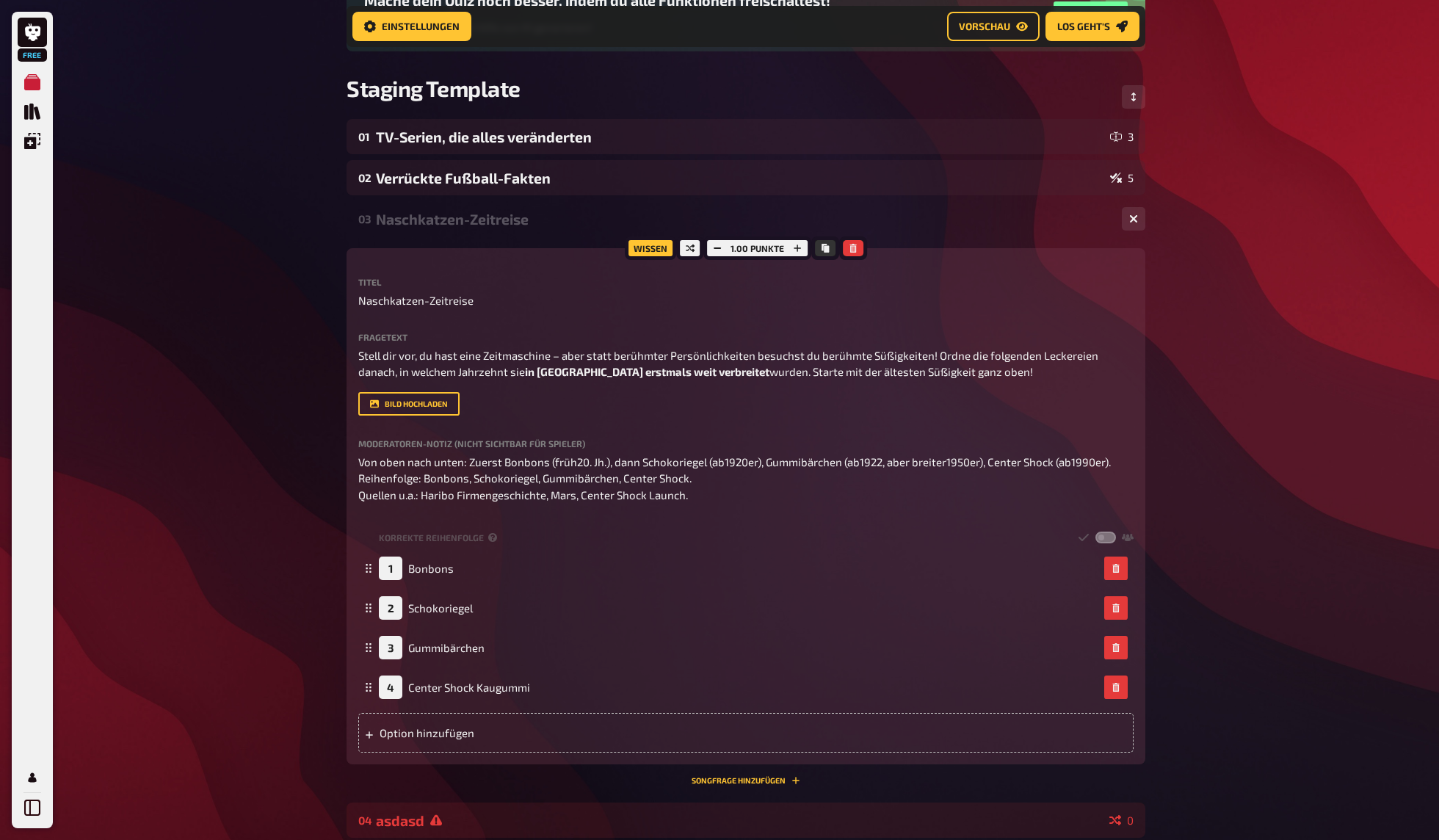
click at [477, 205] on div "03 Naschkatzen-Zeitreise 4" at bounding box center [746, 219] width 799 height 35
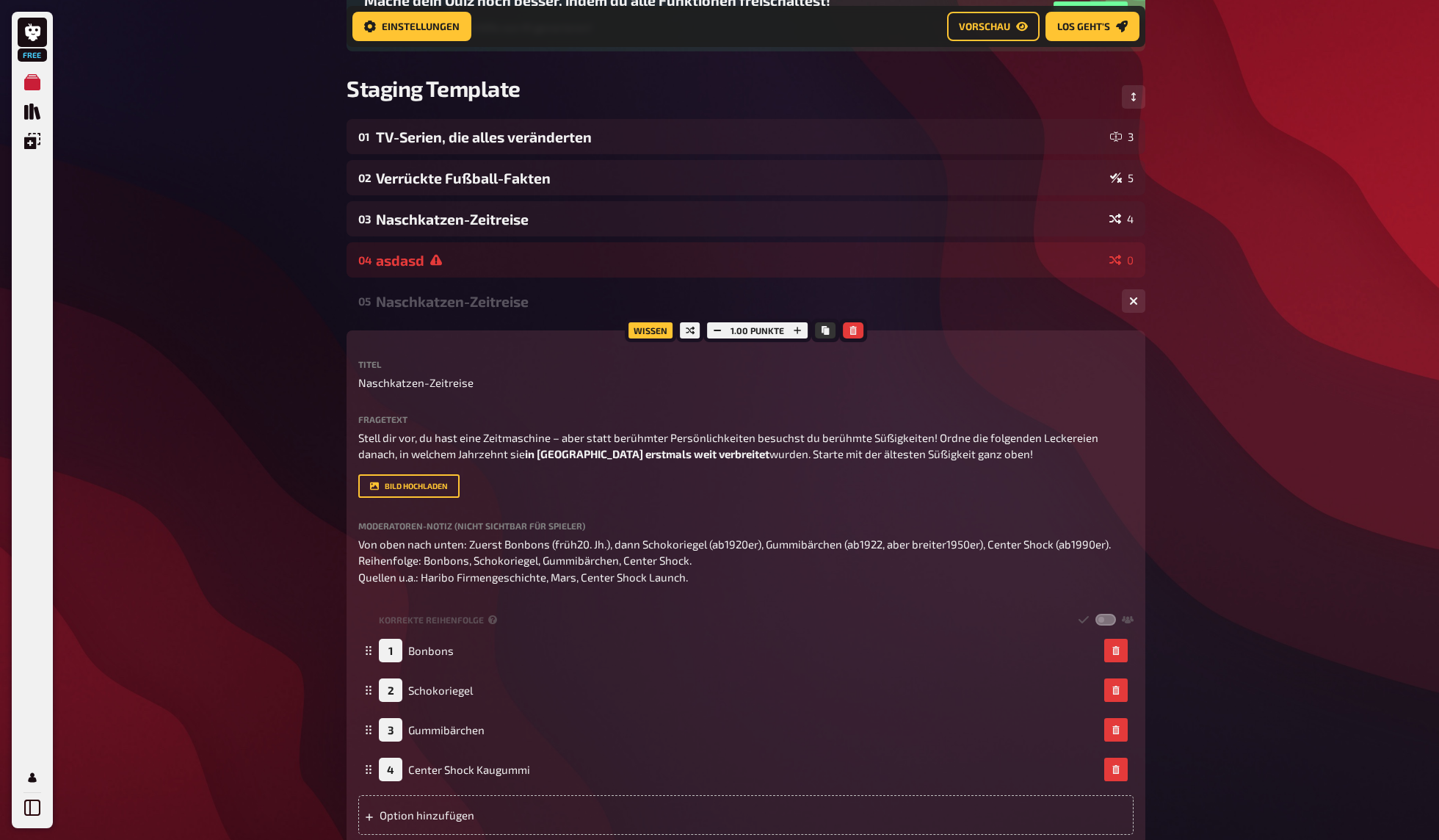
click at [453, 295] on div "Naschkatzen-Zeitreise" at bounding box center [743, 301] width 734 height 17
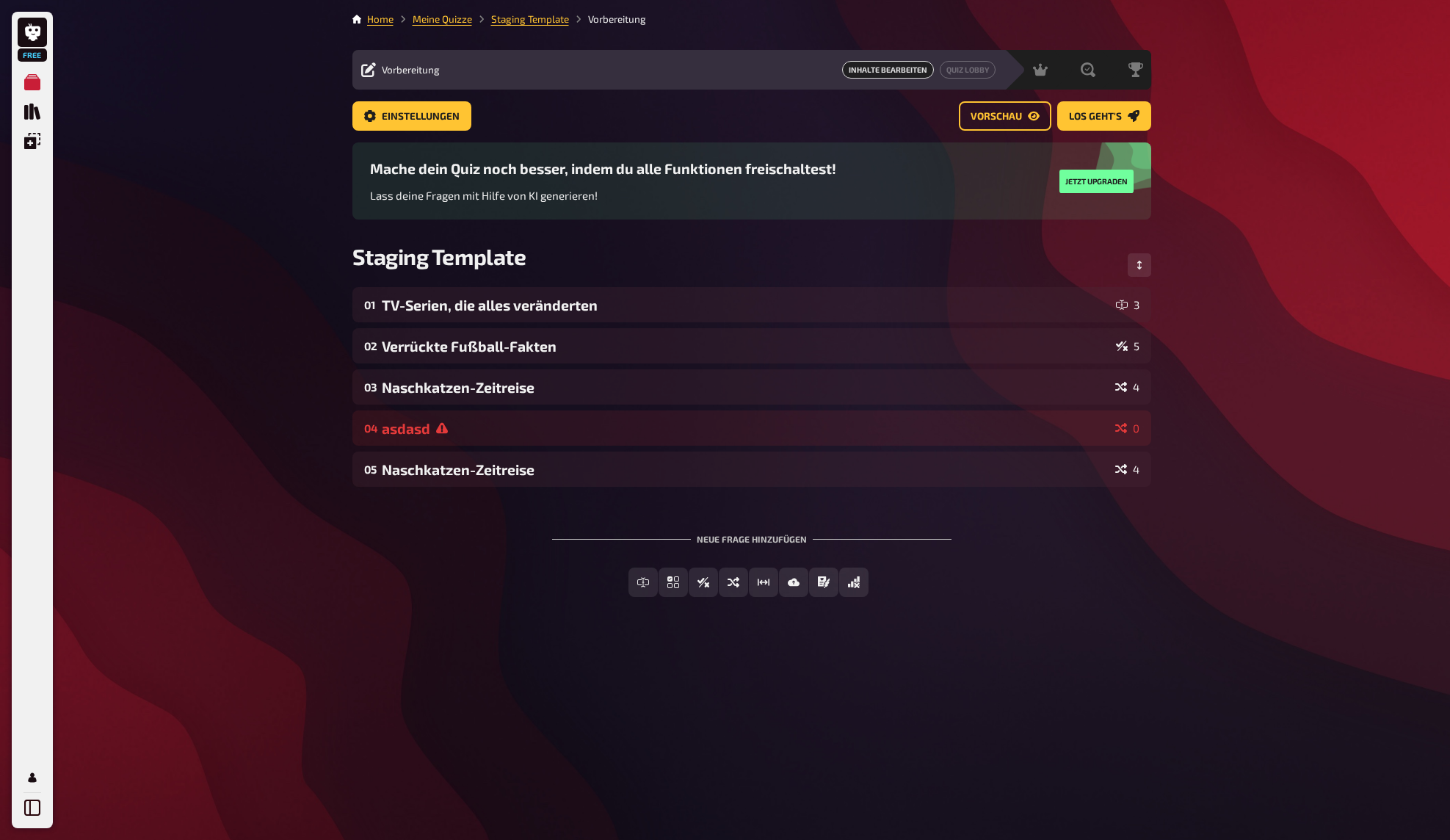
click at [250, 303] on div "Free Meine Quizze Quiz Sammlung Einblendungen Mein Konto Home Meine Quizze Stag…" at bounding box center [725, 420] width 1450 height 840
click at [298, 355] on div "Free Meine Quizze Quiz Sammlung Einblendungen Mein Konto Home Meine Quizze Stag…" at bounding box center [725, 420] width 1450 height 840
click at [292, 339] on div "Free Meine Quizze Quiz Sammlung Einblendungen Mein Konto Home Meine Quizze Stag…" at bounding box center [725, 420] width 1450 height 840
click at [292, 338] on div "Free Meine Quizze Quiz Sammlung Einblendungen Mein Konto Home Meine Quizze Stag…" at bounding box center [725, 420] width 1450 height 840
click at [435, 22] on link "Meine Quizze" at bounding box center [443, 18] width 60 height 11
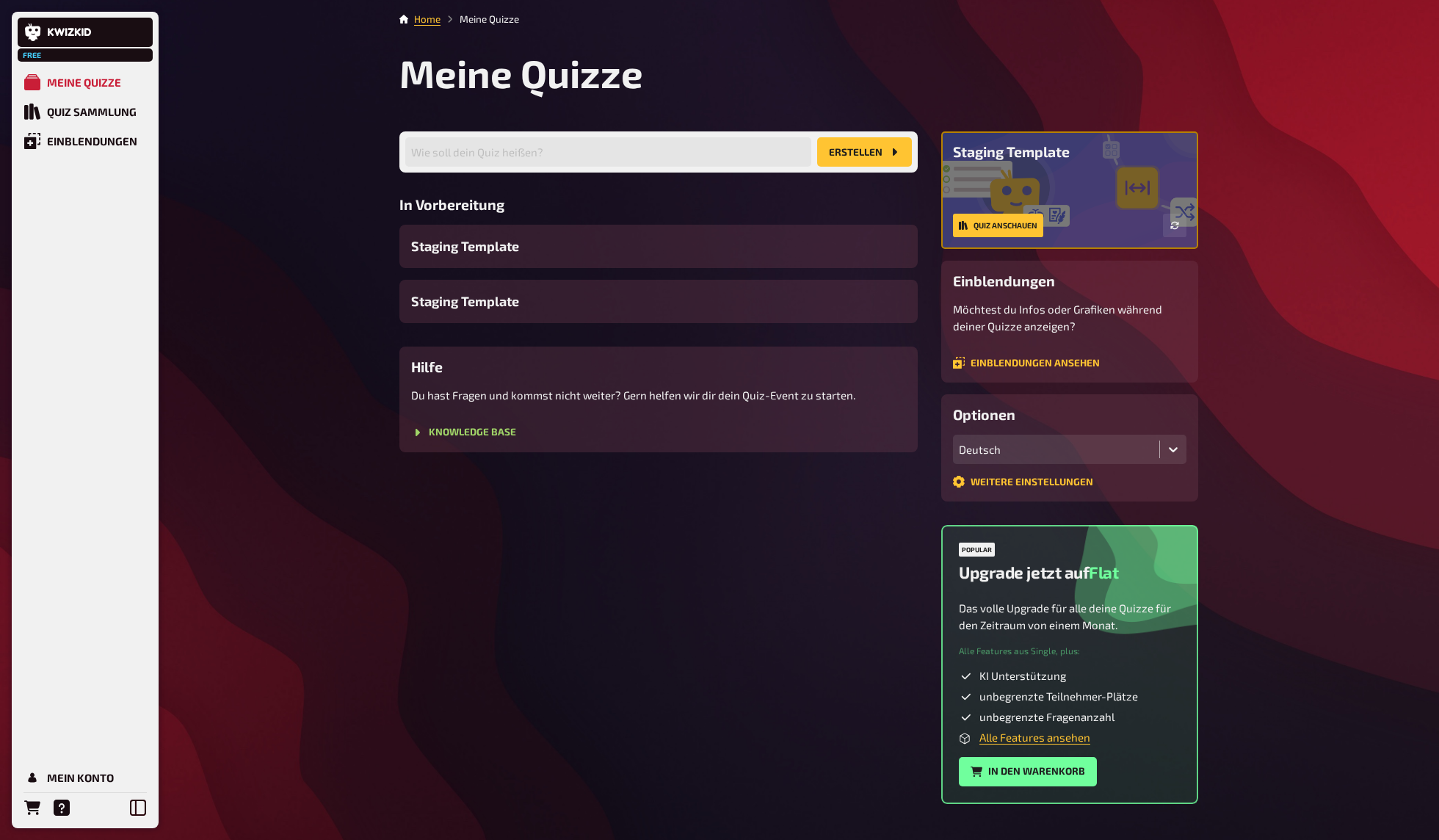
click at [282, 264] on div "Free Meine Quizze Quiz Sammlung Einblendungen Mein Konto Home Meine Quizze Mein…" at bounding box center [719, 437] width 1439 height 874
click at [333, 245] on div "Free Meine Quizze Quiz Sammlung Einblendungen Mein Konto Home Meine Quizze Mein…" at bounding box center [719, 437] width 1439 height 874
click at [336, 226] on div "Free Meine Quizze Quiz Sammlung Einblendungen Mein Konto Home Meine Quizze Mein…" at bounding box center [719, 437] width 1439 height 874
click at [335, 226] on div "Free Meine Quizze Quiz Sammlung Einblendungen Mein Konto Home Meine Quizze Mein…" at bounding box center [719, 437] width 1439 height 874
click at [345, 232] on div "Free Meine Quizze Quiz Sammlung Einblendungen Mein Konto Home Meine Quizze Mein…" at bounding box center [719, 437] width 1439 height 874
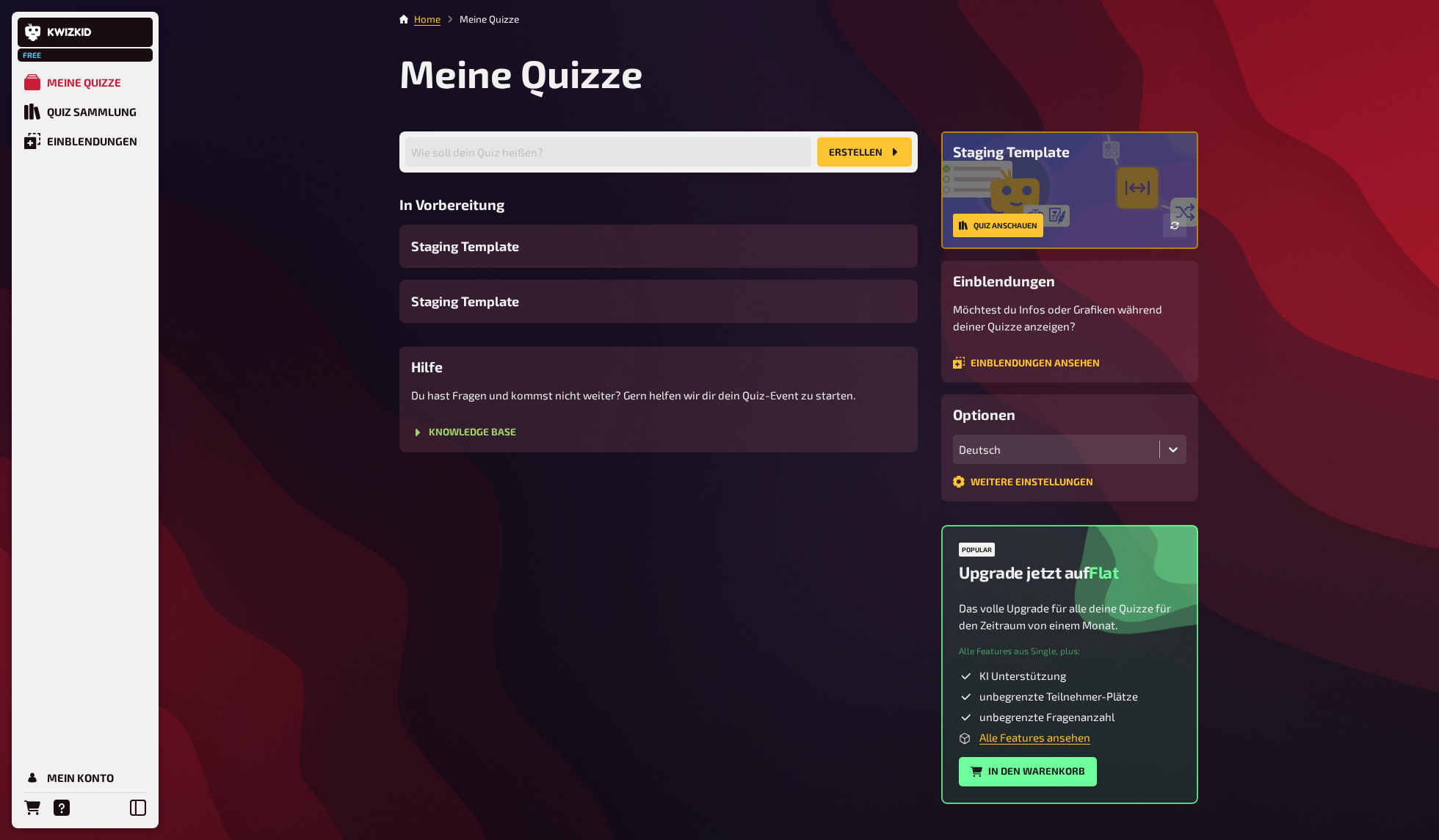
click at [339, 226] on div "Free Meine Quizze Quiz Sammlung Einblendungen Mein Konto Home Meine Quizze Mein…" at bounding box center [719, 437] width 1439 height 874
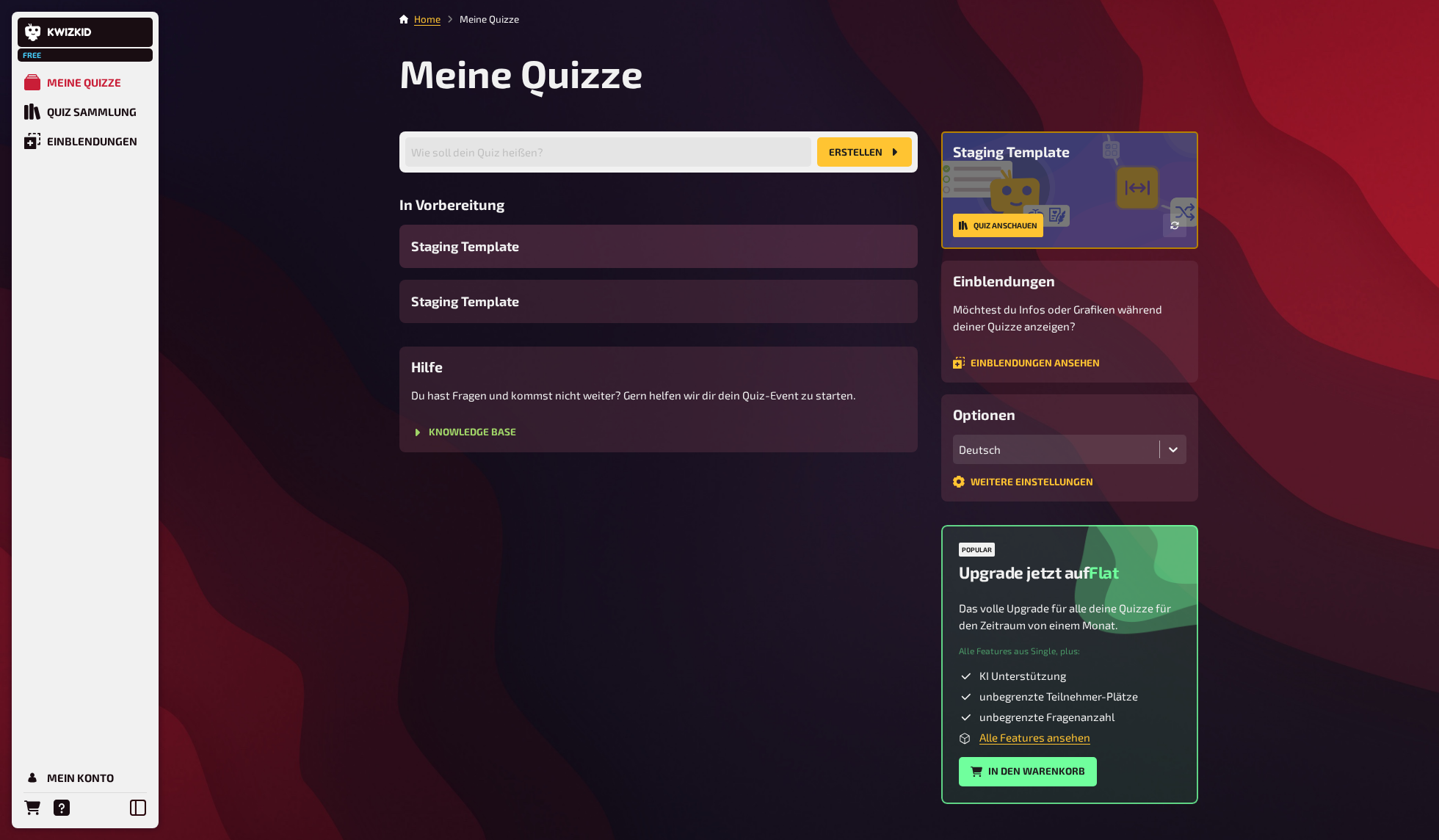
click at [447, 245] on span "Staging Template" at bounding box center [464, 246] width 108 height 20
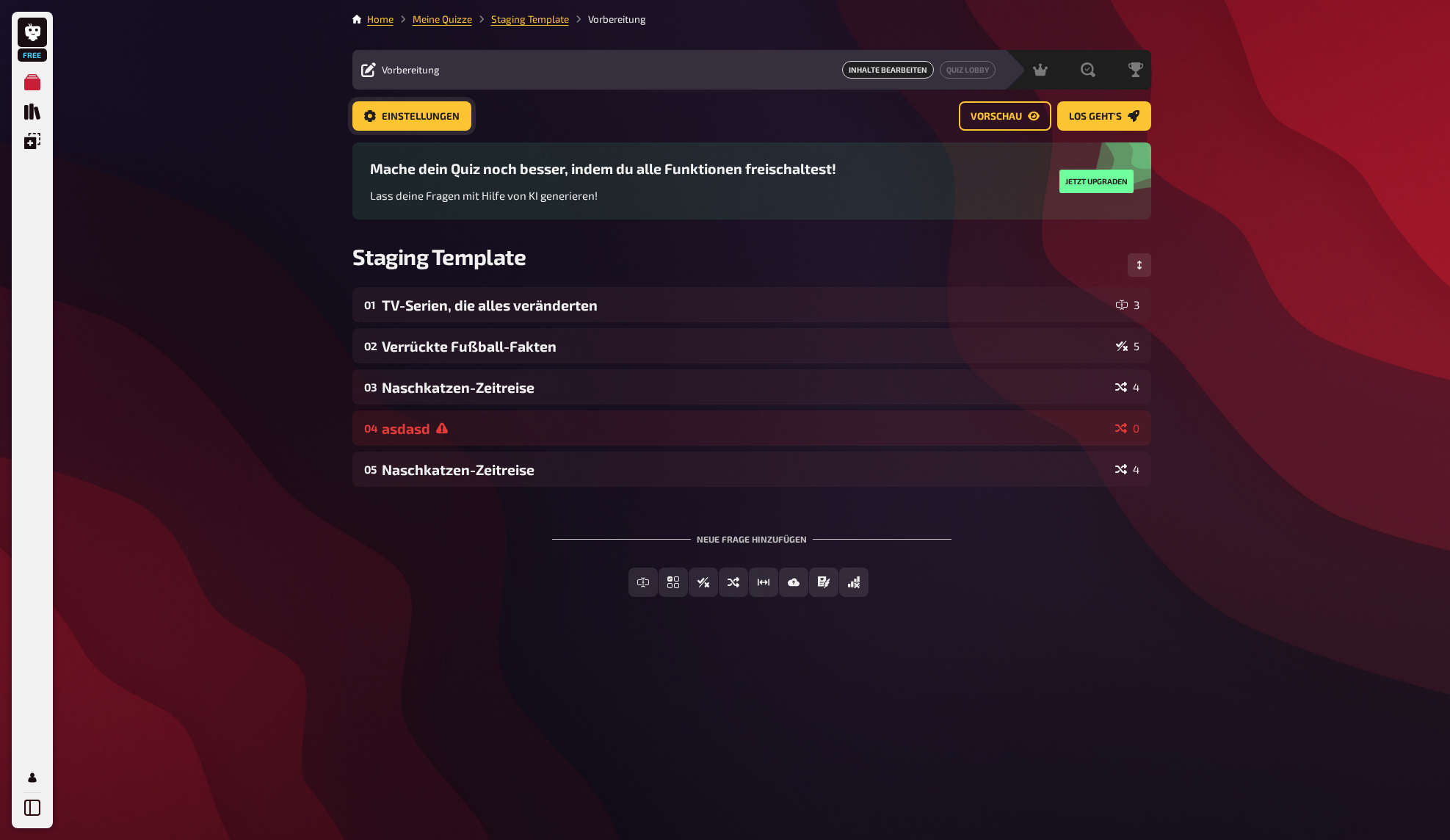
click at [421, 116] on span "Einstellungen" at bounding box center [421, 117] width 78 height 11
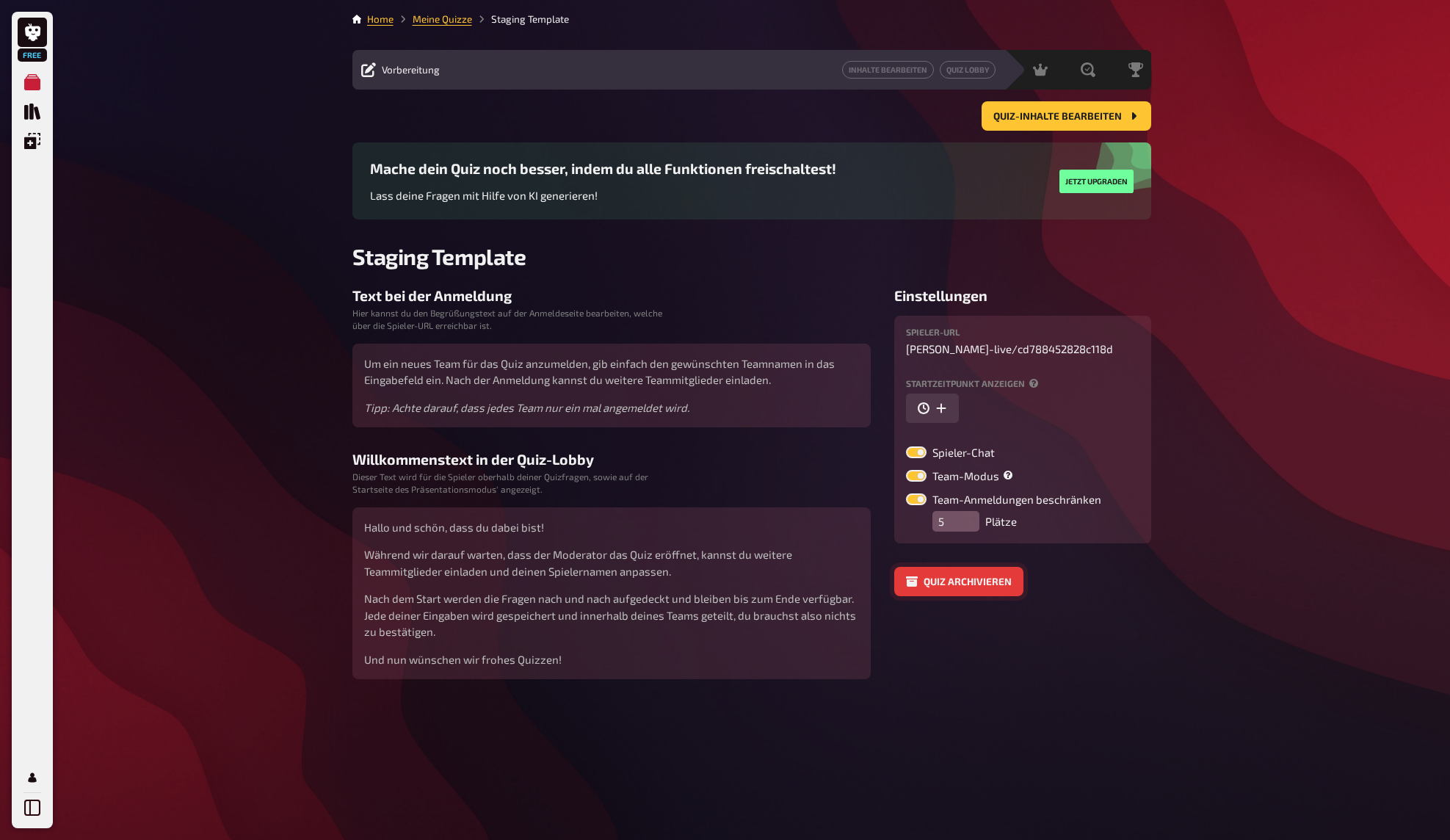
click at [981, 568] on button "Quiz archivieren" at bounding box center [958, 580] width 129 height 29
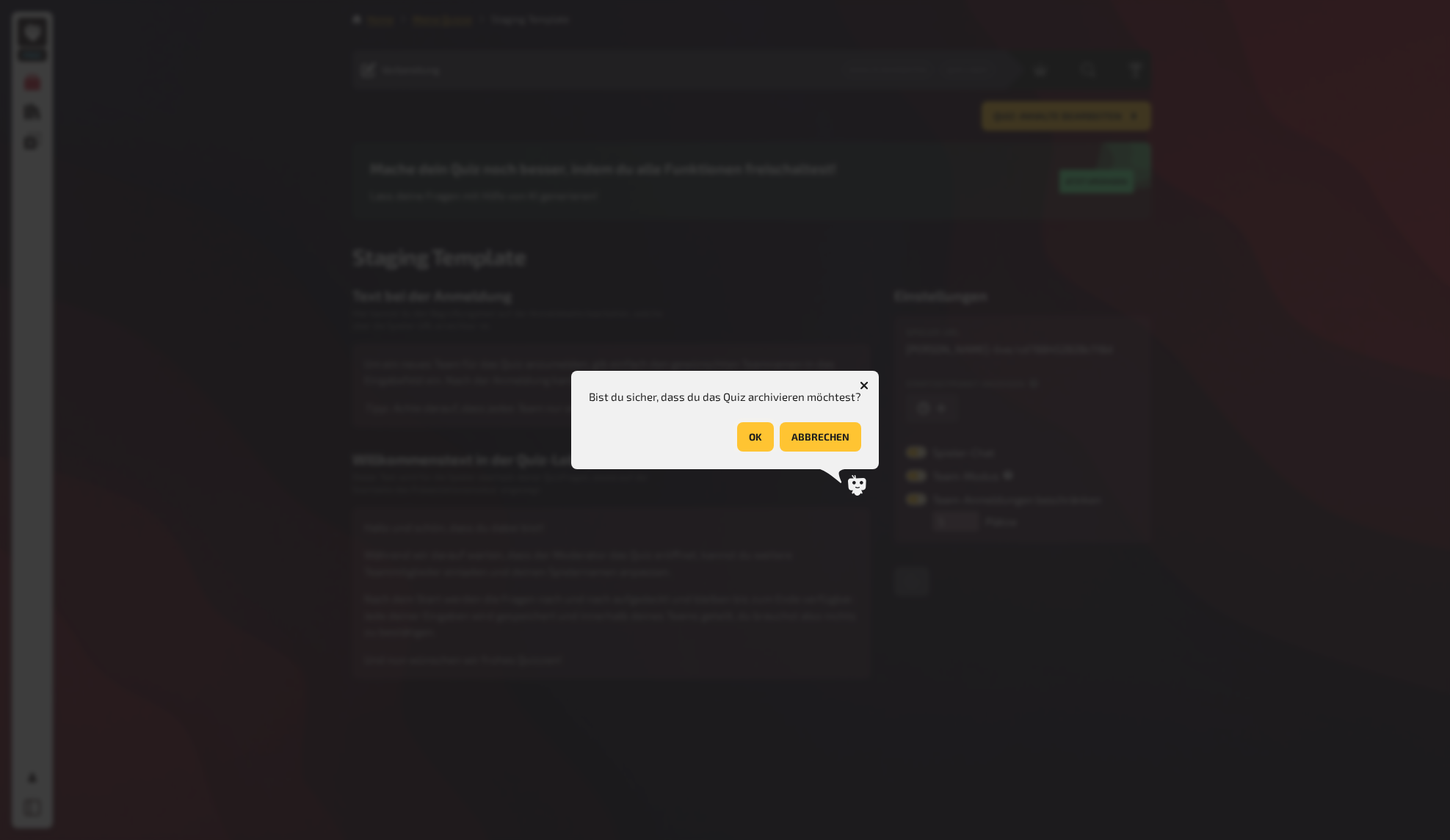
click at [757, 429] on button "OK" at bounding box center [755, 436] width 37 height 29
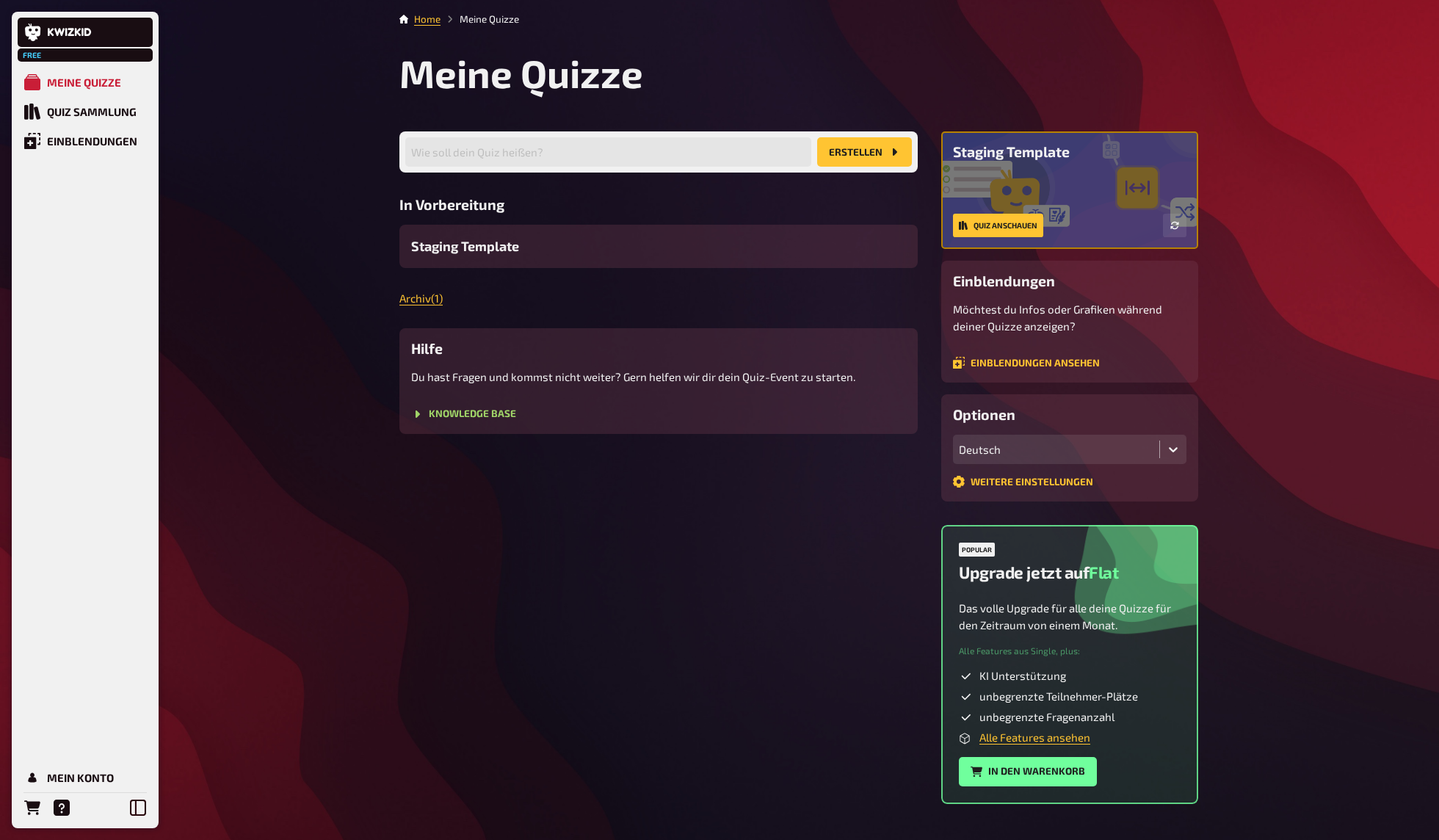
drag, startPoint x: 737, startPoint y: 476, endPoint x: 702, endPoint y: 451, distance: 43.0
click at [733, 477] on div "Wie soll dein Quiz heißen? Erstellen In Vorbereitung Staging Template Archiv ( …" at bounding box center [658, 468] width 518 height 672
click at [426, 298] on link "Archiv ( 1 )" at bounding box center [421, 298] width 43 height 13
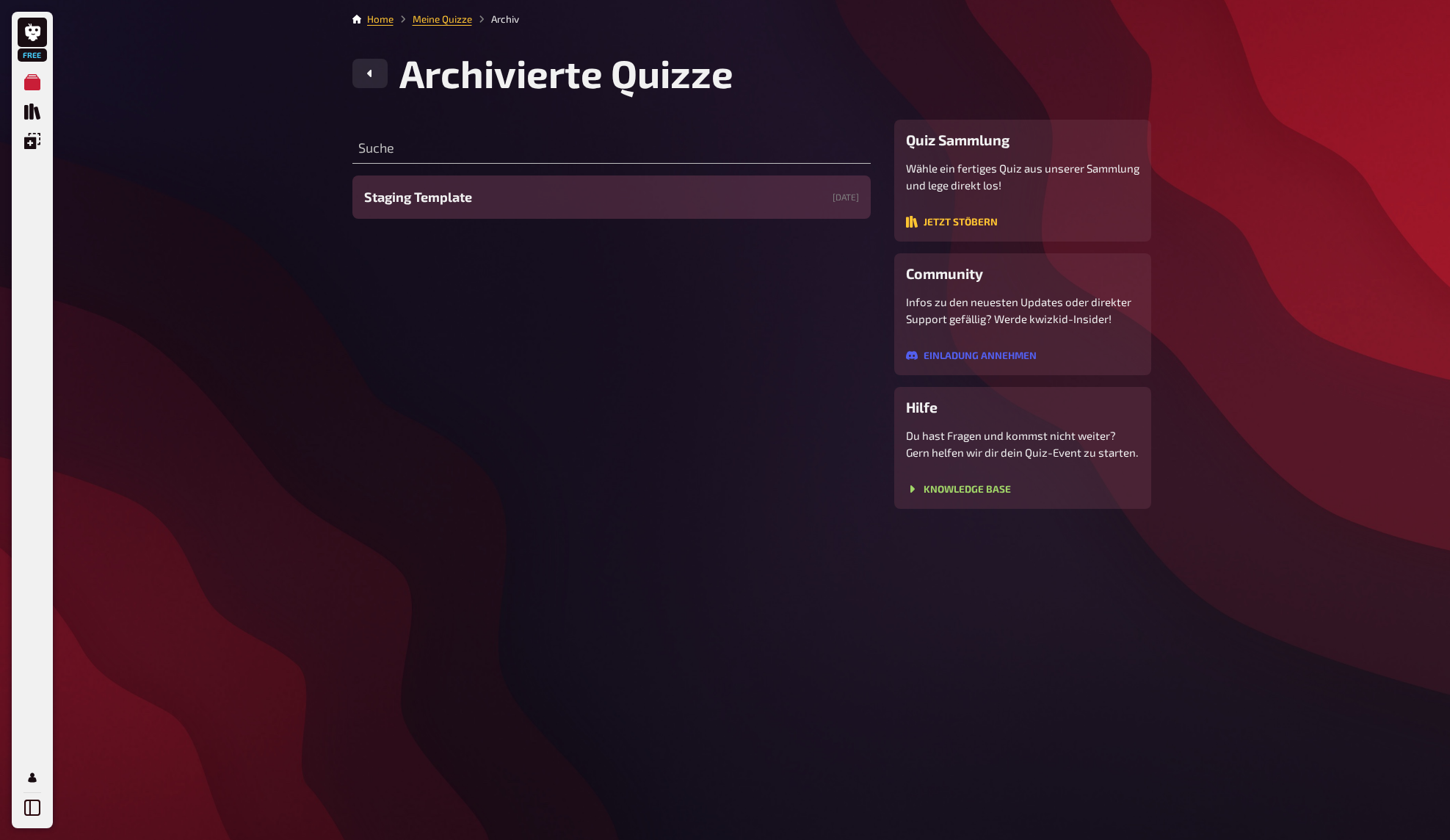
click at [442, 198] on span "Staging Template" at bounding box center [418, 197] width 108 height 20
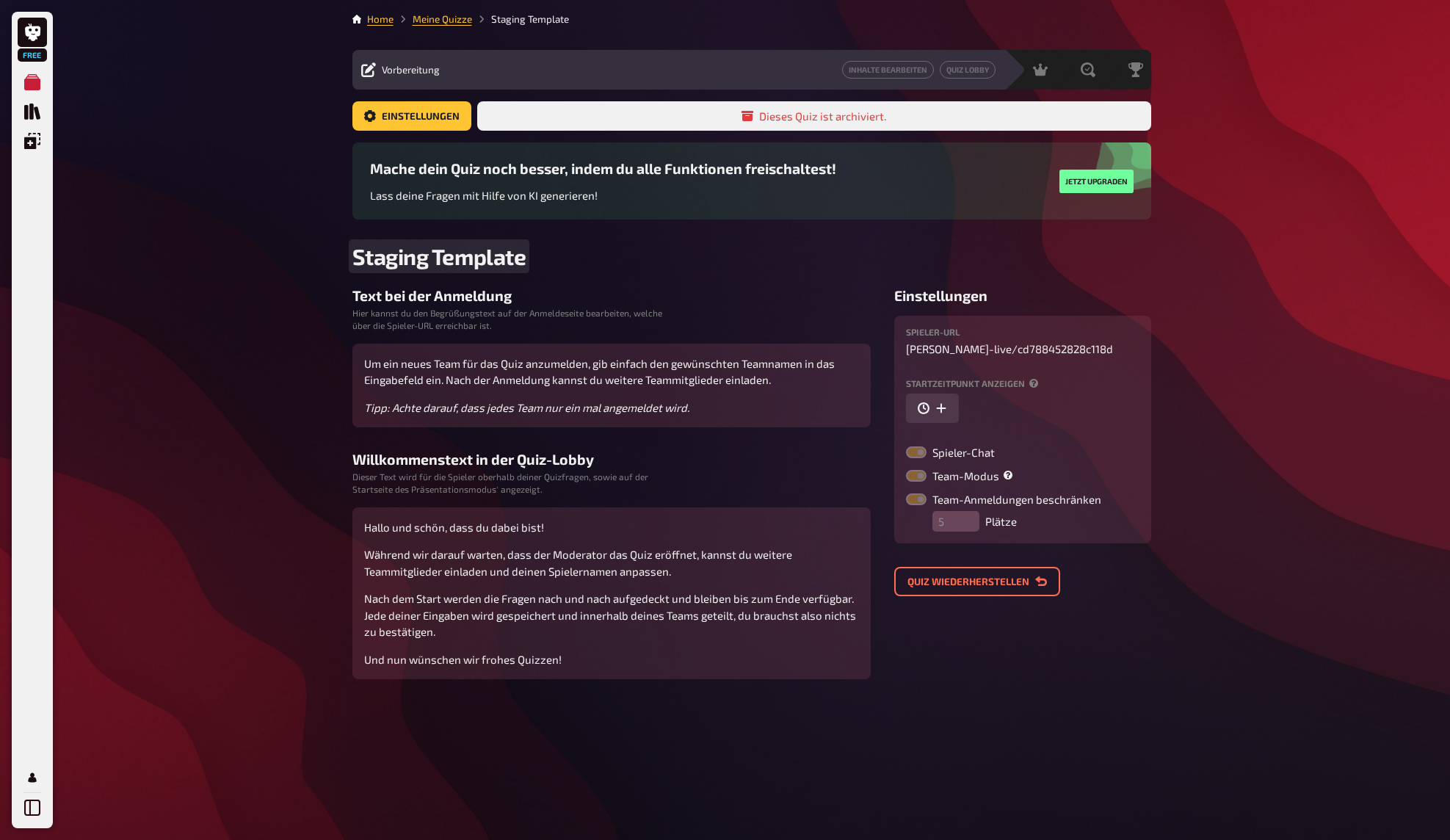
click at [501, 260] on span "Staging Template" at bounding box center [439, 256] width 174 height 26
click at [256, 280] on div "Free Meine Quizze Quiz Sammlung Einblendungen Mein Konto Home Meine Quizze Stag…" at bounding box center [725, 420] width 1450 height 840
click at [271, 268] on div "Free Meine Quizze Quiz Sammlung Einblendungen Mein Konto Home Meine Quizze Stag…" at bounding box center [725, 420] width 1450 height 840
click at [264, 284] on div "Free Meine Quizze Quiz Sammlung Einblendungen Mein Konto Home Meine Quizze Stag…" at bounding box center [725, 420] width 1450 height 840
click at [1015, 681] on div "Home Meine Quizze Staging Template alt Vorbereitung Inhalte Bearbeiten Quiz Lob…" at bounding box center [752, 420] width 822 height 840
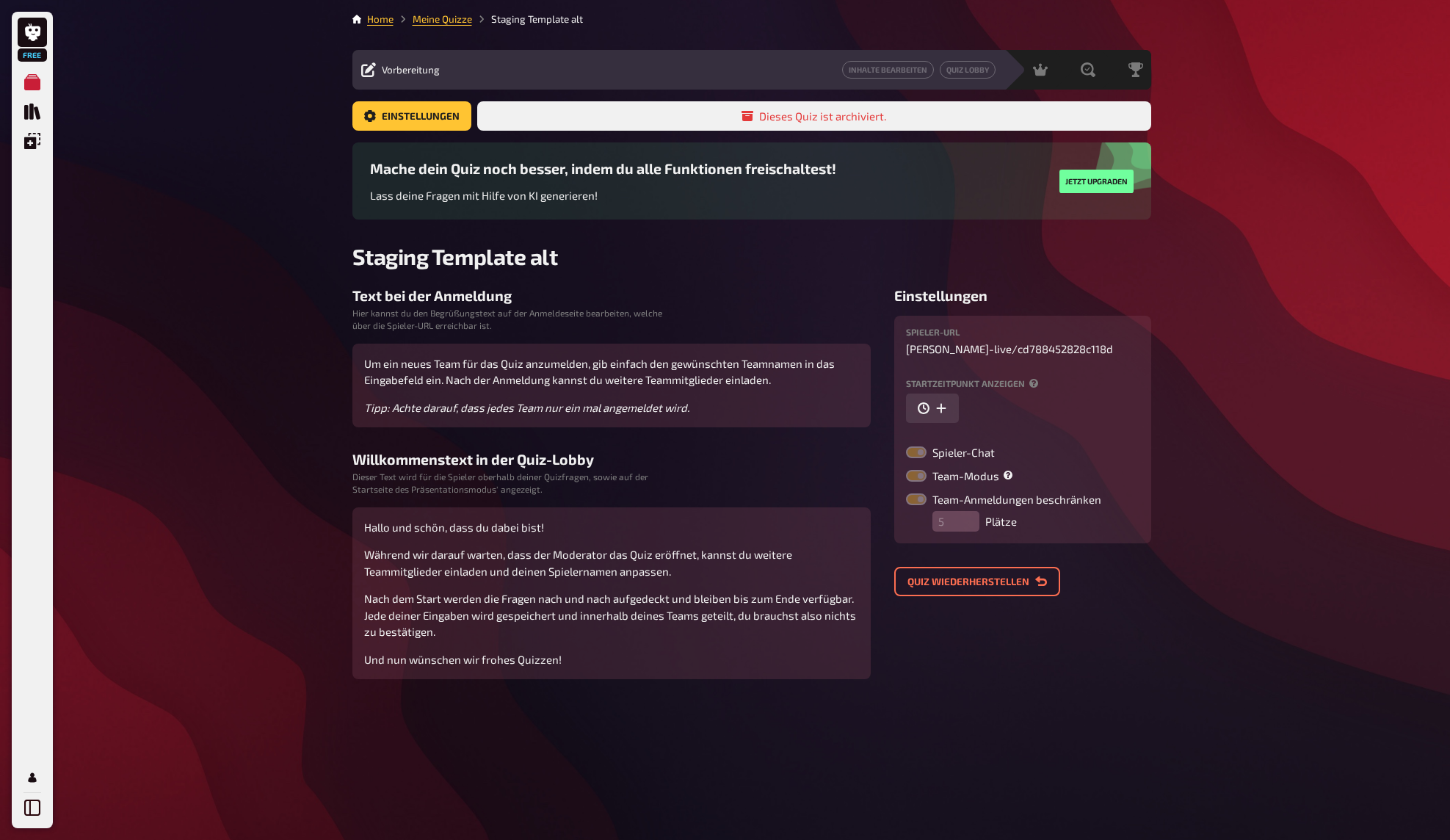
click at [964, 347] on div "Spieler-URL stefan-kwizkid-live / cd788452828c118d" at bounding box center [1023, 341] width 234 height 28
click at [919, 454] on label at bounding box center [916, 451] width 20 height 11
click at [918, 472] on label at bounding box center [916, 475] width 20 height 11
click at [945, 473] on span "Team-Modus" at bounding box center [975, 476] width 84 height 11
click at [941, 407] on icon "button" at bounding box center [941, 408] width 10 height 10
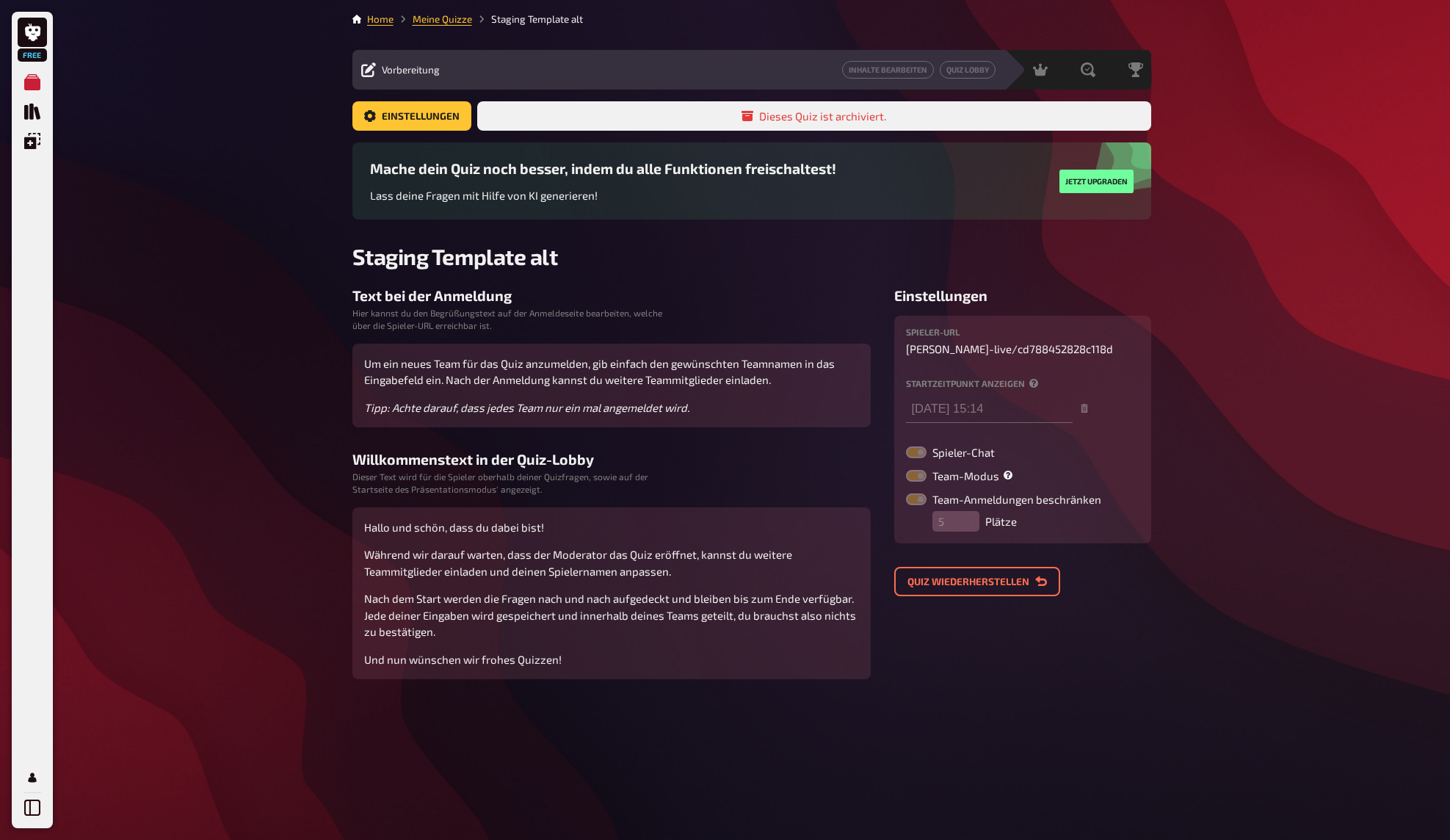
click at [1171, 427] on div "Free Meine Quizze Quiz Sammlung Einblendungen Mein Konto Home Meine Quizze Stag…" at bounding box center [725, 420] width 1450 height 840
click at [1159, 427] on div "Home Meine Quizze Staging Template alt Vorbereitung Inhalte Bearbeiten Quiz Lob…" at bounding box center [752, 420] width 822 height 840
click at [972, 581] on button "Quiz wiederherstellen" at bounding box center [977, 580] width 166 height 29
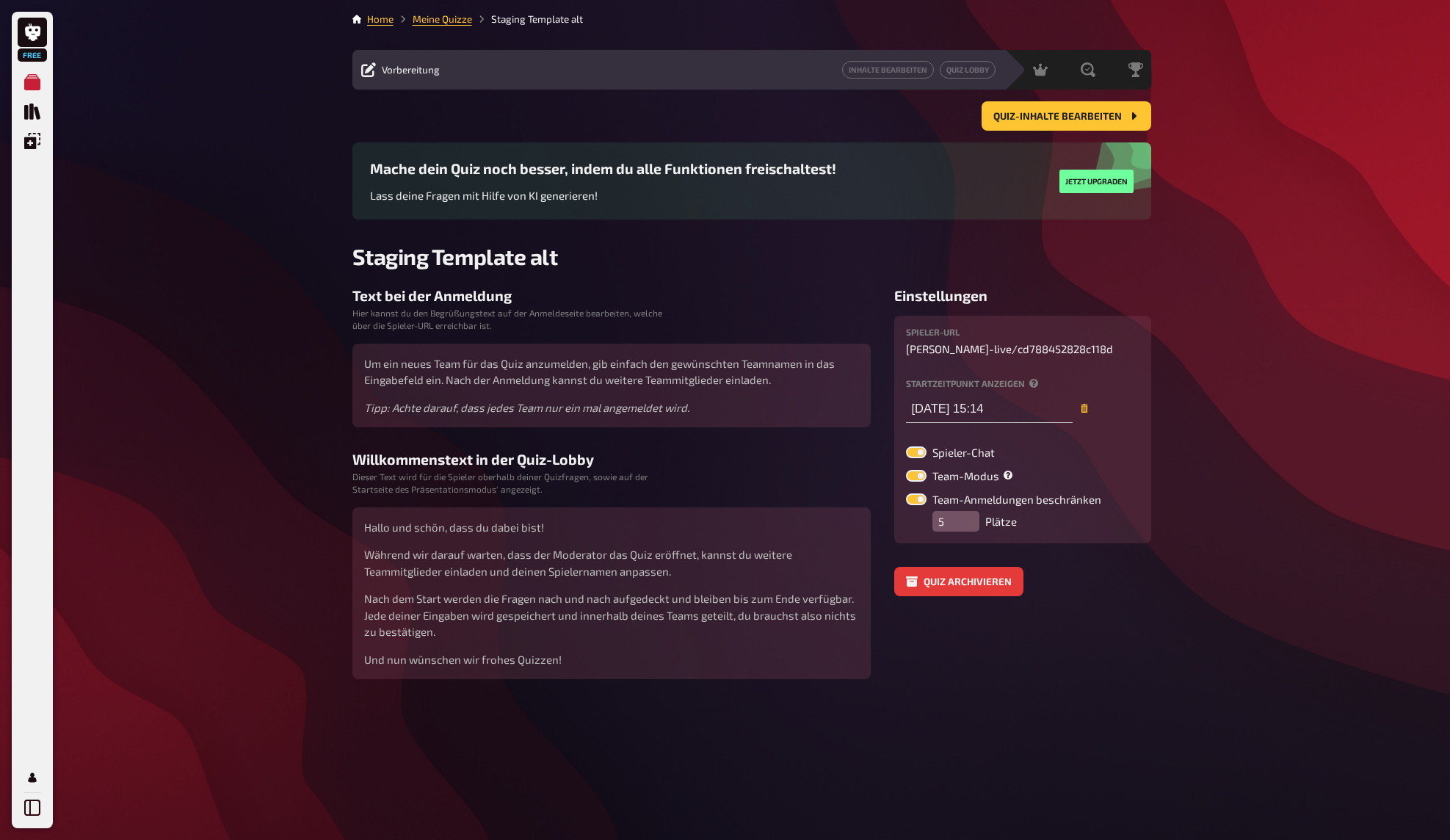
click at [427, 8] on div "Home Meine Quizze Staging Template alt Vorbereitung Inhalte Bearbeiten Quiz Lob…" at bounding box center [752, 420] width 822 height 840
click at [419, 35] on main "Home Meine Quizze Staging Template alt Vorbereitung Inhalte Bearbeiten Quiz Lob…" at bounding box center [752, 345] width 799 height 667
click at [425, 23] on link "Meine Quizze" at bounding box center [443, 18] width 60 height 11
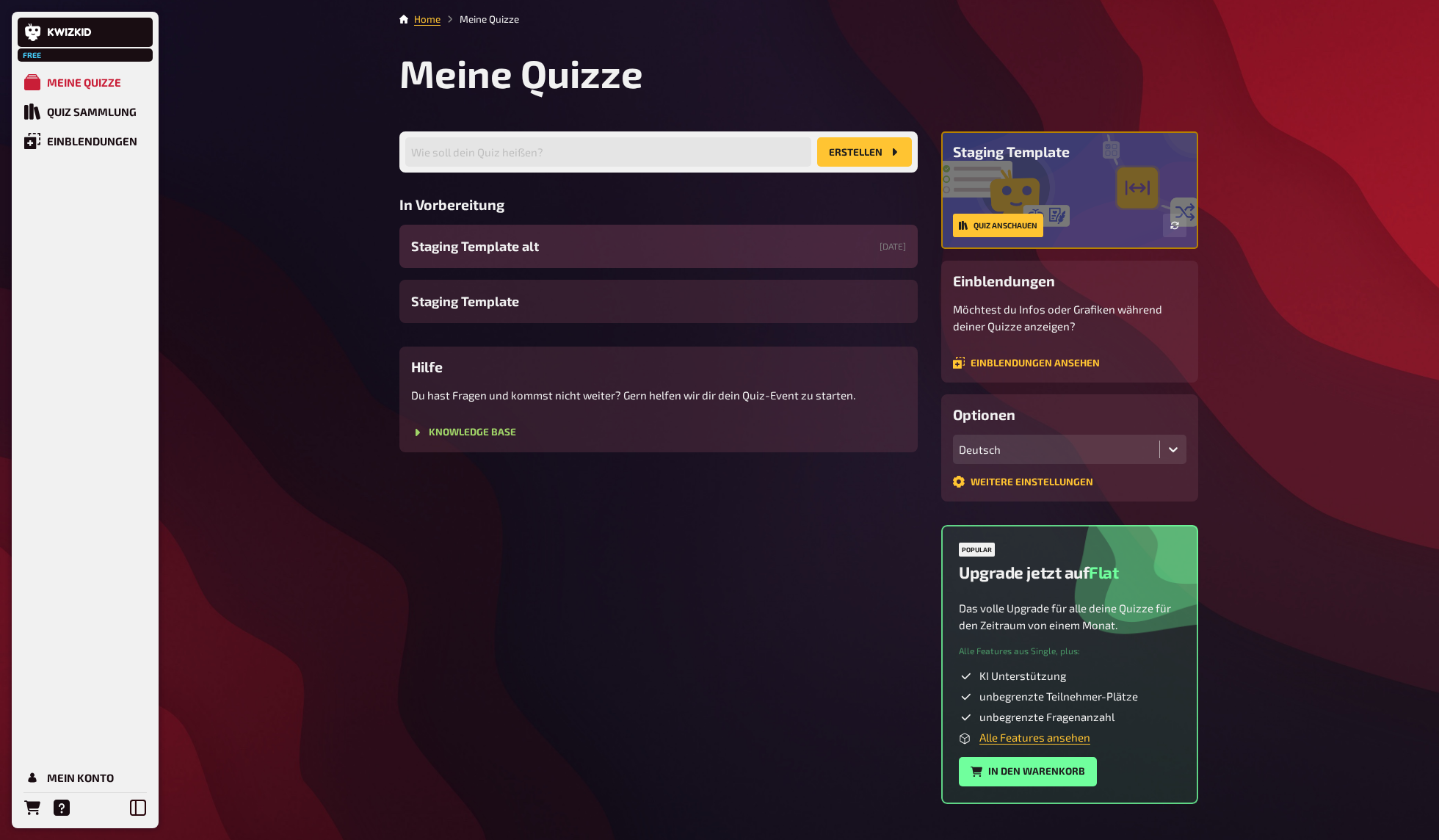
click at [524, 267] on div "Staging Template alt 10.10.2025" at bounding box center [658, 246] width 518 height 43
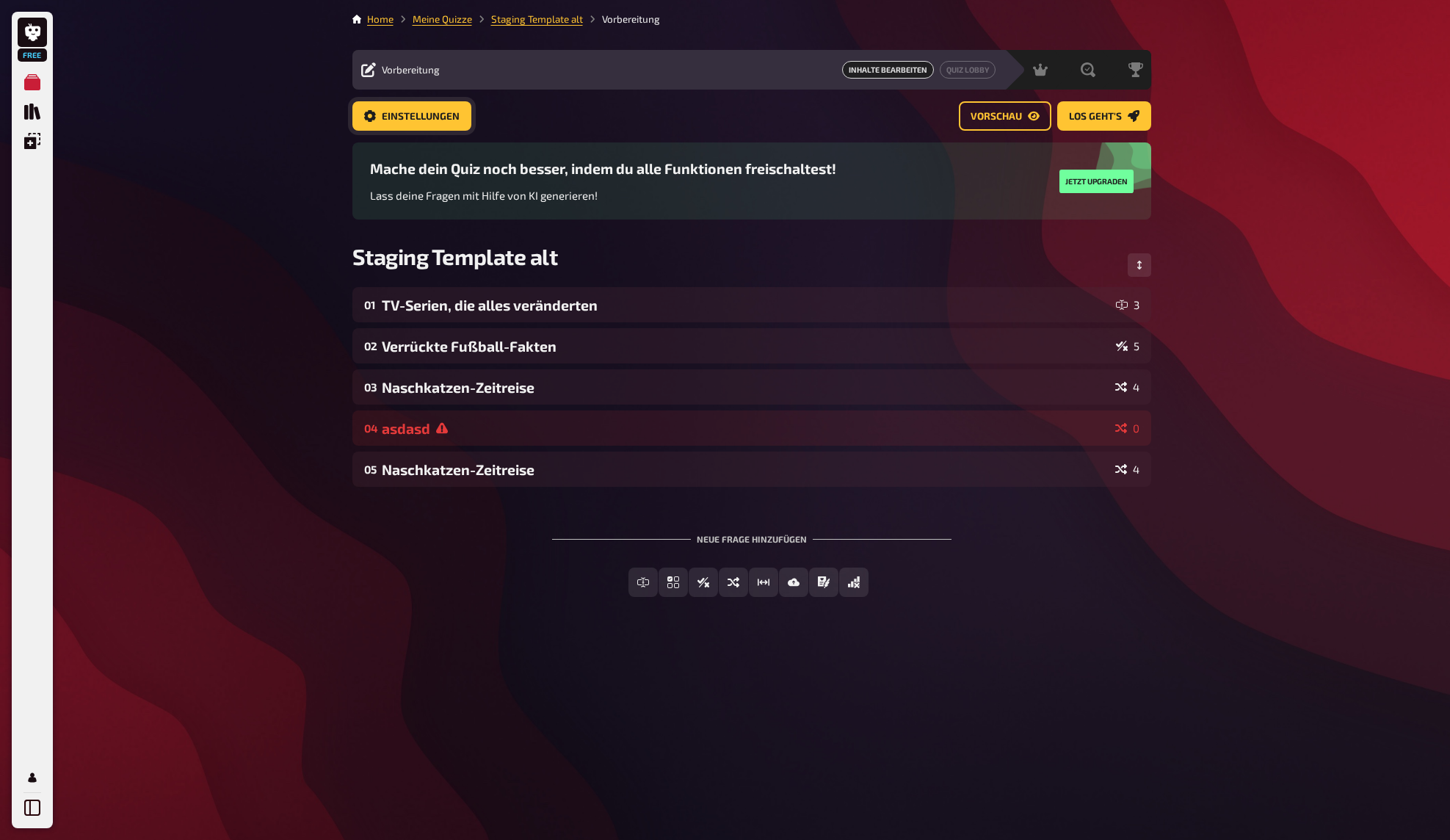
click at [397, 112] on span "Einstellungen" at bounding box center [421, 117] width 78 height 11
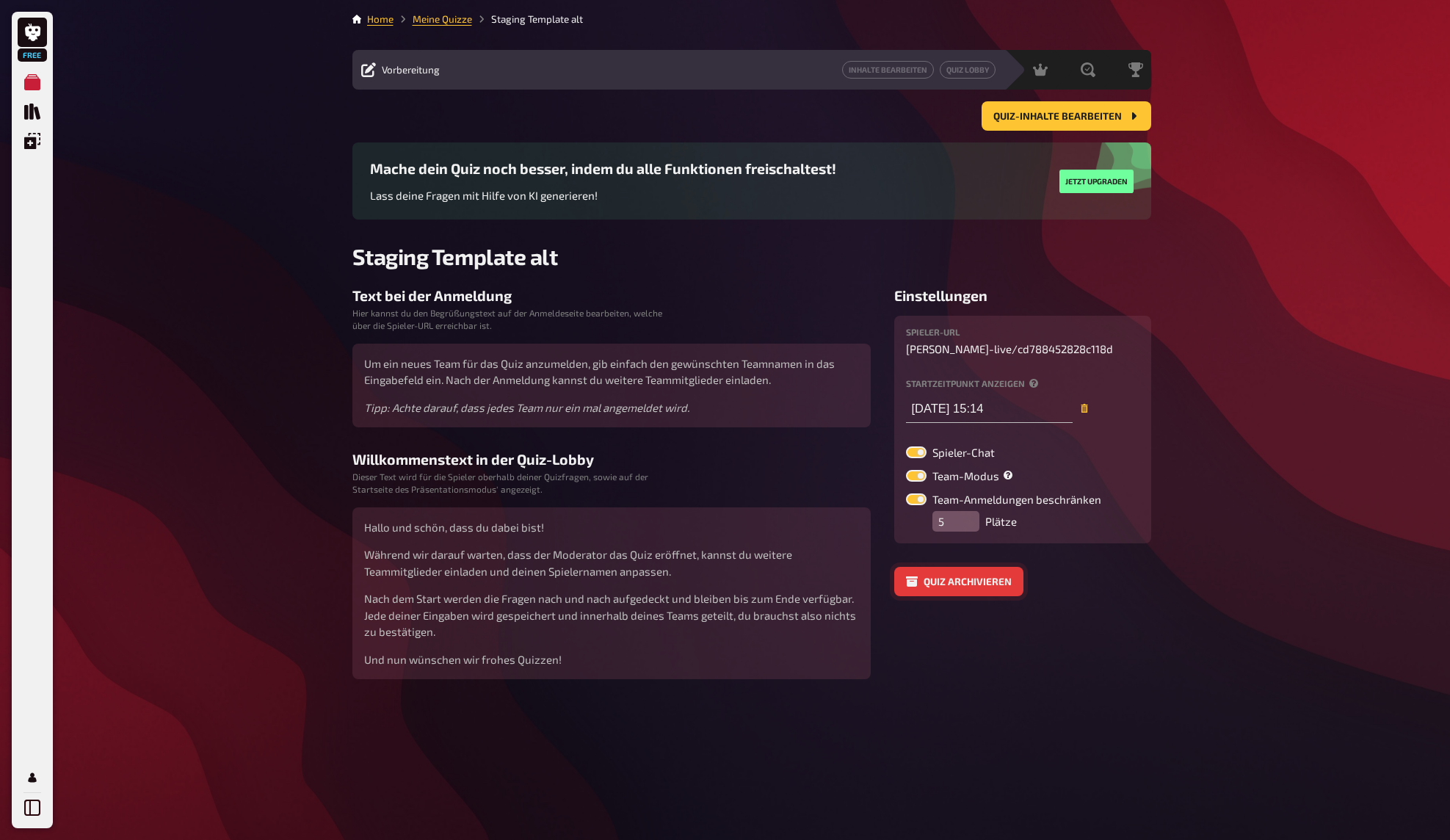
click at [951, 578] on button "Quiz archivieren" at bounding box center [958, 580] width 129 height 29
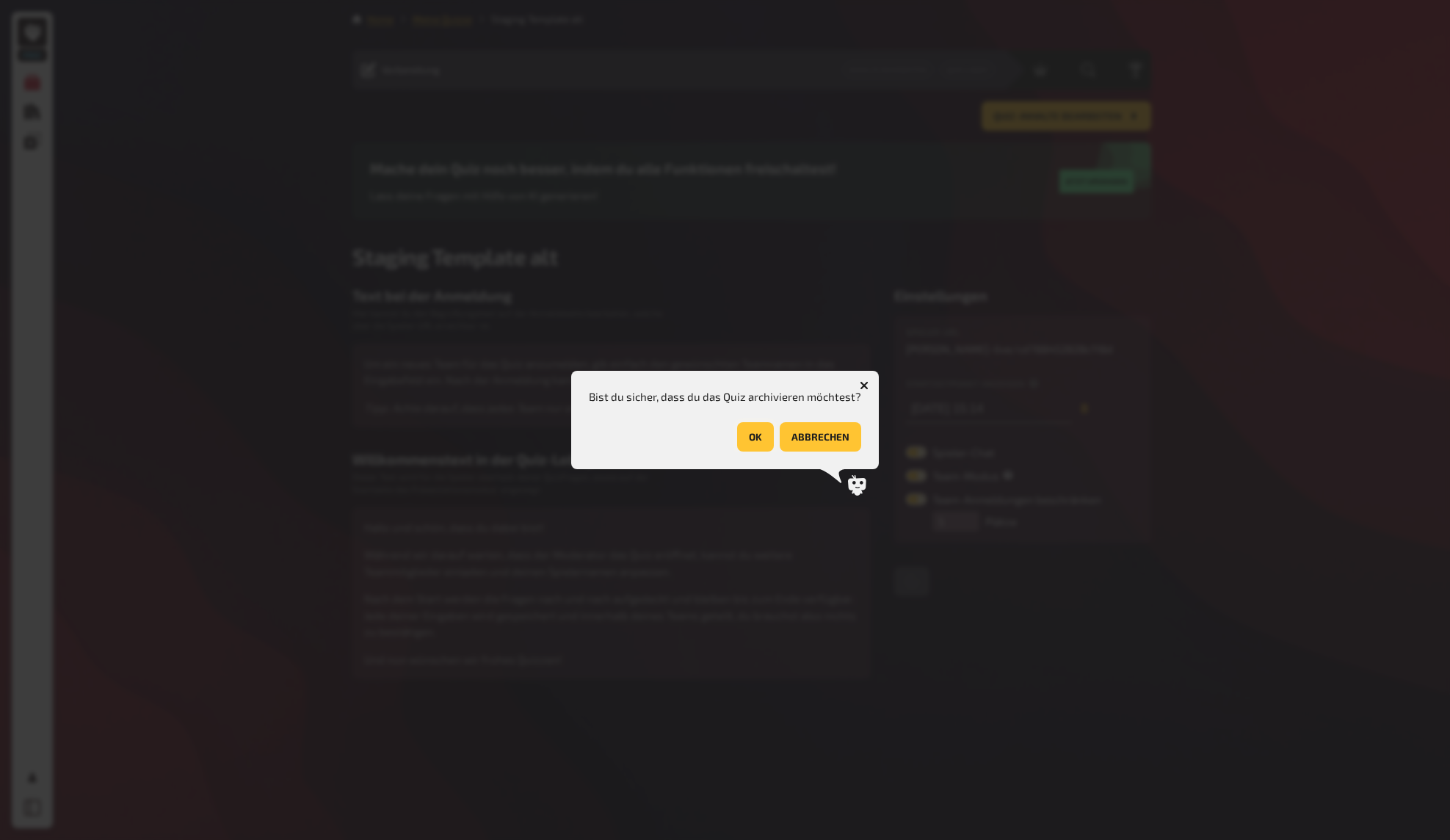
click at [746, 436] on button "OK" at bounding box center [755, 436] width 37 height 29
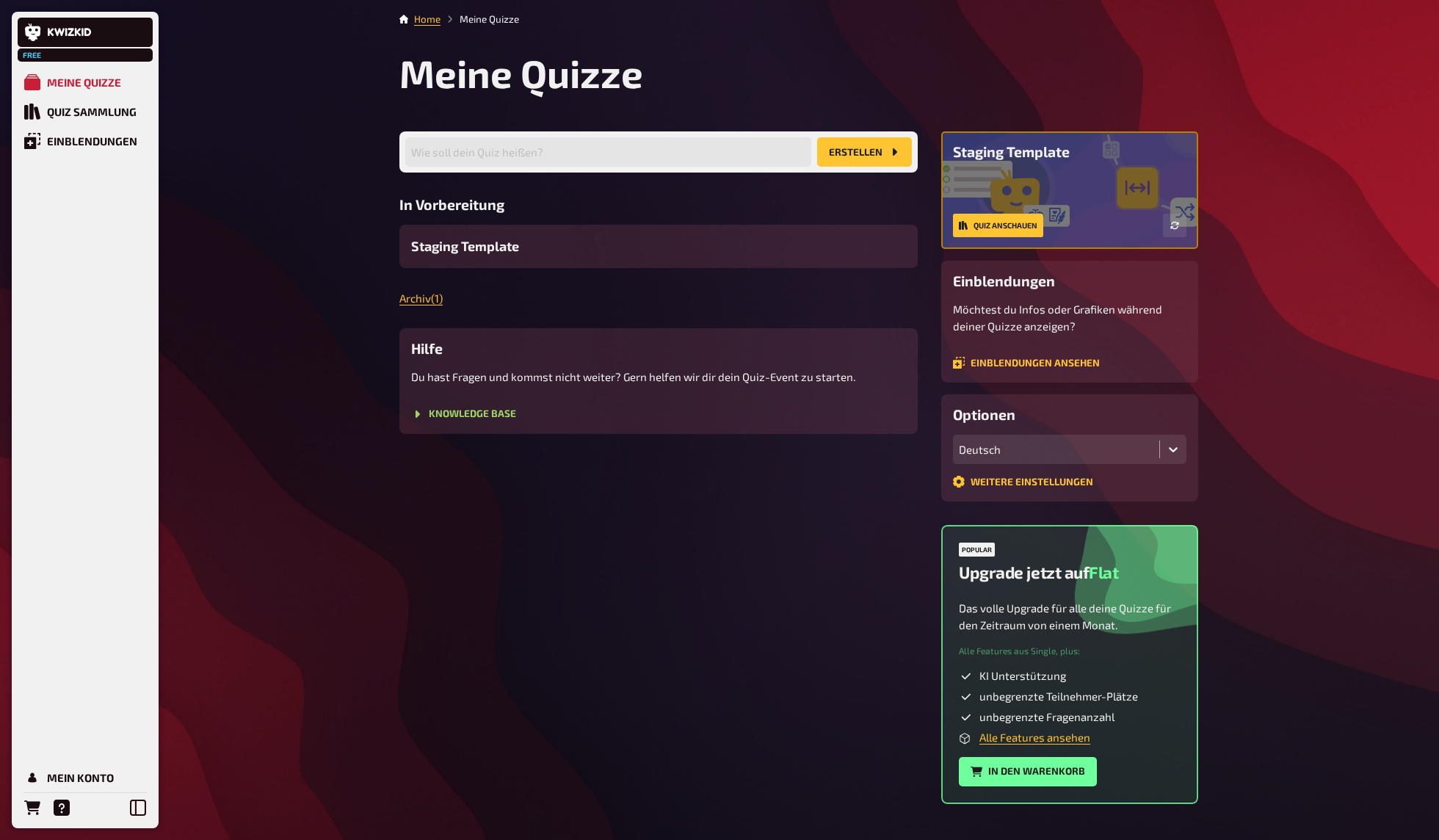
drag, startPoint x: 332, startPoint y: 211, endPoint x: 329, endPoint y: 203, distance: 8.5
click at [329, 203] on div "Free Meine Quizze Quiz Sammlung Einblendungen Mein Konto Home Meine Quizze Mein…" at bounding box center [719, 437] width 1439 height 874
click at [330, 154] on div "Free Meine Quizze Quiz Sammlung Einblendungen Mein Konto Home Meine Quizze Mein…" at bounding box center [719, 437] width 1439 height 874
click at [428, 18] on link "Home" at bounding box center [428, 18] width 26 height 11
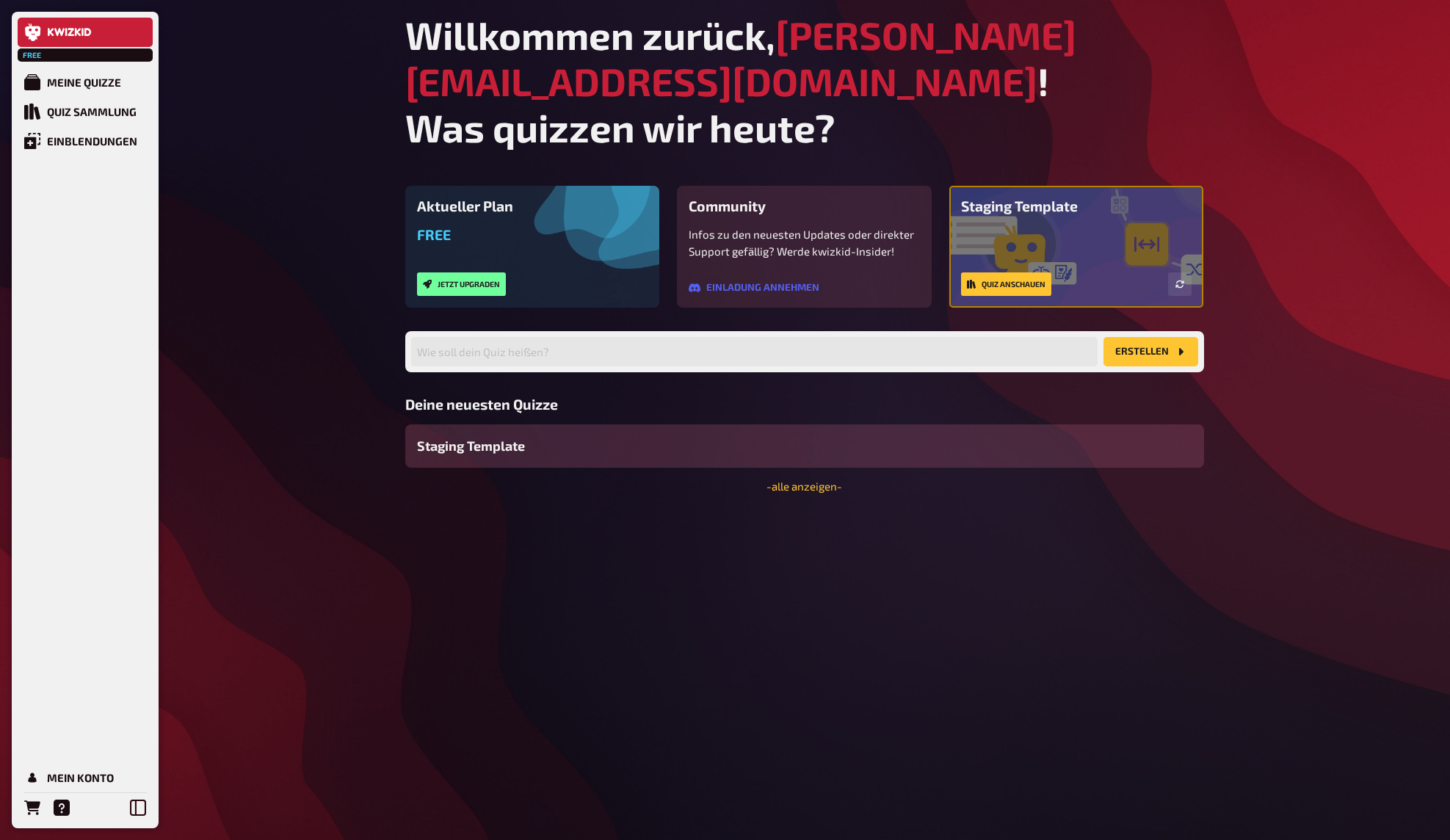
click at [477, 436] on span "Staging Template" at bounding box center [471, 446] width 108 height 20
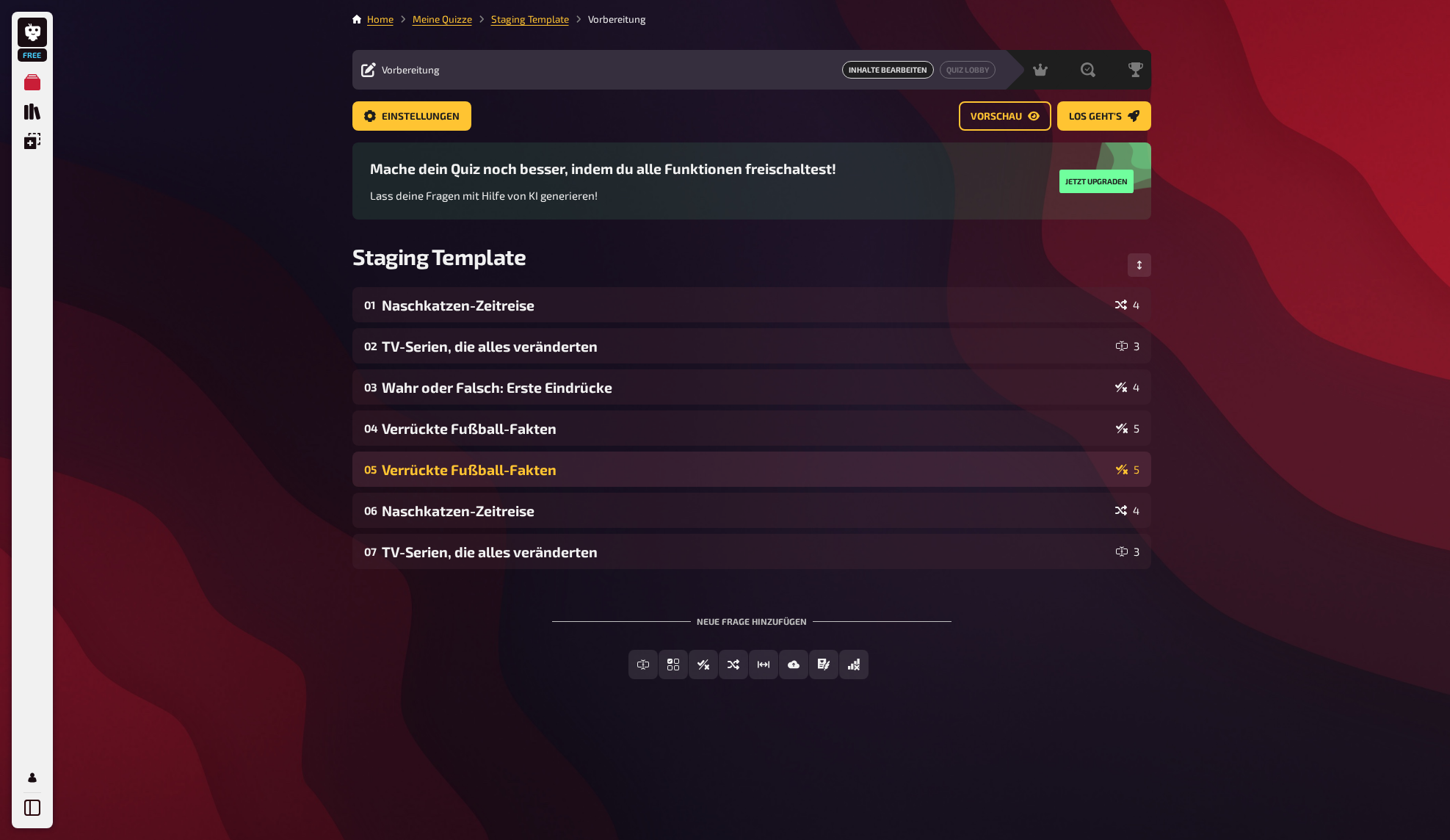
click at [397, 470] on div "Verrückte Fußball-Fakten" at bounding box center [746, 469] width 728 height 17
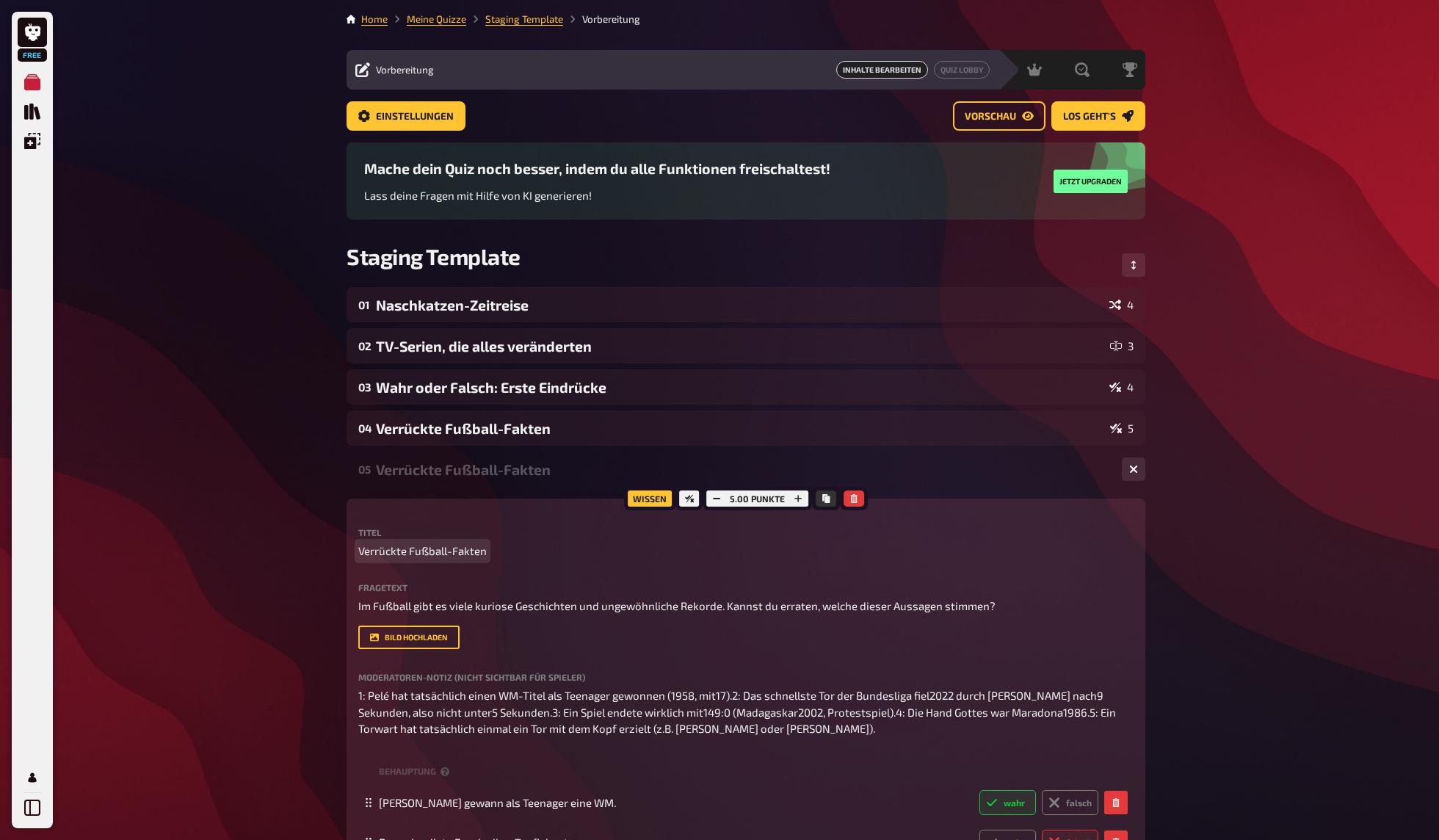
click at [432, 554] on span "Verrückte Fußball-Fakten" at bounding box center [422, 550] width 128 height 17
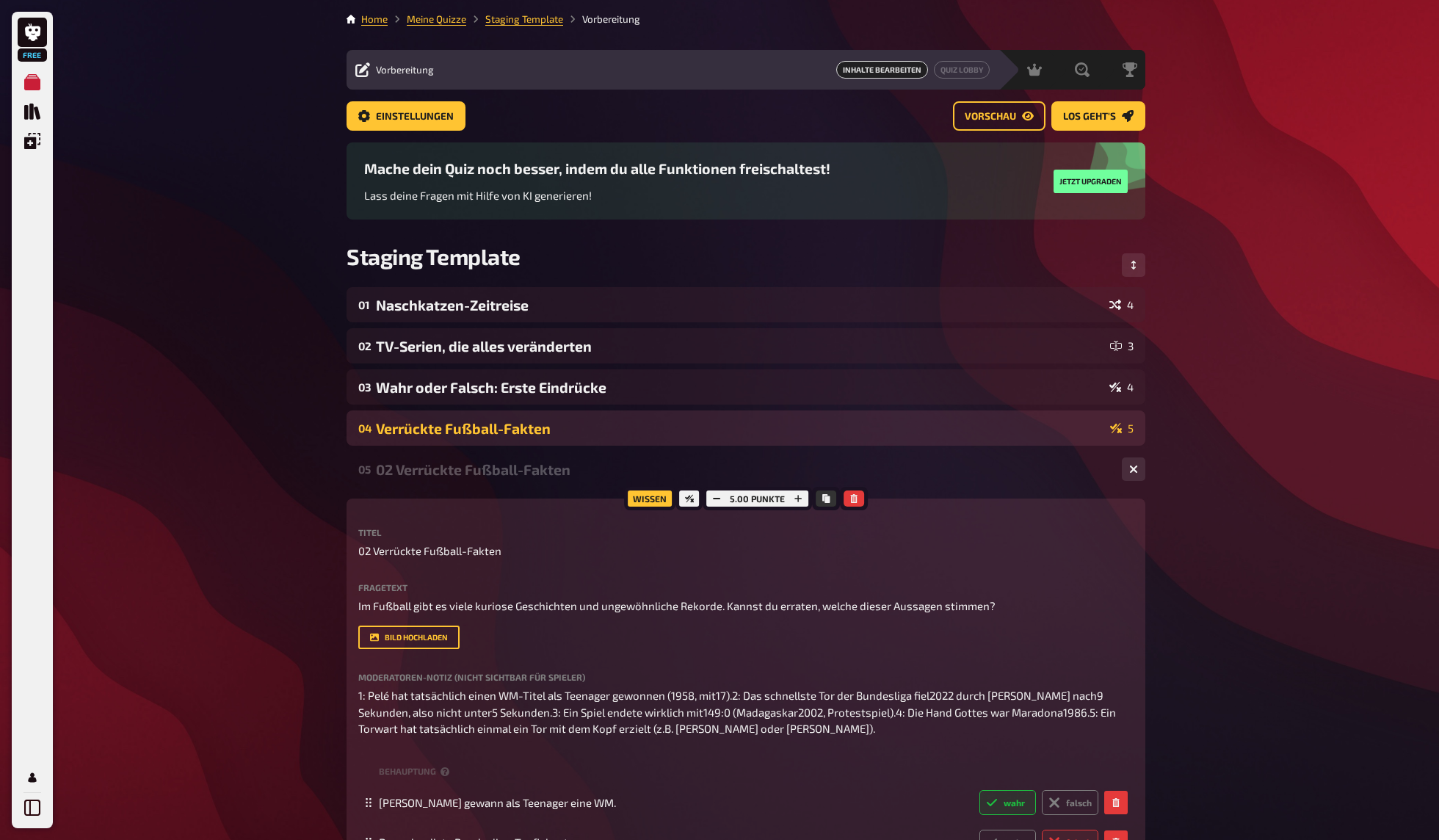
click at [403, 436] on div "Verrückte Fußball-Fakten" at bounding box center [739, 427] width 728 height 17
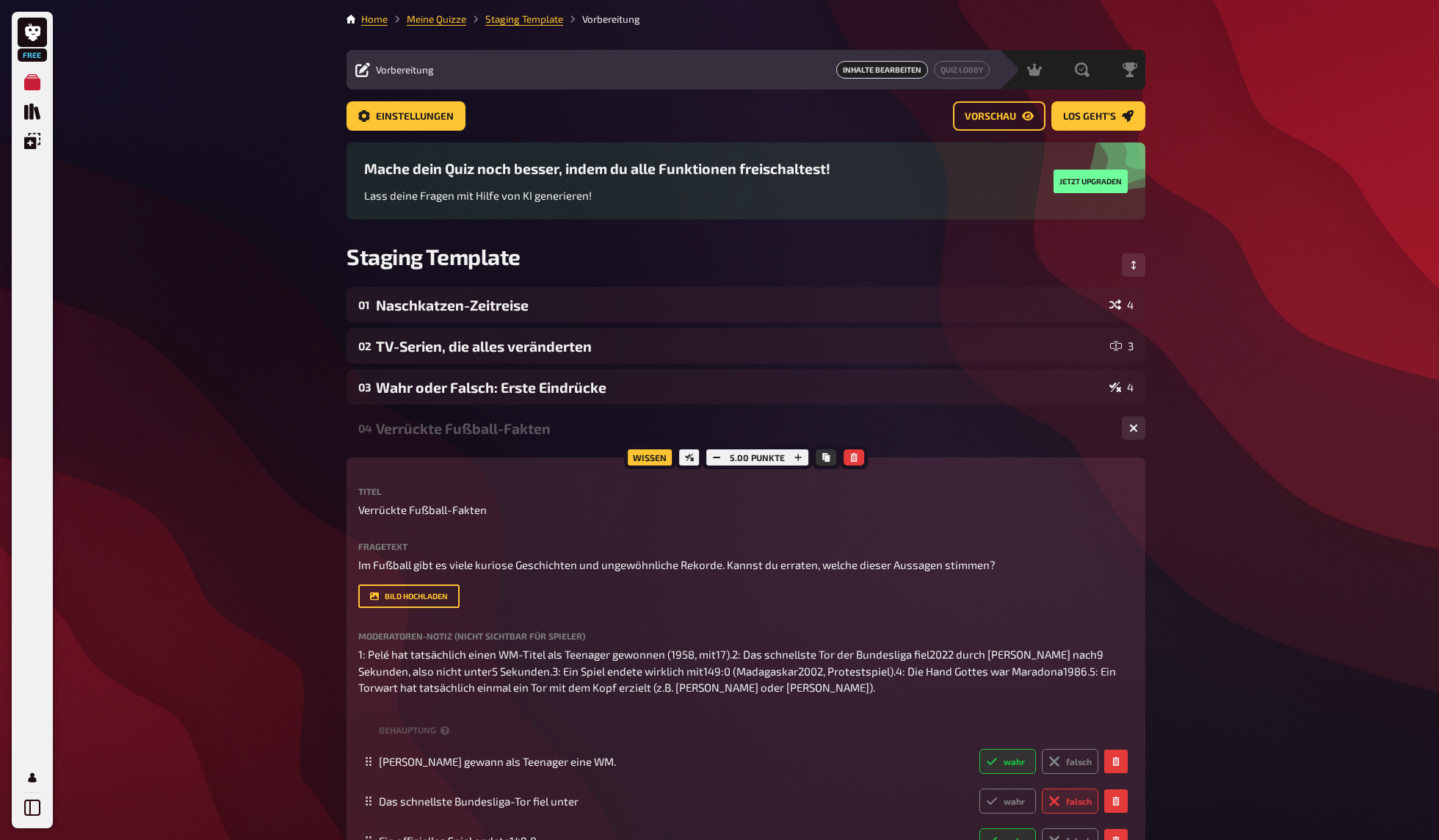
click at [392, 432] on div "Verrückte Fußball-Fakten" at bounding box center [743, 427] width 734 height 17
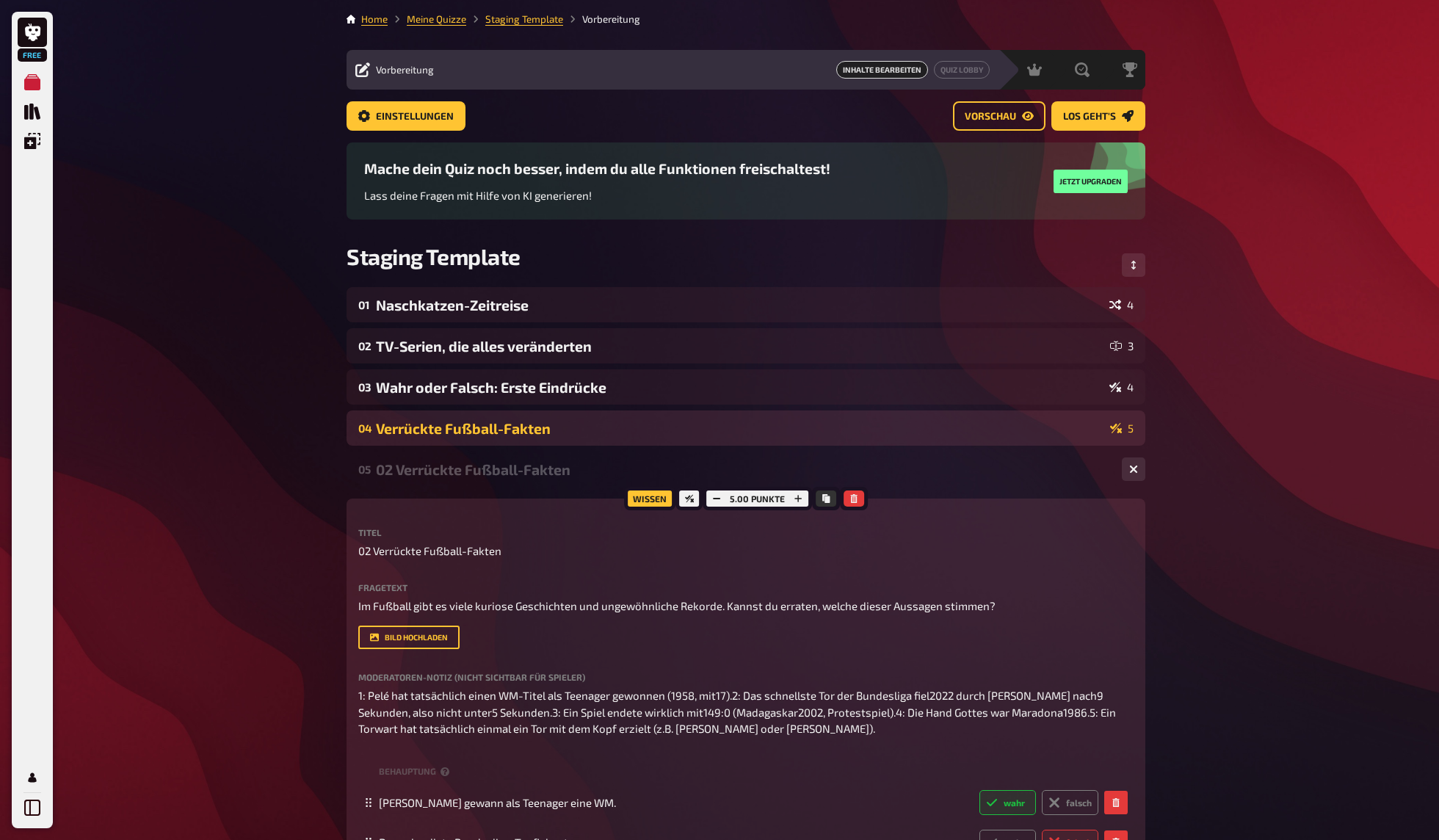
click at [392, 434] on div "Verrückte Fußball-Fakten" at bounding box center [739, 427] width 728 height 17
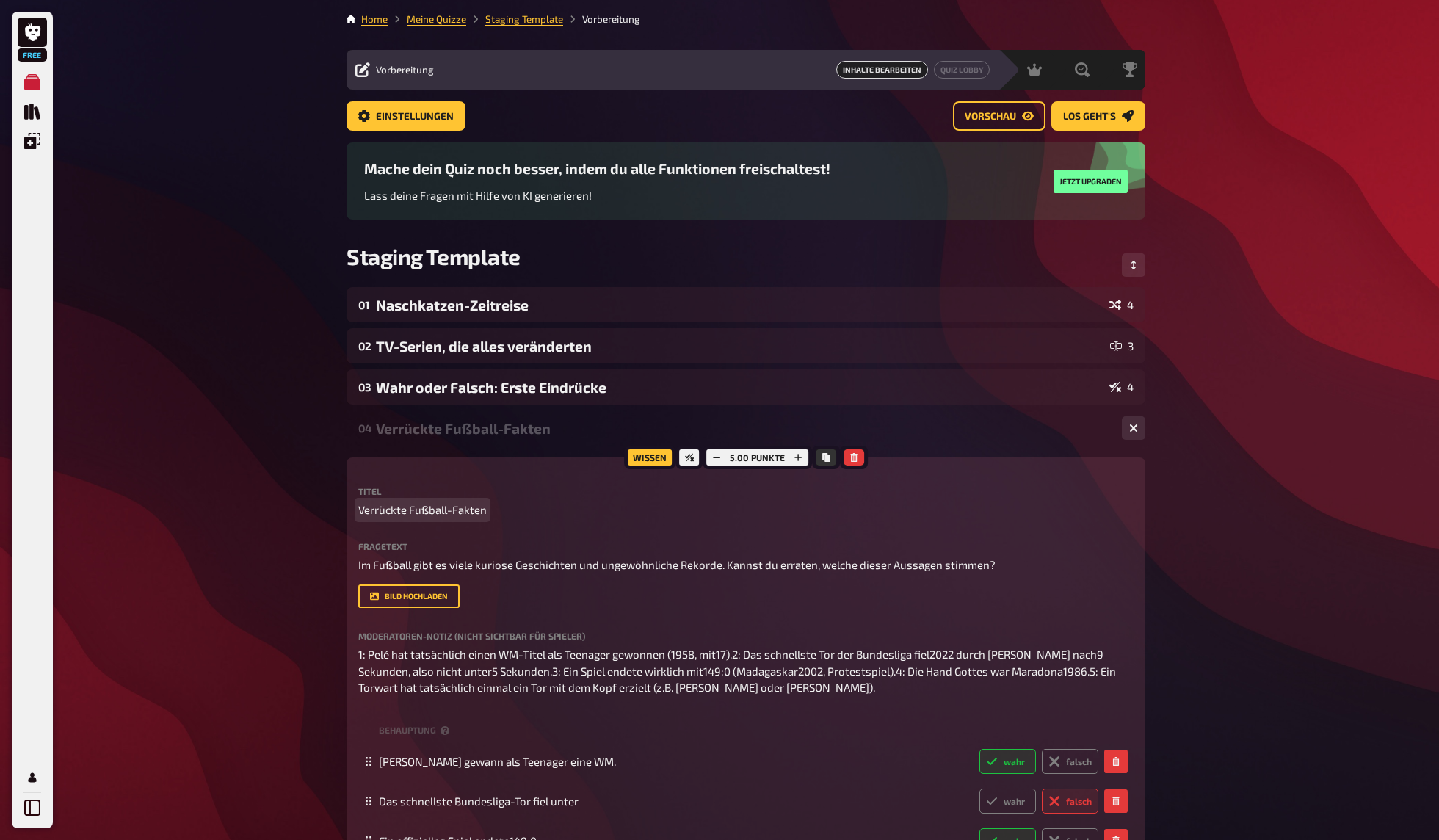
click at [384, 515] on span "Verrückte Fußball-Fakten" at bounding box center [422, 509] width 128 height 17
drag, startPoint x: 282, startPoint y: 379, endPoint x: 285, endPoint y: 360, distance: 19.2
click at [428, 428] on div "01 Verrückte Fußball-Fakten" at bounding box center [743, 427] width 734 height 17
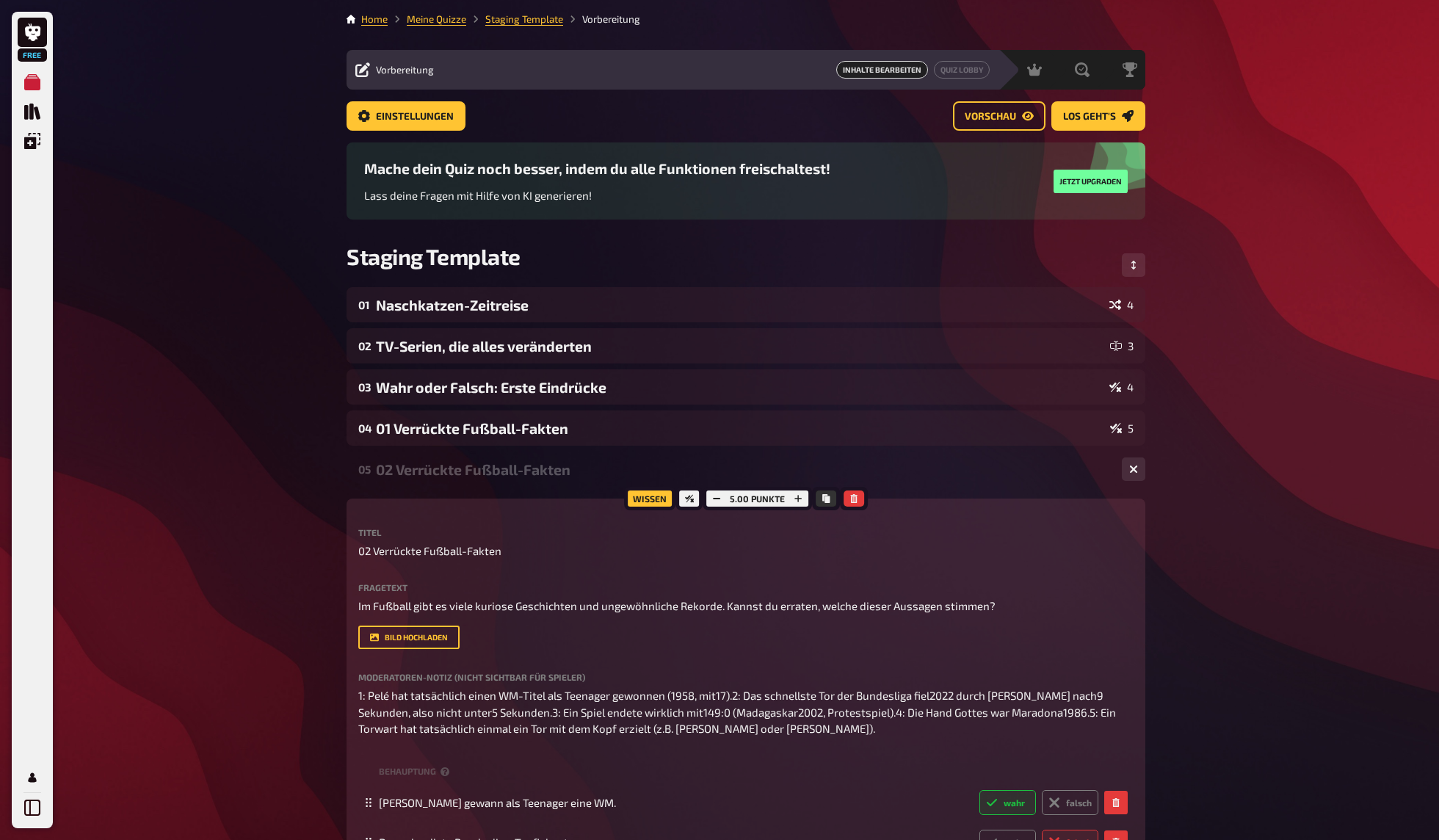
click at [421, 463] on div "02 Verrückte Fußball-Fakten" at bounding box center [743, 469] width 734 height 17
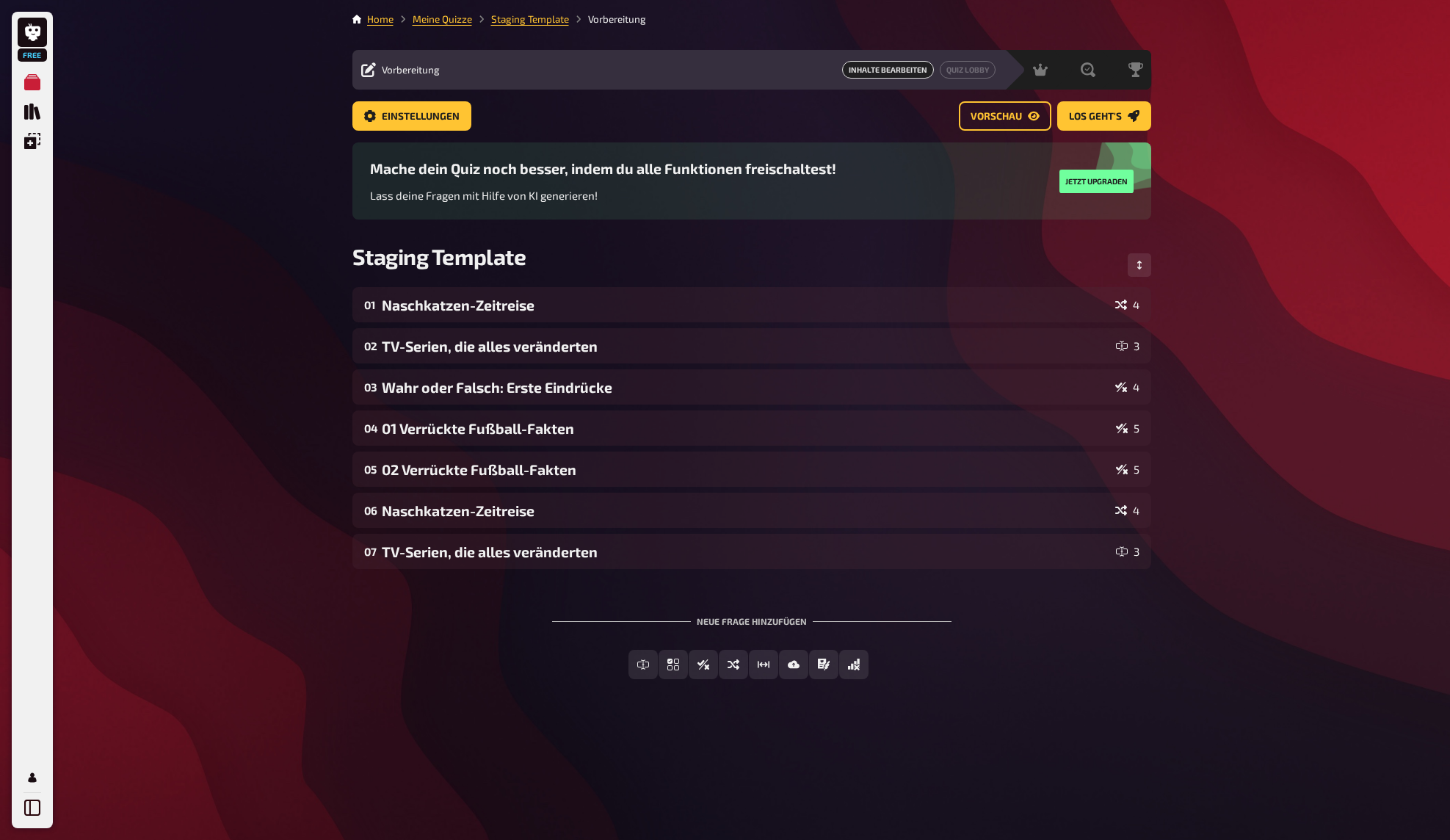
click at [310, 485] on div "Free Meine Quizze Quiz Sammlung Einblendungen Mein Konto Home Meine Quizze Stag…" at bounding box center [725, 420] width 1450 height 840
click at [325, 480] on div "Free Meine Quizze Quiz Sammlung Einblendungen Mein Konto Home Meine Quizze Stag…" at bounding box center [725, 420] width 1450 height 840
click at [321, 562] on div "Free Meine Quizze Quiz Sammlung Einblendungen Mein Konto Home Meine Quizze Stag…" at bounding box center [725, 420] width 1450 height 840
click at [1094, 118] on span "Los geht's" at bounding box center [1095, 117] width 53 height 11
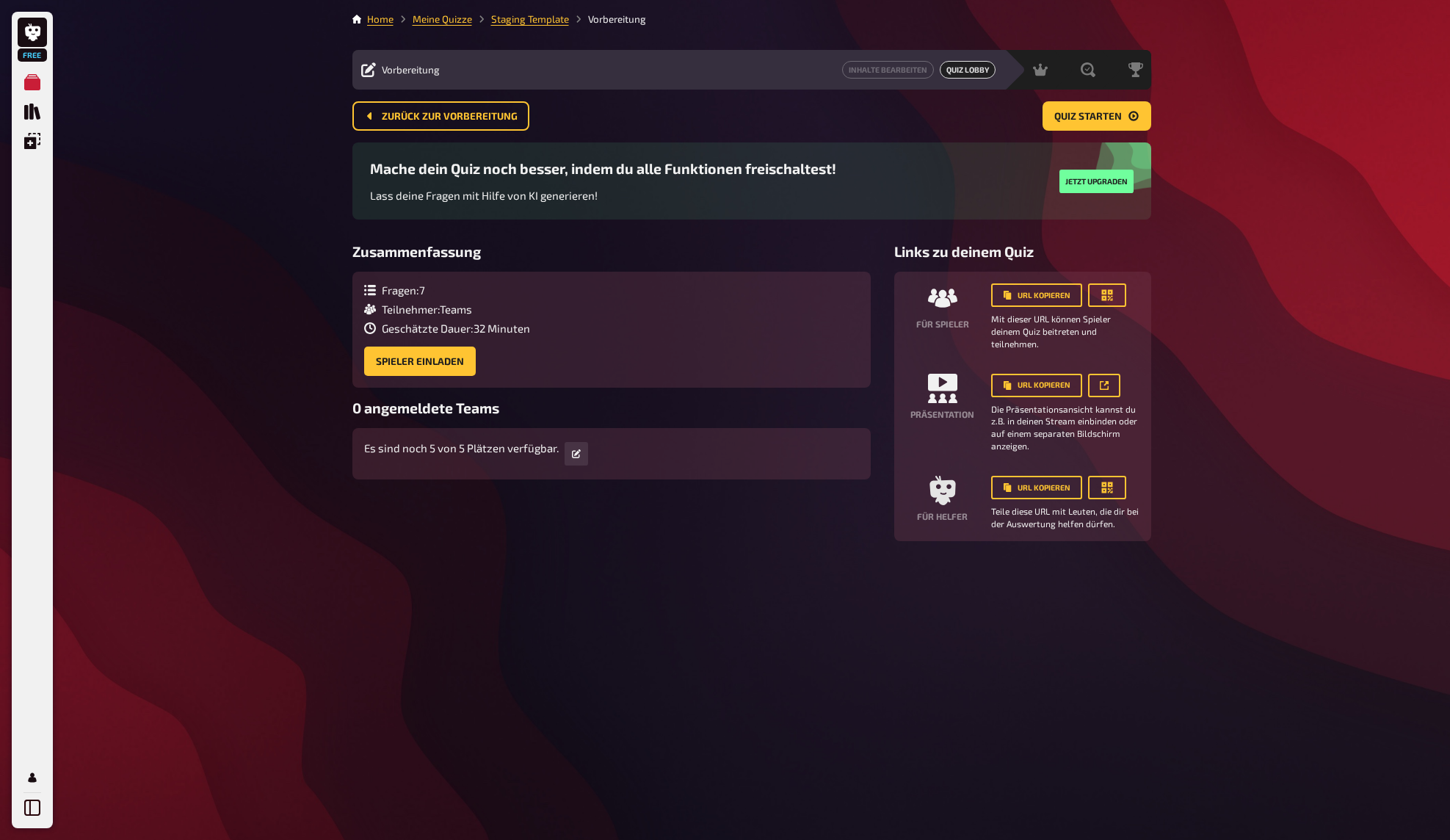
click at [1223, 274] on div "Free Meine Quizze Quiz Sammlung Einblendungen Mein Konto Home Meine Quizze Stag…" at bounding box center [725, 420] width 1450 height 840
click at [406, 366] on button "Spieler einladen" at bounding box center [420, 361] width 112 height 29
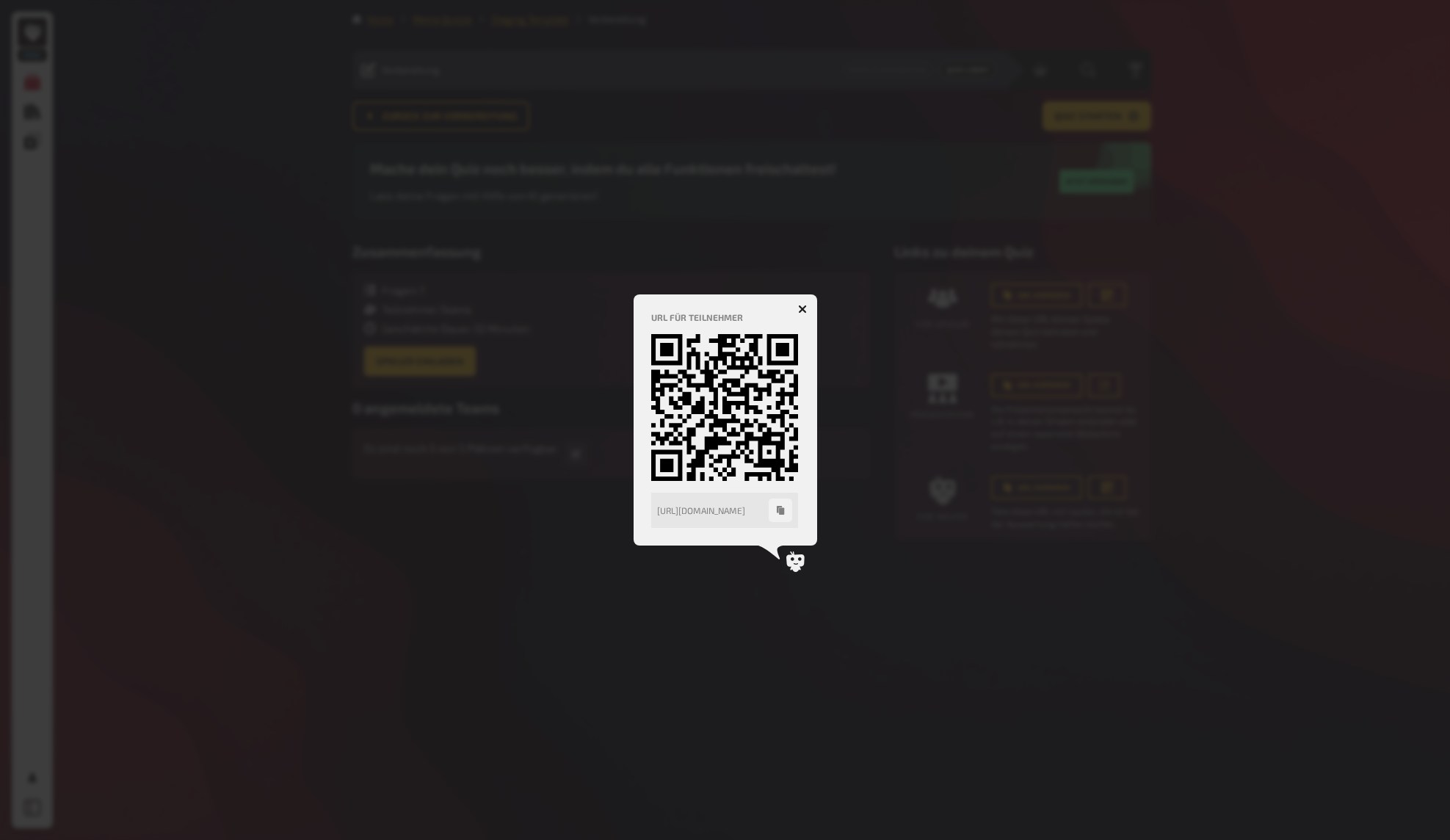
click at [782, 513] on icon "button" at bounding box center [780, 510] width 7 height 9
click at [1163, 378] on div at bounding box center [725, 420] width 1450 height 840
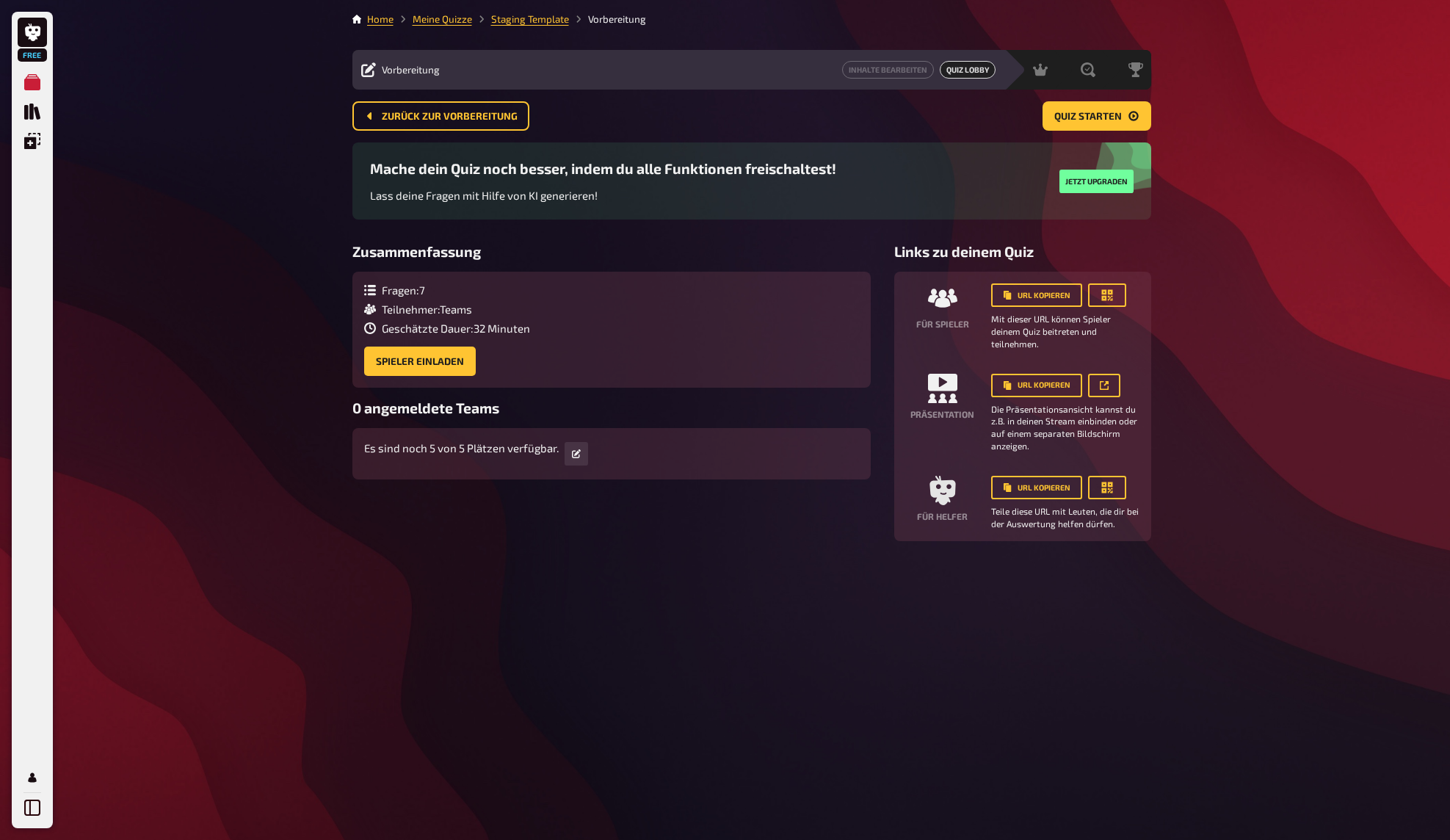
click at [1179, 353] on div "Free Meine Quizze Quiz Sammlung Einblendungen Mein Konto Home Meine Quizze Stag…" at bounding box center [725, 420] width 1450 height 840
click at [314, 136] on div "Free Meine Quizze Quiz Sammlung Einblendungen Mein Konto Home Meine Quizze Stag…" at bounding box center [725, 420] width 1450 height 840
click at [281, 149] on div "Free Meine Quizze Quiz Sammlung Einblendungen Mein Konto Home Meine Quizze Stag…" at bounding box center [725, 420] width 1450 height 840
click at [279, 202] on div "Free Meine Quizze Quiz Sammlung Einblendungen Mein Konto Home Meine Quizze Stag…" at bounding box center [725, 420] width 1450 height 840
click at [1110, 296] on icon "button" at bounding box center [1107, 295] width 15 height 15
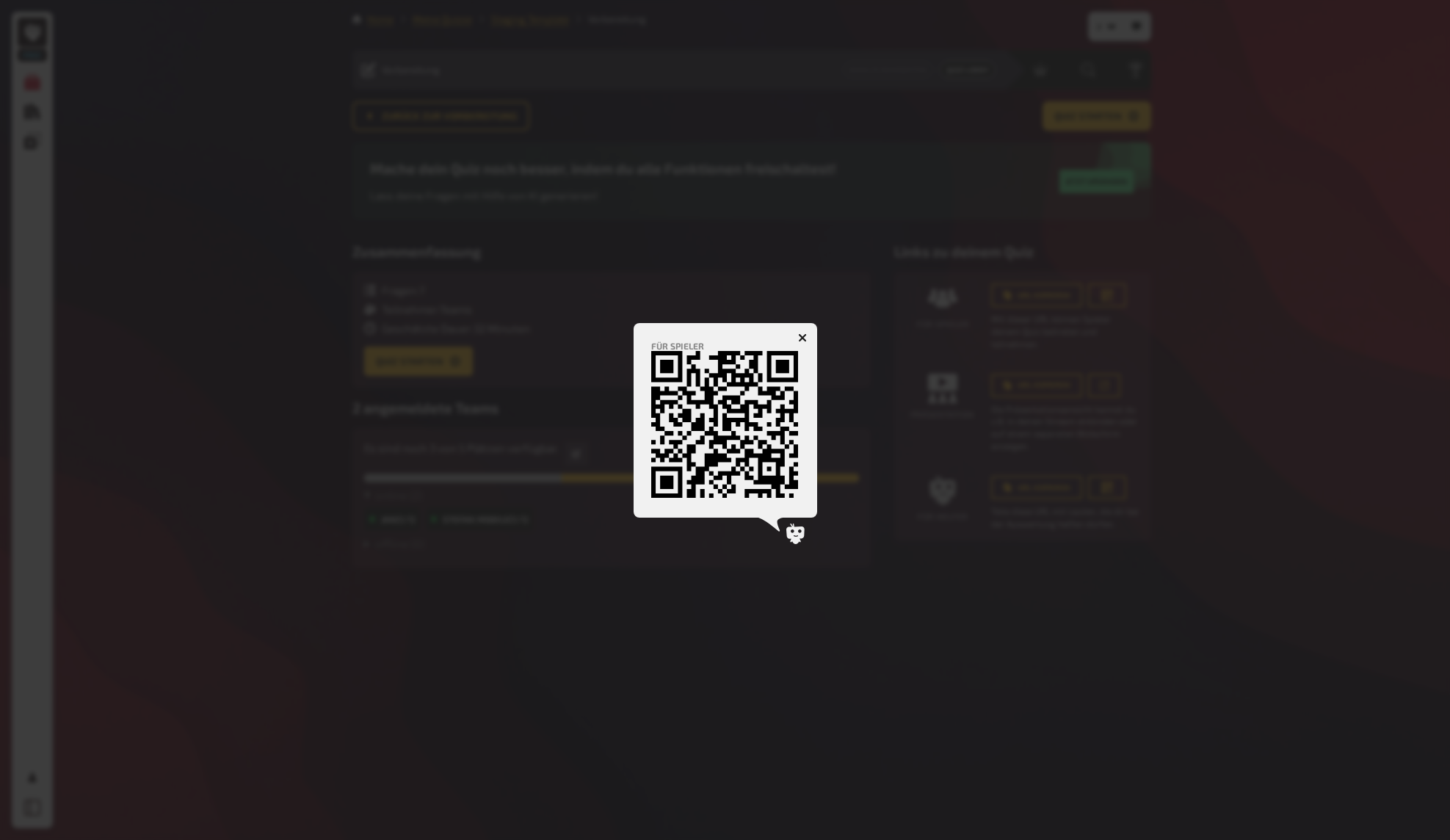
click at [1288, 300] on div at bounding box center [725, 420] width 1450 height 840
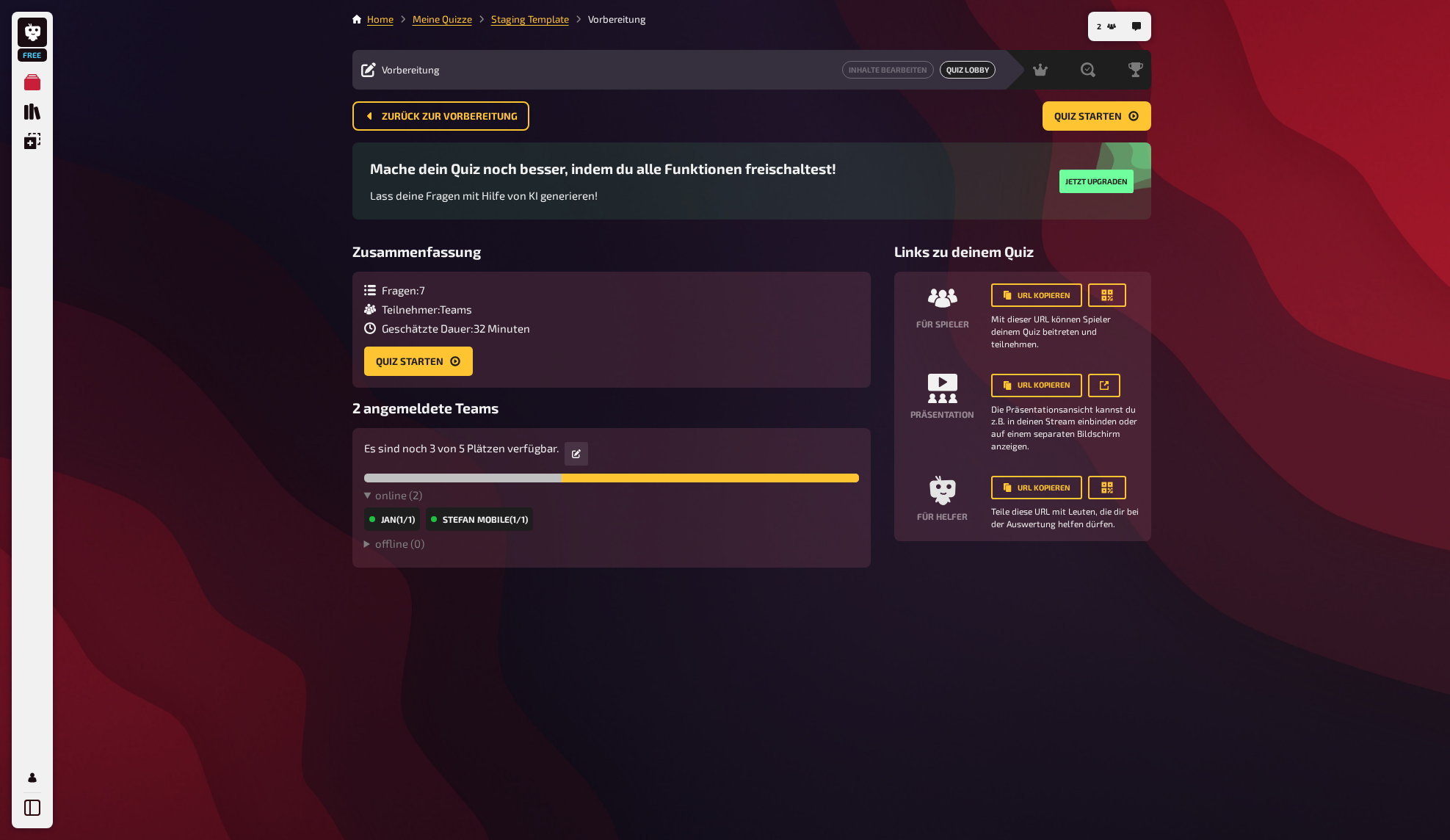
drag, startPoint x: 1284, startPoint y: 163, endPoint x: 1283, endPoint y: 154, distance: 9.1
click at [1283, 154] on div "Free Meine Quizze Quiz Sammlung Einblendungen Mein Konto 2 Home Meine Quizze St…" at bounding box center [725, 420] width 1450 height 840
drag, startPoint x: 1252, startPoint y: 190, endPoint x: 1252, endPoint y: 172, distance: 18.0
click at [1252, 186] on div "Free Meine Quizze Quiz Sammlung Einblendungen Mein Konto 2 Home Meine Quizze St…" at bounding box center [725, 420] width 1450 height 840
click at [1105, 26] on button "2" at bounding box center [1106, 26] width 31 height 24
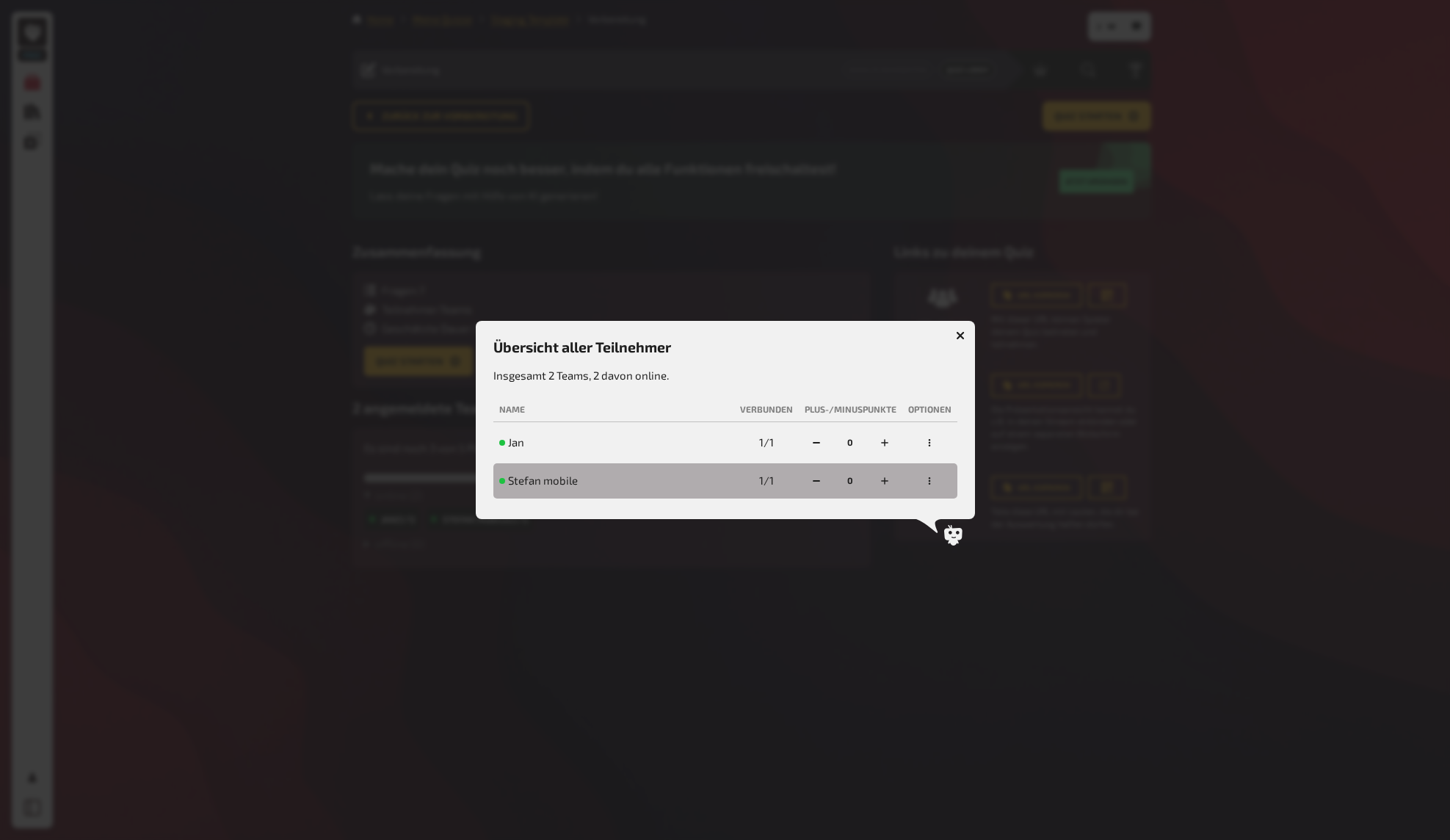
click at [934, 443] on button "button" at bounding box center [929, 442] width 24 height 24
click at [903, 387] on div "disqualifizieren" at bounding box center [882, 386] width 124 height 15
click at [747, 368] on p "Insgesamt 2 Teams, 2 davon online." at bounding box center [725, 375] width 464 height 17
click at [927, 442] on icon "button" at bounding box center [930, 442] width 9 height 9
click at [883, 383] on div "wieder zulassen" at bounding box center [882, 386] width 124 height 15
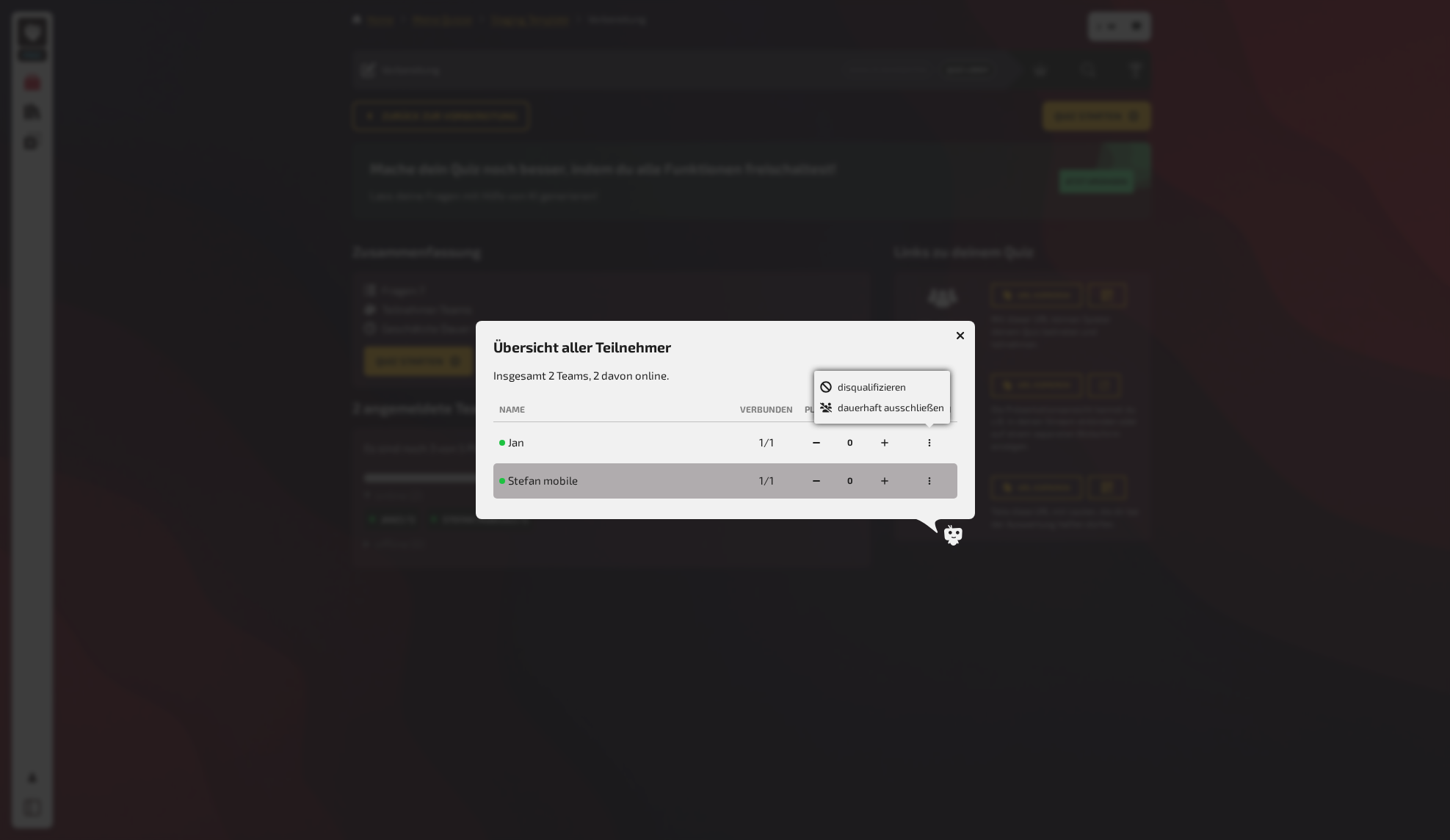
click at [1145, 392] on div at bounding box center [725, 420] width 1450 height 840
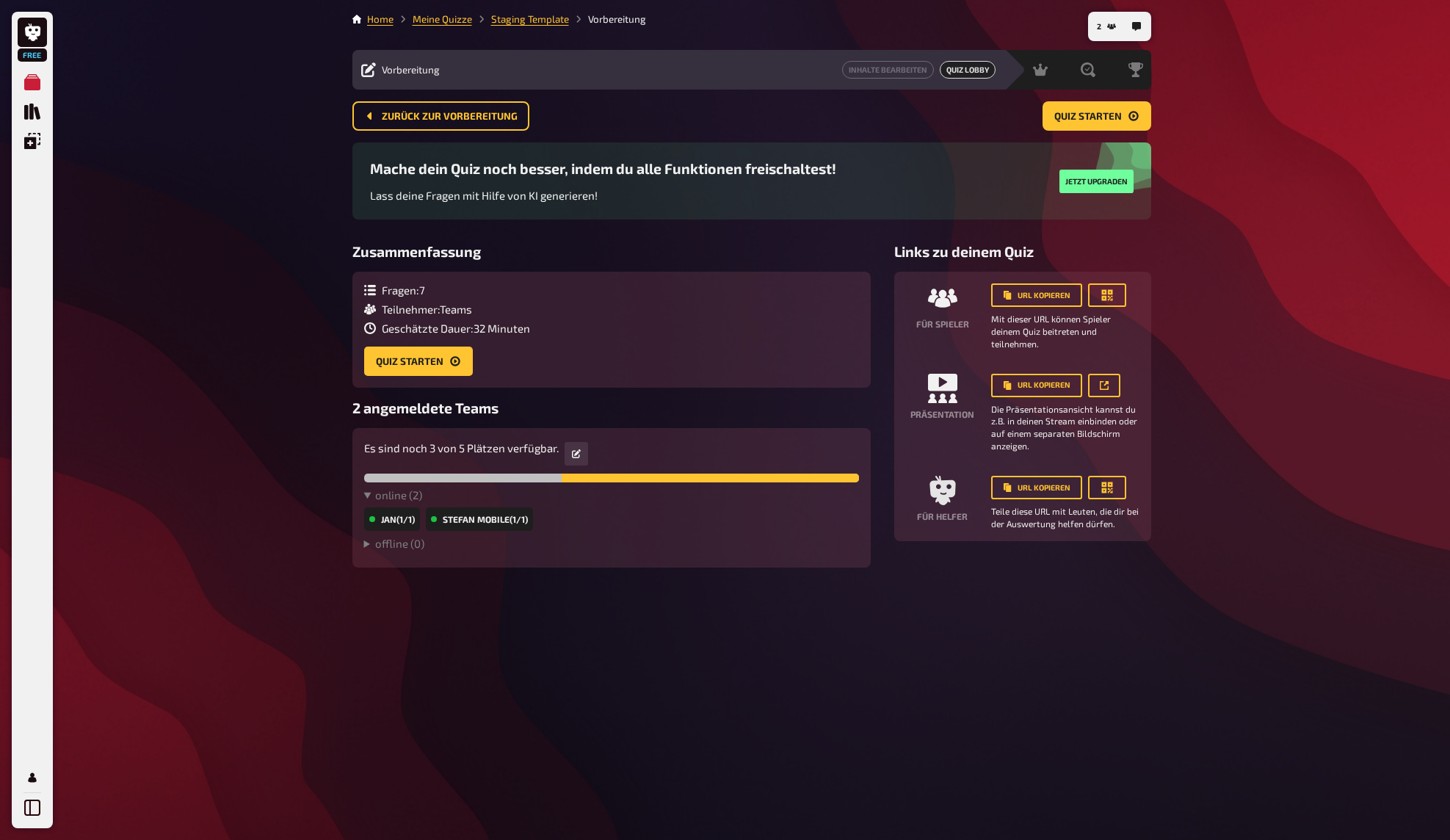
click at [1262, 291] on div "Free Meine Quizze Quiz Sammlung Einblendungen Mein Konto 2 Home Meine Quizze St…" at bounding box center [725, 420] width 1450 height 840
click at [1232, 317] on div "Free Meine Quizze Quiz Sammlung Einblendungen Mein Konto 2 Home Meine Quizze St…" at bounding box center [725, 420] width 1450 height 840
click at [1239, 205] on div "Free Meine Quizze Quiz Sammlung Einblendungen Mein Konto 2 Home Meine Quizze St…" at bounding box center [725, 420] width 1450 height 840
click at [1108, 118] on span "Quiz starten" at bounding box center [1088, 117] width 68 height 11
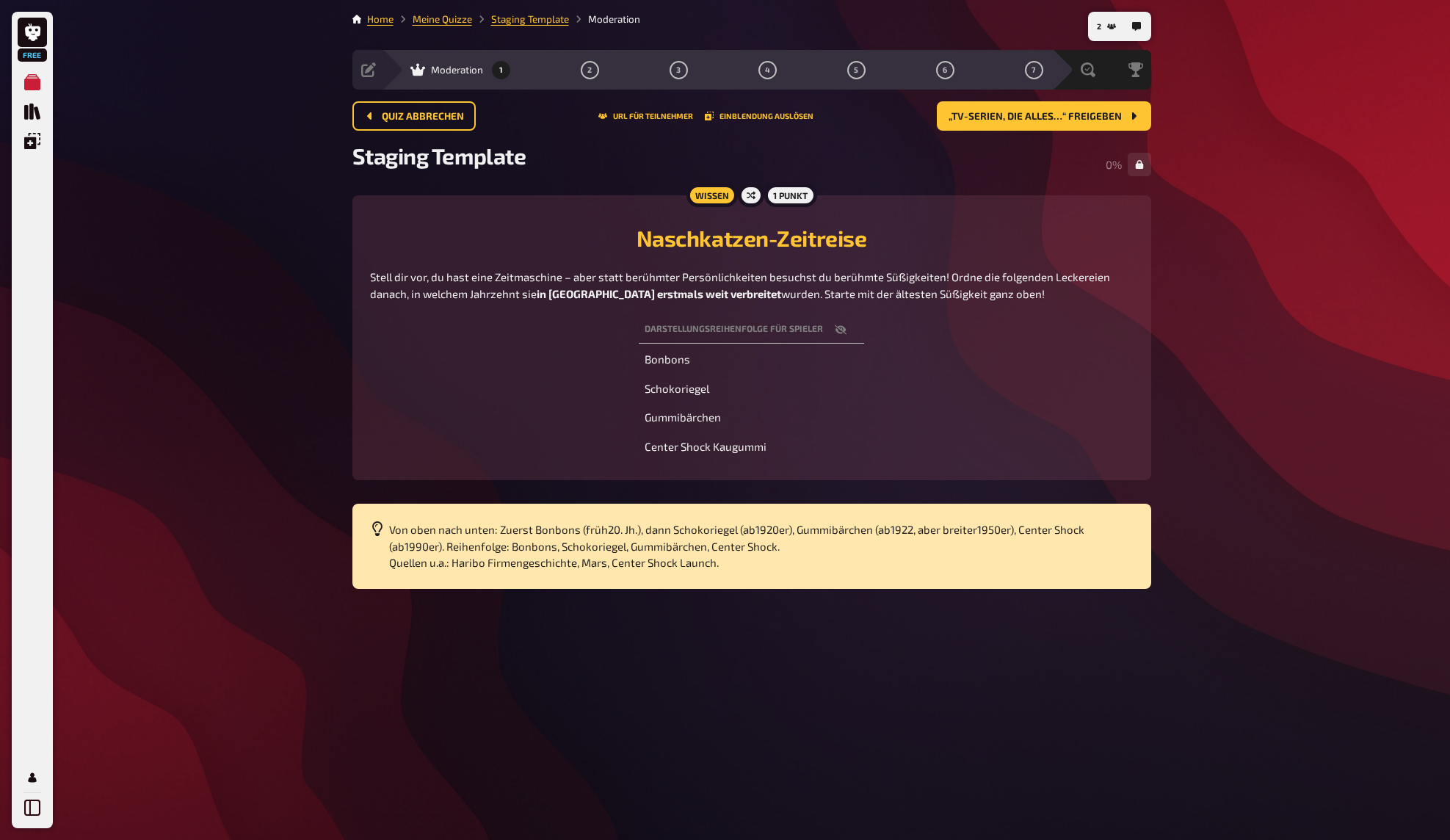
click at [1241, 275] on div "Free Meine Quizze Quiz Sammlung Einblendungen Mein Konto 2 Home Meine Quizze St…" at bounding box center [725, 420] width 1450 height 840
click at [1242, 253] on div "Free Meine Quizze Quiz Sammlung Einblendungen Mein Konto 2 Home Meine Quizze St…" at bounding box center [725, 420] width 1450 height 840
click at [1239, 229] on div "Free Meine Quizze Quiz Sammlung Einblendungen Mein Konto 2 Home Meine Quizze St…" at bounding box center [725, 420] width 1450 height 840
click at [826, 318] on th "Darstellungsreihenfolge für Spieler" at bounding box center [751, 329] width 226 height 27
click at [844, 329] on icon "button" at bounding box center [840, 329] width 11 height 10
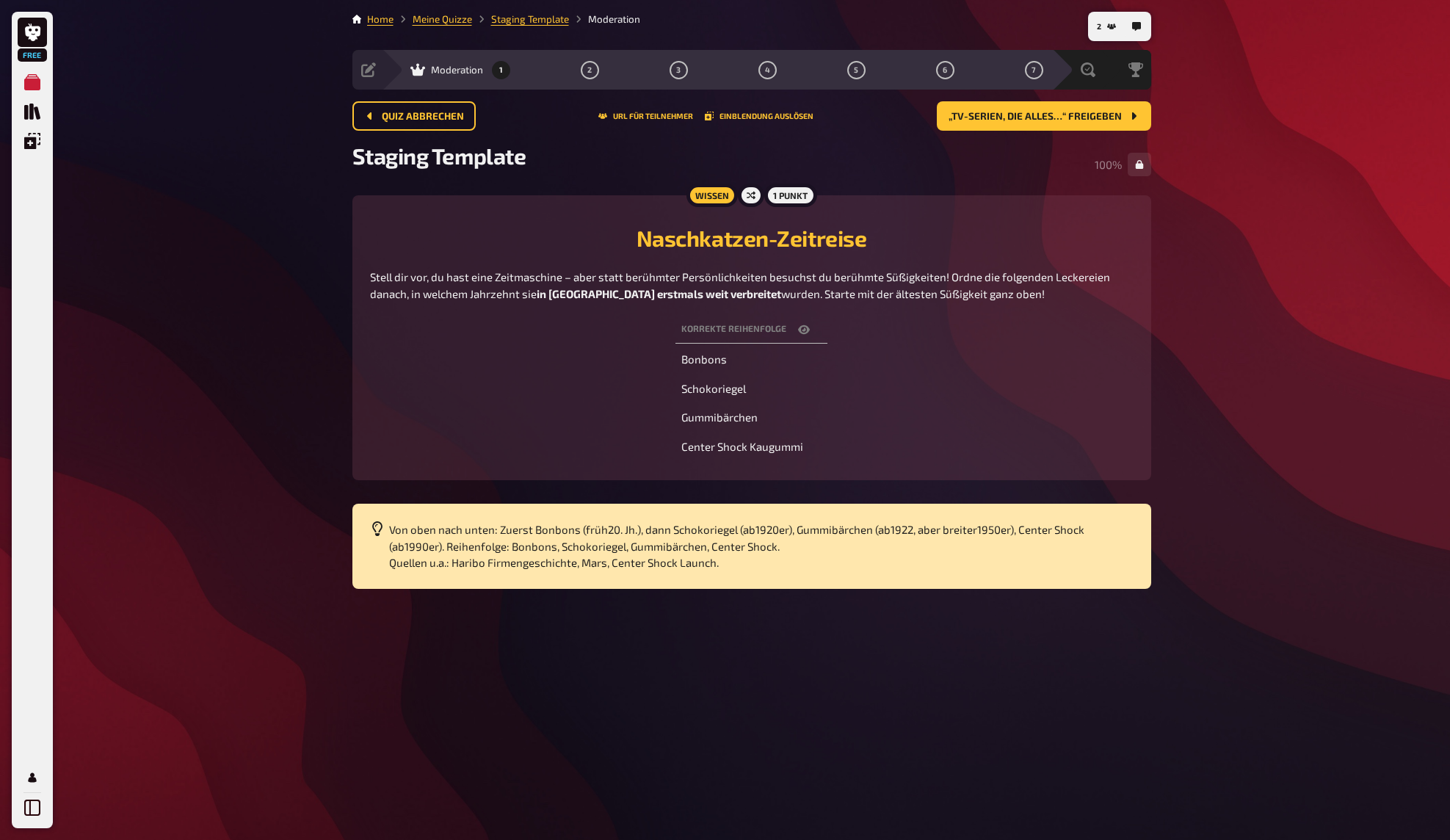
click at [1122, 298] on p "Stell dir vor, du hast eine Zeitmaschine – aber statt berühmter Persönlichkeite…" at bounding box center [752, 285] width 764 height 33
click at [1116, 118] on span "„TV-Serien, die alles…“ freigeben" at bounding box center [1035, 117] width 173 height 11
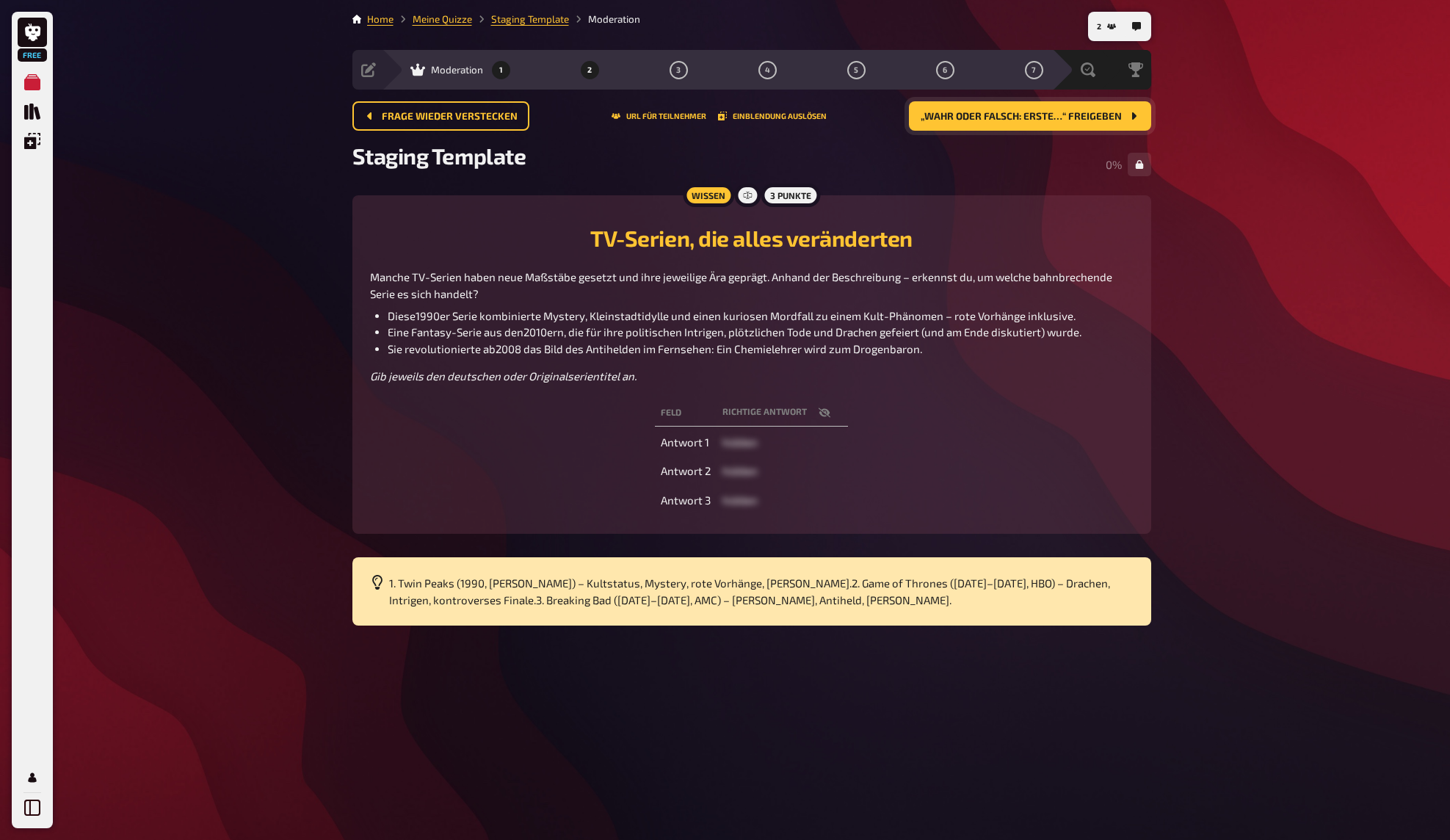
click at [498, 72] on button "1" at bounding box center [501, 69] width 24 height 24
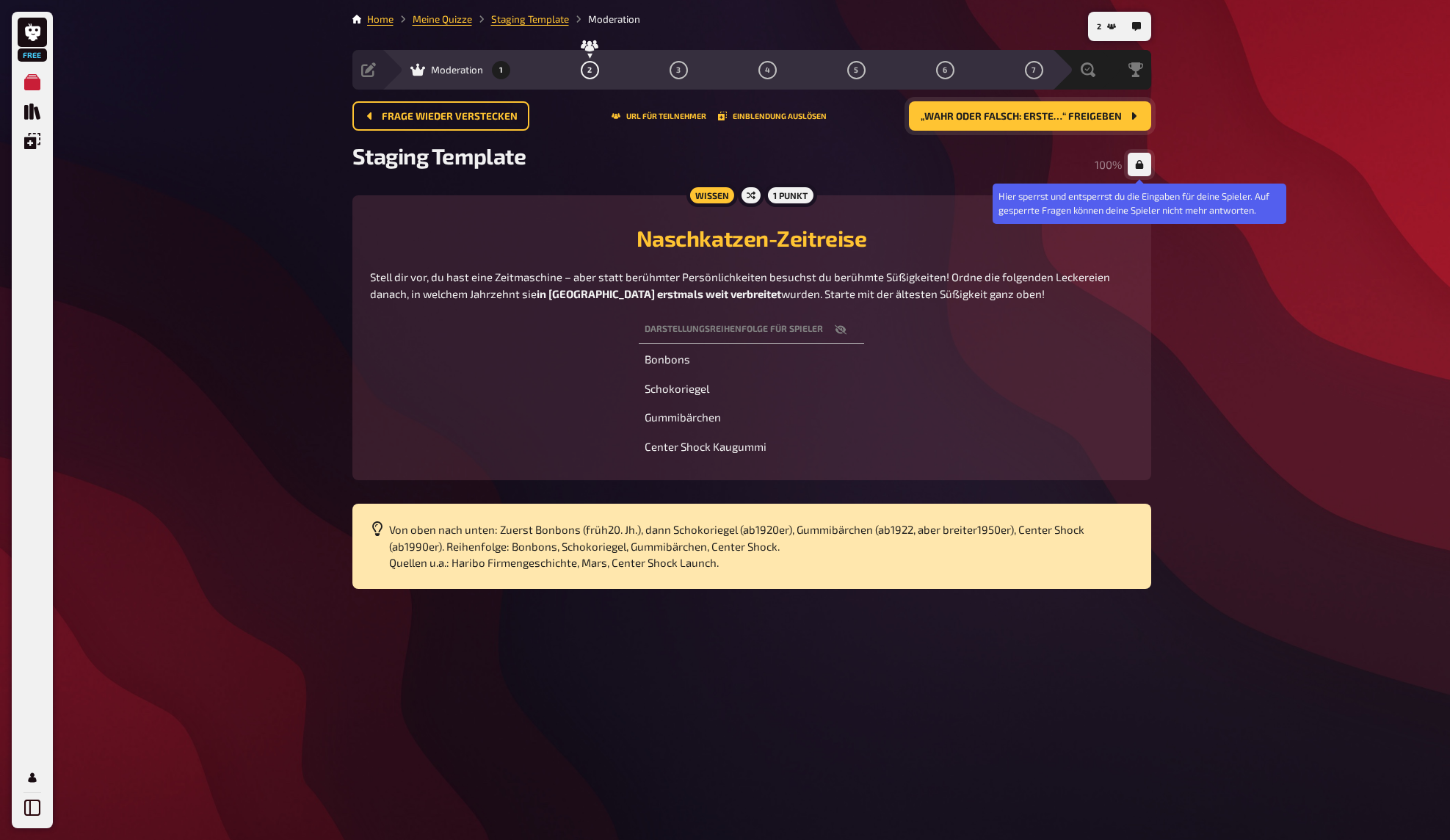
click at [1138, 165] on icon "button" at bounding box center [1139, 164] width 8 height 9
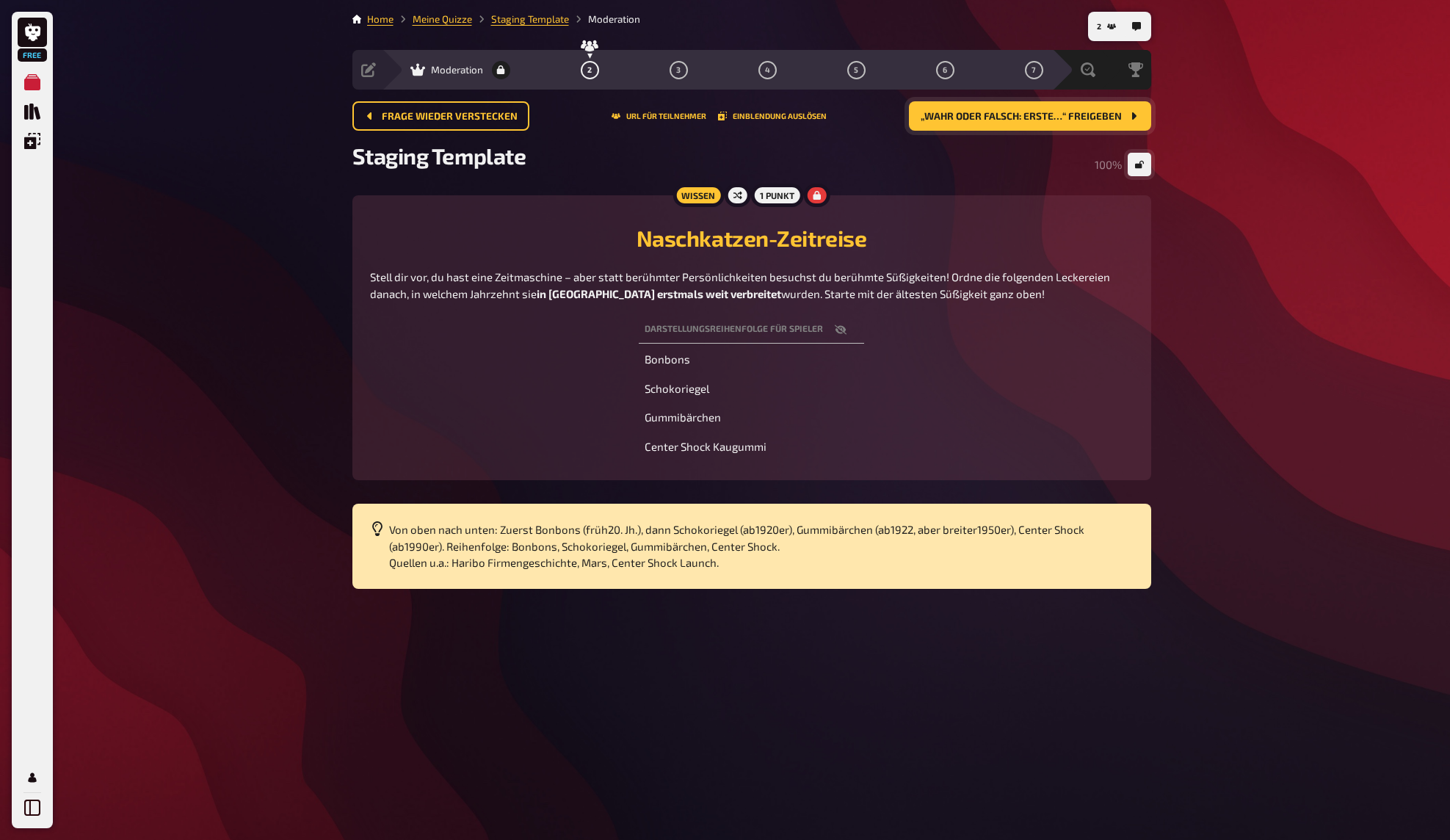
click at [1250, 96] on div "Free Meine Quizze Quiz Sammlung Einblendungen Mein Konto 2 Home Meine Quizze St…" at bounding box center [725, 420] width 1450 height 840
click at [593, 72] on button "2" at bounding box center [589, 69] width 24 height 24
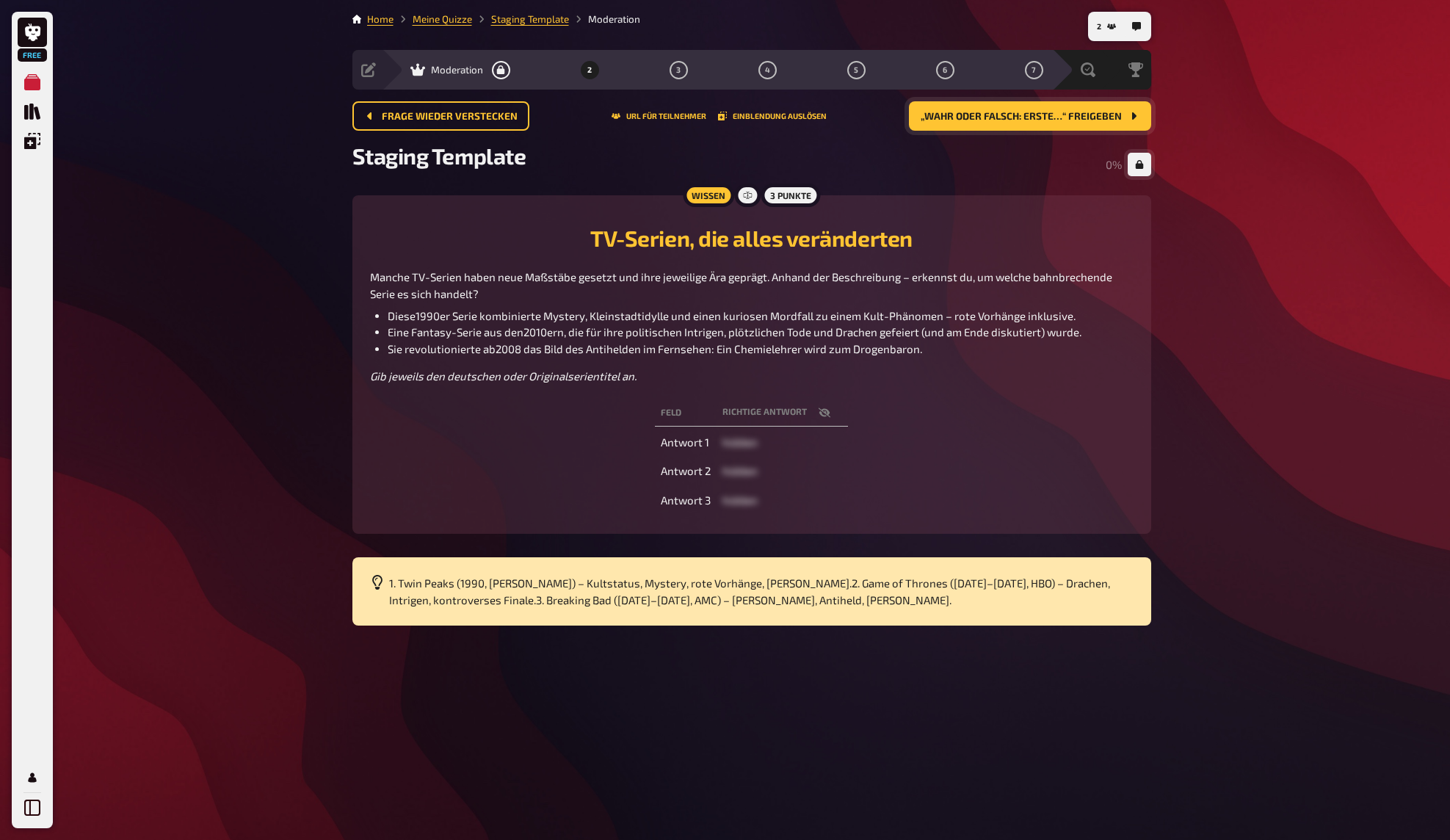
click at [1126, 120] on button "„Wahr oder Falsch: Erste…“ freigeben" at bounding box center [1030, 115] width 242 height 29
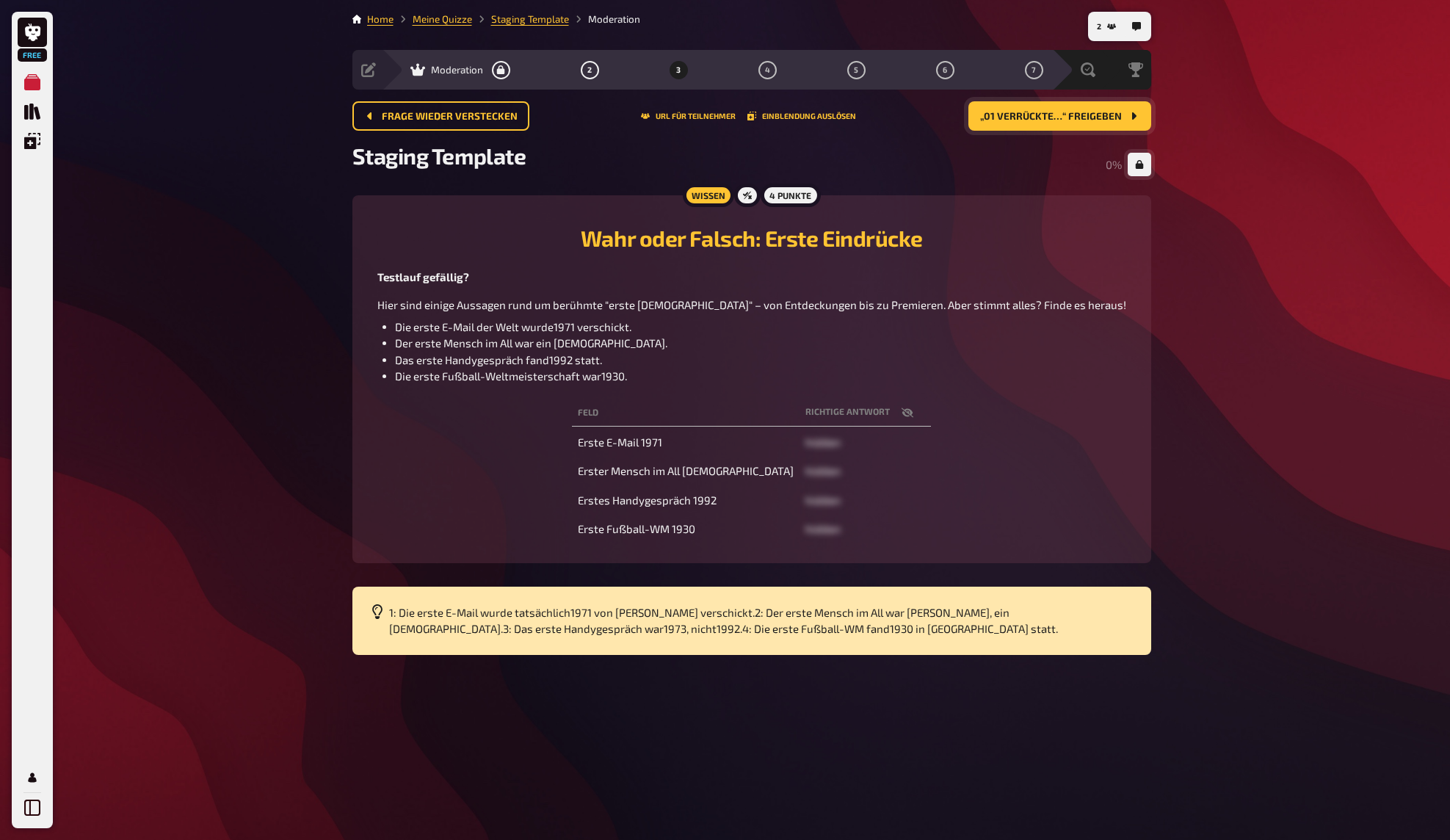
click at [1105, 120] on span "„01 Verrückte…“ freigeben" at bounding box center [1050, 117] width 141 height 11
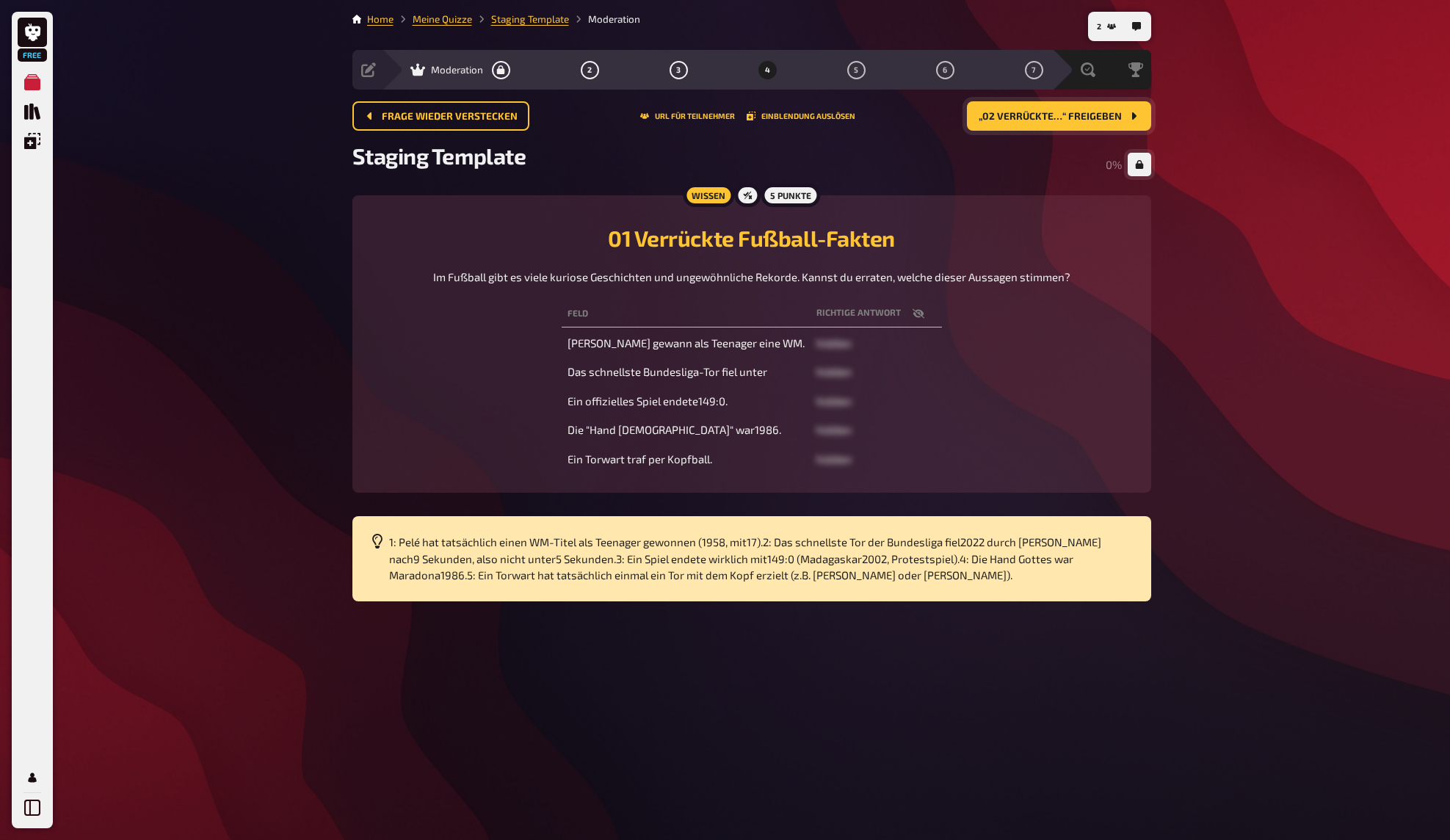
click at [1113, 114] on span "„02 Verrückte…“ freigeben" at bounding box center [1050, 117] width 143 height 11
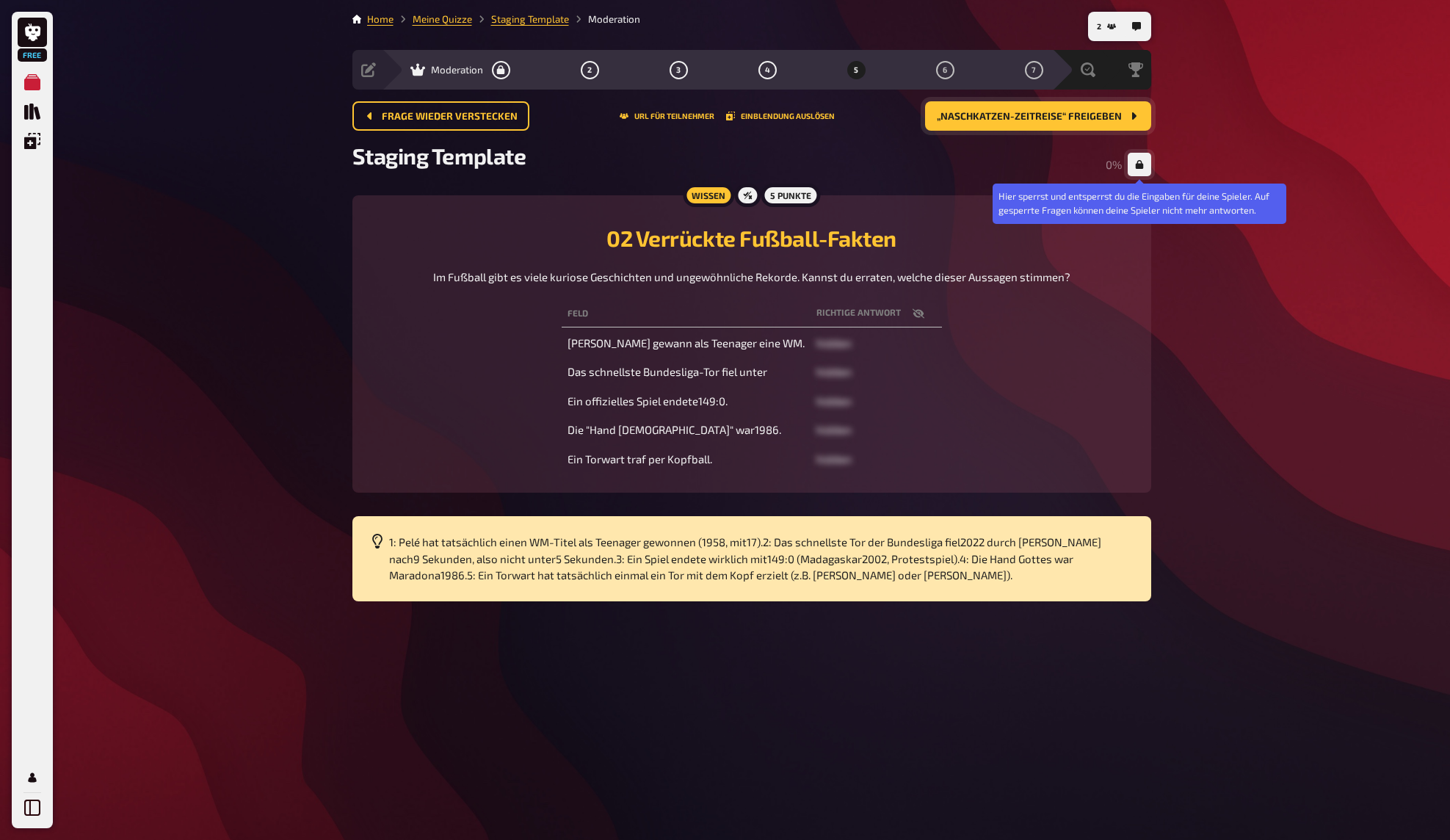
click at [1136, 163] on icon "button" at bounding box center [1139, 164] width 8 height 9
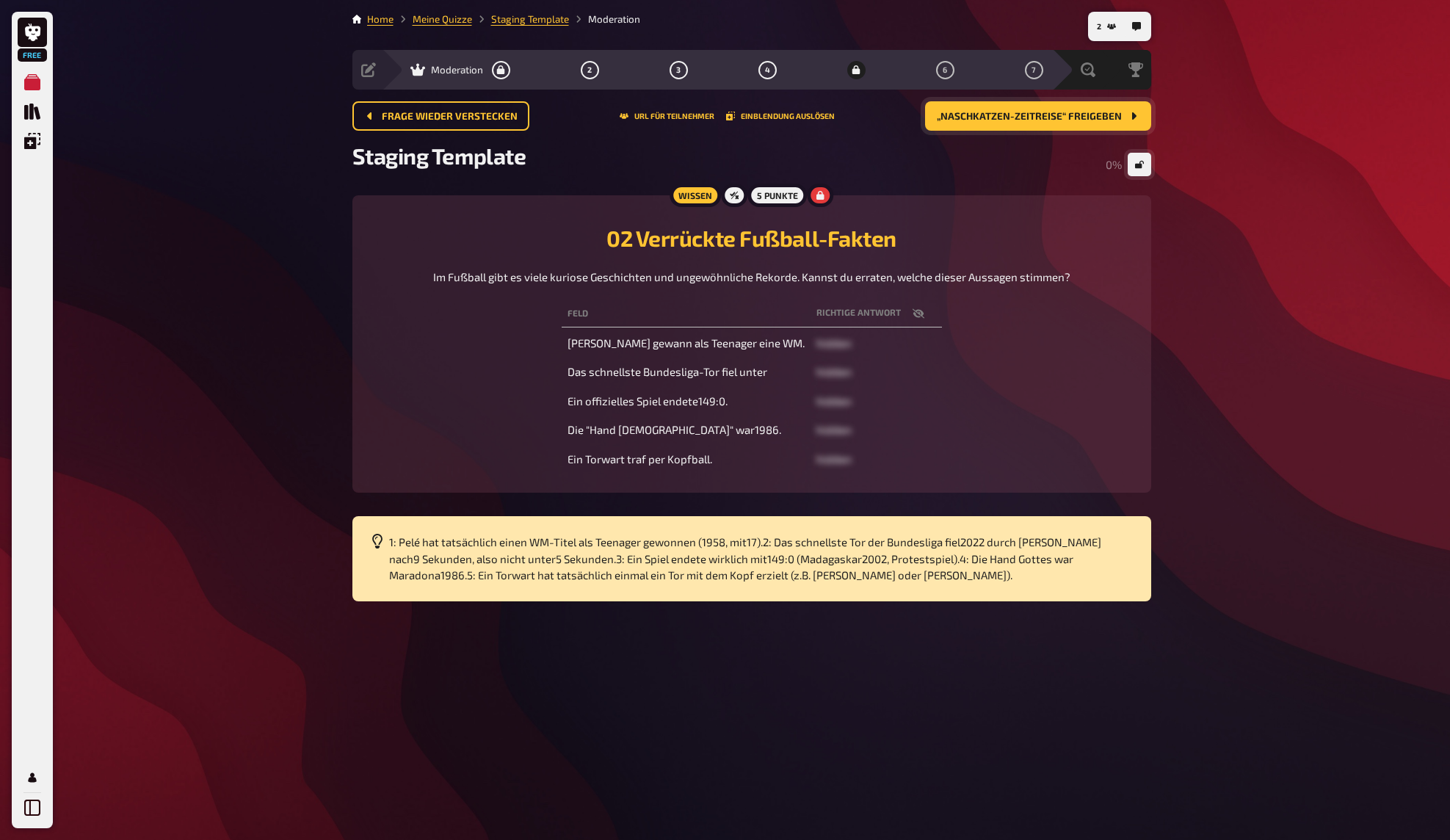
click at [1131, 117] on icon "„Naschkatzen-Zeitreise“ freigeben" at bounding box center [1133, 115] width 11 height 11
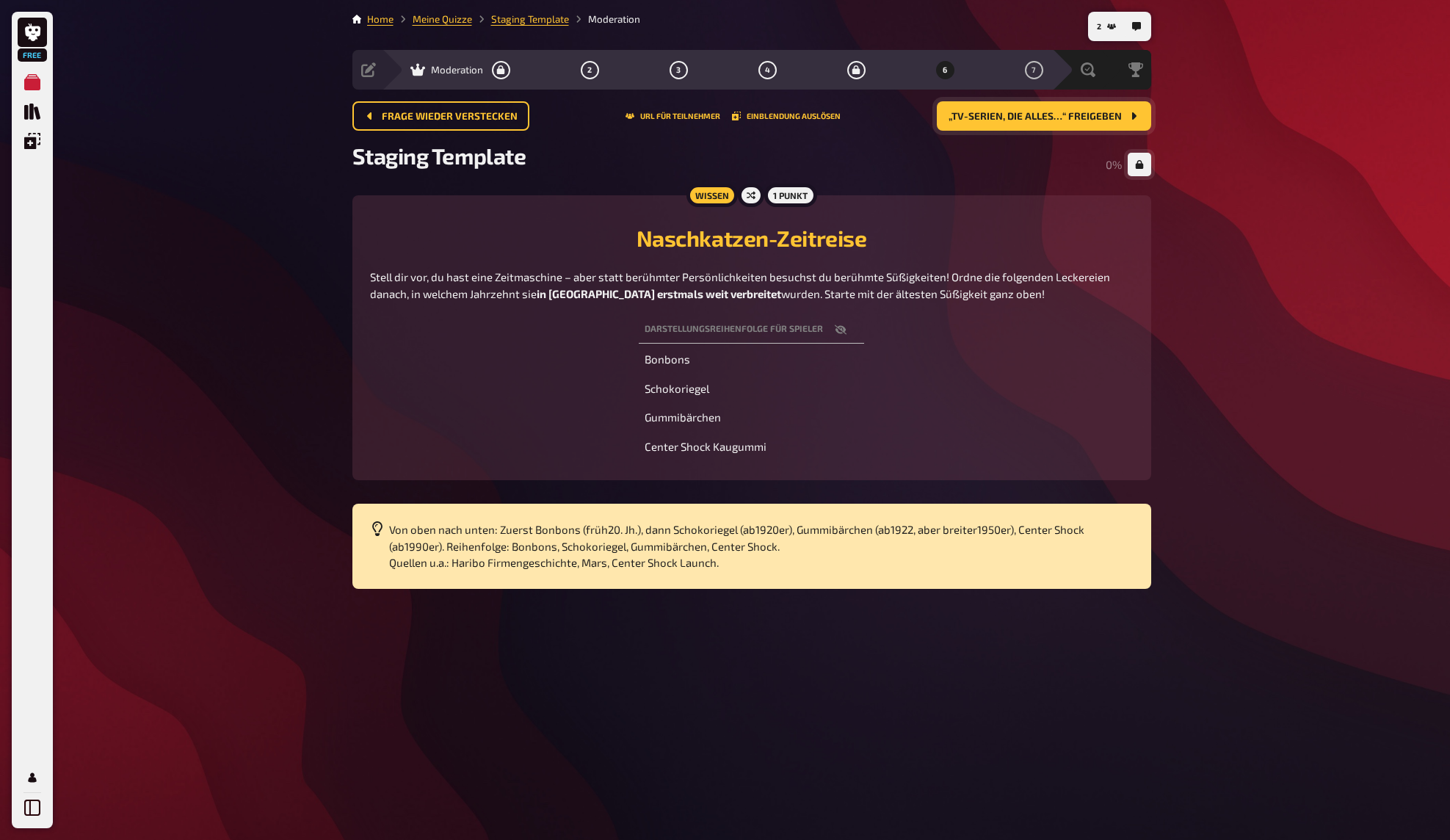
click at [1107, 117] on span "„TV-Serien, die alles…“ freigeben" at bounding box center [1035, 117] width 173 height 11
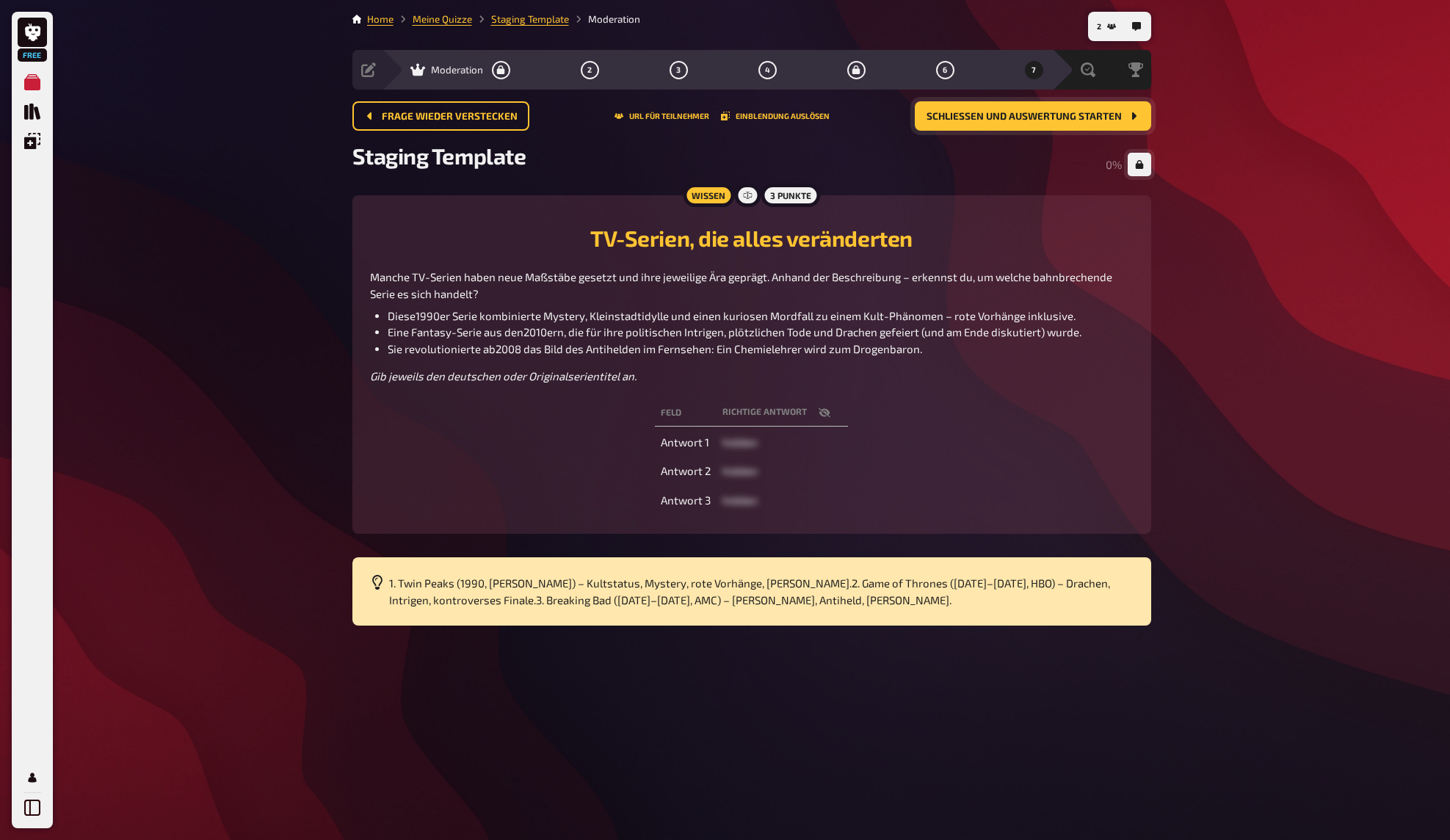
click at [1245, 204] on div "Free Meine Quizze Quiz Sammlung Einblendungen Mein Konto 2 Home Meine Quizze St…" at bounding box center [725, 420] width 1450 height 840
click at [1250, 307] on div "Free Meine Quizze Quiz Sammlung Einblendungen Mein Konto 2 Home Meine Quizze St…" at bounding box center [725, 420] width 1450 height 840
click at [1220, 207] on div "Free Meine Quizze Quiz Sammlung Einblendungen Mein Konto 2 Home Meine Quizze St…" at bounding box center [725, 420] width 1450 height 840
click at [1183, 170] on div "Free Meine Quizze Quiz Sammlung Einblendungen Mein Konto 2 Home Meine Quizze St…" at bounding box center [725, 420] width 1450 height 840
click at [1182, 157] on div "Free Meine Quizze Quiz Sammlung Einblendungen Mein Konto 2 Home Meine Quizze St…" at bounding box center [725, 420] width 1450 height 840
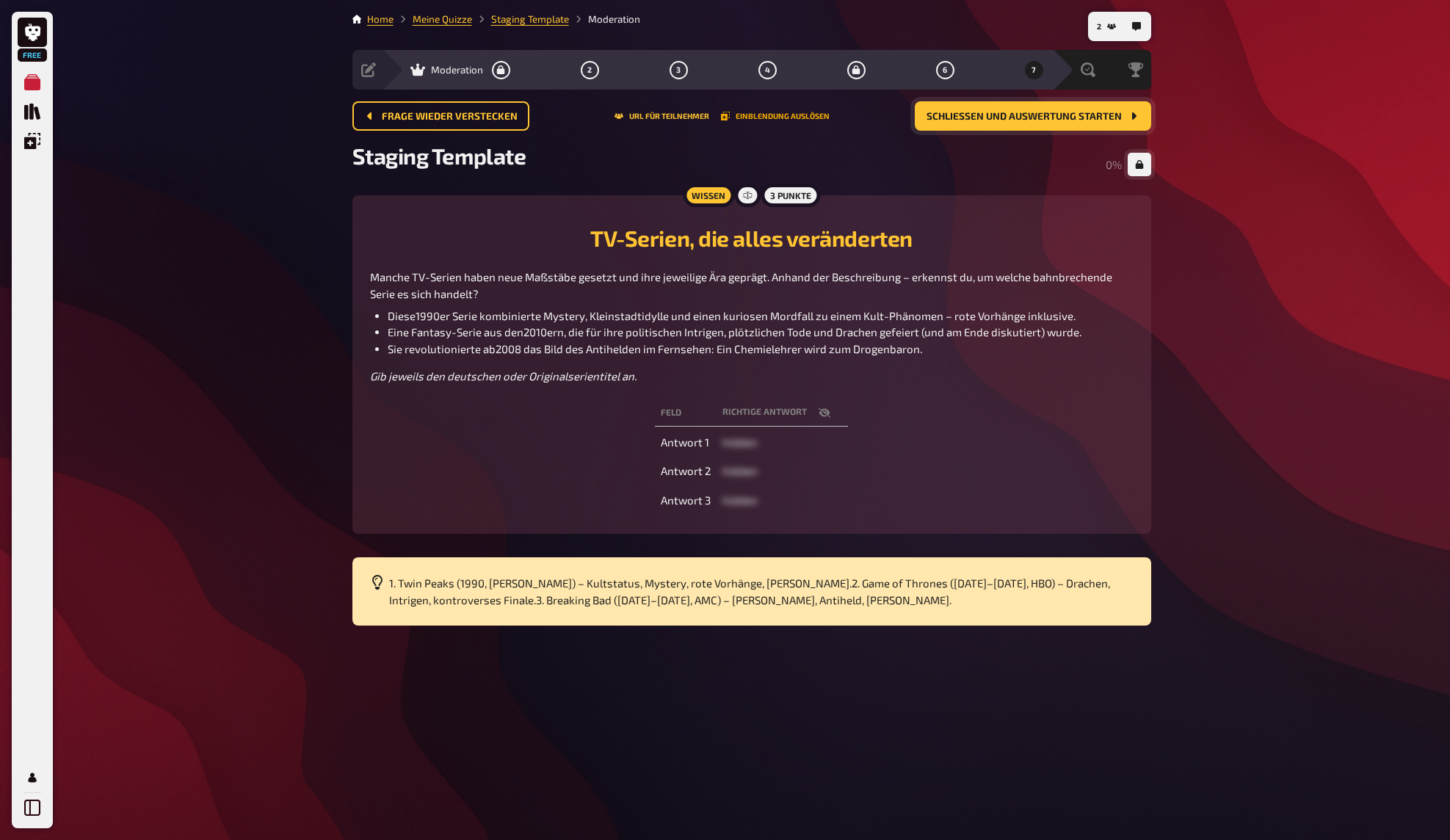
click at [773, 118] on button "Einblendung auslösen" at bounding box center [775, 116] width 109 height 9
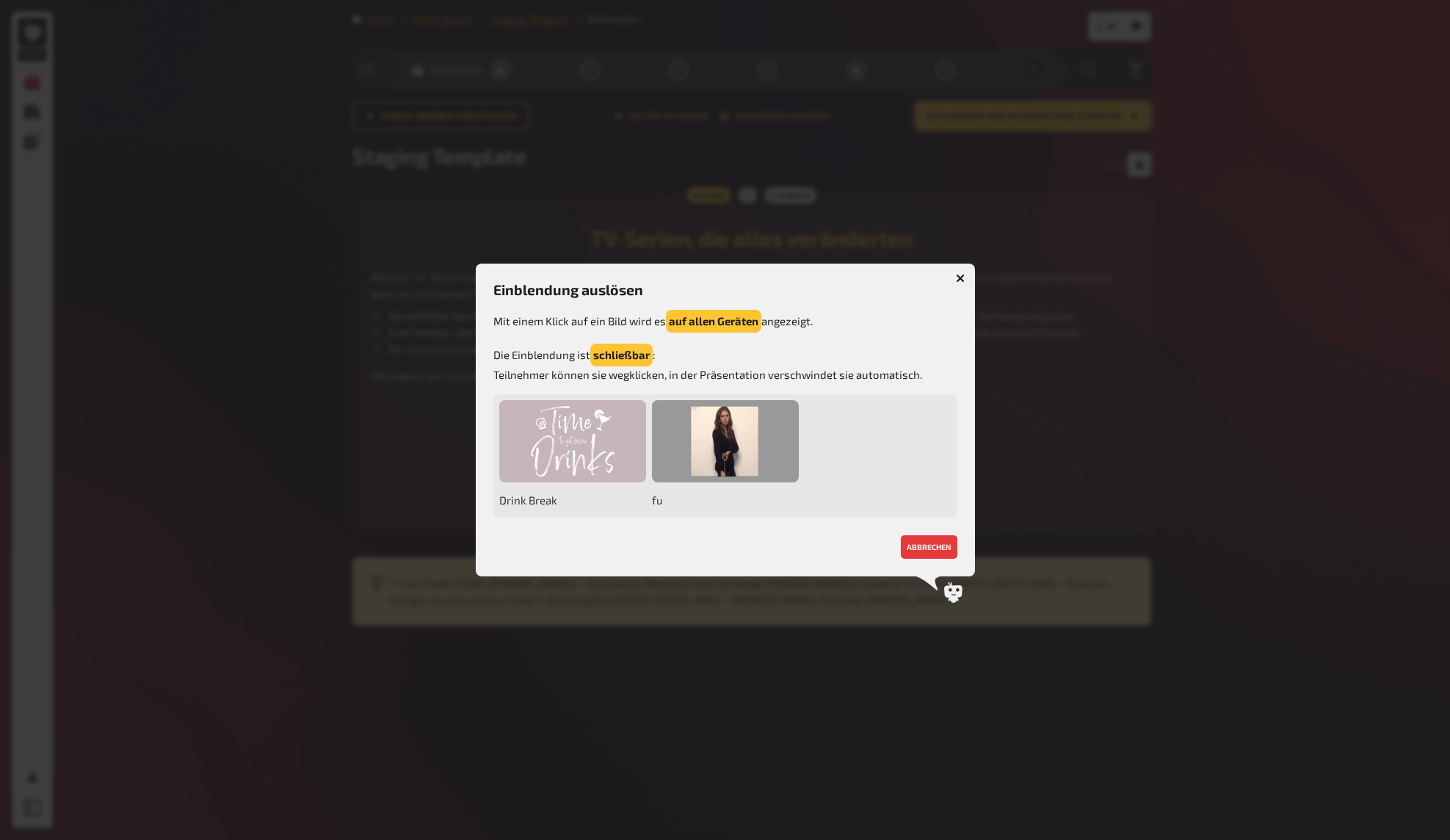
click at [715, 439] on div at bounding box center [725, 442] width 147 height 83
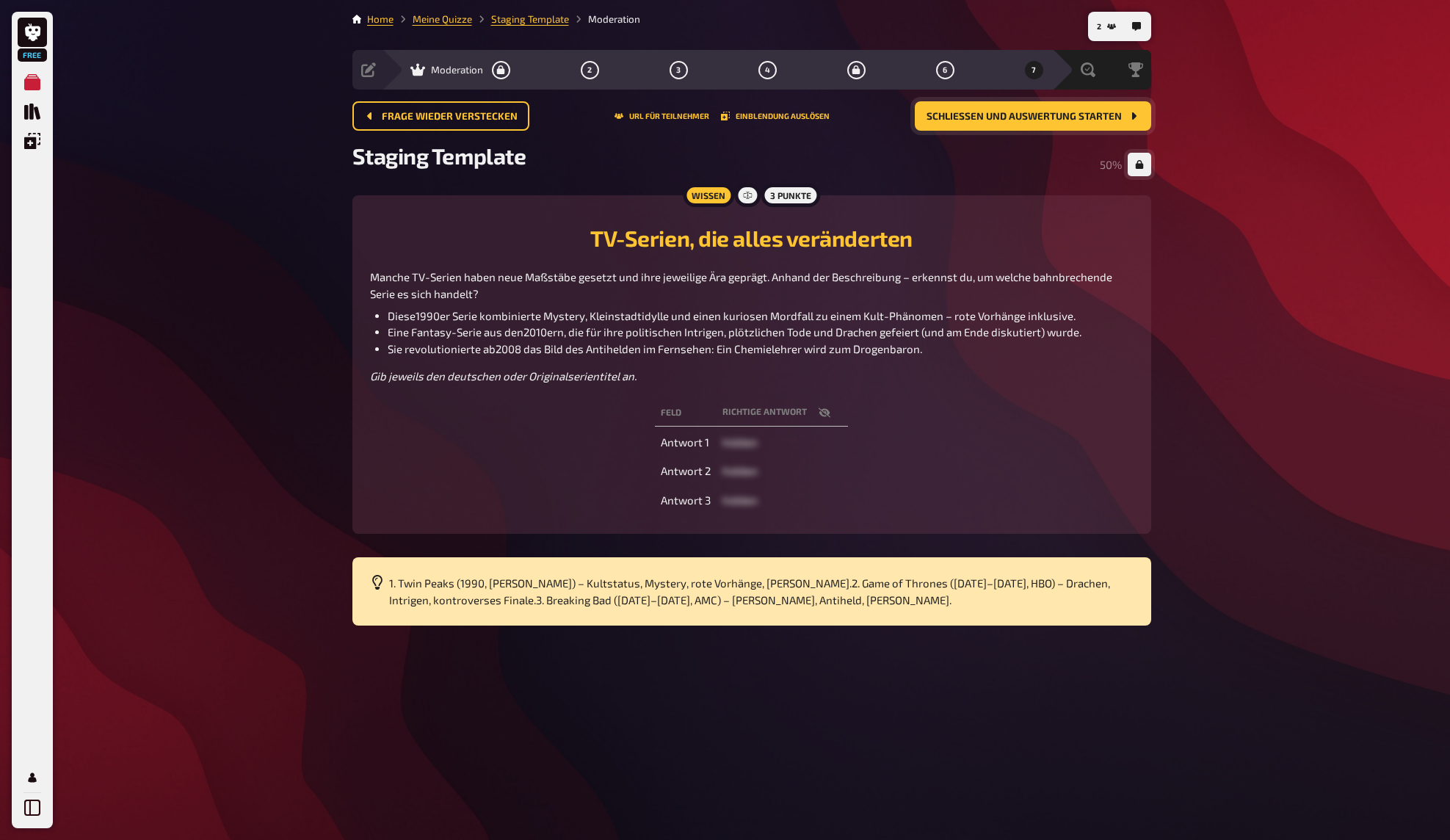
click at [312, 275] on div "Free Meine Quizze Quiz Sammlung Einblendungen Mein Konto 2 Home Meine Quizze St…" at bounding box center [725, 420] width 1450 height 840
click at [312, 271] on div "Free Meine Quizze Quiz Sammlung Einblendungen Mein Konto 2 Home Meine Quizze St…" at bounding box center [725, 420] width 1450 height 840
click at [290, 277] on div "Free Meine Quizze Quiz Sammlung Einblendungen Mein Konto 2 Home Meine Quizze St…" at bounding box center [725, 420] width 1450 height 840
click at [1282, 184] on div "Free Meine Quizze Quiz Sammlung Einblendungen Mein Konto 2 Home Meine Quizze St…" at bounding box center [725, 420] width 1450 height 840
click at [1241, 190] on div "Free Meine Quizze Quiz Sammlung Einblendungen Mein Konto 2 Home Meine Quizze St…" at bounding box center [725, 420] width 1450 height 840
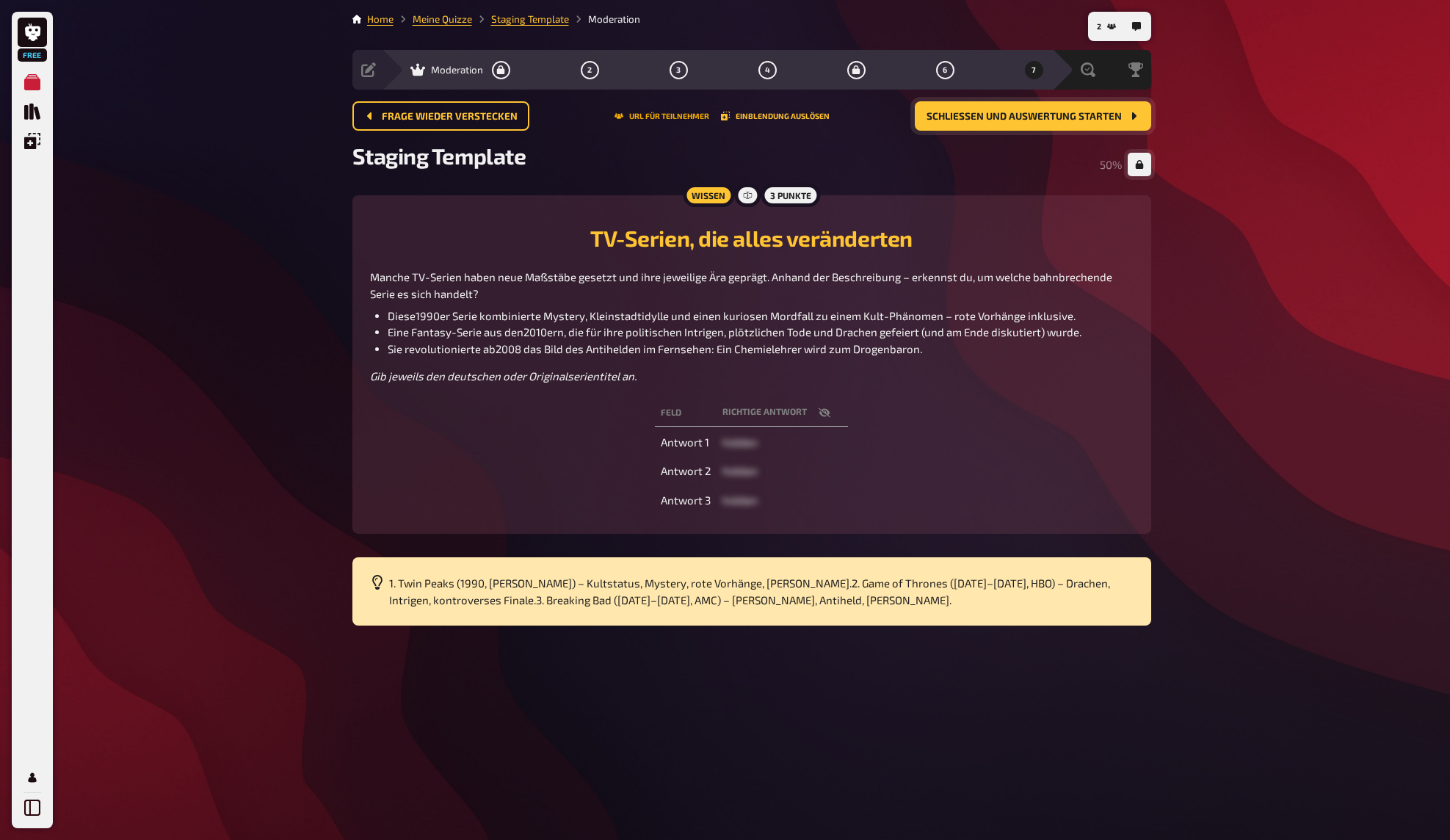
click at [664, 112] on button "URL für Teilnehmer" at bounding box center [662, 116] width 95 height 9
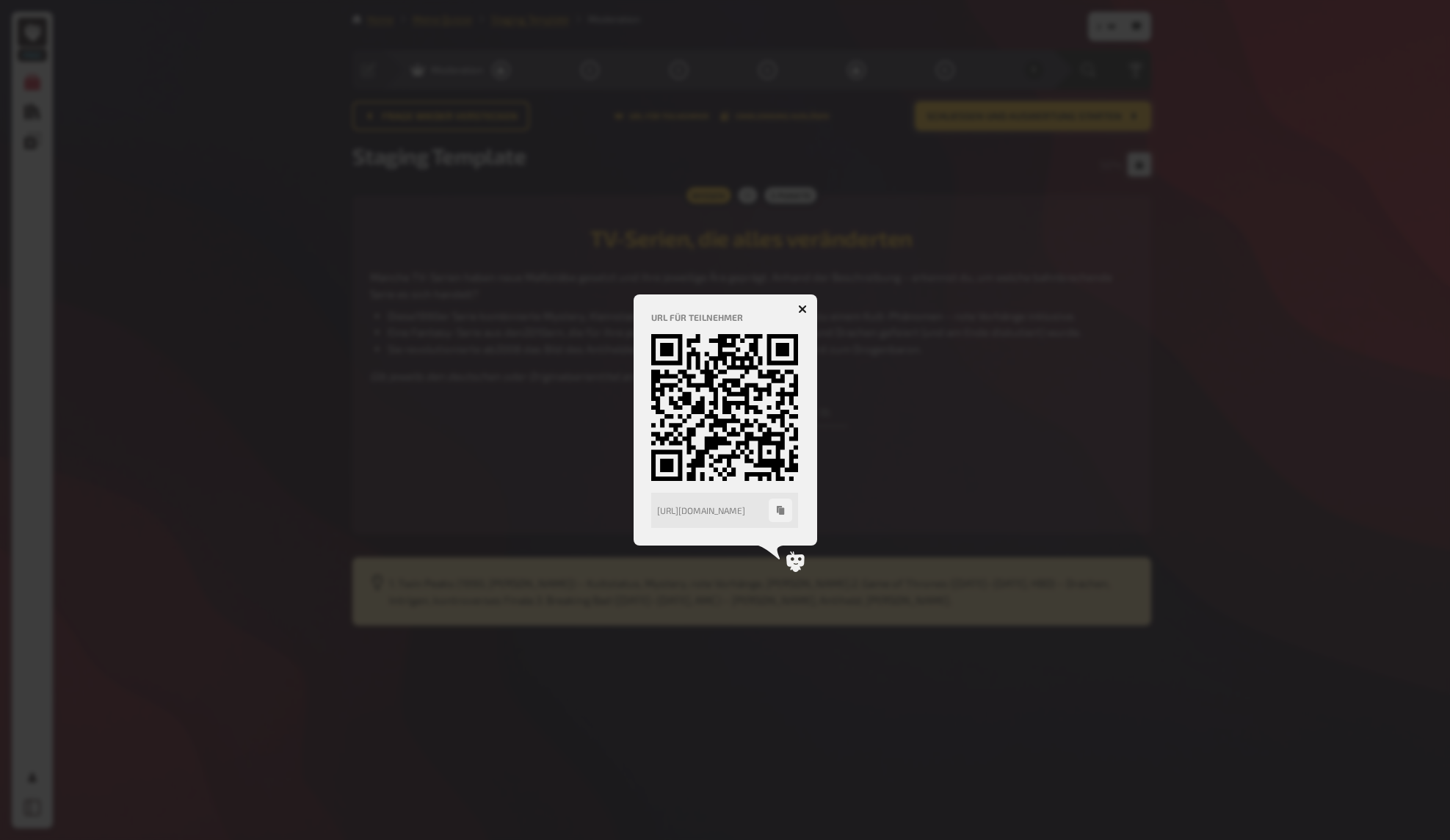
click at [779, 507] on icon "button" at bounding box center [780, 510] width 7 height 9
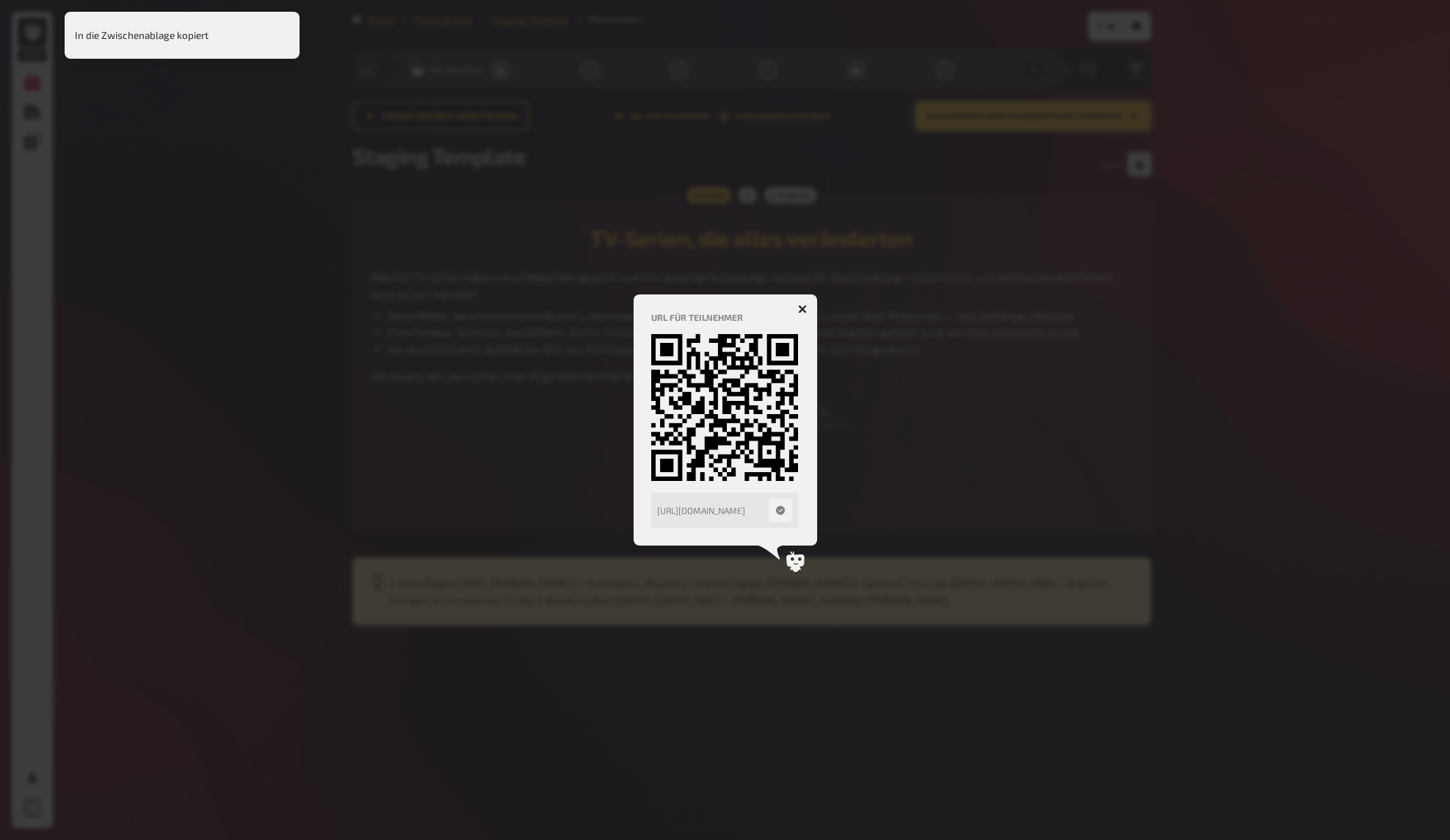
click at [1173, 347] on div at bounding box center [725, 420] width 1450 height 840
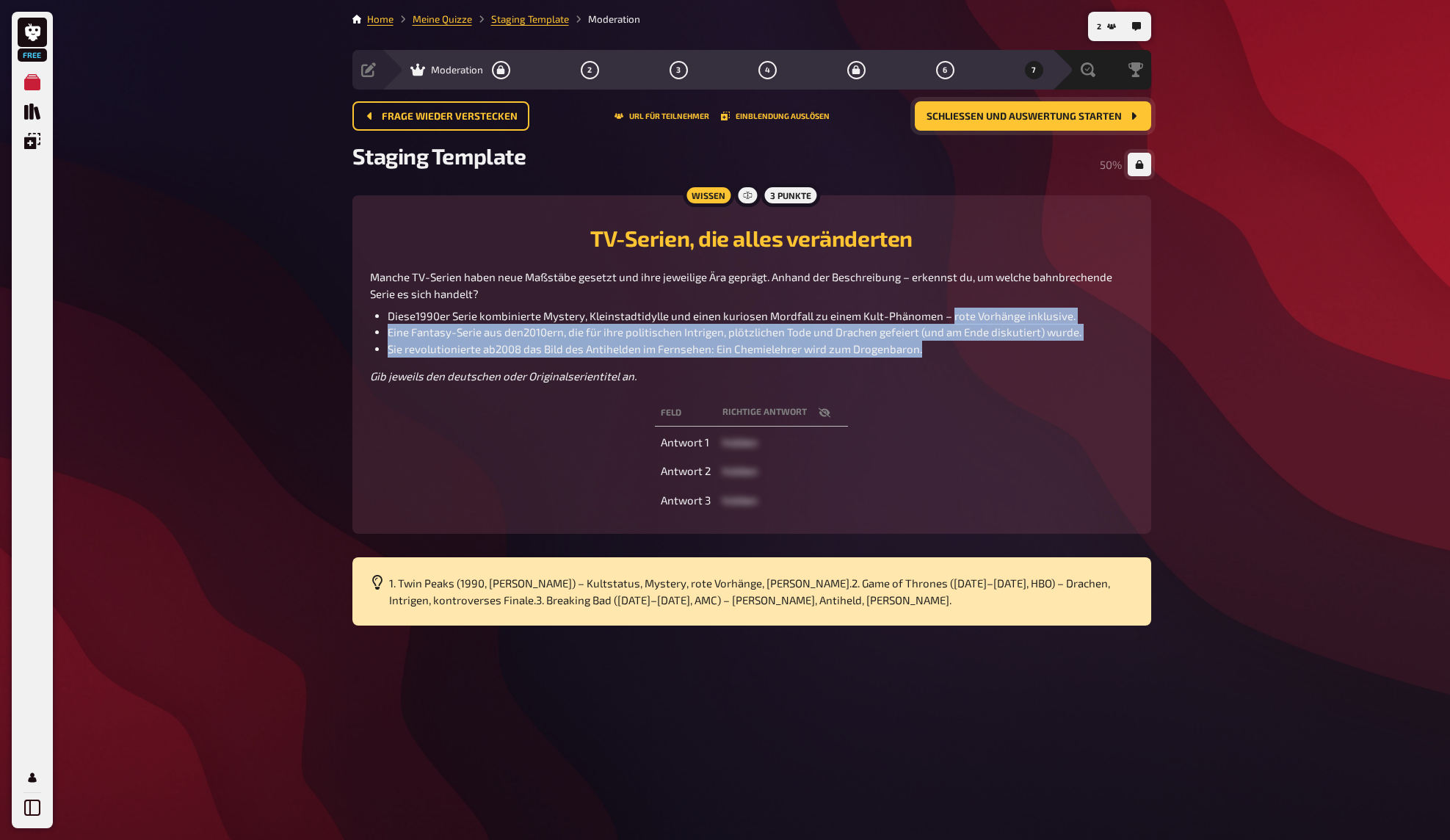
drag, startPoint x: 950, startPoint y: 318, endPoint x: 898, endPoint y: 348, distance: 60.0
click at [912, 348] on ul "Diese1990er Serie kombinierte Mystery, Kleinstadtidylle und einen kuriosen Mord…" at bounding box center [752, 332] width 764 height 50
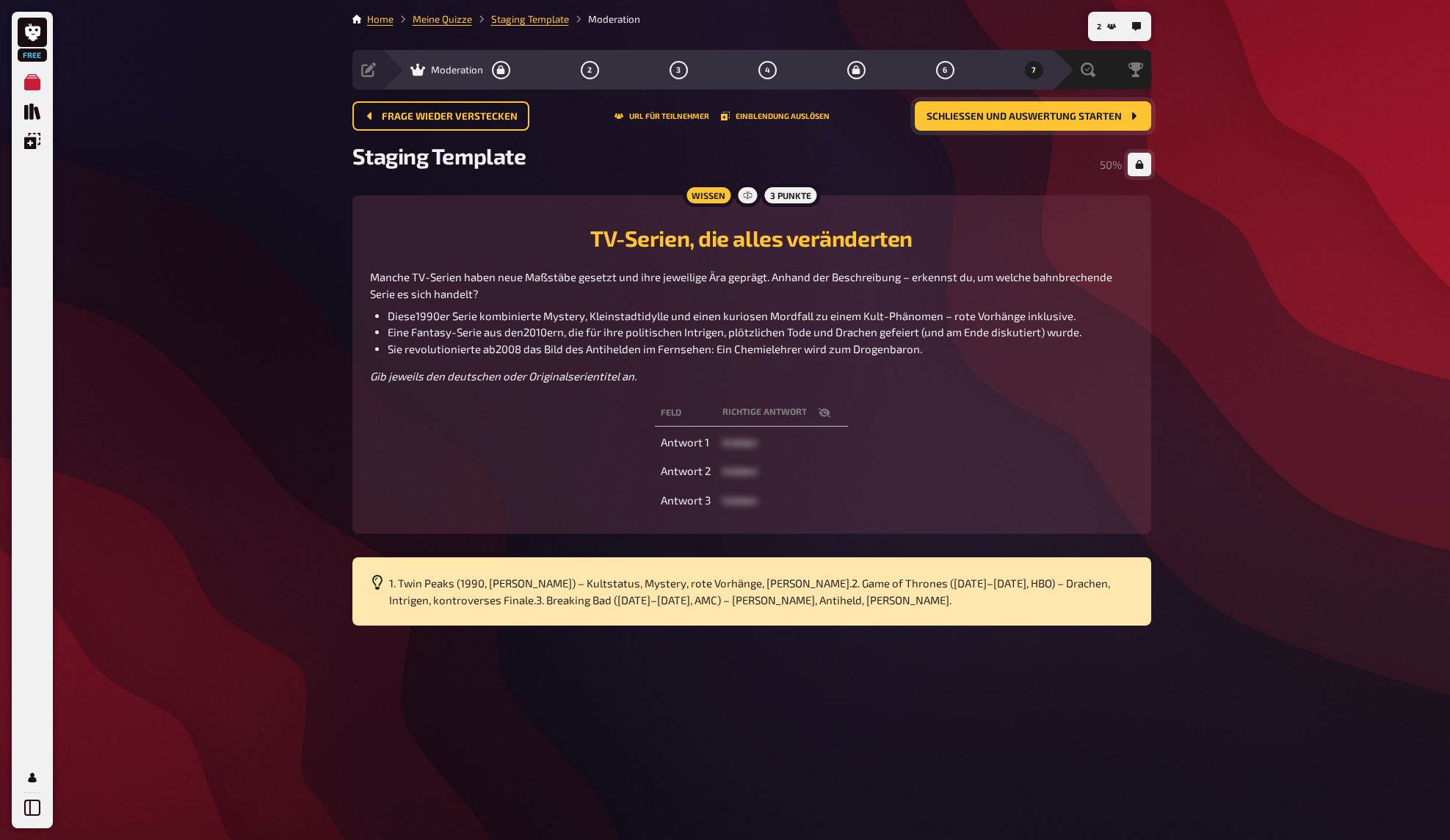
click at [831, 342] on span "Sie revolutionierte ab2008 das Bild des Antihelden im Fernsehen: Ein Chemielehr…" at bounding box center [654, 348] width 535 height 13
click at [796, 331] on span "Eine Fantasy-Serie aus den2010ern, die für ihre politischen Intrigen, plötzlich…" at bounding box center [734, 331] width 694 height 13
click at [808, 325] on span "Eine Fantasy-Serie aus den2010ern, die für ihre politischen Intrigen, plötzlich…" at bounding box center [734, 331] width 694 height 13
drag, startPoint x: 836, startPoint y: 252, endPoint x: 848, endPoint y: 240, distance: 17.0
click at [836, 251] on div "TV-Serien, die alles veränderten Manche TV-Serien haben neue Maßstäbe gesetzt u…" at bounding box center [752, 298] width 764 height 172
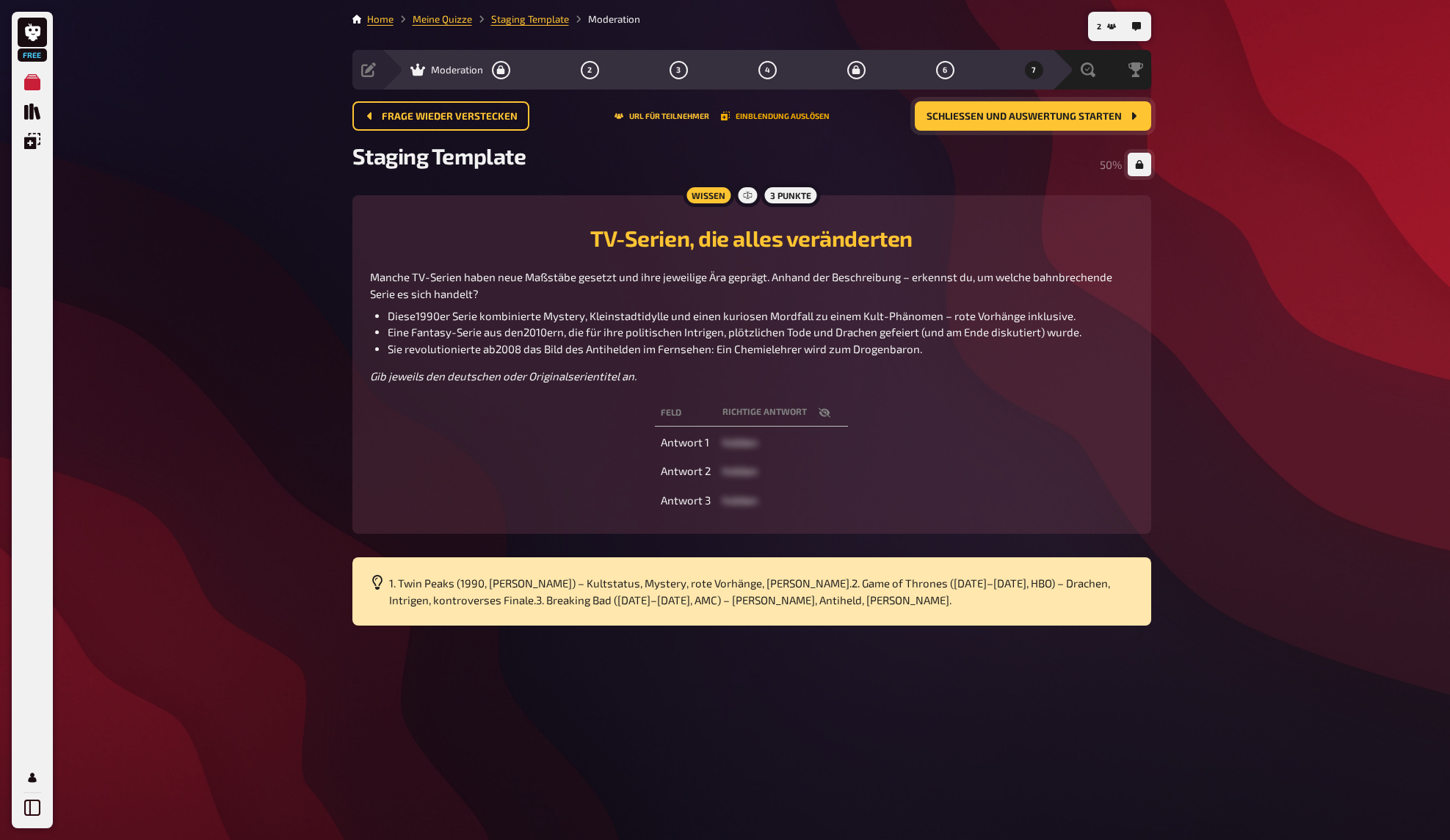
click at [776, 112] on button "Einblendung auslösen" at bounding box center [775, 116] width 109 height 9
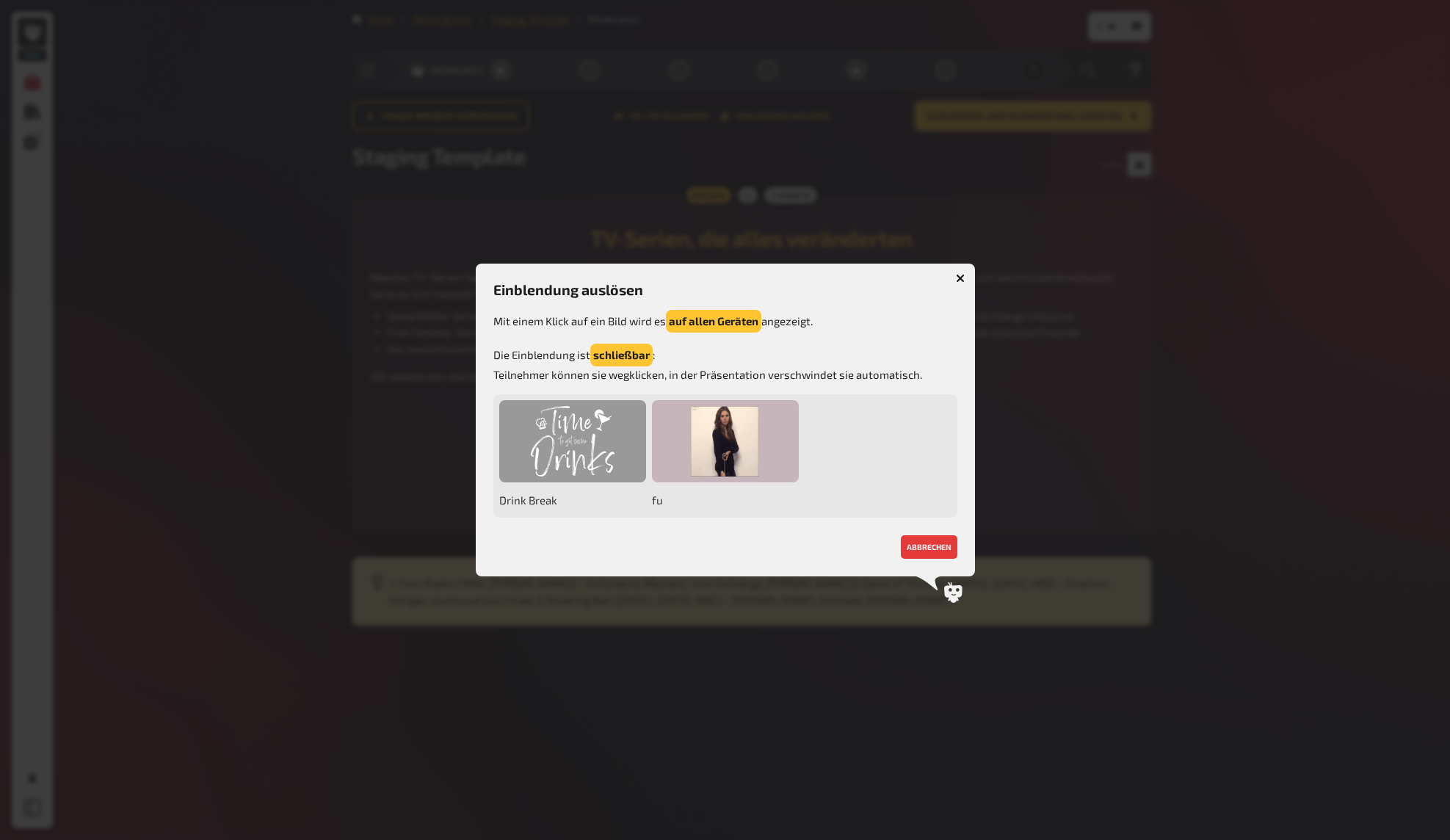
click at [574, 434] on div at bounding box center [573, 442] width 147 height 83
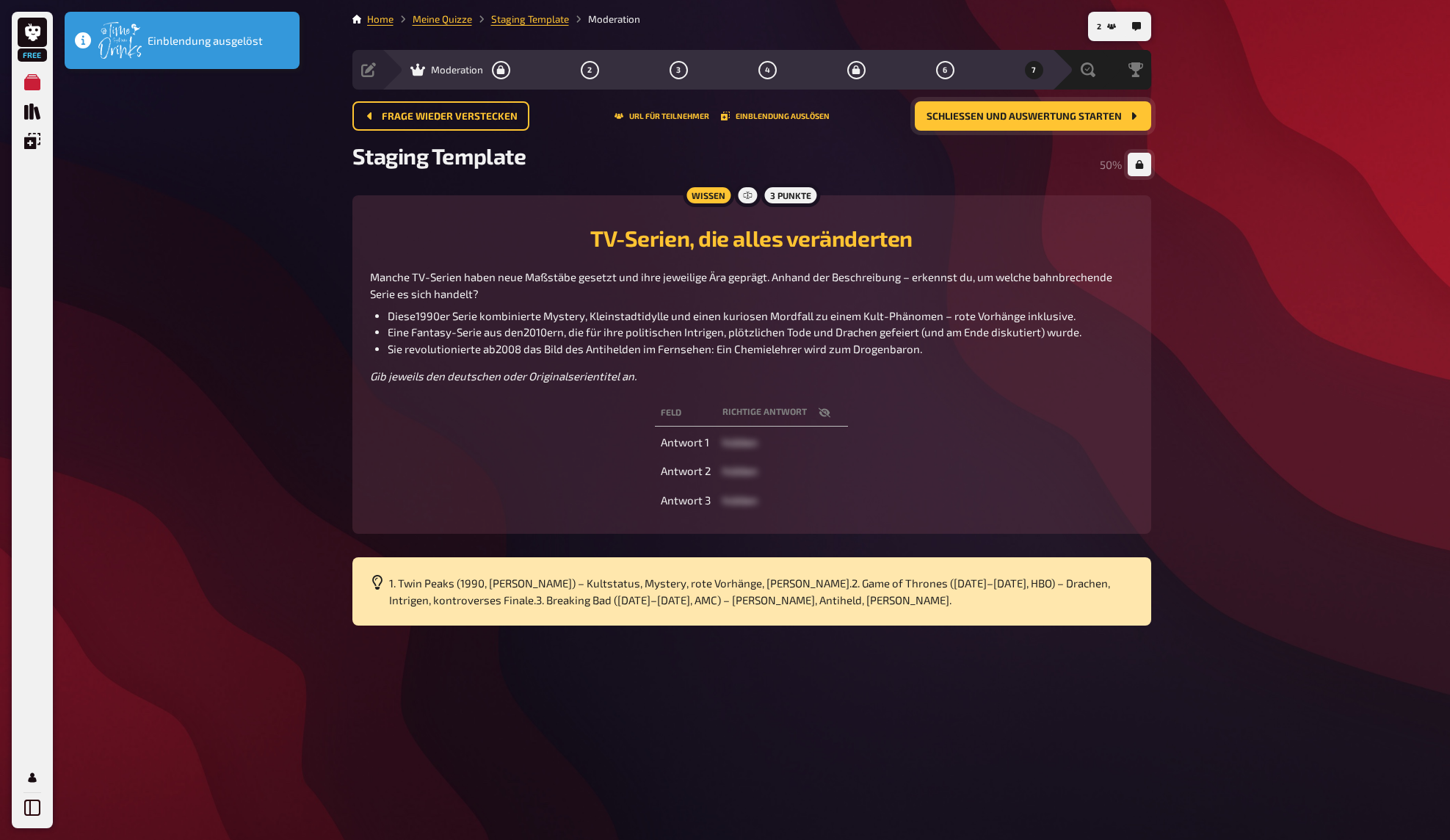
click at [796, 120] on div "Frage wieder verstecken URL für Teilnehmer Einblendung auslösen Schließen und A…" at bounding box center [752, 115] width 799 height 29
click at [796, 115] on button "Einblendung auslösen" at bounding box center [775, 116] width 109 height 9
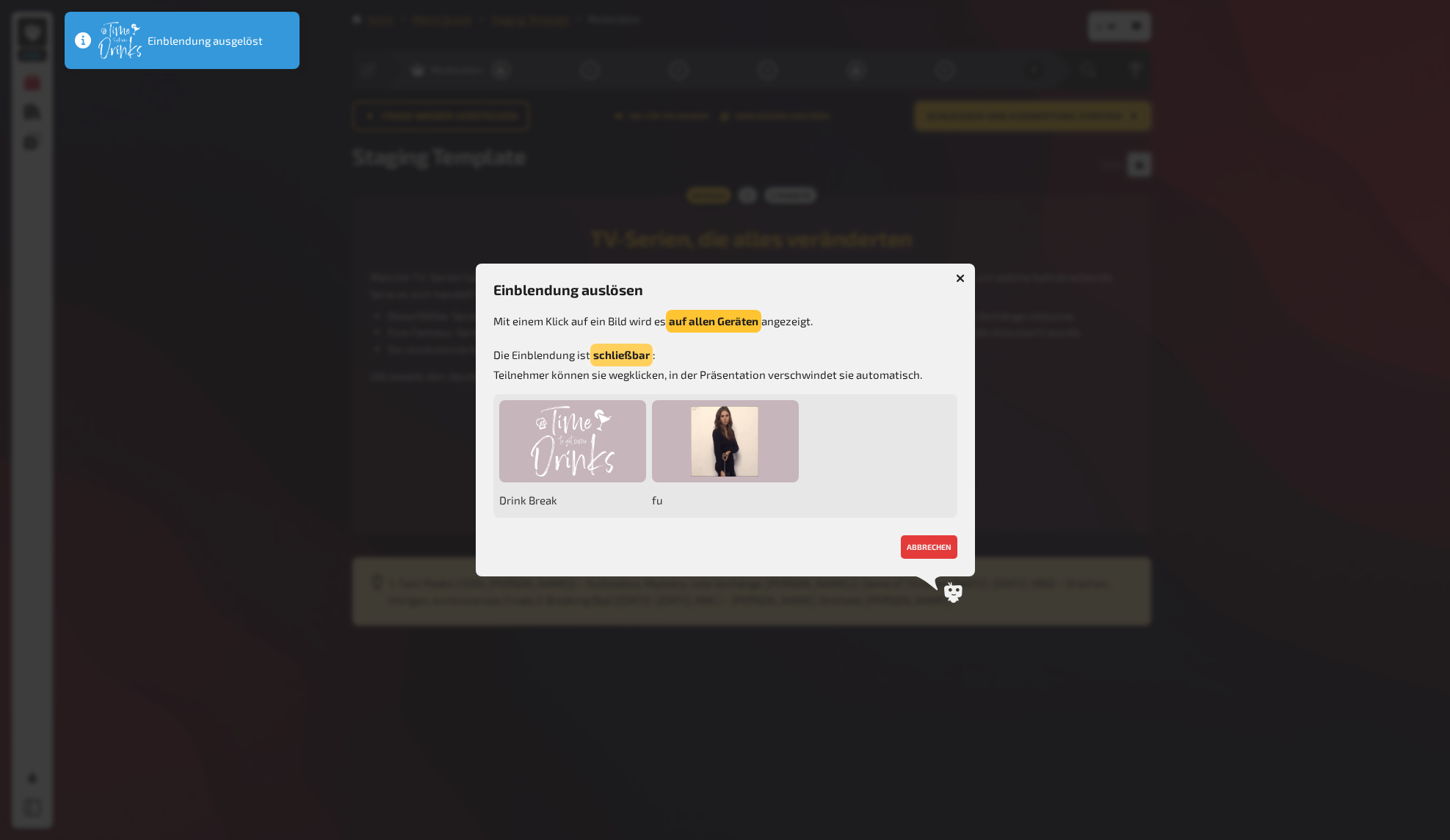
click at [621, 355] on button "schließbar" at bounding box center [621, 355] width 62 height 23
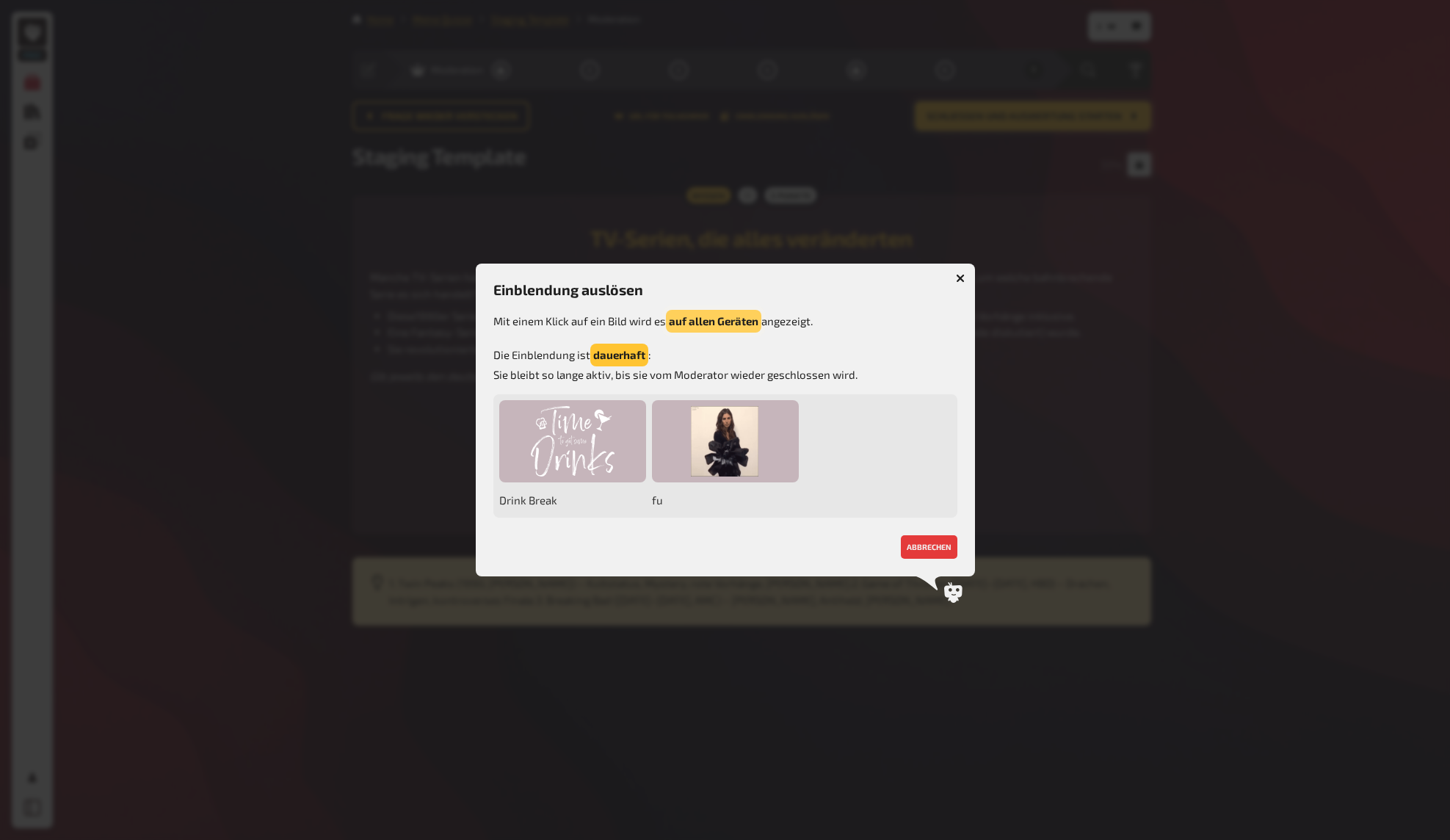
click at [710, 321] on button "auf allen Geräten" at bounding box center [713, 321] width 96 height 23
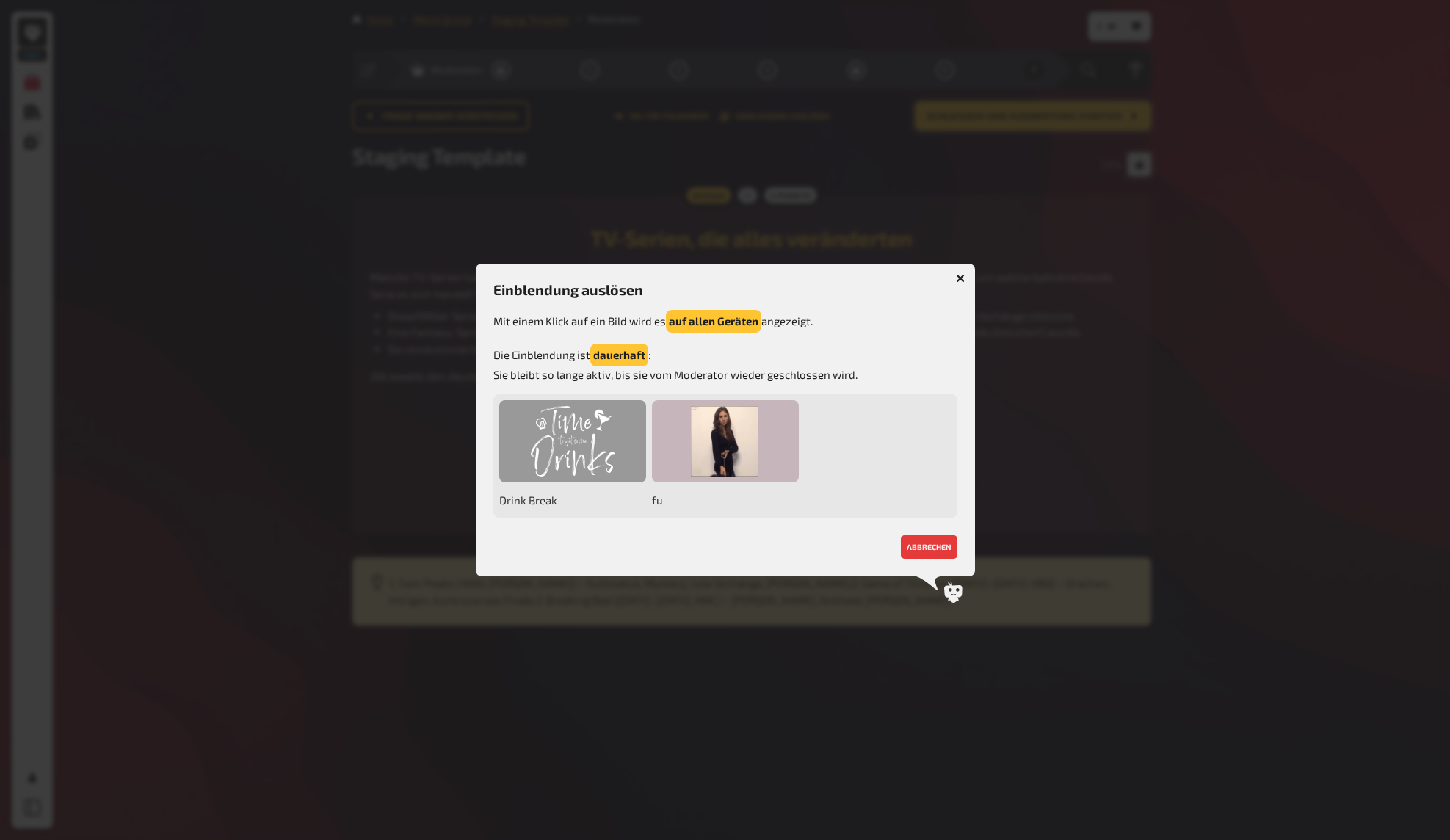
click at [564, 460] on div at bounding box center [573, 442] width 147 height 83
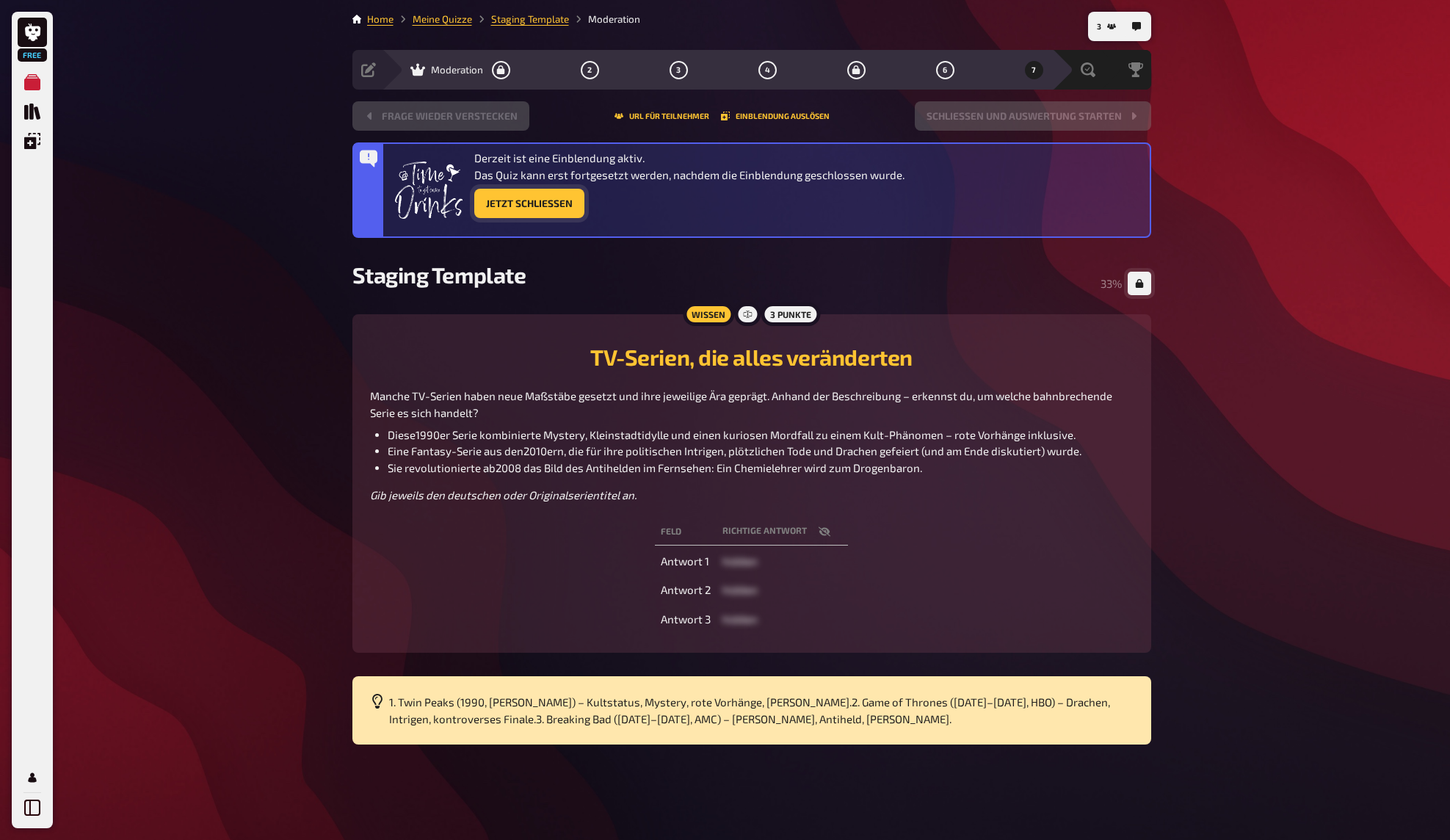
click at [575, 195] on button "Jetzt Schließen" at bounding box center [529, 203] width 110 height 29
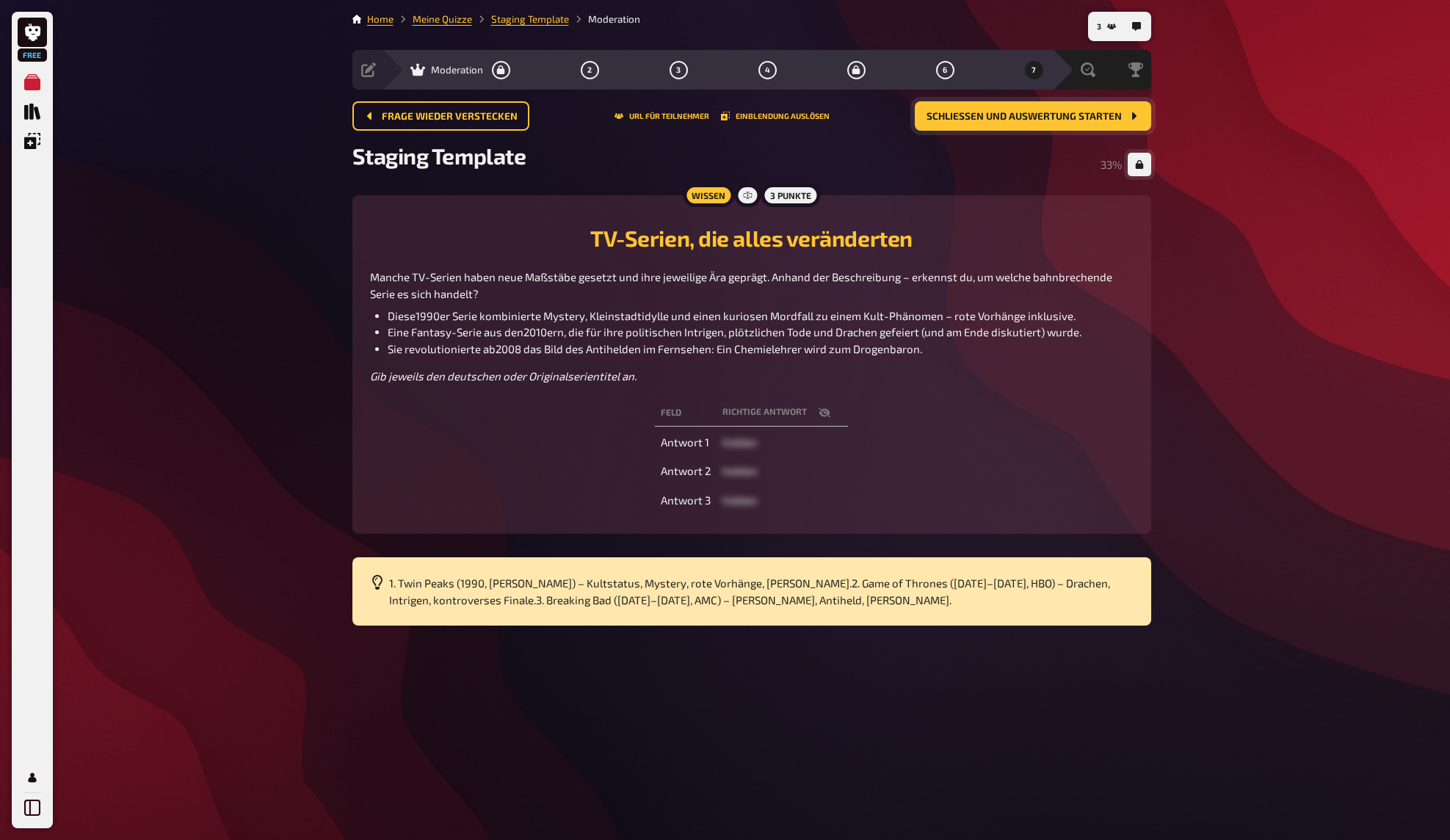
click at [646, 149] on div "Staging Template 33 %" at bounding box center [752, 164] width 799 height 44
click at [651, 142] on div "Staging Template 33 %" at bounding box center [752, 164] width 799 height 44
click at [661, 123] on div "Frage wieder verstecken URL für Teilnehmer Einblendung auslösen Schließen und A…" at bounding box center [752, 115] width 799 height 29
click at [773, 116] on button "Einblendung auslösen" at bounding box center [775, 116] width 109 height 9
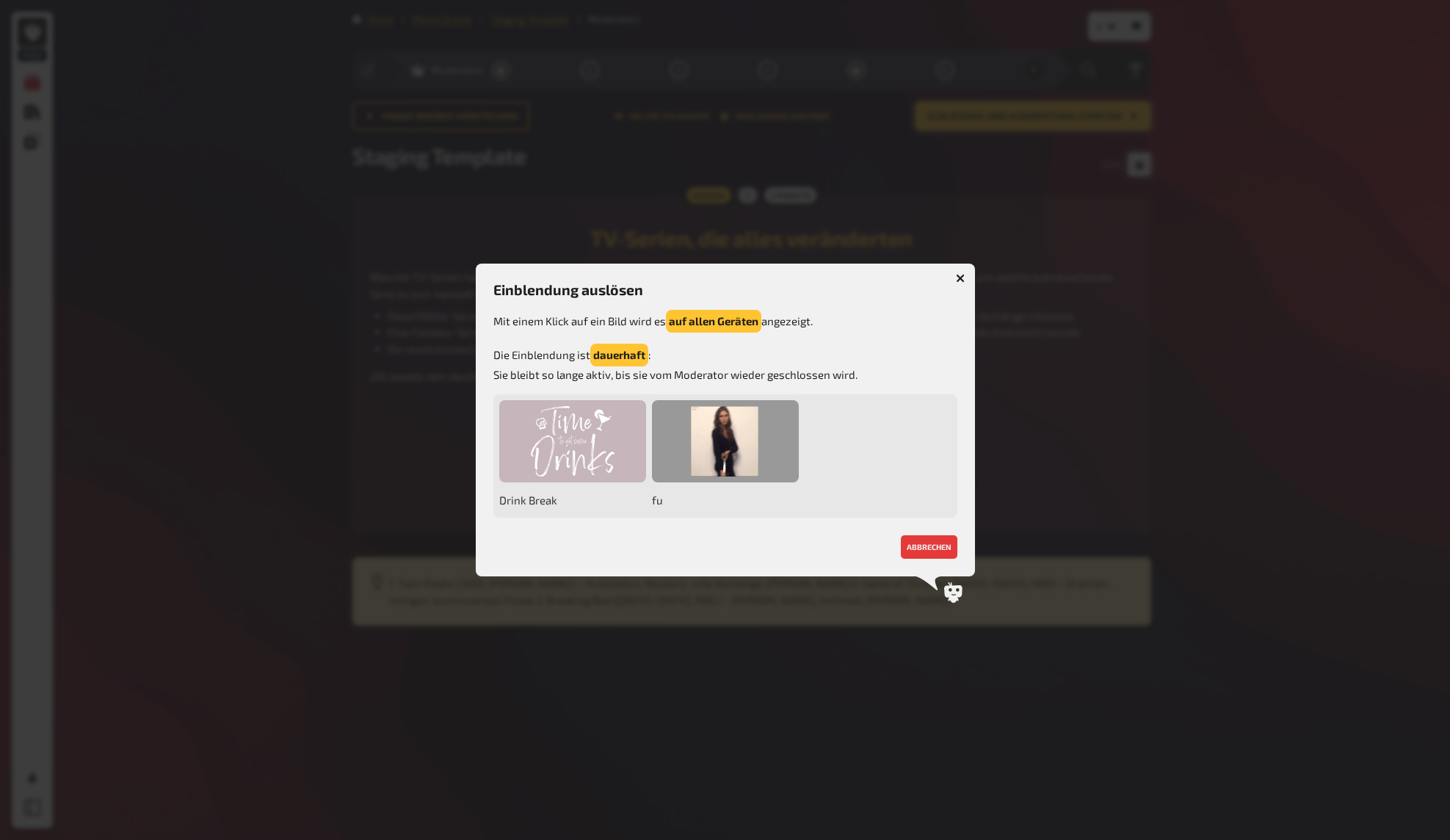
click at [732, 467] on div at bounding box center [725, 442] width 147 height 83
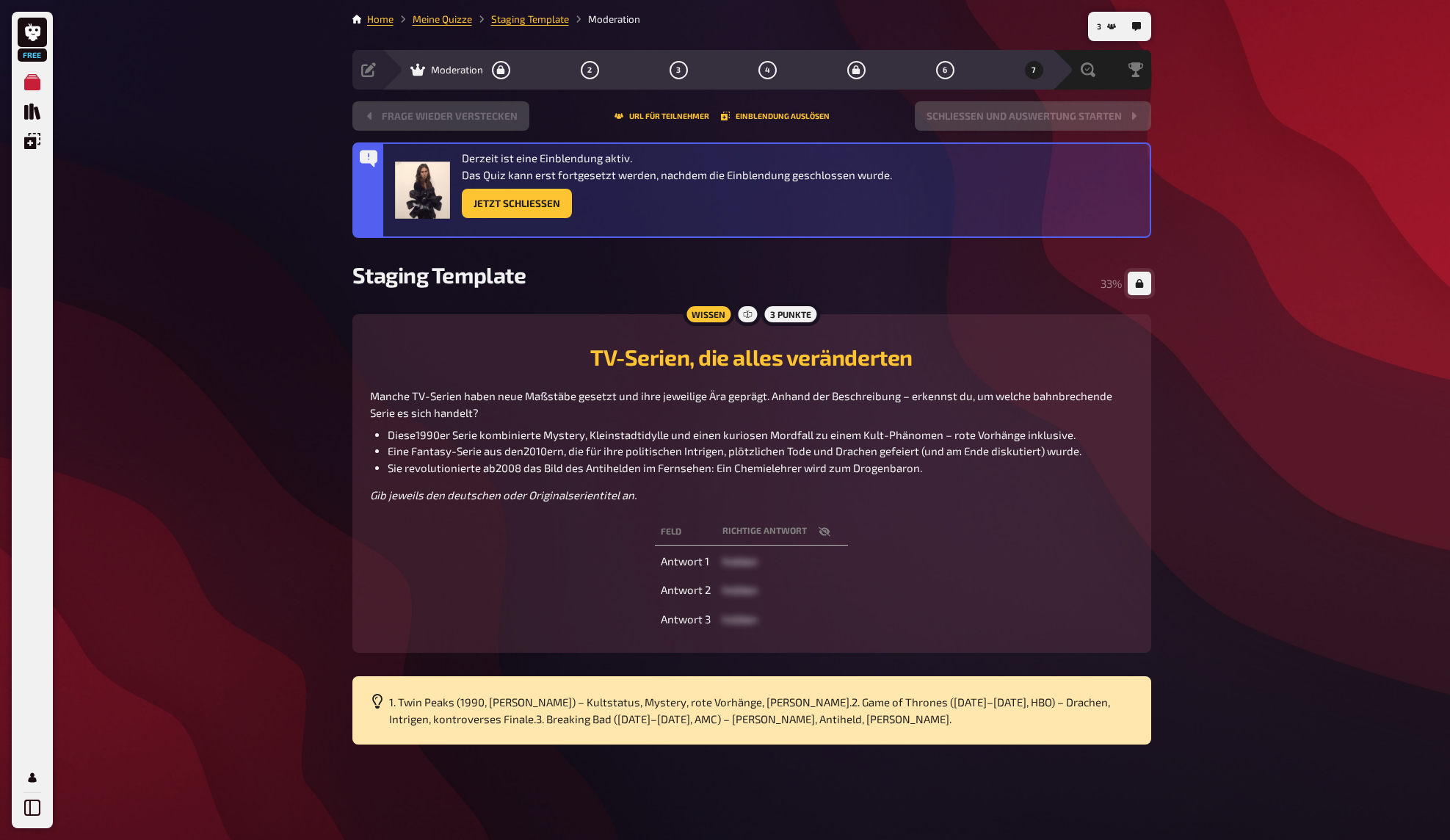
click at [655, 184] on div "Derzeit ist eine Einblendung aktiv. Das Quiz kann erst fortgesetzt werden, nach…" at bounding box center [677, 184] width 430 height 68
drag, startPoint x: 614, startPoint y: 162, endPoint x: 607, endPoint y: 170, distance: 10.6
click at [613, 163] on p "Derzeit ist eine Einblendung aktiv. Das Quiz kann erst fortgesetzt werden, nach…" at bounding box center [677, 167] width 430 height 33
click at [531, 206] on button "Jetzt Schließen" at bounding box center [516, 203] width 110 height 29
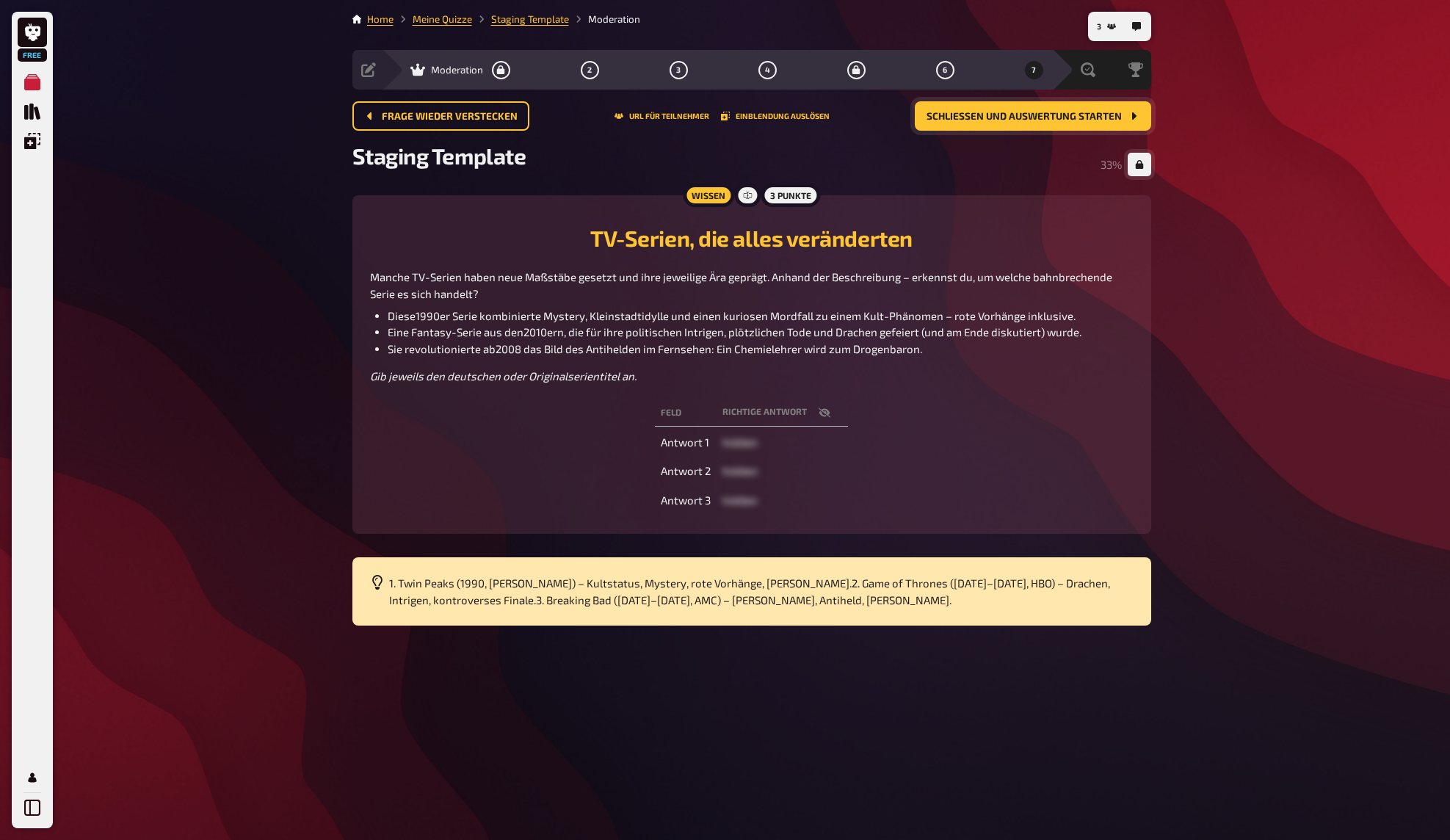
click at [881, 153] on div "Staging Template 33 %" at bounding box center [752, 164] width 799 height 44
drag, startPoint x: 943, startPoint y: 178, endPoint x: 995, endPoint y: 133, distance: 68.8
click at [943, 178] on div "Staging Template 33 %" at bounding box center [752, 164] width 799 height 44
click at [1216, 226] on div "Free Meine Quizze Quiz Sammlung Einblendungen Mein Konto 3 Home Meine Quizze St…" at bounding box center [725, 420] width 1450 height 840
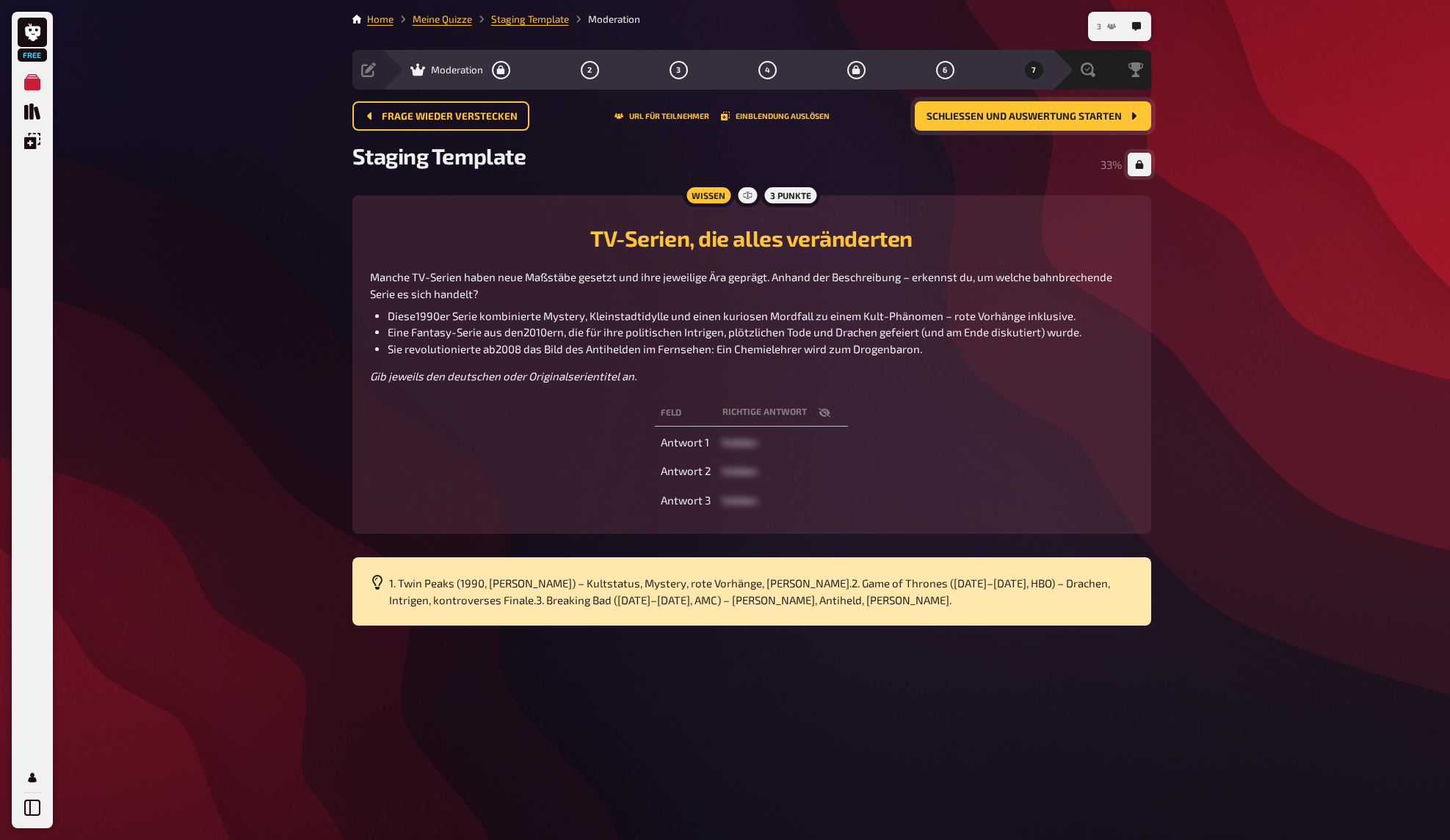
click at [1108, 28] on icon "3" at bounding box center [1112, 26] width 9 height 9
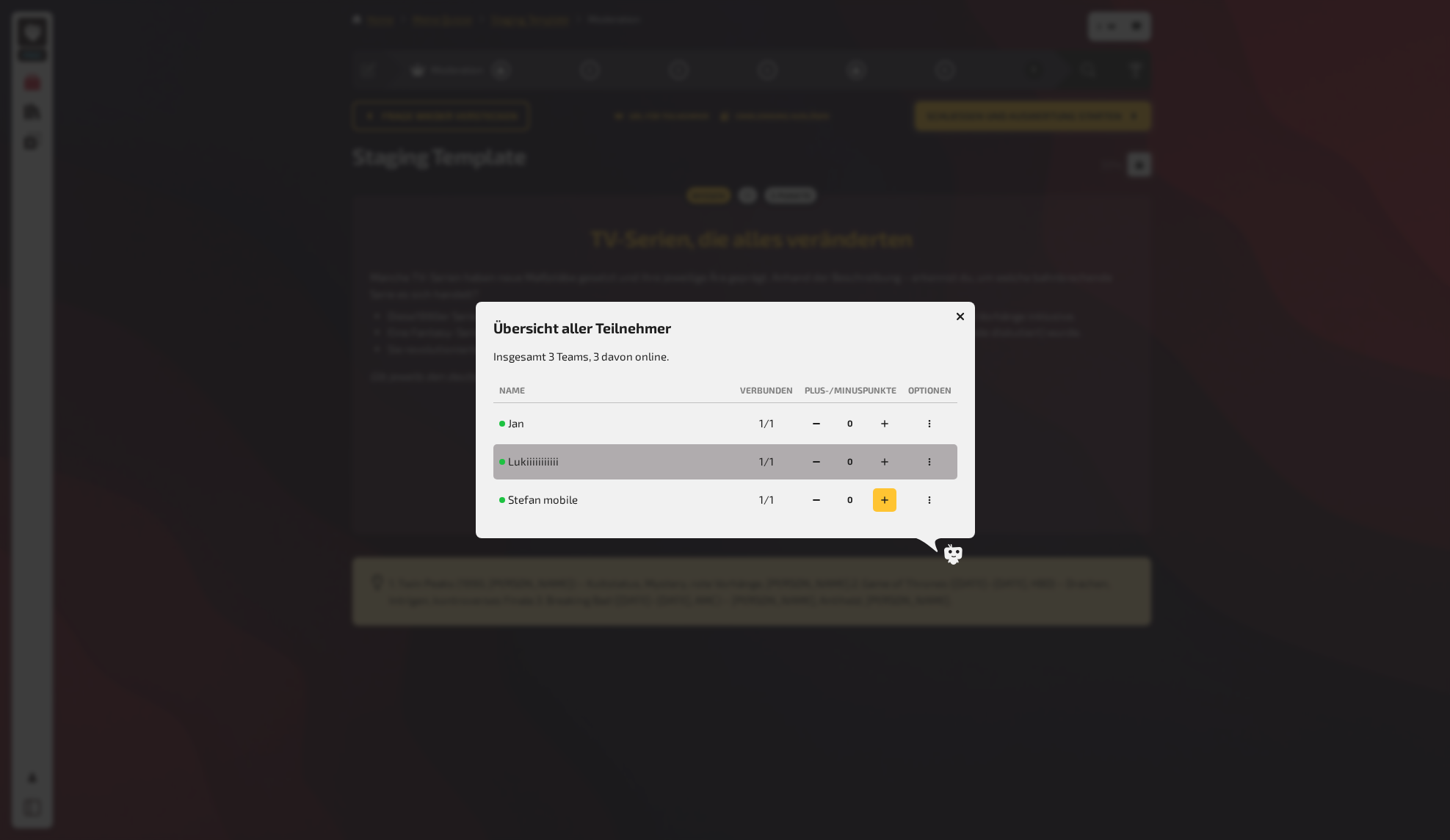
click at [885, 496] on icon "button" at bounding box center [885, 499] width 9 height 9
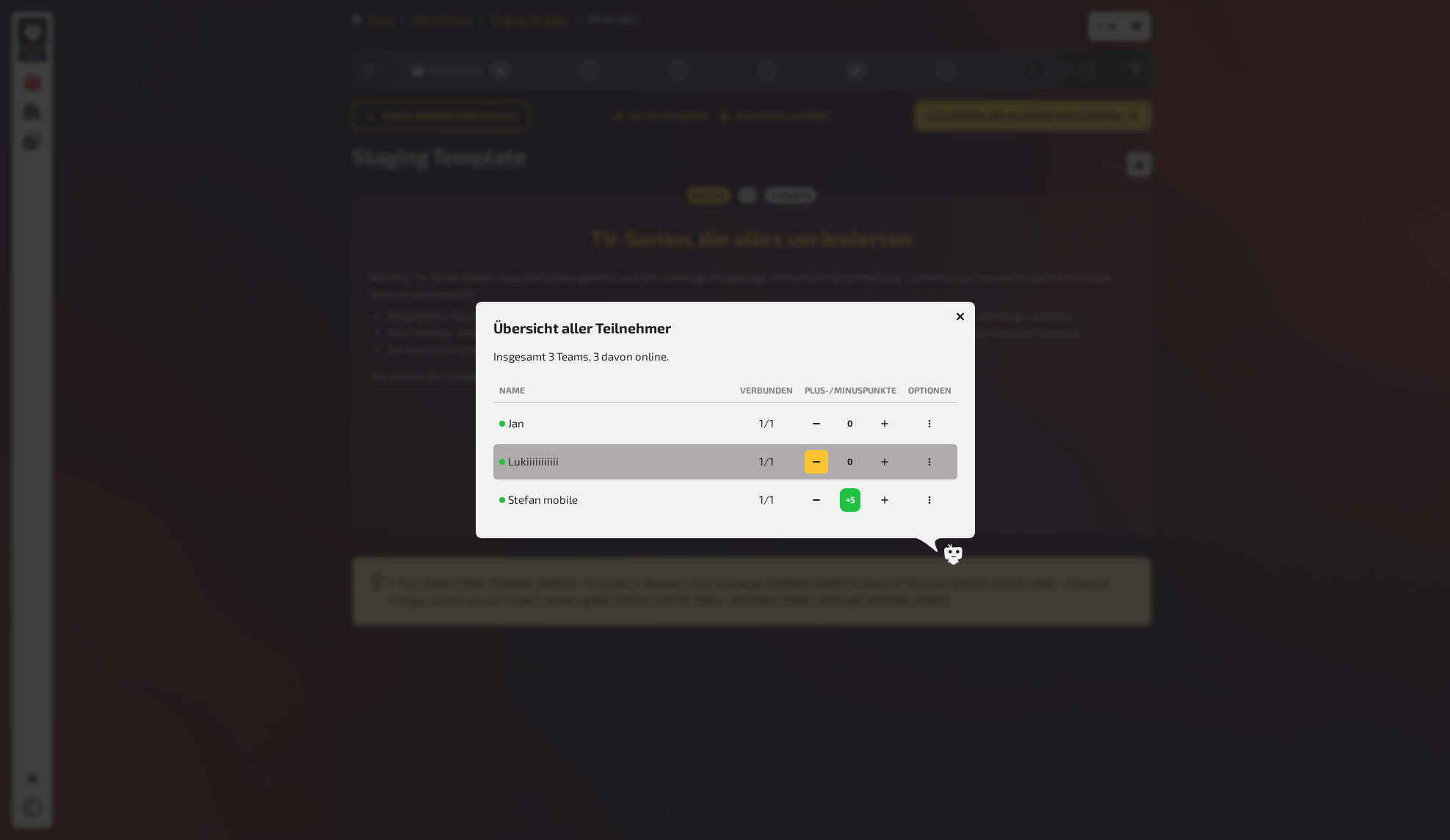
click at [814, 458] on icon "button" at bounding box center [817, 462] width 9 height 9
click at [818, 421] on icon "button" at bounding box center [817, 423] width 9 height 9
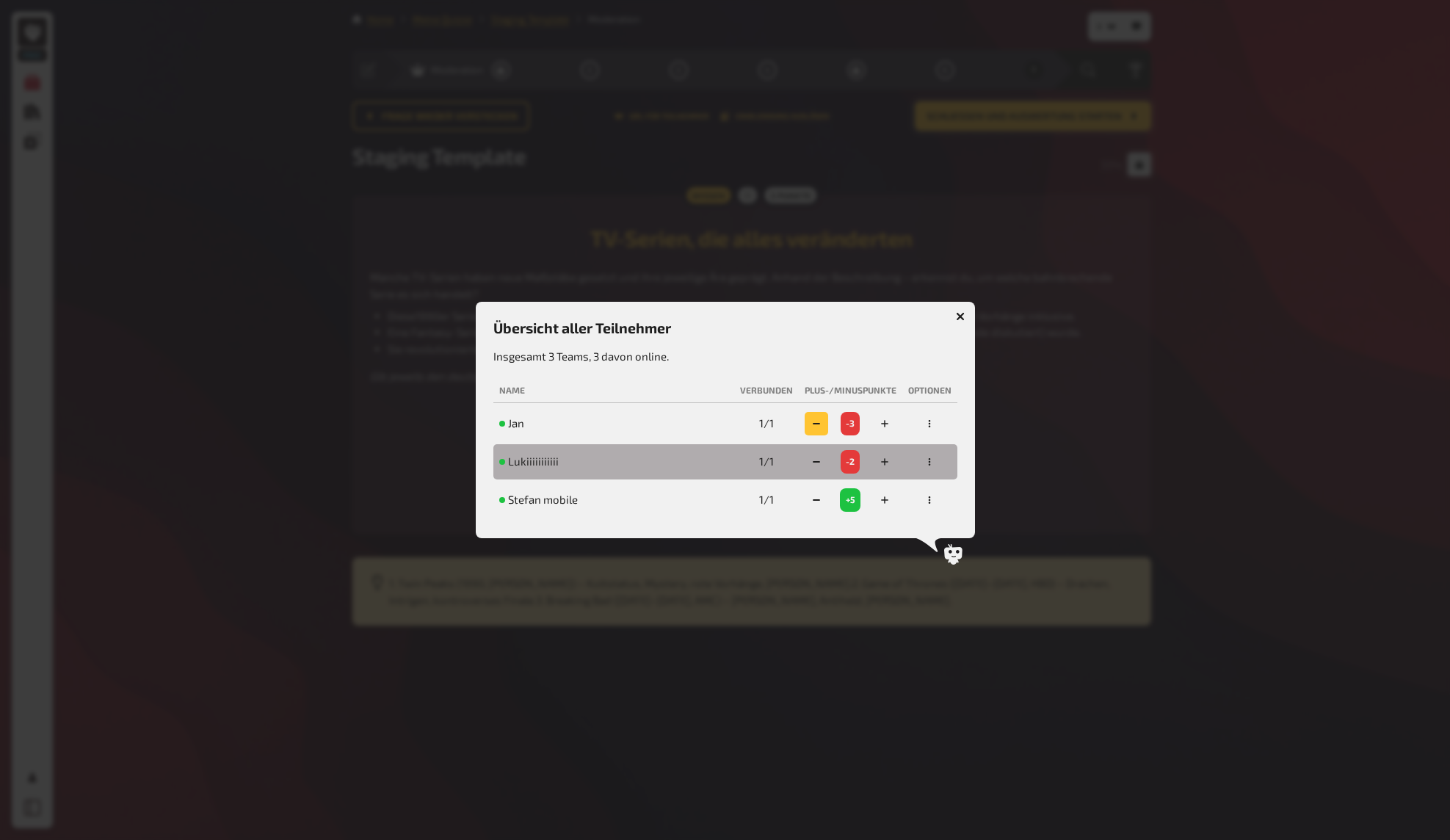
click at [818, 421] on icon "button" at bounding box center [817, 423] width 9 height 9
click at [952, 332] on h3 "Übersicht aller Teilnehmer" at bounding box center [725, 327] width 464 height 17
click at [956, 329] on h3 "Übersicht aller Teilnehmer" at bounding box center [725, 327] width 464 height 17
click at [1111, 351] on div at bounding box center [725, 420] width 1450 height 840
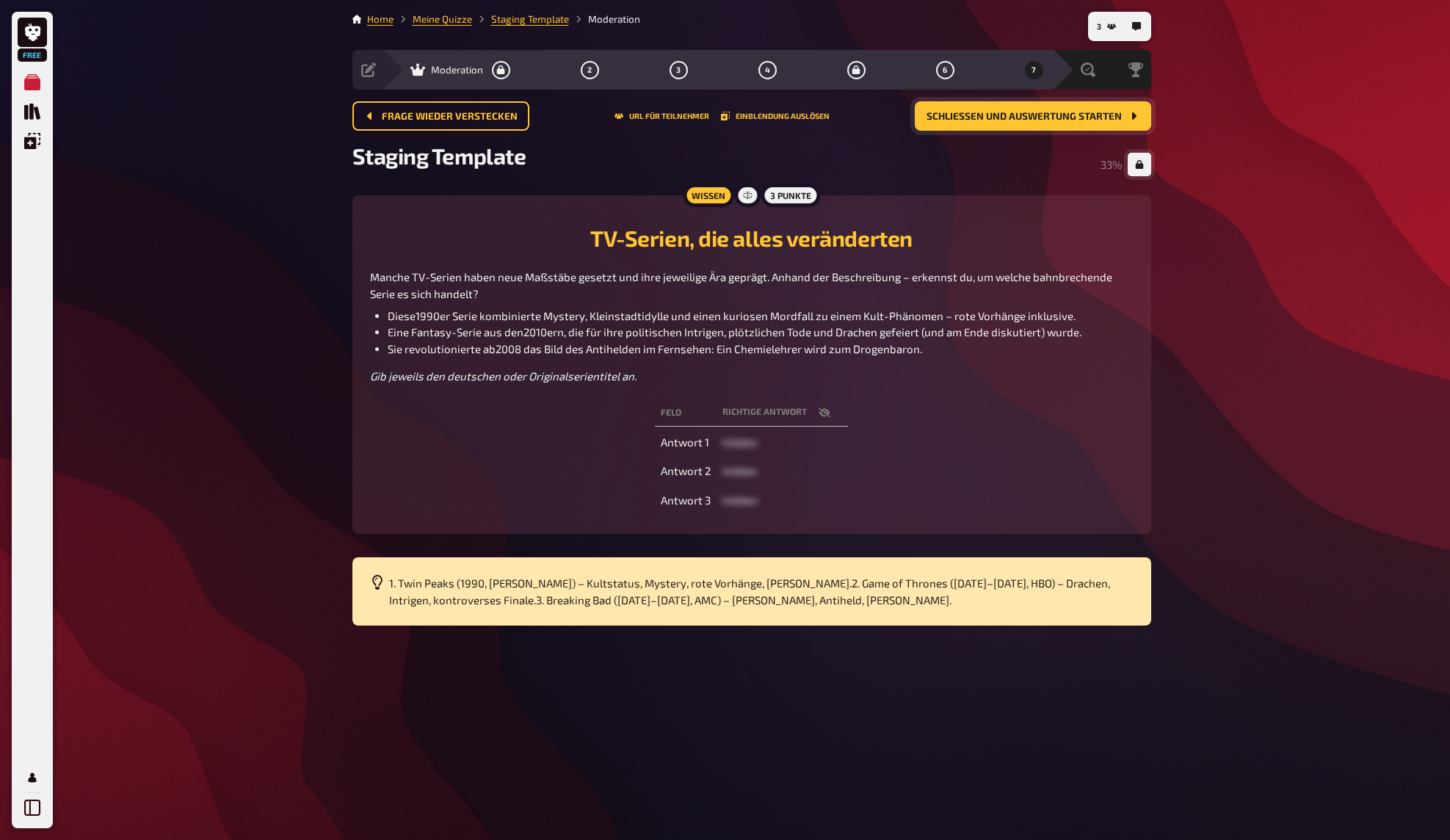
click at [1180, 370] on div "Free Meine Quizze Quiz Sammlung Einblendungen Mein Konto 3 Home Meine Quizze St…" at bounding box center [725, 420] width 1450 height 840
click at [1202, 214] on div "Free Meine Quizze Quiz Sammlung Einblendungen Mein Konto 3 Home Meine Quizze St…" at bounding box center [725, 420] width 1450 height 840
click at [1204, 186] on div "Free Meine Quizze Quiz Sammlung Einblendungen Mein Konto 3 Home Meine Quizze St…" at bounding box center [725, 420] width 1450 height 840
click at [1175, 118] on div "Free Meine Quizze Quiz Sammlung Einblendungen Mein Konto 3 Home Meine Quizze St…" at bounding box center [725, 420] width 1450 height 840
click at [766, 121] on div "Frage wieder verstecken URL für Teilnehmer Einblendung auslösen Schließen und A…" at bounding box center [752, 115] width 799 height 29
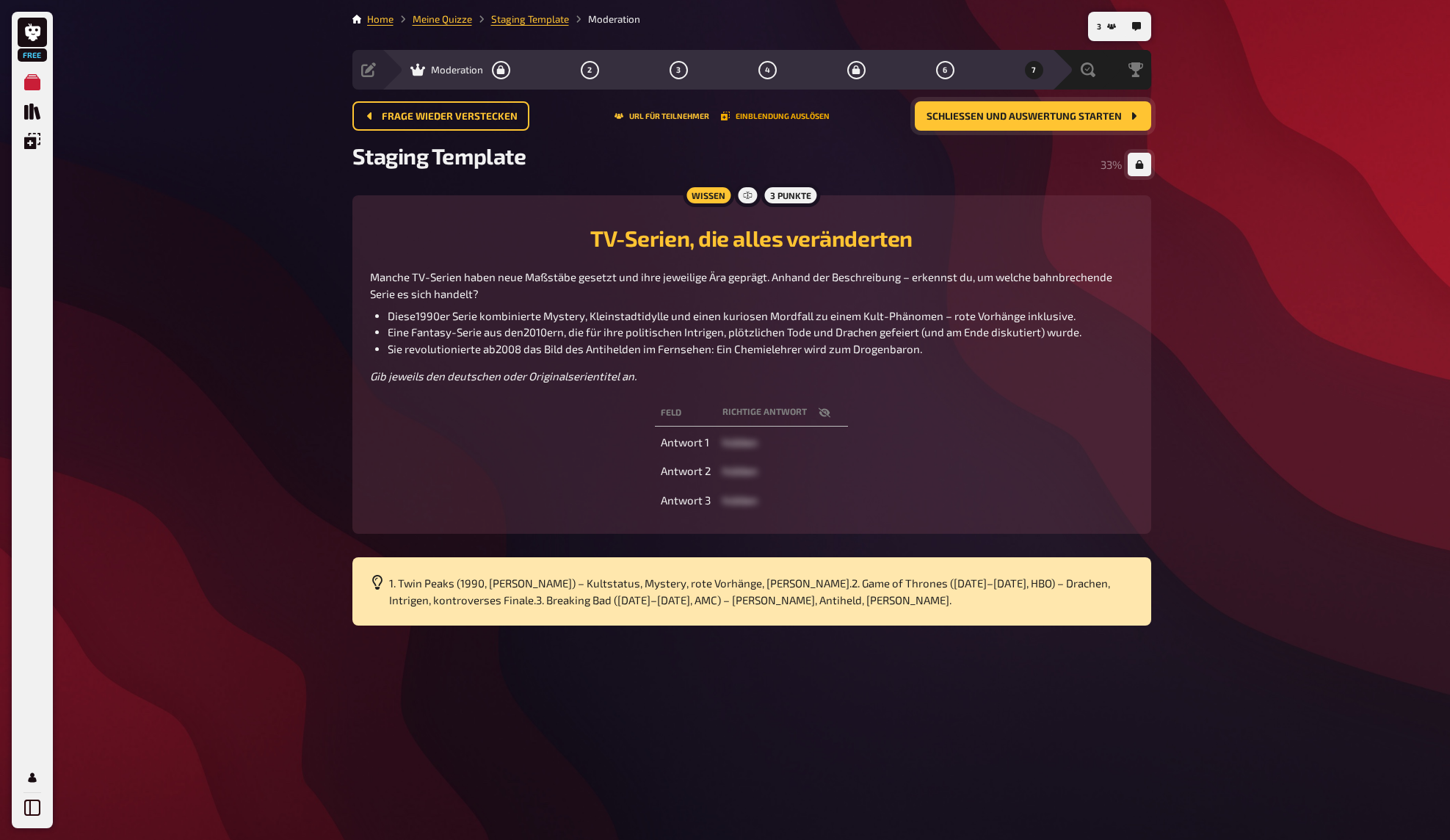
click at [766, 117] on button "Einblendung auslösen" at bounding box center [775, 116] width 109 height 9
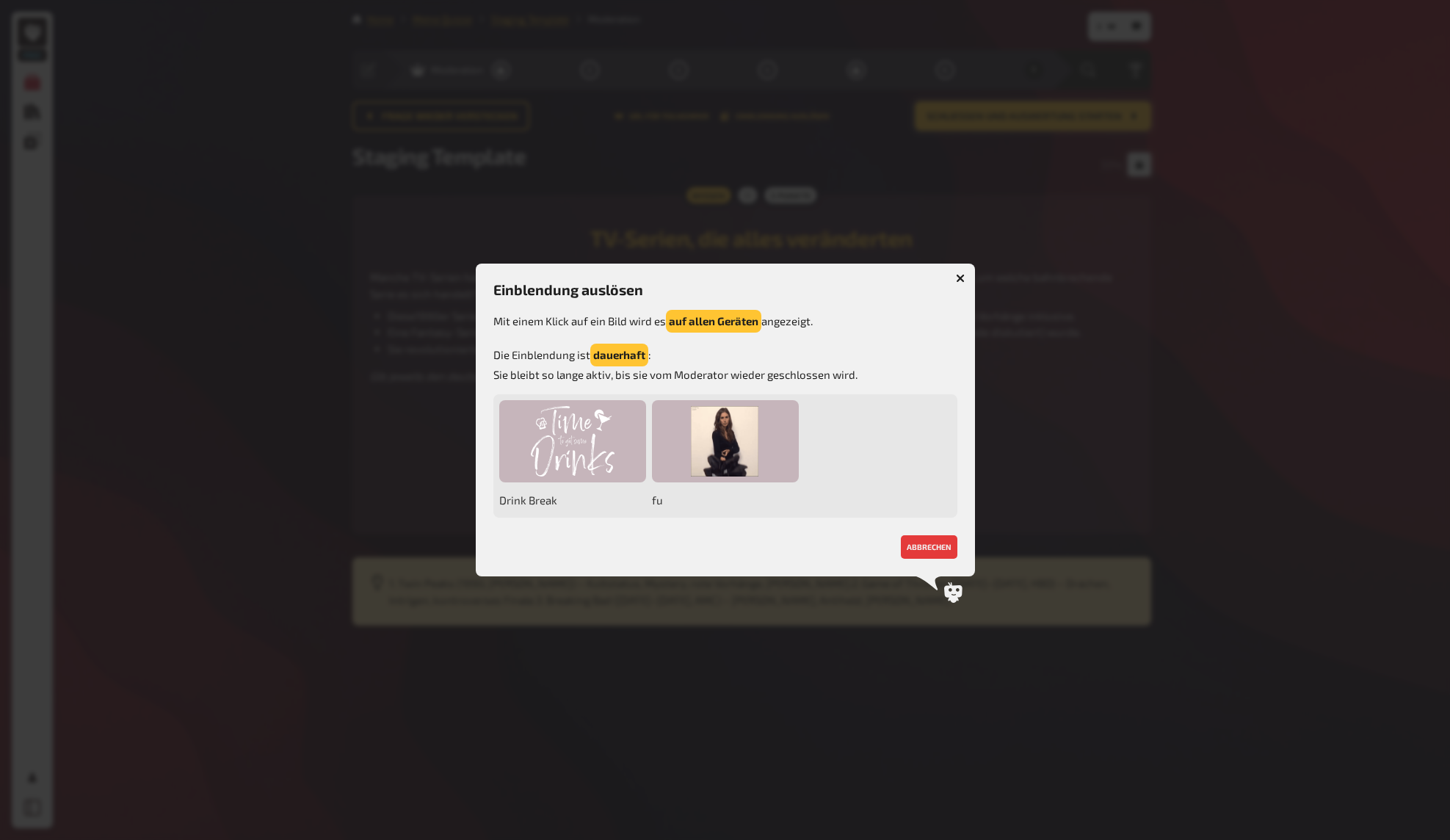
click at [659, 359] on p "Die Einblendung ist dauerhaft : Sie bleibt so lange aktiv, bis sie vom Moderato…" at bounding box center [725, 363] width 464 height 39
click at [611, 356] on button "dauerhaft" at bounding box center [619, 355] width 58 height 23
click at [1151, 354] on div at bounding box center [725, 420] width 1450 height 840
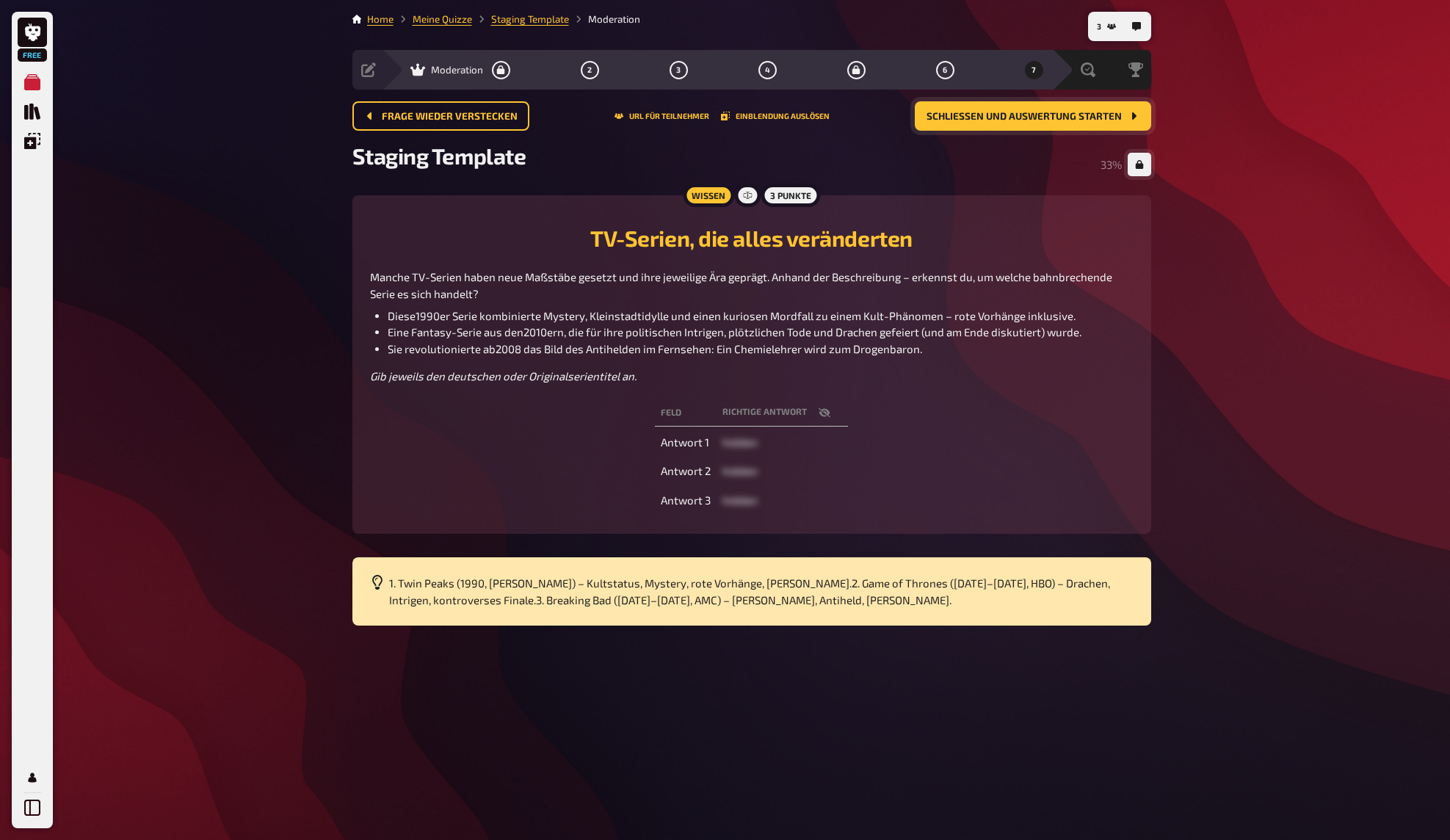
drag, startPoint x: 1255, startPoint y: 263, endPoint x: 1246, endPoint y: 242, distance: 22.8
click at [1255, 262] on div "Free Meine Quizze Quiz Sammlung Einblendungen Mein Konto 3 Home Meine Quizze St…" at bounding box center [725, 420] width 1450 height 840
click at [1227, 222] on div "Free Meine Quizze Quiz Sammlung Einblendungen Mein Konto 3 Home Meine Quizze St…" at bounding box center [725, 420] width 1450 height 840
click at [1230, 193] on div "Free Meine Quizze Quiz Sammlung Einblendungen Mein Konto 3 Home Meine Quizze St…" at bounding box center [725, 420] width 1450 height 840
click at [1203, 158] on div "Free Meine Quizze Quiz Sammlung Einblendungen Mein Konto 3 Home Meine Quizze St…" at bounding box center [725, 420] width 1450 height 840
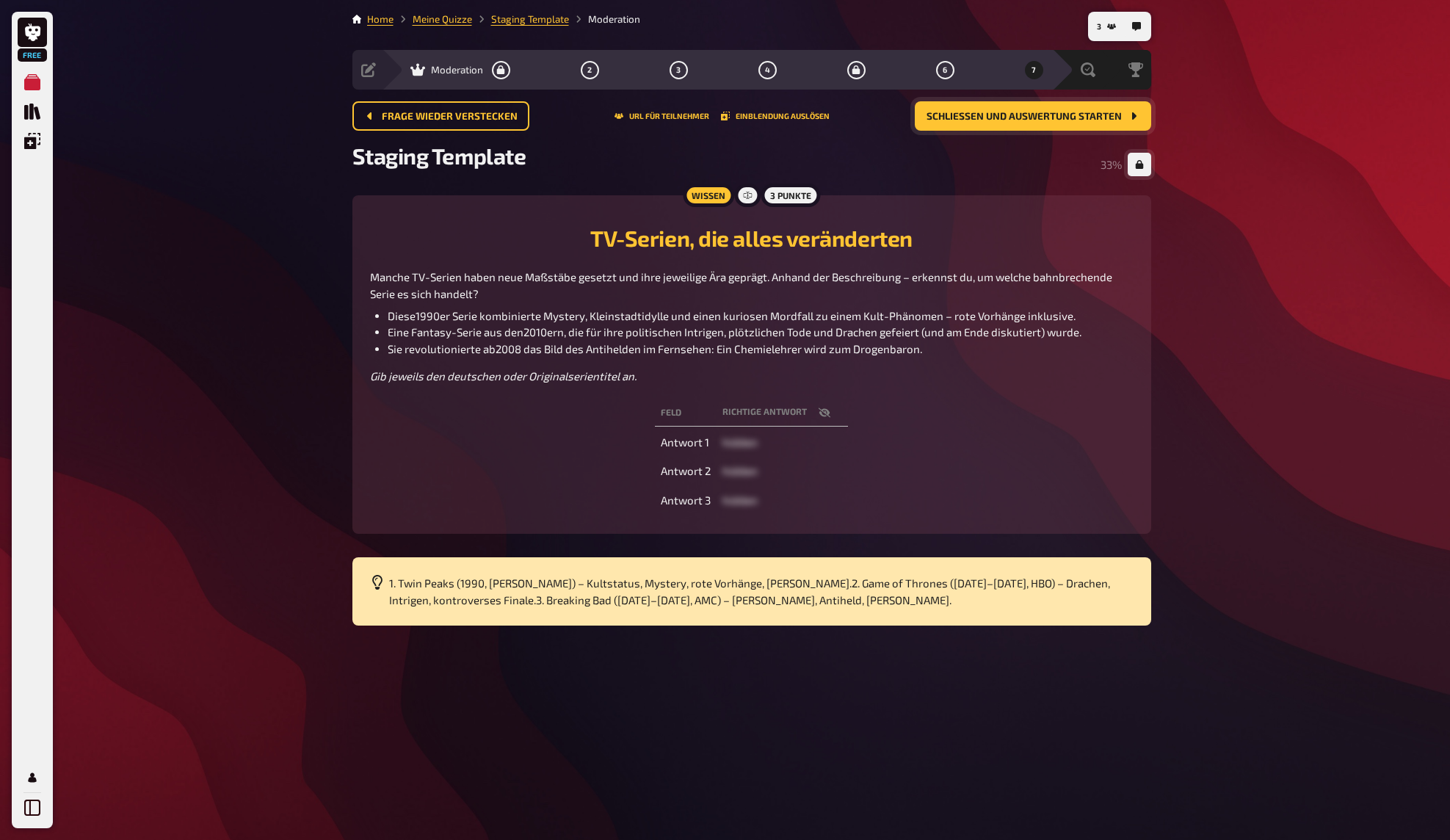
click at [1200, 159] on div "Free Meine Quizze Quiz Sammlung Einblendungen Mein Konto 3 Home Meine Quizze St…" at bounding box center [725, 420] width 1450 height 840
click at [1139, 26] on icon "button" at bounding box center [1136, 26] width 9 height 9
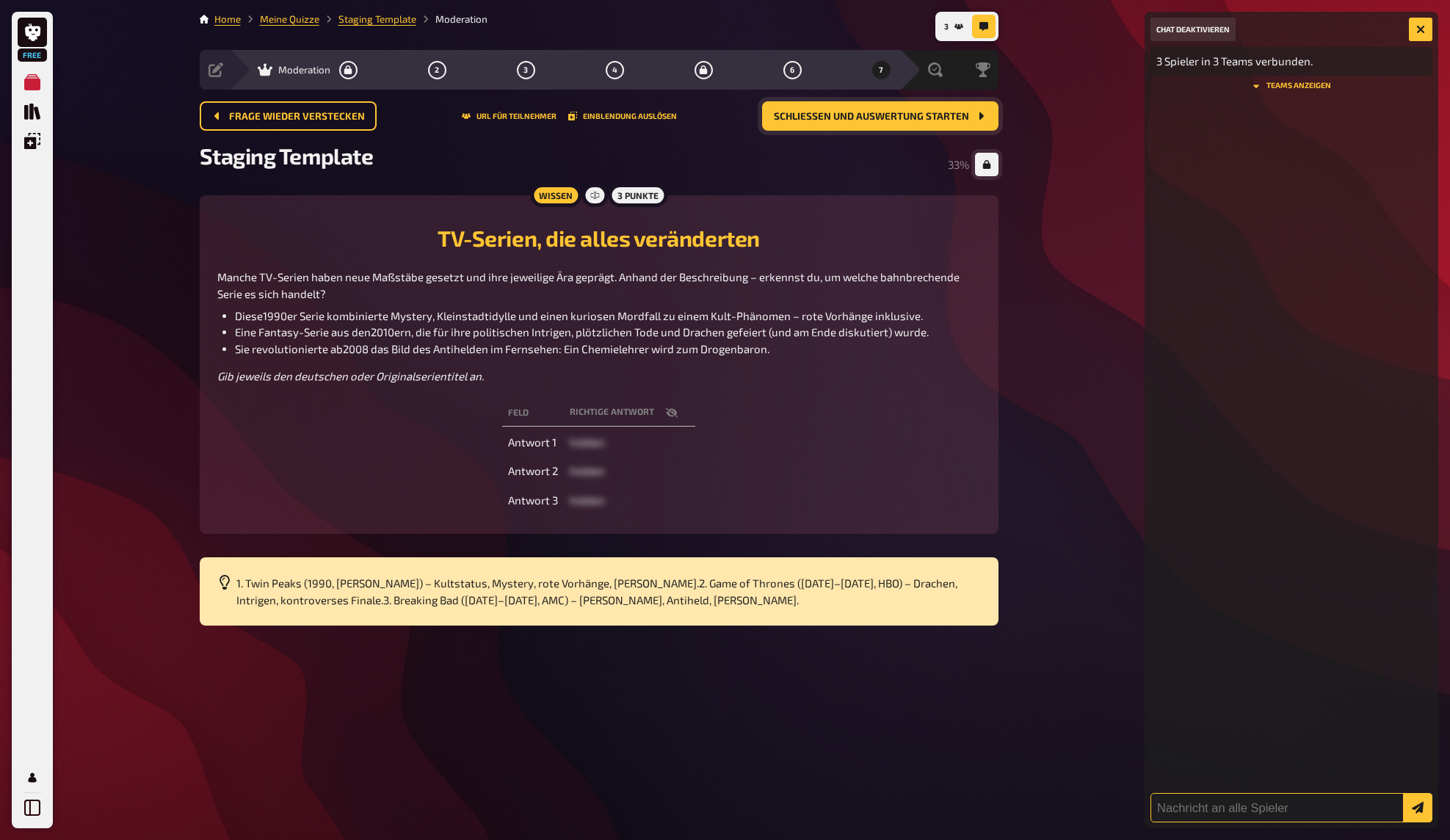
click at [1247, 810] on input "text" at bounding box center [1291, 807] width 282 height 29
type input "HALLO"
click at [1403, 793] on button "submit" at bounding box center [1418, 807] width 29 height 29
click at [1203, 811] on input "text" at bounding box center [1291, 807] width 282 height 29
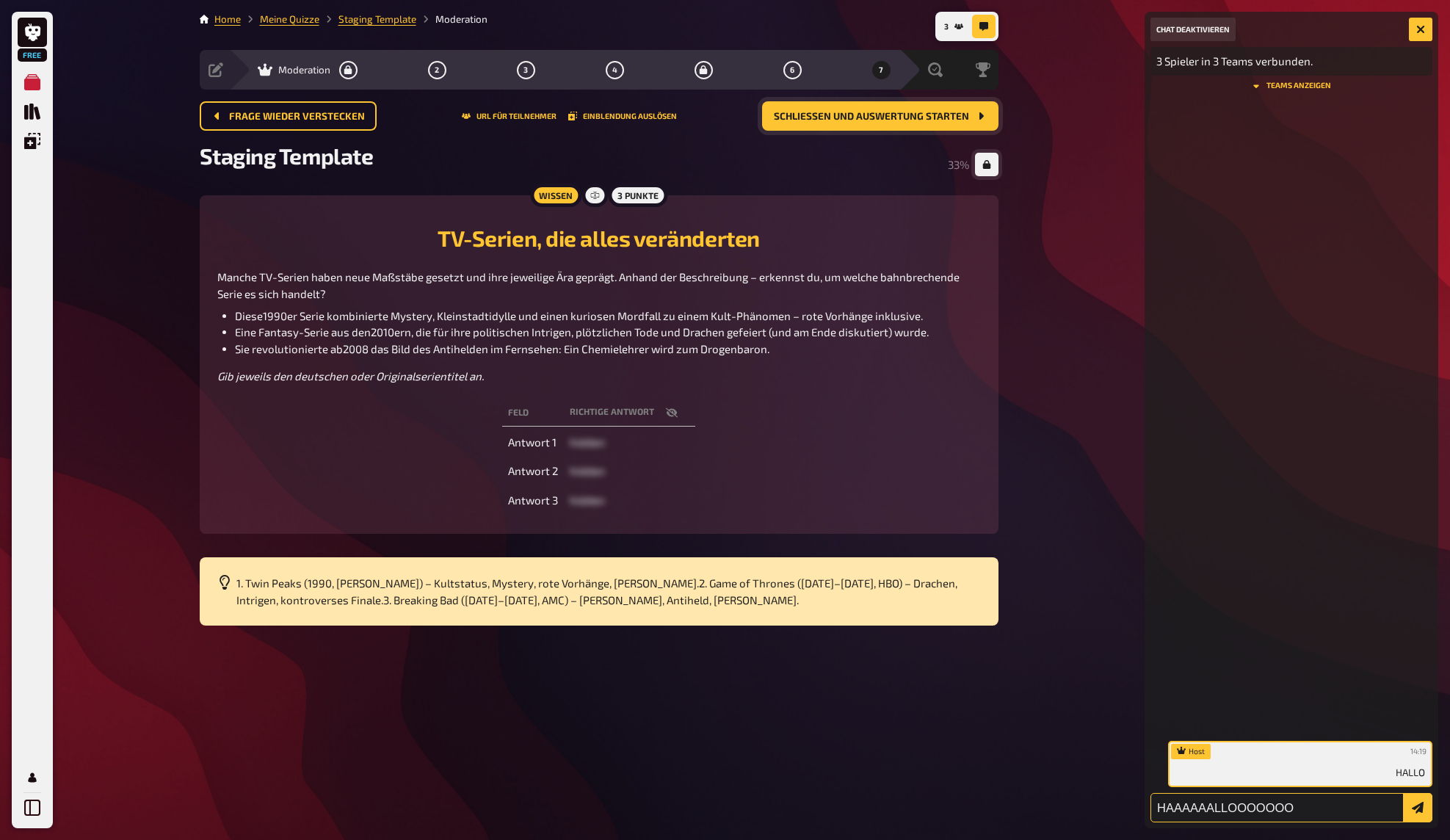
type input "HAAAAAALLOOOOOOO"
click at [1403, 793] on button "submit" at bounding box center [1418, 807] width 29 height 29
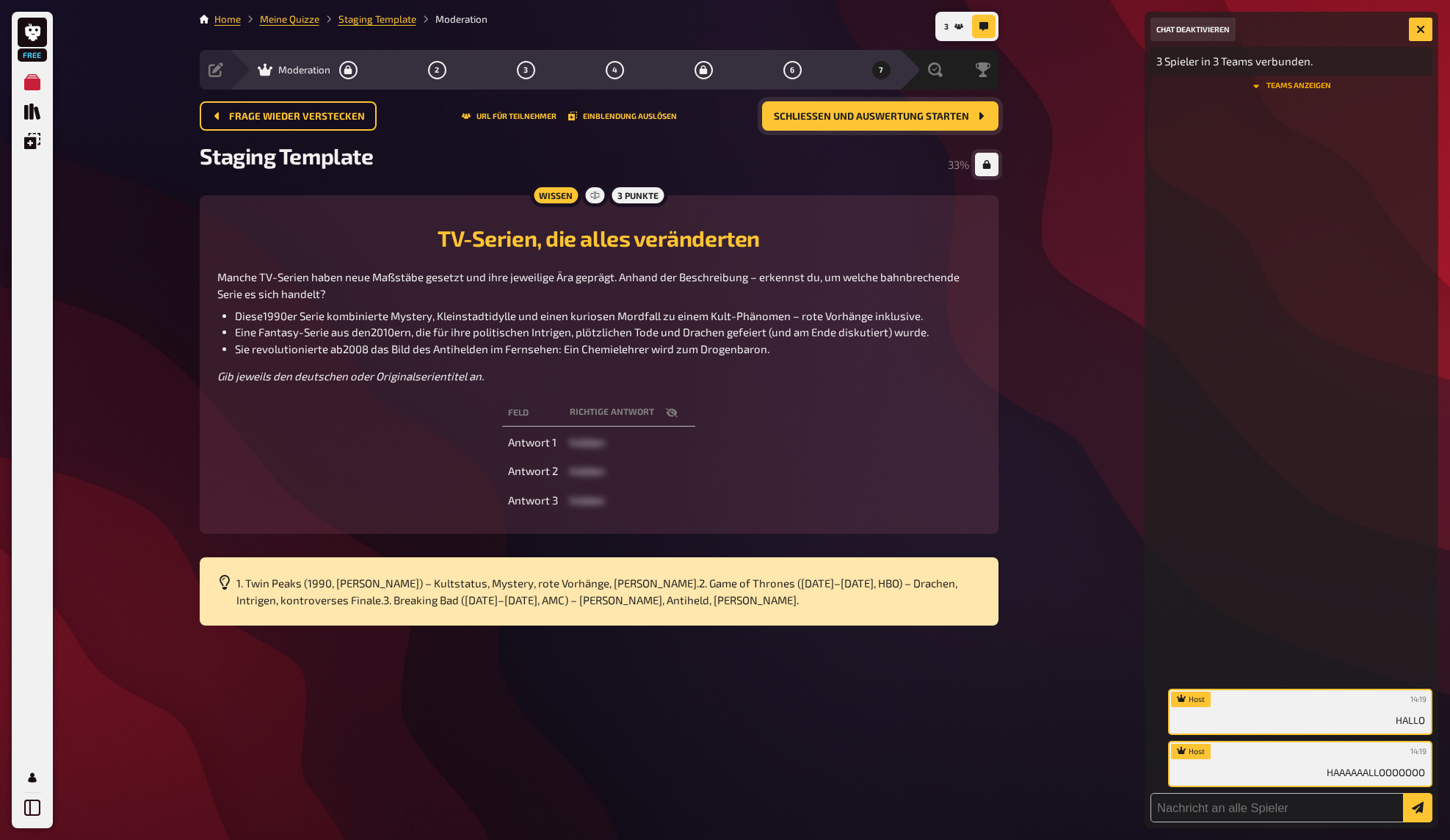
click at [1295, 83] on button "Teams anzeigen" at bounding box center [1291, 86] width 282 height 9
click at [1258, 286] on div "Host 14:19 HALLO Host 14:19 HAAAAAALLOOOOOOO" at bounding box center [1291, 459] width 282 height 657
click at [1272, 234] on div "Host 14:19 HALLO Host 14:19 HAAAAAALLOOOOOOO" at bounding box center [1291, 459] width 282 height 657
click at [1055, 309] on div "Free Meine Quizze Quiz Sammlung Einblendungen Mein Konto 3 Home Meine Quizze St…" at bounding box center [725, 420] width 1450 height 840
click at [1059, 241] on div "Free Meine Quizze Quiz Sammlung Einblendungen Mein Konto 3 Home Meine Quizze St…" at bounding box center [725, 420] width 1450 height 840
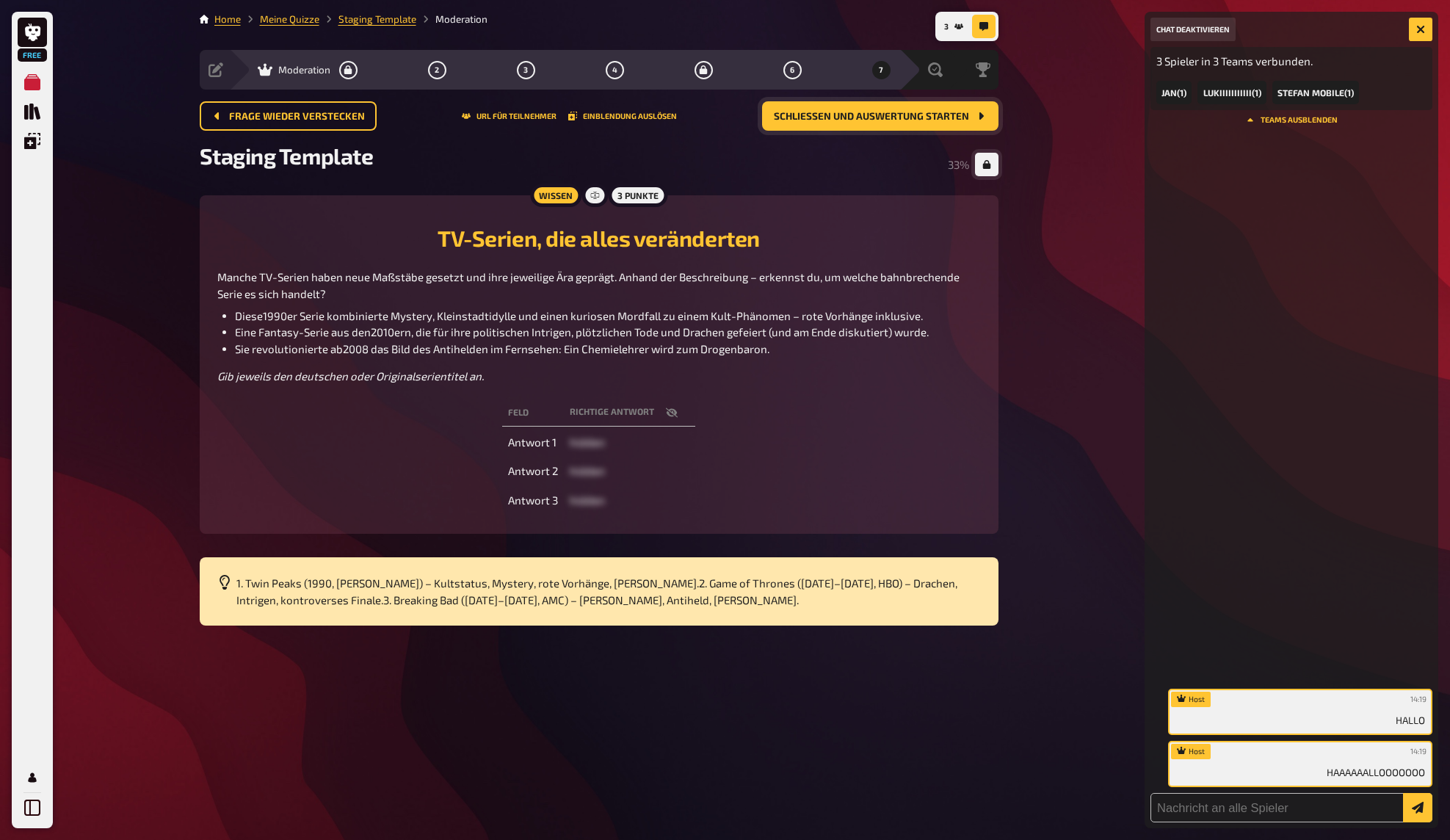
click at [1065, 249] on div "Free Meine Quizze Quiz Sammlung Einblendungen Mein Konto 3 Home Meine Quizze St…" at bounding box center [725, 420] width 1450 height 840
click at [772, 137] on div "Frage wieder verstecken URL für Teilnehmer Einblendung auslösen Schließen und A…" at bounding box center [599, 121] width 799 height 41
click at [1032, 118] on div "Free Meine Quizze Quiz Sammlung Einblendungen Mein Konto 3 Home Meine Quizze St…" at bounding box center [725, 420] width 1450 height 840
click at [1200, 33] on button "Chat deaktivieren" at bounding box center [1193, 29] width 85 height 24
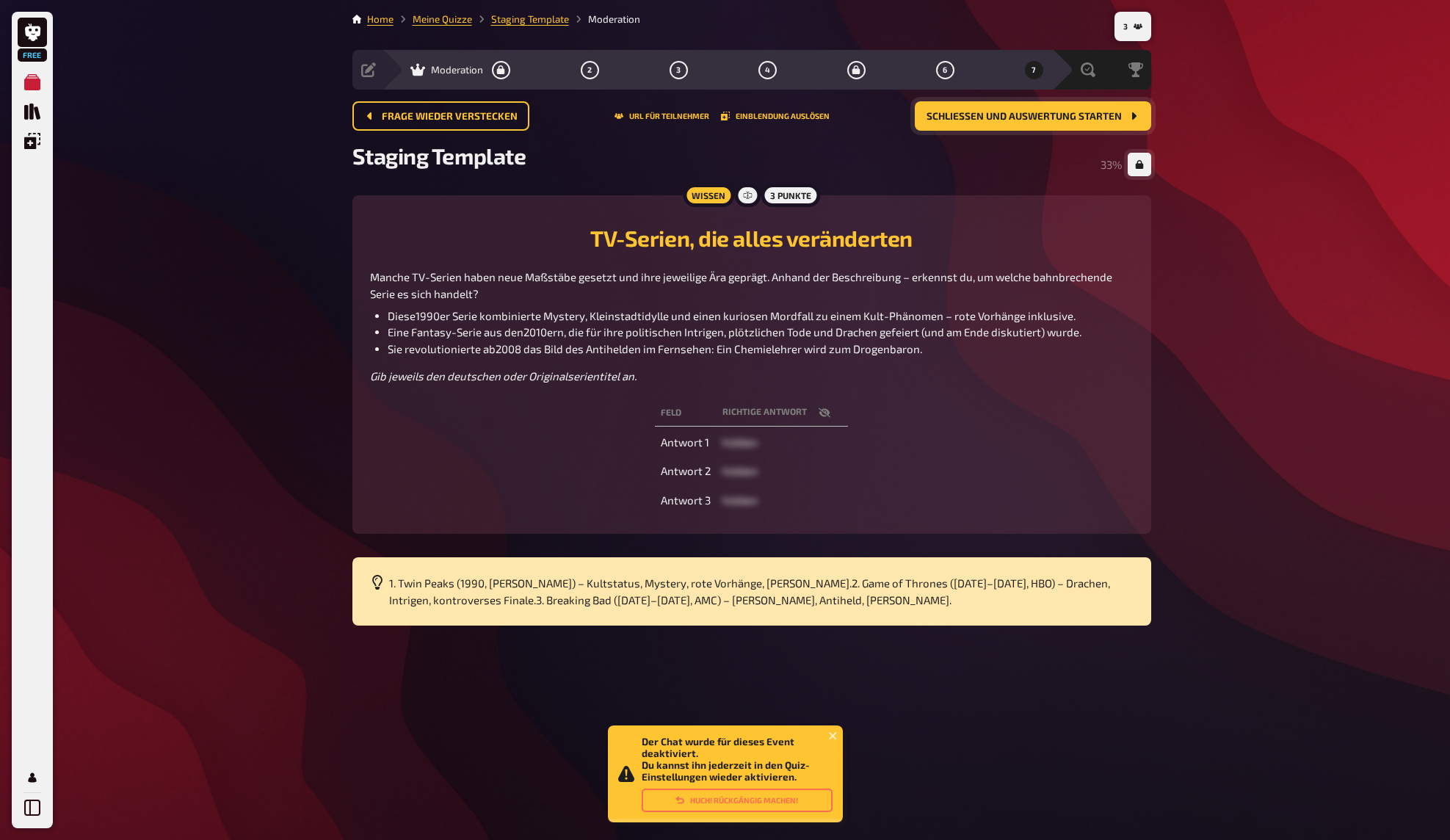
click at [1244, 183] on div "Free Meine Quizze Quiz Sammlung Einblendungen Mein Konto Der Chat wurde für die…" at bounding box center [725, 420] width 1450 height 840
click at [718, 802] on button "Huch! Rückgängig machen!" at bounding box center [737, 800] width 191 height 24
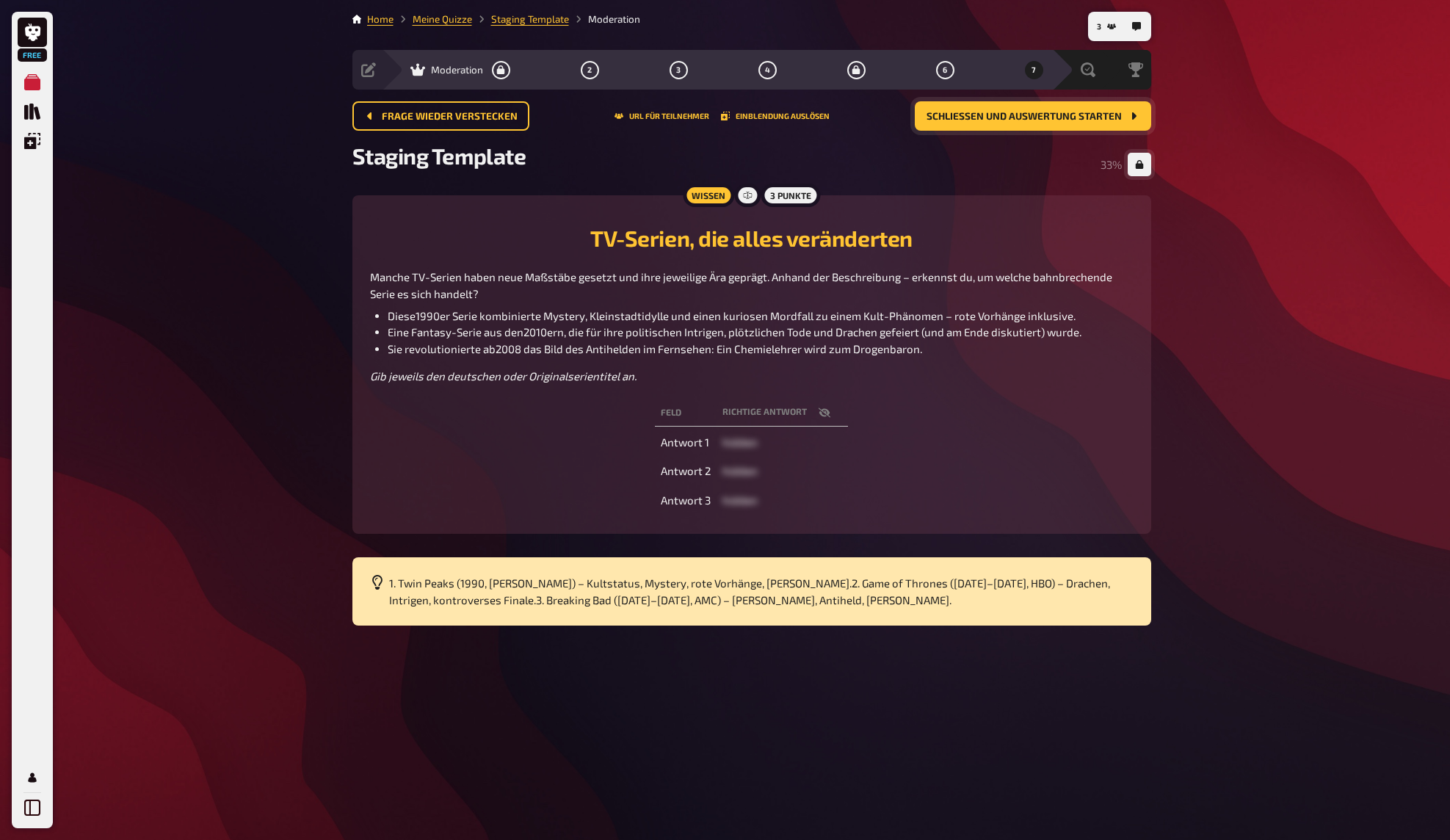
click at [1098, 119] on span "Schließen und Auswertung starten" at bounding box center [1024, 117] width 195 height 11
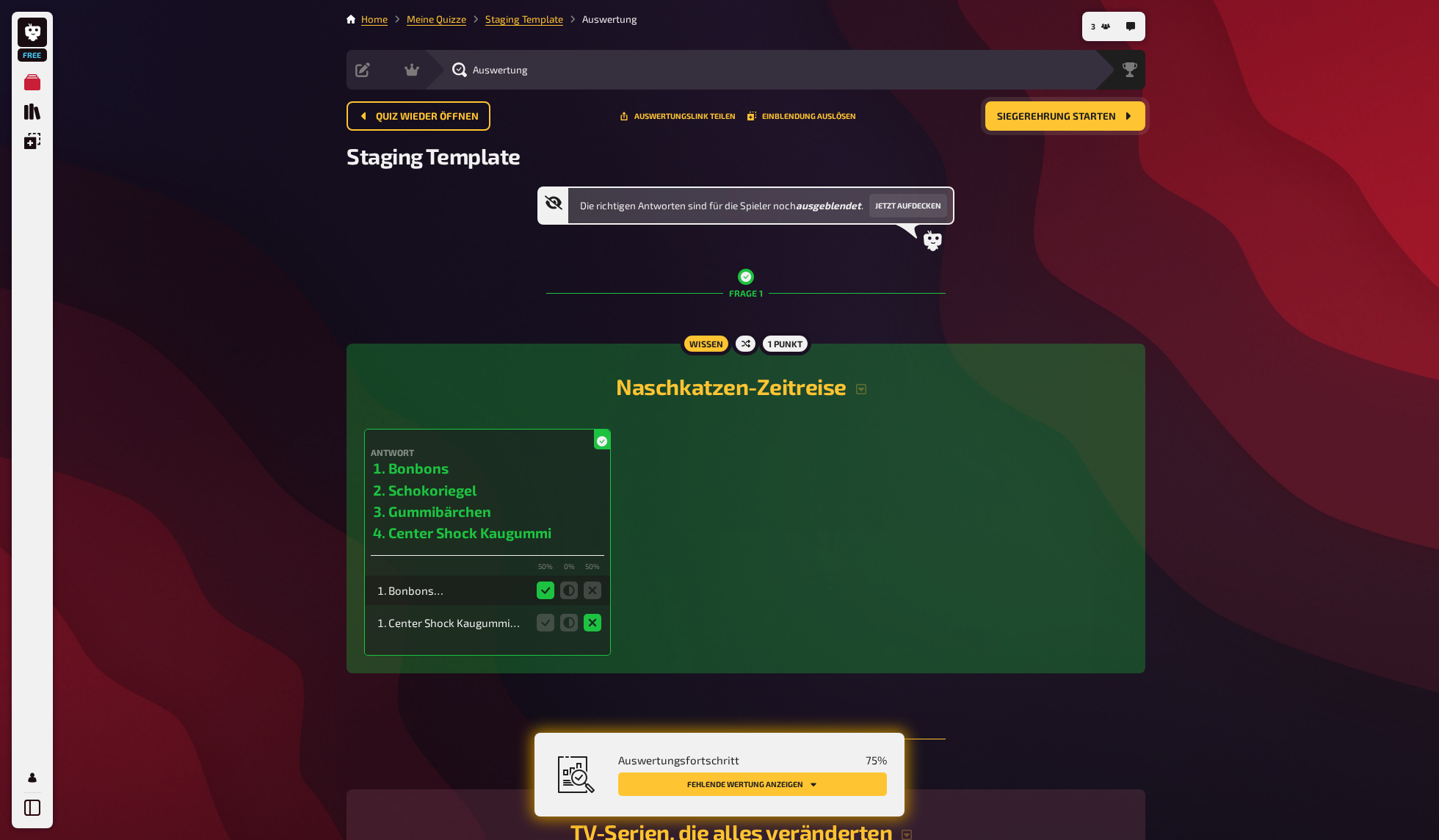
drag, startPoint x: 1184, startPoint y: 280, endPoint x: 1158, endPoint y: 281, distance: 26.0
click at [891, 205] on button "Jetzt aufdecken" at bounding box center [908, 205] width 78 height 24
click at [909, 201] on button "Wieder ausblenden" at bounding box center [893, 205] width 92 height 24
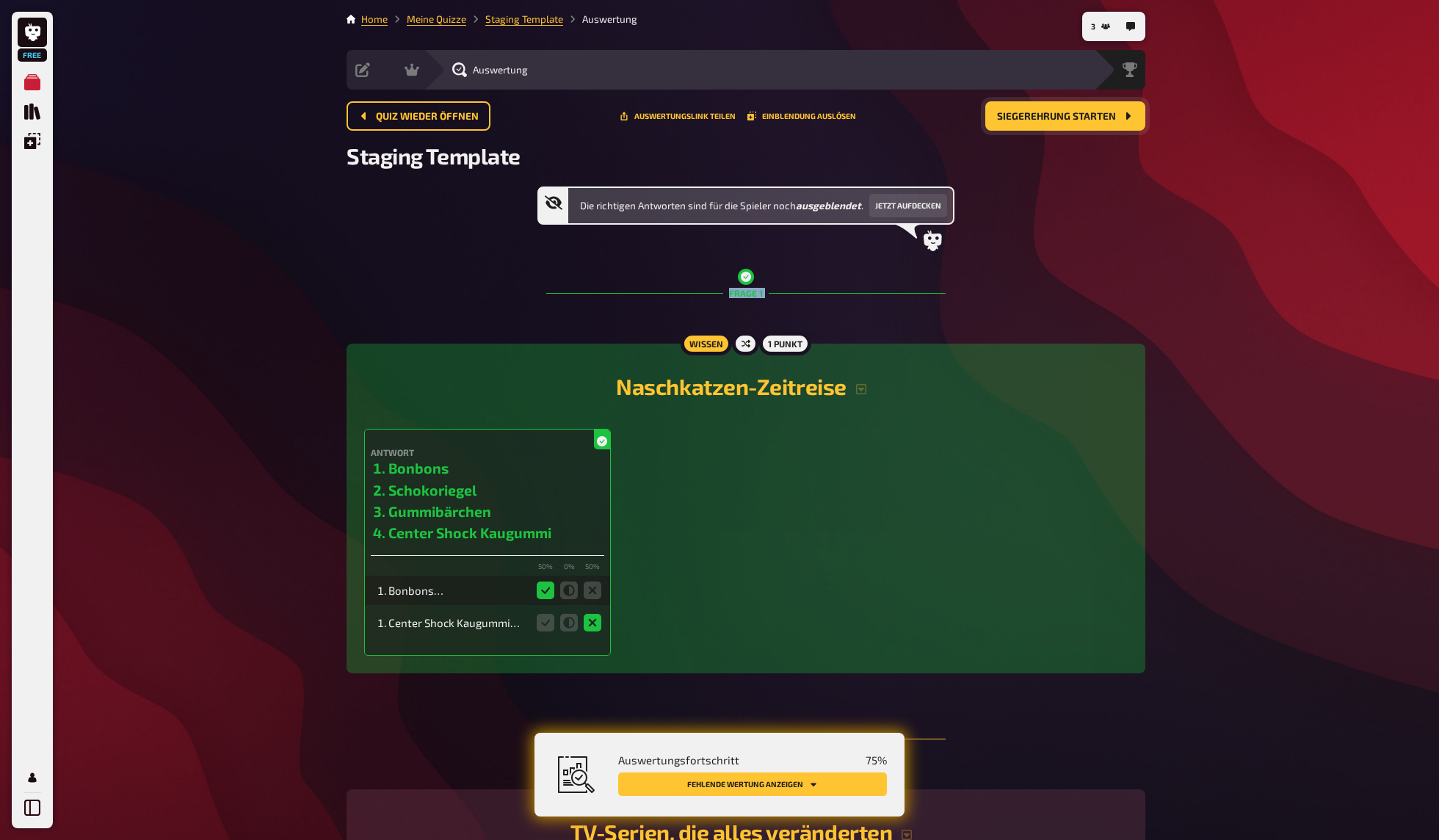
drag, startPoint x: 1194, startPoint y: 288, endPoint x: 1199, endPoint y: 302, distance: 14.9
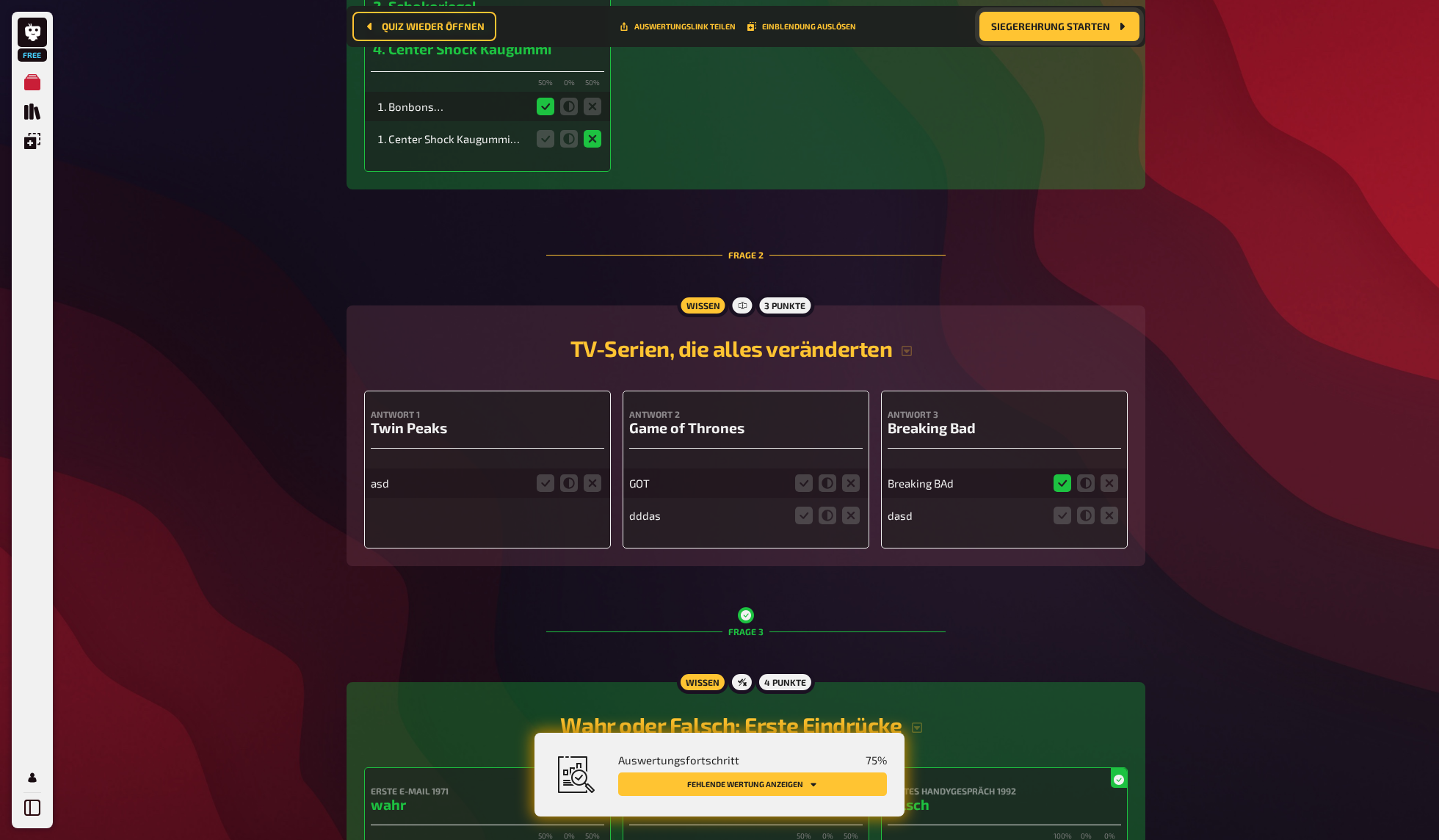
scroll to position [678, 0]
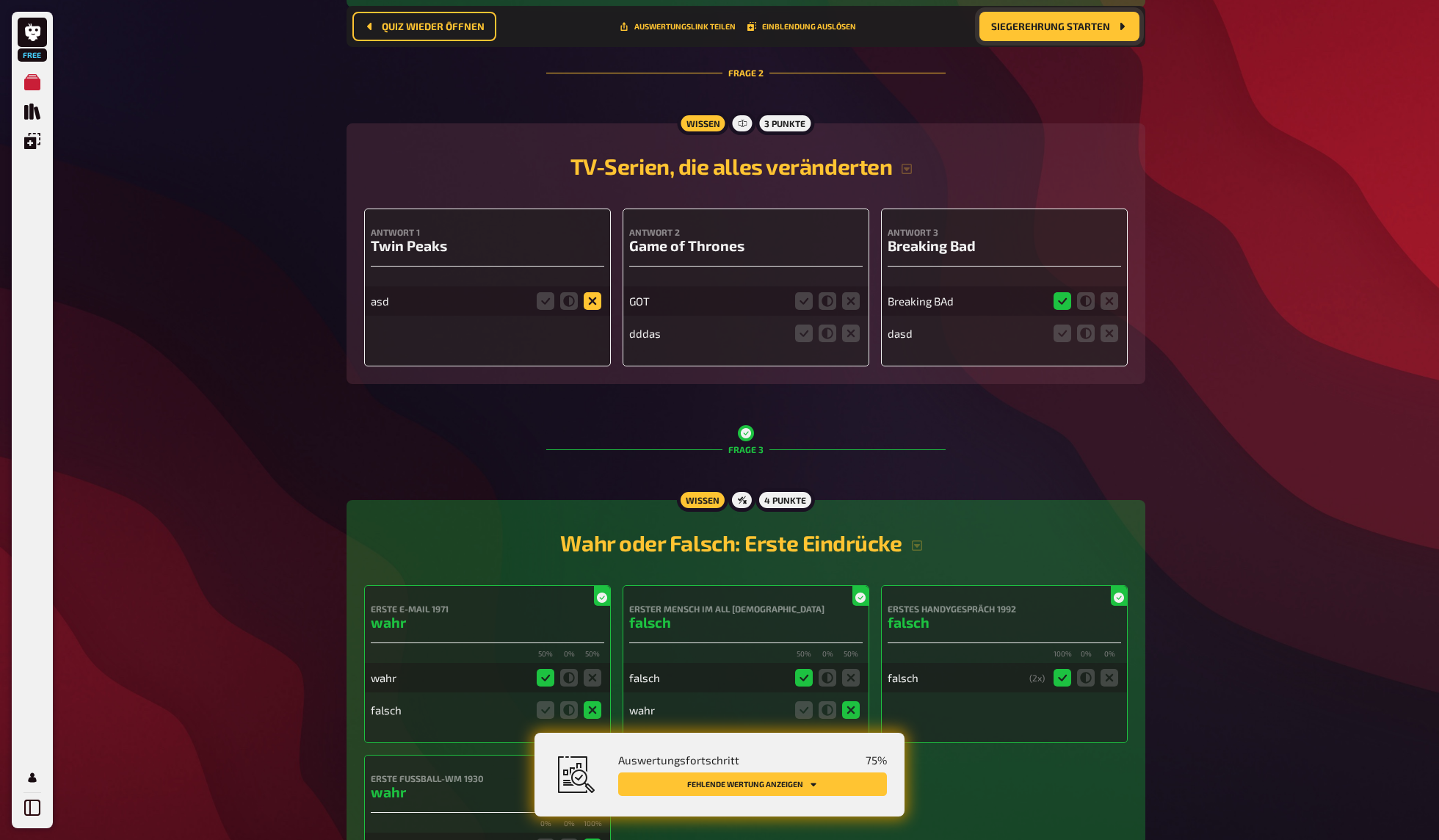
click at [592, 306] on icon at bounding box center [593, 301] width 18 height 18
click at [0, 0] on input "radio" at bounding box center [0, 0] width 0 height 0
click at [802, 302] on icon at bounding box center [804, 301] width 18 height 18
click at [0, 0] on input "radio" at bounding box center [0, 0] width 0 height 0
click at [849, 335] on icon at bounding box center [851, 334] width 18 height 18
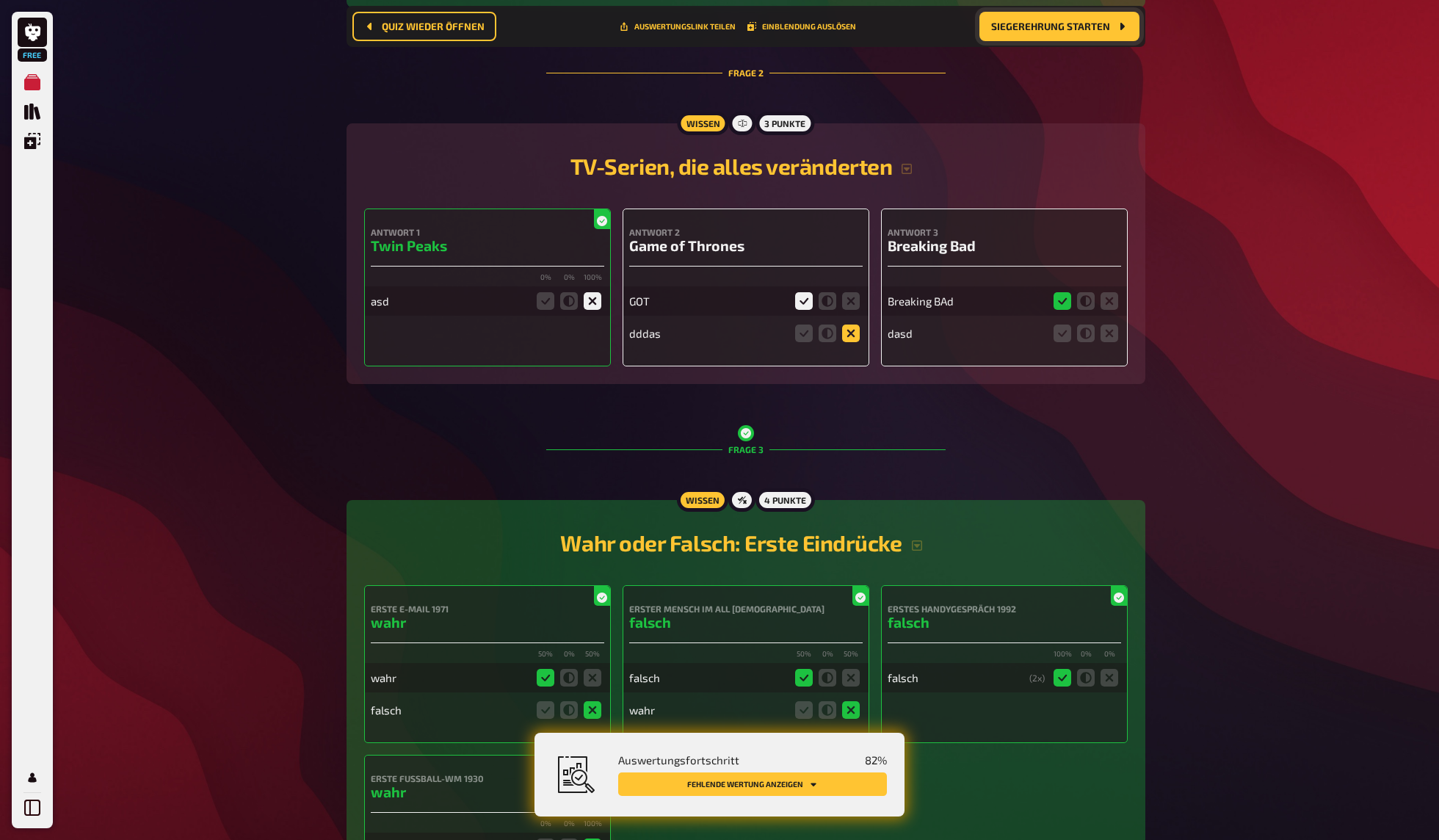
click at [0, 0] on input "radio" at bounding box center [0, 0] width 0 height 0
click at [1112, 341] on icon at bounding box center [1109, 334] width 18 height 18
click at [0, 0] on input "radio" at bounding box center [0, 0] width 0 height 0
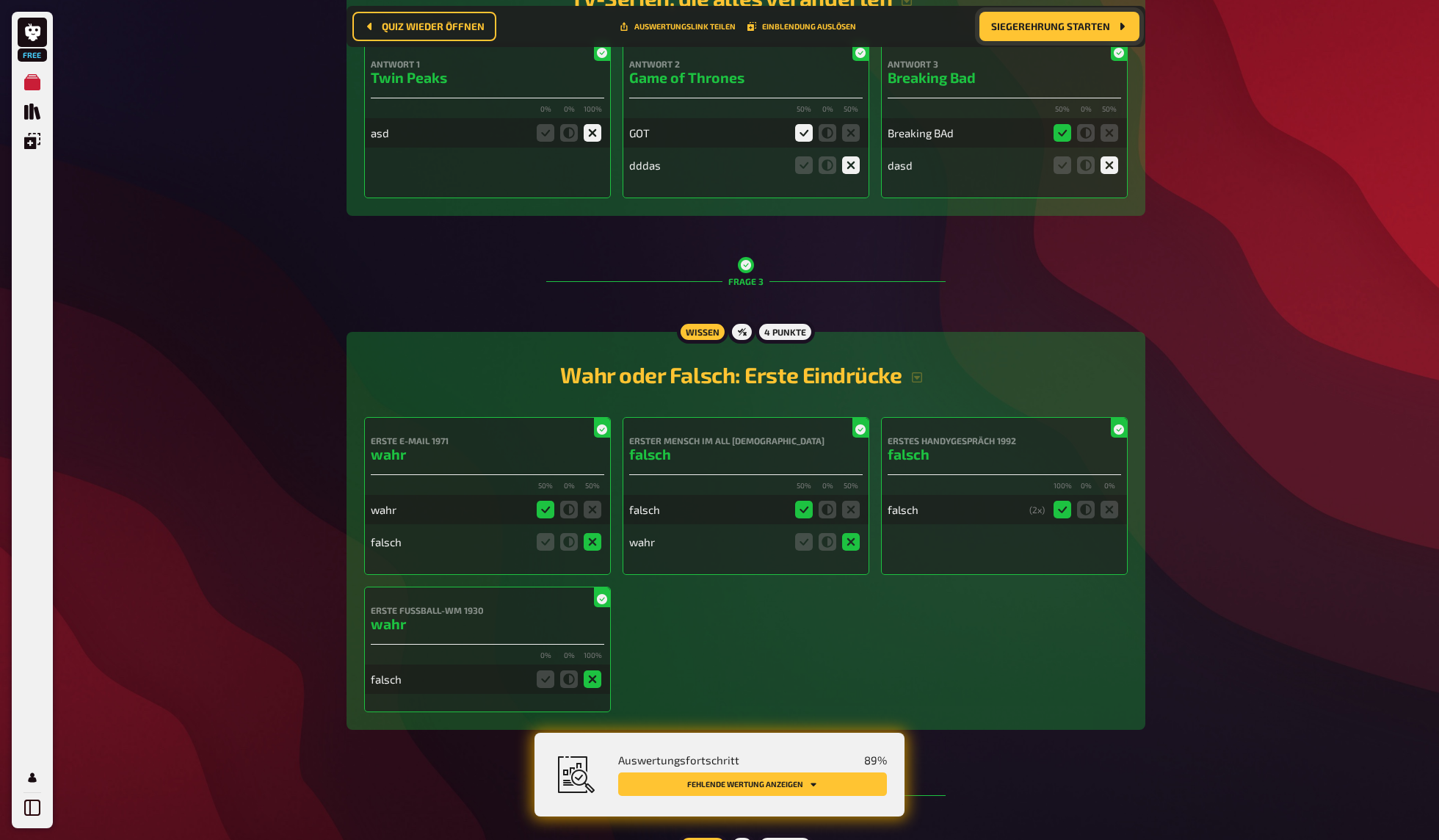
scroll to position [1017, 0]
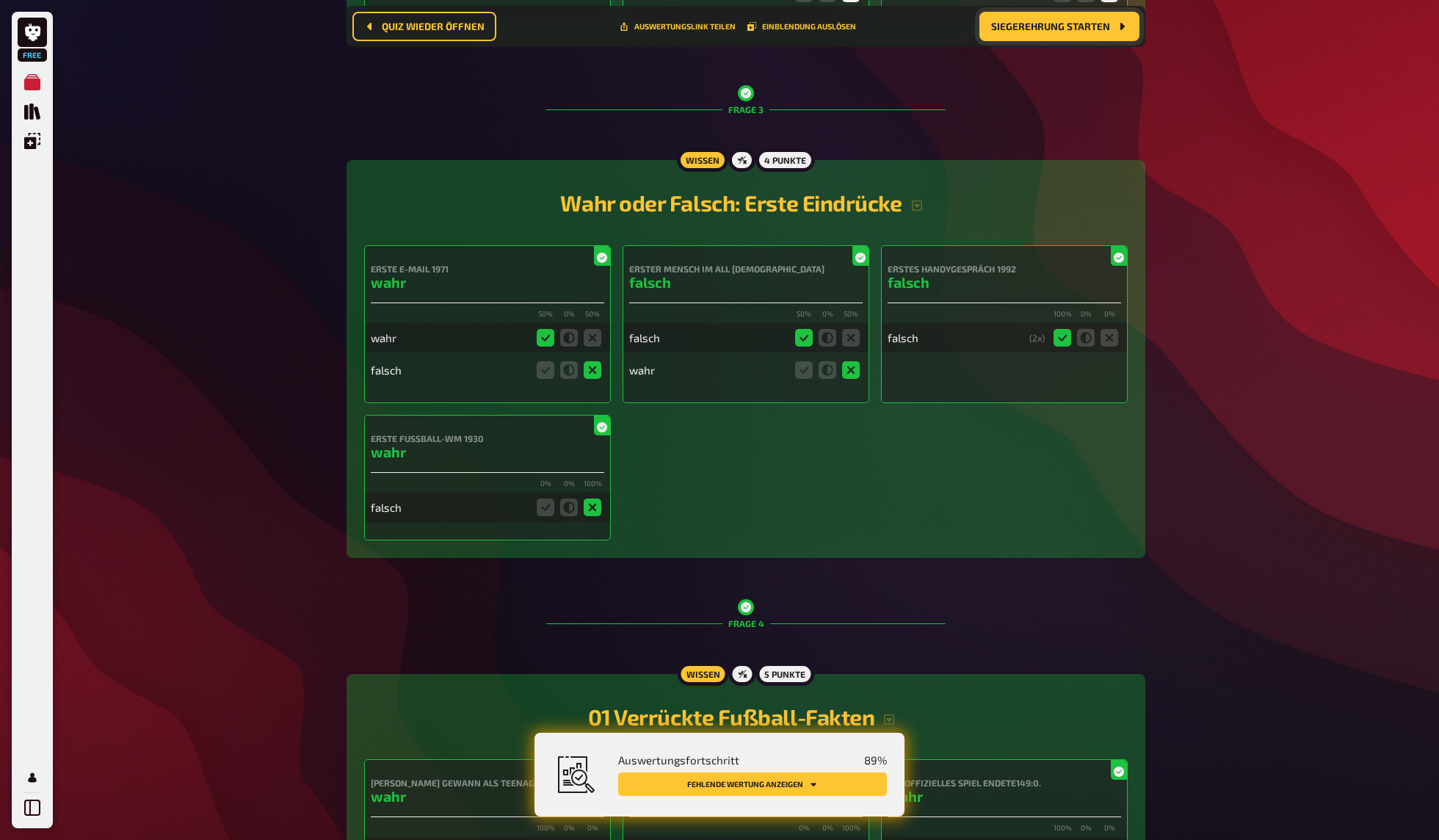
click at [753, 785] on button "Fehlende Wertung anzeigen" at bounding box center [752, 784] width 269 height 24
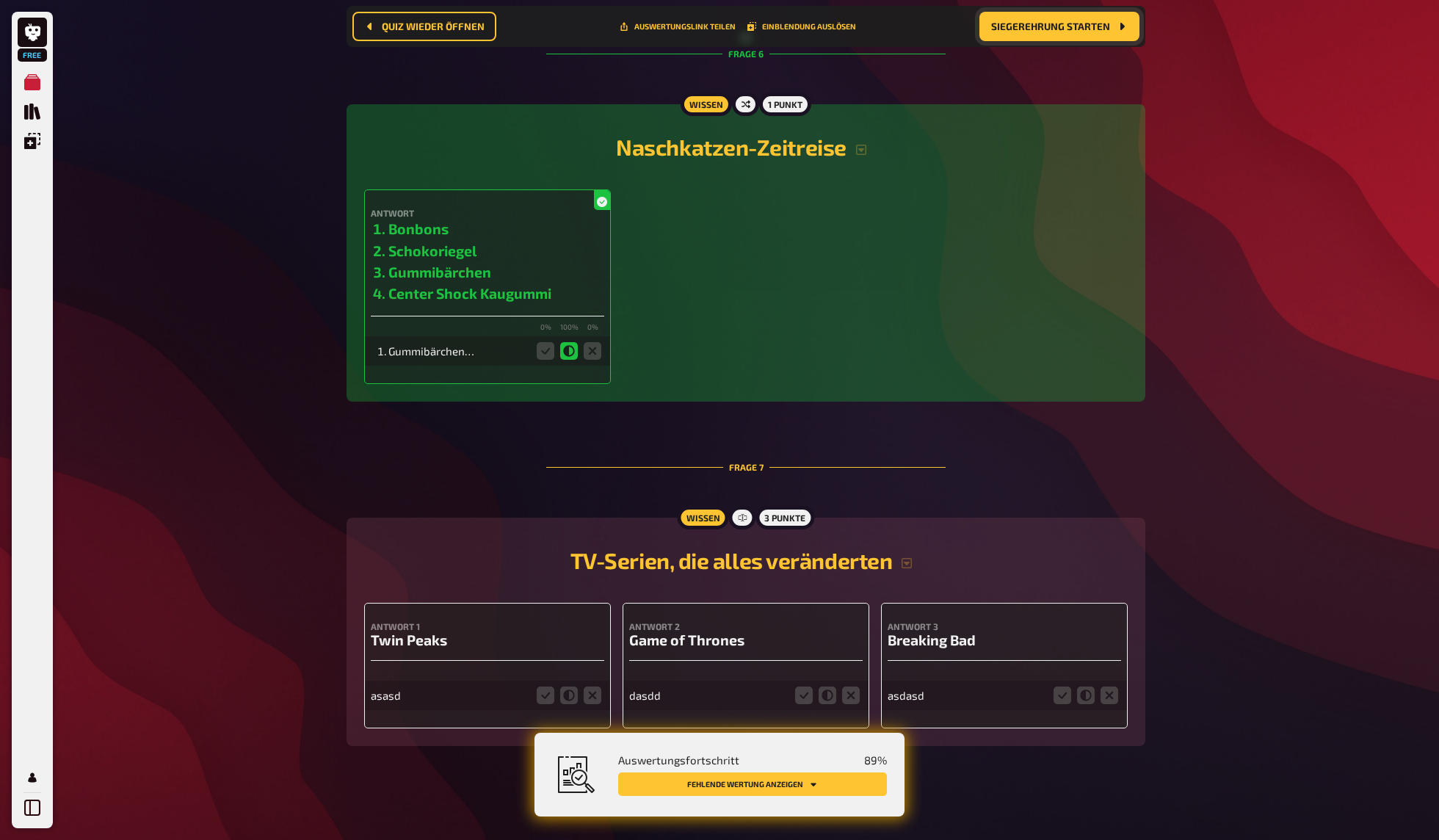
scroll to position [2538, 0]
click at [594, 699] on icon at bounding box center [593, 695] width 18 height 18
click at [0, 0] on input "radio" at bounding box center [0, 0] width 0 height 0
click at [850, 694] on icon at bounding box center [851, 695] width 18 height 18
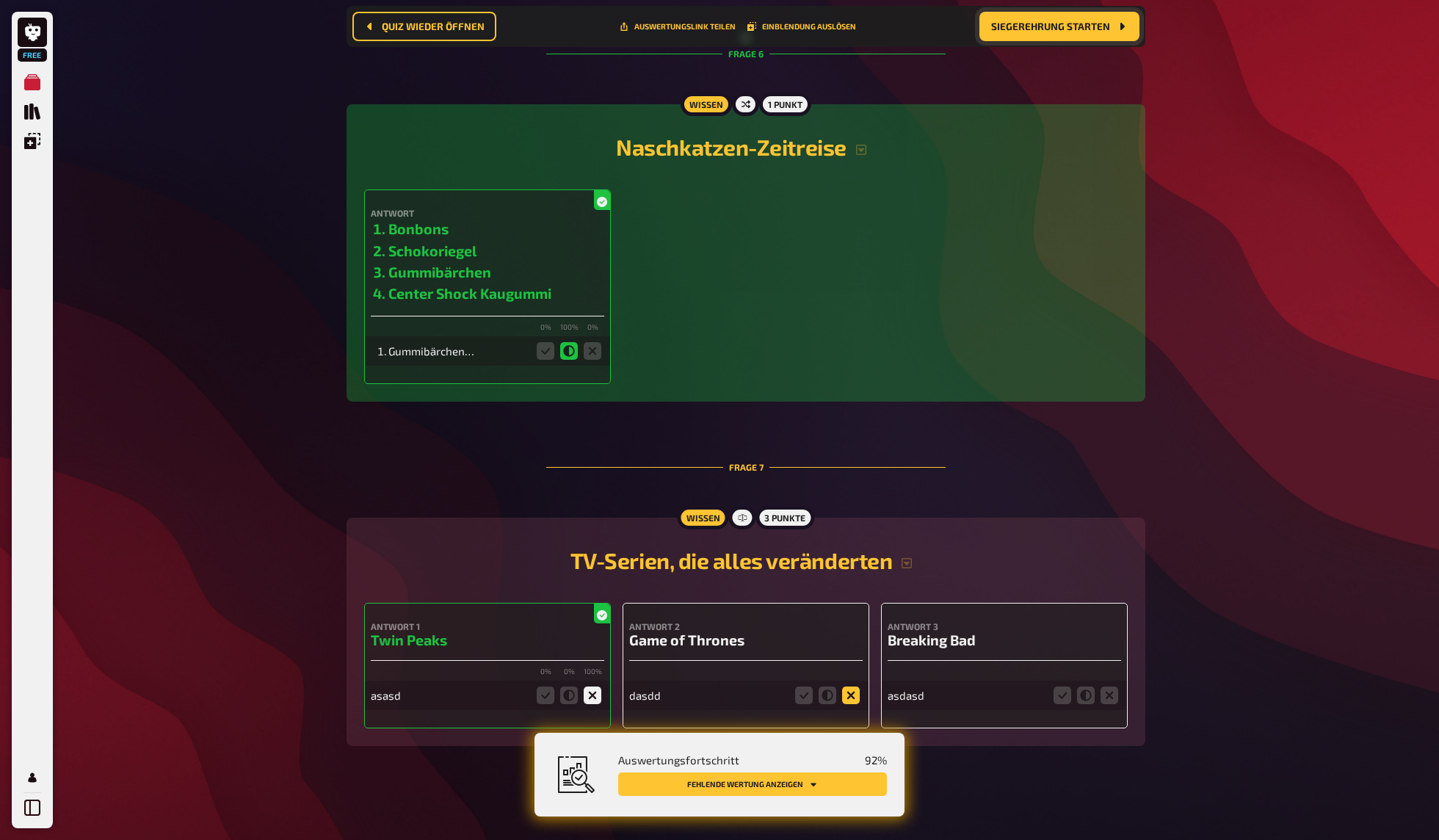
click at [0, 0] on input "radio" at bounding box center [0, 0] width 0 height 0
click at [1107, 695] on icon at bounding box center [1109, 695] width 18 height 18
click at [0, 0] on input "radio" at bounding box center [0, 0] width 0 height 0
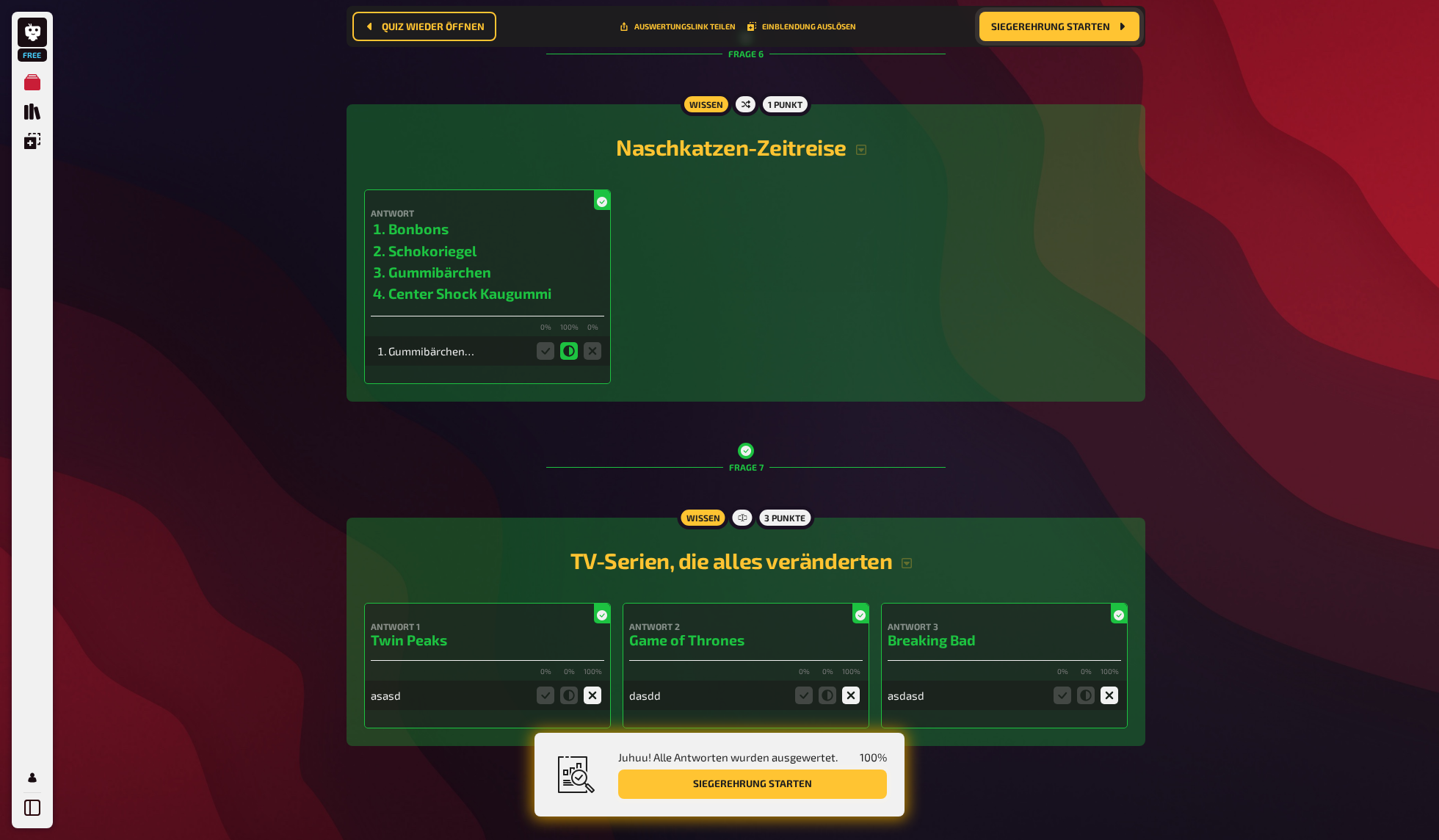
click at [754, 783] on button "Siegerehrung starten" at bounding box center [752, 783] width 269 height 29
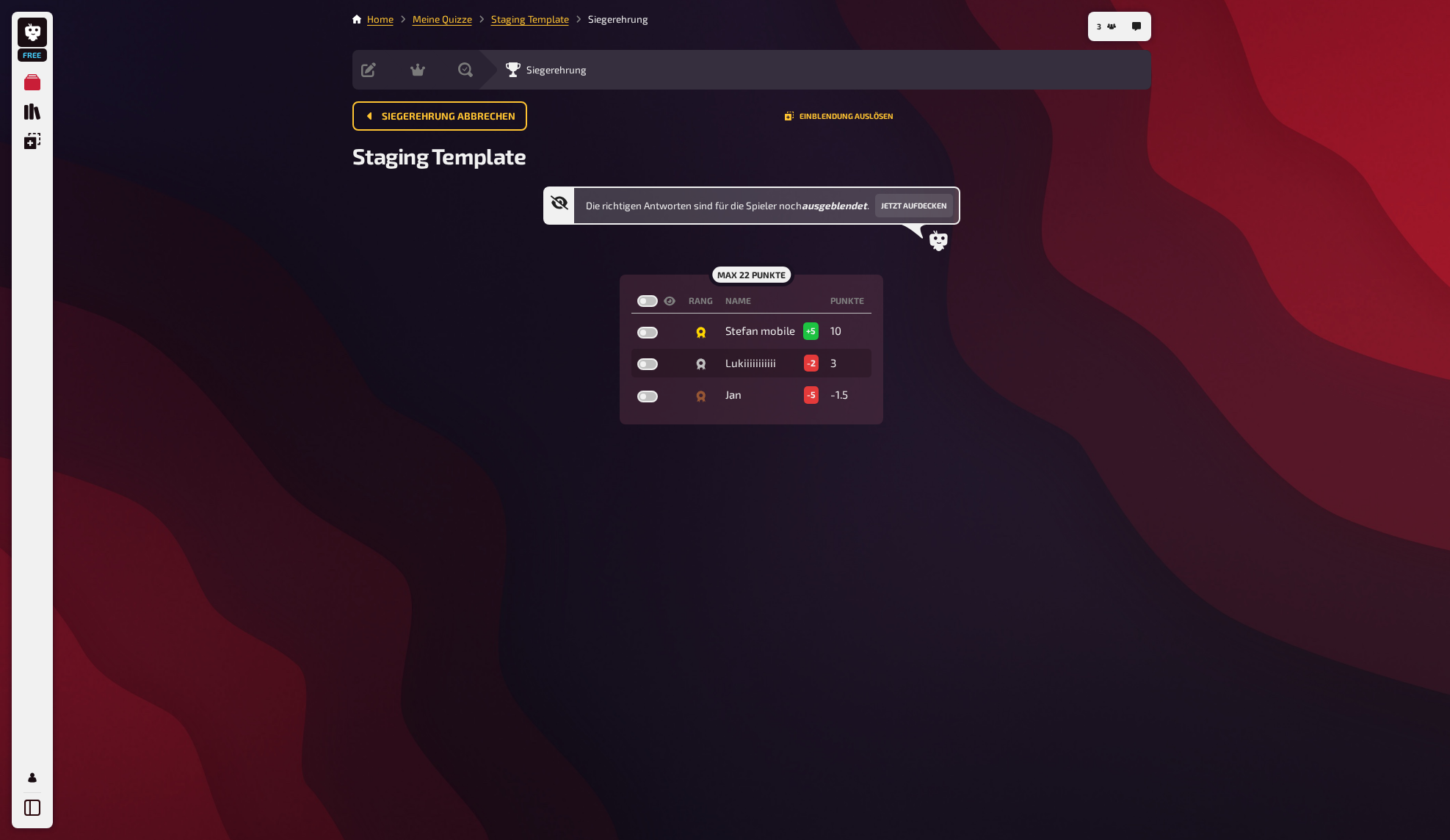
click at [824, 549] on div "3 Home Meine Quizze Staging Template Siegerehrung Vorbereitung Inhalte Bearbeit…" at bounding box center [752, 420] width 822 height 840
click at [826, 536] on div "3 Home Meine Quizze Staging Template Siegerehrung Vorbereitung Inhalte Bearbeit…" at bounding box center [752, 420] width 822 height 840
click at [832, 495] on div "3 Home Meine Quizze Staging Template Siegerehrung Vorbereitung Inhalte Bearbeit…" at bounding box center [752, 420] width 822 height 840
click at [920, 205] on button "Jetzt aufdecken" at bounding box center [914, 205] width 78 height 24
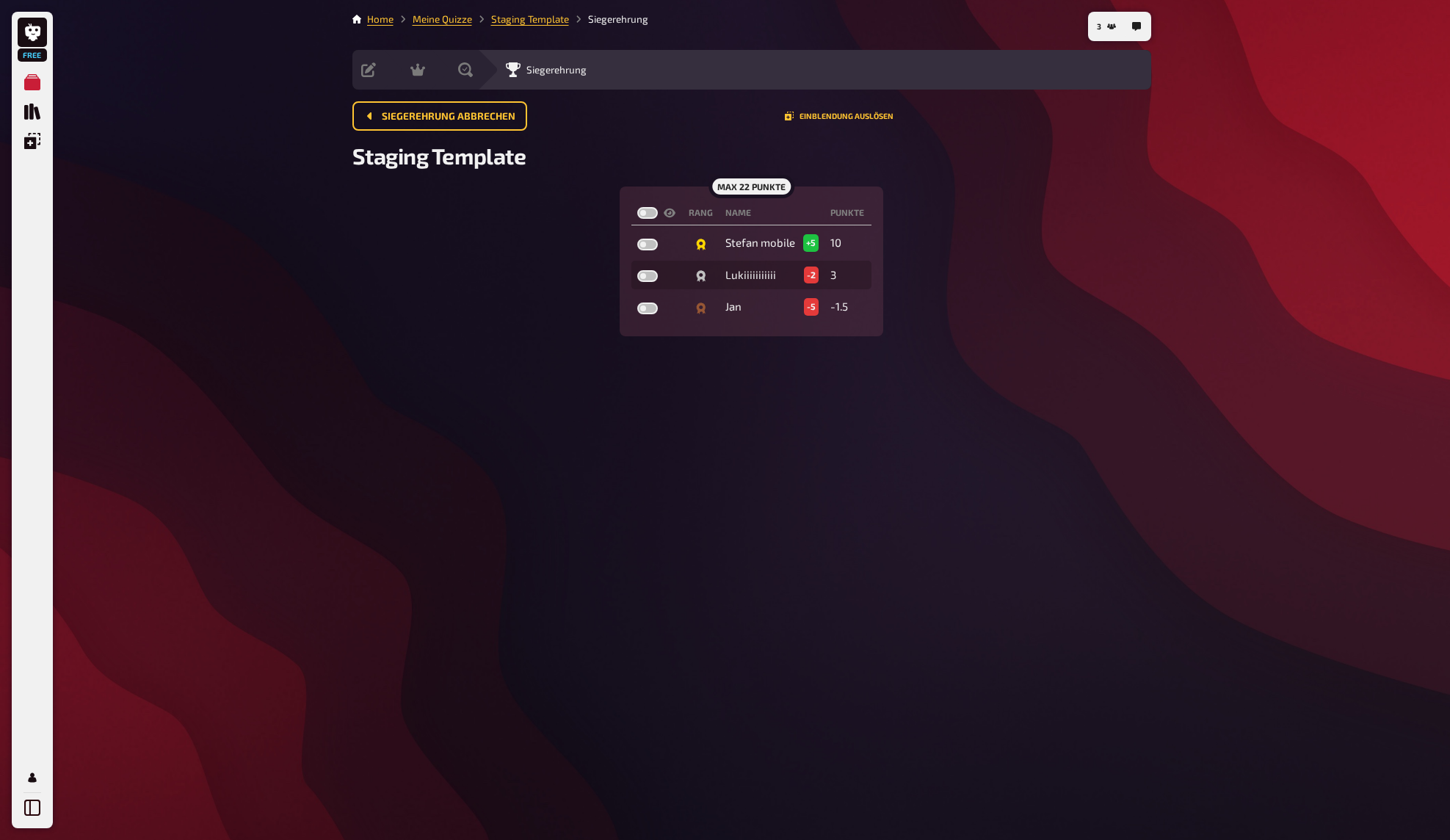
click at [922, 201] on div "max 22 Punkte Rang Name Punkte Stefan mobile +5 10 Lukiiiiiiiiiii -2 3 Jan -5 -…" at bounding box center [752, 261] width 799 height 150
click at [1100, 29] on span "3" at bounding box center [1099, 26] width 4 height 8
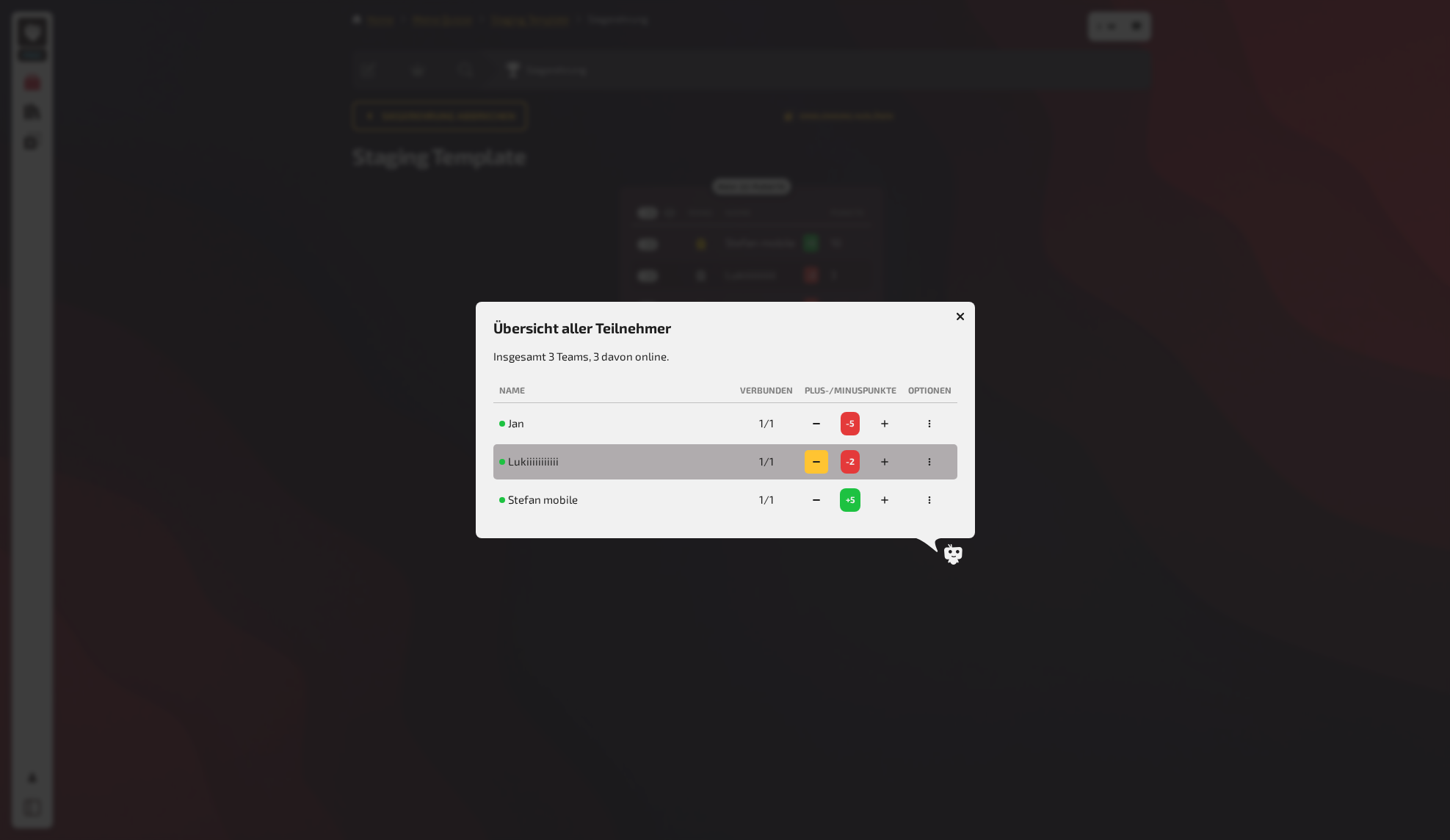
click at [817, 461] on rect "button" at bounding box center [817, 462] width 7 height 2
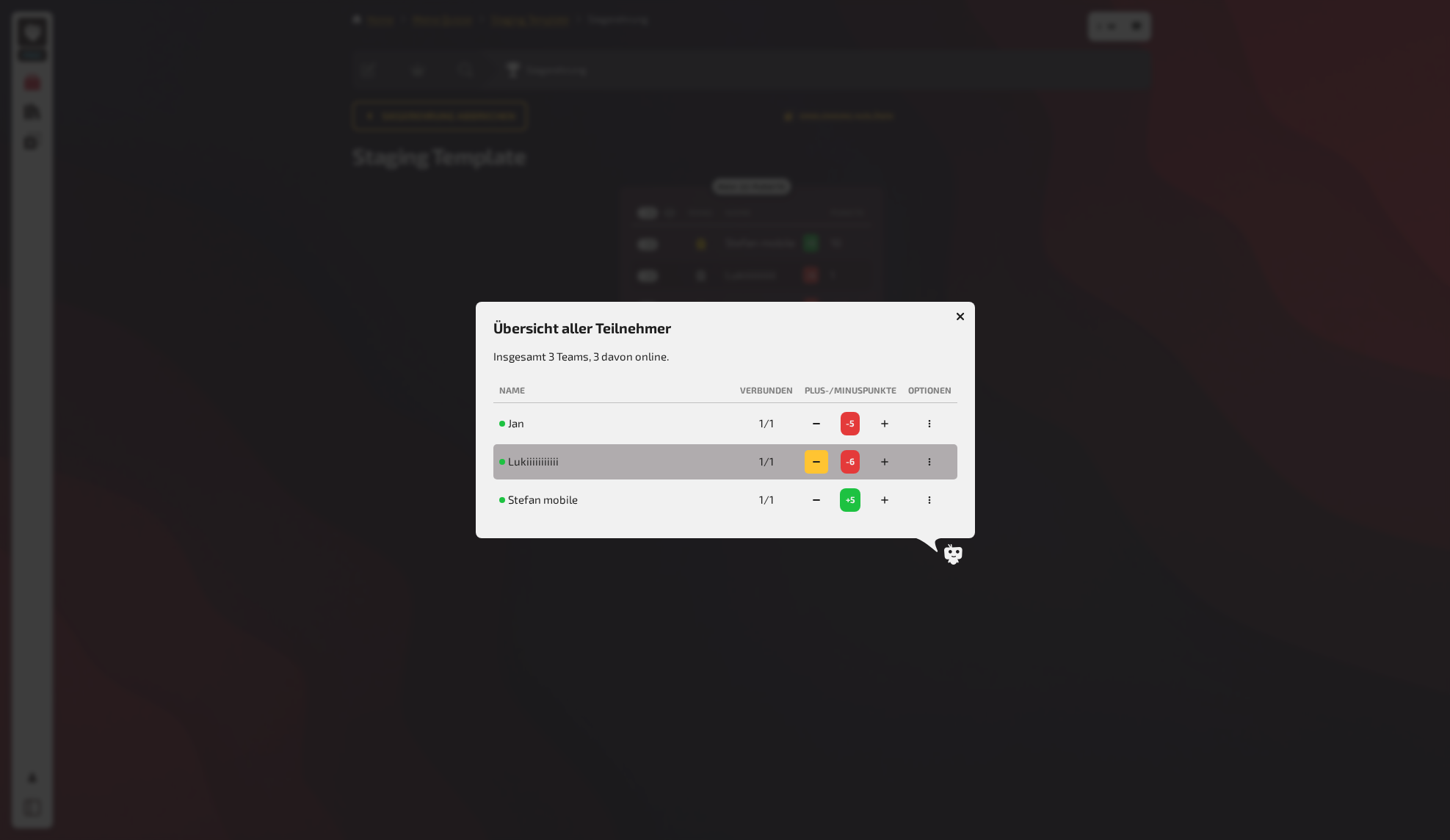
click at [817, 461] on rect "button" at bounding box center [817, 462] width 7 height 2
drag, startPoint x: 755, startPoint y: 463, endPoint x: 882, endPoint y: 463, distance: 127.0
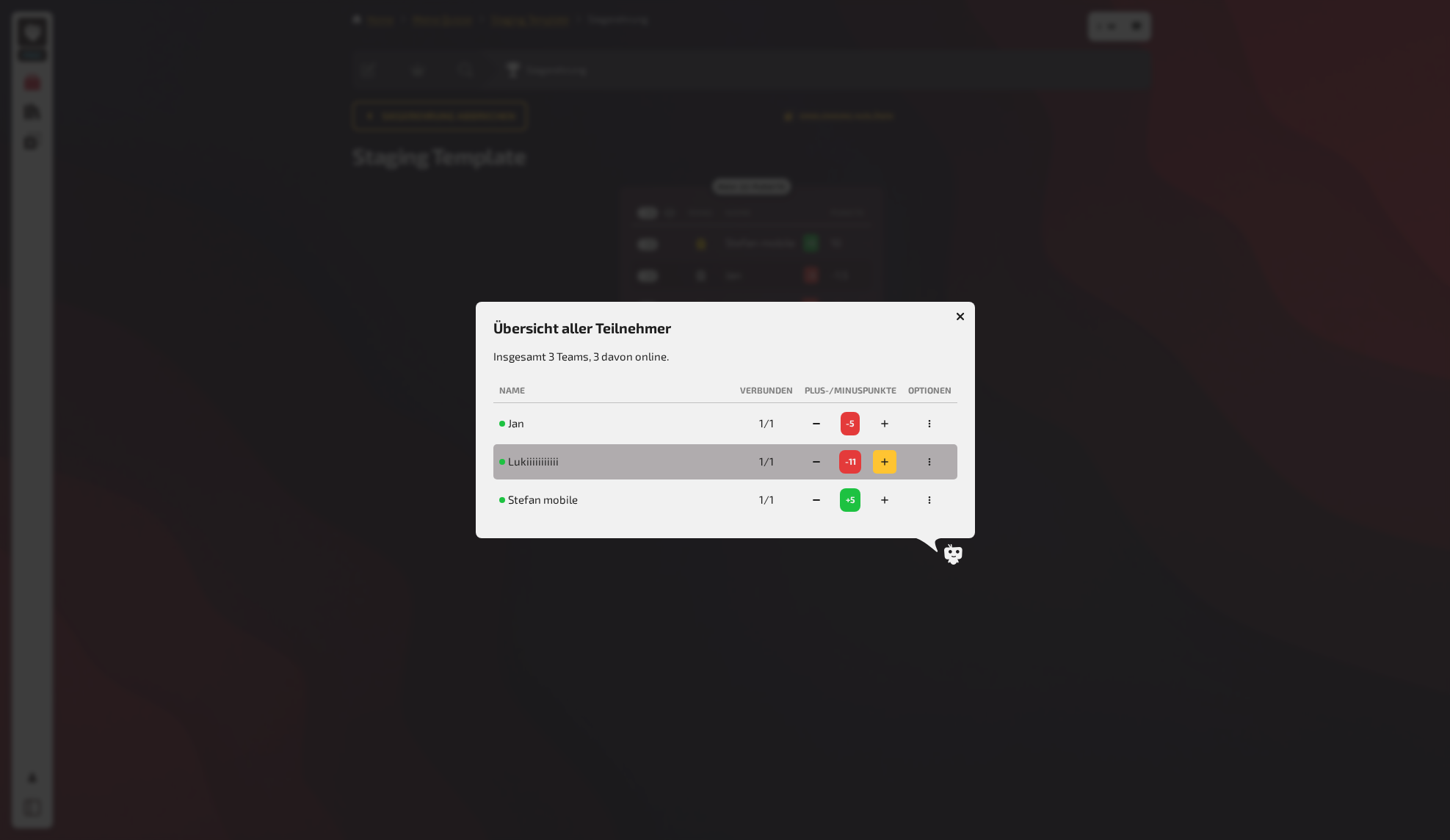
click at [755, 463] on td "1 / 1" at bounding box center [767, 462] width 65 height 35
click at [934, 464] on icon "button" at bounding box center [930, 462] width 9 height 9
click at [891, 410] on div "disqualifizieren" at bounding box center [882, 406] width 124 height 15
click at [930, 463] on icon "button" at bounding box center [930, 461] width 3 height 7
click at [929, 463] on icon "button" at bounding box center [930, 462] width 9 height 9
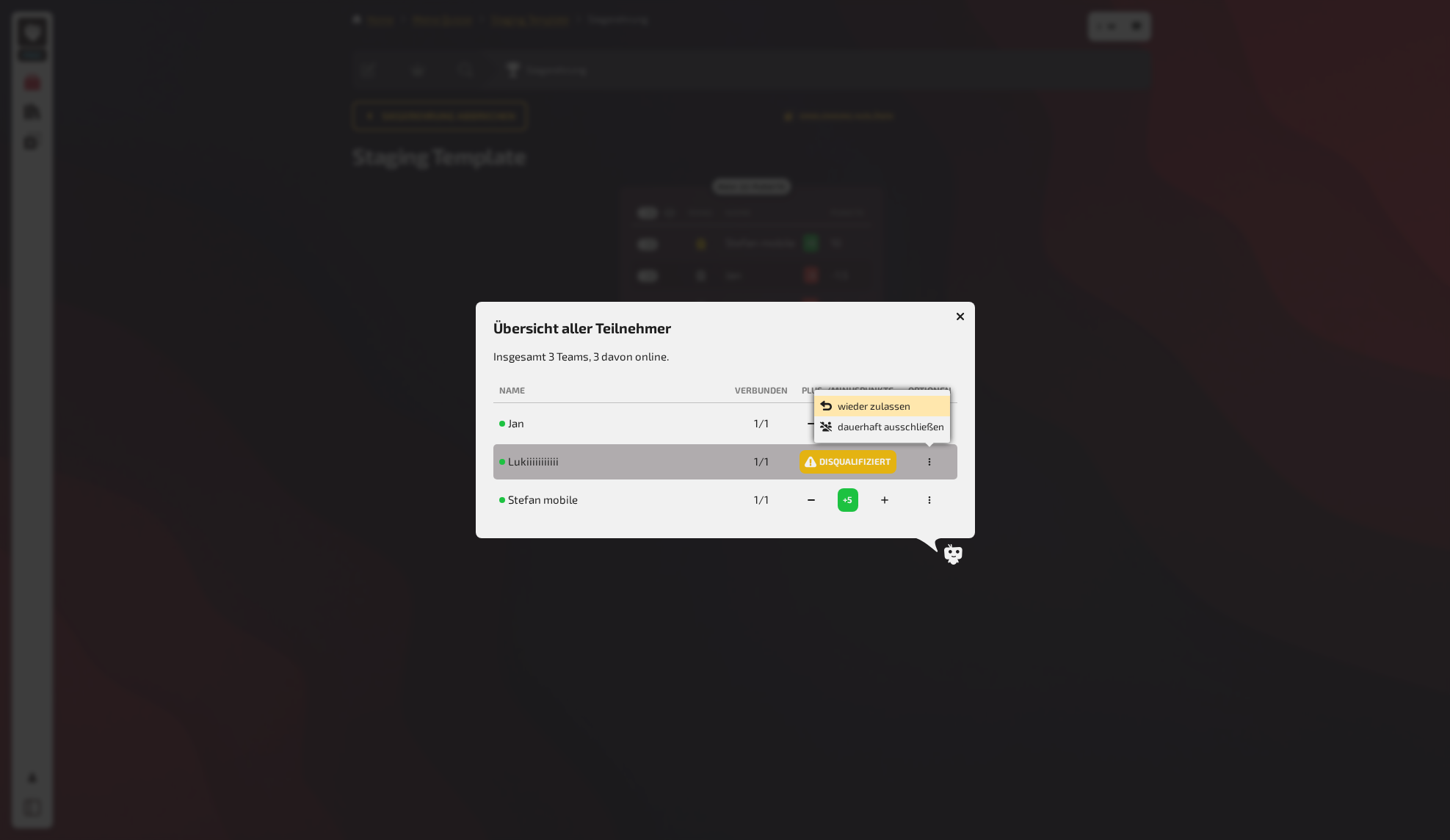
click at [899, 402] on div "wieder zulassen" at bounding box center [882, 406] width 124 height 15
click at [1081, 432] on div at bounding box center [725, 420] width 1450 height 840
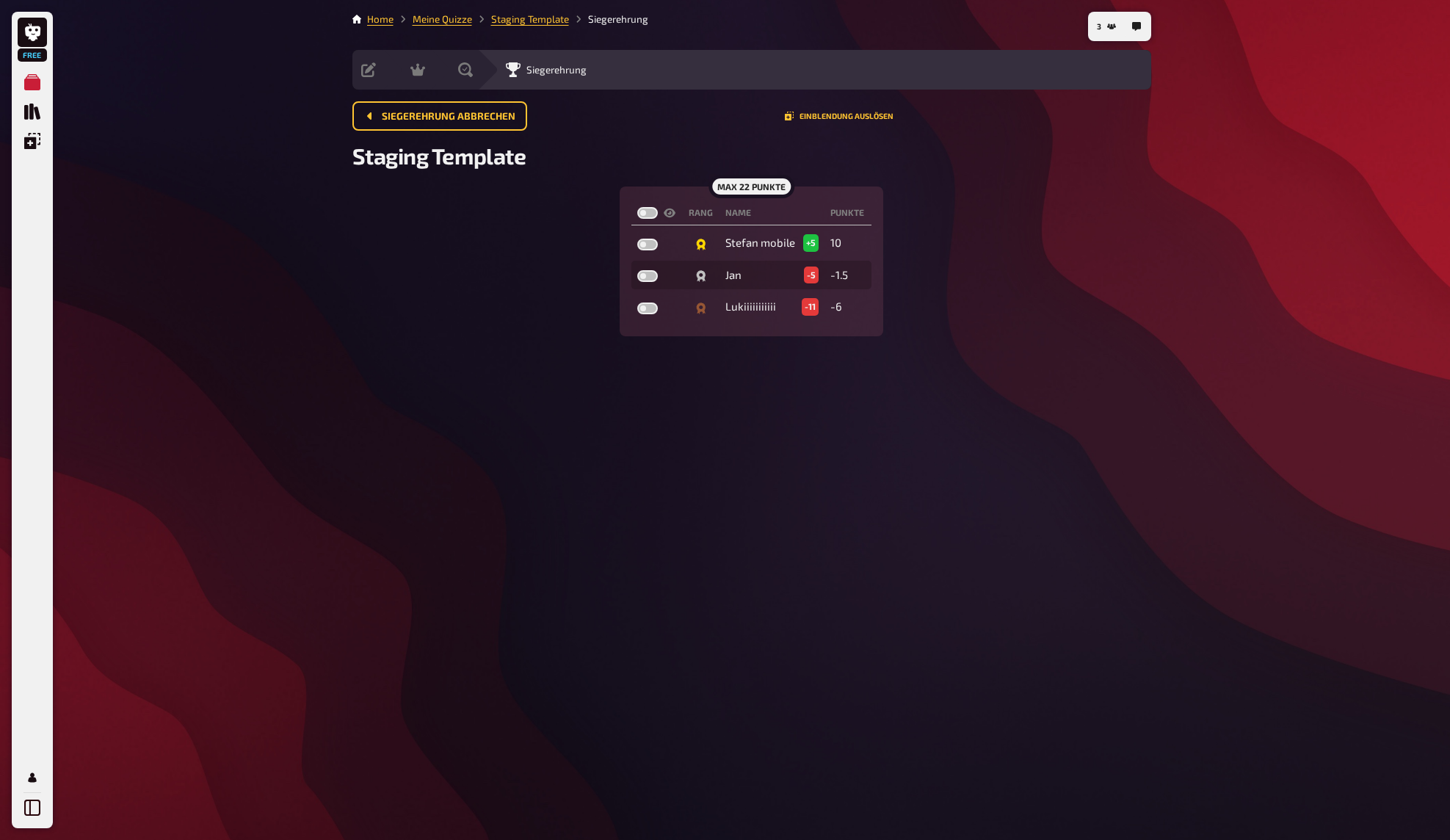
click at [1091, 413] on div "3 Home Meine Quizze Staging Template Siegerehrung Vorbereitung Inhalte Bearbeit…" at bounding box center [752, 420] width 822 height 840
click at [970, 346] on div "3 Home Meine Quizze Staging Template Siegerehrung Vorbereitung Inhalte Bearbeit…" at bounding box center [752, 420] width 822 height 840
drag, startPoint x: 833, startPoint y: 305, endPoint x: 912, endPoint y: 304, distance: 79.0
click at [892, 305] on div "max 22 Punkte Rang Name Punkte Stefan mobile +5 10 Jan -5 -1.5 Lukiiiiiiiiiii -…" at bounding box center [752, 261] width 799 height 150
click at [928, 304] on div "max 22 Punkte Rang Name Punkte Stefan mobile +5 10 Jan -5 -1.5 Lukiiiiiiiiiii -…" at bounding box center [752, 261] width 799 height 150
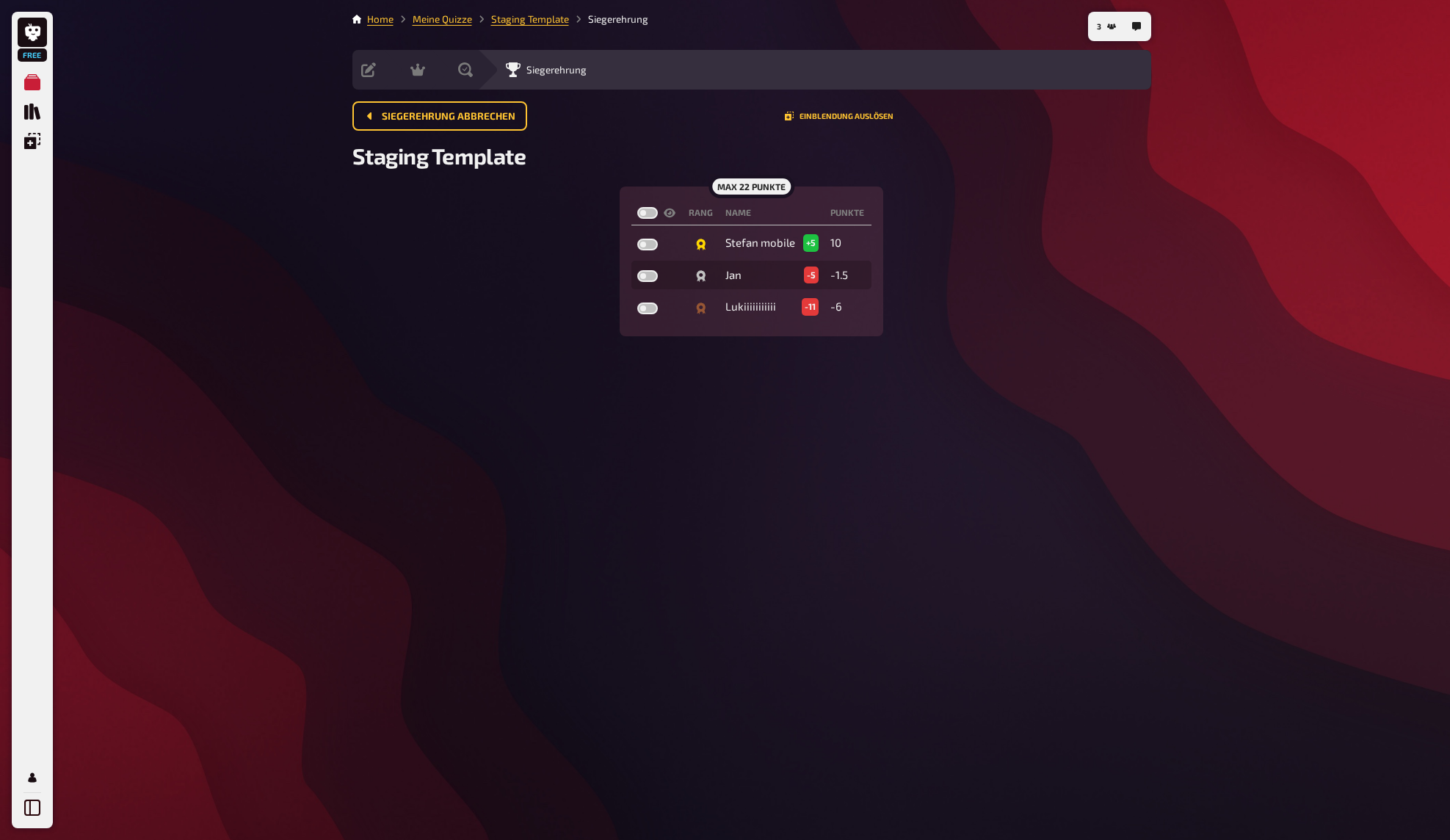
click at [949, 347] on div "3 Home Meine Quizze Staging Template Siegerehrung Vorbereitung Inhalte Bearbeit…" at bounding box center [752, 420] width 822 height 840
click at [1110, 25] on icon "3" at bounding box center [1112, 26] width 9 height 6
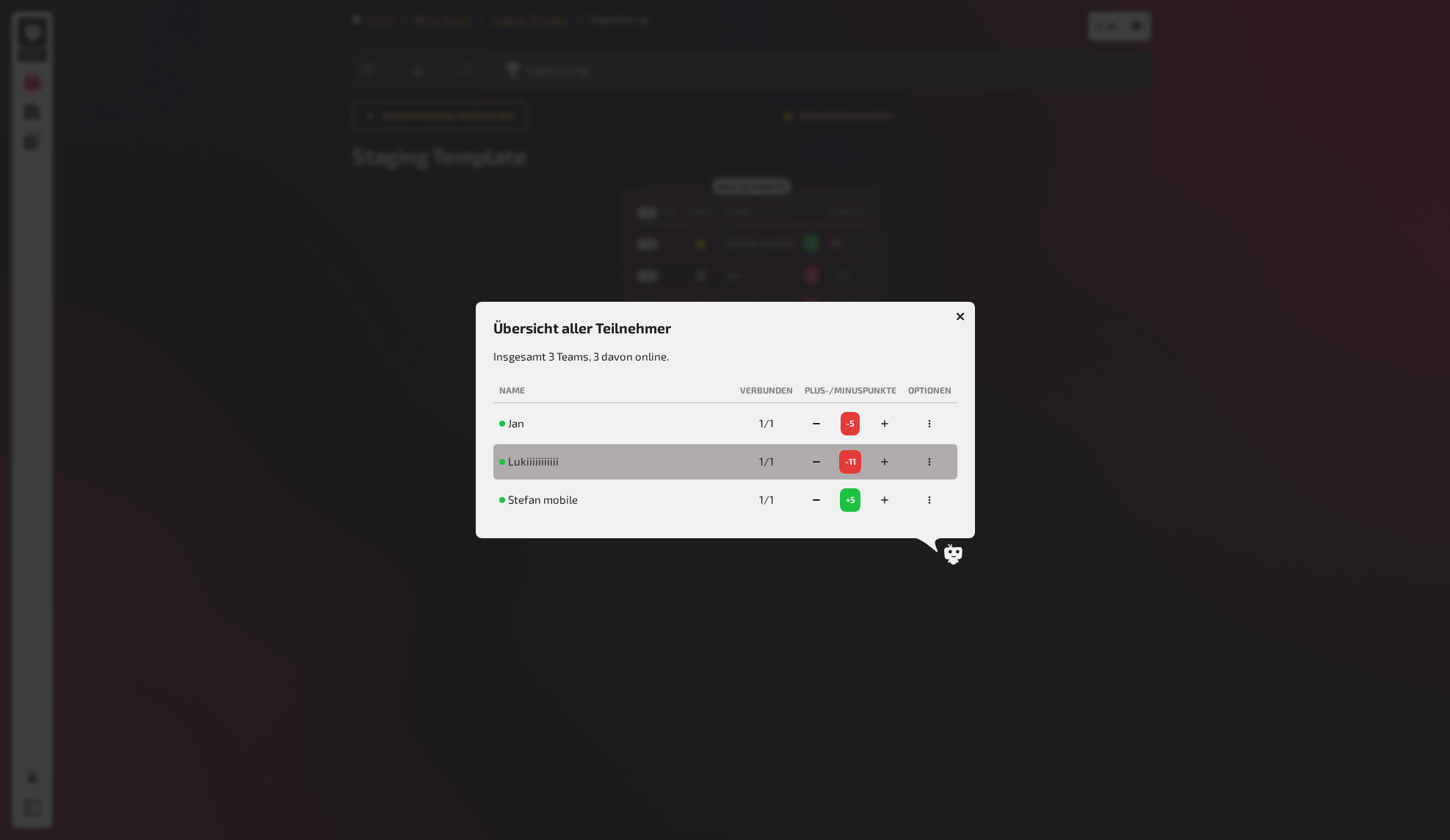
click at [928, 463] on icon "button" at bounding box center [930, 462] width 9 height 9
click at [928, 460] on icon "button" at bounding box center [930, 462] width 9 height 9
click at [901, 405] on div "disqualifizieren" at bounding box center [882, 406] width 124 height 15
click at [1050, 442] on div at bounding box center [725, 420] width 1450 height 840
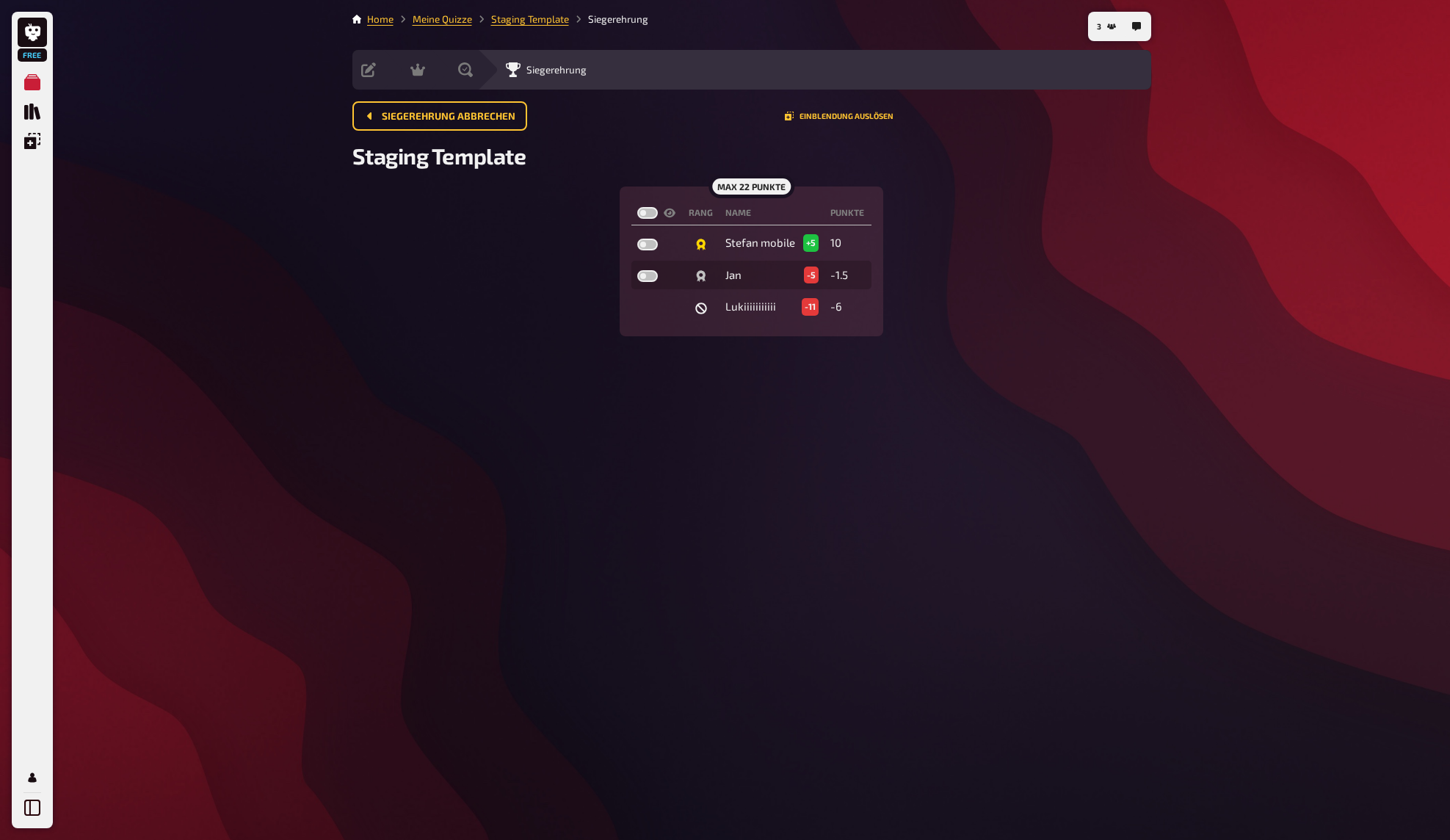
click at [1050, 442] on div "3 Home Meine Quizze Staging Template Siegerehrung Vorbereitung Inhalte Bearbeit…" at bounding box center [752, 420] width 822 height 840
click at [1050, 440] on div "3 Home Meine Quizze Staging Template Siegerehrung Vorbereitung Inhalte Bearbeit…" at bounding box center [752, 420] width 822 height 840
click at [1074, 391] on div "3 Home Meine Quizze Staging Template Siegerehrung Vorbereitung Inhalte Bearbeit…" at bounding box center [752, 420] width 822 height 840
click at [1049, 244] on div "max 22 Punkte Rang Name Punkte Stefan mobile +5 10 Jan -5 -1.5 Lukiiiiiiiiiii -…" at bounding box center [752, 261] width 799 height 150
click at [1081, 146] on h2 "Staging Template" at bounding box center [752, 155] width 799 height 26
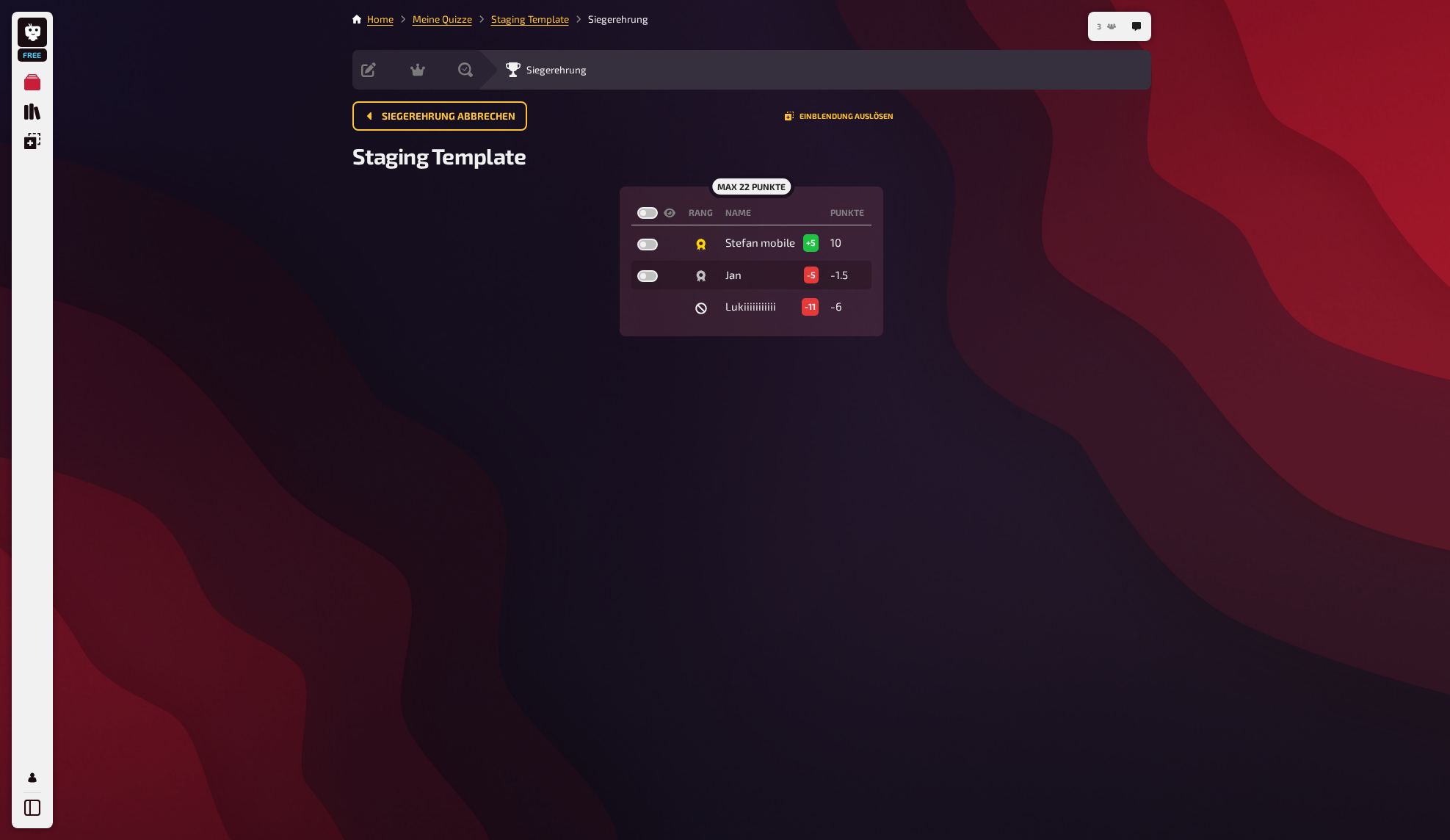
click at [1105, 27] on button "3" at bounding box center [1106, 26] width 31 height 24
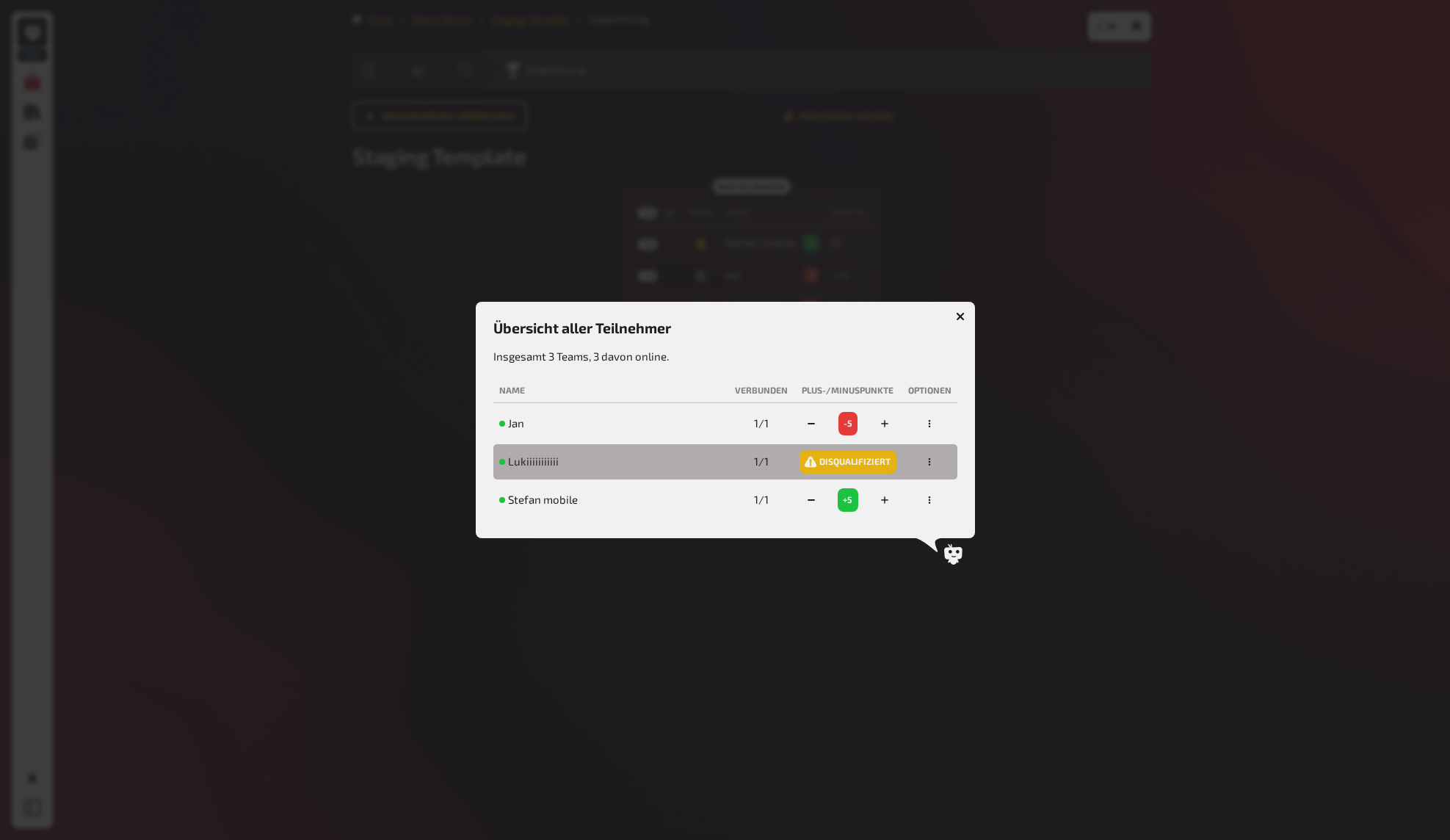
click at [939, 460] on button "button" at bounding box center [929, 462] width 24 height 24
click at [909, 401] on div "wieder zulassen" at bounding box center [882, 406] width 124 height 15
click at [1092, 405] on div at bounding box center [725, 420] width 1450 height 840
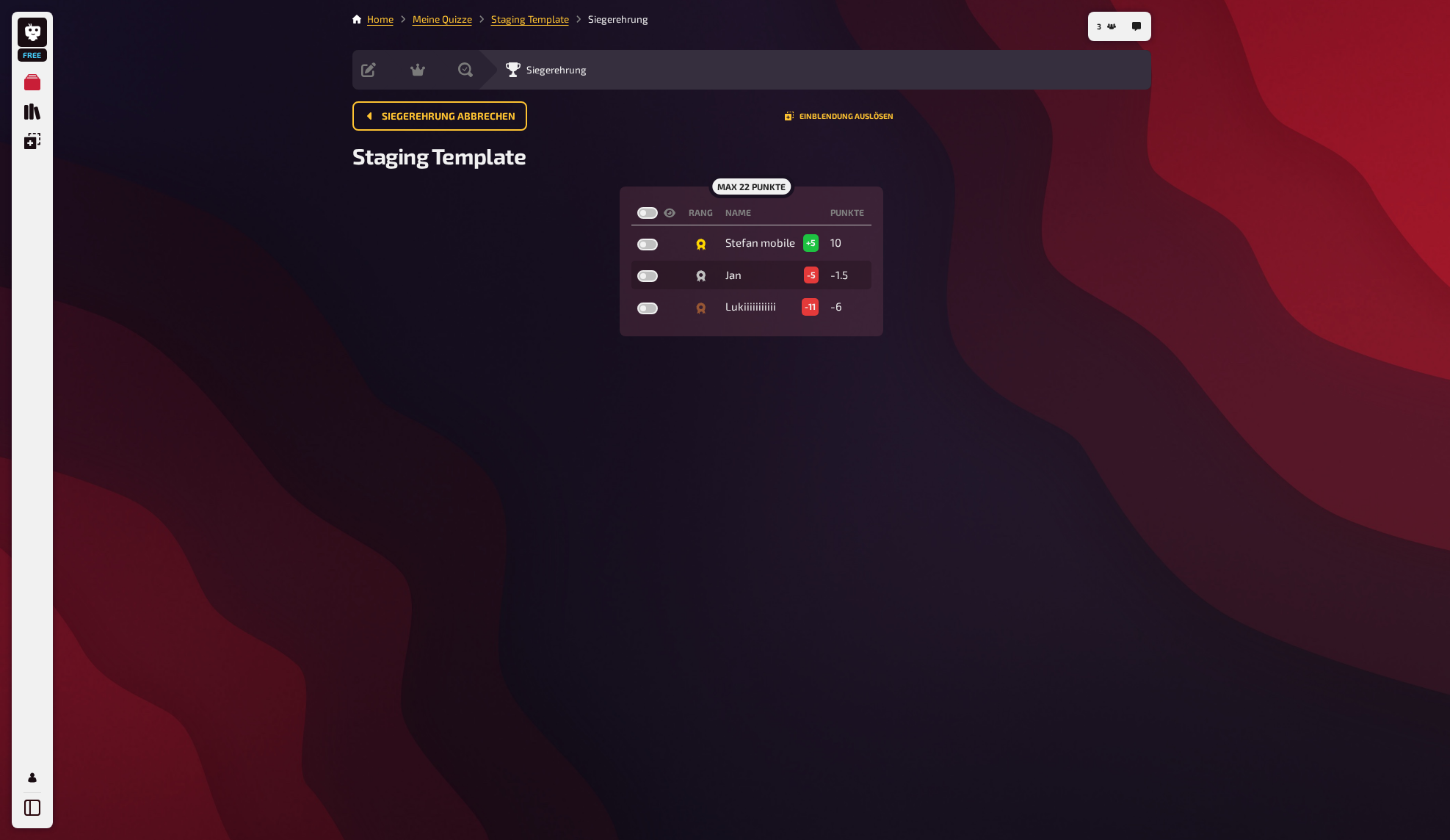
click at [1099, 317] on div "max 22 Punkte Rang Name Punkte Stefan mobile +5 10 Jan -5 -1.5 Lukiiiiiiiiiii -…" at bounding box center [752, 261] width 799 height 150
click at [1045, 373] on div "3 Home Meine Quizze Staging Template Siegerehrung Vorbereitung Inhalte Bearbeit…" at bounding box center [752, 420] width 822 height 840
drag, startPoint x: 977, startPoint y: 332, endPoint x: 959, endPoint y: 337, distance: 18.7
click at [975, 333] on div "max 22 Punkte Rang Name Punkte Stefan mobile +5 10 Jan -5 -1.5 Lukiiiiiiiiiii -…" at bounding box center [752, 261] width 799 height 150
click at [652, 309] on label at bounding box center [647, 307] width 20 height 11
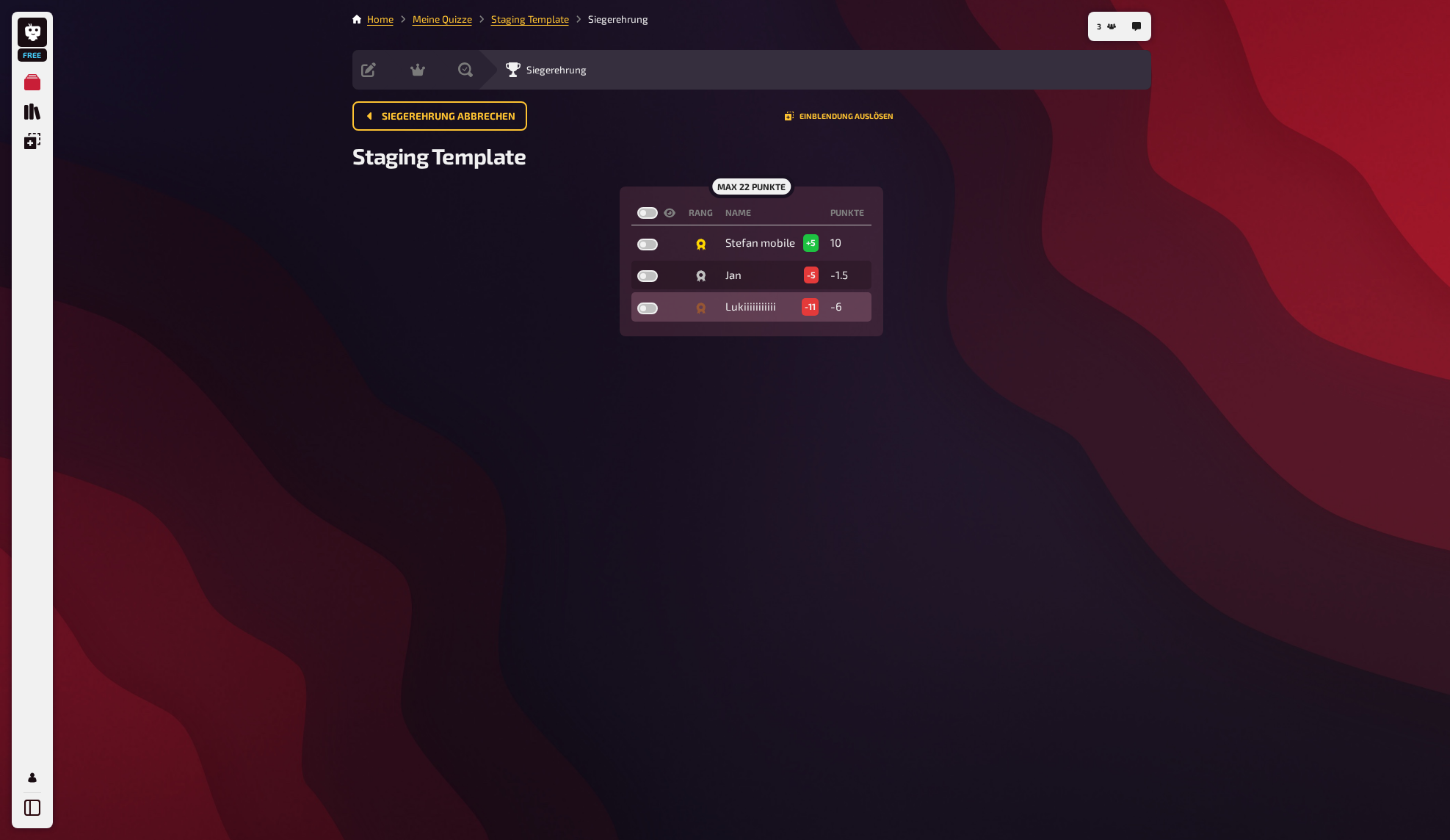
click at [638, 302] on input "checkbox" at bounding box center [637, 302] width 1 height 1
checkbox input "true"
click at [648, 280] on label at bounding box center [647, 276] width 20 height 11
click at [638, 270] on input "checkbox" at bounding box center [637, 269] width 1 height 1
checkbox input "true"
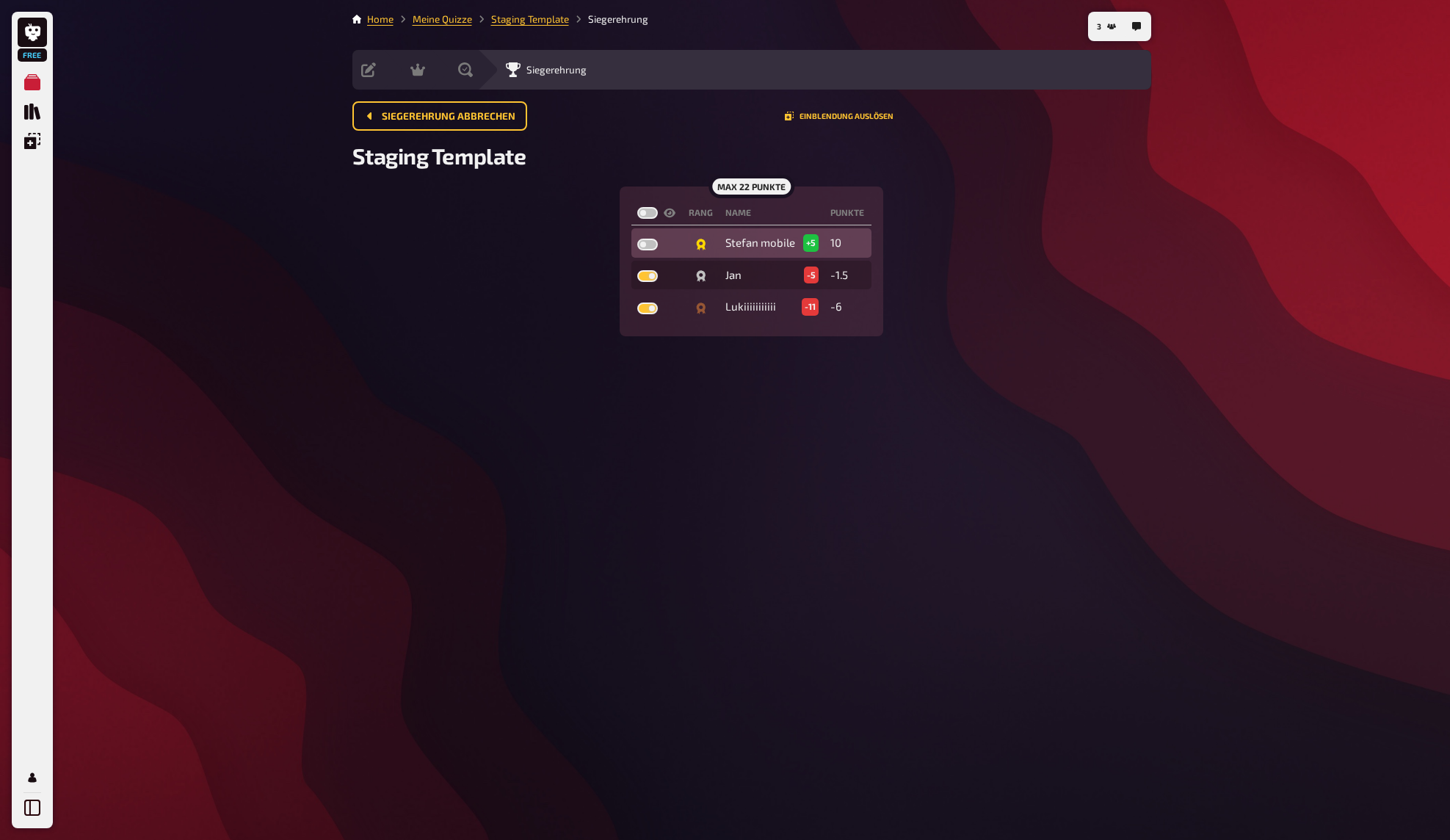
click at [649, 246] on label at bounding box center [647, 244] width 20 height 11
click at [638, 239] on input "checkbox" at bounding box center [637, 238] width 1 height 1
checkbox input "true"
click at [1056, 281] on div "max 22 Punkte Rang Name Punkte Stefan mobile +5 10 Jan -5 -1.5 Lukiiiiiiiiiii -…" at bounding box center [752, 261] width 799 height 150
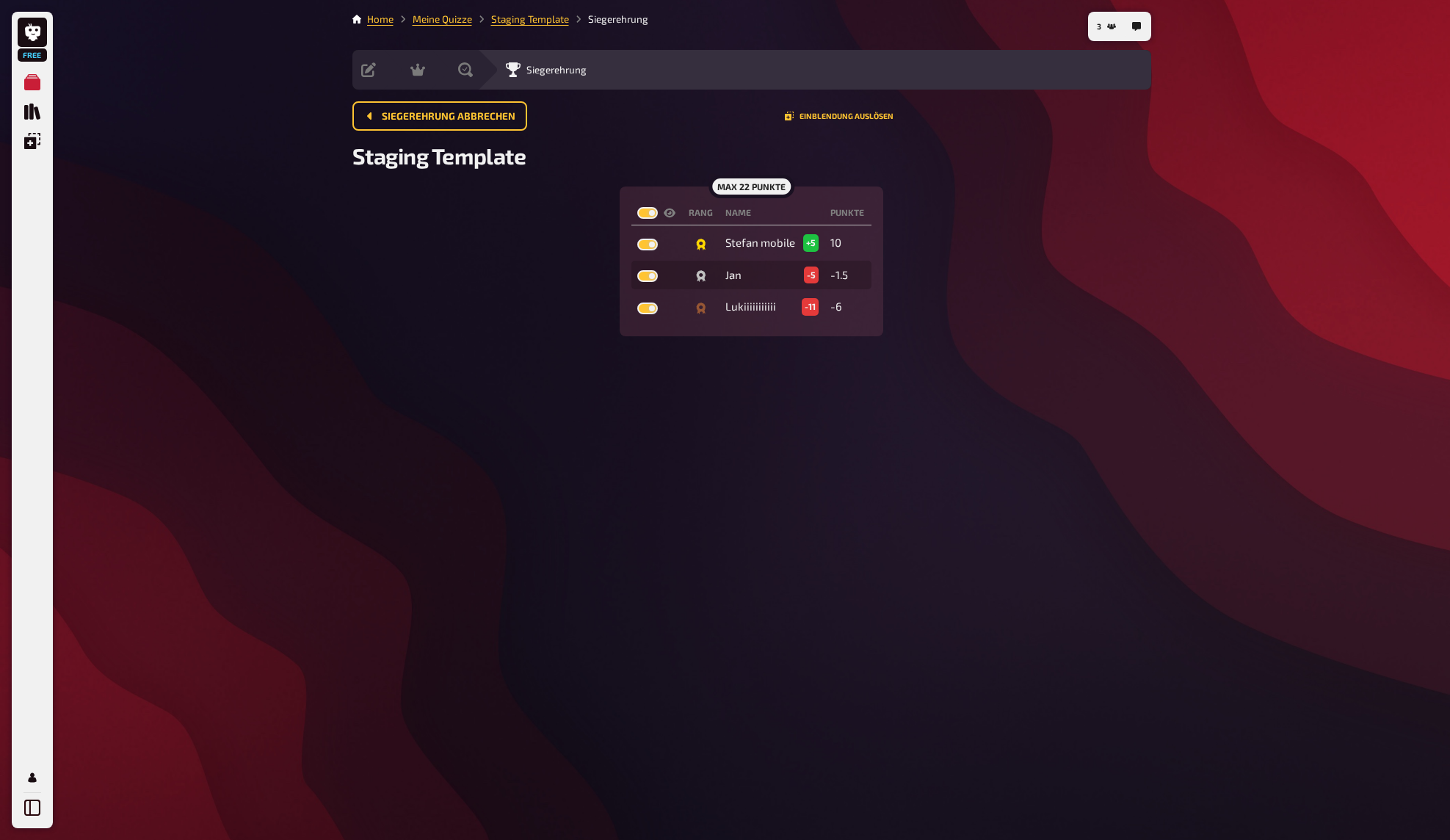
click at [1043, 284] on div "max 22 Punkte Rang Name Punkte Stefan mobile +5 10 Jan -5 -1.5 Lukiiiiiiiiiii -…" at bounding box center [752, 261] width 799 height 150
click at [855, 113] on button "Einblendung auslösen" at bounding box center [840, 116] width 109 height 9
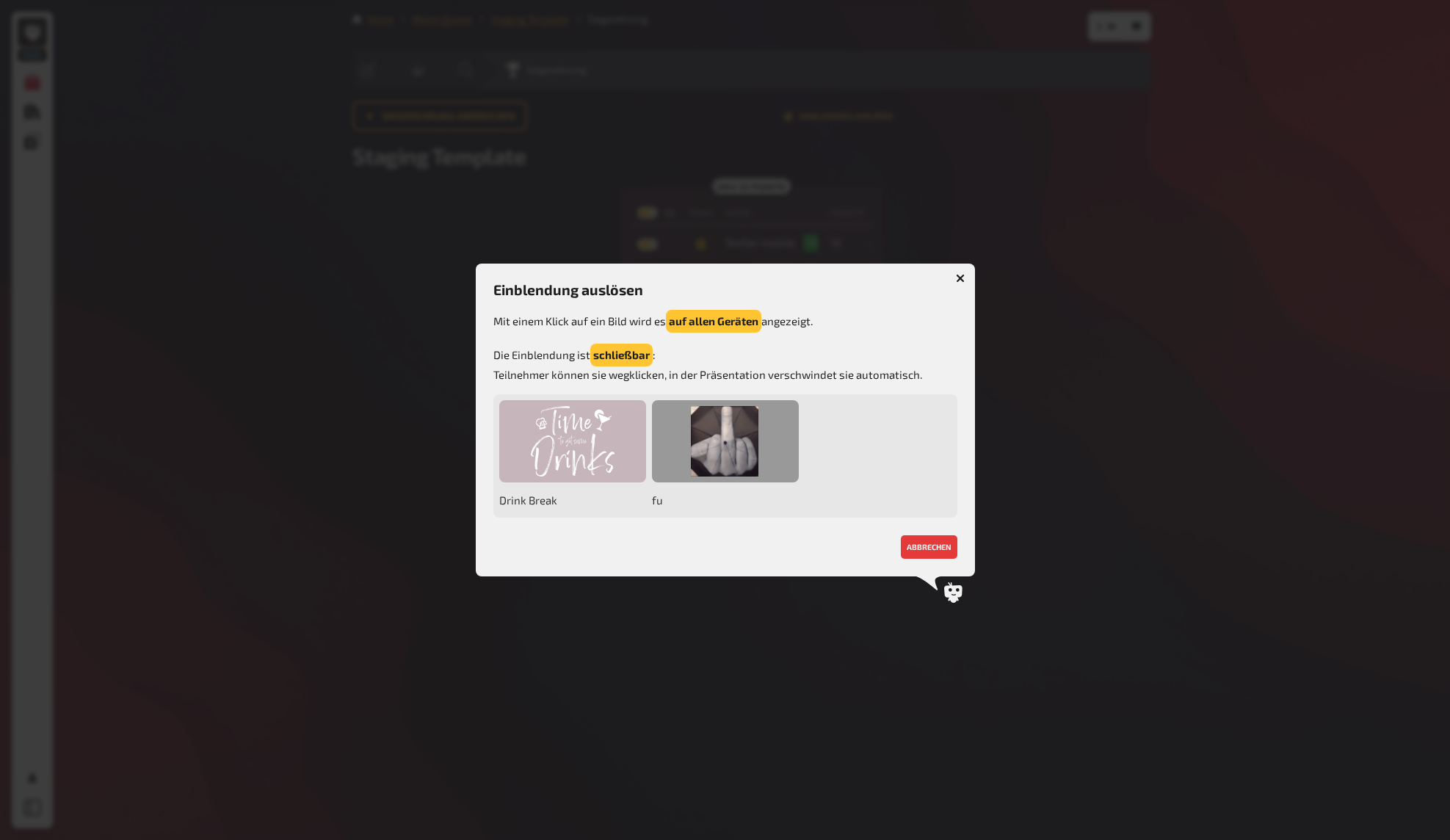
click at [737, 414] on div at bounding box center [725, 442] width 147 height 83
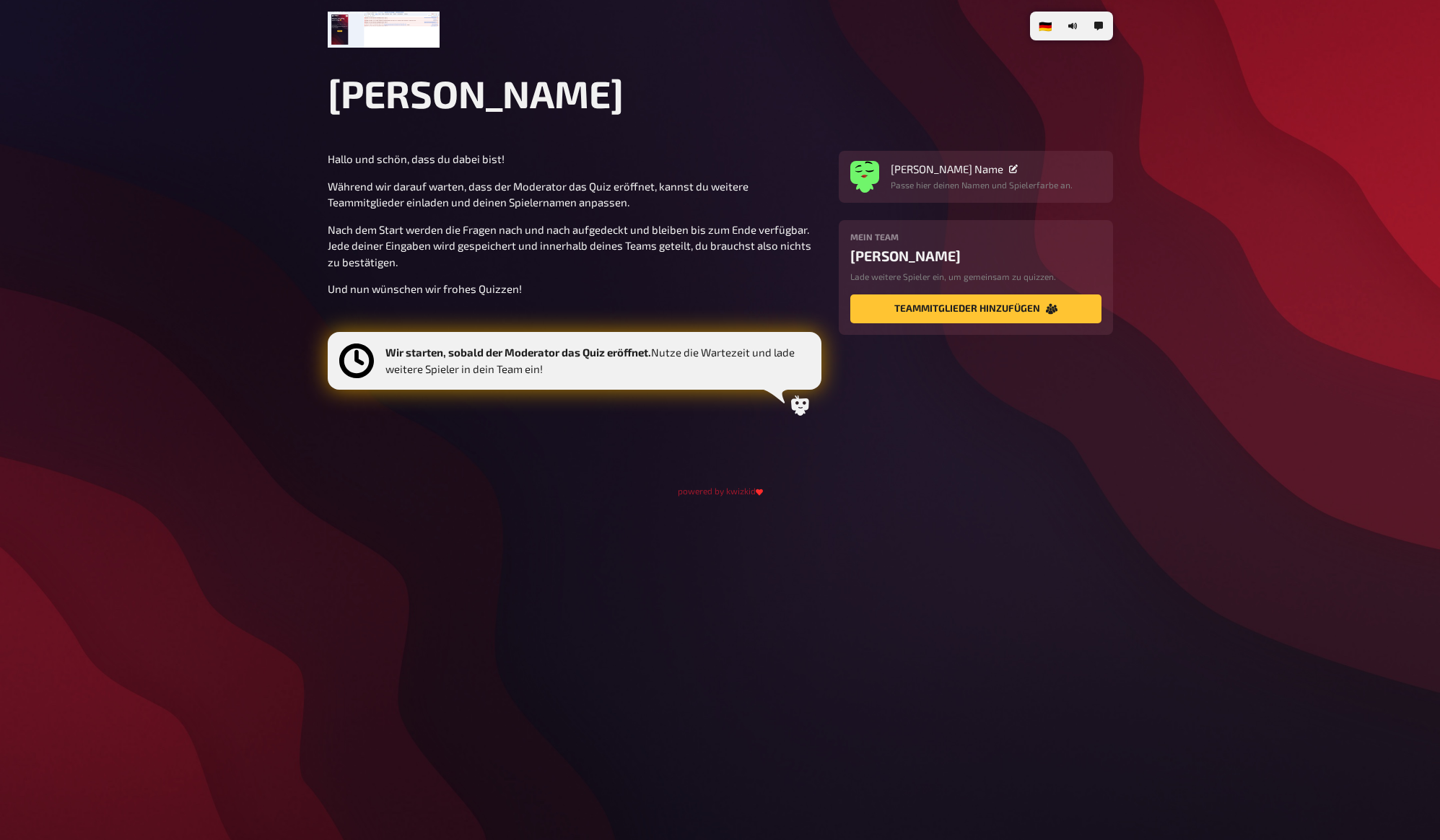
click at [1235, 435] on div "🇩🇪 Deutsch 🇬🇧 English 🇳🇱 Nederlands Lukis Quiz Hallo und schön, dass du dabei b…" at bounding box center [720, 420] width 1440 height 840
click at [1238, 426] on div "🇩🇪 Deutsch 🇬🇧 English 🇳🇱 Nederlands Lukis Quiz Hallo und schön, dass du dabei b…" at bounding box center [720, 420] width 1440 height 840
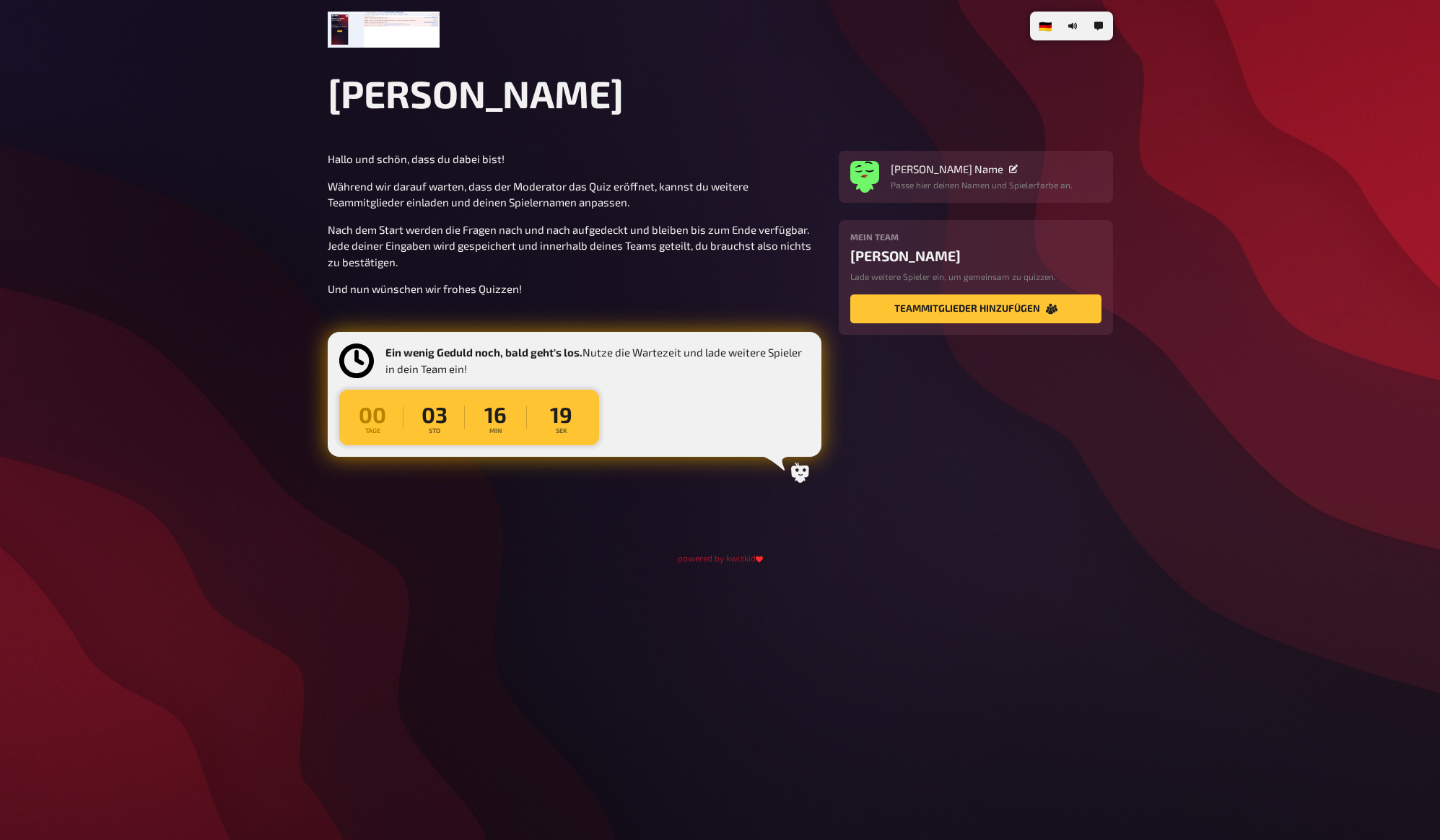
click at [1251, 434] on div "🇩🇪 Deutsch 🇬🇧 English 🇳🇱 Nederlands Lukis Quiz Hallo und schön, dass du dabei b…" at bounding box center [720, 420] width 1440 height 840
click at [1265, 437] on div "🇩🇪 Deutsch 🇬🇧 English 🇳🇱 Nederlands Lukis Quiz Hallo und schön, dass du dabei b…" at bounding box center [720, 420] width 1440 height 840
click at [1264, 437] on div "🇩🇪 Deutsch 🇬🇧 English 🇳🇱 Nederlands Lukis Quiz Hallo und schön, dass du dabei b…" at bounding box center [720, 420] width 1440 height 840
click at [1259, 410] on div "🇩🇪 Deutsch 🇬🇧 English 🇳🇱 Nederlands Lukis Quiz Hallo und schön, dass du dabei b…" at bounding box center [720, 420] width 1440 height 840
click at [1258, 411] on div "🇩🇪 Deutsch 🇬🇧 English 🇳🇱 Nederlands Lukis Quiz Hallo und schön, dass du dabei b…" at bounding box center [720, 420] width 1440 height 840
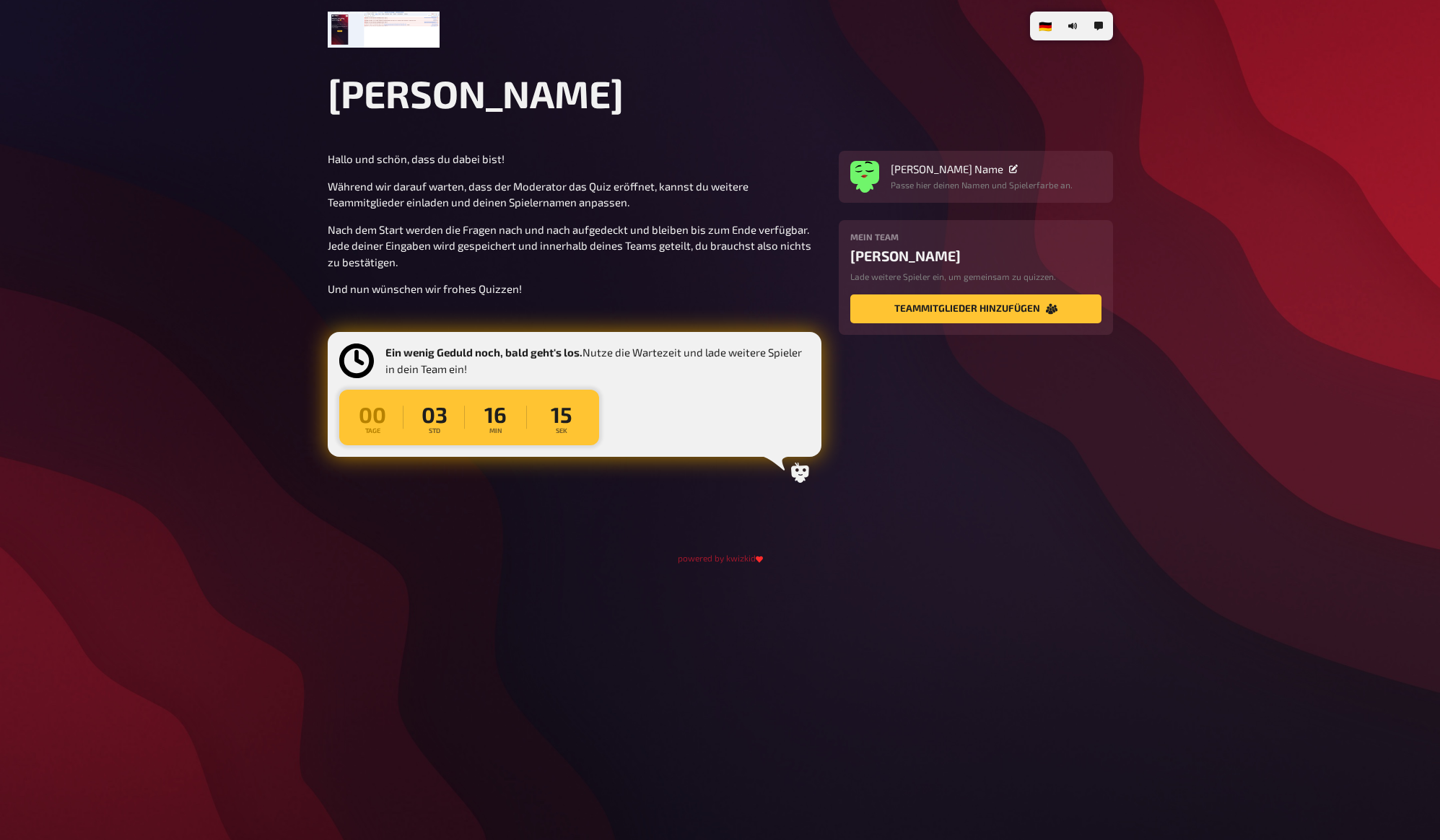
click at [470, 421] on div "00 Tage 03 Std 16 Min 15 Sek" at bounding box center [469, 418] width 260 height 55
drag, startPoint x: 427, startPoint y: 414, endPoint x: 628, endPoint y: 402, distance: 201.4
click at [622, 402] on div "Ein wenig Geduld noch, bald geht's los. Nutze die Wartezeit und lade weitere Sp…" at bounding box center [574, 395] width 471 height 102
click at [628, 402] on div "Ein wenig Geduld noch, bald geht's los. Nutze die Wartezeit und lade weitere Sp…" at bounding box center [574, 395] width 471 height 102
click at [998, 426] on section "Hallo und schön, dass du dabei bist! Während wir darauf warten, dass der Modera…" at bounding box center [721, 321] width 786 height 341
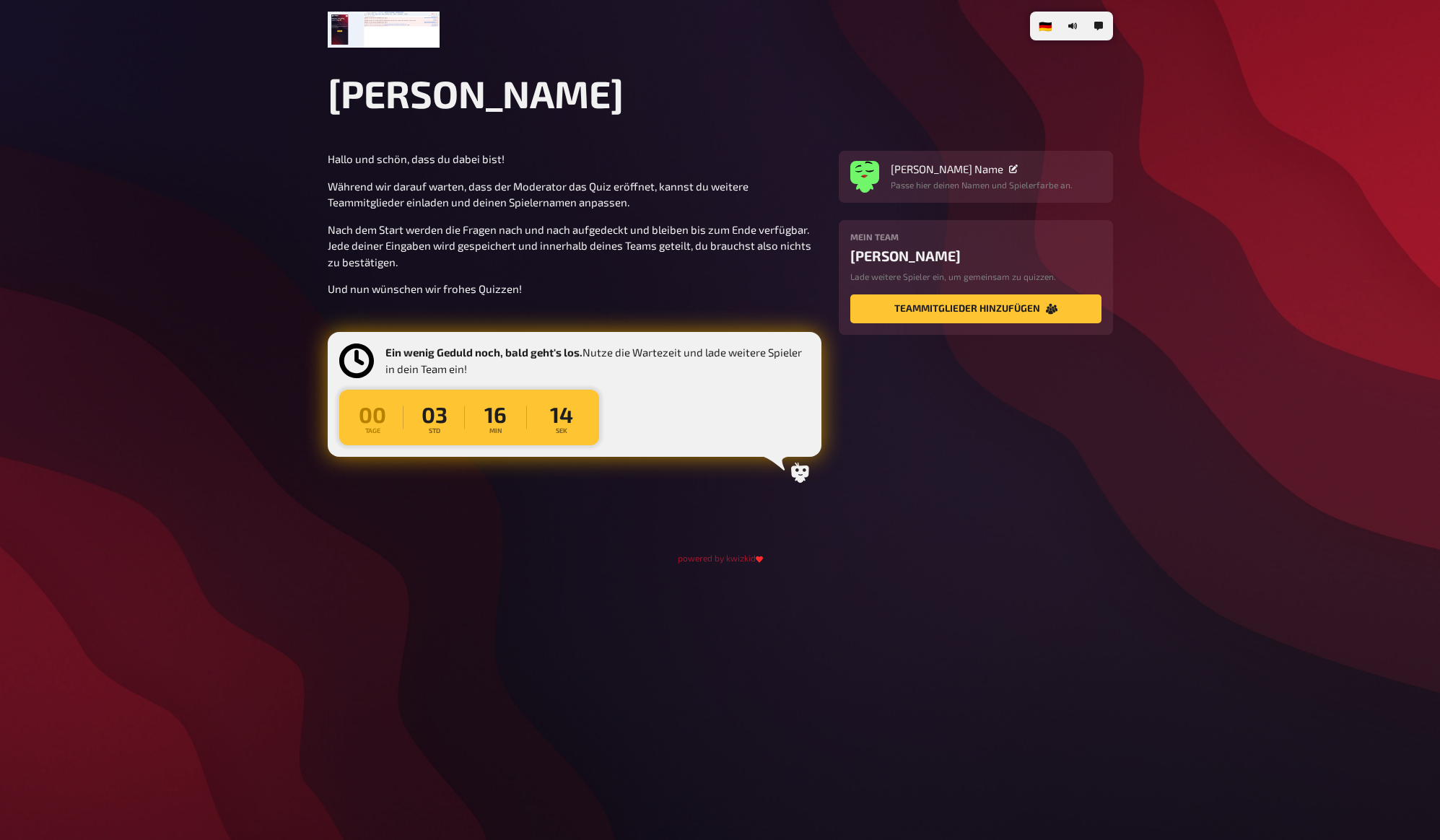
click at [1011, 440] on section "Hallo und schön, dass du dabei bist! Während wir darauf warten, dass der Modera…" at bounding box center [721, 321] width 786 height 341
click at [964, 310] on button "Teammitglieder hinzufügen" at bounding box center [976, 308] width 251 height 28
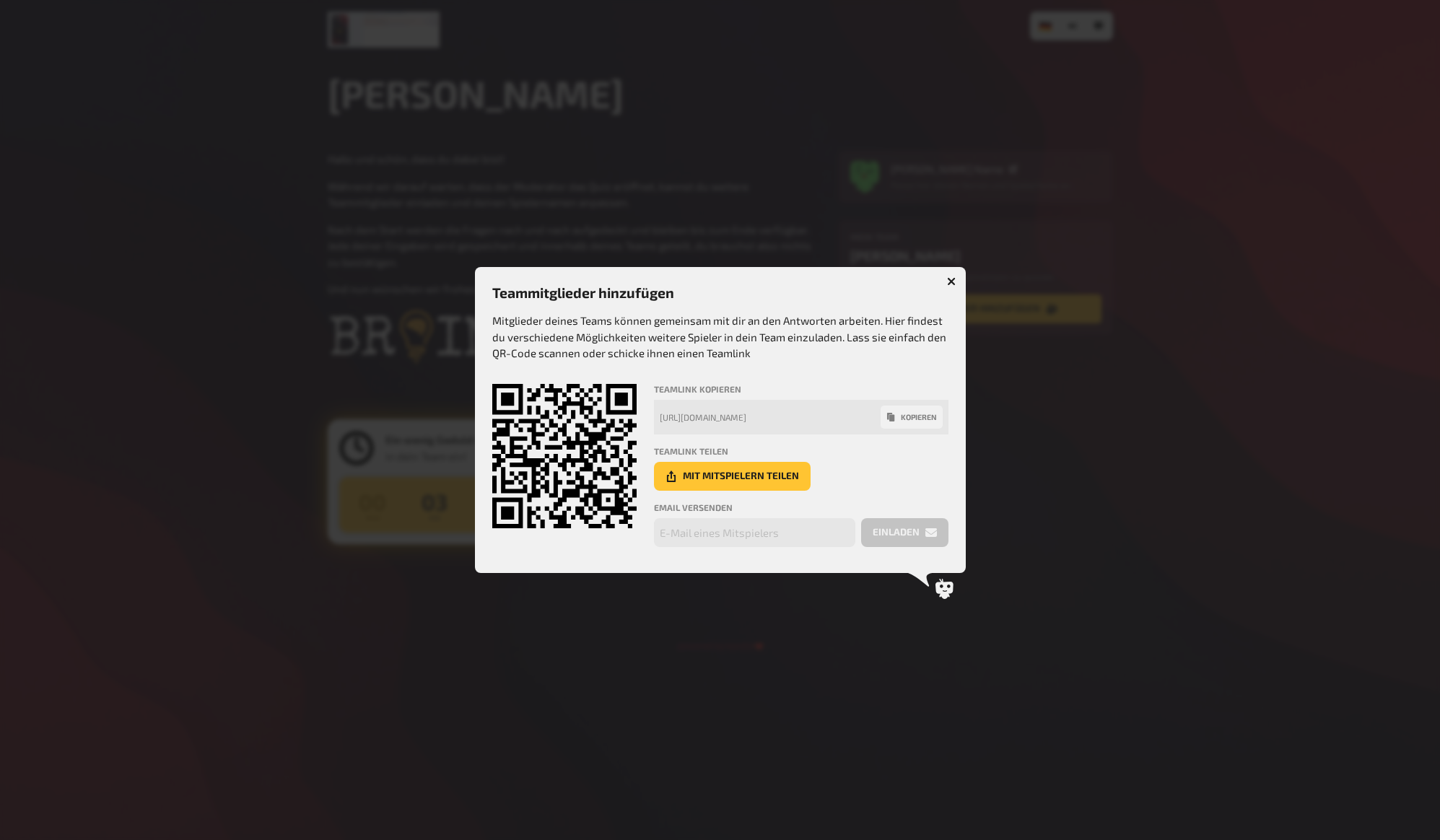
click at [1083, 415] on div at bounding box center [720, 420] width 1440 height 840
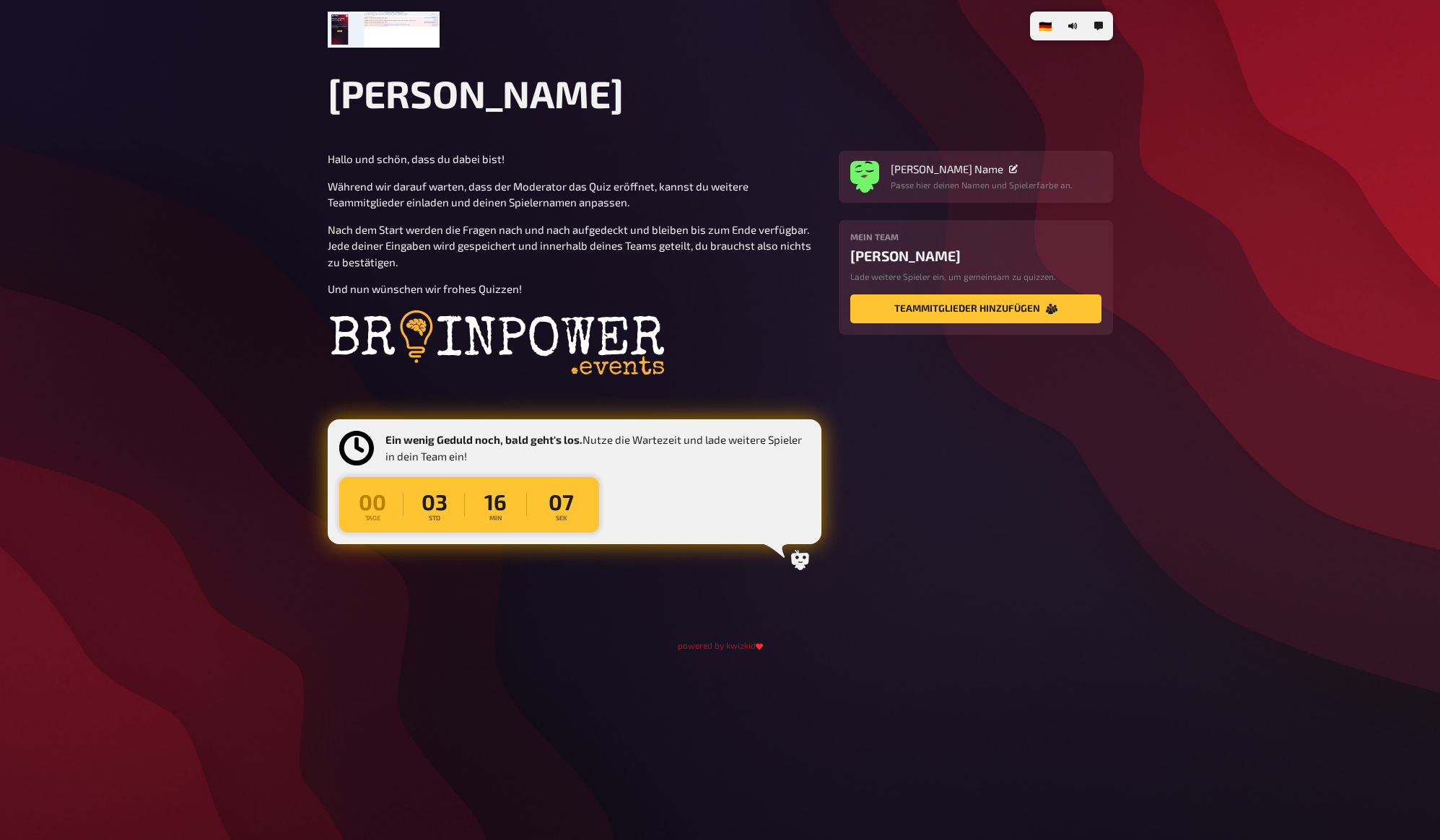
click at [1151, 390] on div "🇩🇪 Deutsch 🇬🇧 English 🇳🇱 Nederlands Lukis Quiz Hallo und schön, dass du dabei b…" at bounding box center [720, 420] width 1440 height 840
click at [1156, 404] on div "🇩🇪 Deutsch 🇬🇧 English 🇳🇱 Nederlands Lukis Quiz Hallo und schön, dass du dabei b…" at bounding box center [720, 420] width 1440 height 840
click at [1153, 401] on div "🇩🇪 Deutsch 🇬🇧 English 🇳🇱 Nederlands Lukis Quiz Hallo und schön, dass du dabei b…" at bounding box center [720, 420] width 1440 height 840
click at [587, 348] on img at bounding box center [496, 345] width 338 height 74
click at [595, 332] on img at bounding box center [496, 345] width 338 height 74
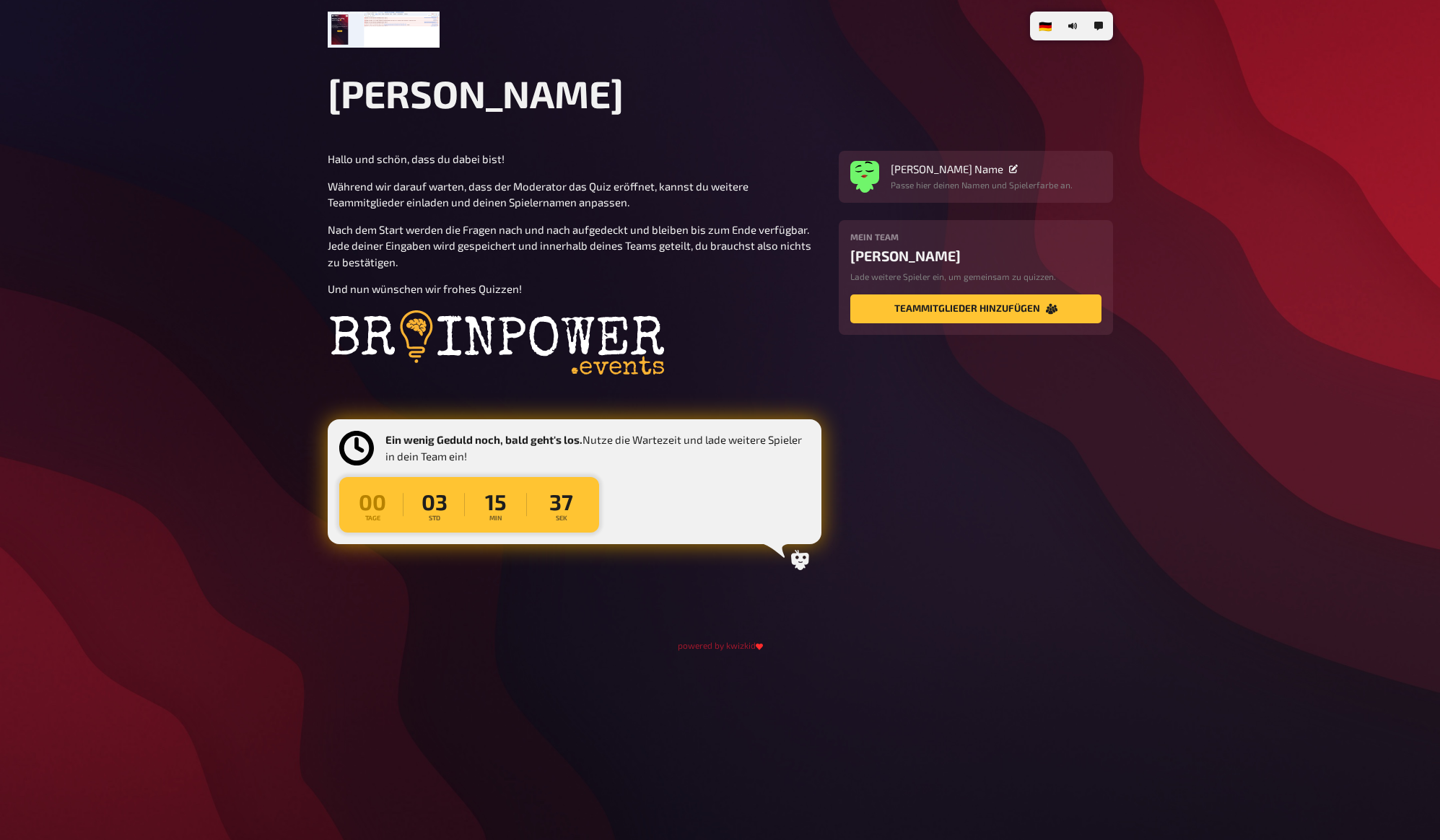
click at [616, 268] on p "Nach dem Start werden die Fragen nach und nach aufgedeckt und bleiben bis zum E…" at bounding box center [575, 246] width 494 height 49
click at [615, 283] on p "Und nun wünschen wir frohes Quizzen!" at bounding box center [575, 288] width 494 height 16
click at [623, 273] on div "Hallo und schön, dass du dabei bist! Während wir darauf warten, dass der Modera…" at bounding box center [575, 268] width 494 height 234
click at [623, 197] on span "Während wir darauf warten, dass der Moderator das Quiz eröffnet, kannst du weit…" at bounding box center [540, 194] width 423 height 29
click at [589, 256] on p "Nach dem Start werden die Fragen nach und nach aufgedeckt und bleiben bis zum E…" at bounding box center [575, 246] width 494 height 49
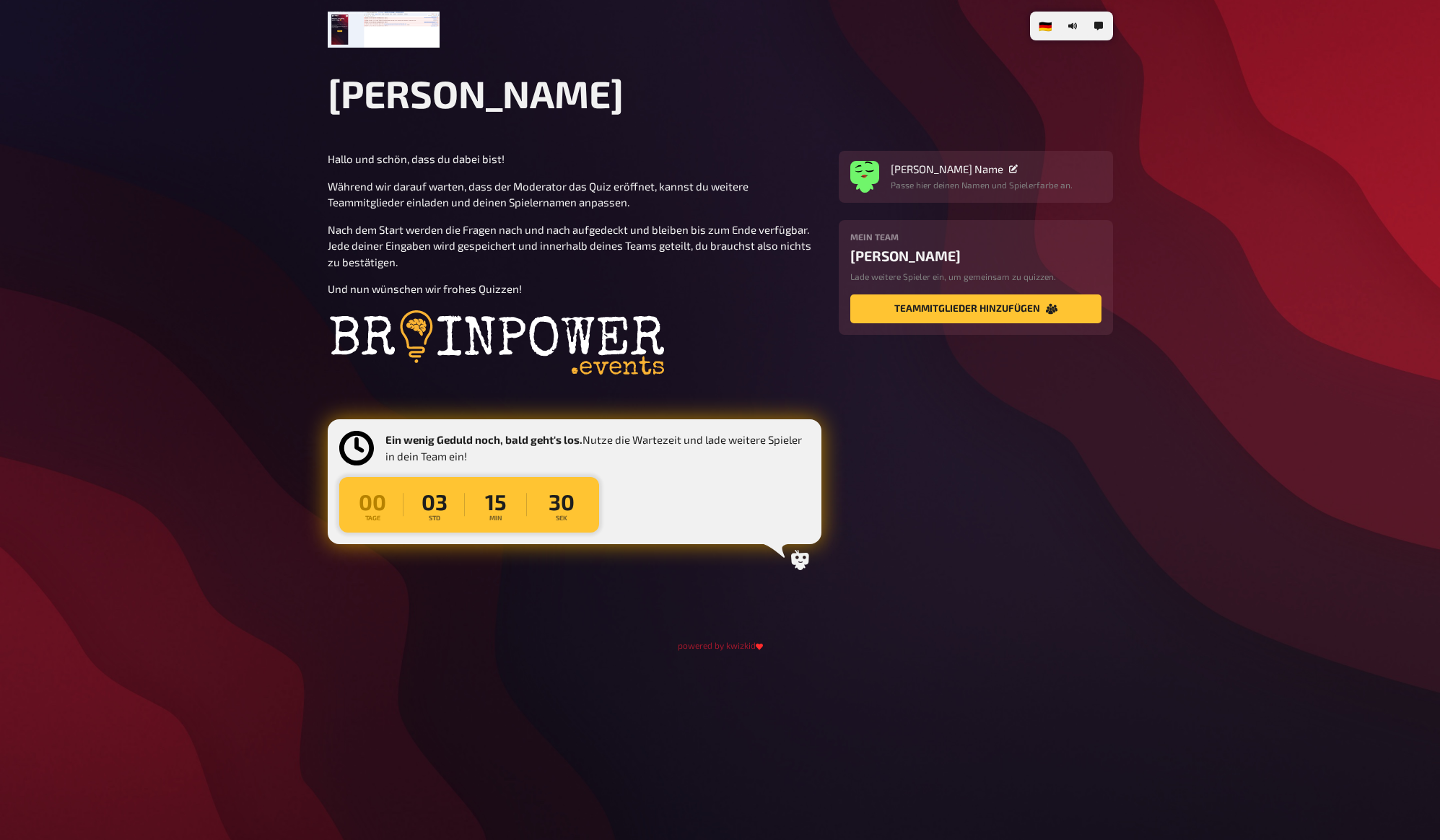
click at [652, 231] on span "Nach dem Start werden die Fragen nach und nach aufgedeckt und bleiben bis zum E…" at bounding box center [571, 245] width 486 height 46
click at [654, 231] on span "Nach dem Start werden die Fragen nach und nach aufgedeckt und bleiben bis zum E…" at bounding box center [571, 245] width 486 height 46
click at [682, 222] on p "Nach dem Start werden die Fragen nach und nach aufgedeckt und bleiben bis zum E…" at bounding box center [575, 246] width 494 height 49
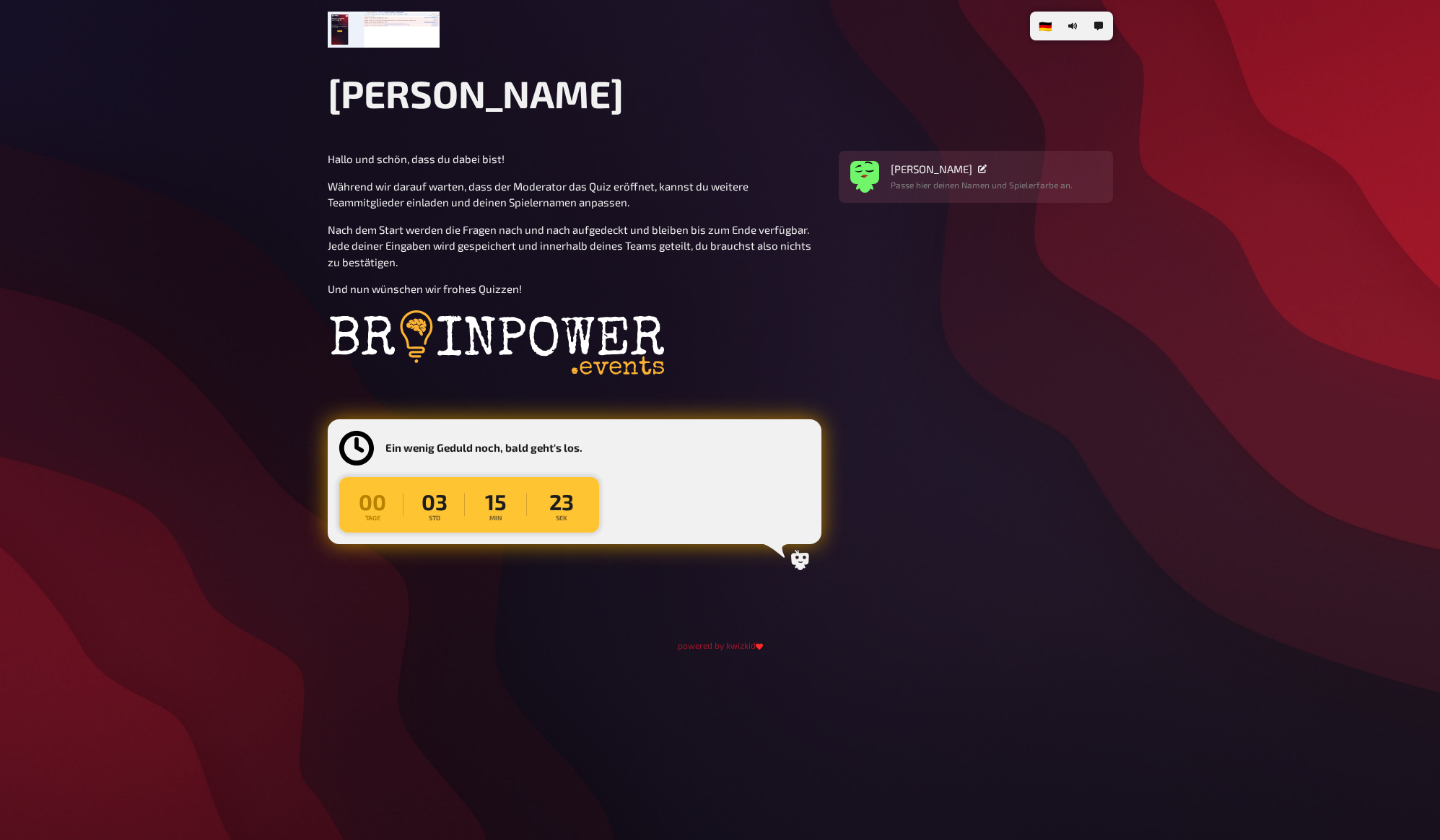
click at [773, 200] on p "Während wir darauf warten, dass der Moderator das Quiz eröffnet, kannst du weit…" at bounding box center [575, 195] width 494 height 33
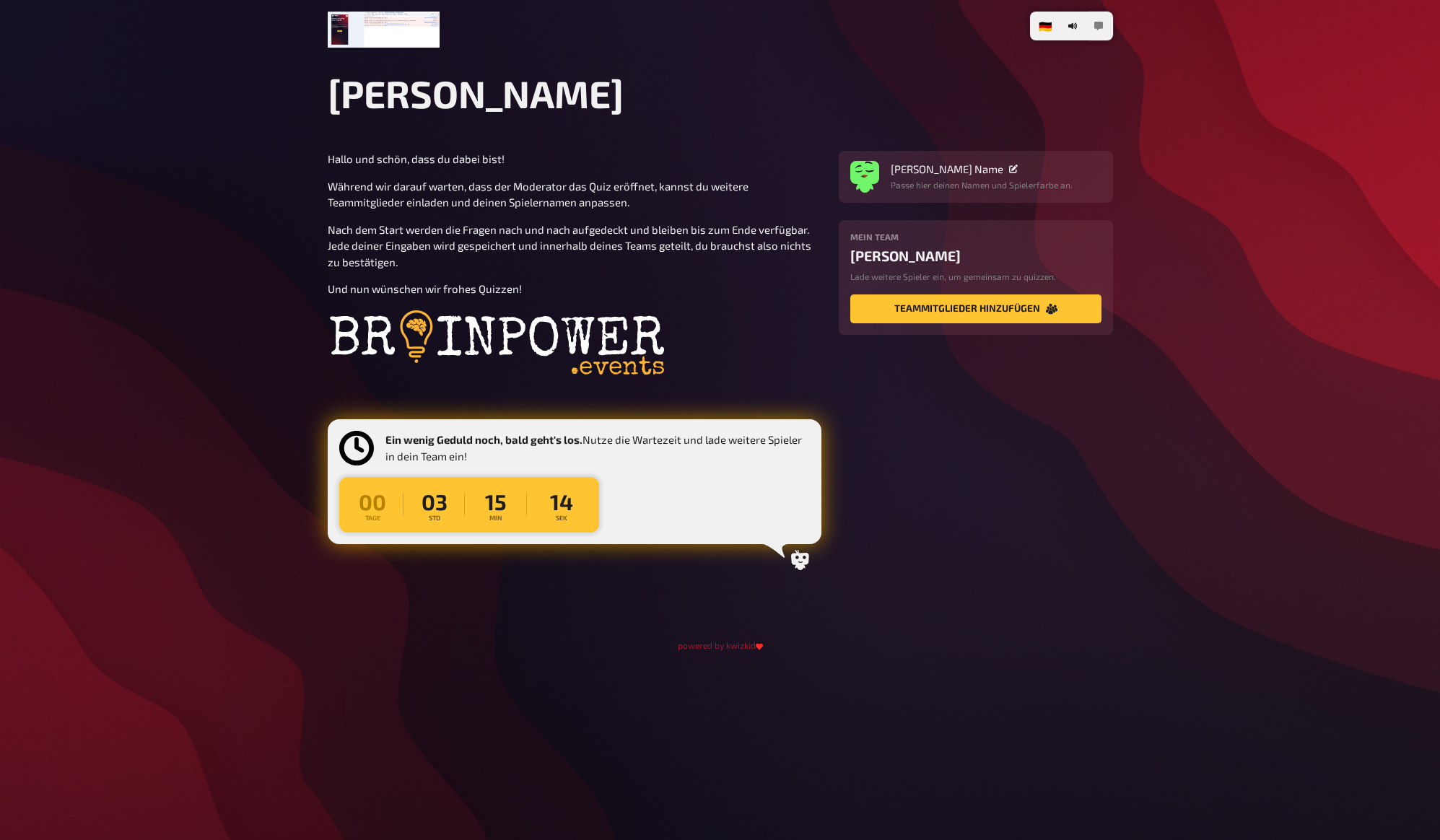
click at [1096, 24] on icon "button" at bounding box center [1099, 26] width 9 height 9
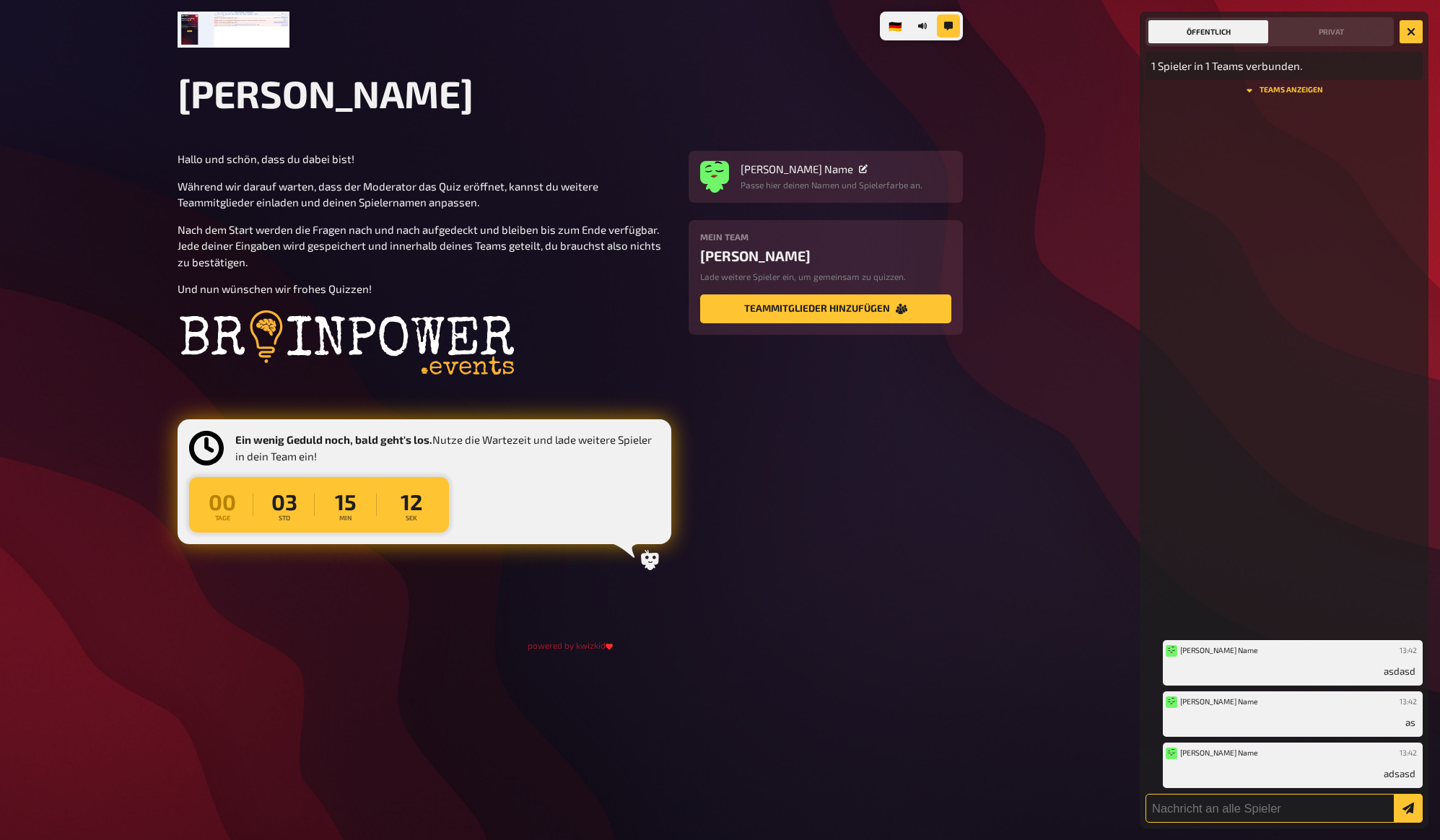
click at [1217, 806] on input "text" at bounding box center [1284, 808] width 277 height 28
type input "asdasdasd"
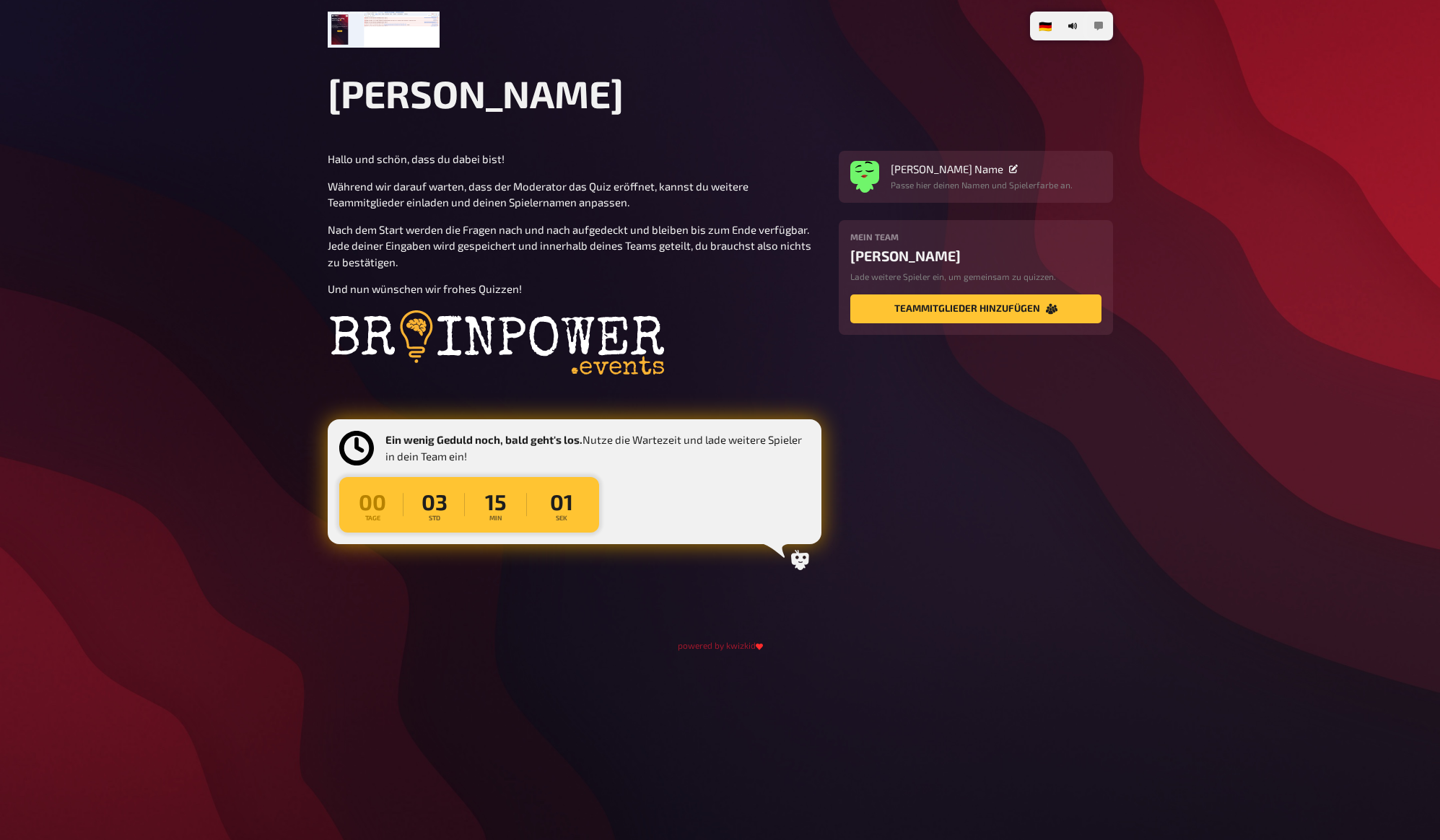
click at [1093, 17] on button "button" at bounding box center [1098, 26] width 23 height 23
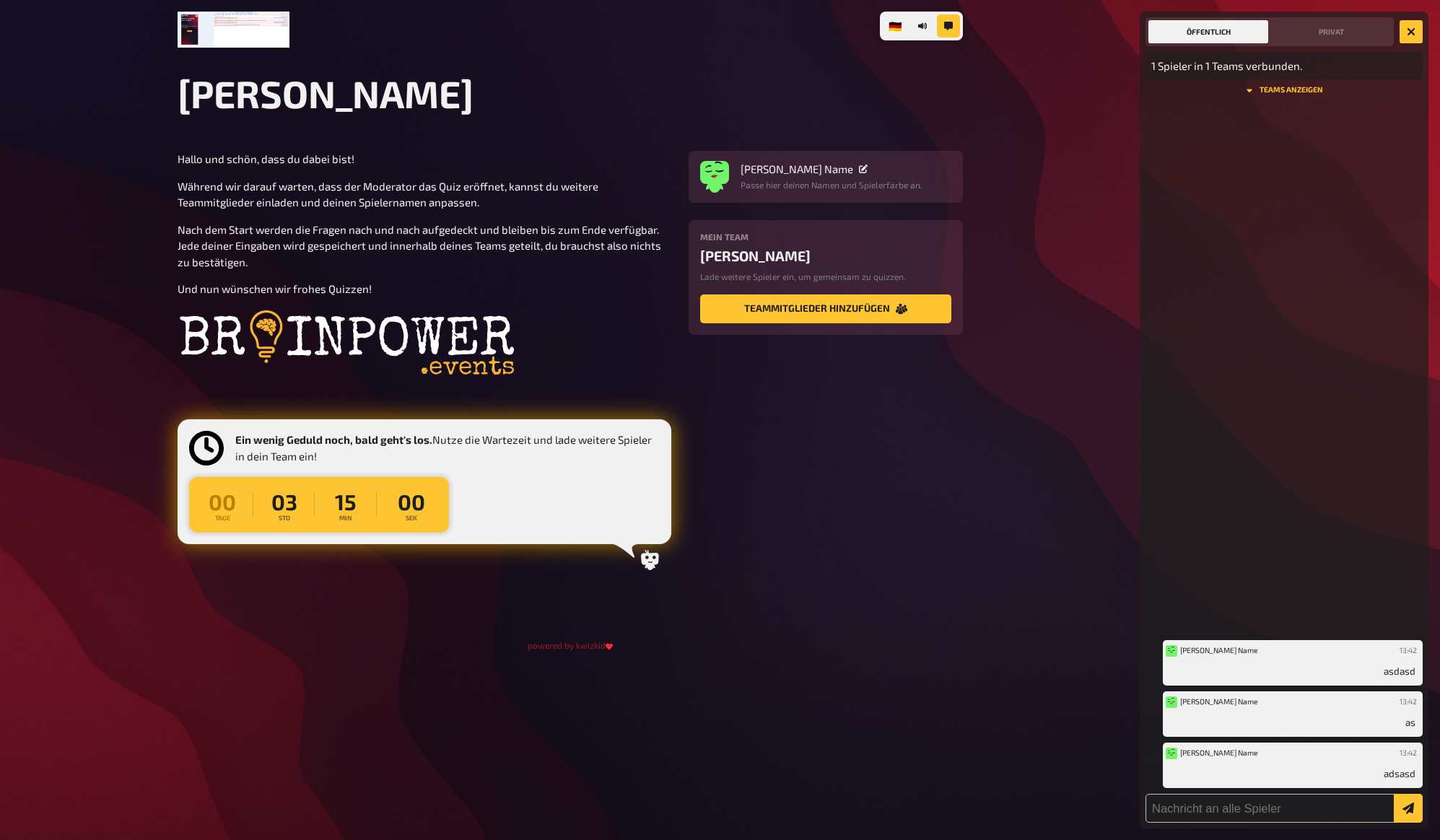
drag, startPoint x: 1089, startPoint y: 701, endPoint x: 1081, endPoint y: 639, distance: 62.5
click at [1087, 695] on div "🇩🇪 Deutsch 🇬🇧 English 🇳🇱 Nederlands Lukis Quiz Hallo und schön, dass du dabei b…" at bounding box center [720, 420] width 1440 height 840
click at [1056, 534] on div "🇩🇪 Deutsch 🇬🇧 English 🇳🇱 Nederlands Lukis Quiz Hallo und schön, dass du dabei b…" at bounding box center [720, 420] width 1440 height 840
click at [1005, 490] on div "🇩🇪 Deutsch 🇬🇧 English 🇳🇱 Nederlands Lukis Quiz Hallo und schön, dass du dabei b…" at bounding box center [720, 420] width 1440 height 840
click at [1022, 213] on div "🇩🇪 Deutsch 🇬🇧 English 🇳🇱 Nederlands Lukis Quiz Hallo und schön, dass du dabei b…" at bounding box center [720, 420] width 1440 height 840
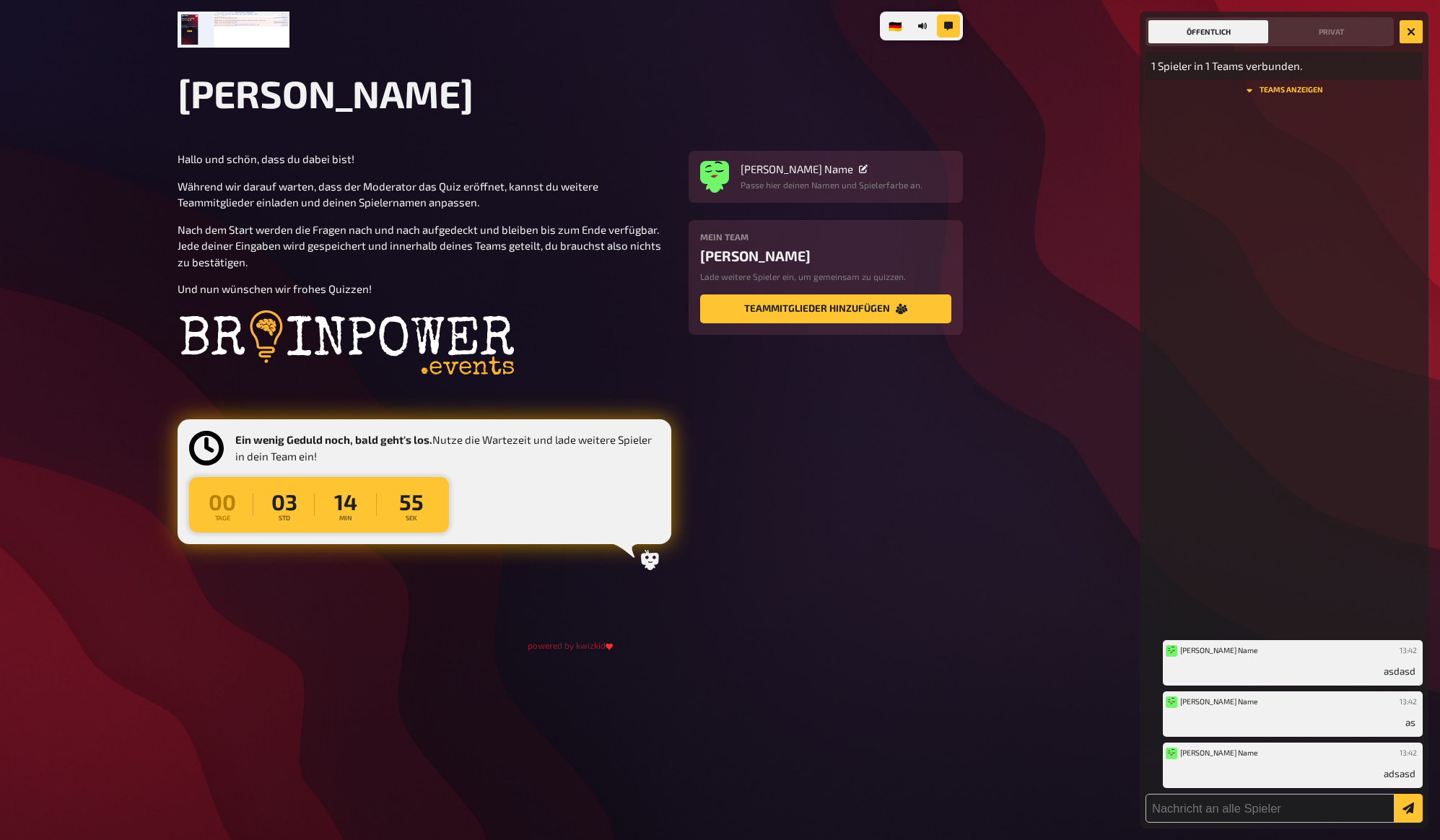
click at [1075, 295] on div "🇩🇪 Deutsch 🇬🇧 English 🇳🇱 Nederlands Lukis Quiz Hallo und schön, dass du dabei b…" at bounding box center [720, 420] width 1440 height 840
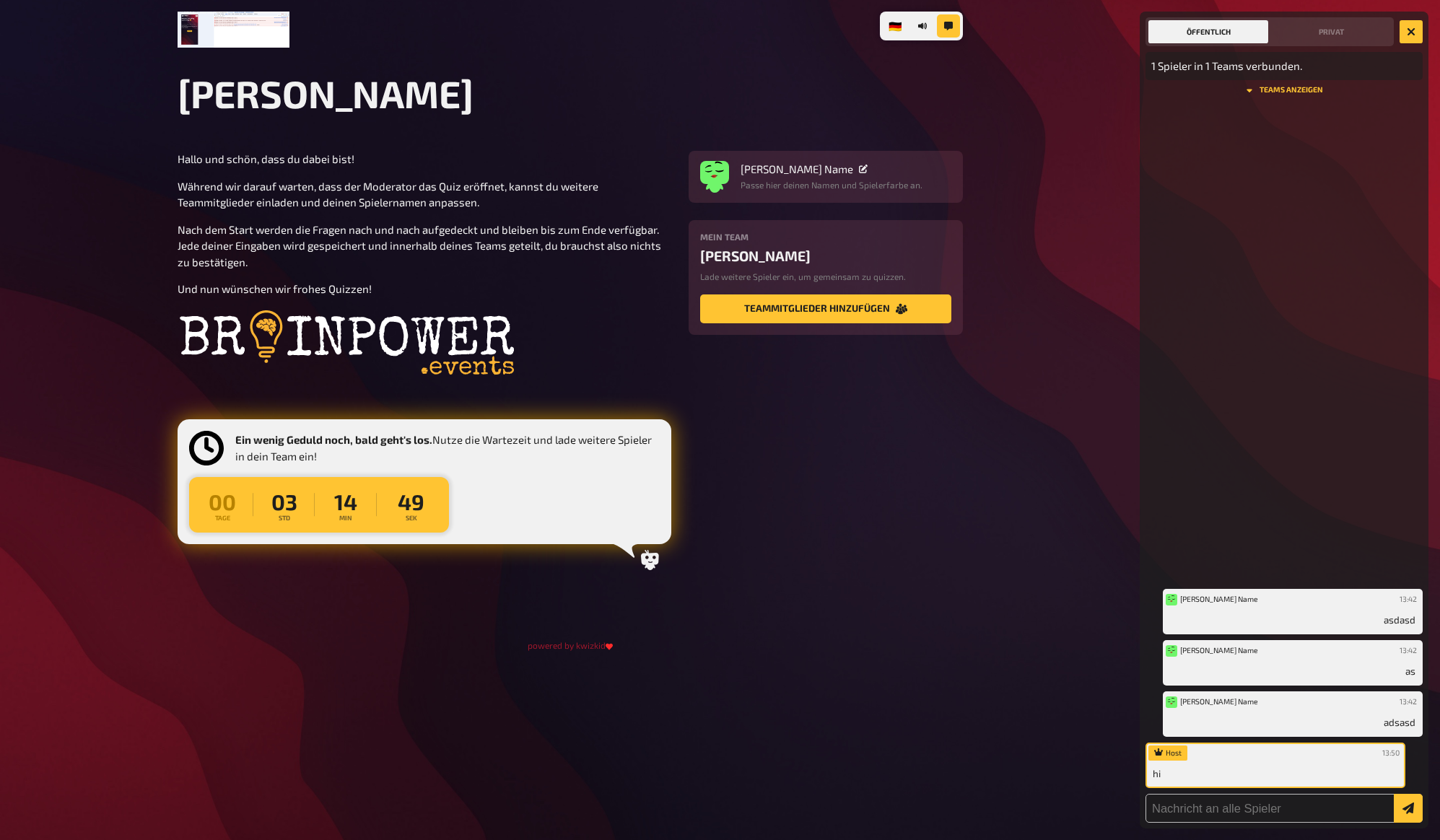
click at [1054, 292] on div "🇩🇪 Deutsch 🇬🇧 English 🇳🇱 Nederlands Lukis Quiz Hallo und schön, dass du dabei b…" at bounding box center [720, 420] width 1440 height 840
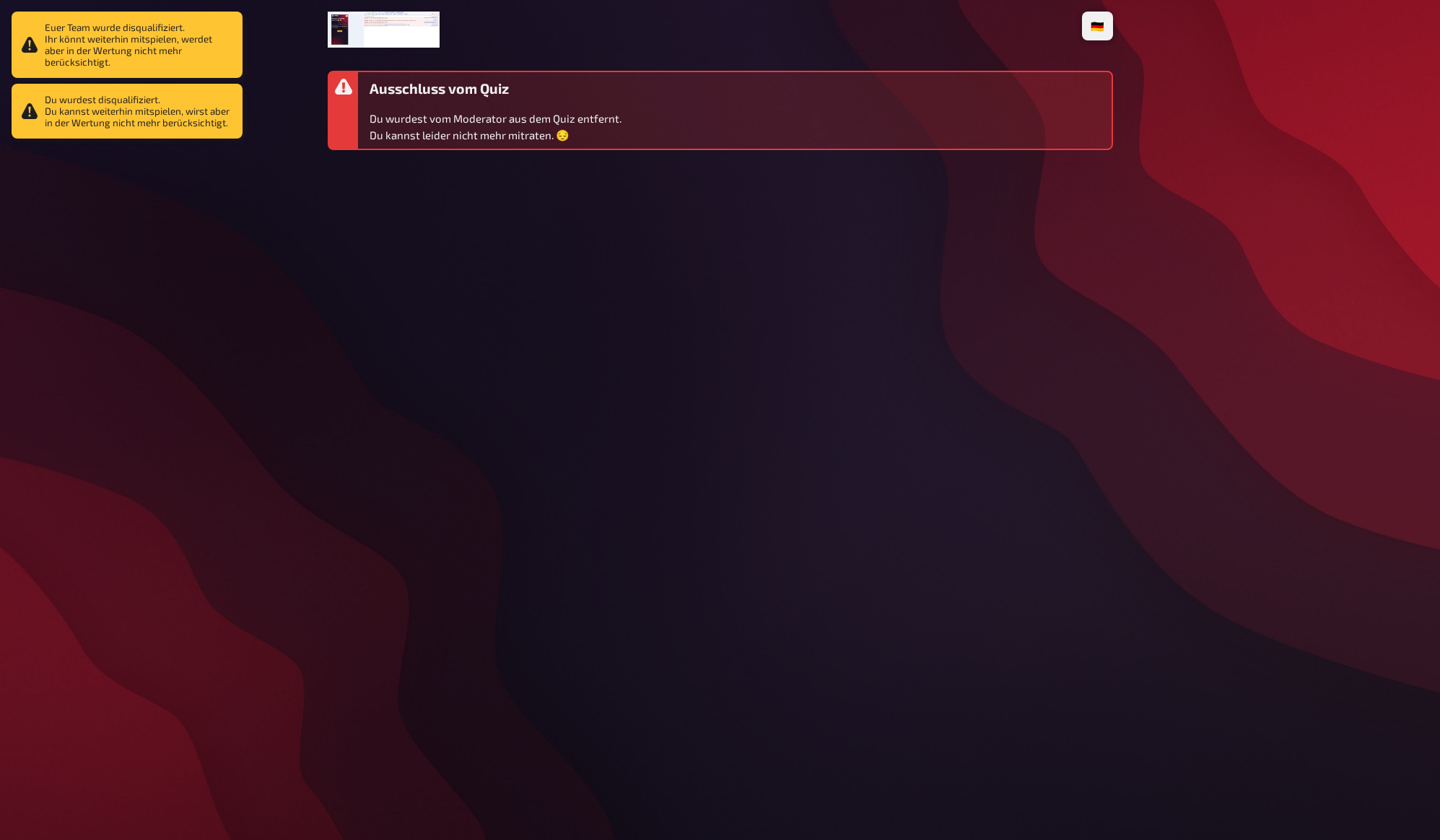
click at [826, 249] on div "🇩🇪 Deutsch 🇬🇧 English 🇳🇱 Nederlands Ausschluss vom Quiz Du wurdest vom Moderato…" at bounding box center [720, 420] width 808 height 840
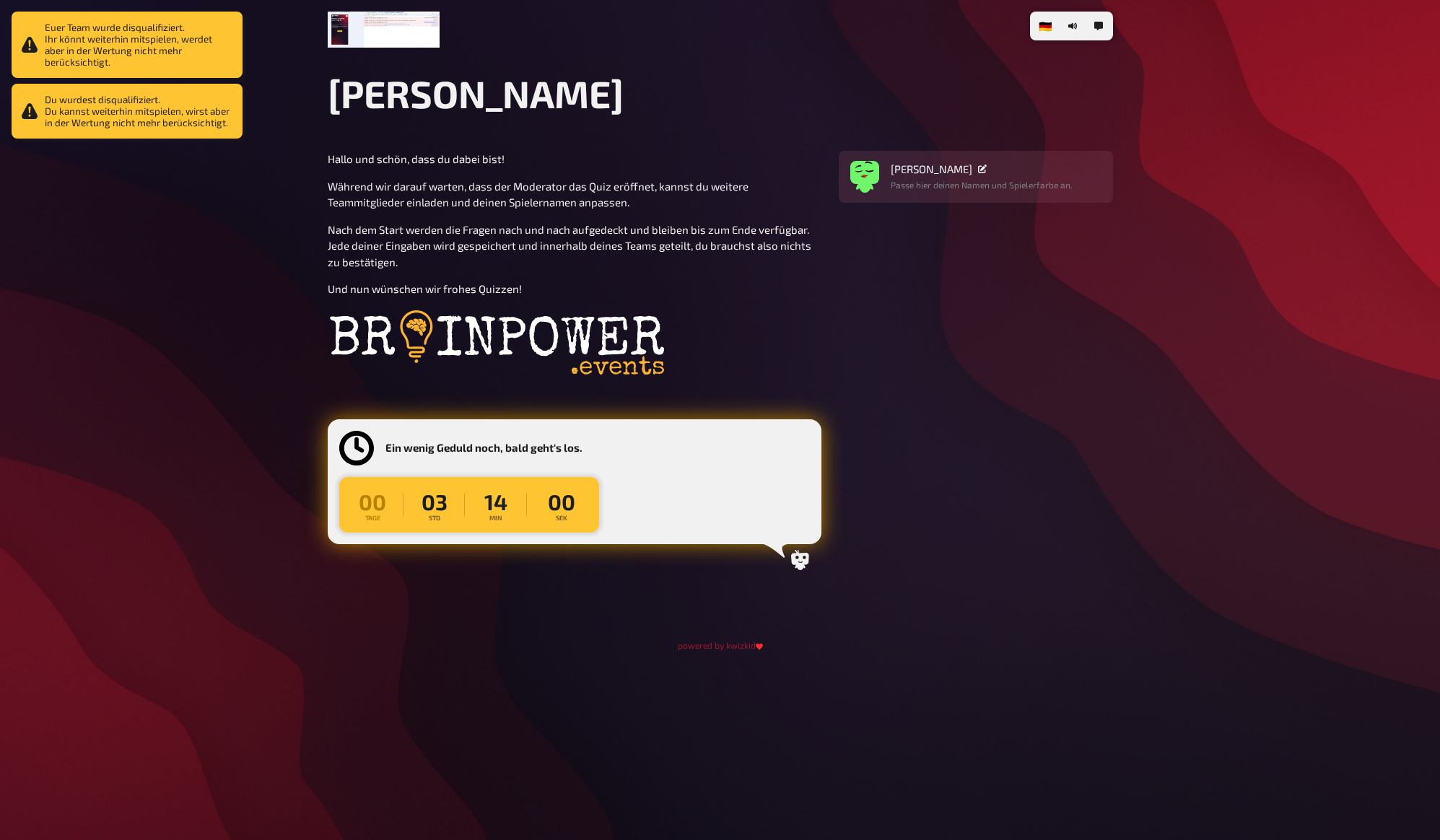
click at [964, 310] on section "Hallo und schön, dass du dabei bist! Während wir darauf warten, dass der Modera…" at bounding box center [721, 365] width 786 height 428
click at [966, 300] on section "Hallo und schön, dass du dabei bist! Während wir darauf warten, dass der Modera…" at bounding box center [721, 365] width 786 height 428
click at [971, 292] on section "Hallo und schön, dass du dabei bist! Während wir darauf warten, dass der Modera…" at bounding box center [721, 365] width 786 height 428
click at [971, 288] on section "Hallo und schön, dass du dabei bist! Während wir darauf warten, dass der Modera…" at bounding box center [721, 365] width 786 height 428
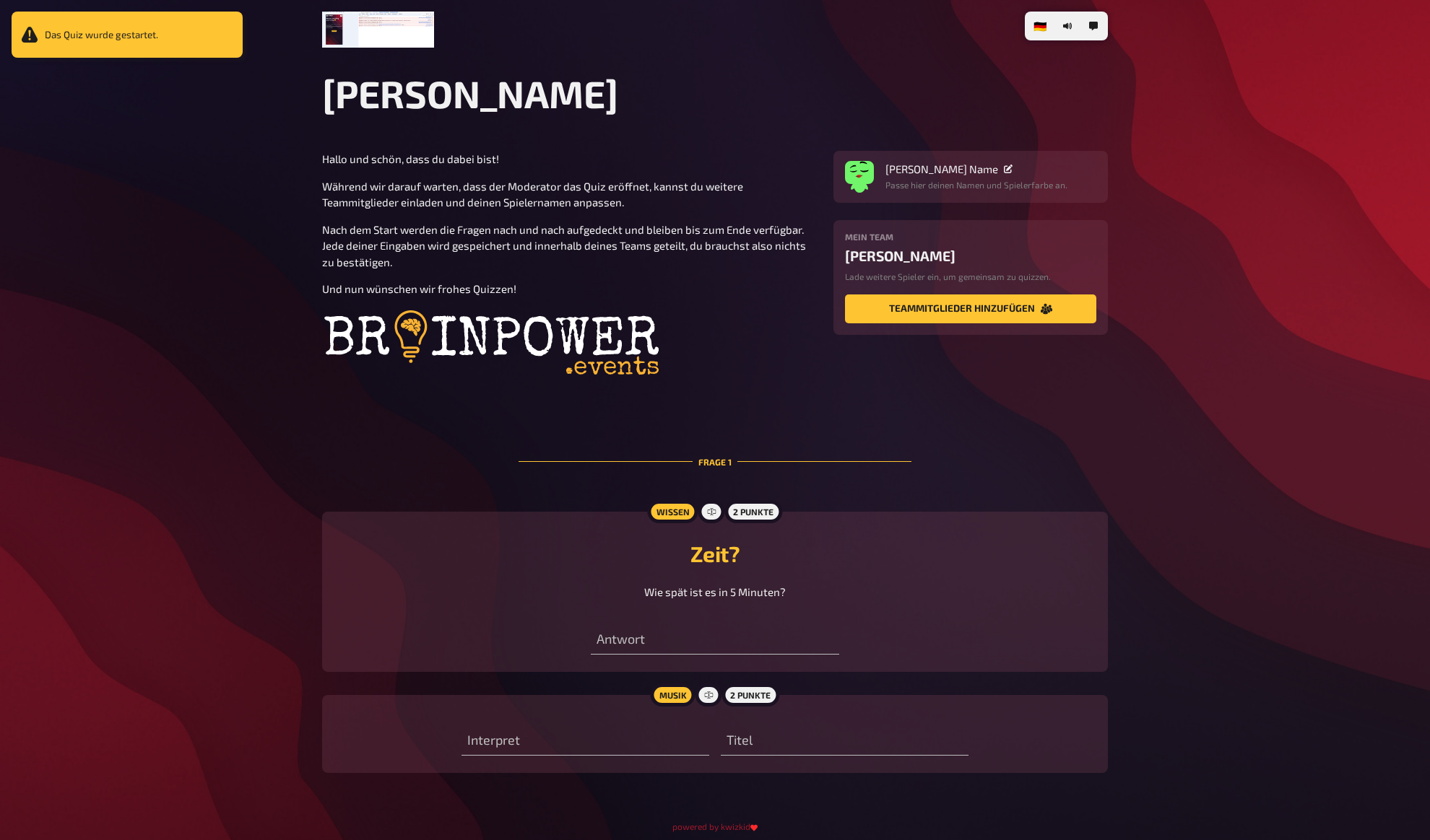
click at [1224, 356] on div "Das Quiz wurde gestartet. 🇩🇪 Deutsch 🇬🇧 English 🇳🇱 Nederlands Lukis Quiz Hallo …" at bounding box center [715, 451] width 1430 height 902
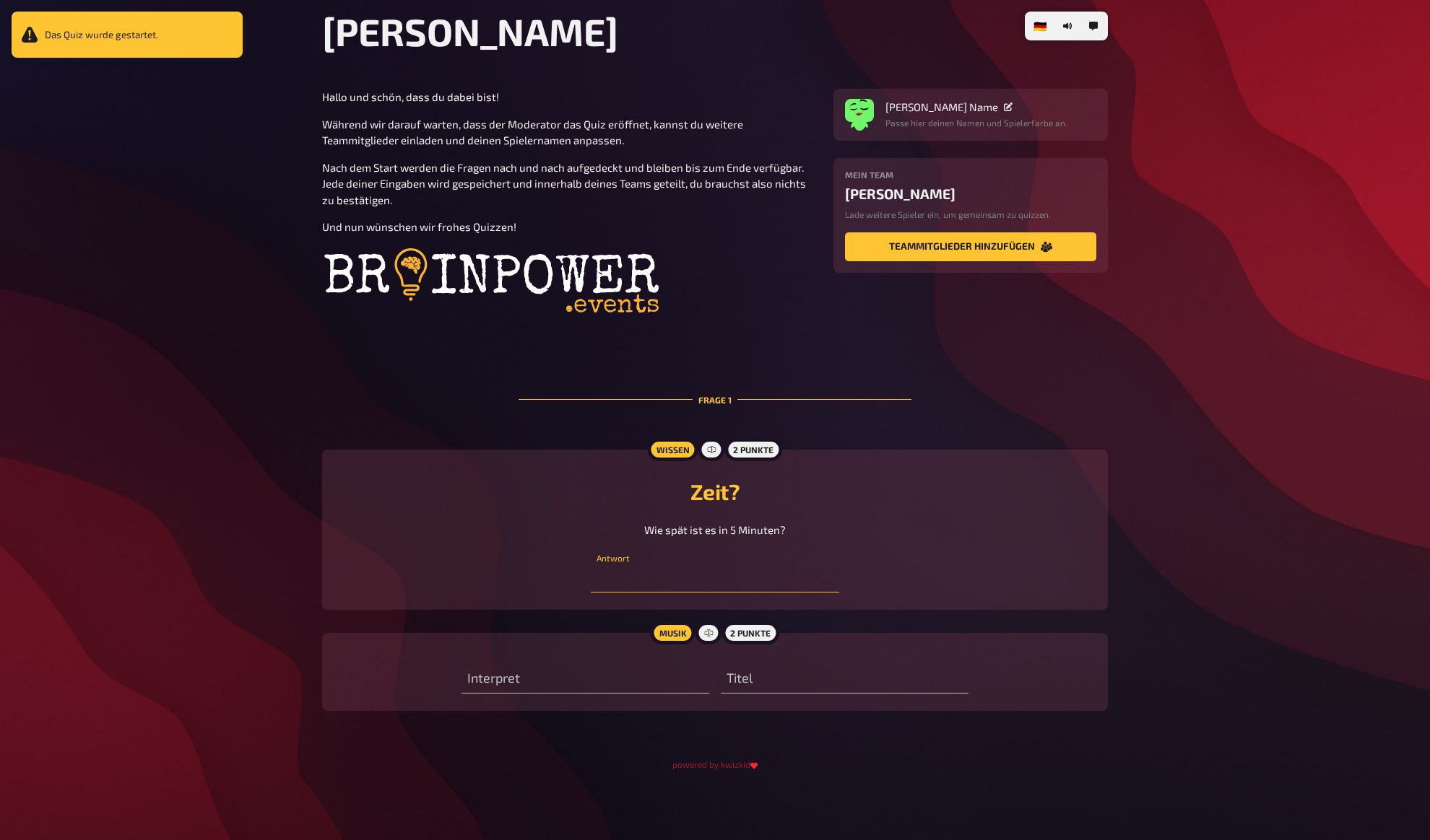
click at [696, 579] on input "text" at bounding box center [714, 578] width 248 height 28
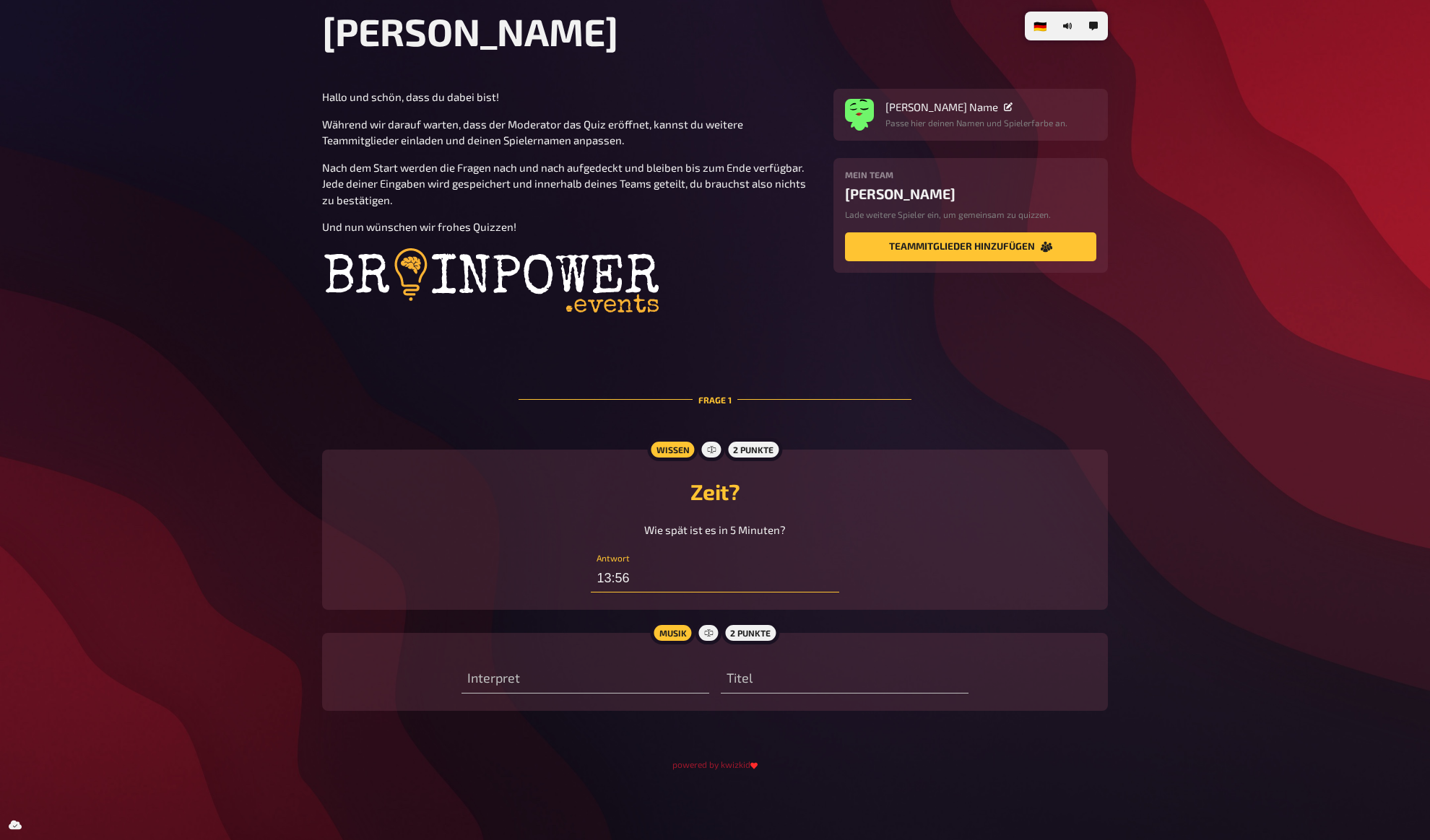
type input "13:56"
click at [1024, 500] on h2 "Zeit?" at bounding box center [715, 491] width 751 height 26
click at [497, 682] on input "text" at bounding box center [585, 679] width 248 height 28
type input "asdads"
drag, startPoint x: 777, startPoint y: 680, endPoint x: 806, endPoint y: 675, distance: 29.4
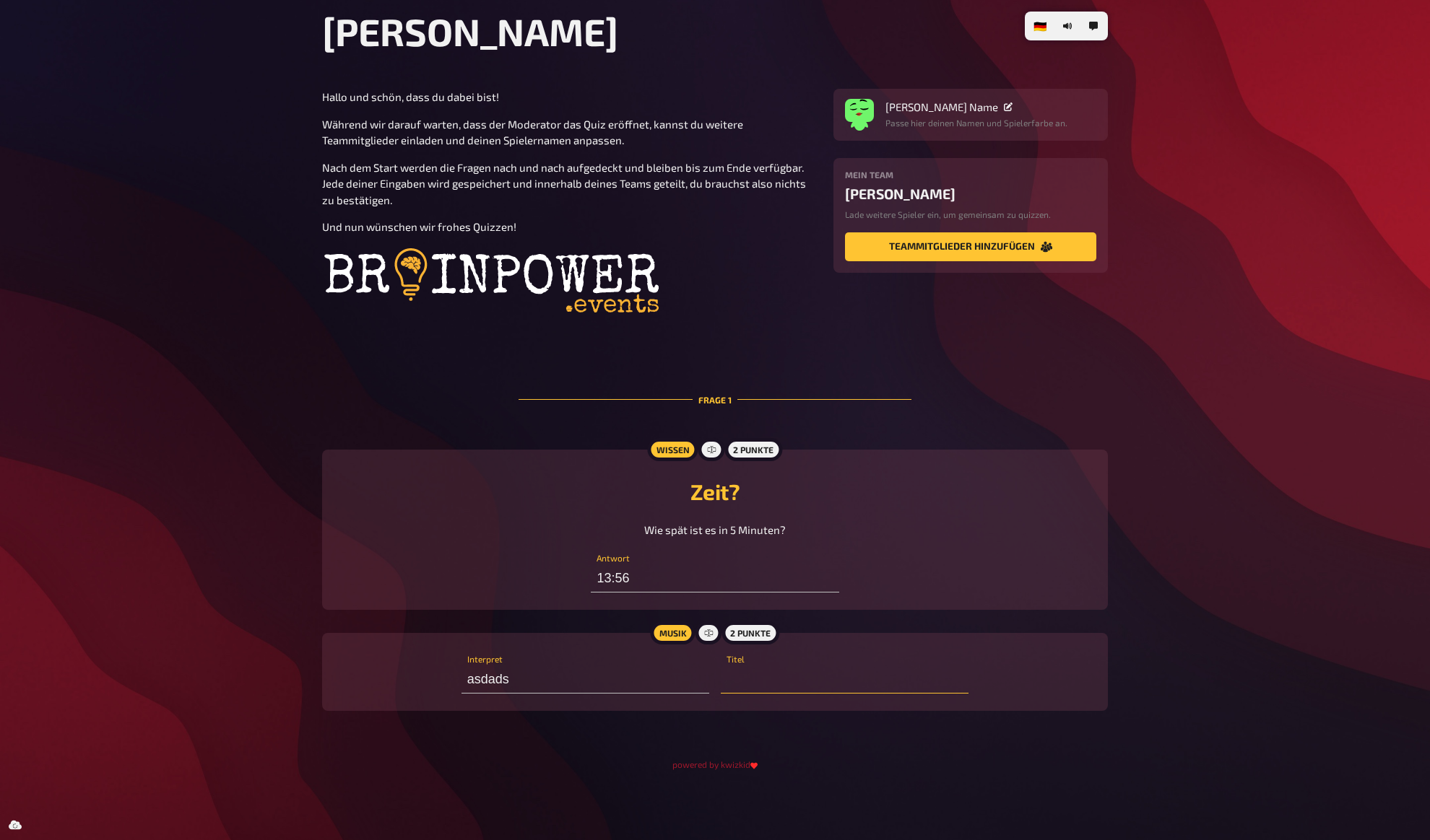
click at [777, 680] on input "text" at bounding box center [844, 679] width 248 height 28
type input "a"
click at [1148, 600] on div "🇩🇪 Deutsch 🇬🇧 English 🇳🇱 Nederlands Lukis Quiz Hallo und schön, dass du dabei b…" at bounding box center [715, 388] width 1430 height 902
click at [1177, 527] on div "🇩🇪 Deutsch 🇬🇧 English 🇳🇱 Nederlands Lukis Quiz Hallo und schön, dass du dabei b…" at bounding box center [715, 388] width 1430 height 902
click at [1170, 506] on div "🇩🇪 Deutsch 🇬🇧 English 🇳🇱 Nederlands Lukis Quiz Hallo und schön, dass du dabei b…" at bounding box center [715, 388] width 1430 height 902
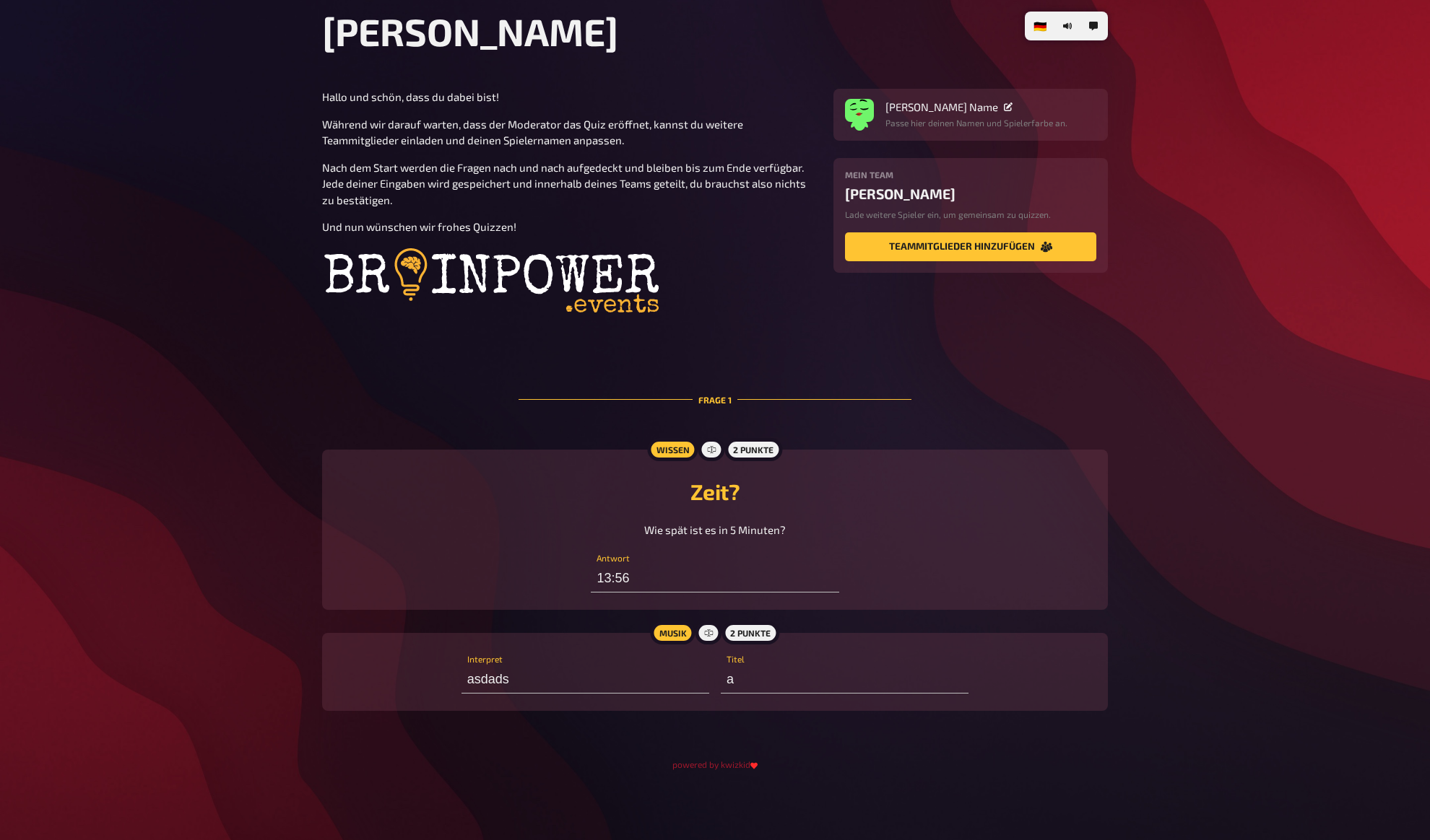
click at [1167, 344] on div "🇩🇪 Deutsch 🇬🇧 English 🇳🇱 Nederlands Lukis Quiz Hallo und schön, dass du dabei b…" at bounding box center [715, 388] width 1430 height 902
click at [1166, 341] on div "🇩🇪 Deutsch 🇬🇧 English 🇳🇱 Nederlands Lukis Quiz Hallo und schön, dass du dabei b…" at bounding box center [715, 388] width 1430 height 902
click at [1152, 344] on div "🇩🇪 Deutsch 🇬🇧 English 🇳🇱 Nederlands Lukis Quiz Hallo und schön, dass du dabei b…" at bounding box center [715, 388] width 1430 height 902
click at [946, 253] on button "Teammitglieder hinzufügen" at bounding box center [970, 246] width 251 height 28
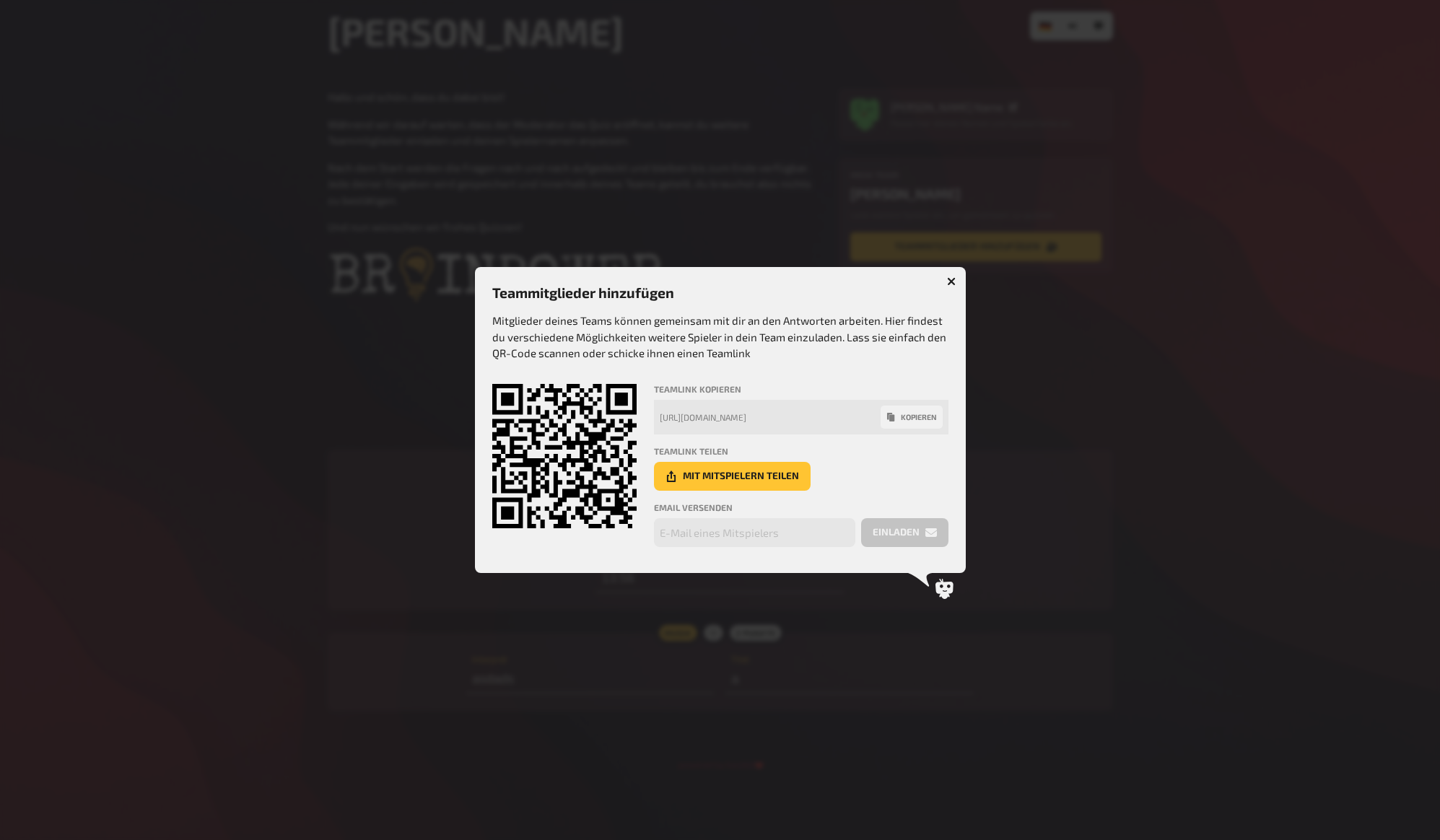
click at [923, 417] on button "kopieren" at bounding box center [912, 417] width 62 height 23
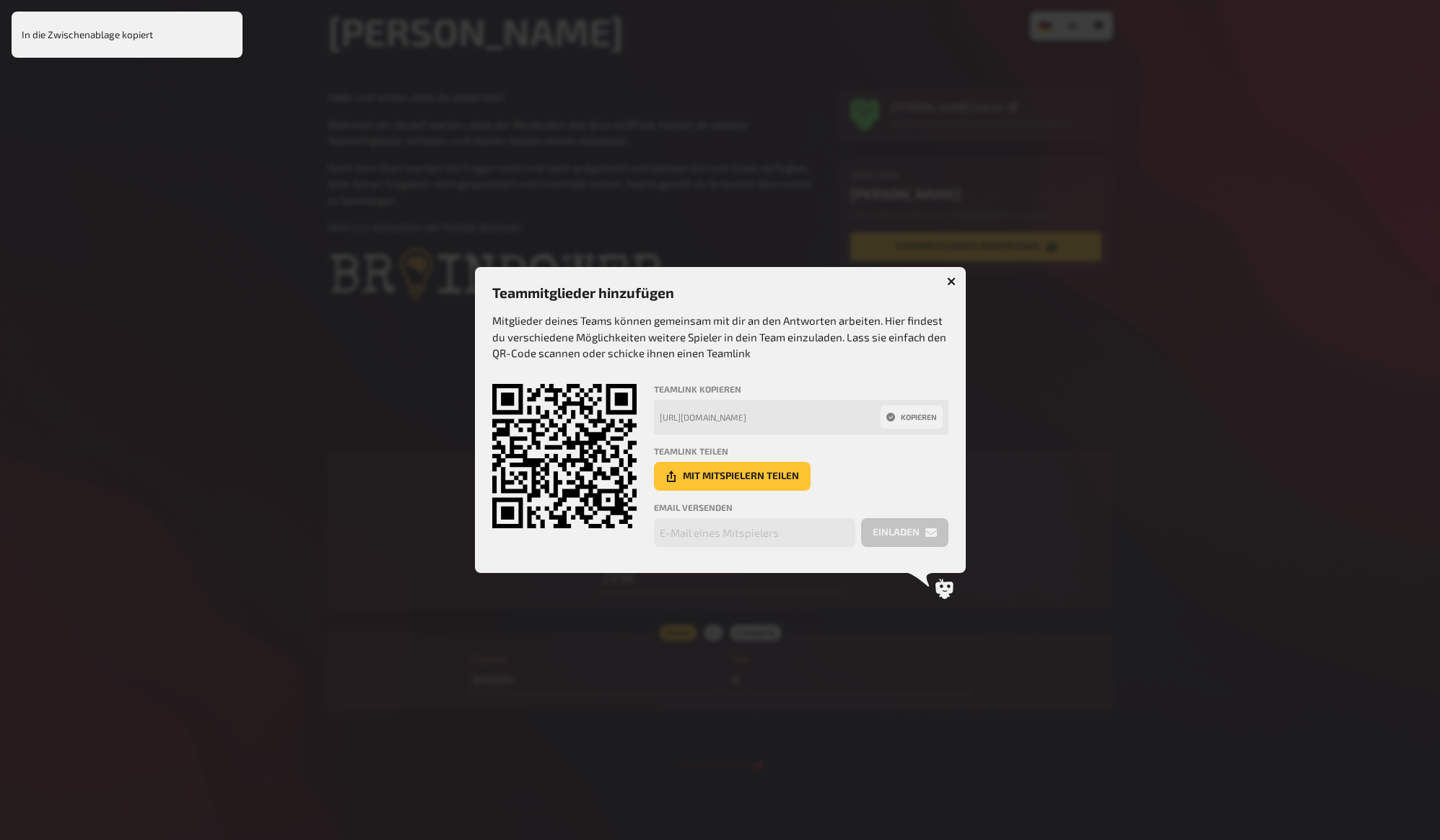
click at [1099, 334] on div at bounding box center [720, 420] width 1440 height 840
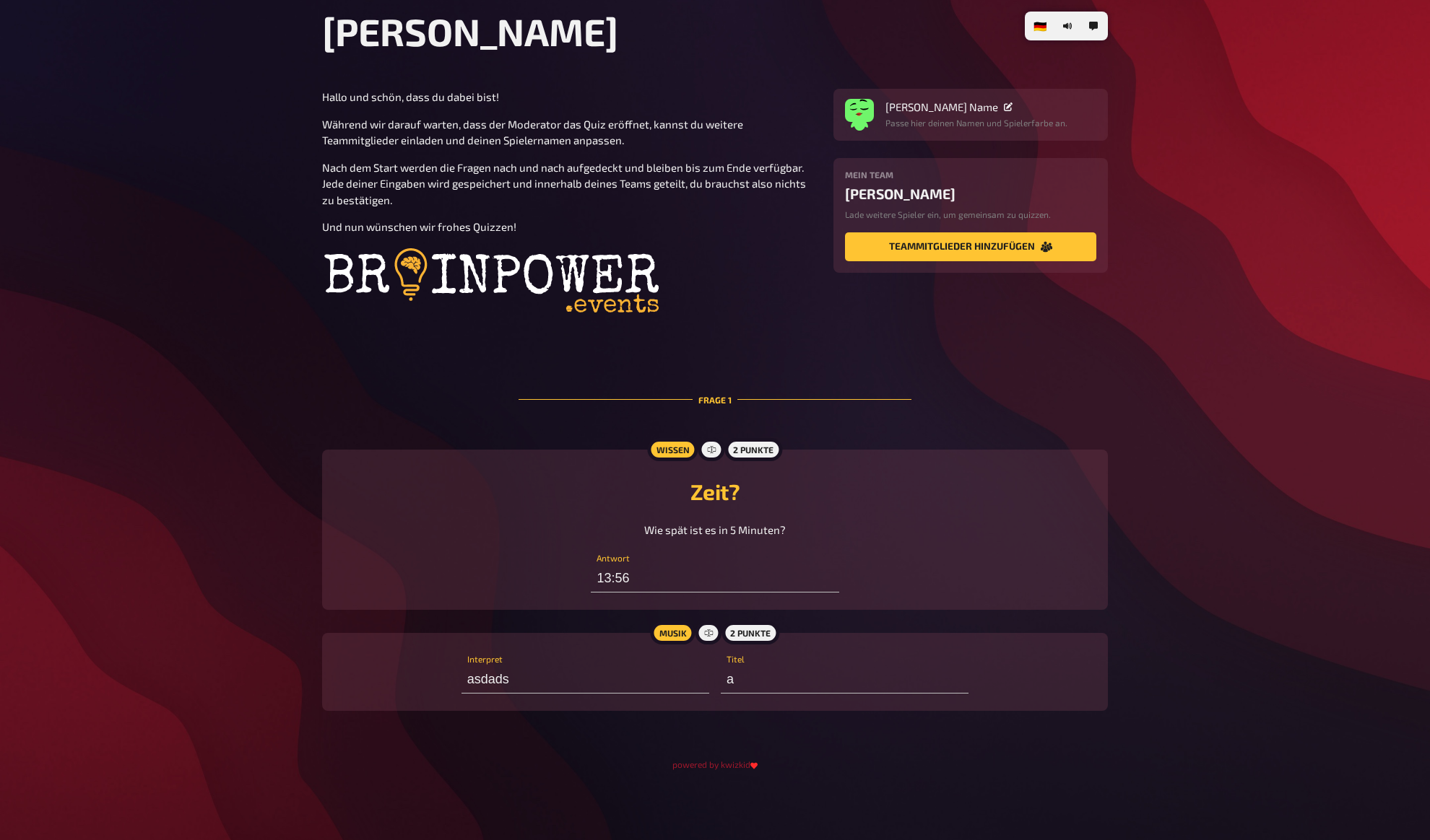
click at [1166, 234] on div "🇩🇪 Deutsch 🇬🇧 English 🇳🇱 Nederlands Lukis Quiz Hallo und schön, dass du dabei b…" at bounding box center [715, 388] width 1430 height 902
click at [1060, 253] on button "Teammitglieder hinzufügen" at bounding box center [970, 246] width 251 height 28
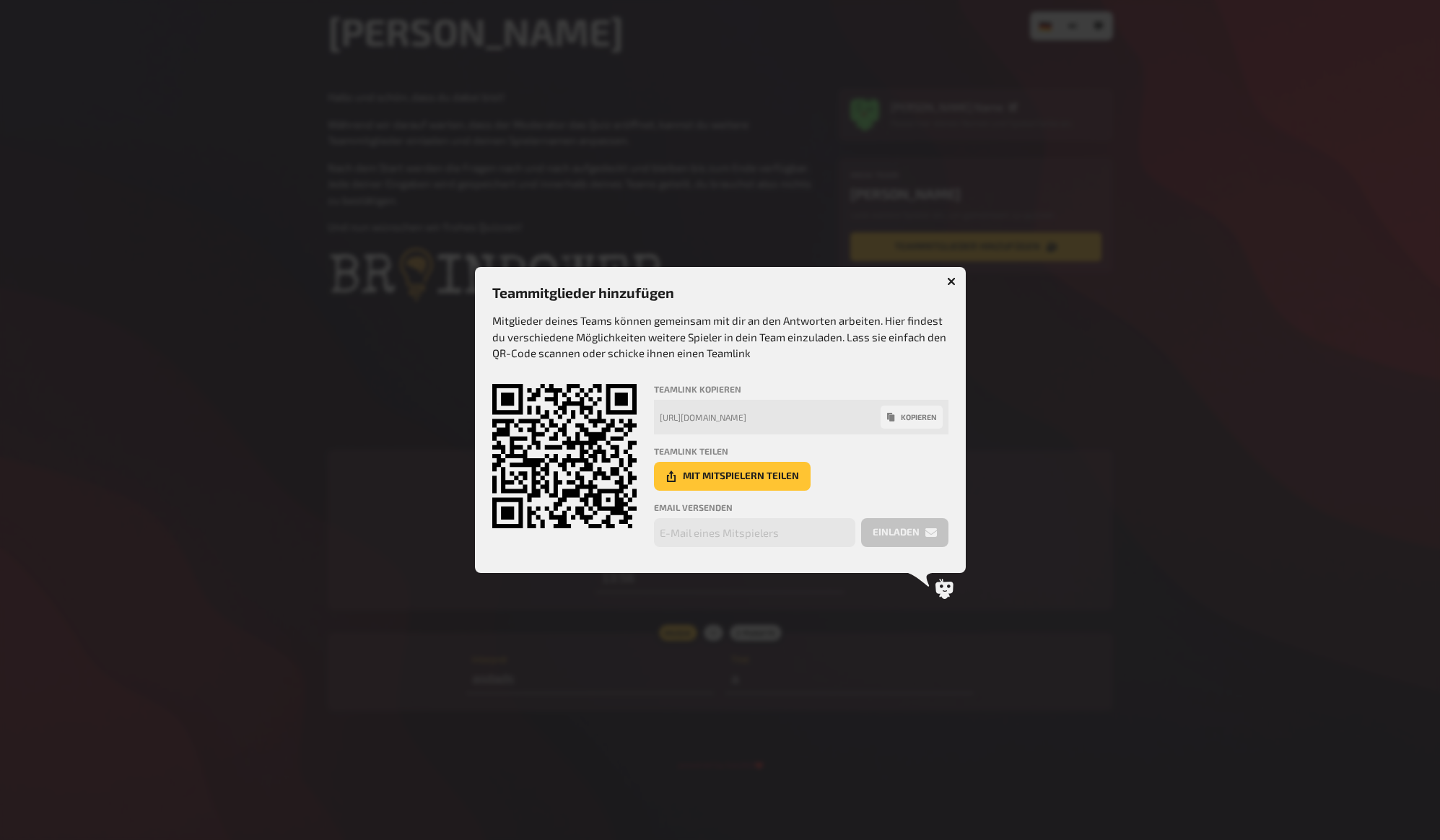
click at [914, 417] on button "kopieren" at bounding box center [912, 417] width 62 height 23
click at [772, 335] on p "Mitglieder deines Teams können gemeinsam mit dir an den Antworten arbeiten. Hie…" at bounding box center [720, 337] width 456 height 49
drag, startPoint x: 721, startPoint y: 332, endPoint x: 782, endPoint y: 339, distance: 61.4
click at [782, 339] on p "Mitglieder deines Teams können gemeinsam mit dir an den Antworten arbeiten. Hie…" at bounding box center [720, 337] width 456 height 49
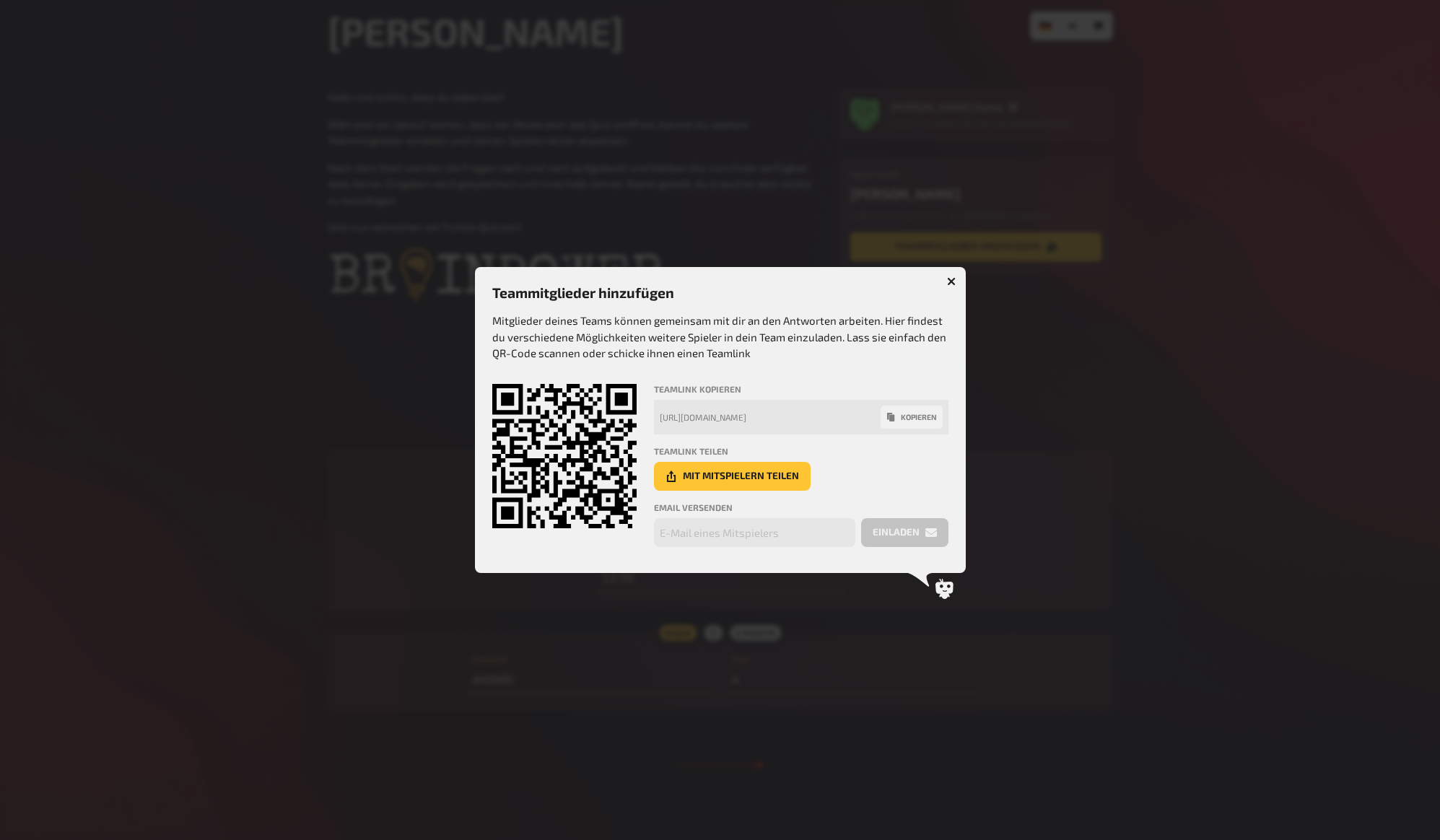
click at [782, 339] on p "Mitglieder deines Teams können gemeinsam mit dir an den Antworten arbeiten. Hie…" at bounding box center [720, 337] width 456 height 49
click at [223, 232] on div at bounding box center [720, 420] width 1440 height 840
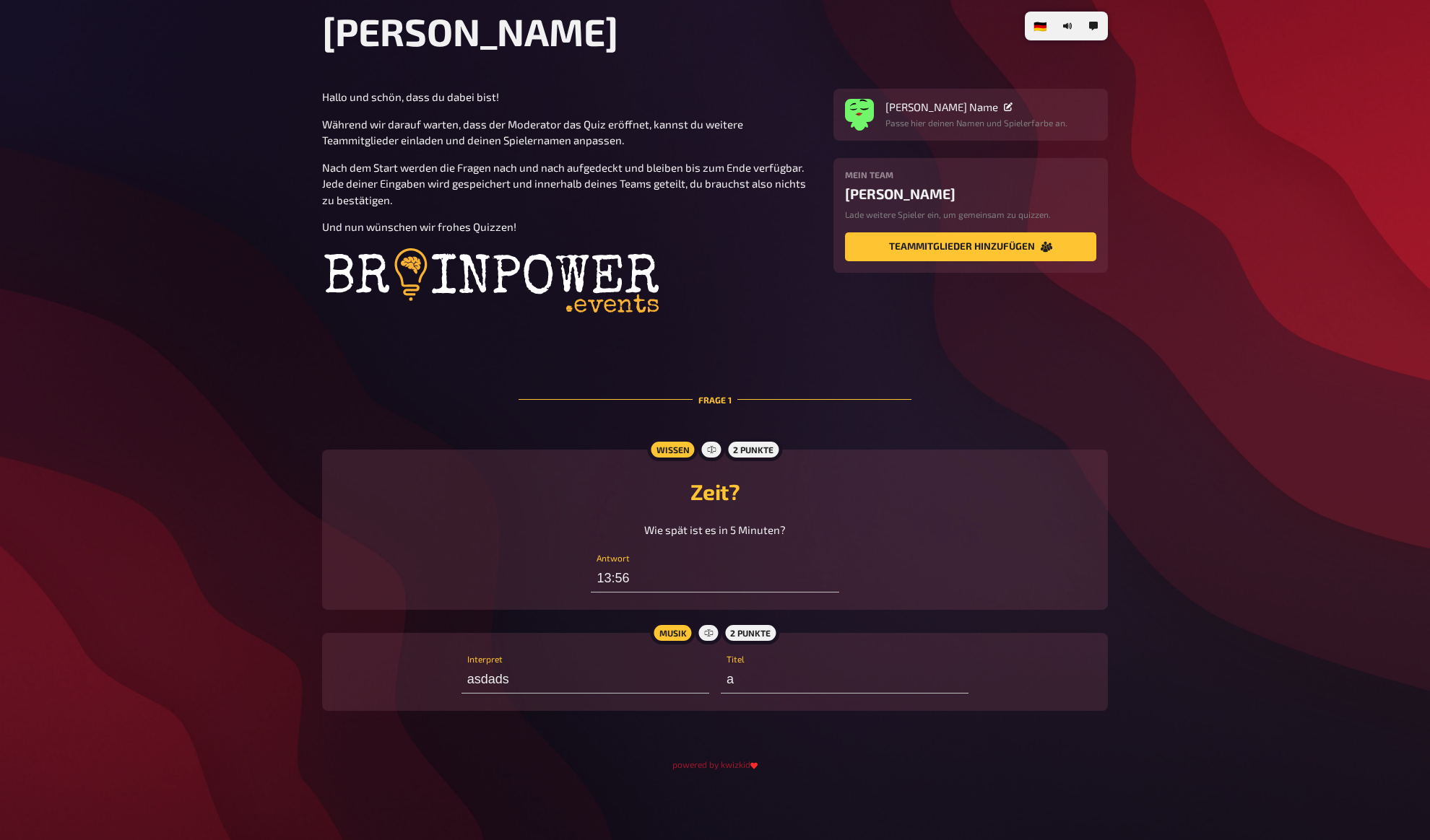
click at [1005, 263] on div "Mein Team stefan test Lade weitere Spieler ein, um gemeinsam zu quizzen. Teammi…" at bounding box center [971, 215] width 275 height 115
click at [1005, 245] on button "Teammitglieder hinzufügen" at bounding box center [970, 246] width 251 height 28
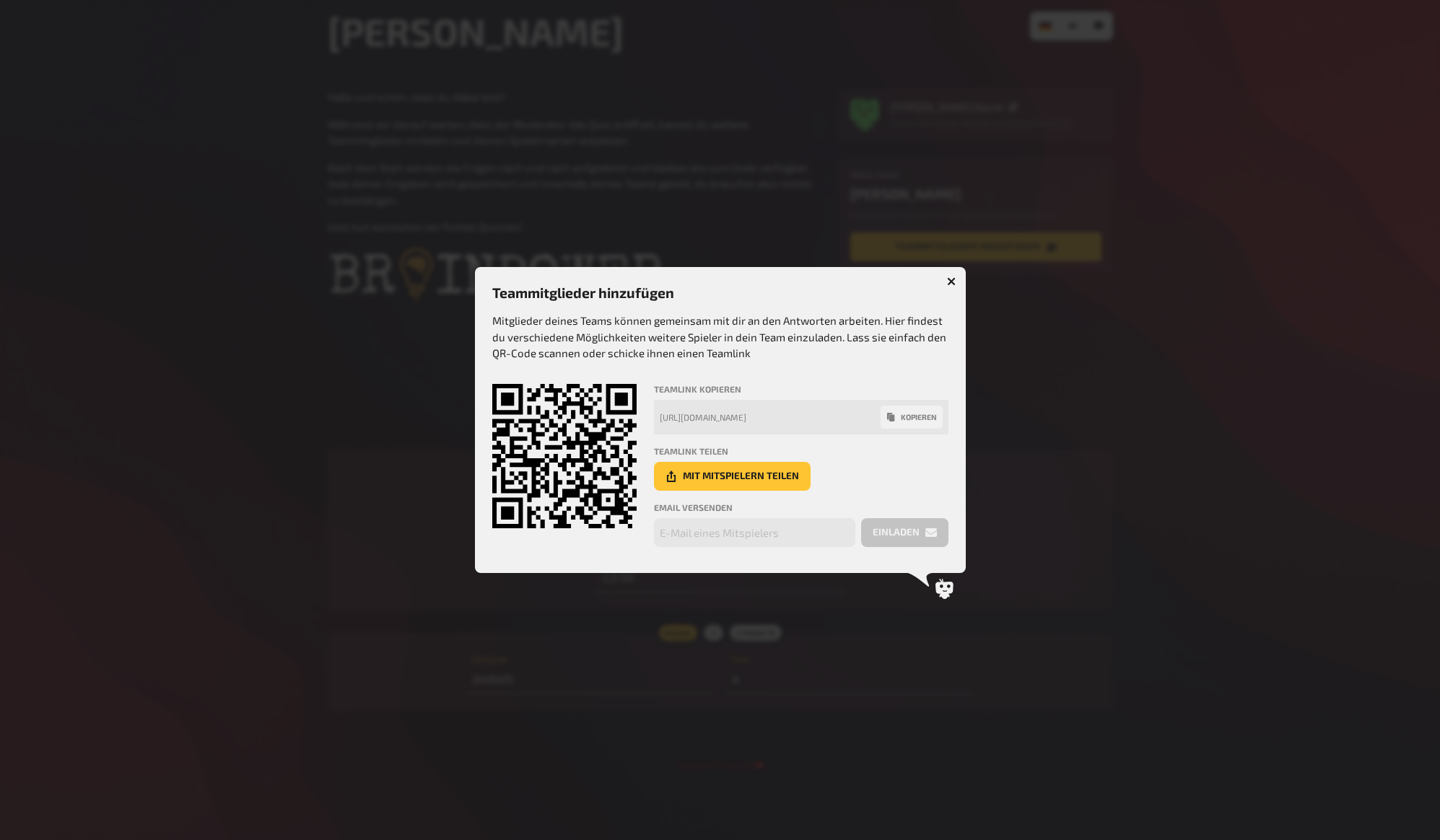
click at [820, 420] on div "https://staging-app.kwizkid.live/play/lukas/lukis-quiz/join/p9fXUYN_EBbdVsDo" at bounding box center [770, 417] width 221 height 10
click at [928, 418] on button "kopieren" at bounding box center [912, 417] width 62 height 23
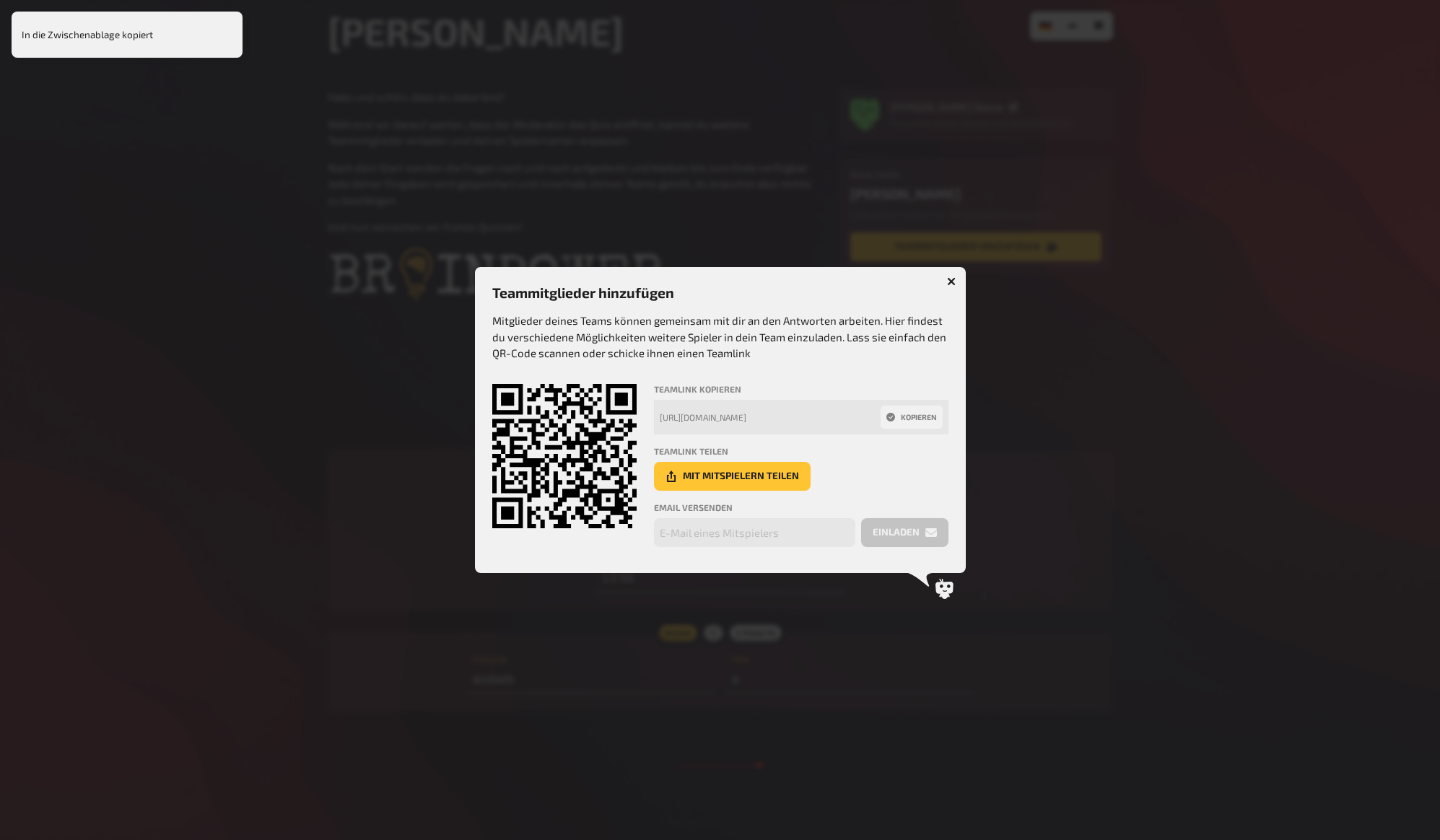
click at [1064, 345] on div at bounding box center [720, 420] width 1440 height 840
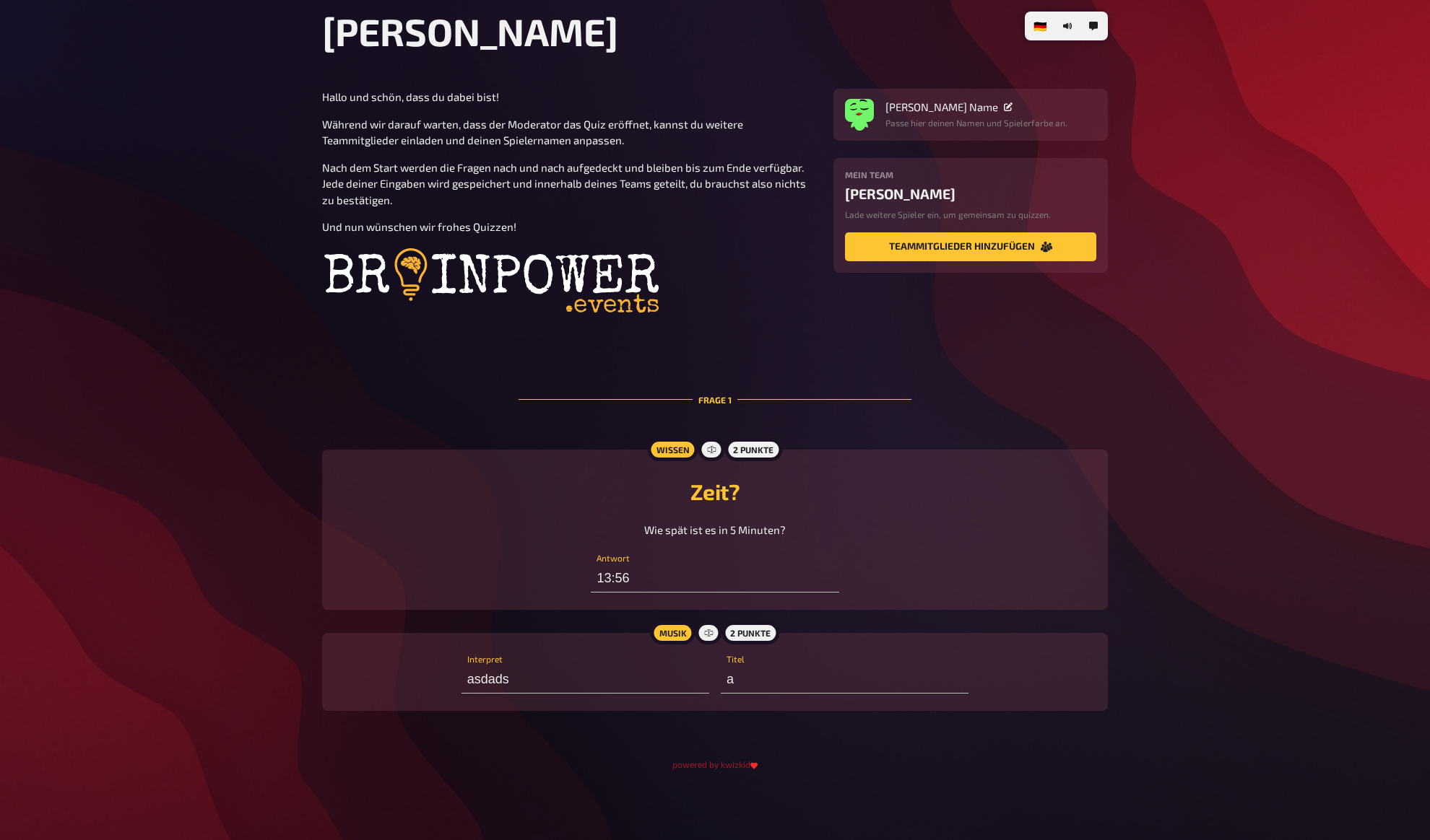
click at [691, 152] on div "Hallo und schön, dass du dabei bist! Während wir darauf warten, dass der Modera…" at bounding box center [569, 205] width 494 height 234
click at [720, 186] on span "Nach dem Start werden die Fragen nach und nach aufgedeckt und bleiben bis zum E…" at bounding box center [565, 183] width 486 height 46
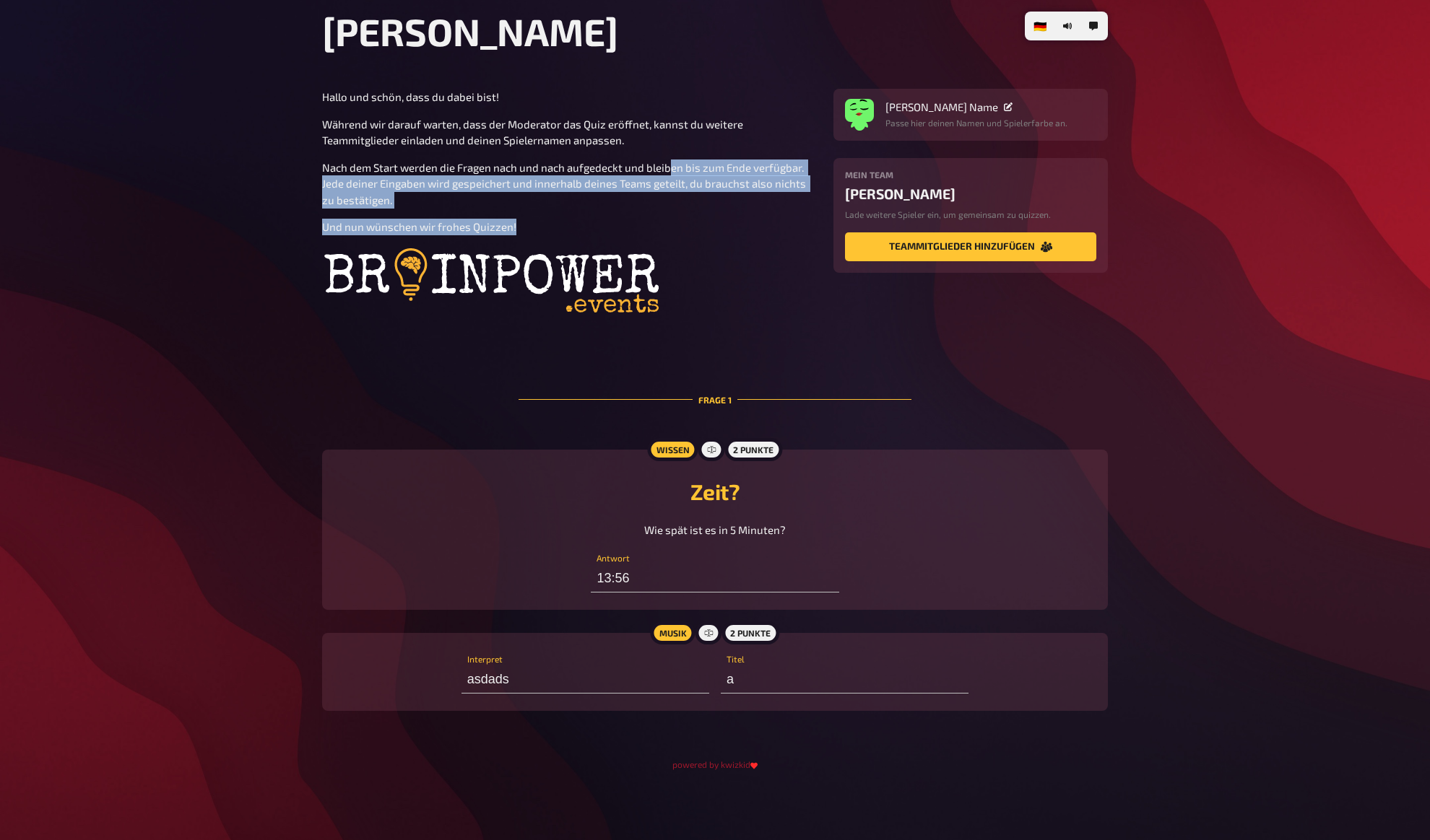
drag, startPoint x: 666, startPoint y: 169, endPoint x: 840, endPoint y: 230, distance: 184.4
click at [794, 224] on div "Hallo und schön, dass du dabei bist! Während wir darauf warten, dass der Modera…" at bounding box center [569, 205] width 494 height 234
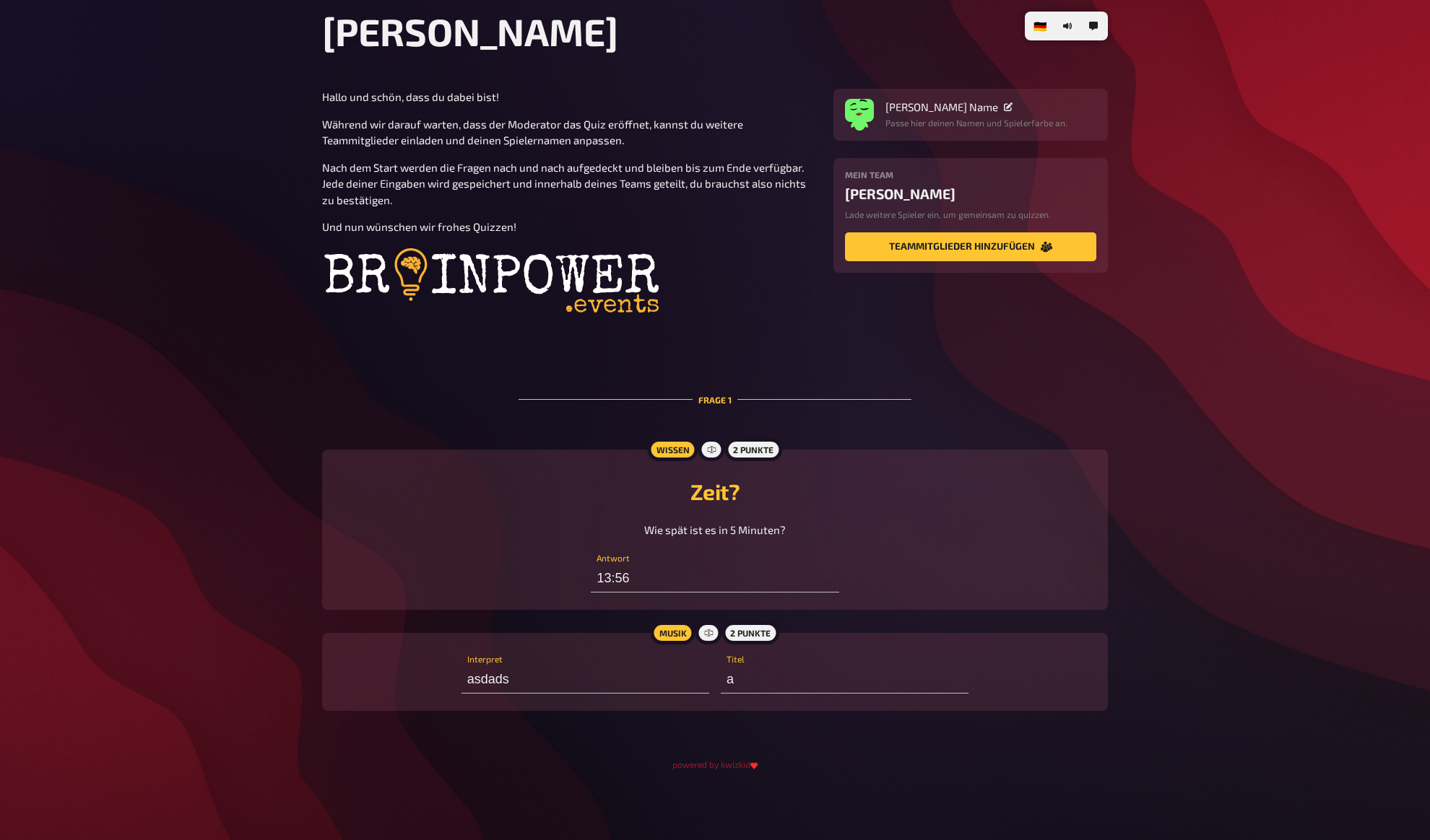
click at [845, 231] on div "Mein Team stefan test Lade weitere Spieler ein, um gemeinsam zu quizzen. Teammi…" at bounding box center [970, 215] width 251 height 92
click at [418, 135] on span "Während wir darauf warten, dass der Moderator das Quiz eröffnet, kannst du weit…" at bounding box center [534, 132] width 423 height 29
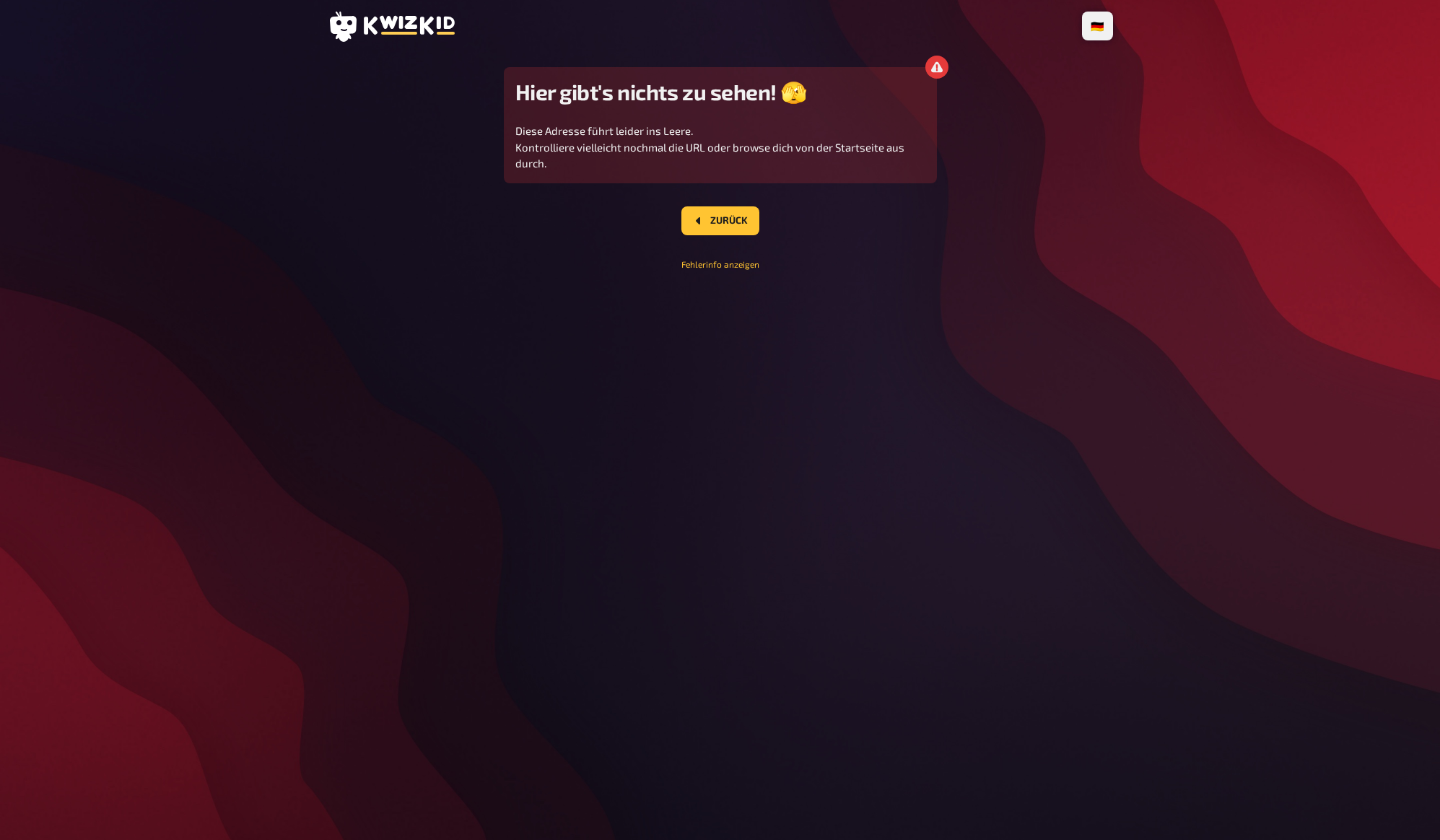
click at [433, 145] on main "Hier gibt's nichts zu sehen! 🫣 Diese Adresse führt leider ins Leere. Kontrollie…" at bounding box center [721, 168] width 786 height 203
click at [433, 136] on main "Hier gibt's nichts zu sehen! 🫣 Diese Adresse führt leider ins Leere. Kontrollie…" at bounding box center [721, 168] width 786 height 203
click at [444, 129] on main "Hier gibt's nichts zu sehen! 🫣 Diese Adresse führt leider ins Leere. Kontrollie…" at bounding box center [721, 168] width 786 height 203
click at [903, 253] on div "Hier gibt's nichts zu sehen! 🫣 Diese Adresse führt leider ins Leere. Kontrollie…" at bounding box center [721, 168] width 433 height 203
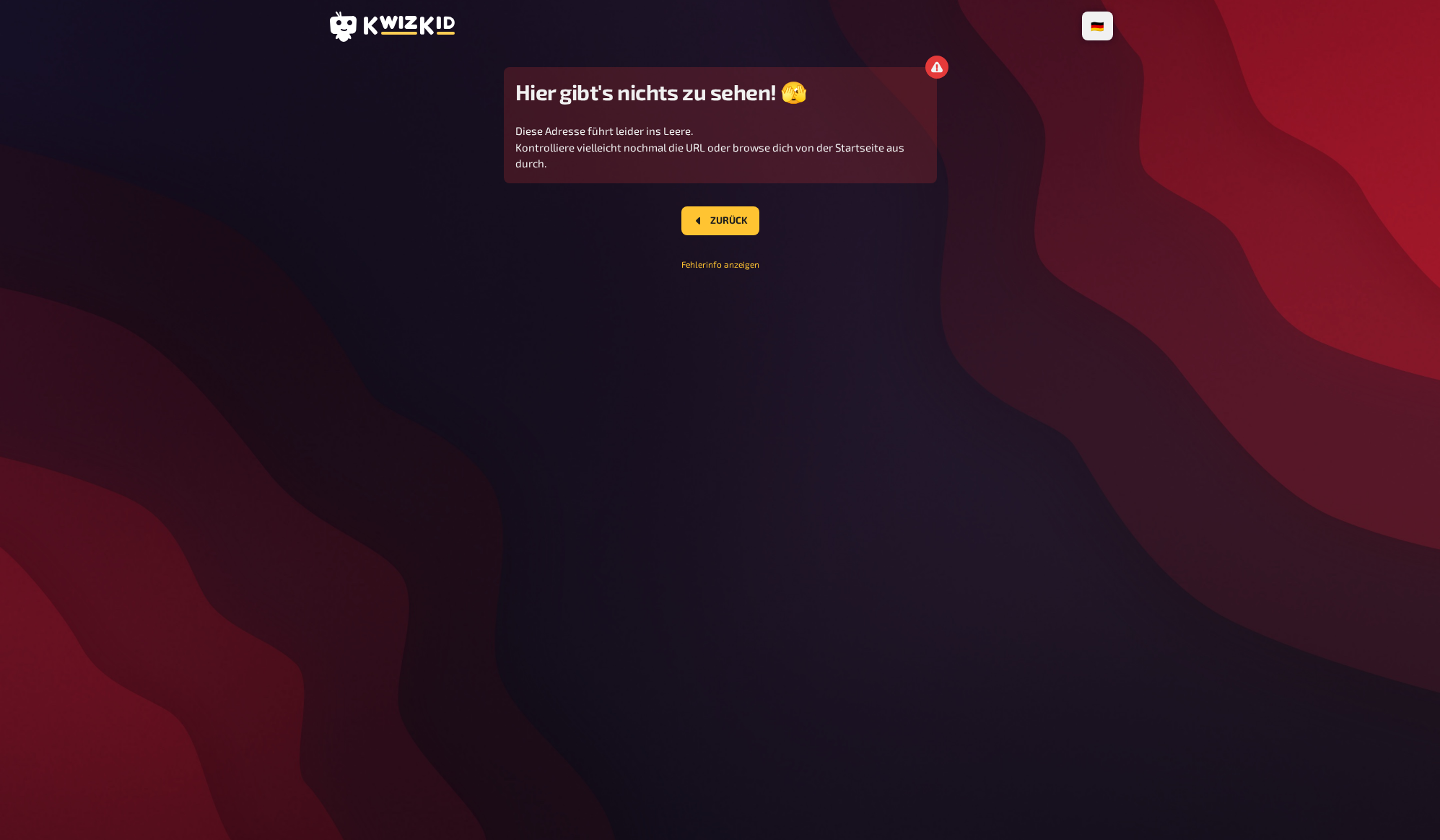
click at [905, 243] on div "Hier gibt's nichts zu sehen! 🫣 Diese Adresse führt leider ins Leere. Kontrollie…" at bounding box center [721, 168] width 433 height 203
drag, startPoint x: 540, startPoint y: 92, endPoint x: 622, endPoint y: 104, distance: 82.9
click at [616, 104] on h2 "Hier gibt's nichts zu sehen! 🫣" at bounding box center [720, 92] width 410 height 27
click at [622, 104] on h2 "Hier gibt's nichts zu sehen! 🫣" at bounding box center [720, 92] width 410 height 27
click at [576, 224] on div "Hier gibt's nichts zu sehen! 🫣 Diese Adresse führt leider ins Leere. Kontrollie…" at bounding box center [721, 168] width 433 height 203
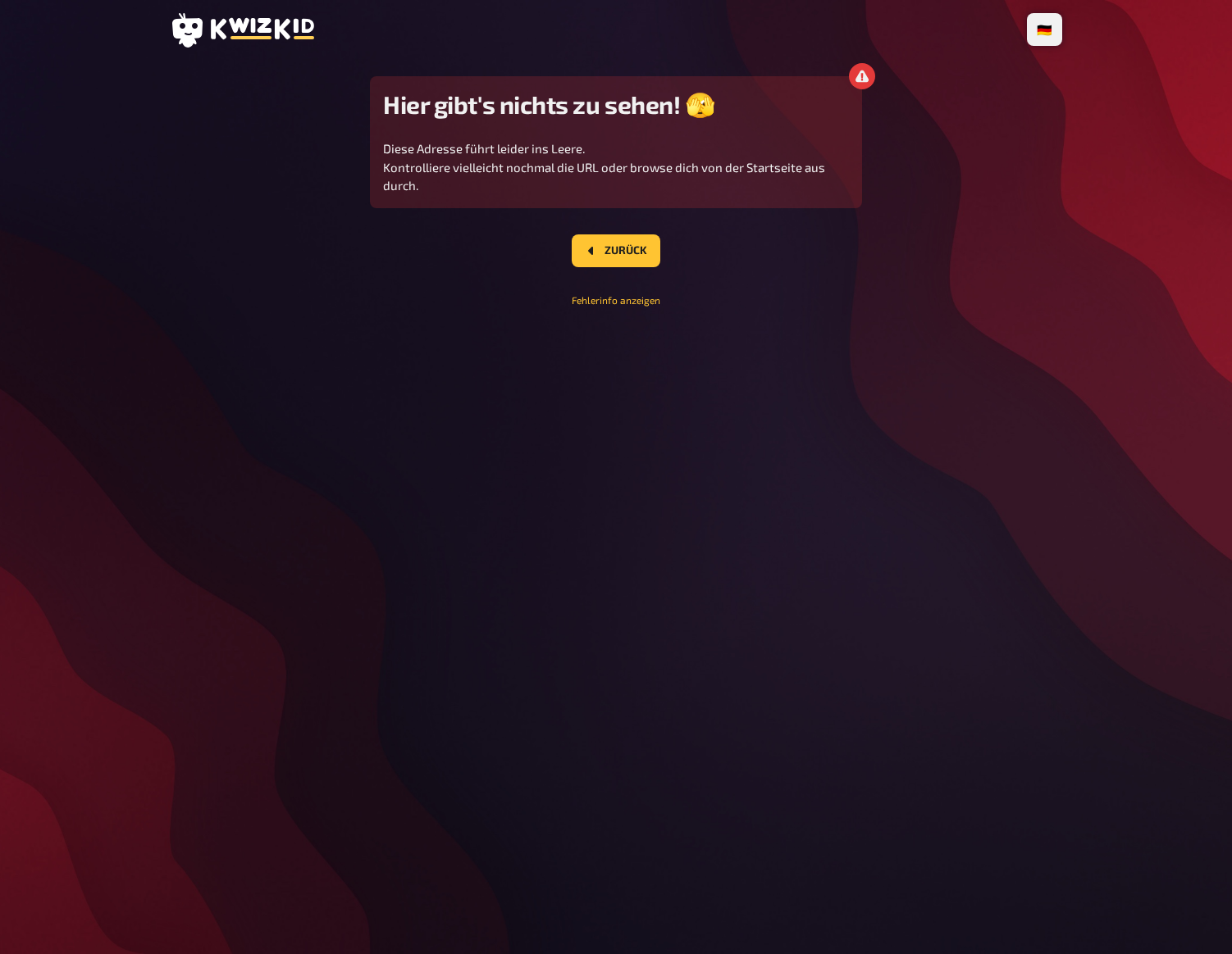
click at [965, 218] on main "Hier gibt's nichts zu sehen! 🫣 Diese Adresse führt leider ins Leere. Kontrollie…" at bounding box center [616, 191] width 893 height 230
click at [898, 267] on main "Hier gibt's nichts zu sehen! 🫣 Diese Adresse führt leider ins Leere. Kontrollie…" at bounding box center [616, 191] width 893 height 230
click at [895, 255] on main "Hier gibt's nichts zu sehen! 🫣 Diese Adresse führt leider ins Leere. Kontrollie…" at bounding box center [616, 191] width 893 height 230
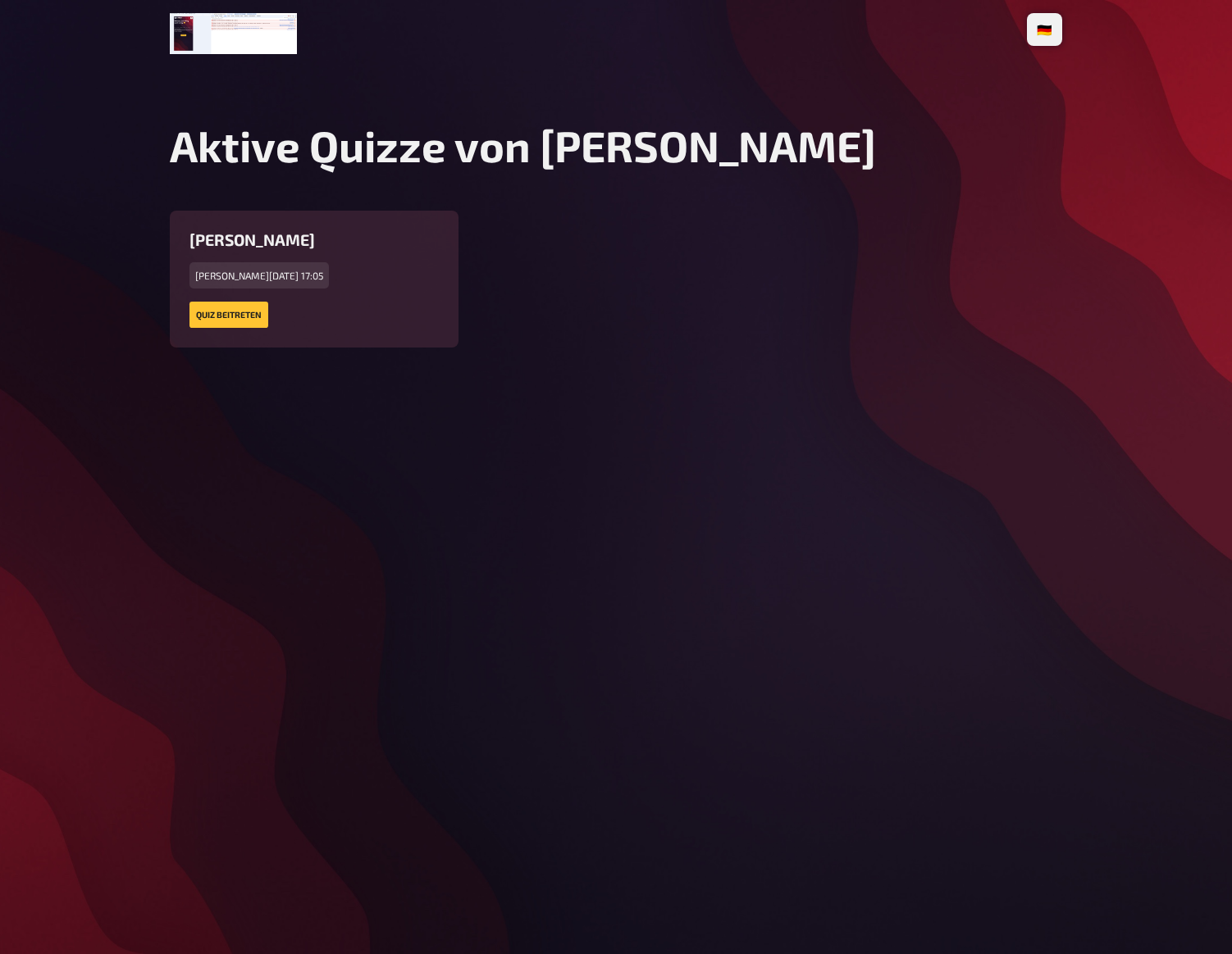
click at [778, 340] on div "[PERSON_NAME][DATE] 17:05 Quiz beitreten" at bounding box center [616, 279] width 893 height 137
drag, startPoint x: 732, startPoint y: 317, endPoint x: 723, endPoint y: 316, distance: 9.1
click at [723, 316] on div "[PERSON_NAME][DATE] 17:05 Quiz beitreten" at bounding box center [616, 279] width 893 height 137
click at [264, 279] on div "[PERSON_NAME][DATE] 17:05" at bounding box center [259, 276] width 139 height 26
click at [228, 322] on link "Quiz beitreten" at bounding box center [229, 315] width 78 height 26
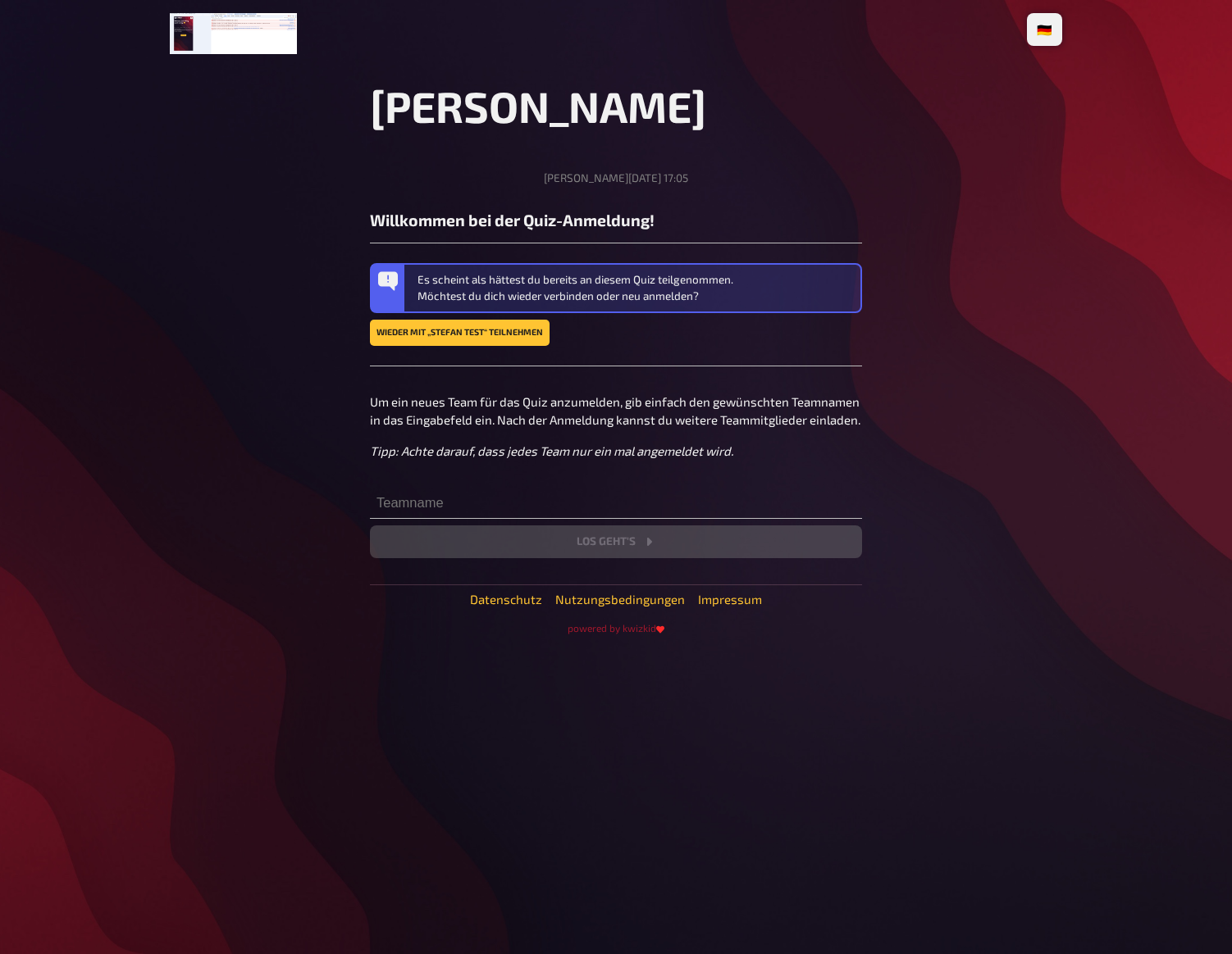
click at [262, 313] on main "[PERSON_NAME][DATE] 17:05 Willkommen bei der Quiz-Anmeldung! Es scheint als hät…" at bounding box center [616, 358] width 893 height 555
click at [289, 299] on main "[PERSON_NAME][DATE] 17:05 Willkommen bei der Quiz-Anmeldung! Es scheint als hät…" at bounding box center [616, 358] width 893 height 555
click at [433, 332] on link "Wieder mit „stefan test“ teilnehmen" at bounding box center [459, 332] width 180 height 26
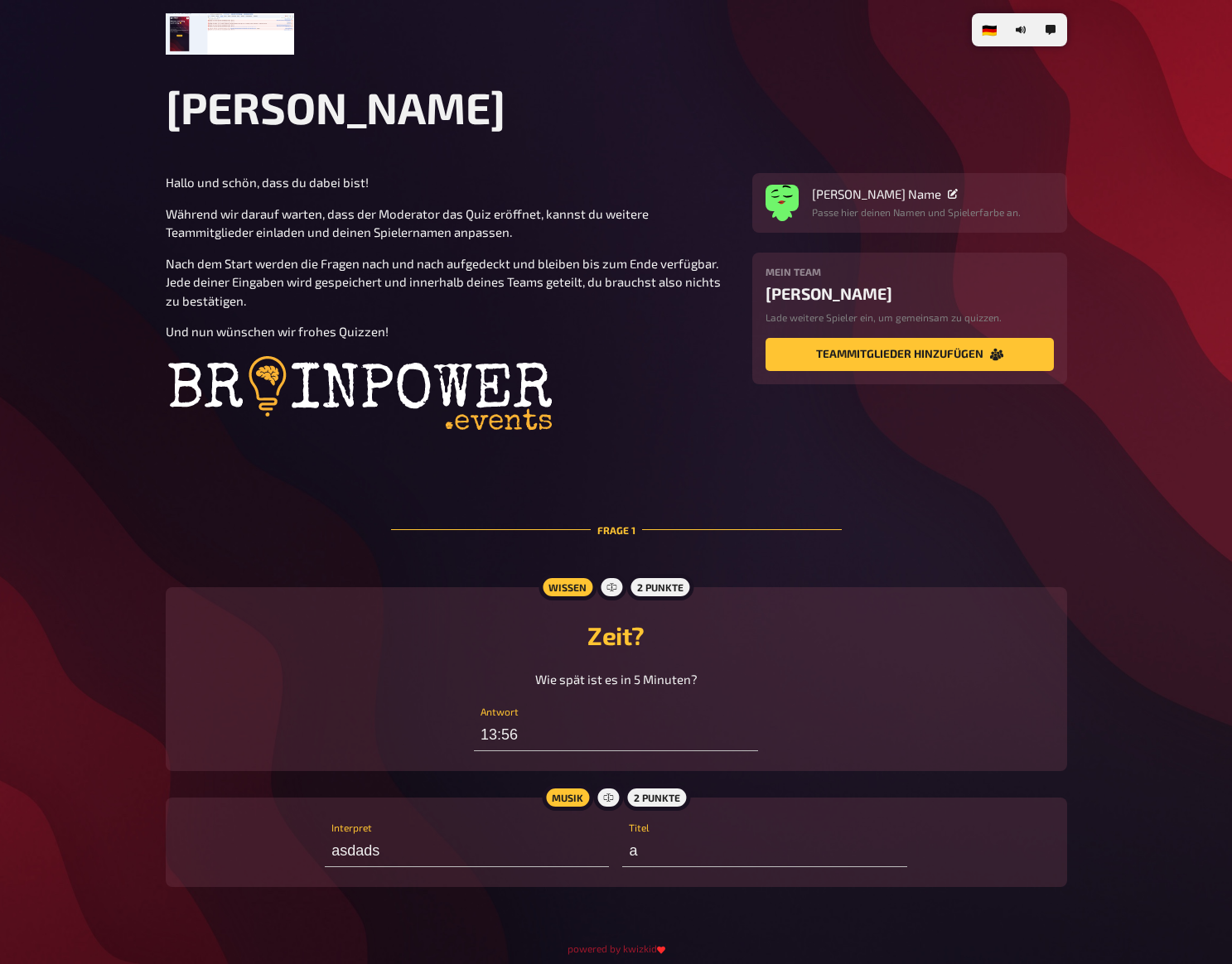
scroll to position [71, 0]
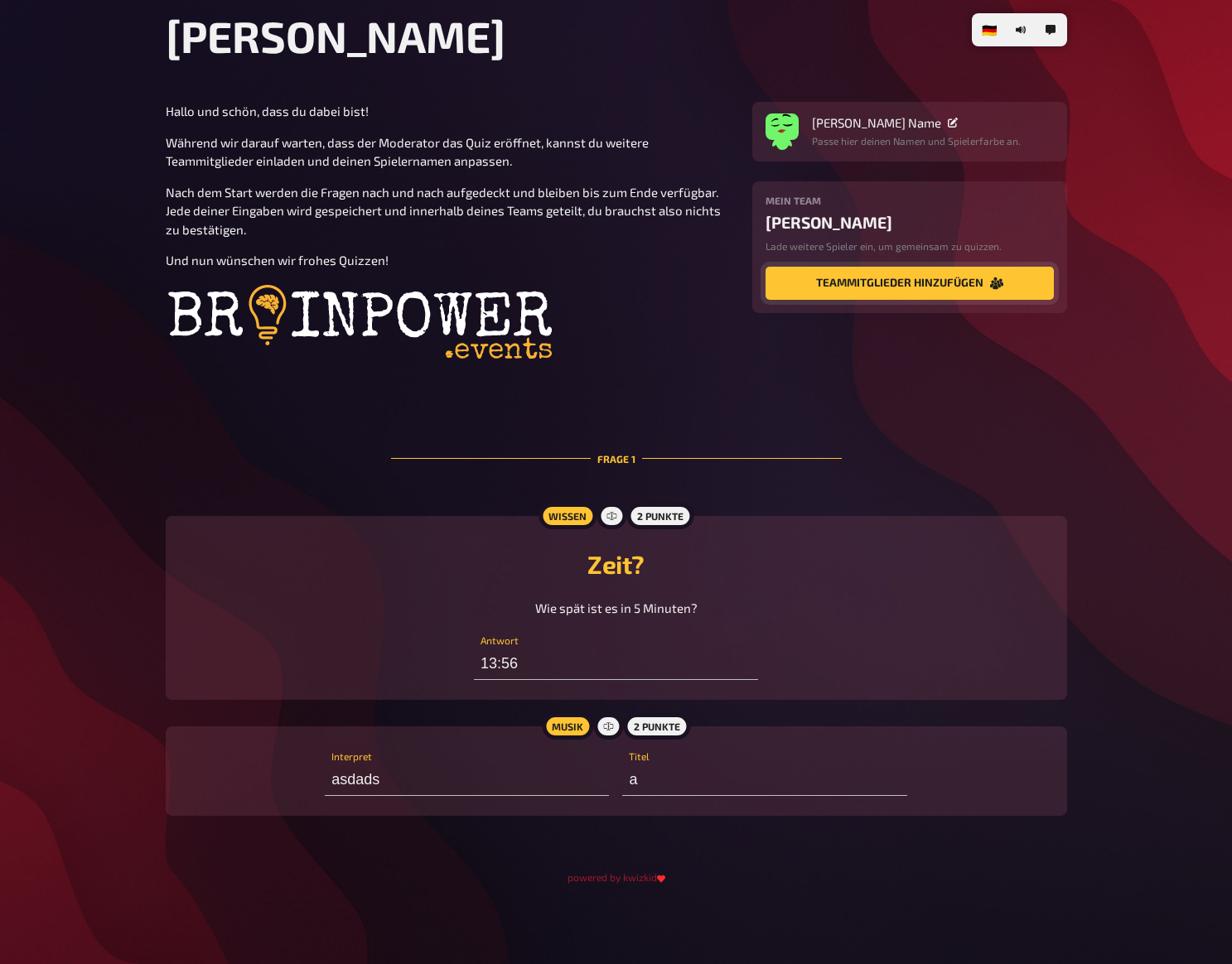
click at [920, 277] on button "Teammitglieder hinzufügen" at bounding box center [910, 282] width 288 height 33
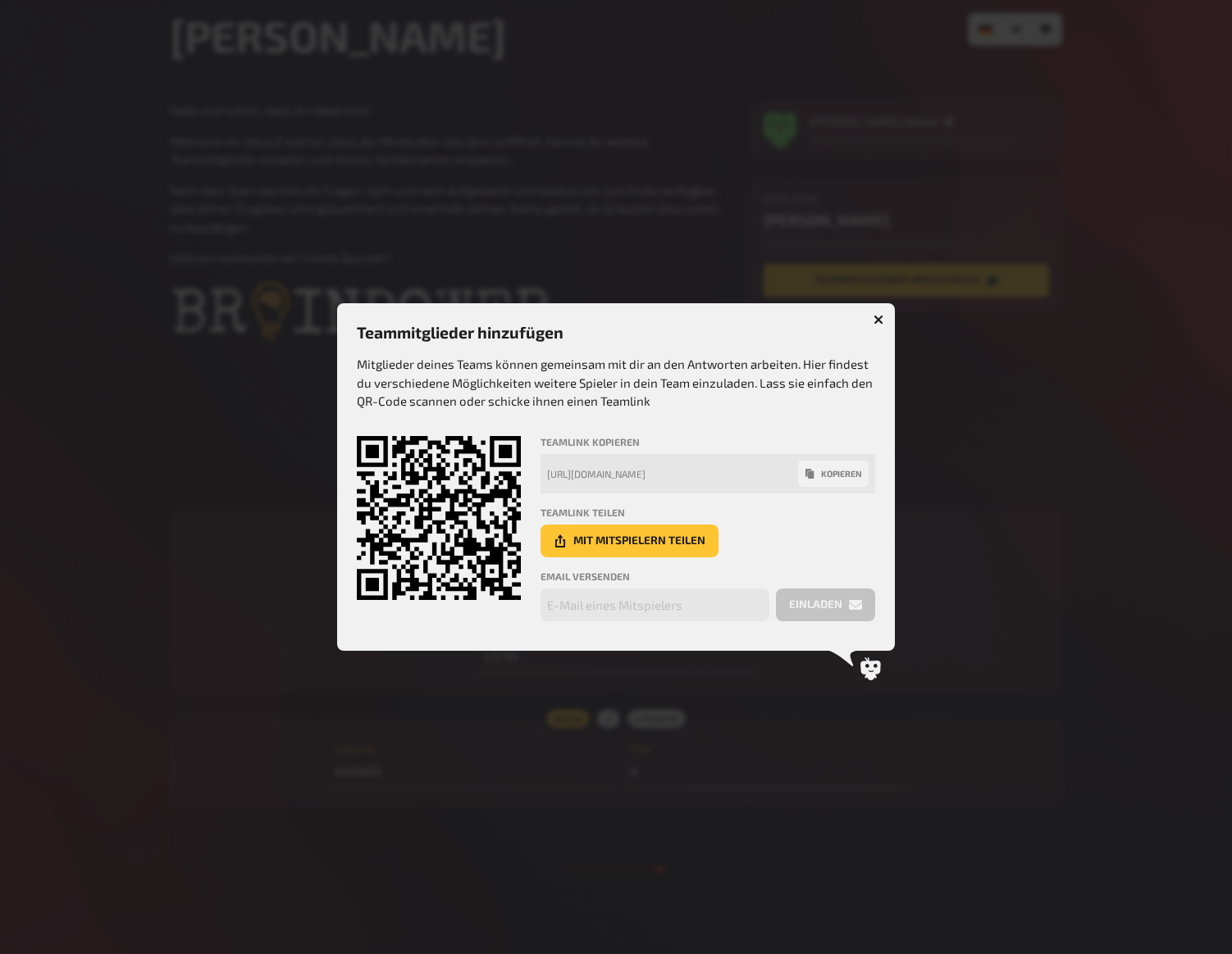
click at [750, 476] on div "[URL][DOMAIN_NAME]" at bounding box center [673, 474] width 251 height 12
drag, startPoint x: 756, startPoint y: 475, endPoint x: 808, endPoint y: 471, distance: 52.2
click at [800, 473] on div "[URL][DOMAIN_NAME] kopieren" at bounding box center [707, 474] width 334 height 39
click at [825, 471] on button "kopieren" at bounding box center [834, 474] width 71 height 26
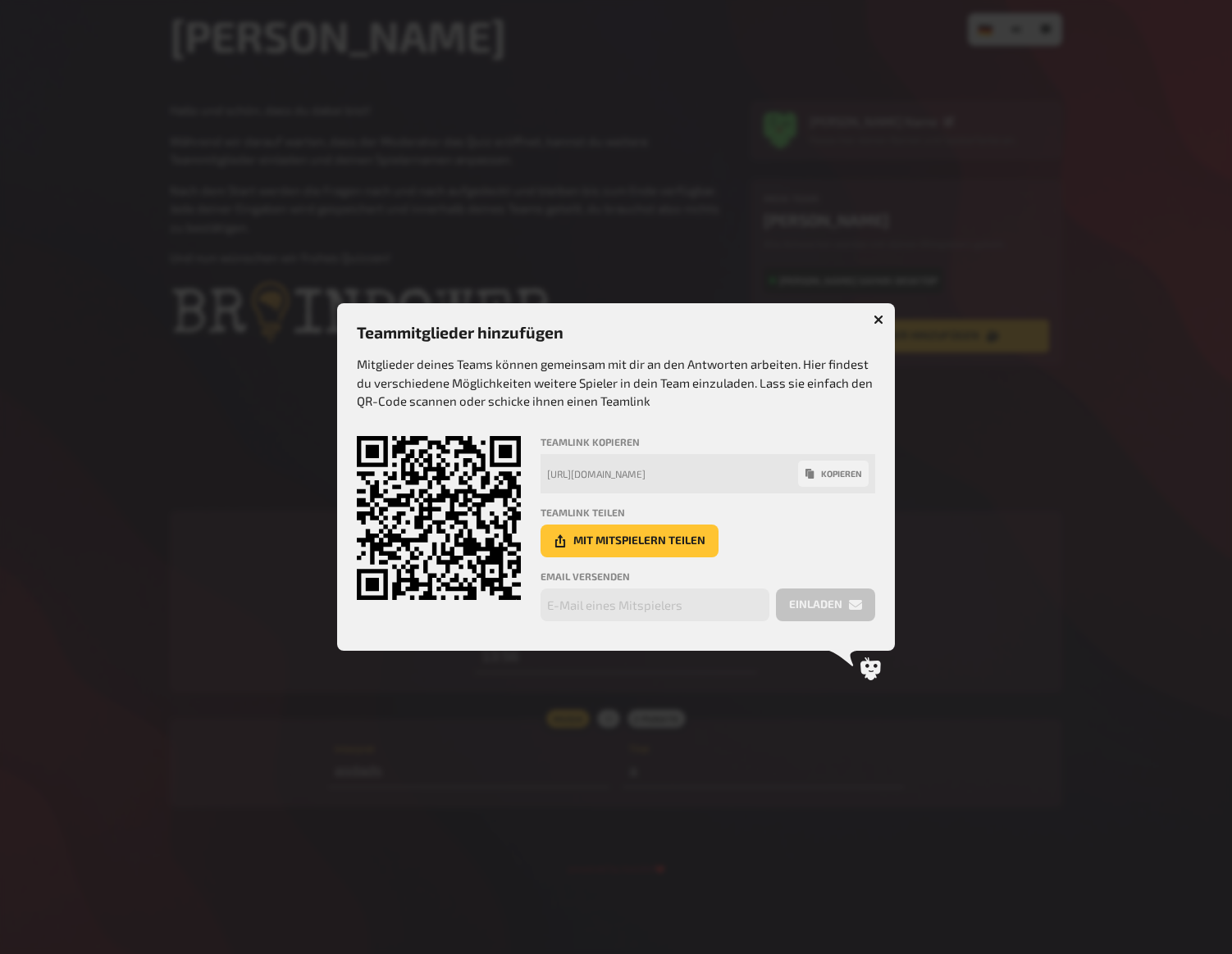
click at [723, 359] on p "Mitglieder deines Teams können gemeinsam mit dir an den Antworten arbeiten. Hie…" at bounding box center [616, 382] width 518 height 56
drag, startPoint x: 660, startPoint y: 372, endPoint x: 807, endPoint y: 384, distance: 147.5
click at [796, 386] on p "Mitglieder deines Teams können gemeinsam mit dir an den Antworten arbeiten. Hie…" at bounding box center [616, 382] width 518 height 56
click at [807, 384] on p "Mitglieder deines Teams können gemeinsam mit dir an den Antworten arbeiten. Hie…" at bounding box center [616, 382] width 518 height 56
click at [797, 363] on p "Mitglieder deines Teams können gemeinsam mit dir an den Antworten arbeiten. Hie…" at bounding box center [616, 382] width 518 height 56
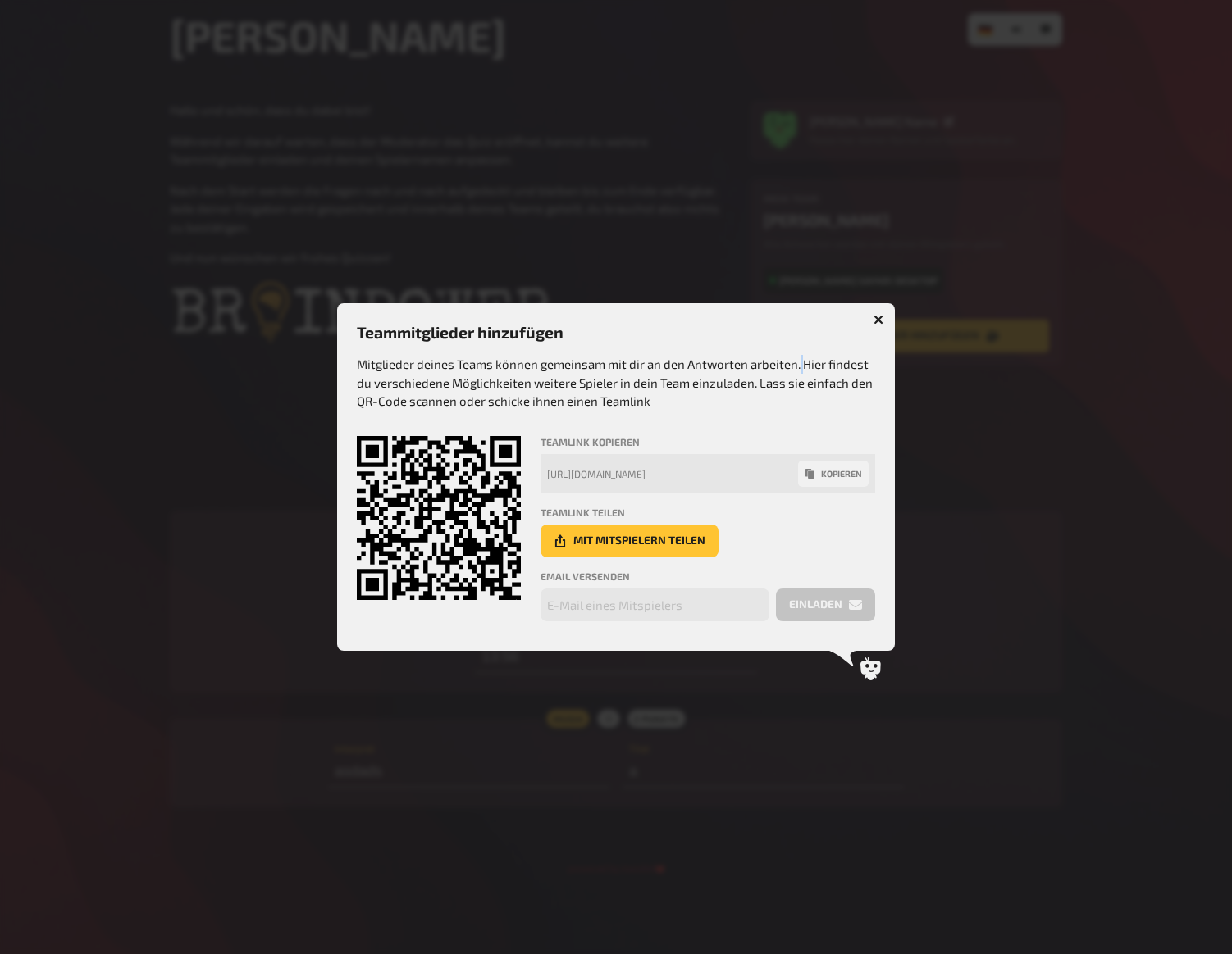
click at [797, 363] on p "Mitglieder deines Teams können gemeinsam mit dir an den Antworten arbeiten. Hie…" at bounding box center [616, 382] width 518 height 56
click at [794, 363] on p "Mitglieder deines Teams können gemeinsam mit dir an den Antworten arbeiten. Hie…" at bounding box center [616, 382] width 518 height 56
click at [661, 376] on p "Mitglieder deines Teams können gemeinsam mit dir an den Antworten arbeiten. Hie…" at bounding box center [616, 382] width 518 height 56
click at [847, 253] on div at bounding box center [616, 477] width 1232 height 954
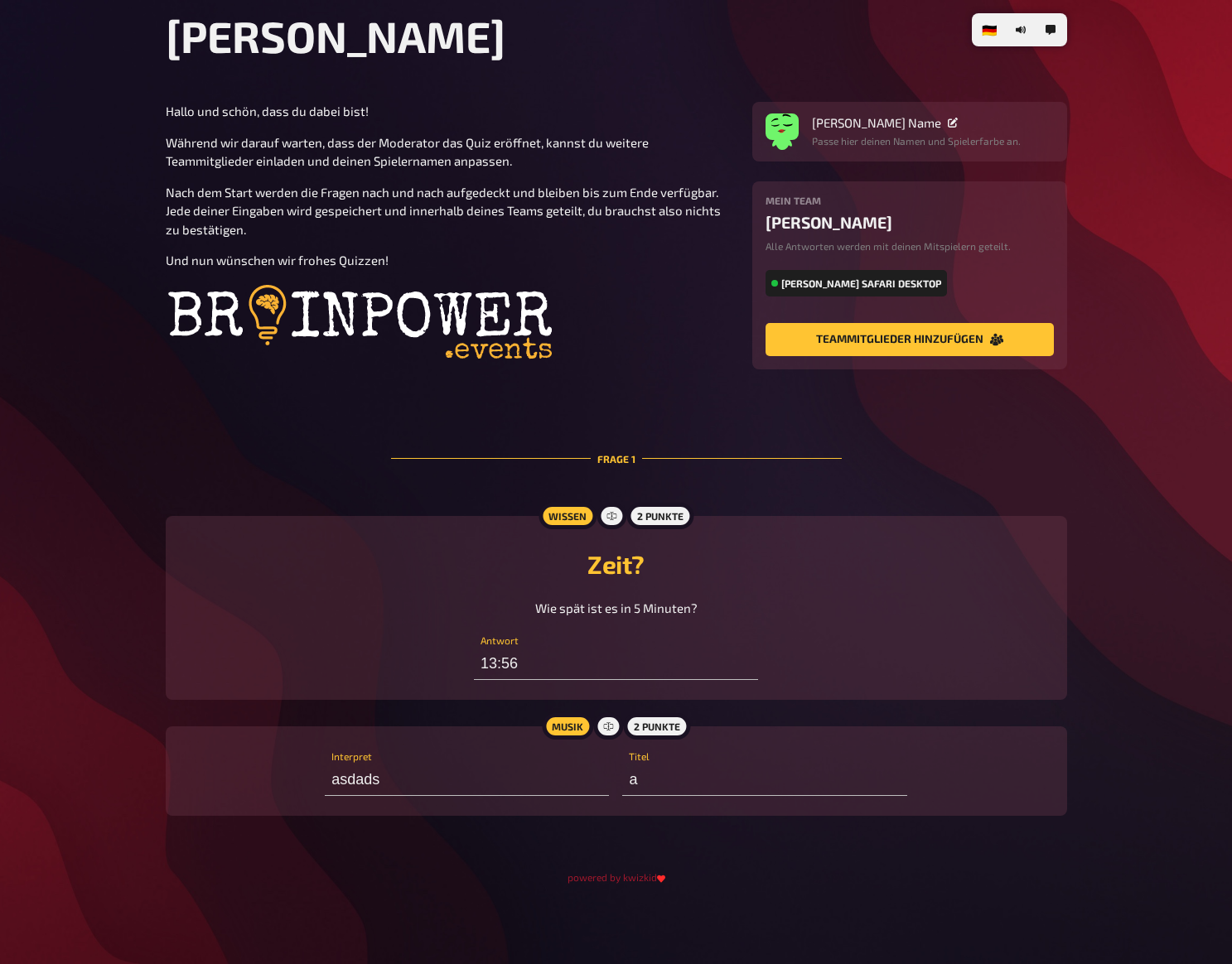
click at [584, 180] on div "Hallo und schön, dass du dabei bist! Während wir darauf warten, dass der Modera…" at bounding box center [449, 236] width 567 height 268
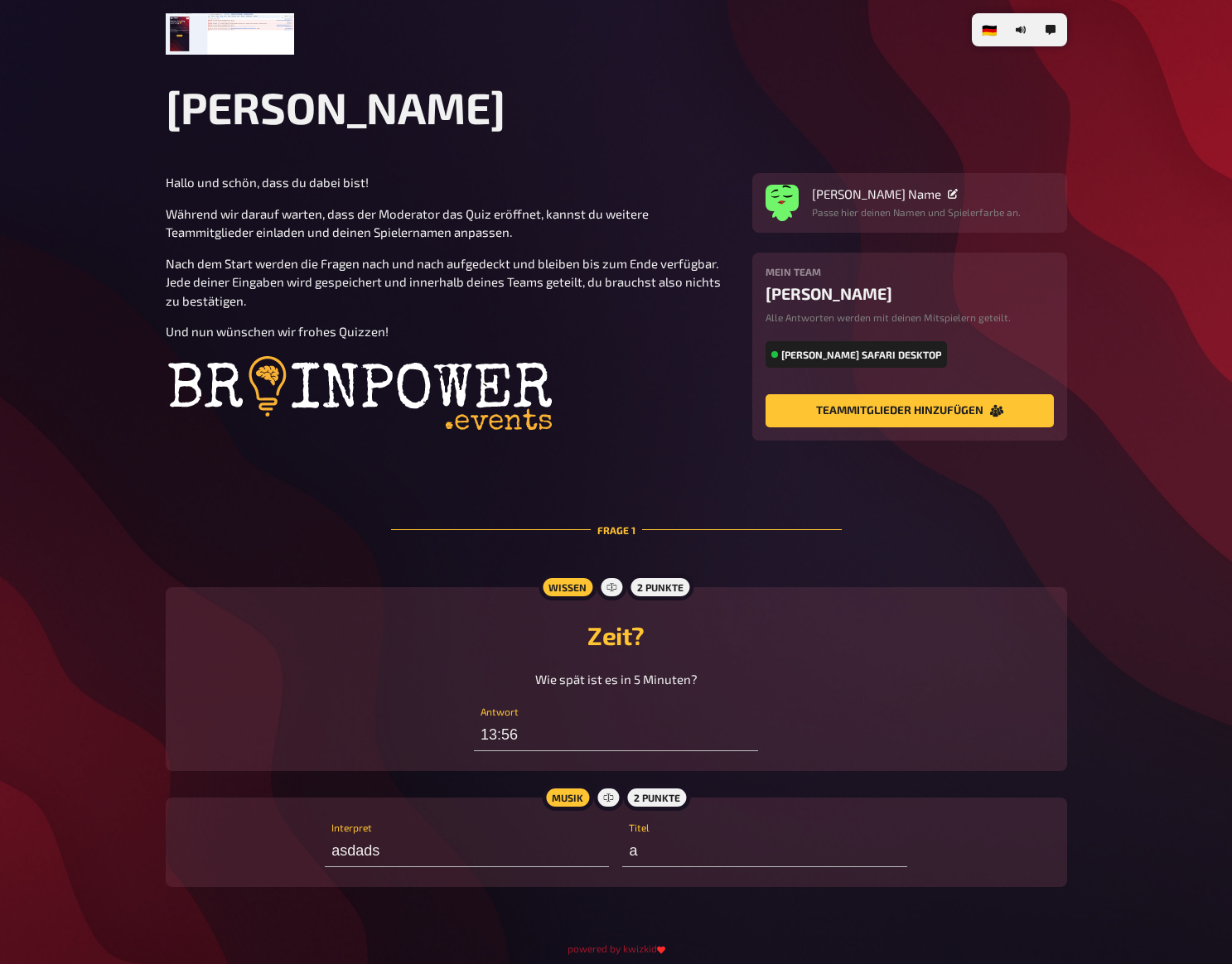
scroll to position [71, 0]
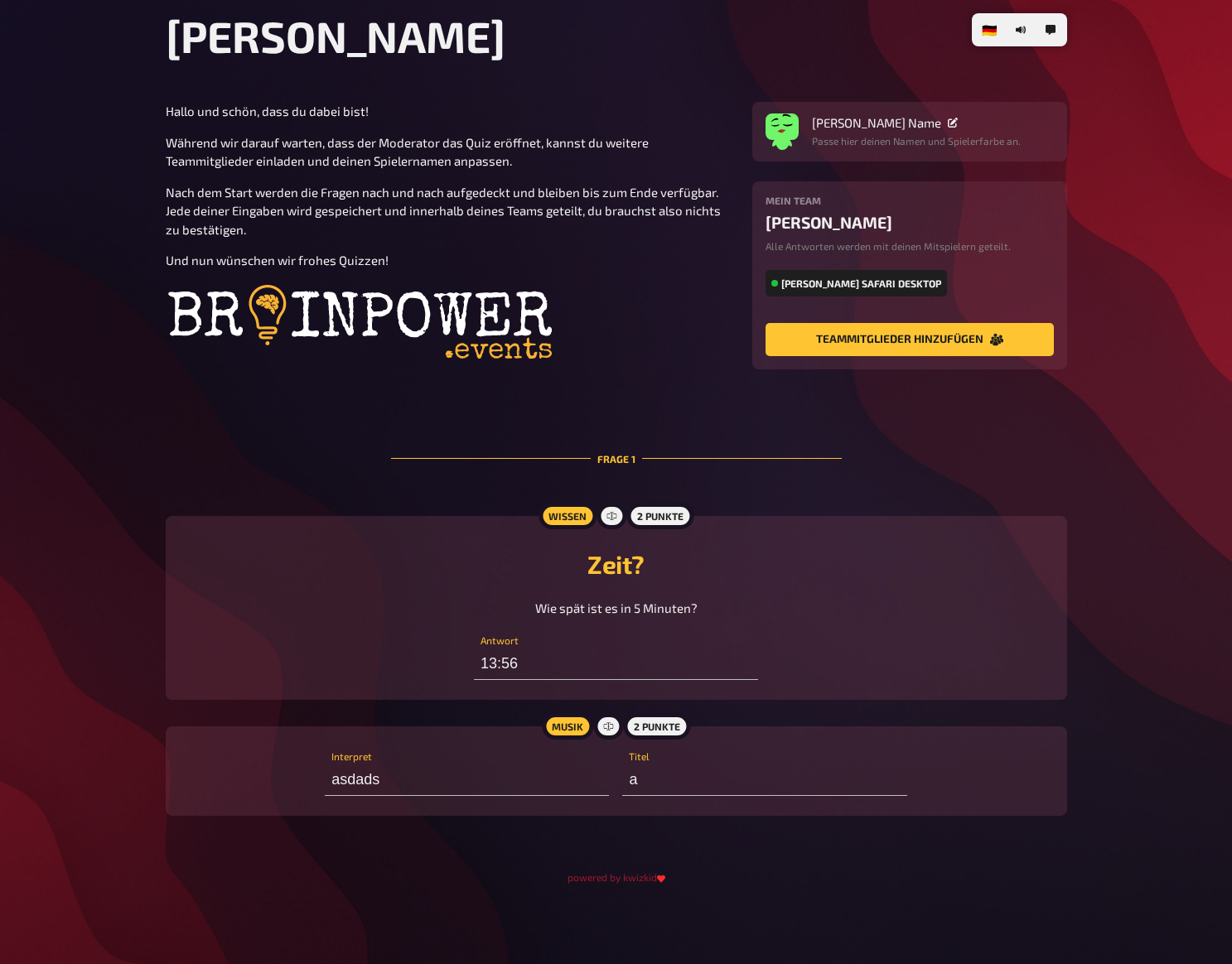
click at [509, 158] on span "Während wir darauf warten, dass der Moderator das Quiz eröffnet, kannst du weit…" at bounding box center [408, 152] width 486 height 34
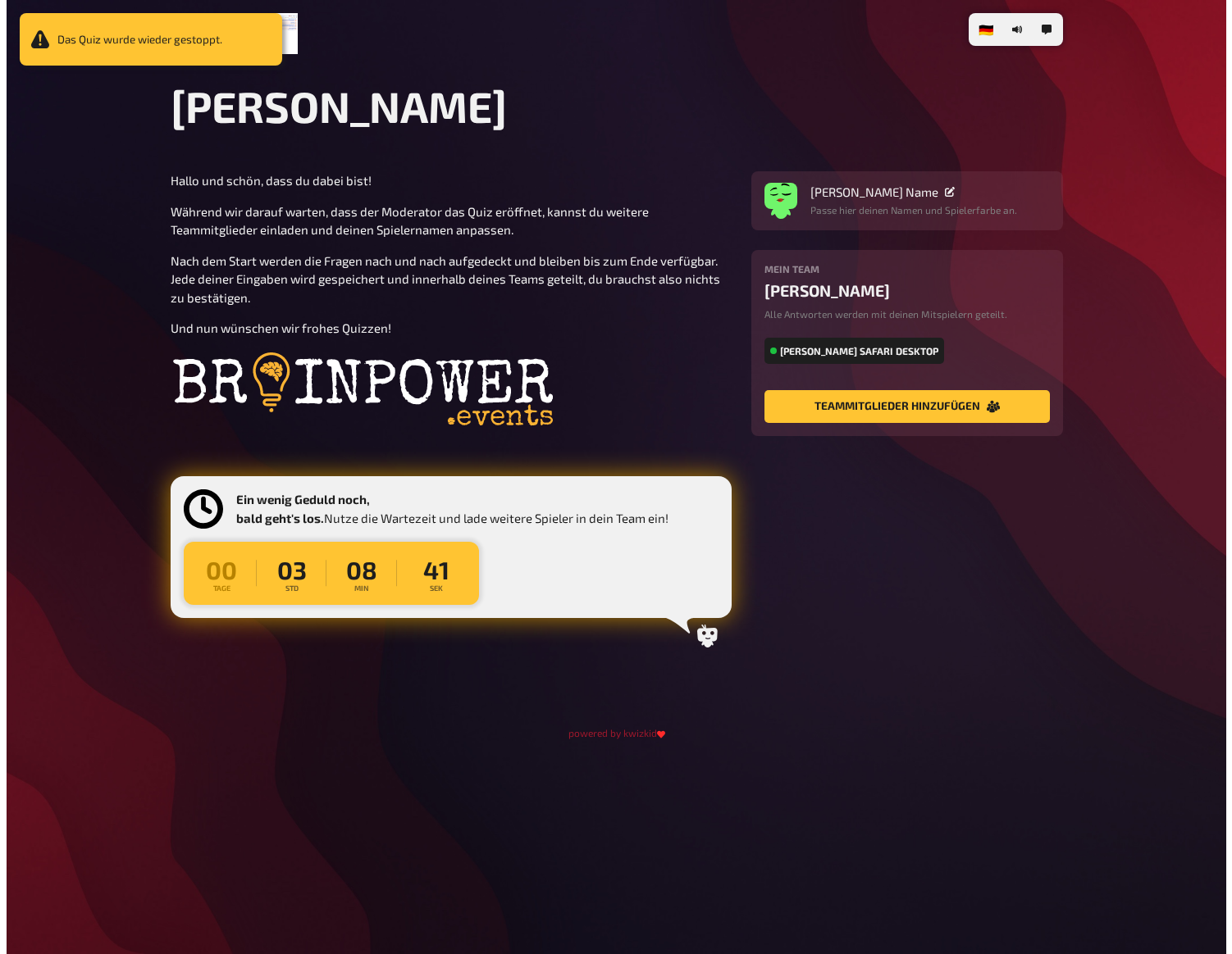
scroll to position [0, 0]
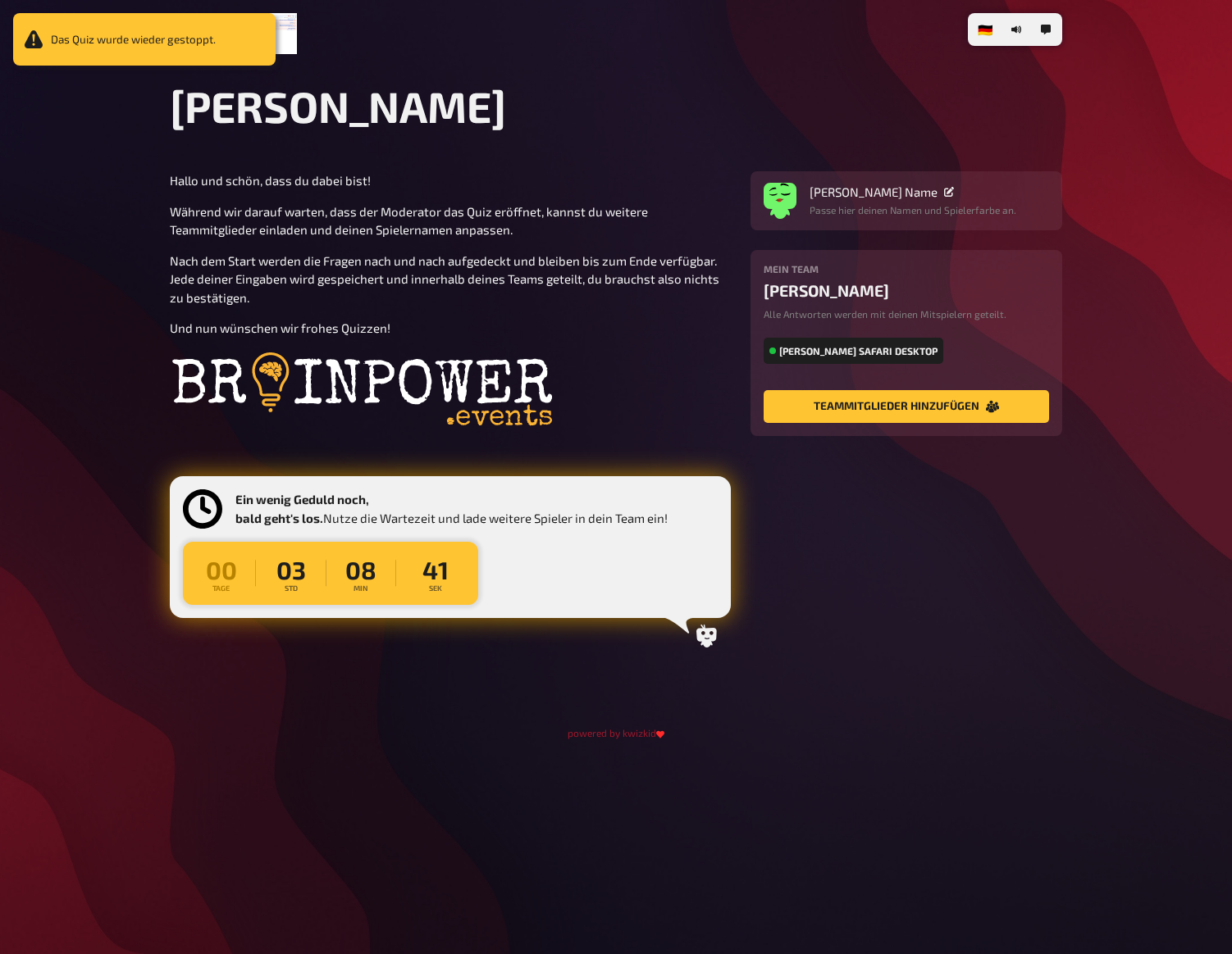
click at [482, 144] on main "Lukis Quiz Hallo und schön, dass du dabei bist! Während wir darauf warten, dass…" at bounding box center [616, 410] width 893 height 659
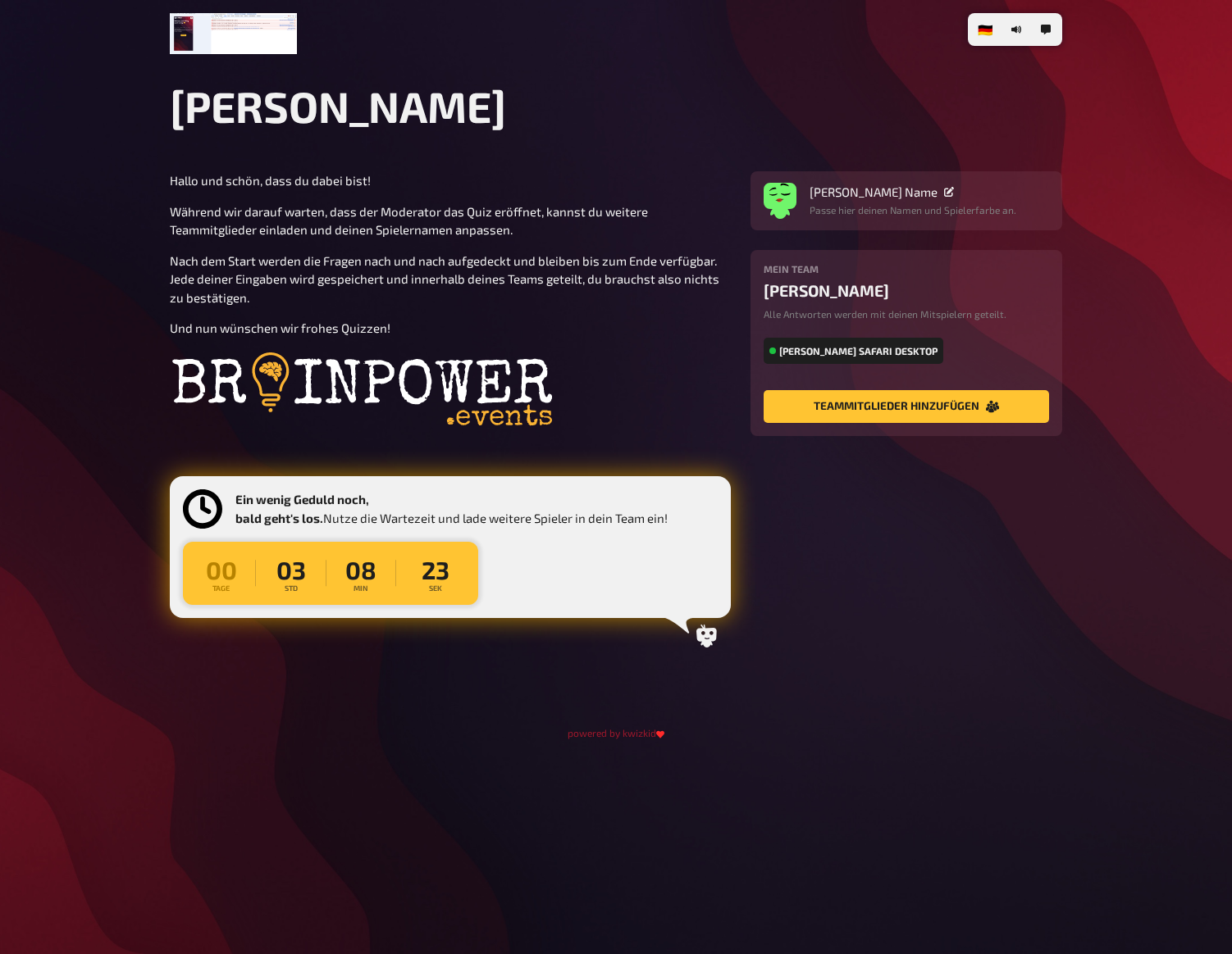
click at [562, 160] on main "Lukis Quiz Hallo und schön, dass du dabei bist! Während wir darauf warten, dass…" at bounding box center [616, 410] width 893 height 659
click at [572, 148] on main "Lukis Quiz Hallo und schön, dass du dabei bist! Während wir darauf warten, dass…" at bounding box center [616, 410] width 893 height 659
click at [508, 142] on main "Lukis Quiz Hallo und schön, dass du dabei bist! Während wir darauf warten, dass…" at bounding box center [616, 410] width 893 height 659
click at [590, 145] on main "Lukis Quiz Hallo und schön, dass du dabei bist! Während wir darauf warten, dass…" at bounding box center [616, 410] width 893 height 659
click at [590, 142] on main "Lukis Quiz Hallo und schön, dass du dabei bist! Während wir darauf warten, dass…" at bounding box center [616, 410] width 893 height 659
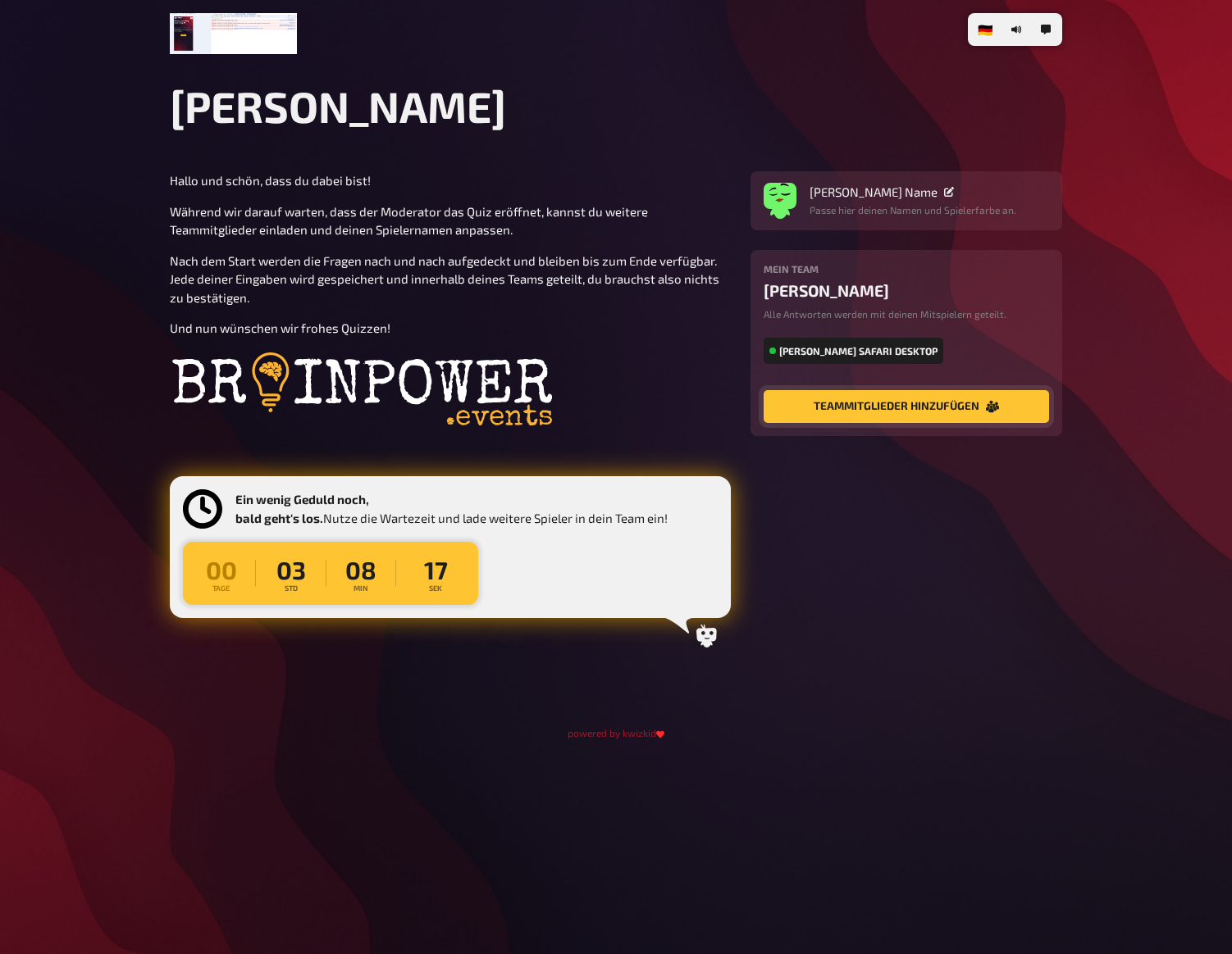
click at [908, 408] on button "Teammitglieder hinzufügen" at bounding box center [905, 406] width 285 height 32
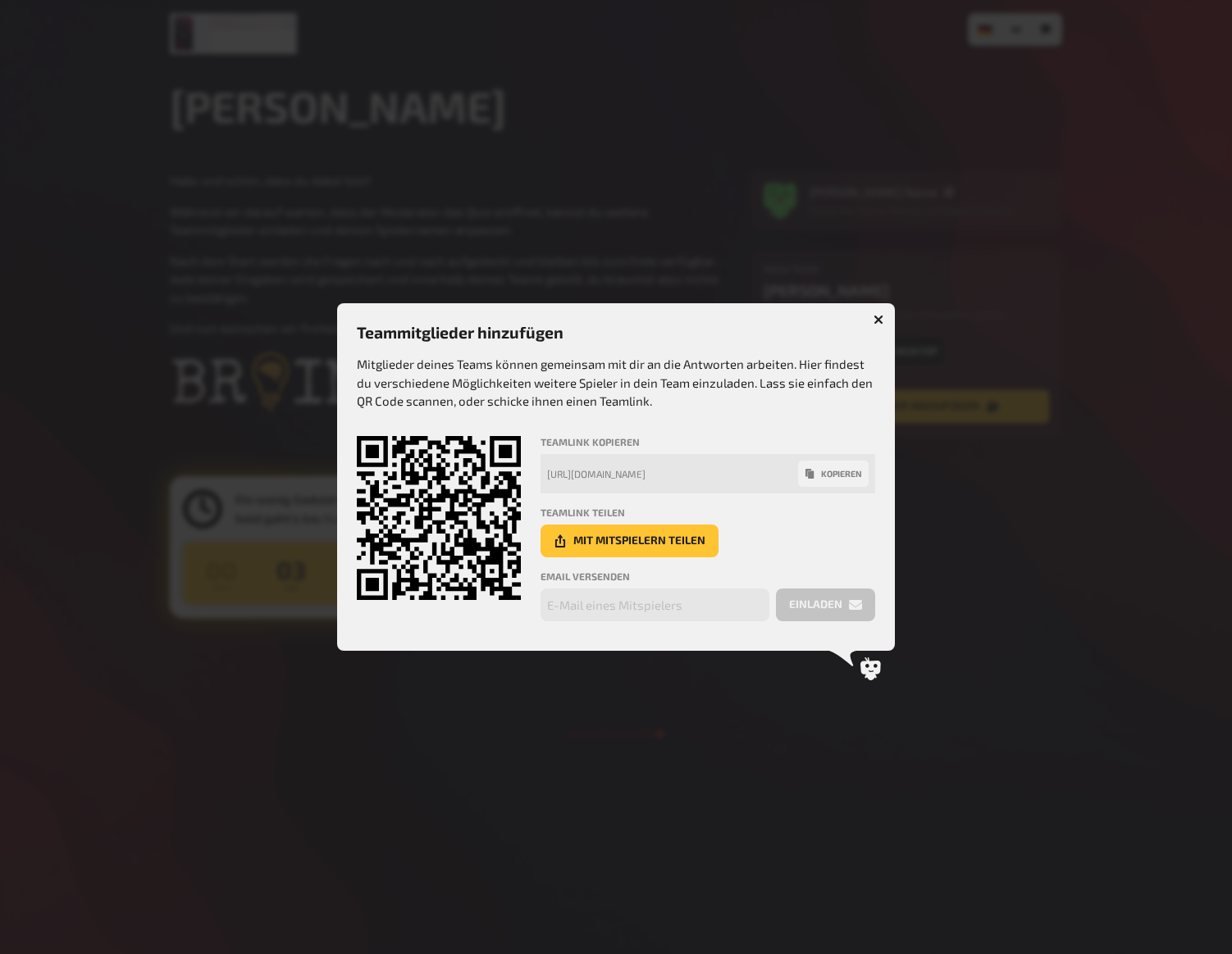
click at [839, 474] on button "kopieren" at bounding box center [834, 474] width 71 height 26
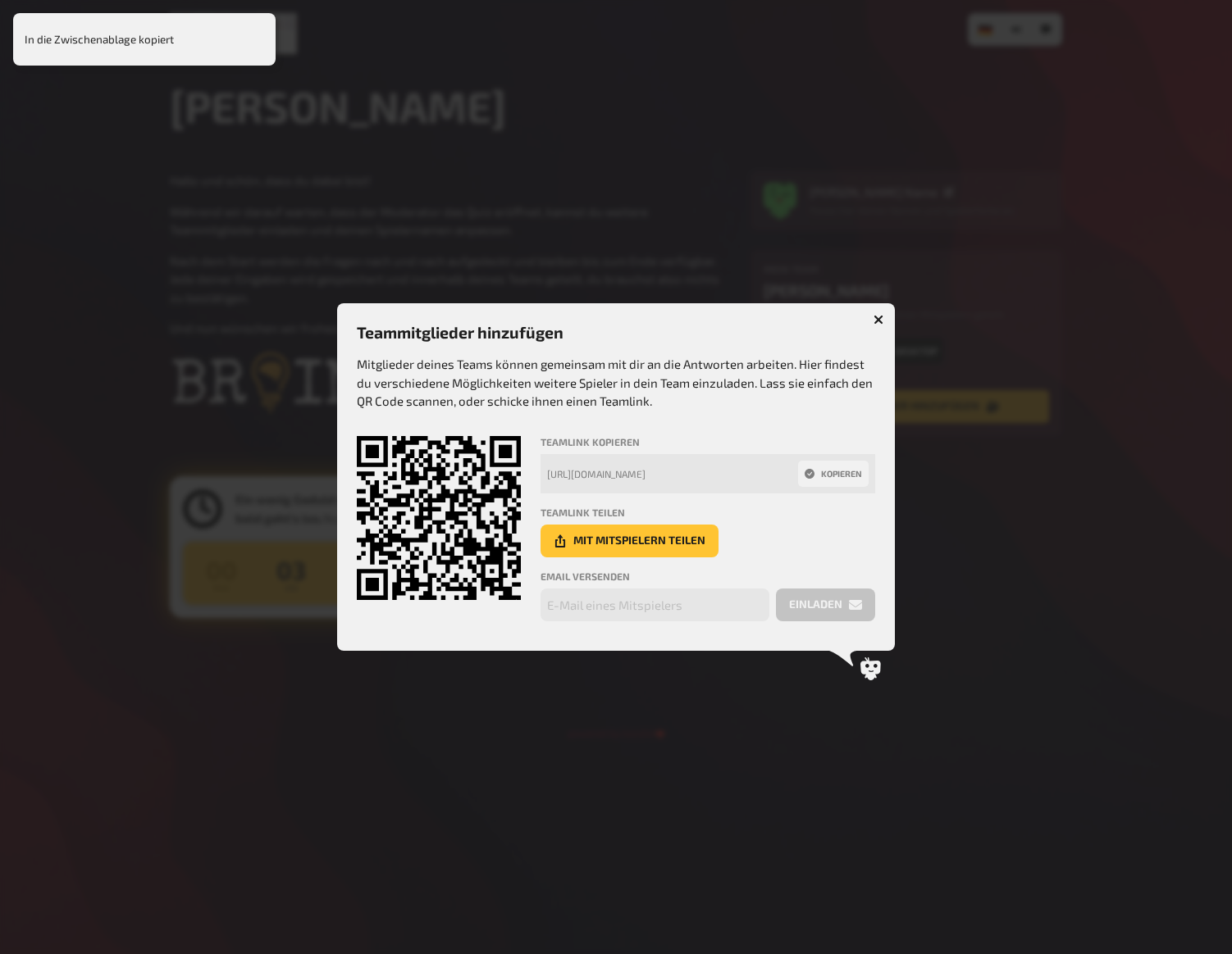
click at [765, 253] on div at bounding box center [616, 477] width 1232 height 954
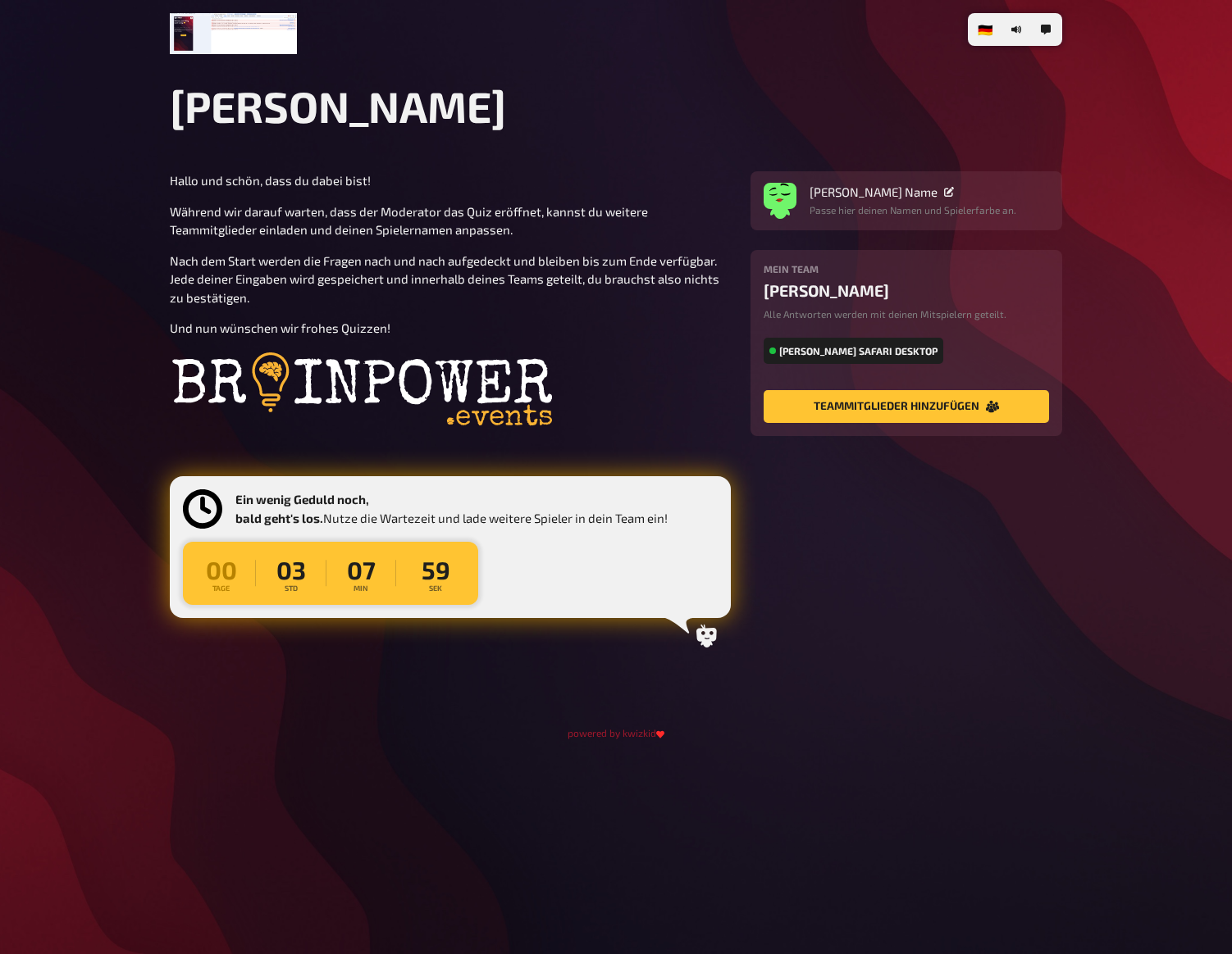
click at [1001, 503] on section "Hallo und schön, dass du dabei bist! Während wir darauf warten, dass der Modera…" at bounding box center [616, 415] width 893 height 486
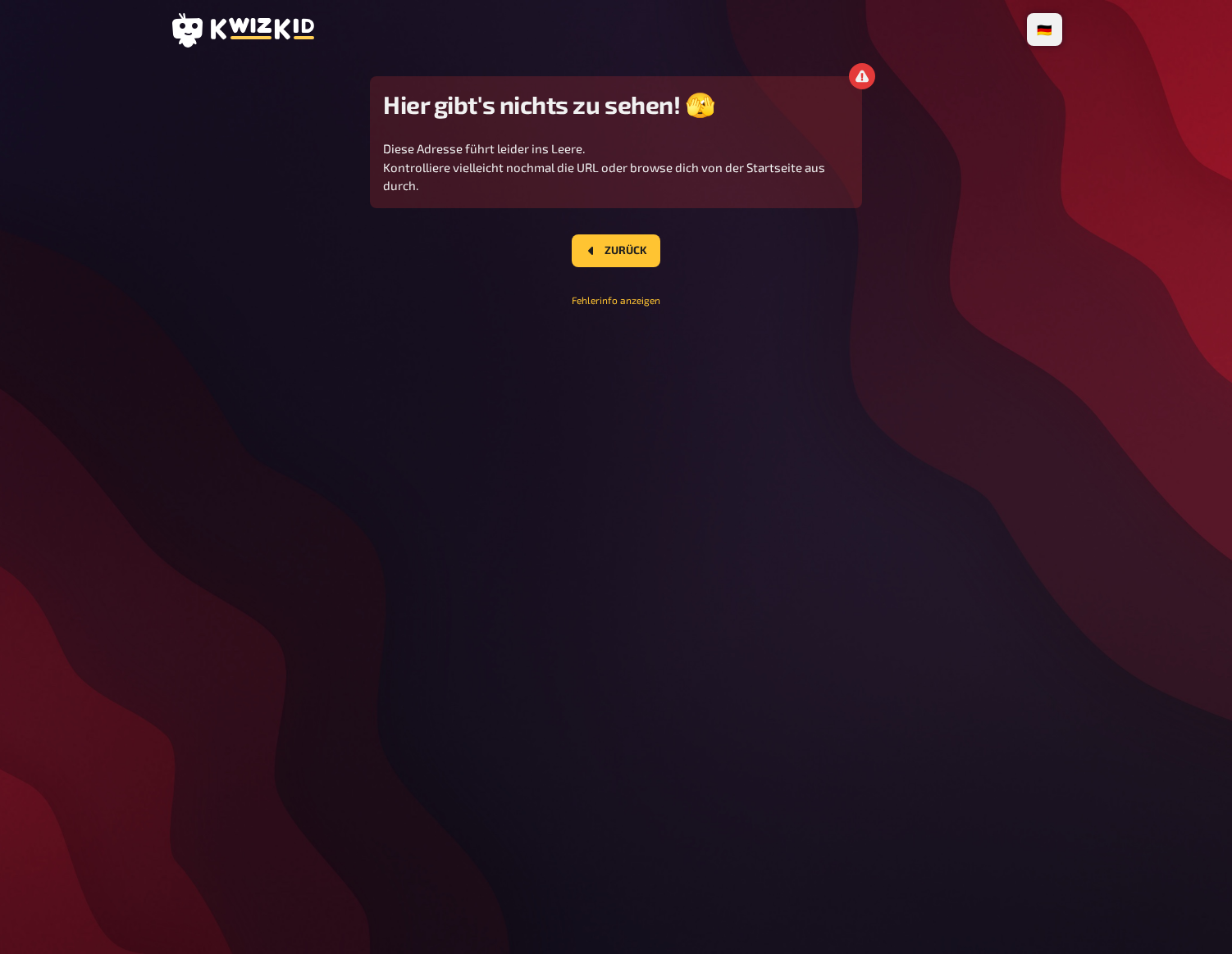
click at [901, 102] on main "Hier gibt's nichts zu sehen! 🫣 Diese Adresse führt leider ins Leere. Kontrollie…" at bounding box center [616, 191] width 893 height 230
click at [898, 112] on main "Hier gibt's nichts zu sehen! 🫣 Diese Adresse führt leider ins Leere. Kontrollie…" at bounding box center [616, 191] width 893 height 230
click at [898, 111] on main "Hier gibt's nichts zu sehen! 🫣 Diese Adresse führt leider ins Leere. Kontrollie…" at bounding box center [616, 191] width 893 height 230
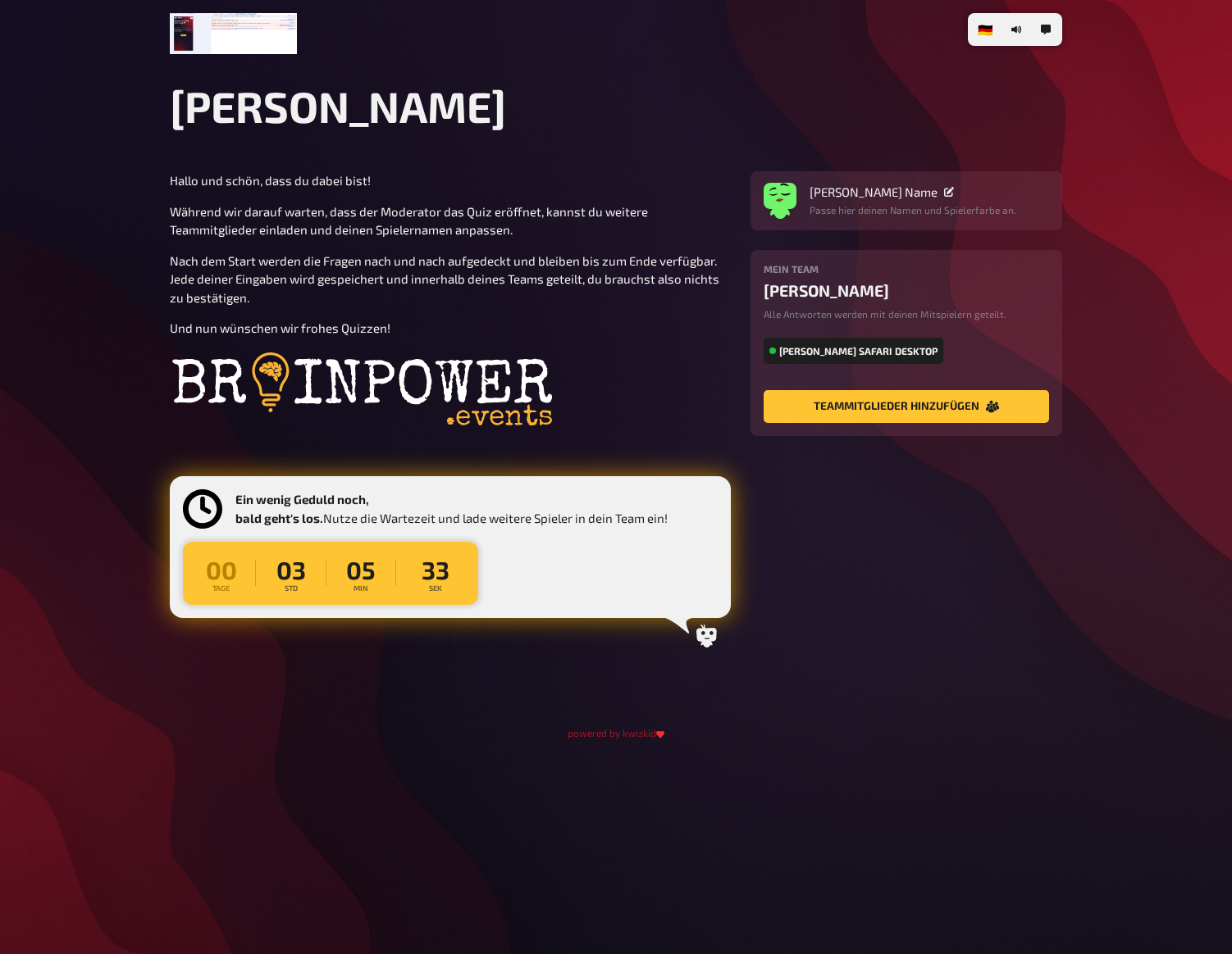
click at [1103, 303] on div "🇩🇪 Deutsch 🇬🇧 English 🇳🇱 Nederlands Lukis Quiz Hallo und schön, dass du dabei b…" at bounding box center [616, 477] width 1232 height 954
click at [1122, 275] on div "🇩🇪 Deutsch 🇬🇧 English 🇳🇱 Nederlands Lukis Quiz Hallo und schön, dass du dabei b…" at bounding box center [616, 477] width 1232 height 954
click at [853, 187] on span "[PERSON_NAME] Name" at bounding box center [873, 191] width 128 height 15
click at [860, 191] on span "[PERSON_NAME] Name" at bounding box center [873, 191] width 128 height 15
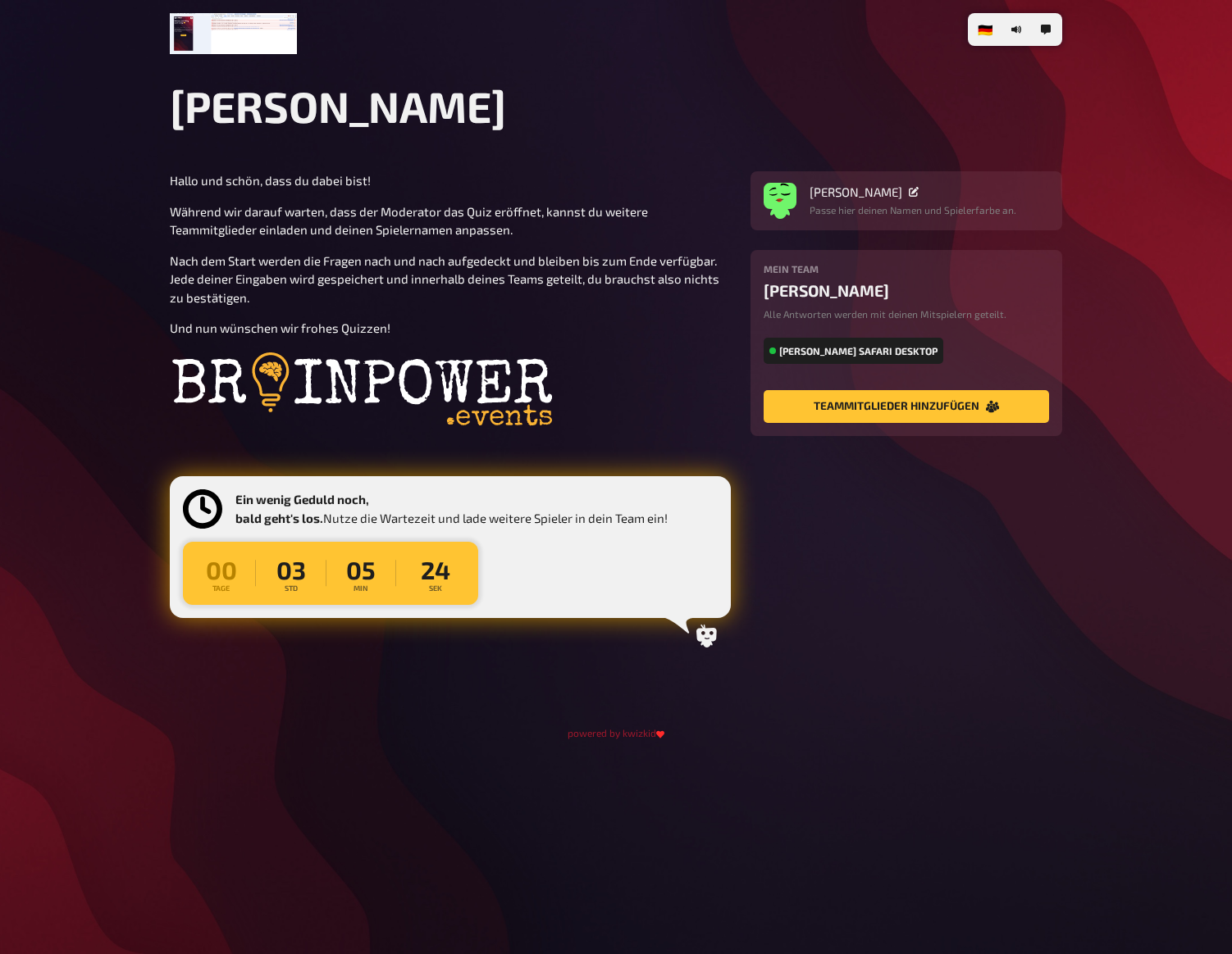
click at [792, 73] on div "🇩🇪 Deutsch 🇬🇧 English 🇳🇱 Nederlands Lukis Quiz Hallo und schön, dass du dabei b…" at bounding box center [616, 477] width 918 height 954
click at [1119, 251] on div "🇩🇪 Deutsch 🇬🇧 English 🇳🇱 Nederlands Lukis Quiz Hallo und schön, dass du dabei b…" at bounding box center [616, 477] width 1232 height 954
click at [1142, 237] on div "🇩🇪 Deutsch 🇬🇧 English 🇳🇱 Nederlands Lukis Quiz Hallo und schön, dass du dabei b…" at bounding box center [616, 477] width 1232 height 954
click at [1130, 234] on div "🇩🇪 Deutsch 🇬🇧 English 🇳🇱 Nederlands Lukis Quiz Hallo und schön, dass du dabei b…" at bounding box center [616, 477] width 1232 height 954
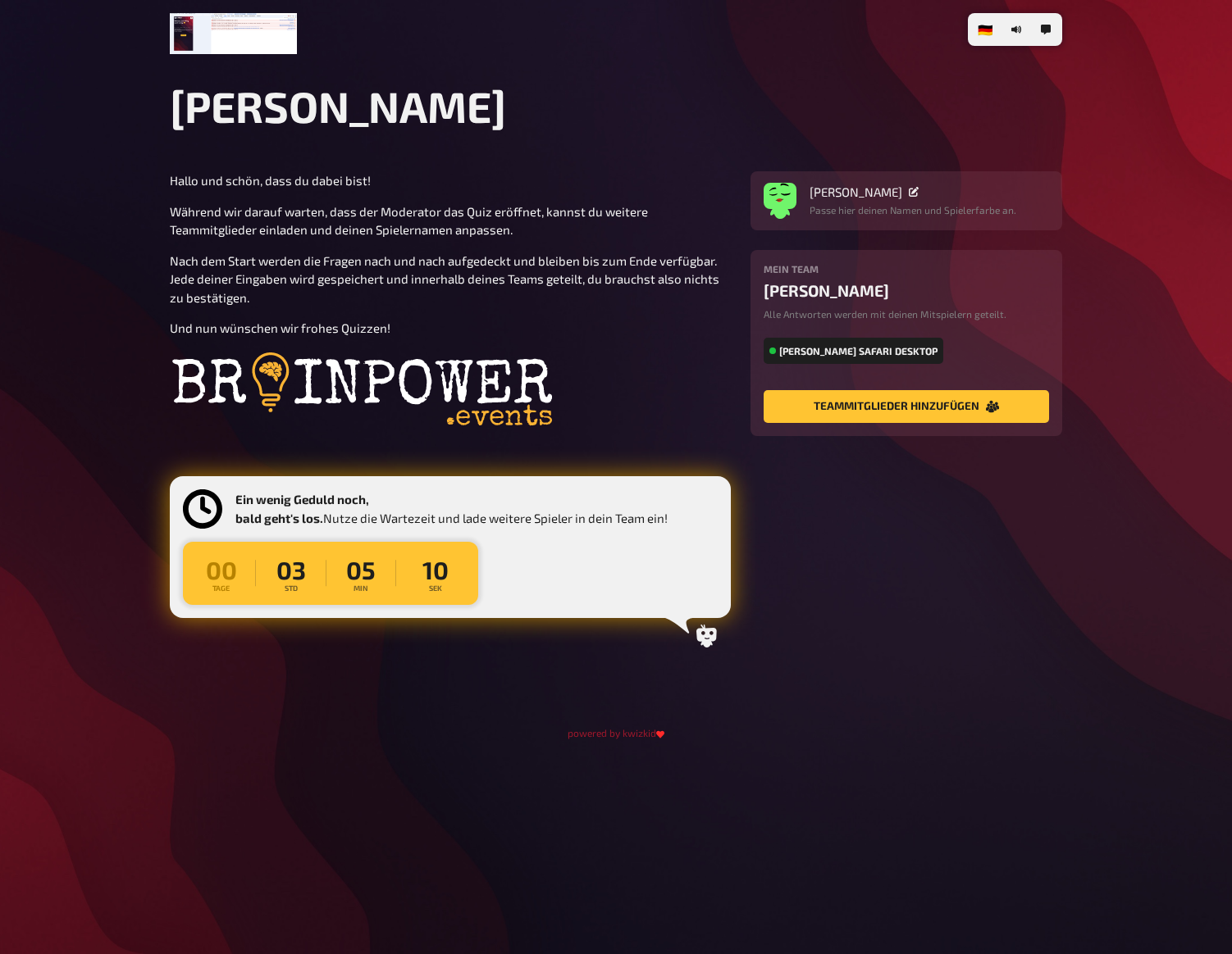
click at [1131, 231] on div "🇩🇪 Deutsch 🇬🇧 English 🇳🇱 Nederlands Lukis Quiz Hallo und schön, dass du dabei b…" at bounding box center [616, 477] width 1232 height 954
click at [1116, 277] on div "🇩🇪 Deutsch 🇬🇧 English 🇳🇱 Nederlands Lukis Quiz Hallo und schön, dass du dabei b…" at bounding box center [616, 477] width 1232 height 954
click at [1120, 258] on div "🇩🇪 Deutsch 🇬🇧 English 🇳🇱 Nederlands Lukis Quiz Hallo und schön, dass du dabei b…" at bounding box center [616, 477] width 1232 height 954
click at [1128, 315] on div "🇩🇪 Deutsch 🇬🇧 English 🇳🇱 Nederlands Lukis Quiz Hallo und schön, dass du dabei b…" at bounding box center [616, 477] width 1232 height 954
drag, startPoint x: 1163, startPoint y: 58, endPoint x: 1170, endPoint y: 84, distance: 26.9
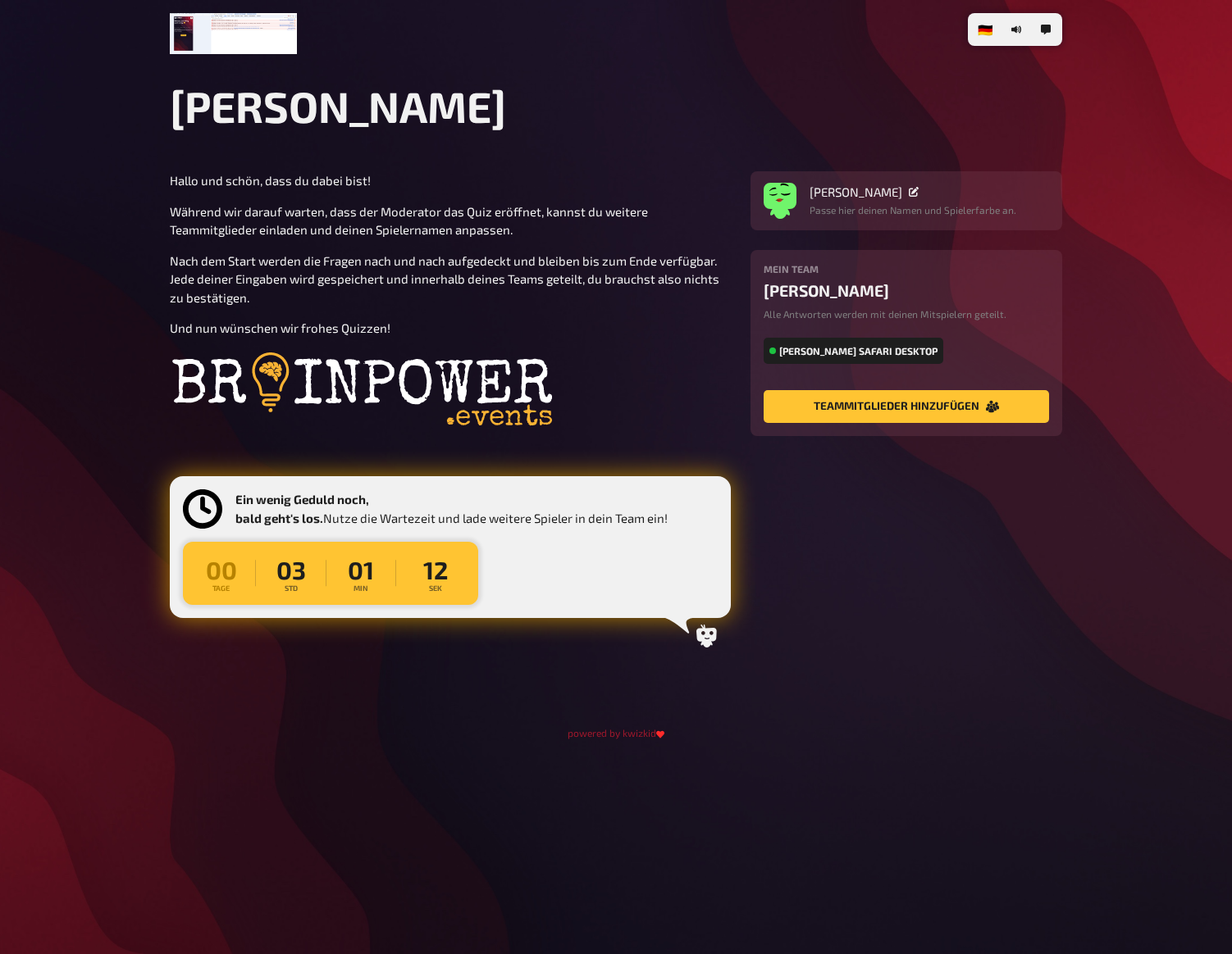
click at [1168, 75] on div "🇩🇪 Deutsch 🇬🇧 English 🇳🇱 Nederlands Lukis Quiz Hallo und schön, dass du dabei b…" at bounding box center [616, 477] width 1232 height 954
click at [1138, 123] on div "🇩🇪 Deutsch 🇬🇧 English 🇳🇱 Nederlands Lukis Quiz Hallo und schön, dass du dabei b…" at bounding box center [616, 477] width 1232 height 954
click at [1138, 119] on div "🇩🇪 Deutsch 🇬🇧 English 🇳🇱 Nederlands Lukis Quiz Hallo und schön, dass du dabei b…" at bounding box center [616, 477] width 1232 height 954
click at [1139, 91] on div "🇩🇪 Deutsch 🇬🇧 English 🇳🇱 Nederlands Lukis Quiz Hallo und schön, dass du dabei b…" at bounding box center [616, 477] width 1232 height 954
click at [715, 73] on div "🇩🇪 Deutsch 🇬🇧 English 🇳🇱 Nederlands Lukis Quiz Hallo und schön, dass du dabei b…" at bounding box center [616, 477] width 918 height 954
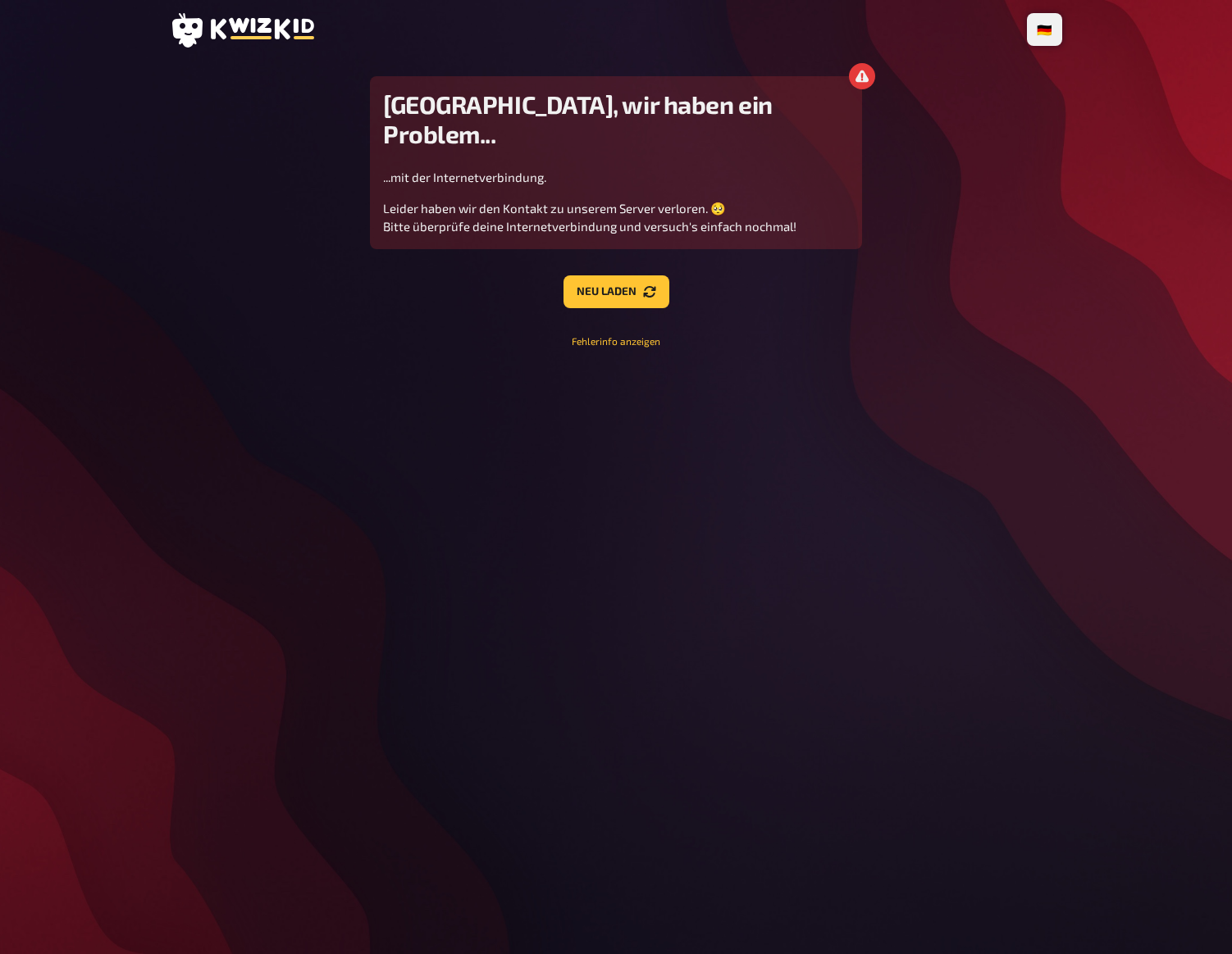
click at [882, 365] on div "🇩🇪 Deutsch 🇬🇧 English 🇳🇱 Nederlands [GEOGRAPHIC_DATA], wir haben ein Problem...…" at bounding box center [616, 477] width 918 height 954
click at [883, 276] on main "Houston, wir haben ein Problem... ...mit der Internetverbindung. Leider haben w…" at bounding box center [616, 212] width 893 height 272
click at [973, 342] on div "🇩🇪 Deutsch 🇬🇧 English 🇳🇱 Nederlands [GEOGRAPHIC_DATA], wir haben ein Problem...…" at bounding box center [616, 477] width 918 height 954
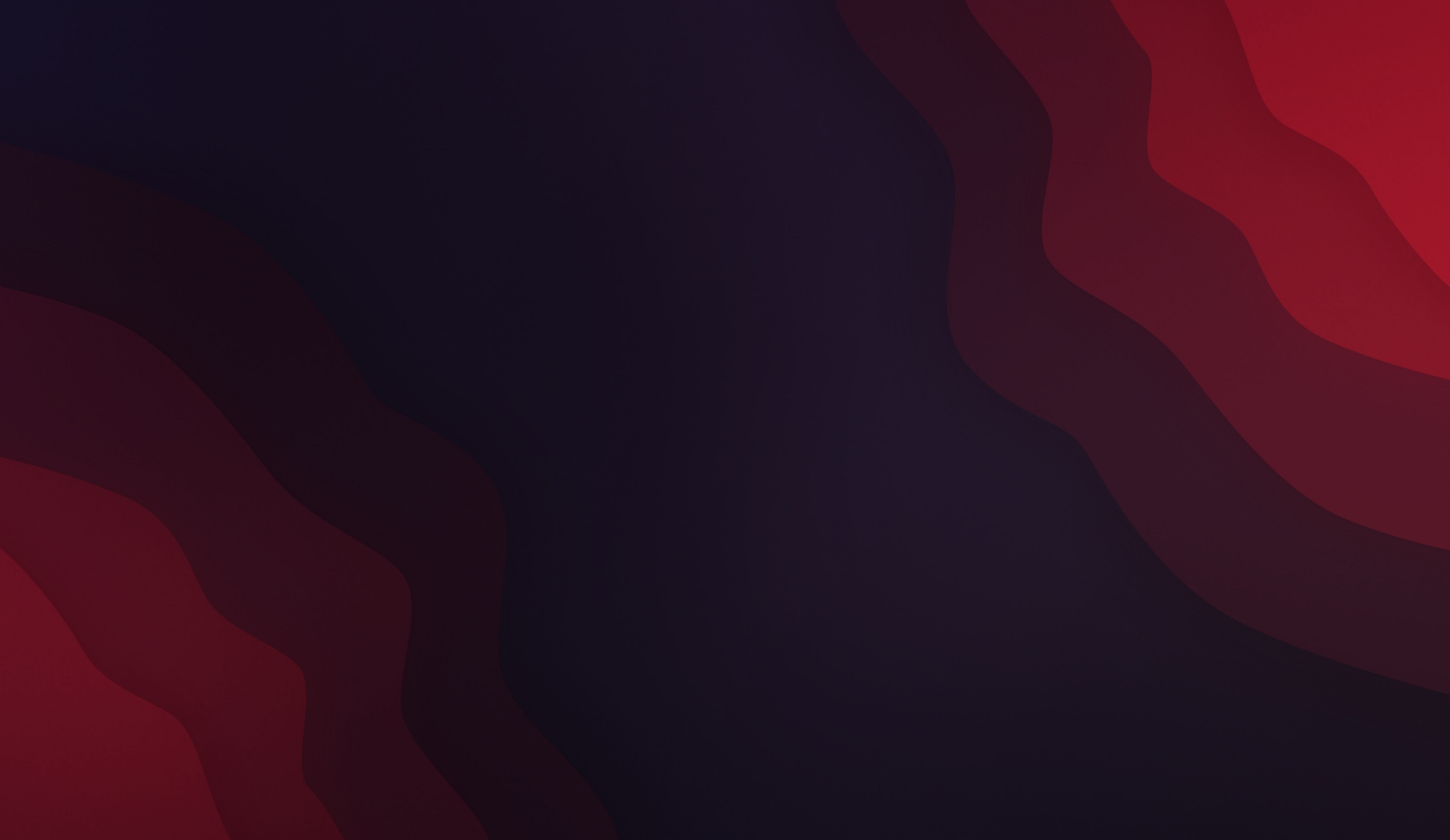
click at [146, 329] on div at bounding box center [725, 420] width 1450 height 840
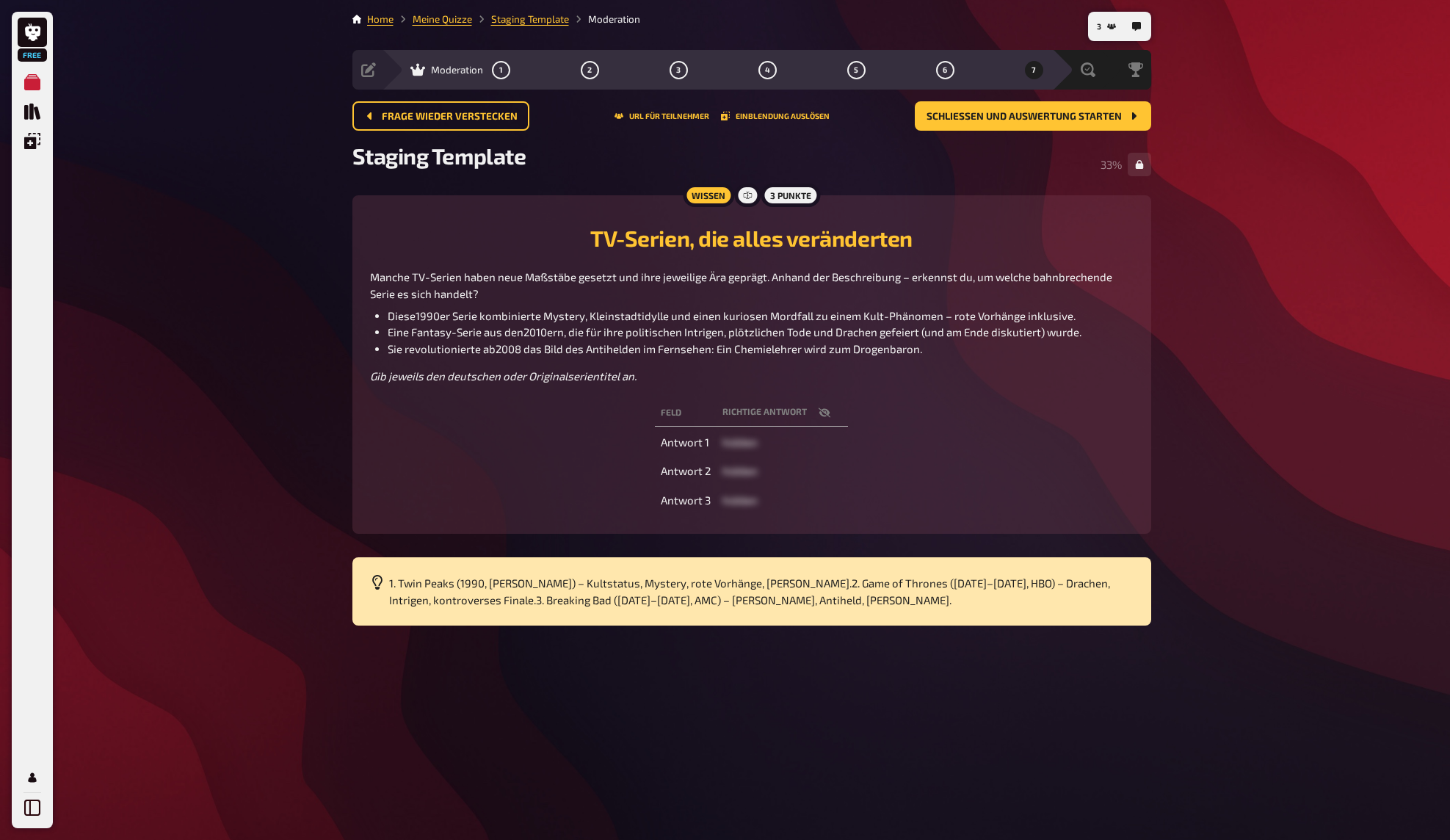
click at [227, 312] on div "Free Meine Quizze Quiz Sammlung Einblendungen Mein Konto 3 Home Meine Quizze St…" at bounding box center [725, 420] width 1450 height 840
click at [218, 340] on div "Free Meine Quizze Quiz Sammlung Einblendungen Mein Konto 3 Home Meine Quizze St…" at bounding box center [725, 420] width 1450 height 840
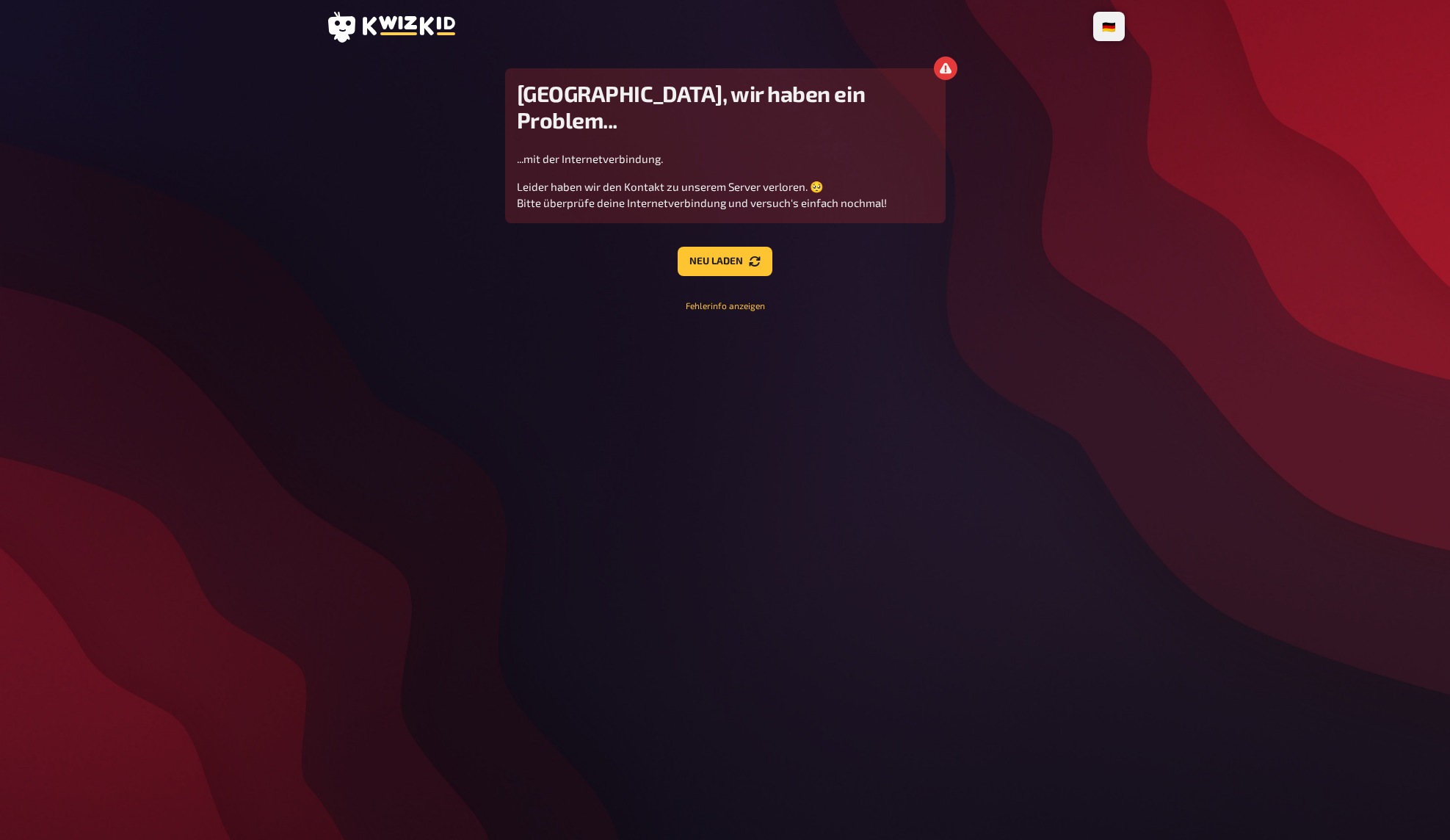
click at [231, 148] on div "🇩🇪 Deutsch 🇬🇧 English 🇳🇱 Nederlands Houston, wir haben ein Problem... ...mit de…" at bounding box center [725, 420] width 1450 height 840
click at [242, 186] on div "🇩🇪 Deutsch 🇬🇧 English 🇳🇱 Nederlands Houston, wir haben ein Problem... ...mit de…" at bounding box center [725, 420] width 1450 height 840
click at [706, 247] on button "Neu laden" at bounding box center [725, 261] width 95 height 29
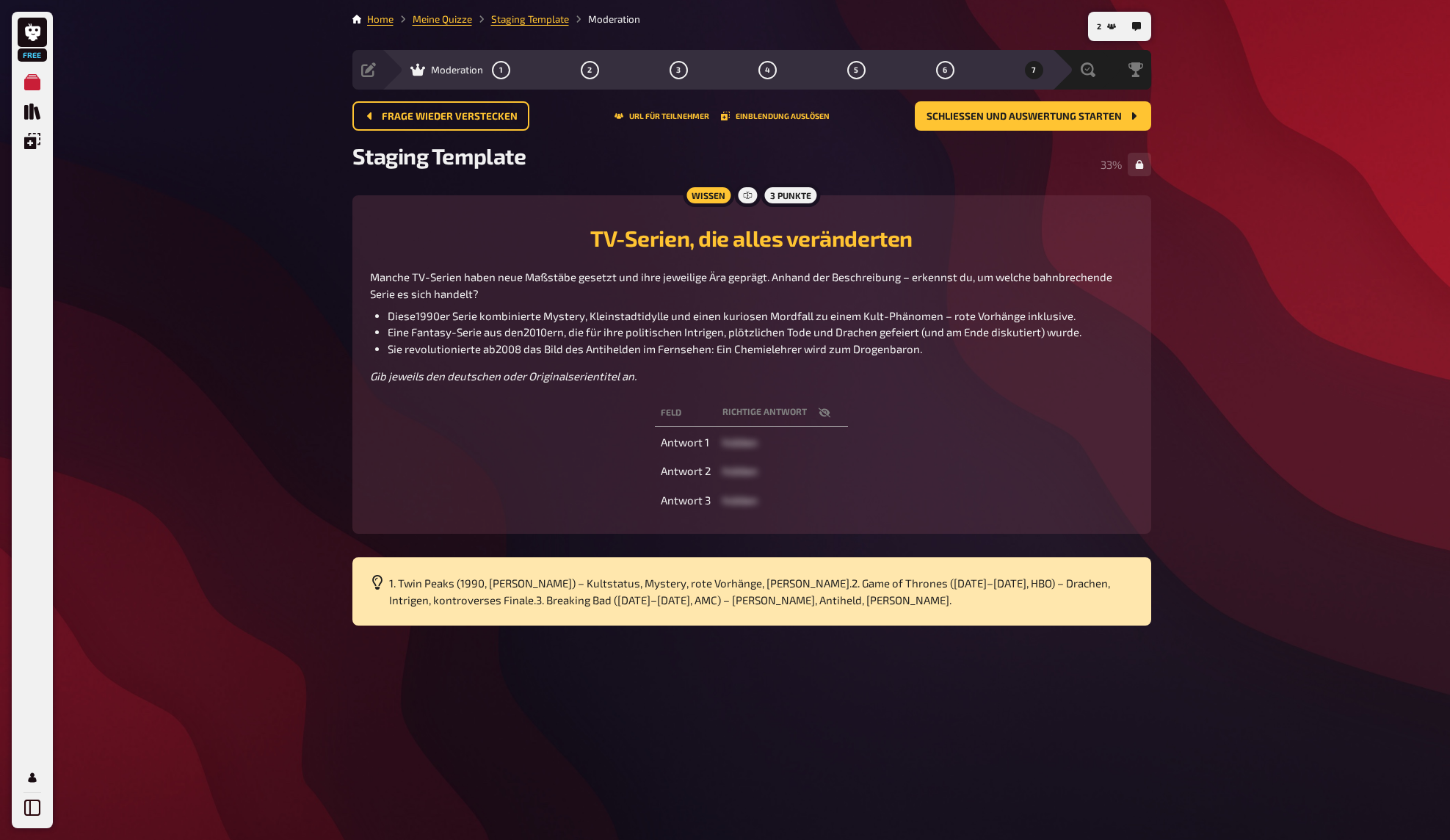
click at [1342, 76] on div "Free Meine Quizze Quiz Sammlung Einblendungen Mein Konto 2 Home Meine Quizze St…" at bounding box center [725, 420] width 1450 height 840
click at [227, 96] on div "Free Meine Quizze Quiz Sammlung Einblendungen Mein Konto 2 Home Meine Quizze St…" at bounding box center [725, 420] width 1450 height 840
click at [228, 95] on div "Free Meine Quizze Quiz Sammlung Einblendungen Mein Konto 2 Home Meine Quizze St…" at bounding box center [725, 420] width 1450 height 840
click at [225, 133] on div "Free Meine Quizze Quiz Sammlung Einblendungen Mein Konto 2 Home Meine Quizze St…" at bounding box center [725, 420] width 1450 height 840
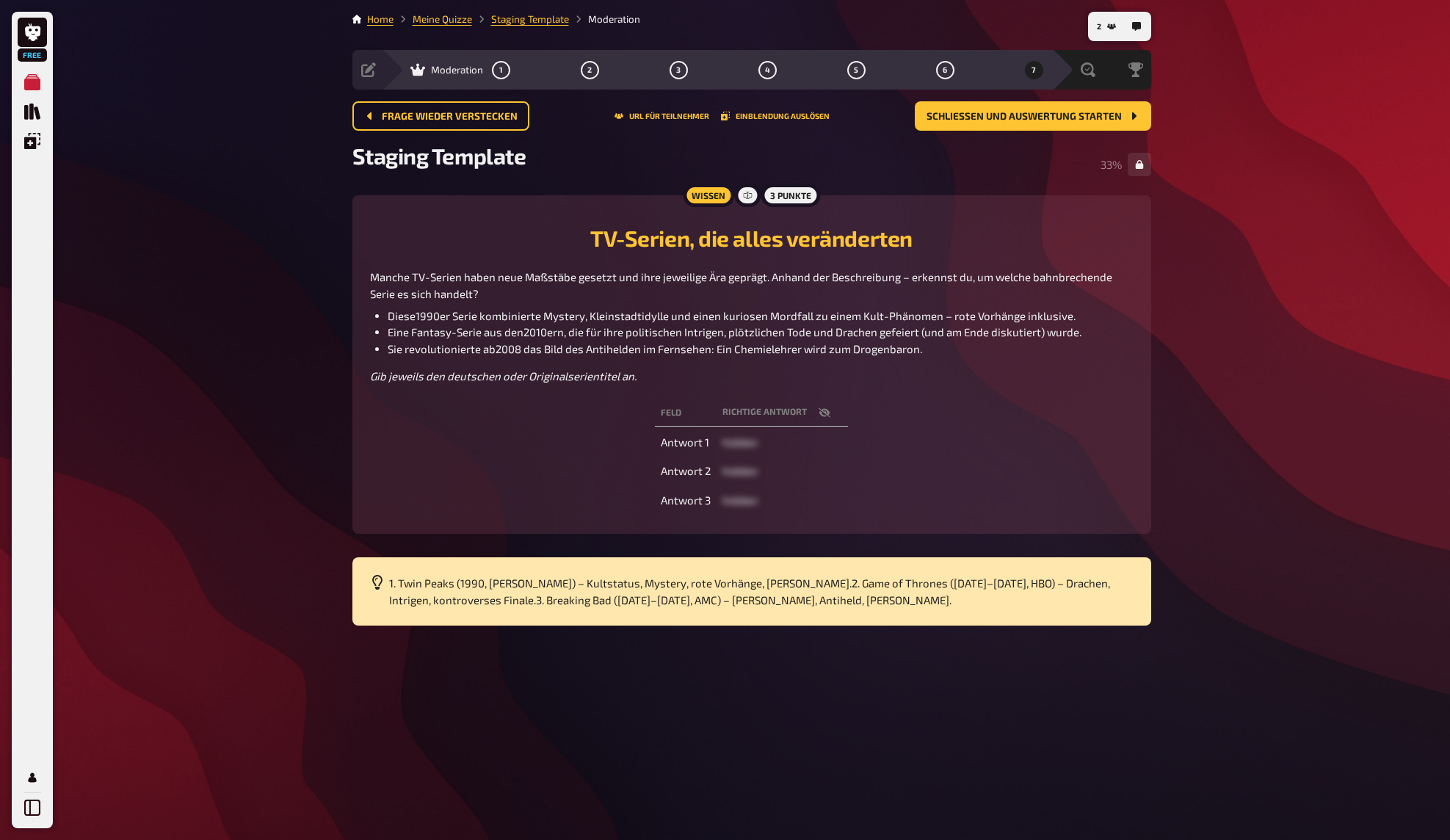
click at [242, 144] on div "Free Meine Quizze Quiz Sammlung Einblendungen Mein Konto 2 Home Meine Quizze St…" at bounding box center [725, 420] width 1450 height 840
click at [1255, 90] on div "Free Meine Quizze Quiz Sammlung Einblendungen Mein Konto 2 Home Meine Quizze St…" at bounding box center [725, 420] width 1450 height 840
click at [285, 118] on div "Free Meine Quizze Quiz Sammlung Einblendungen Mein Konto 2 Home Meine Quizze St…" at bounding box center [725, 420] width 1450 height 840
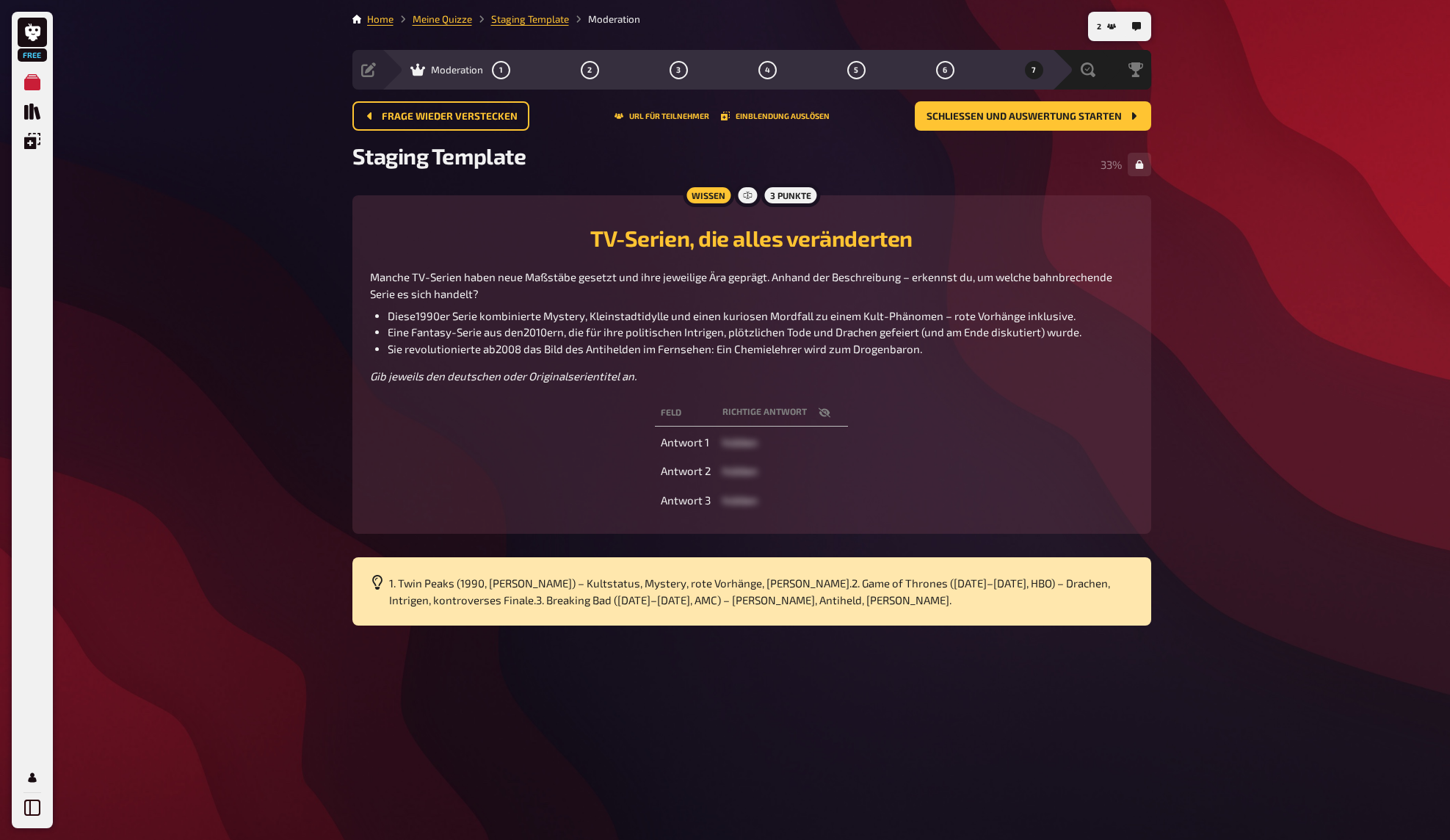
click at [286, 112] on div "Free Meine Quizze Quiz Sammlung Einblendungen Mein Konto 2 Home Meine Quizze St…" at bounding box center [725, 420] width 1450 height 840
click at [269, 107] on div "Free Meine Quizze Quiz Sammlung Einblendungen Mein Konto 2 Home Meine Quizze St…" at bounding box center [725, 420] width 1450 height 840
